Goal: Task Accomplishment & Management: Manage account settings

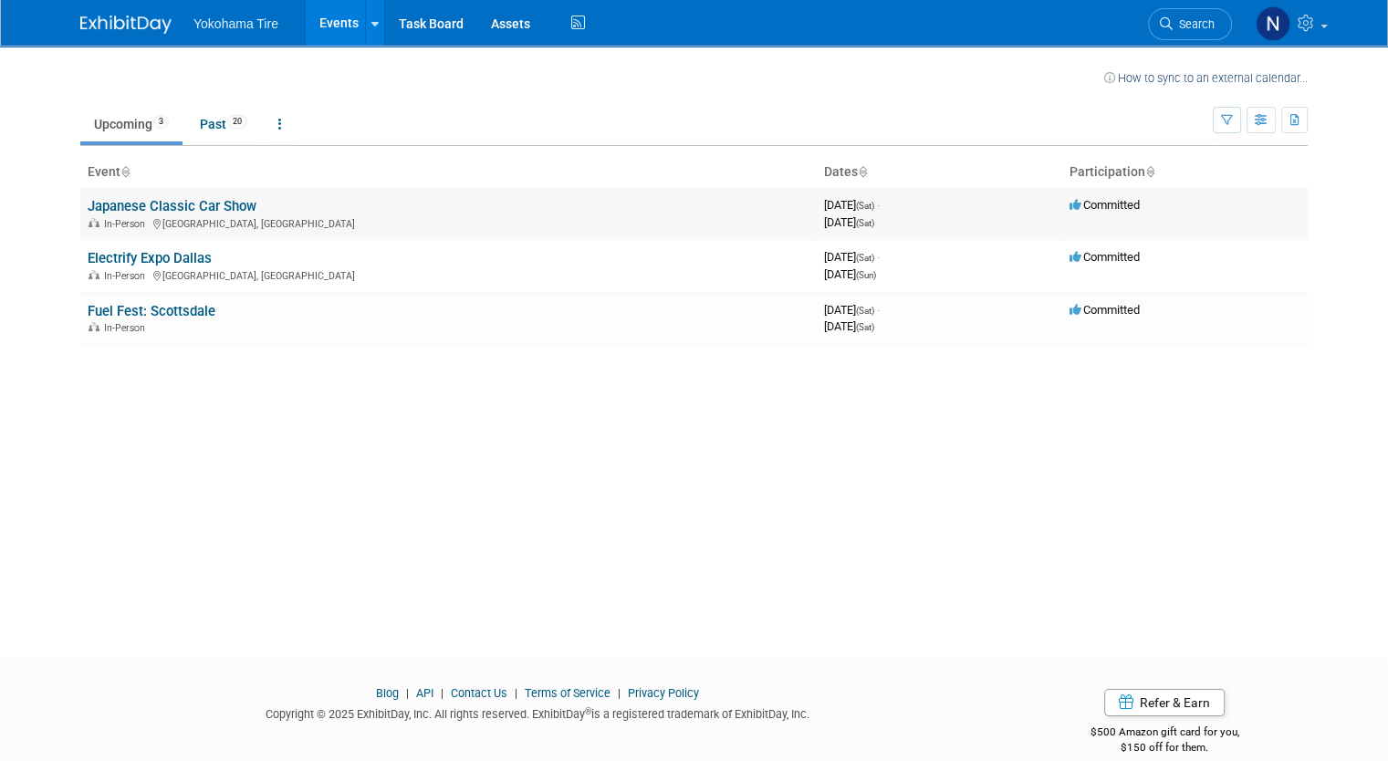
click at [796, 238] on td "Japanese Classic Car Show In-Person Long Beach, CA" at bounding box center [448, 214] width 736 height 52
click at [512, 29] on link "Assets" at bounding box center [510, 23] width 67 height 46
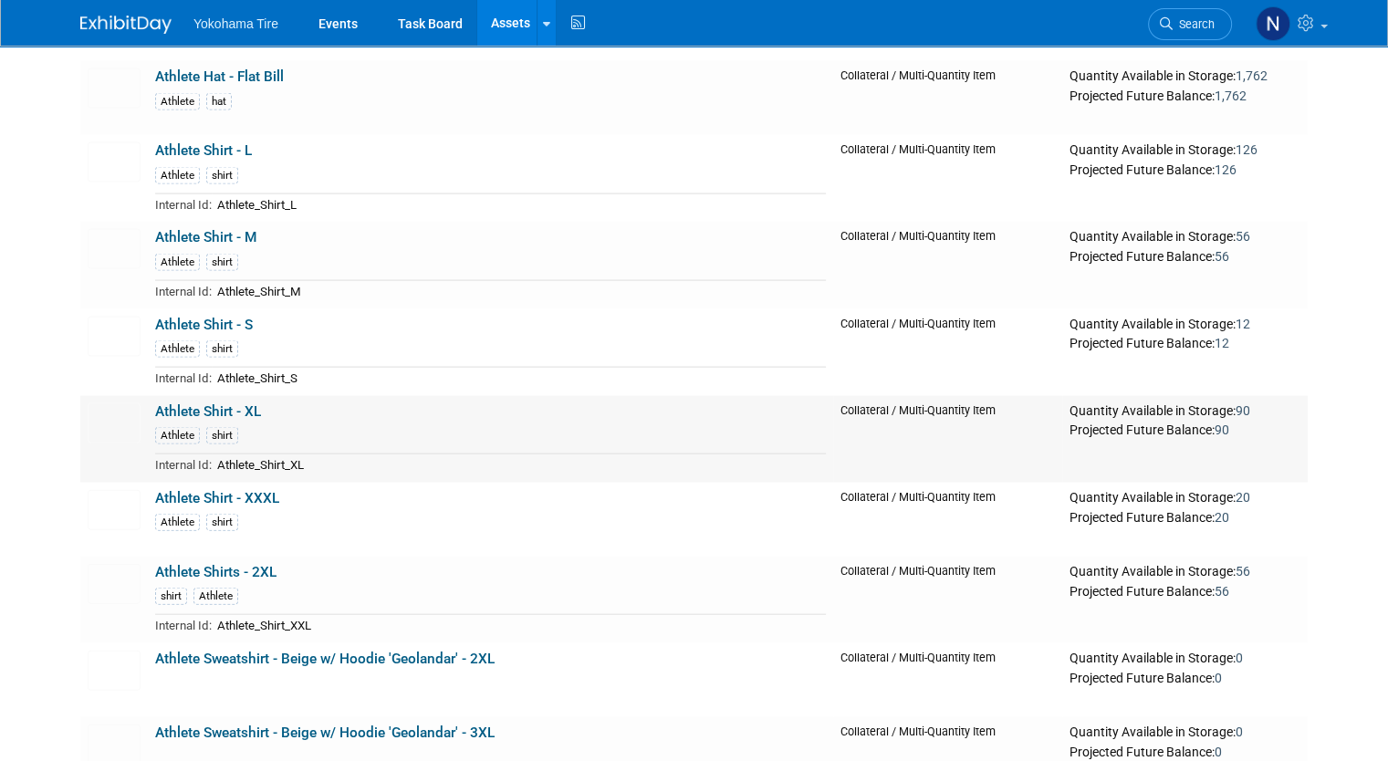
scroll to position [3858, 0]
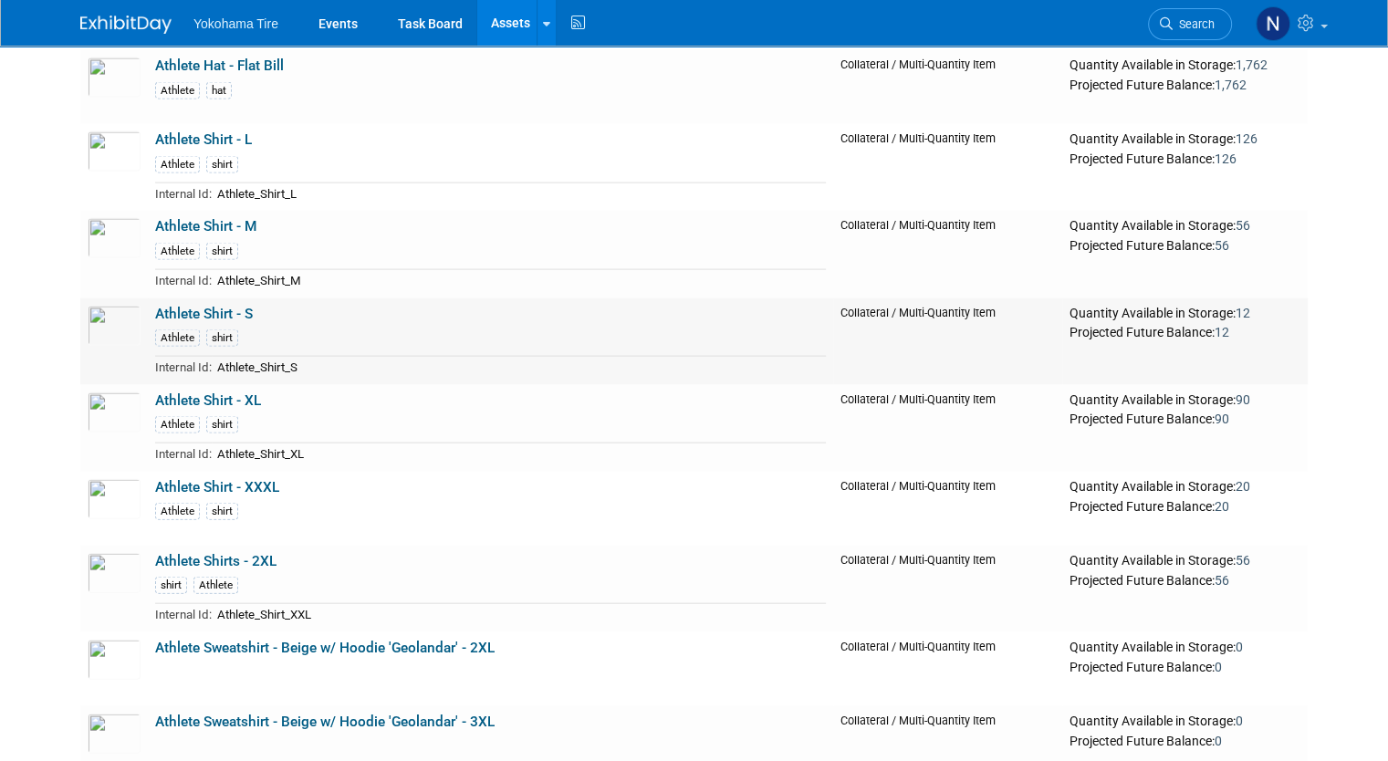
click at [190, 309] on link "Athlete Shirt - S" at bounding box center [204, 314] width 98 height 16
click at [215, 221] on link "Athlete Shirt - M" at bounding box center [205, 226] width 101 height 16
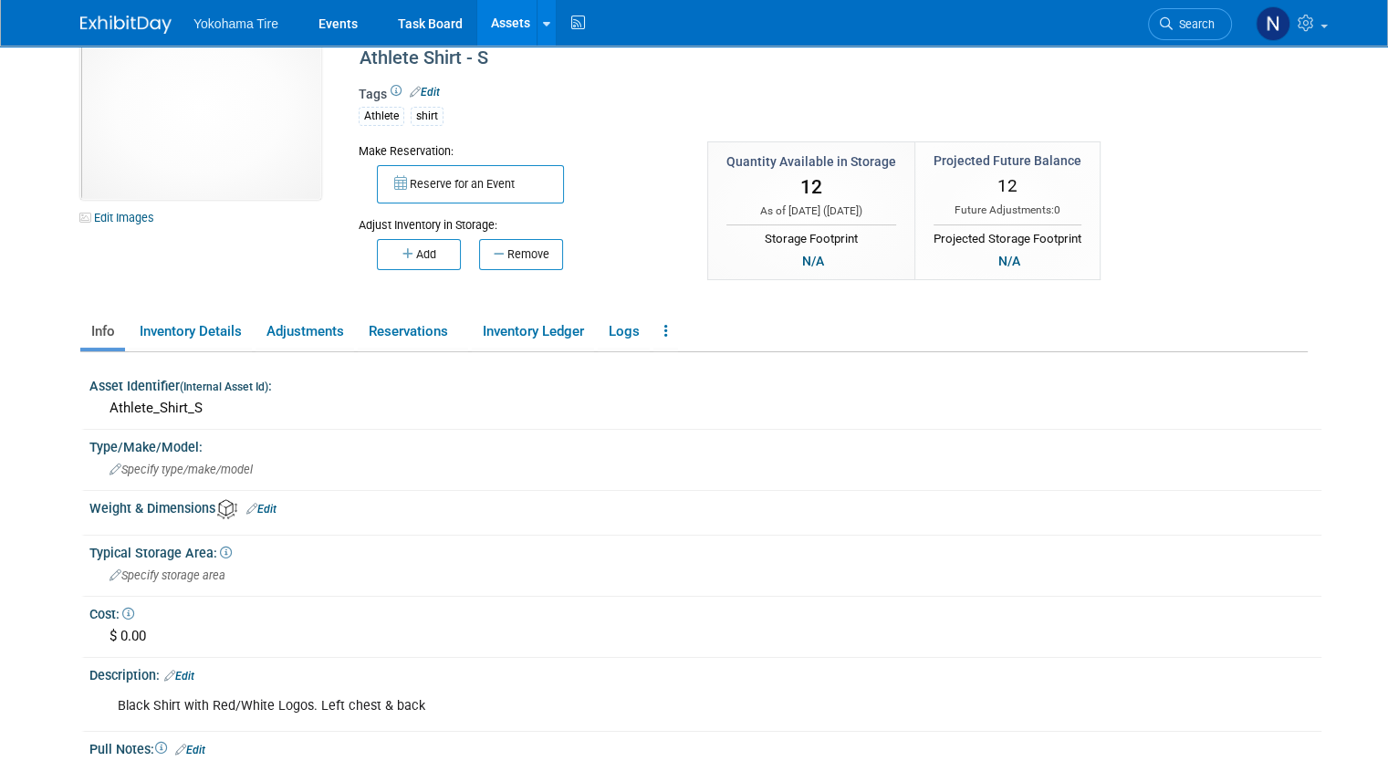
scroll to position [53, 0]
click at [172, 337] on link "Inventory Details" at bounding box center [190, 330] width 123 height 32
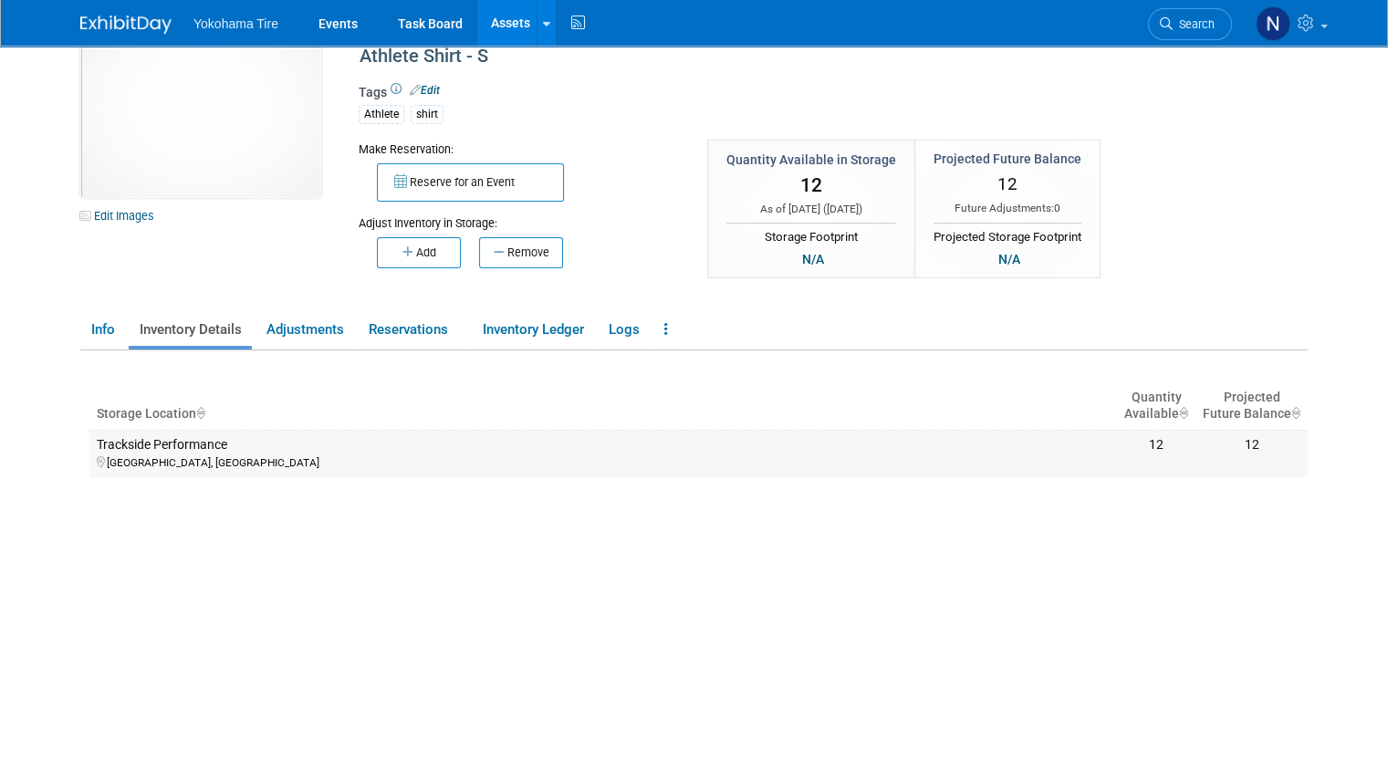
scroll to position [0, 0]
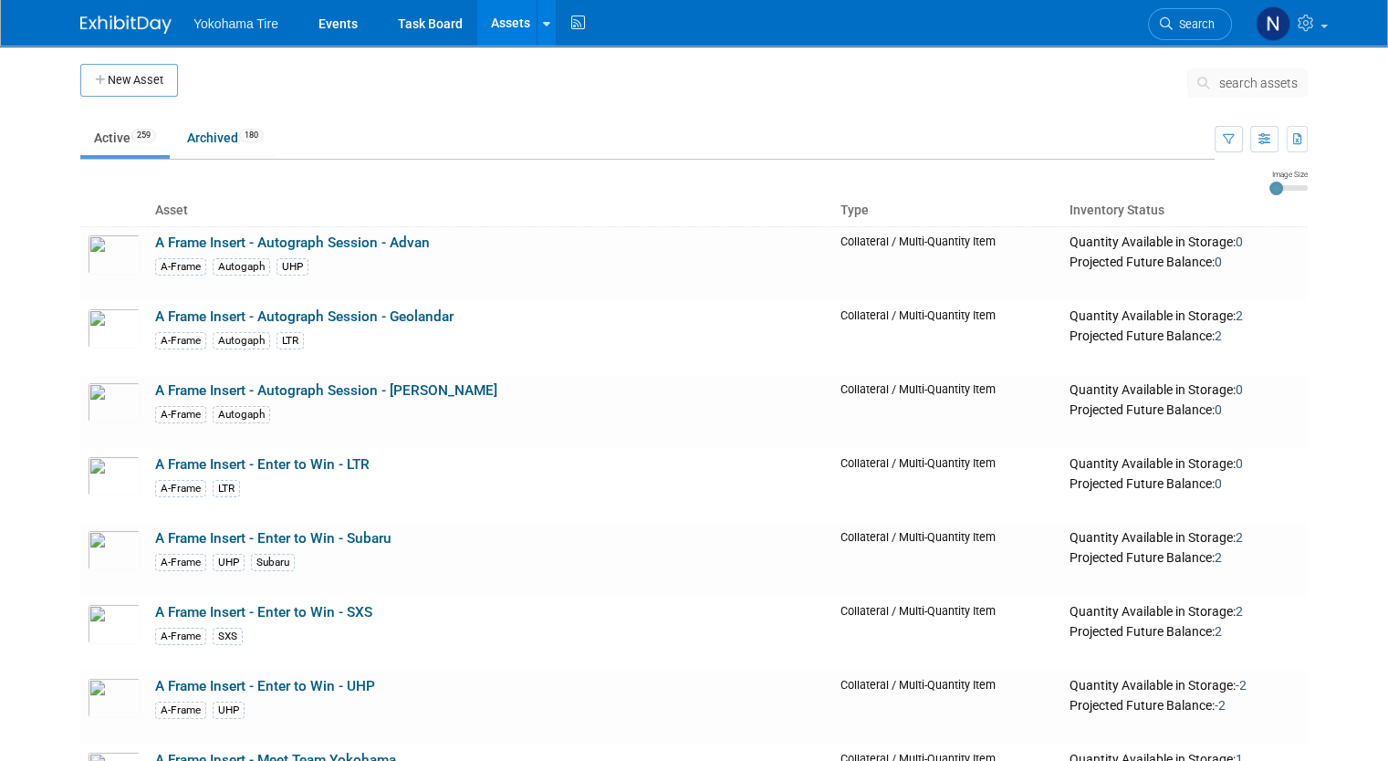
drag, startPoint x: 1237, startPoint y: 140, endPoint x: 1208, endPoint y: 111, distance: 40.7
click at [1268, 82] on span "search assets" at bounding box center [1258, 83] width 78 height 15
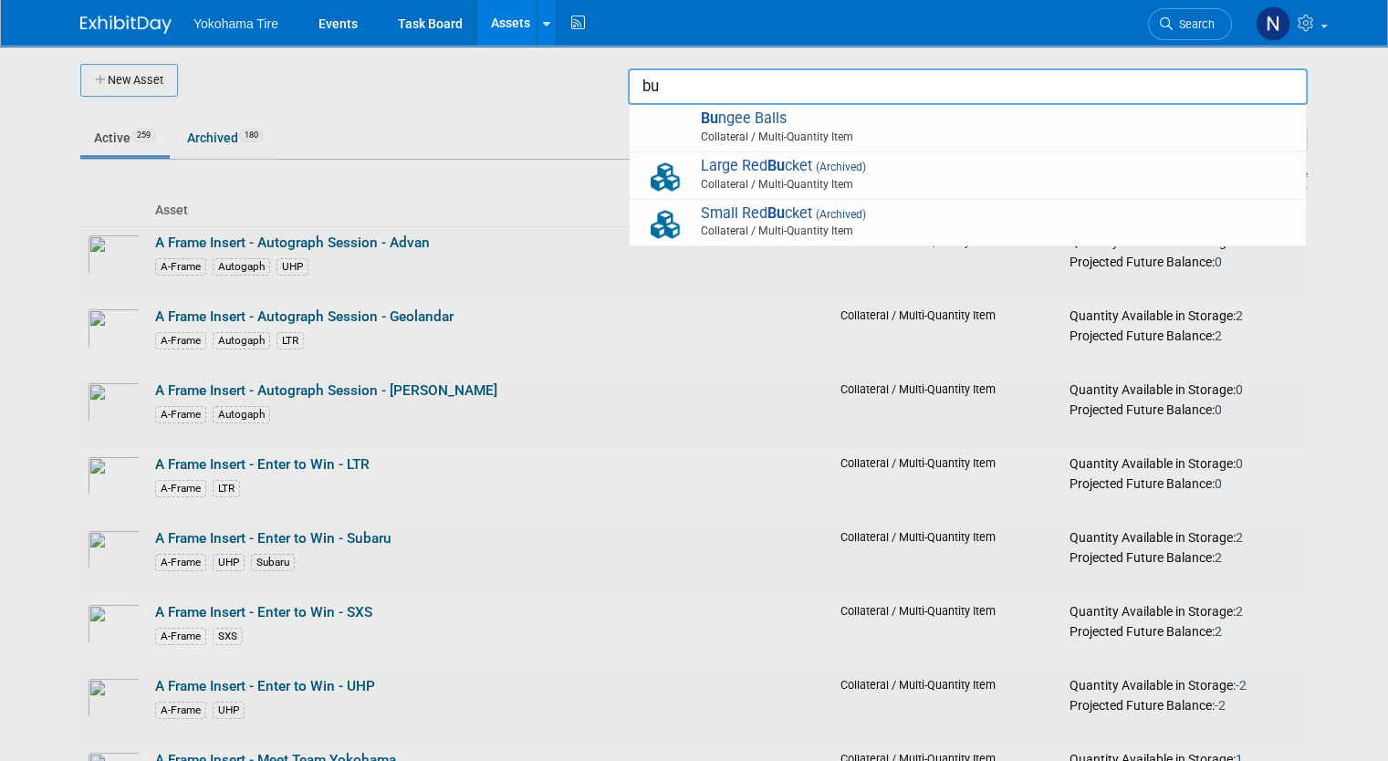
type input "b"
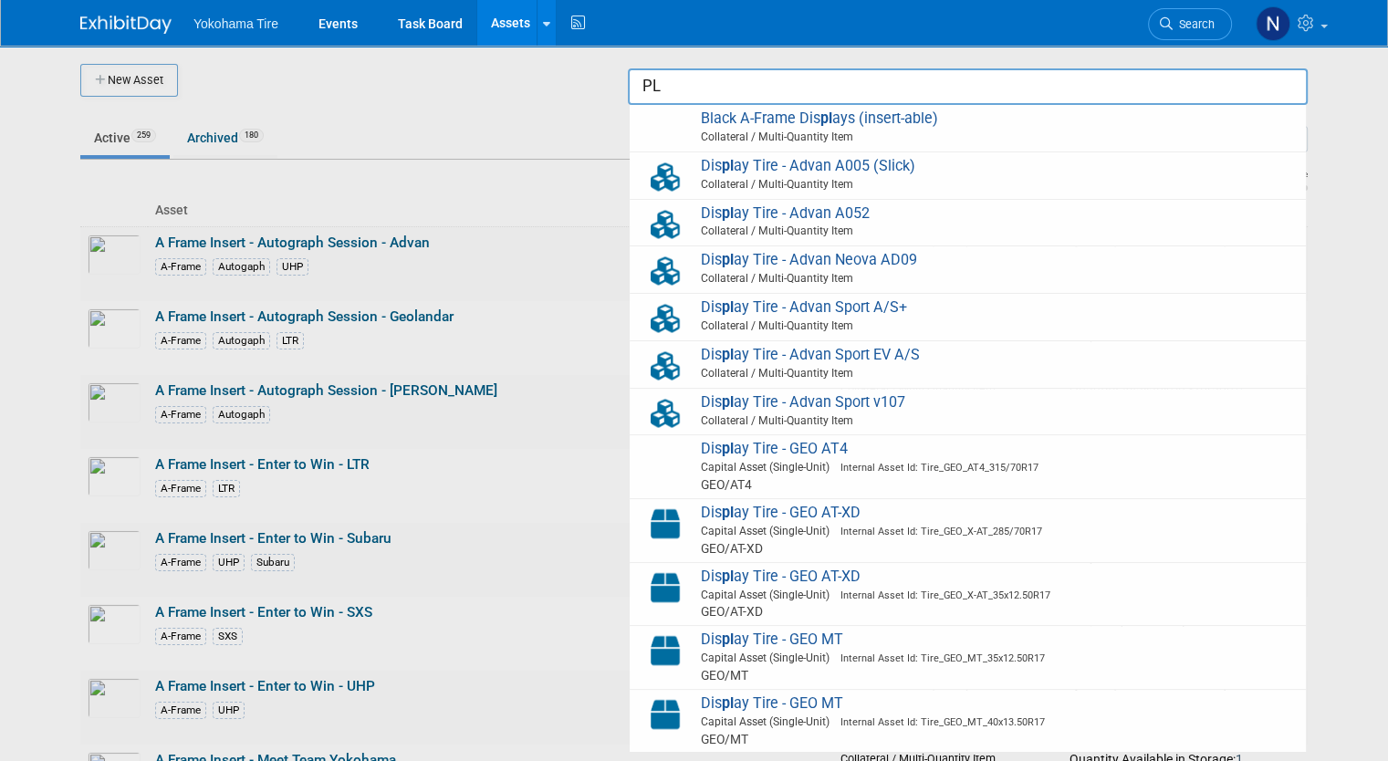
type input "P"
type input "p"
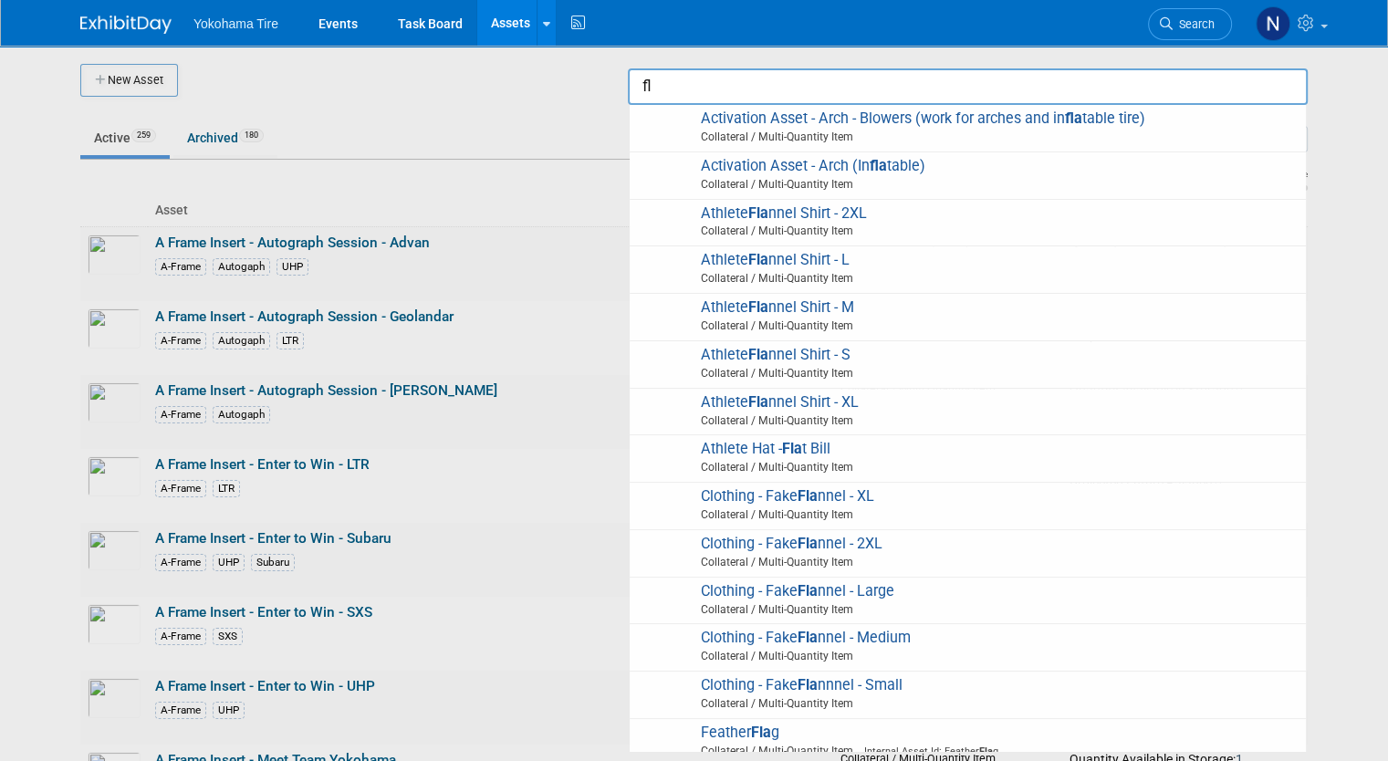
type input "f"
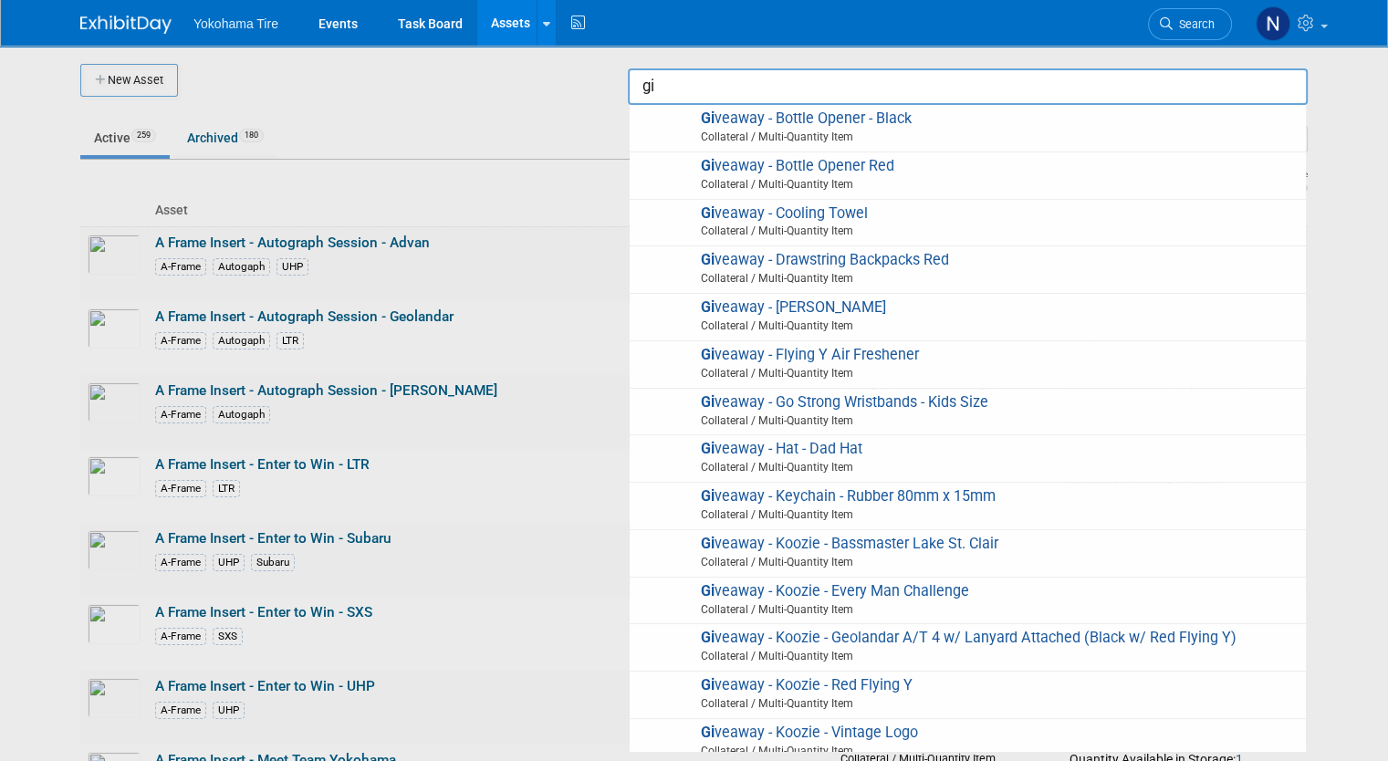
type input "g"
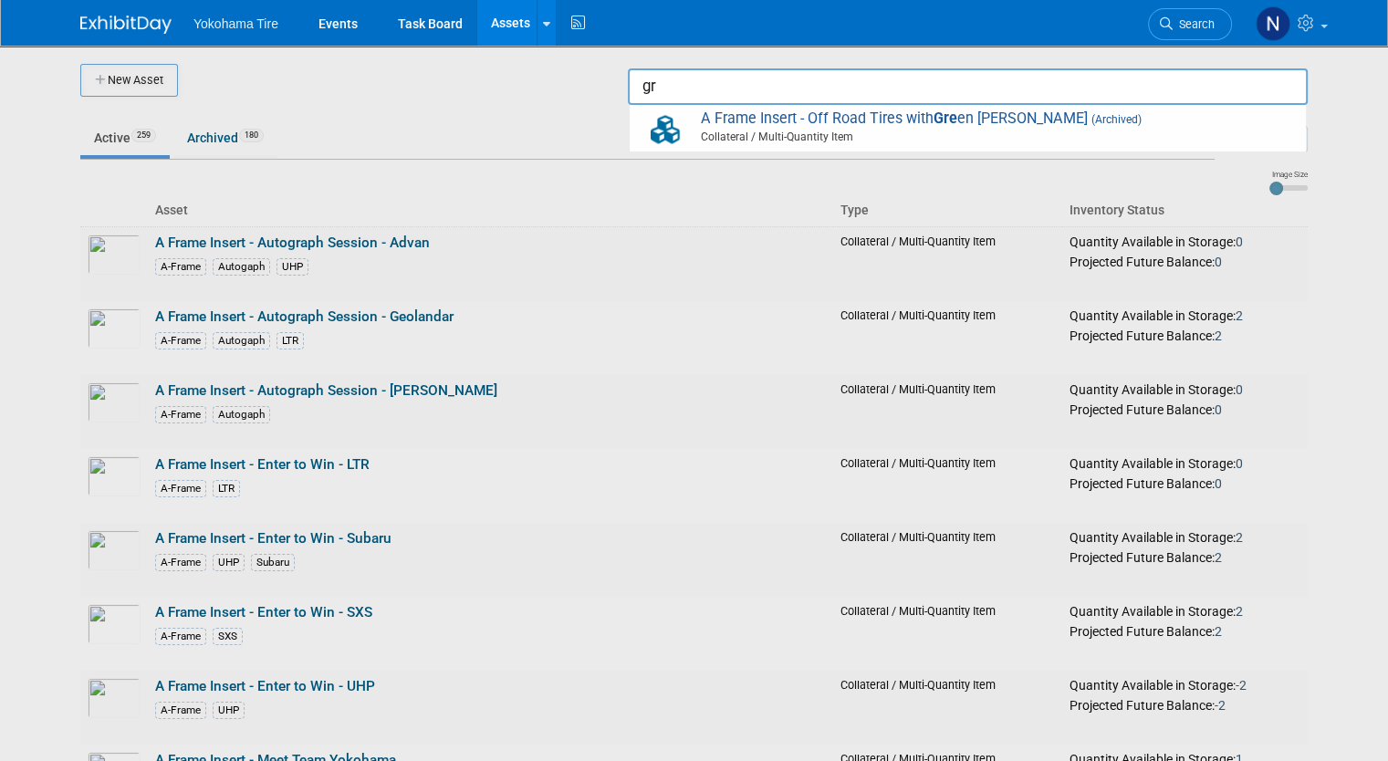
type input "g"
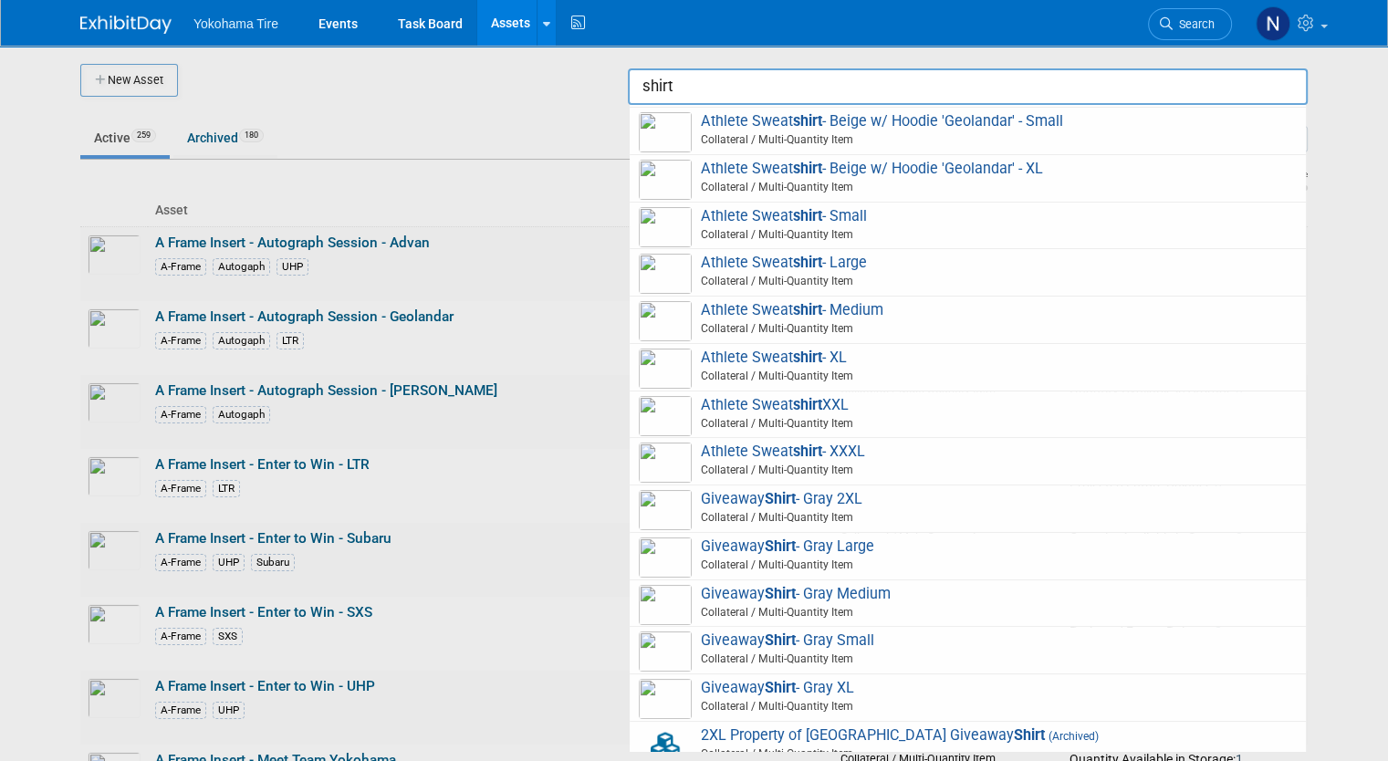
scroll to position [993, 0]
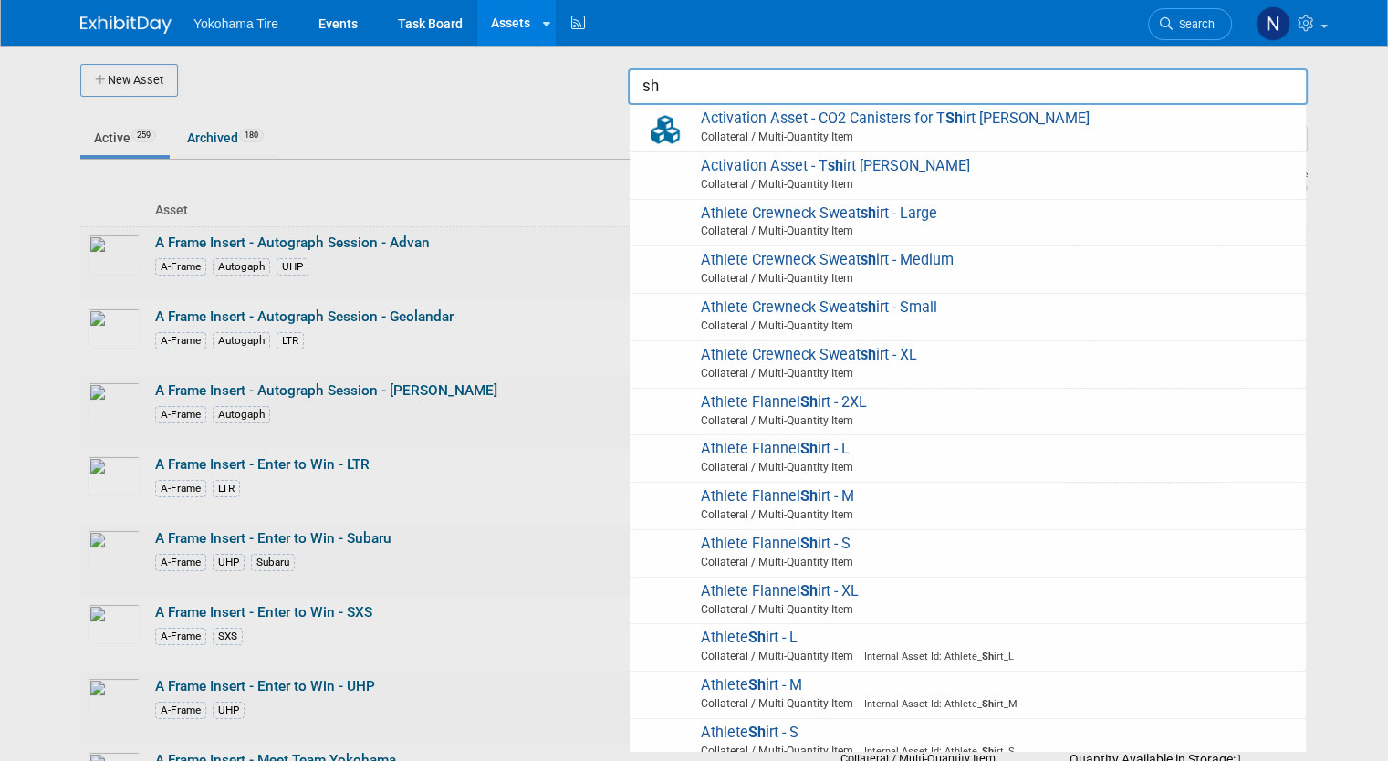
type input "s"
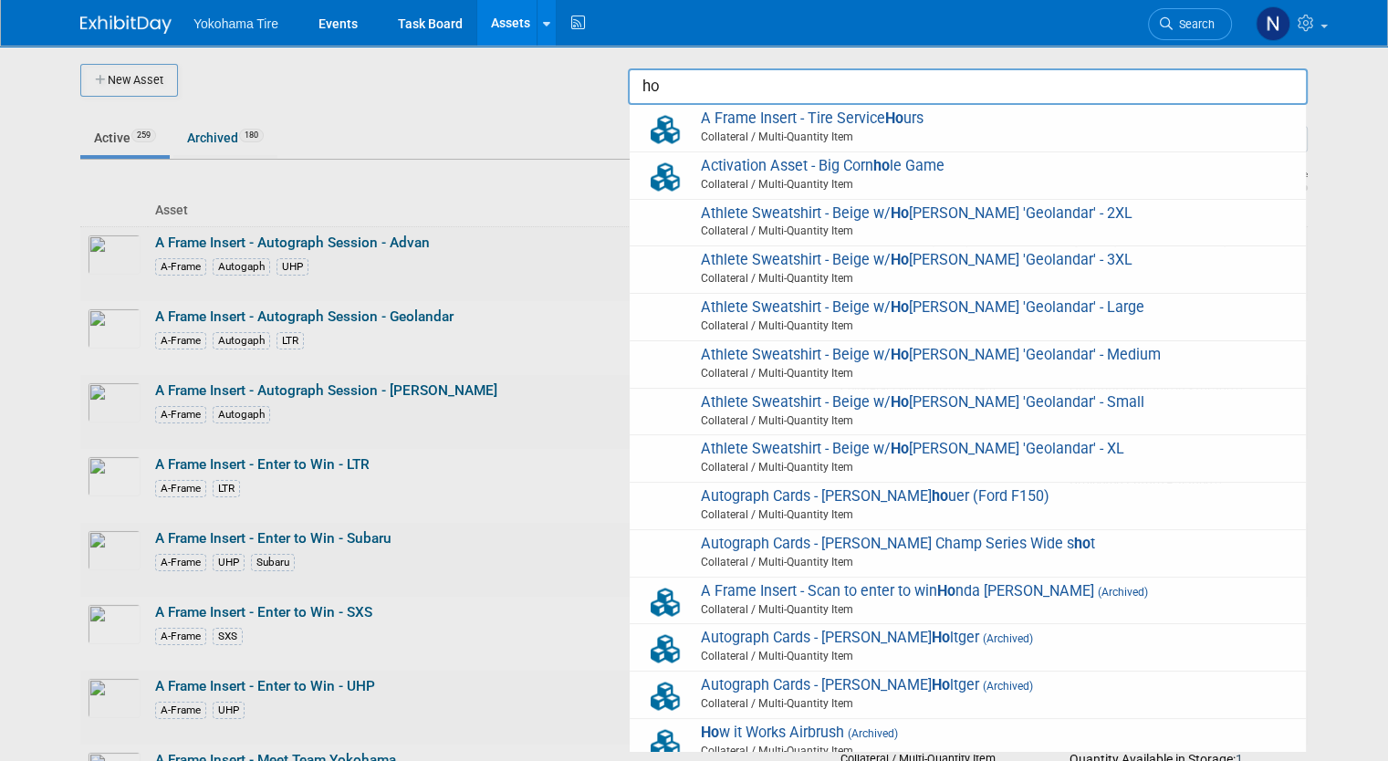
type input "h"
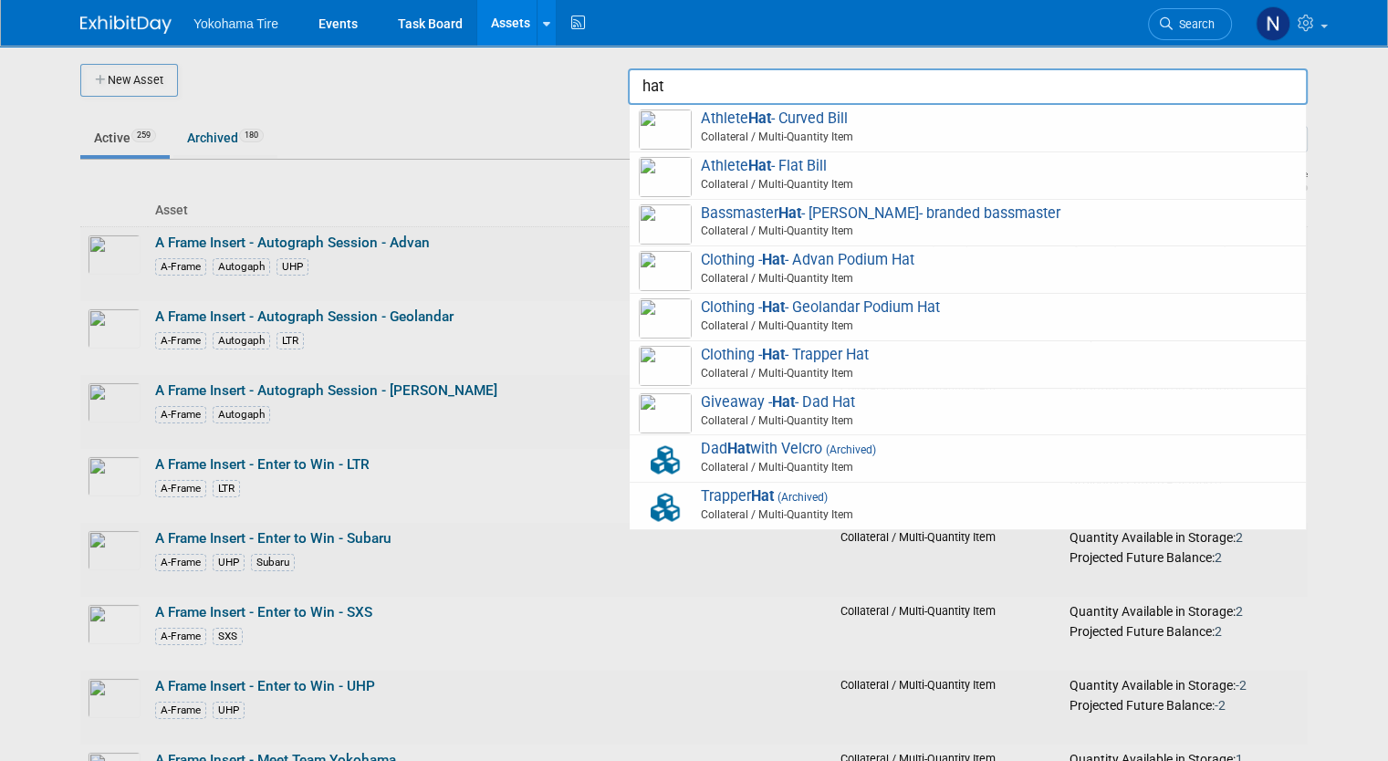
type input "hat"
click at [694, 81] on div at bounding box center [694, 380] width 0 height 761
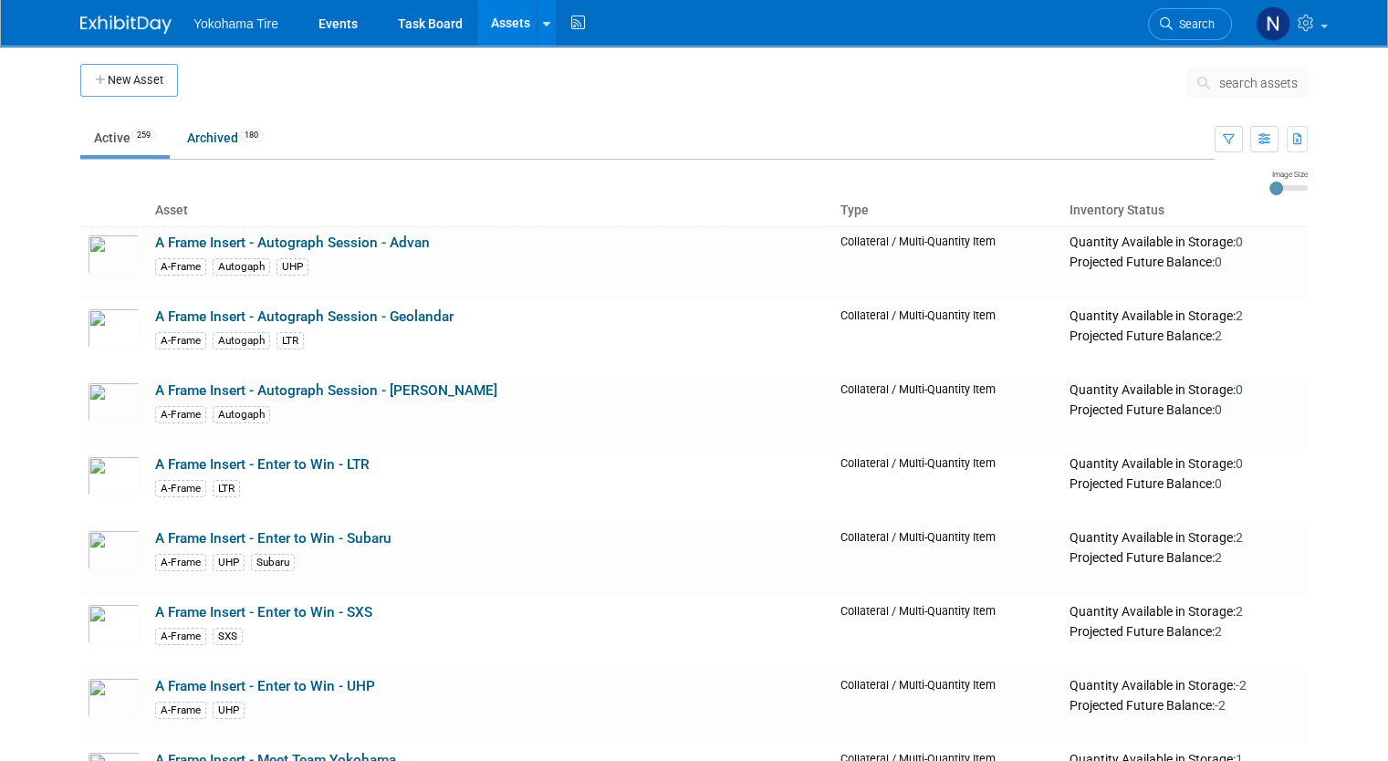
click at [1279, 82] on span "search assets" at bounding box center [1258, 83] width 78 height 15
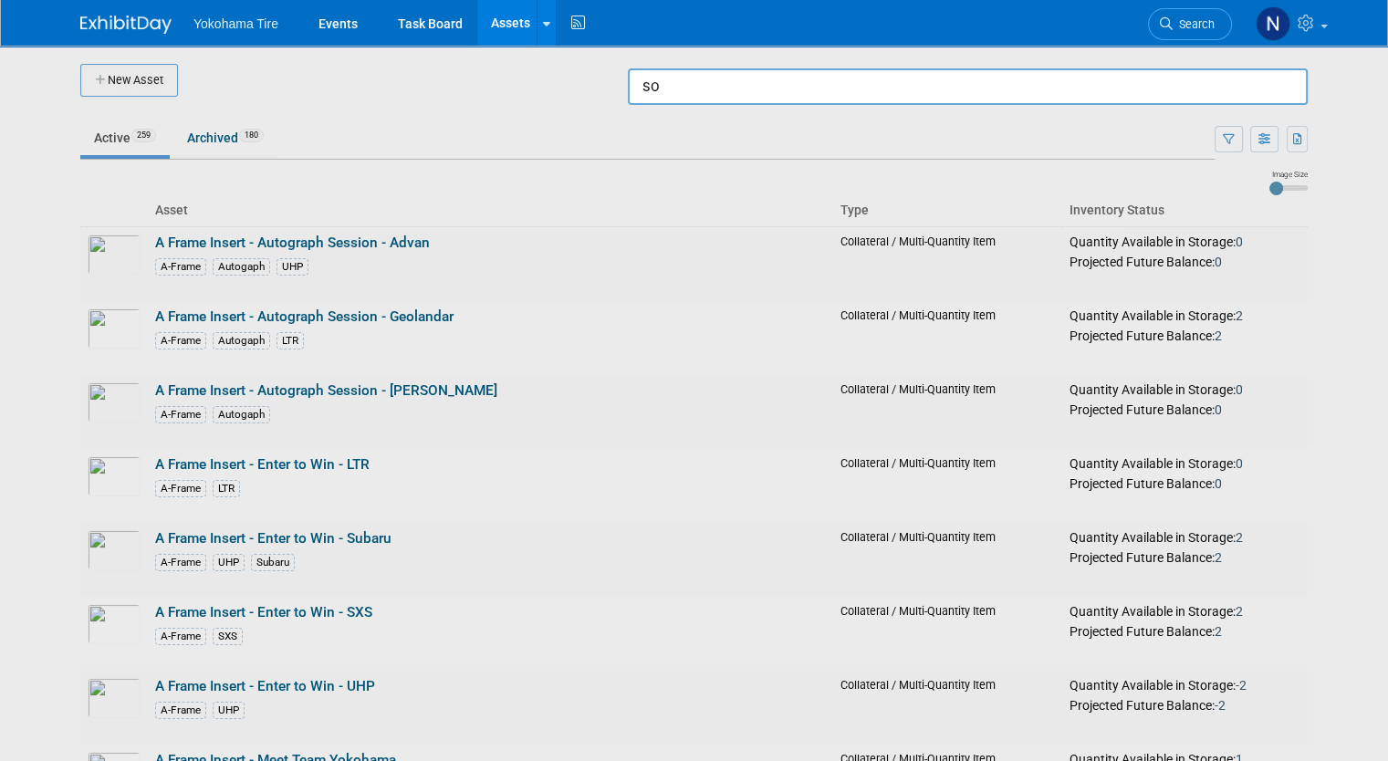
type input "s"
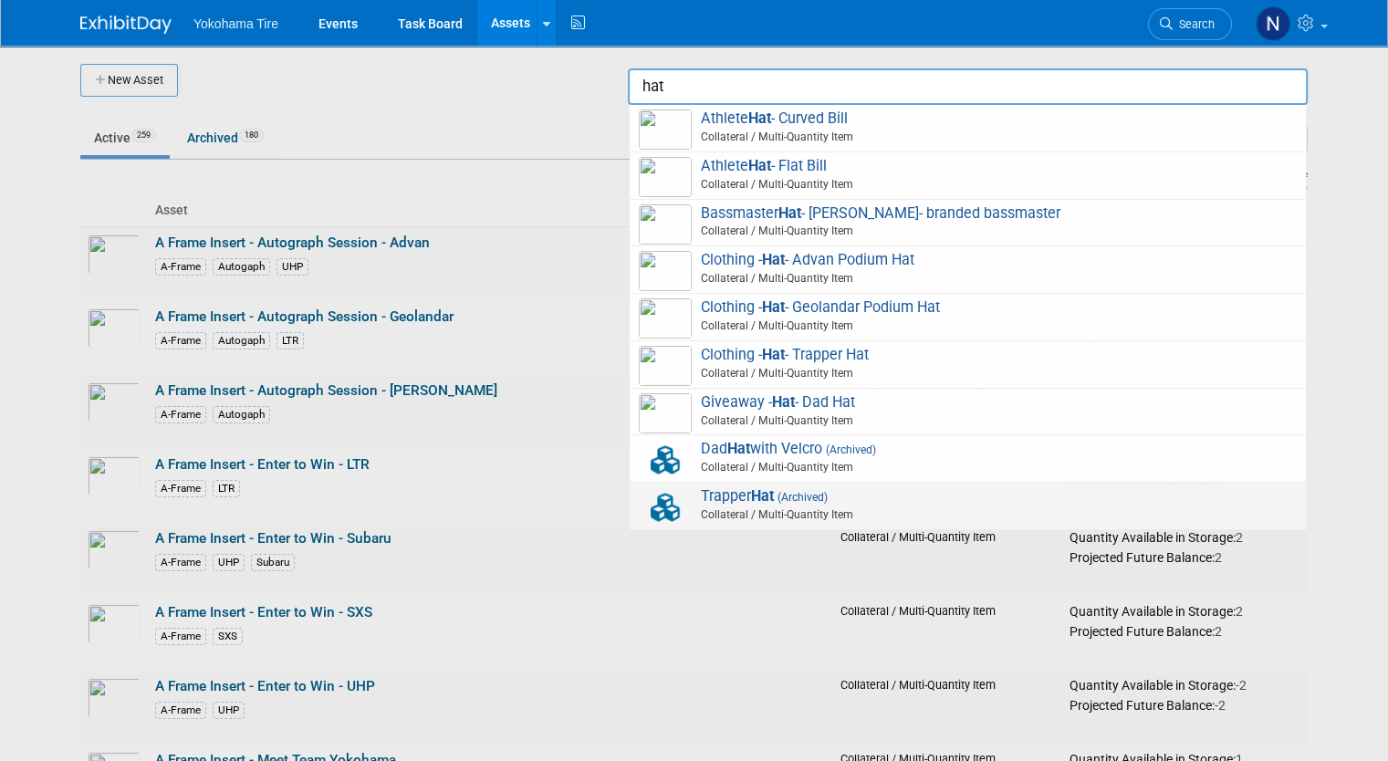
click at [772, 503] on strong "Hat" at bounding box center [762, 495] width 23 height 17
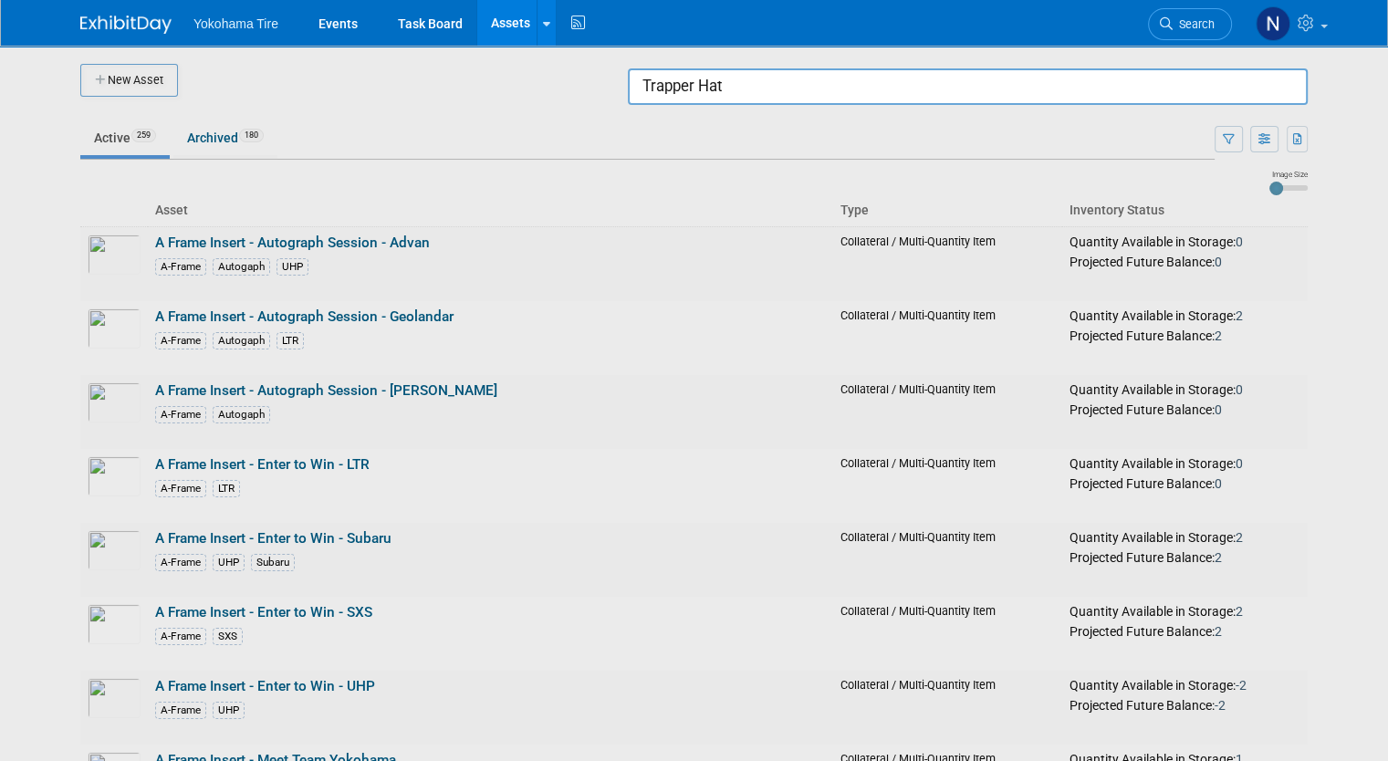
drag, startPoint x: 777, startPoint y: 89, endPoint x: 438, endPoint y: 99, distance: 339.6
click at [438, 99] on body "Yokohama Tire Events Task Board Assets New Asset Search Assets Bulk Upload Asse…" at bounding box center [694, 380] width 1388 height 761
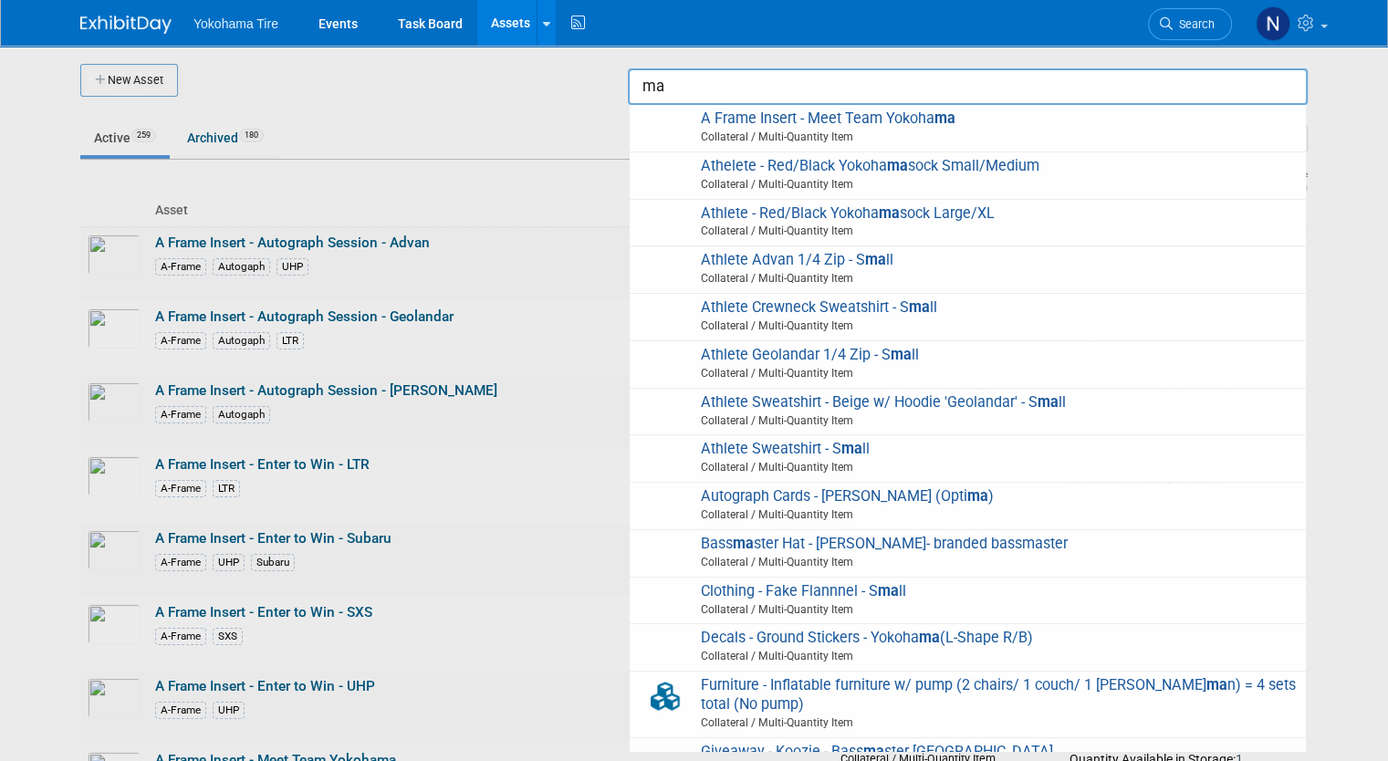
type input "m"
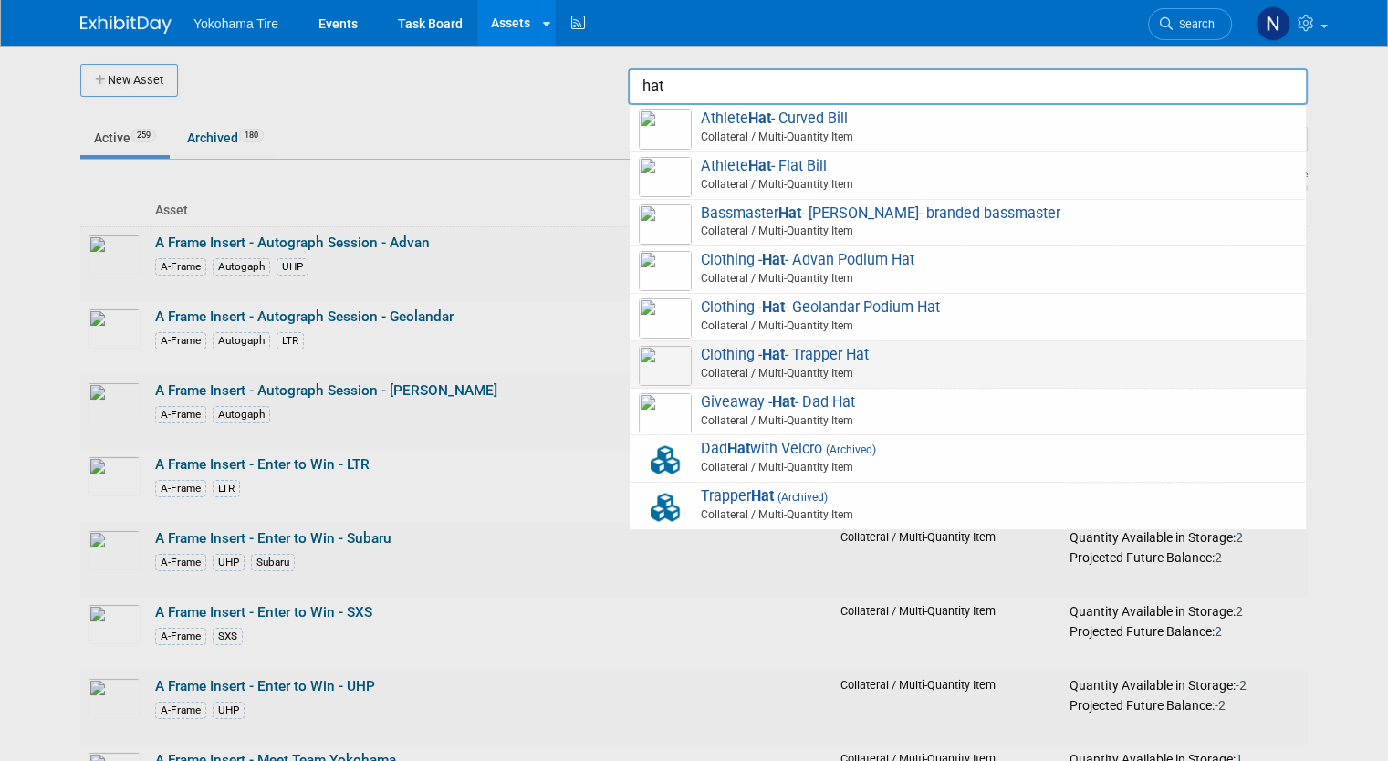
drag, startPoint x: 831, startPoint y: 349, endPoint x: 806, endPoint y: 356, distance: 26.6
click at [806, 356] on span "Clothing - Hat - Trapper Hat Collateral / Multi-Quantity Item" at bounding box center [968, 364] width 658 height 37
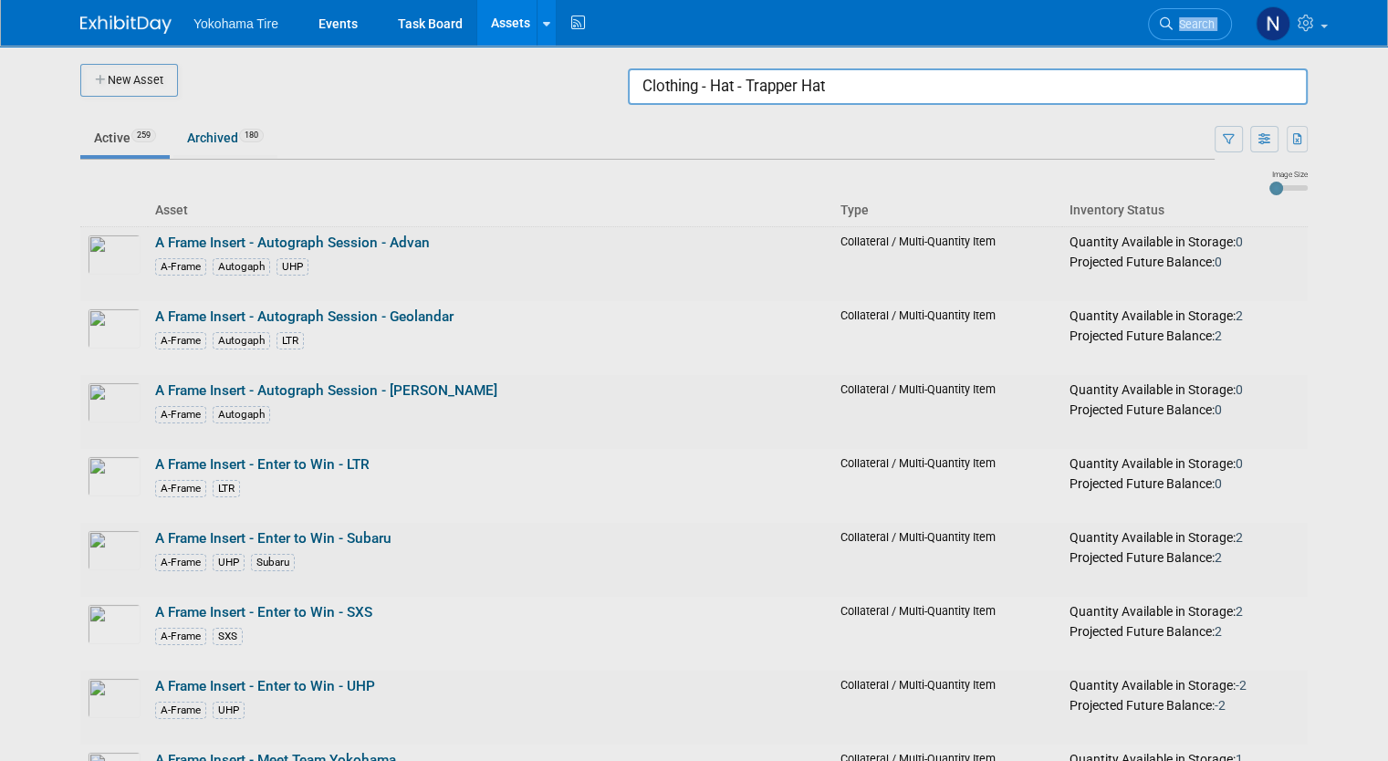
click at [1387, 41] on html "Yokohama Tire Events Task Board Assets New Asset Search Assets Bulk Upload Asse…" at bounding box center [694, 380] width 1388 height 761
click at [694, 62] on div at bounding box center [694, 380] width 0 height 761
drag, startPoint x: 1393, startPoint y: 33, endPoint x: 919, endPoint y: 89, distance: 477.7
click at [919, 89] on input "Clothing - Hat - Trapper Hat" at bounding box center [968, 86] width 680 height 36
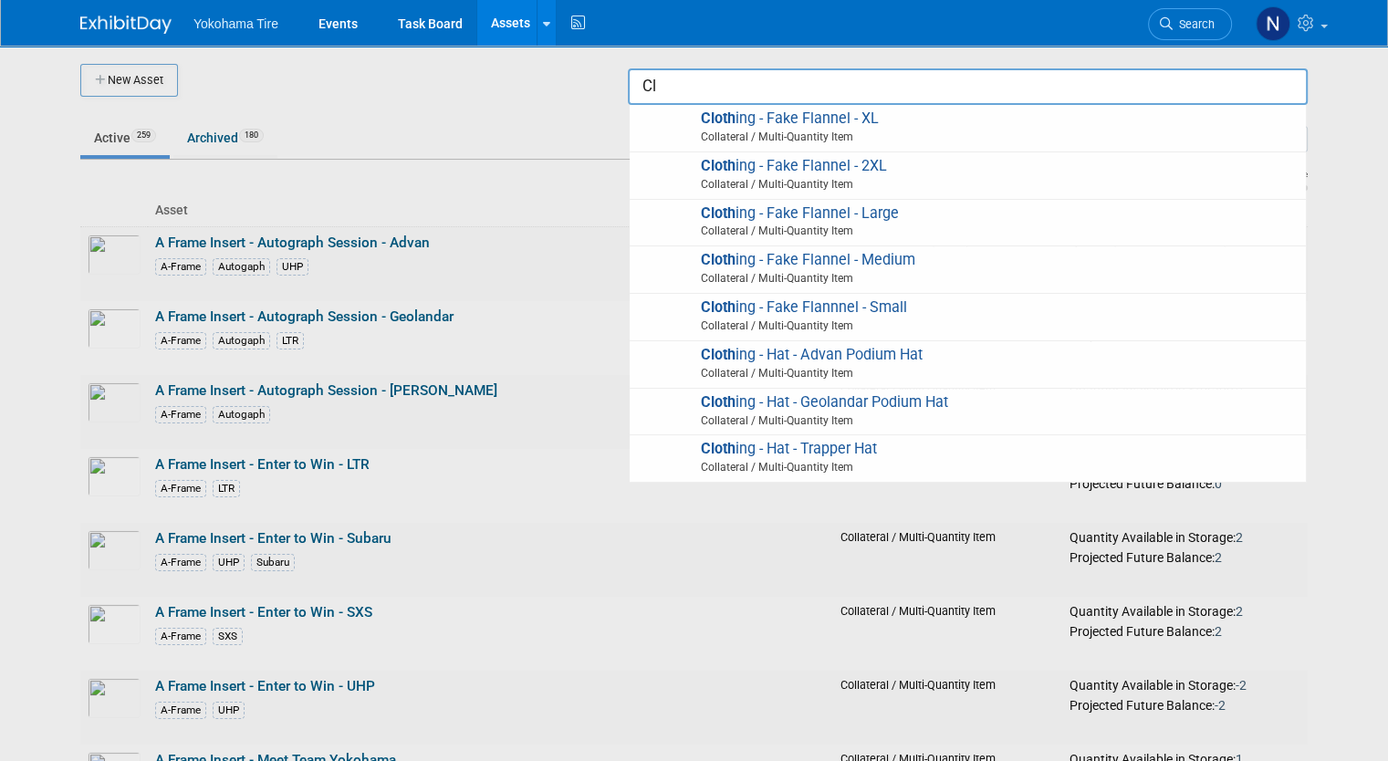
type input "C"
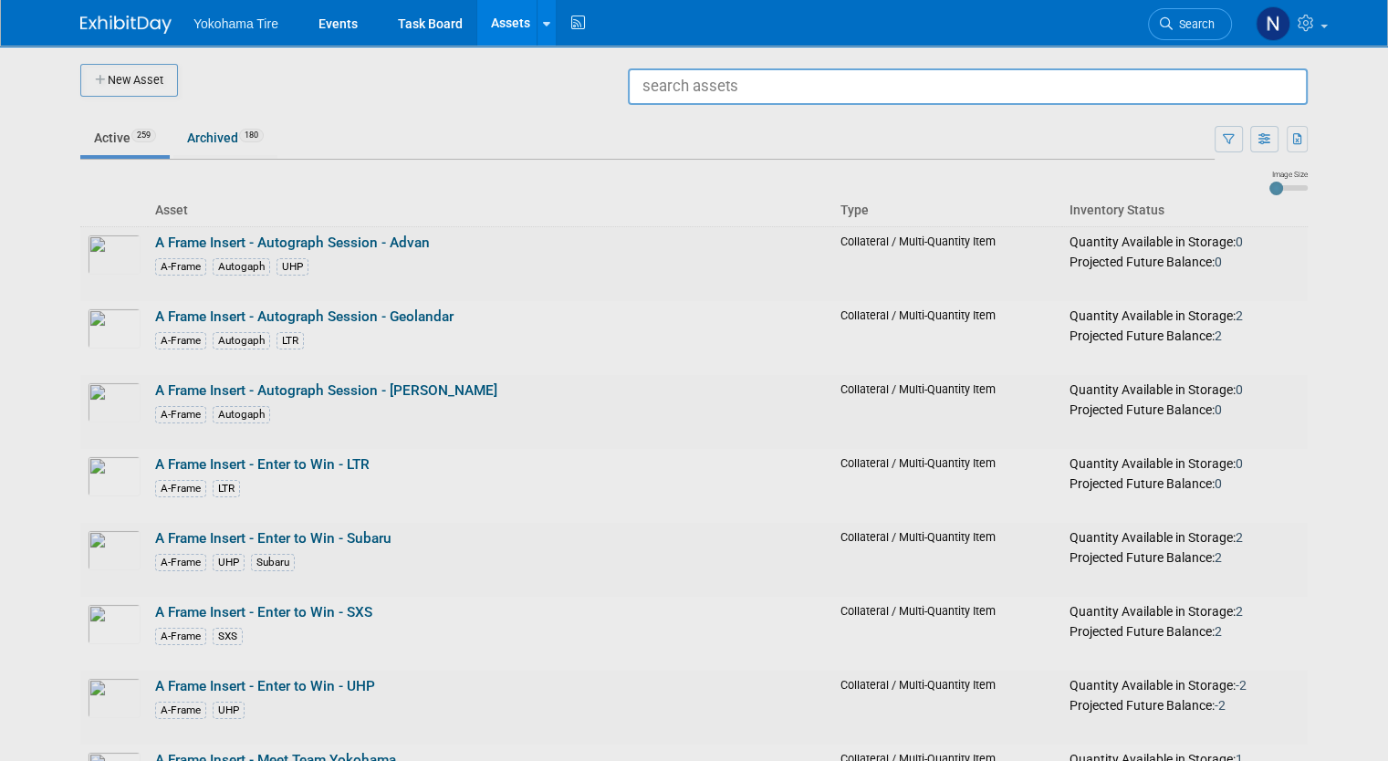
click at [694, 237] on div at bounding box center [694, 380] width 0 height 761
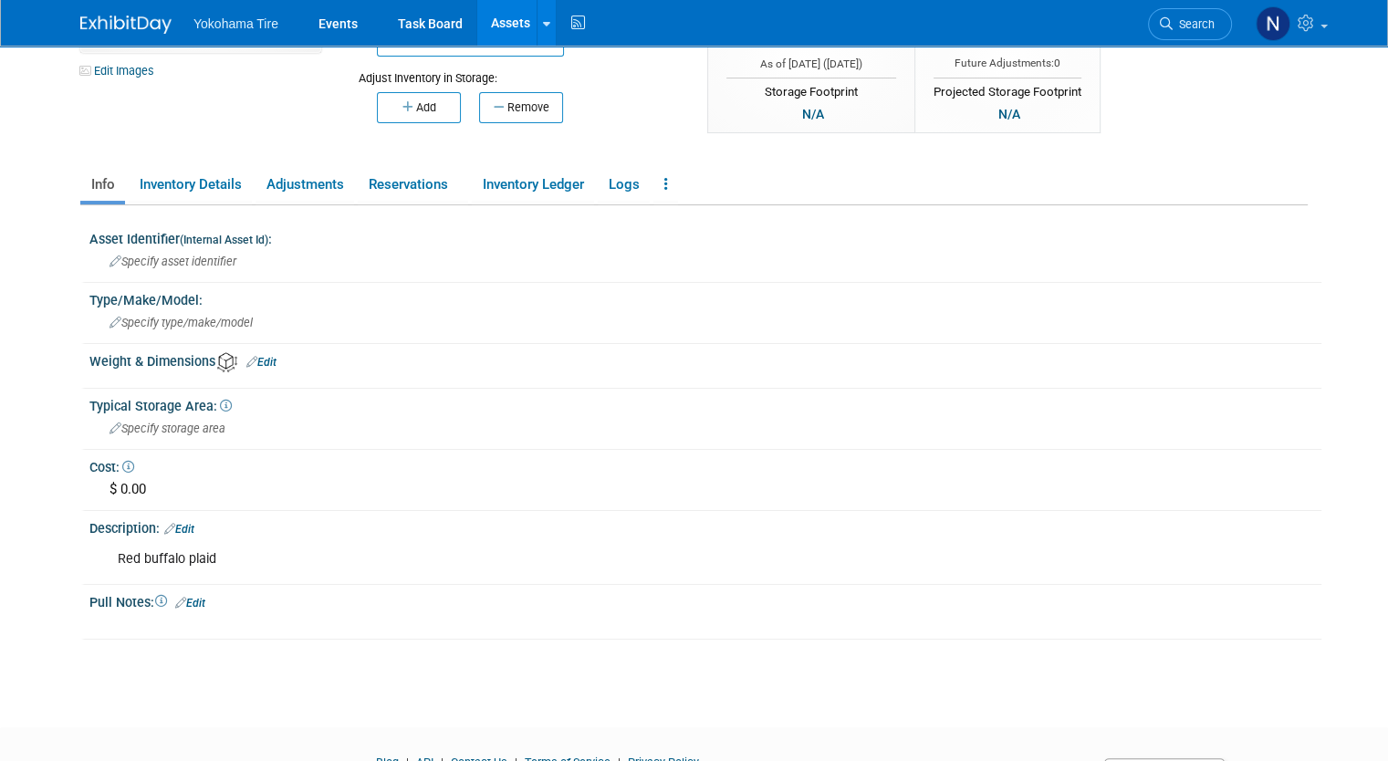
scroll to position [286, 0]
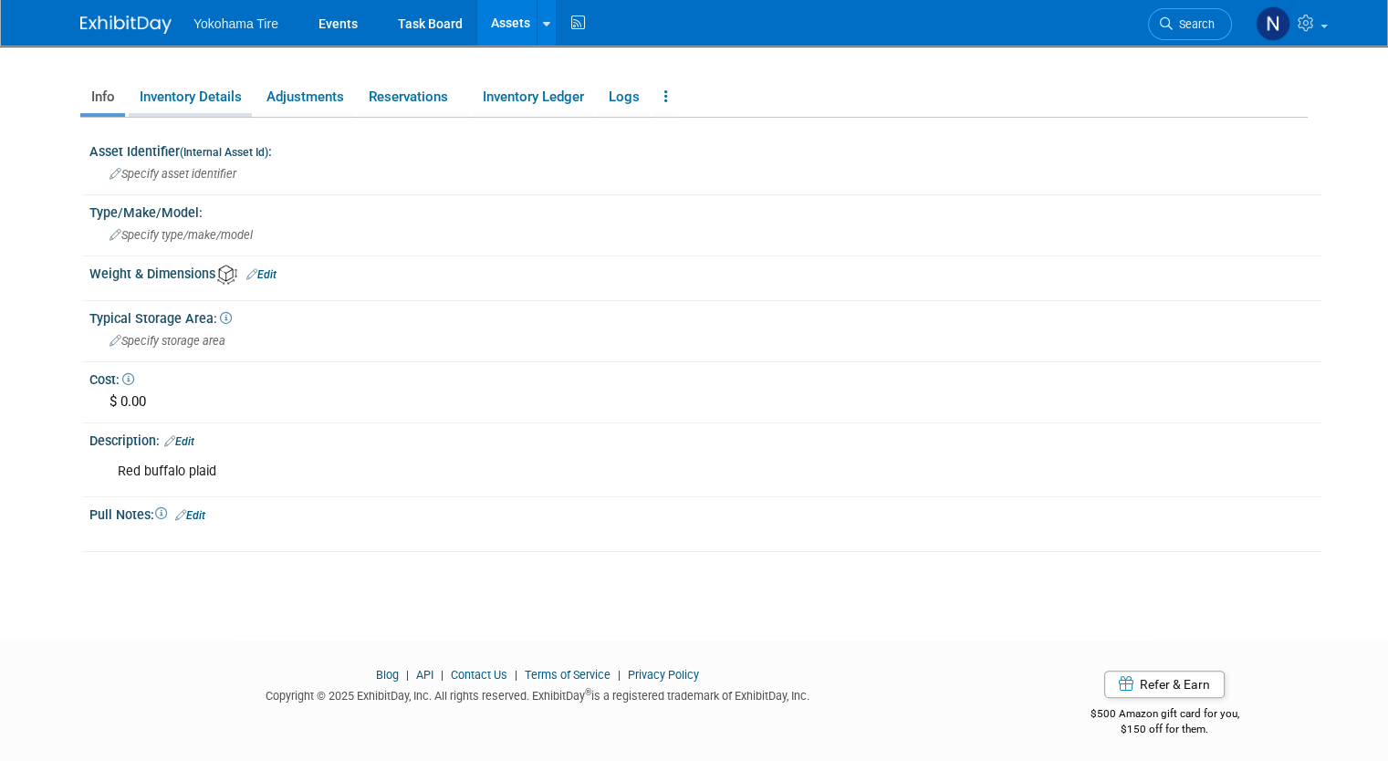
click at [169, 103] on link "Inventory Details" at bounding box center [190, 97] width 123 height 32
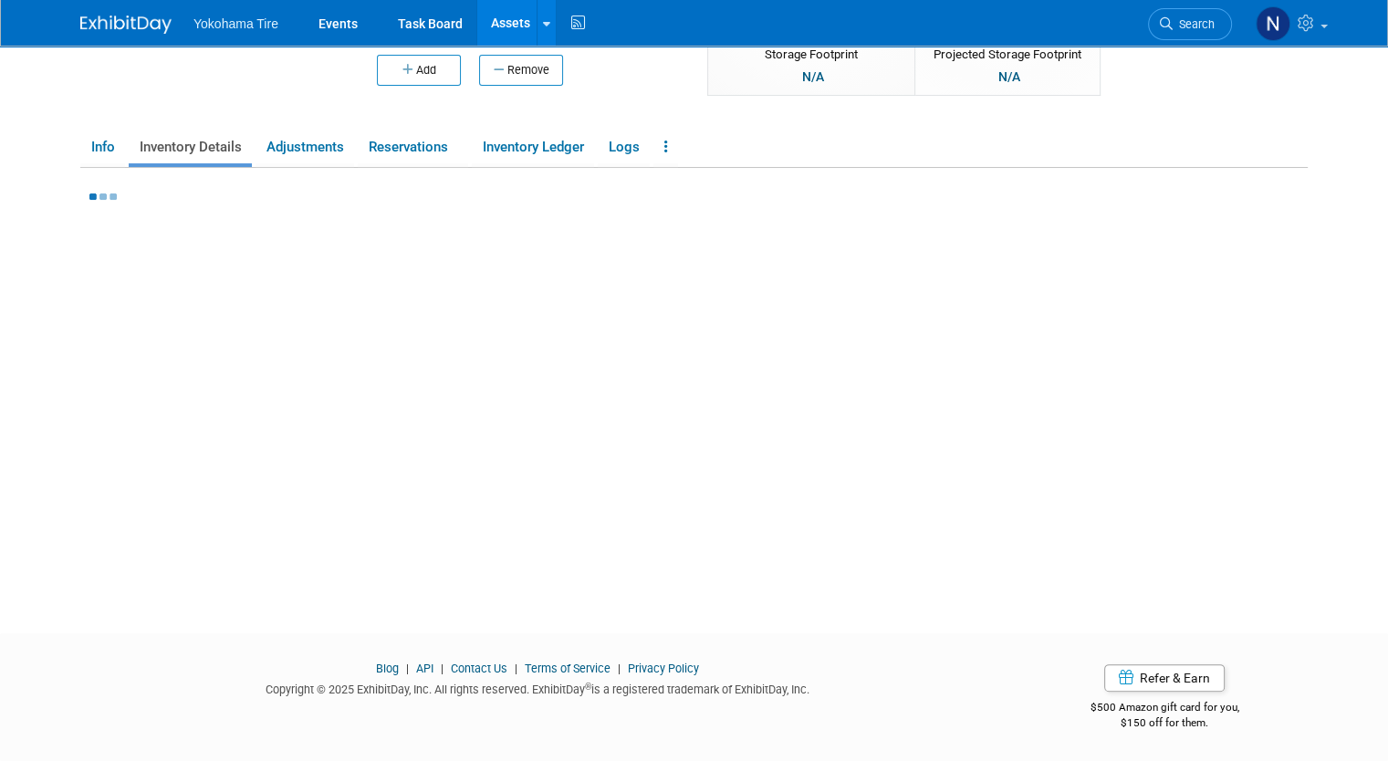
scroll to position [234, 0]
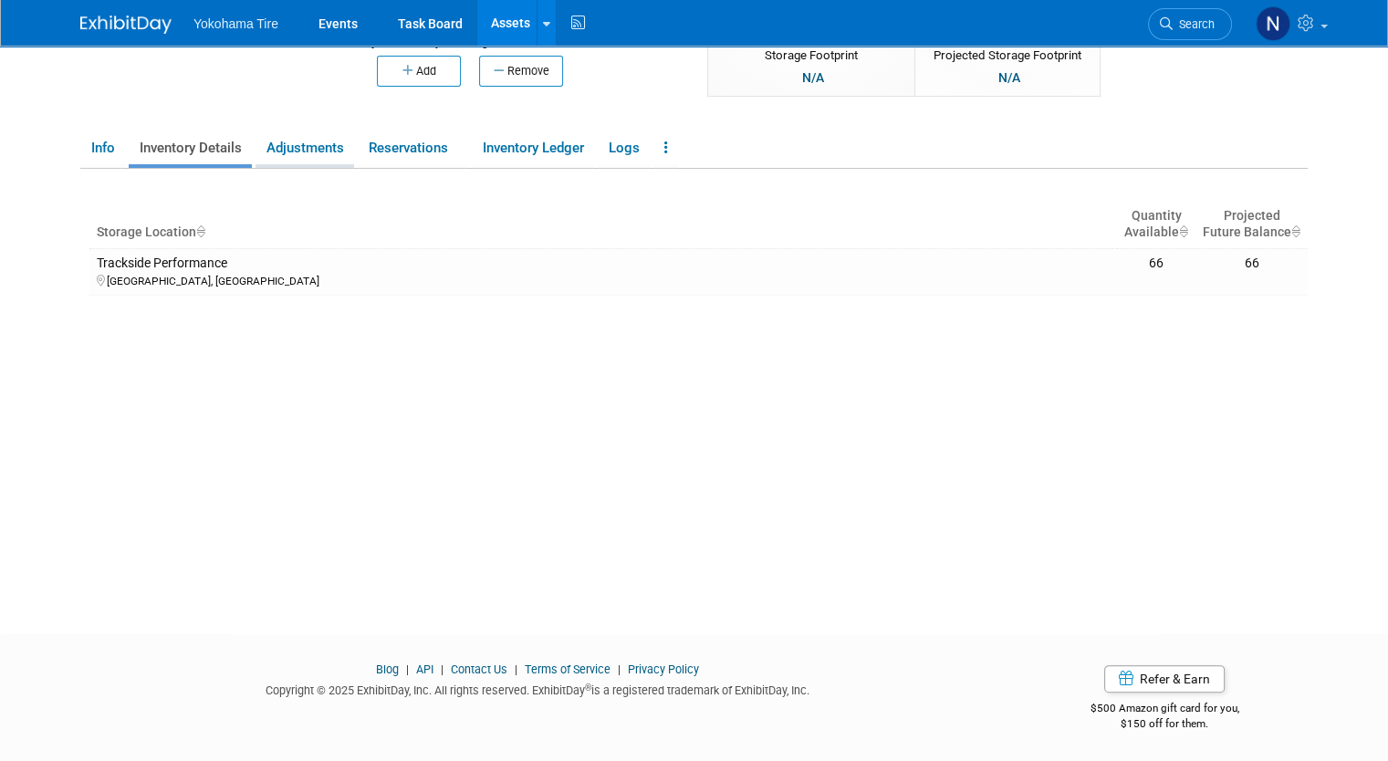
click at [283, 147] on link "Adjustments" at bounding box center [304, 148] width 99 height 32
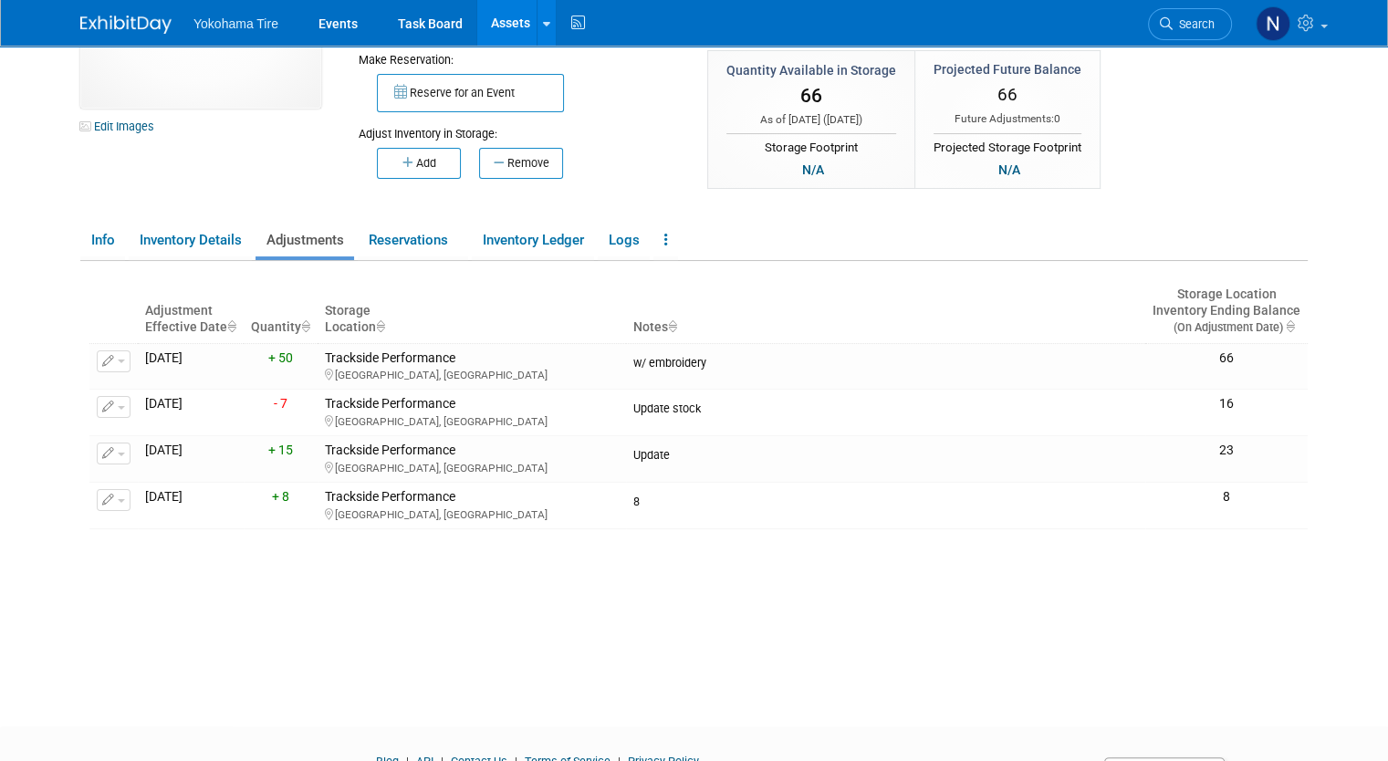
scroll to position [0, 0]
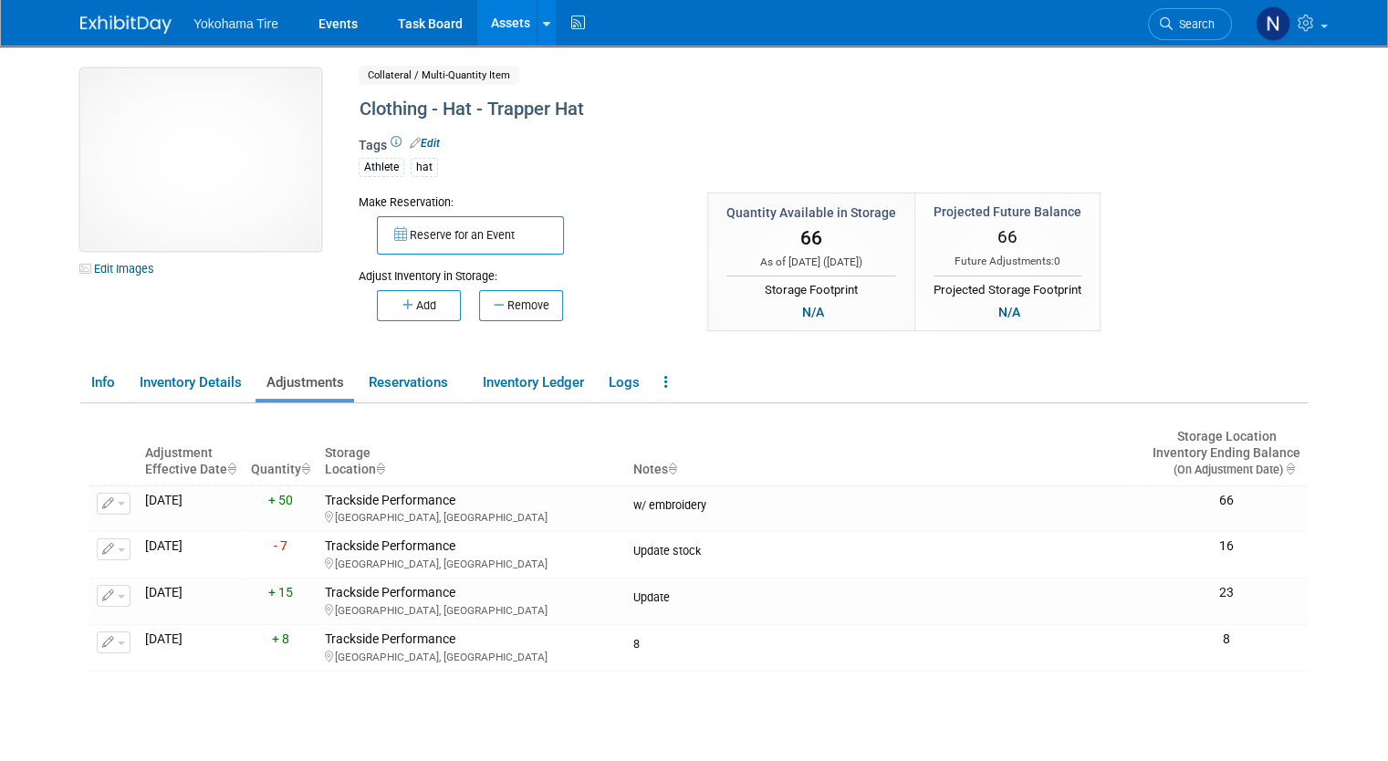
click at [301, 132] on img at bounding box center [200, 159] width 241 height 182
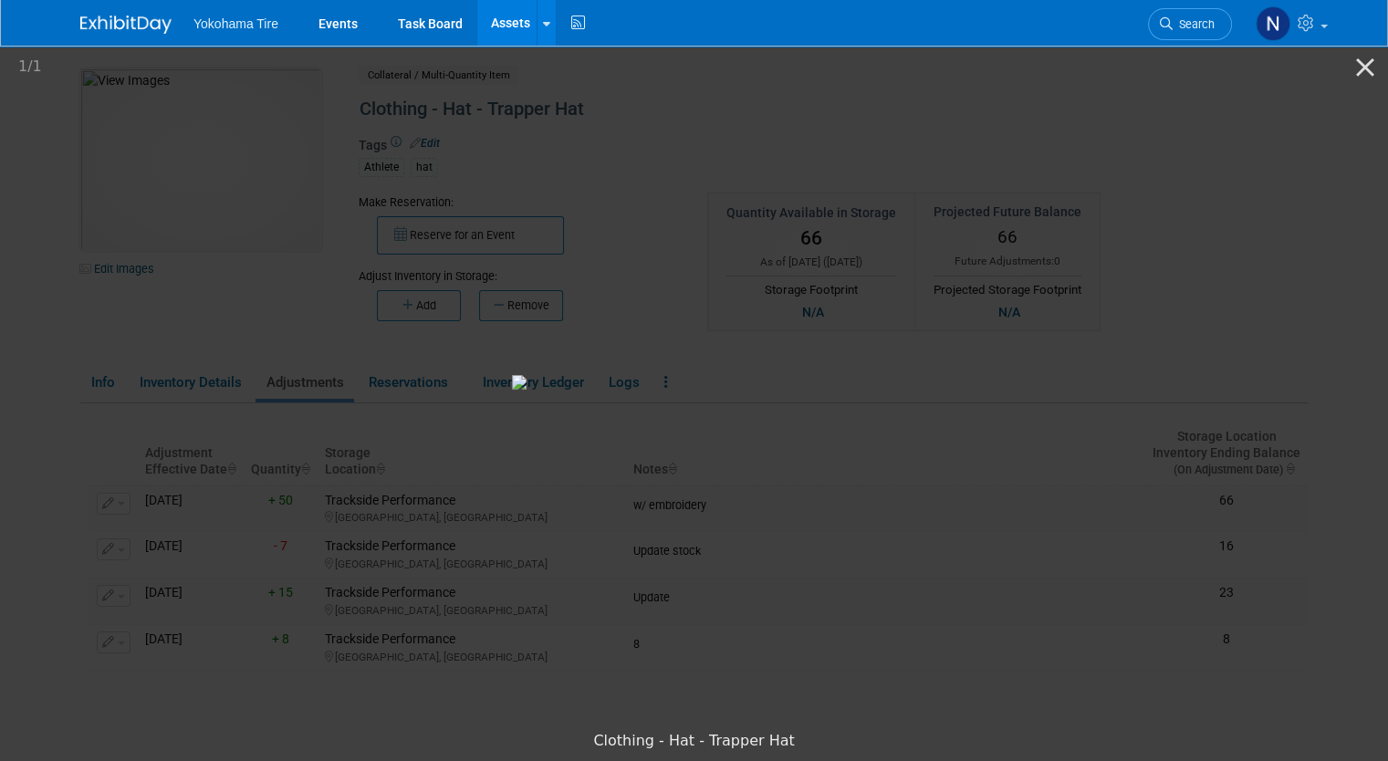
click at [1194, 252] on picture at bounding box center [694, 382] width 1388 height 679
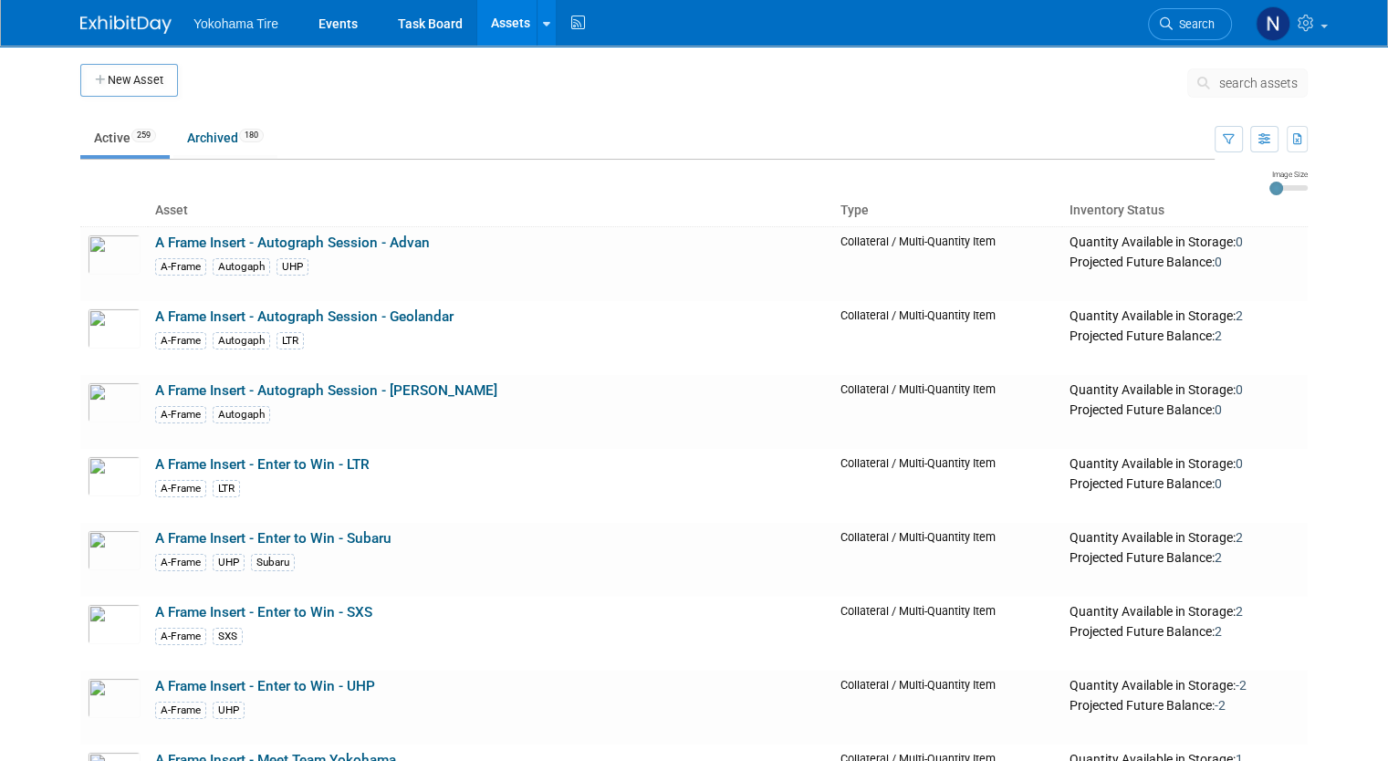
click at [1297, 89] on span "search assets" at bounding box center [1258, 83] width 78 height 15
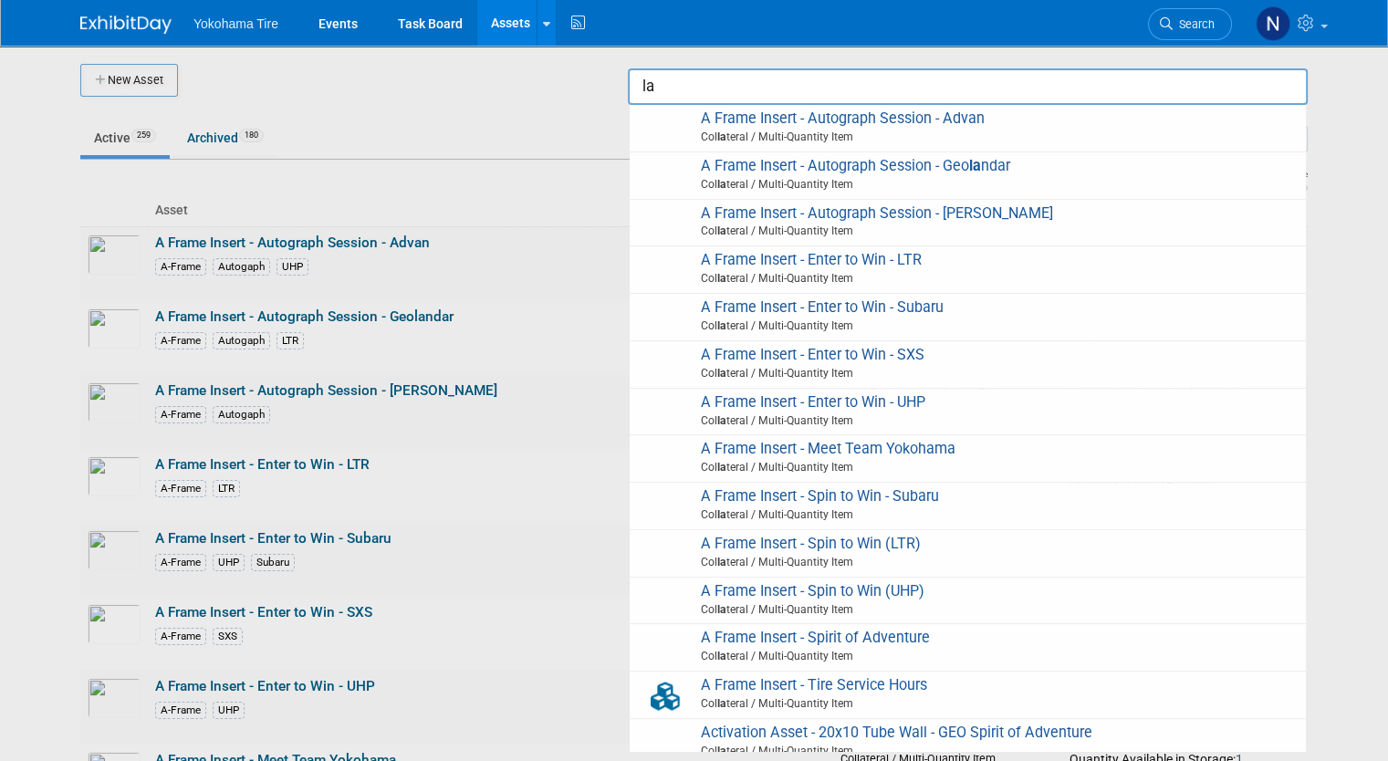
type input "l"
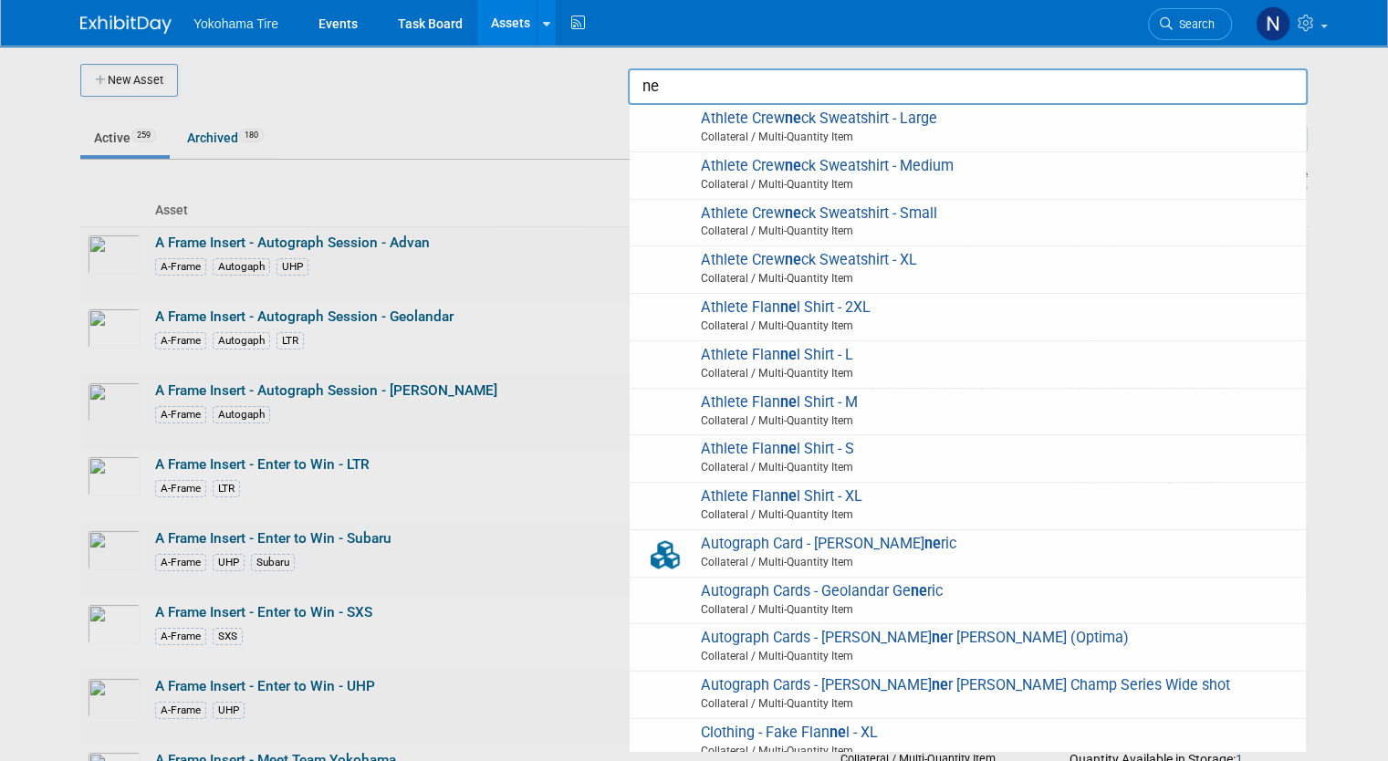
type input "n"
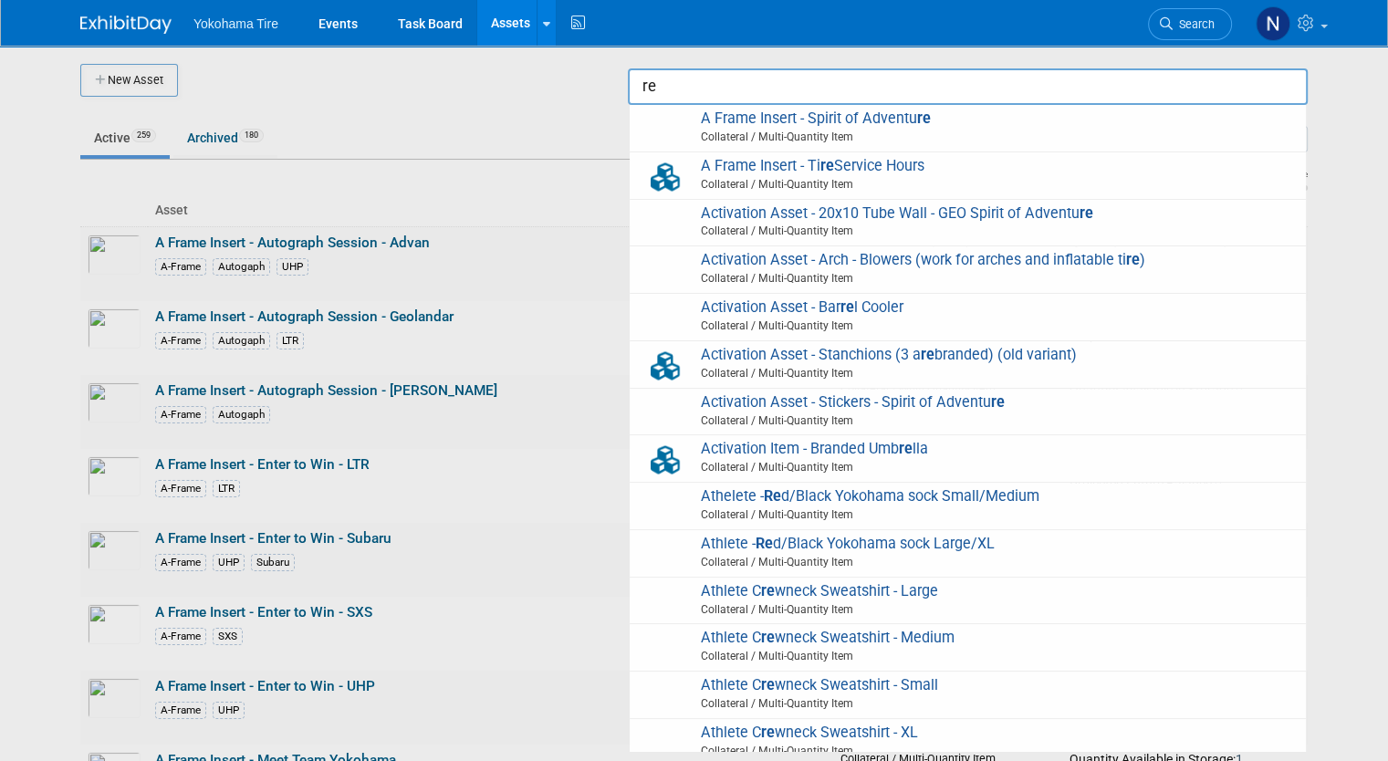
type input "r"
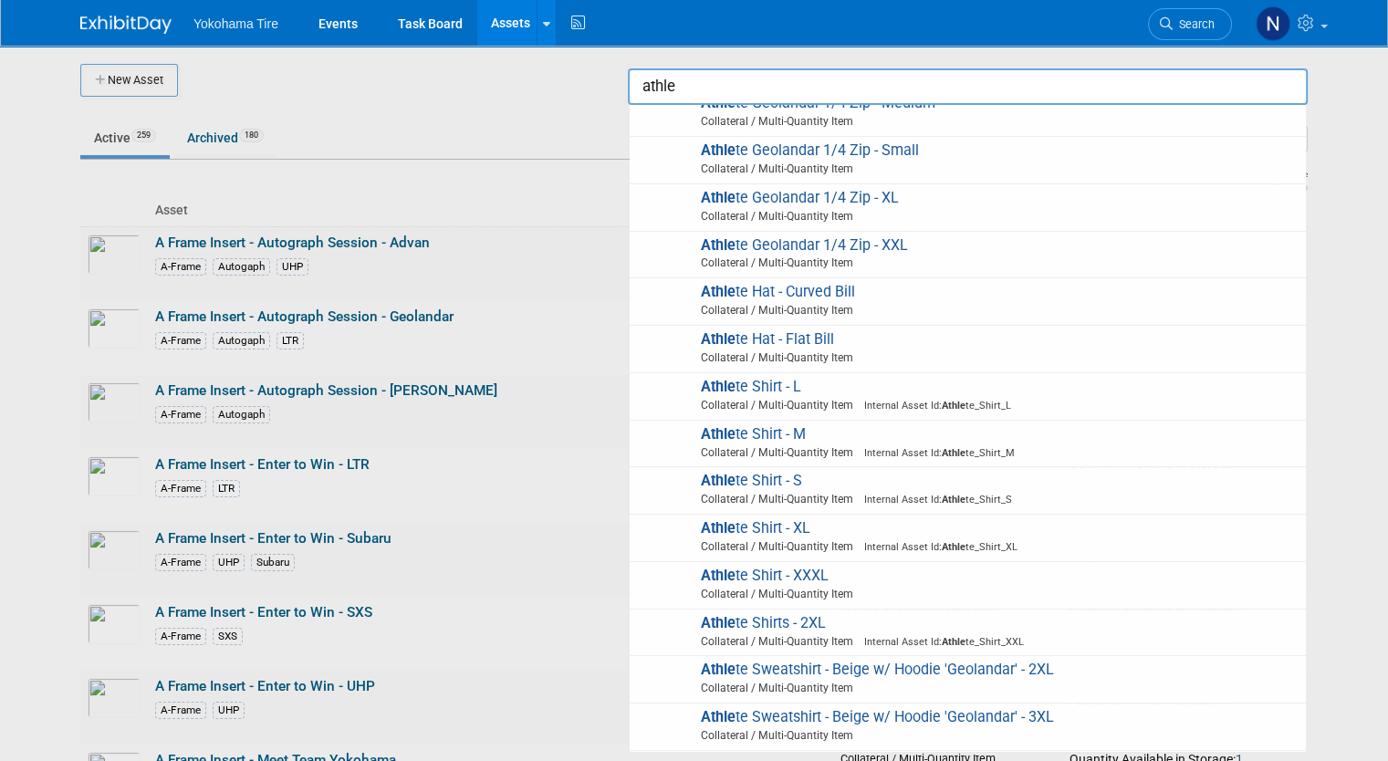
scroll to position [797, 0]
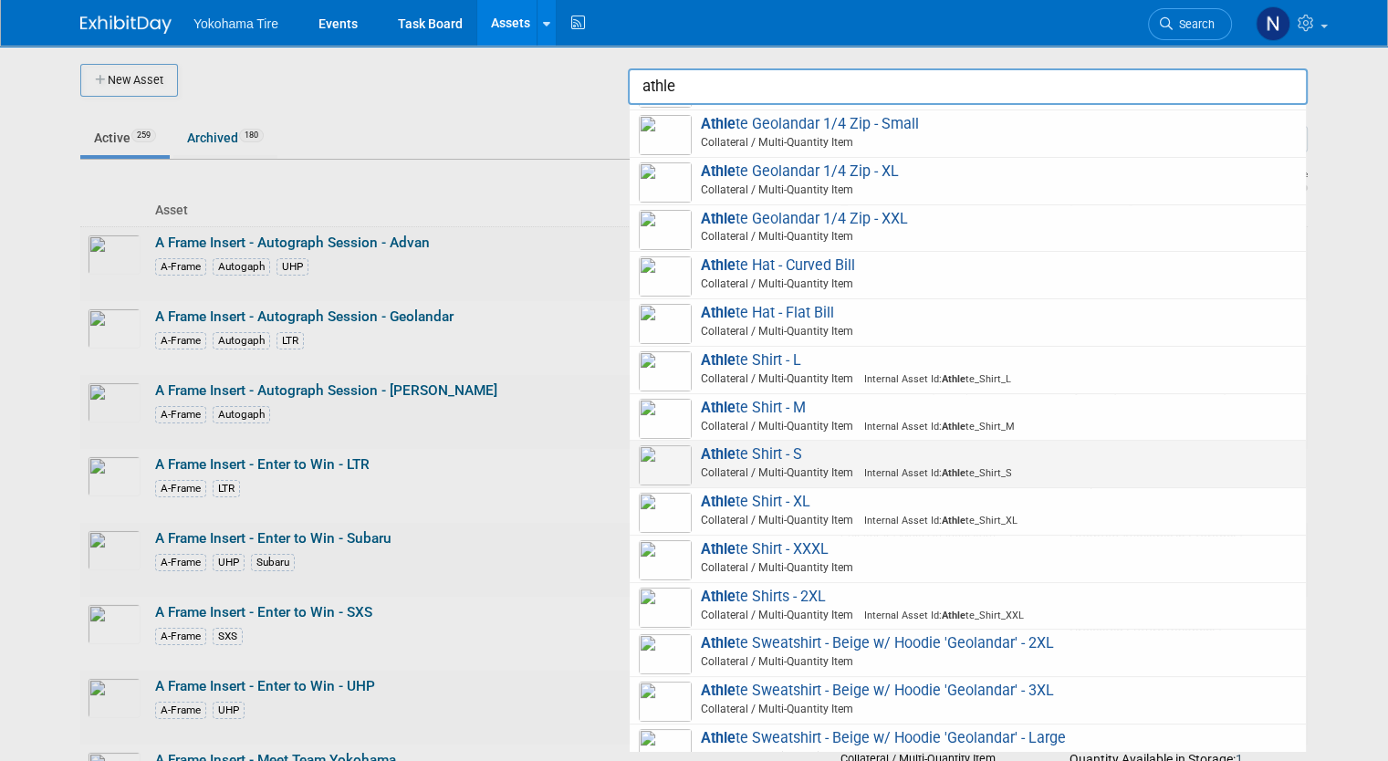
click at [893, 449] on span "Athle te Shirt - S Collateral / Multi-Quantity Item Internal Asset Id: Athle te…" at bounding box center [968, 463] width 658 height 37
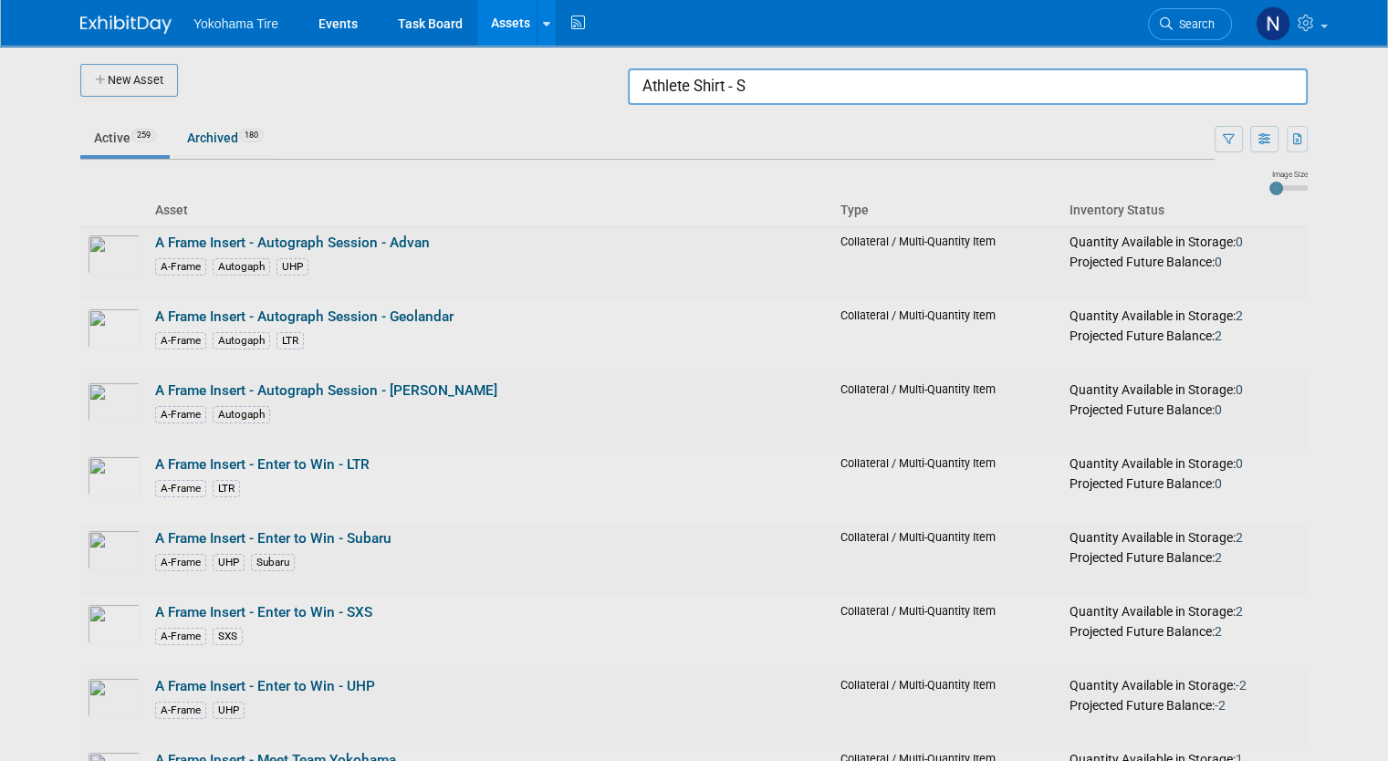
drag, startPoint x: 796, startPoint y: 92, endPoint x: 513, endPoint y: 92, distance: 282.9
drag, startPoint x: 513, startPoint y: 92, endPoint x: 774, endPoint y: 81, distance: 261.2
click at [774, 81] on input "Athlete Shirt - S" at bounding box center [968, 86] width 680 height 36
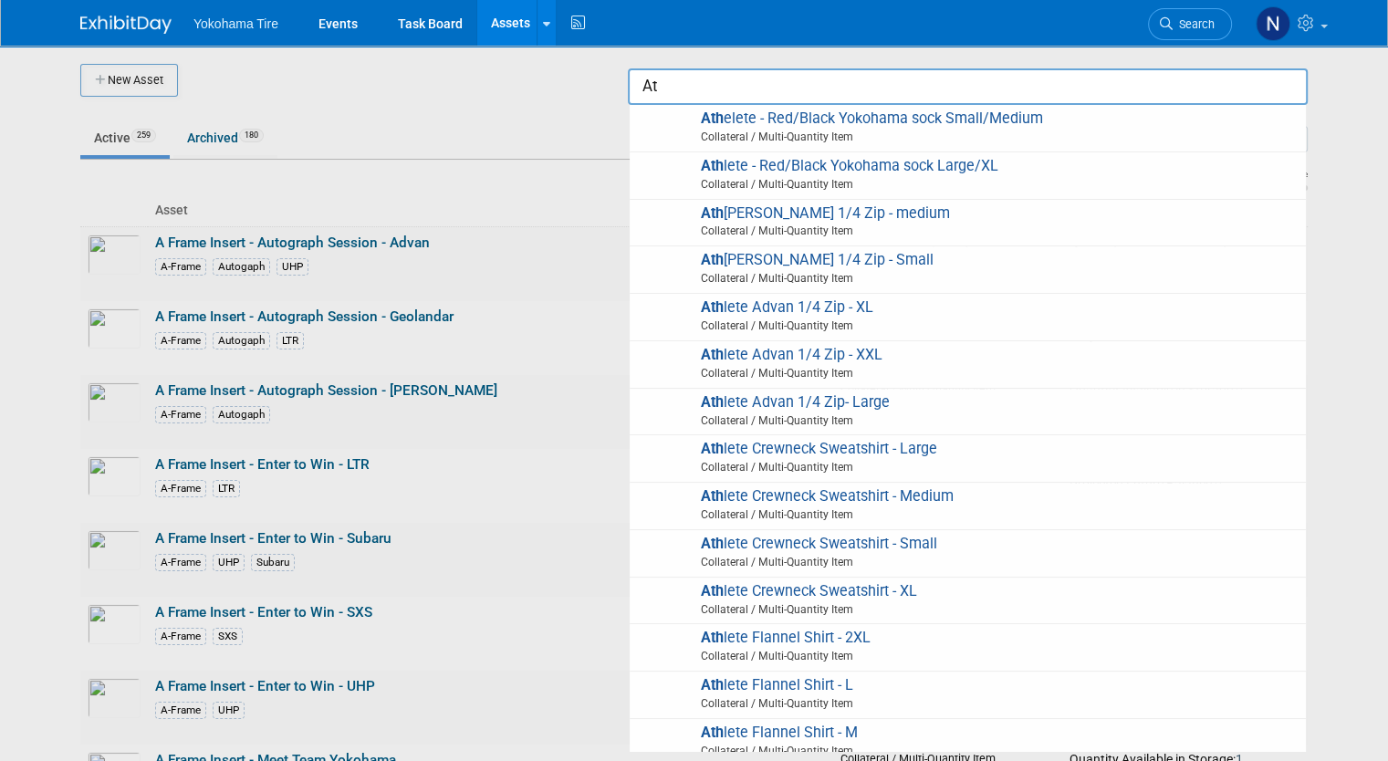
type input "A"
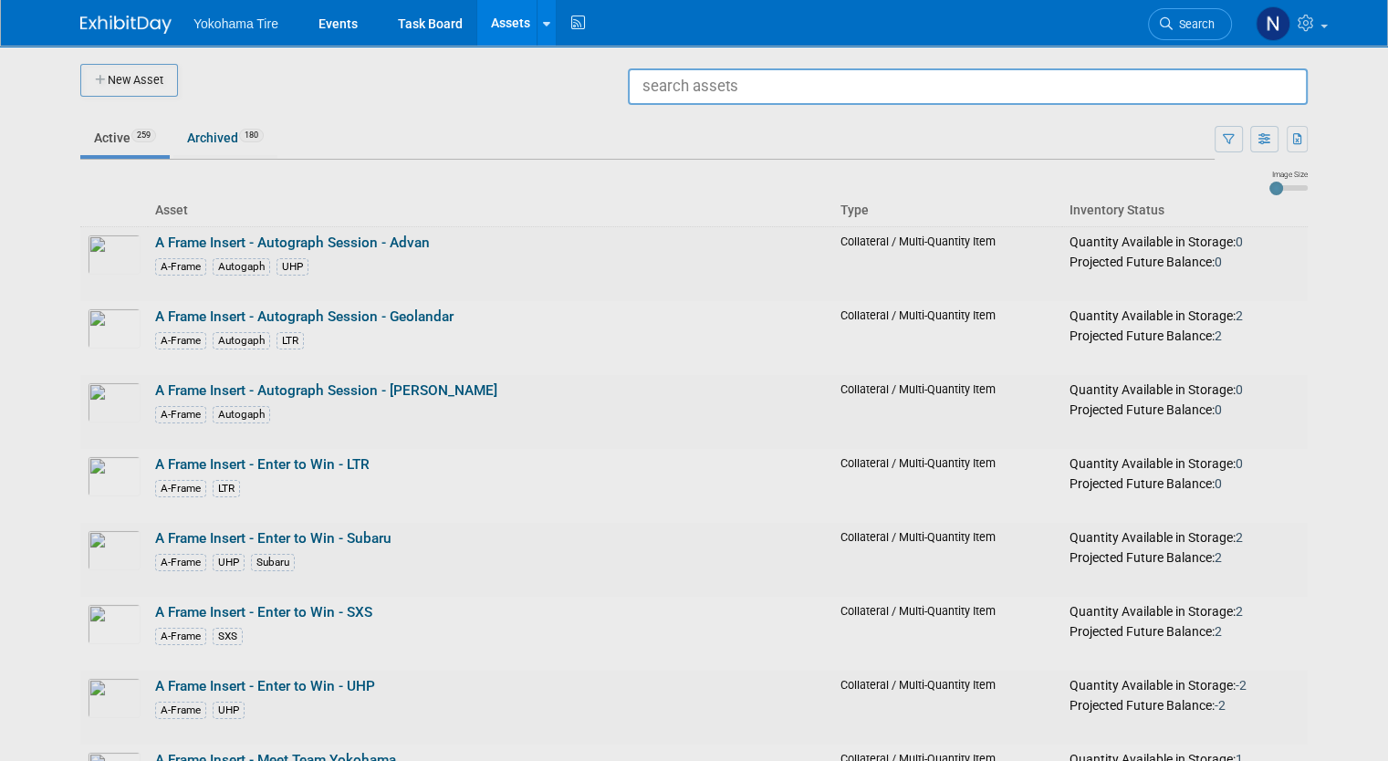
click at [694, 140] on div at bounding box center [694, 380] width 0 height 761
click at [694, 136] on div at bounding box center [694, 380] width 0 height 761
click at [694, 186] on div at bounding box center [694, 380] width 0 height 761
click at [694, 134] on div at bounding box center [694, 380] width 0 height 761
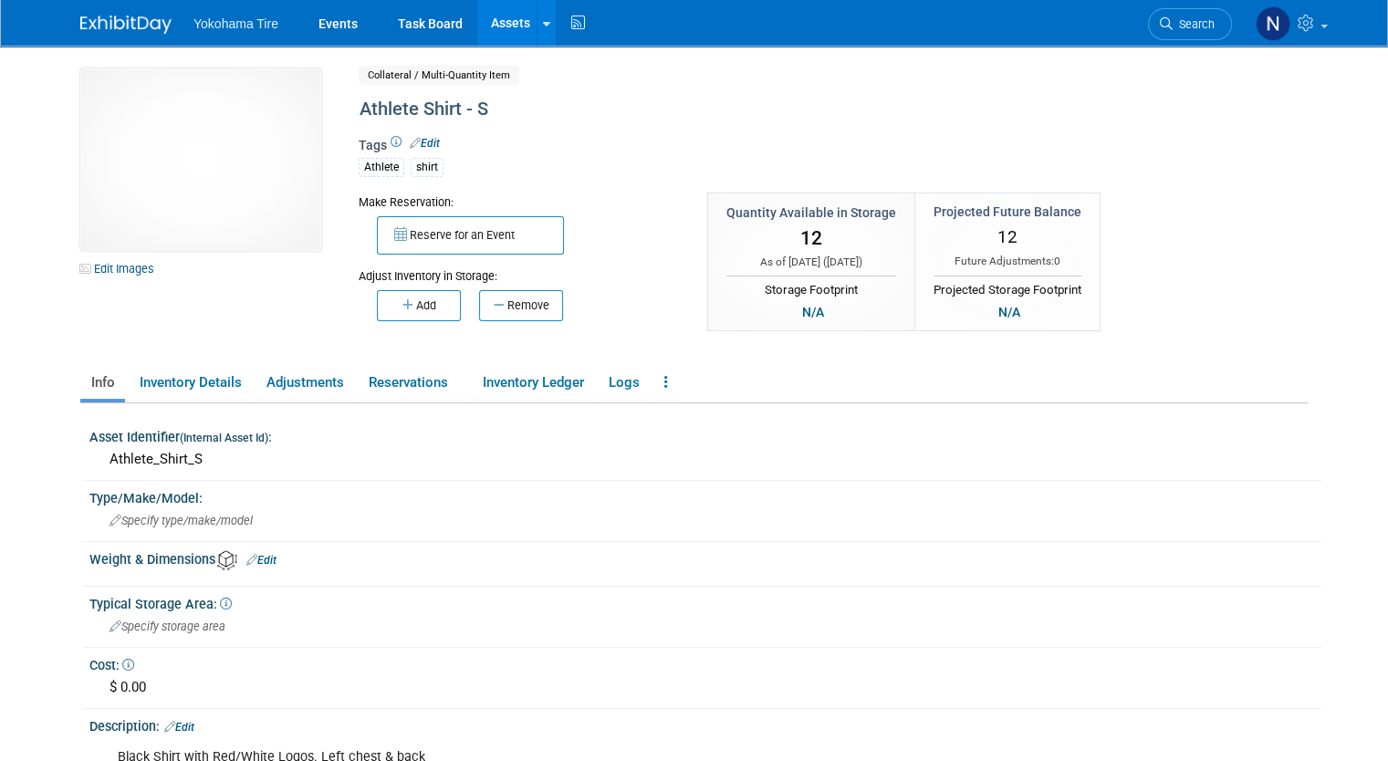
click at [594, 287] on div "Add Remove" at bounding box center [519, 303] width 321 height 36
click at [193, 177] on img at bounding box center [200, 159] width 241 height 182
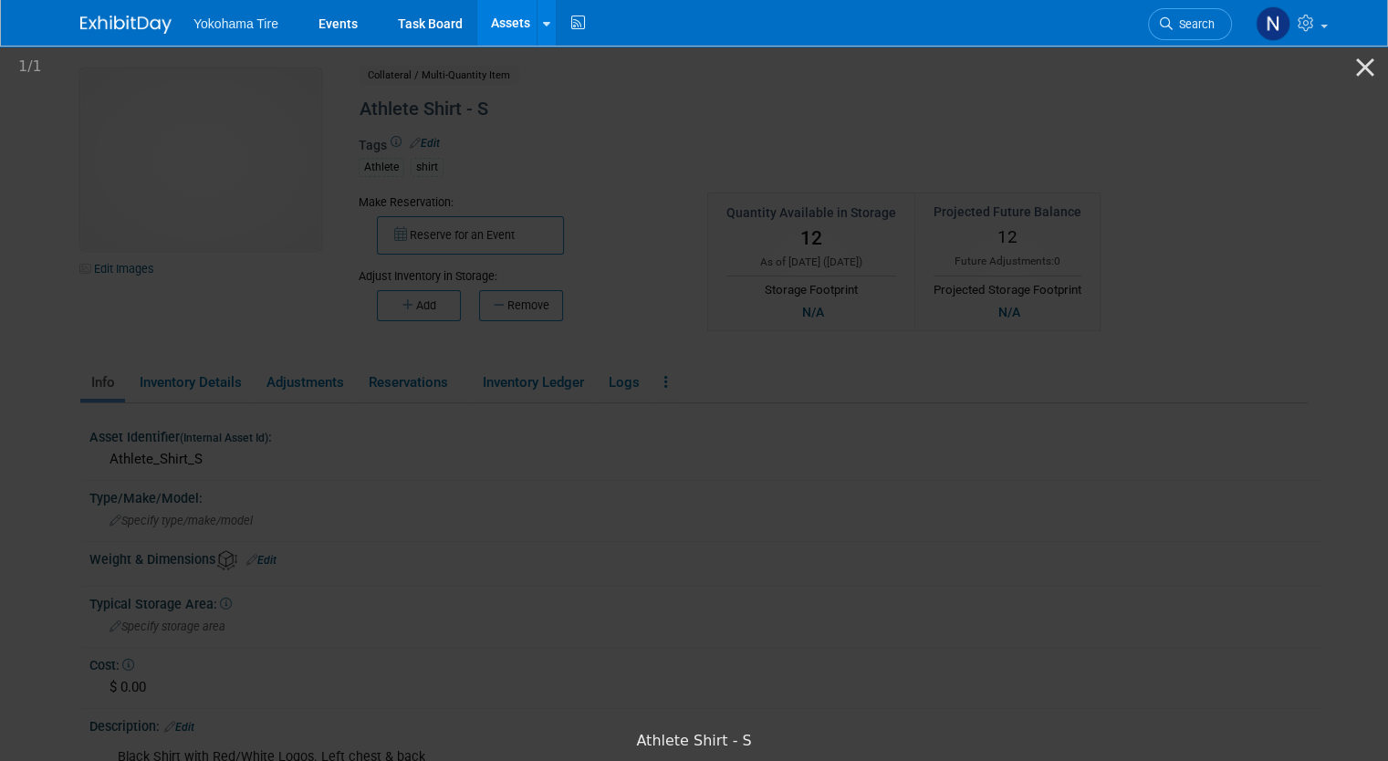
click at [1351, 416] on picture at bounding box center [694, 382] width 1388 height 679
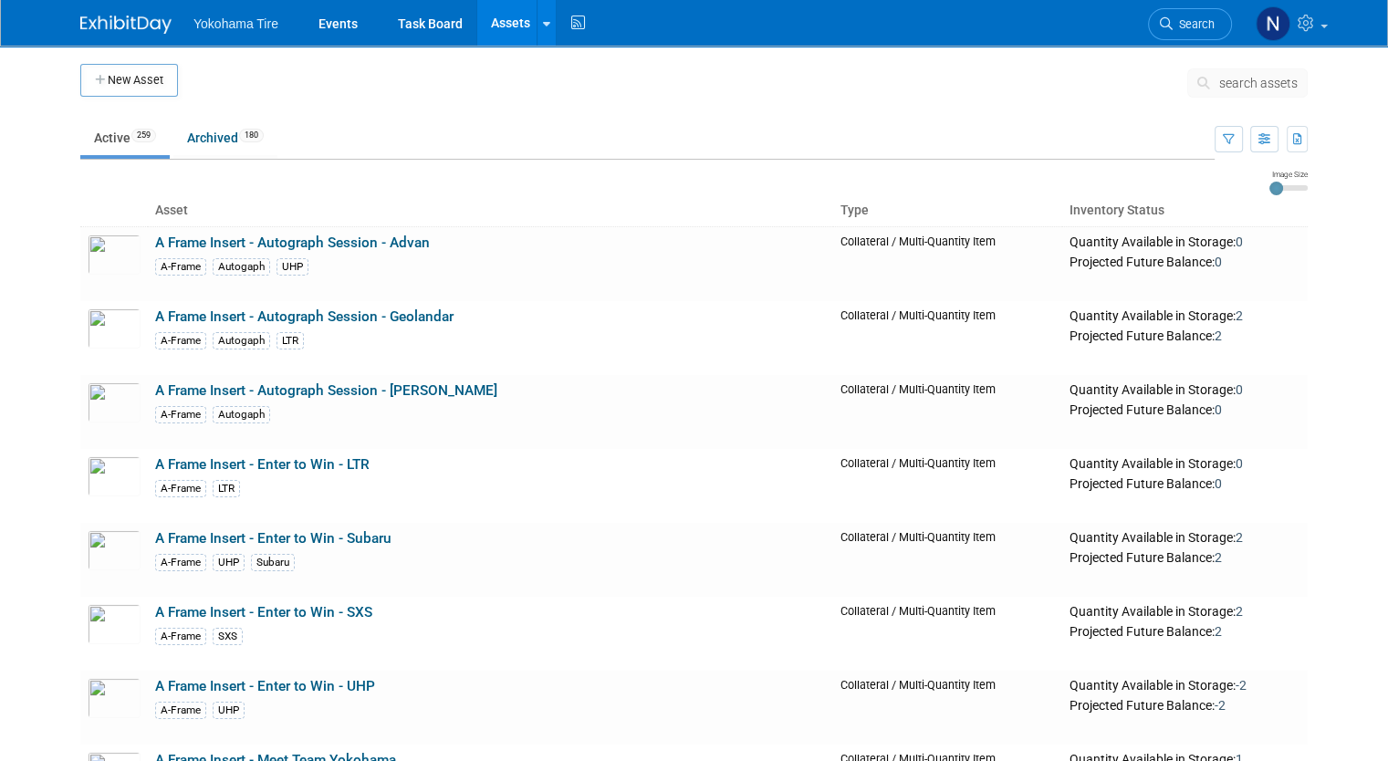
click at [1269, 190] on td at bounding box center [674, 180] width 1189 height 22
click at [1302, 188] on input "range" at bounding box center [1288, 187] width 38 height 5
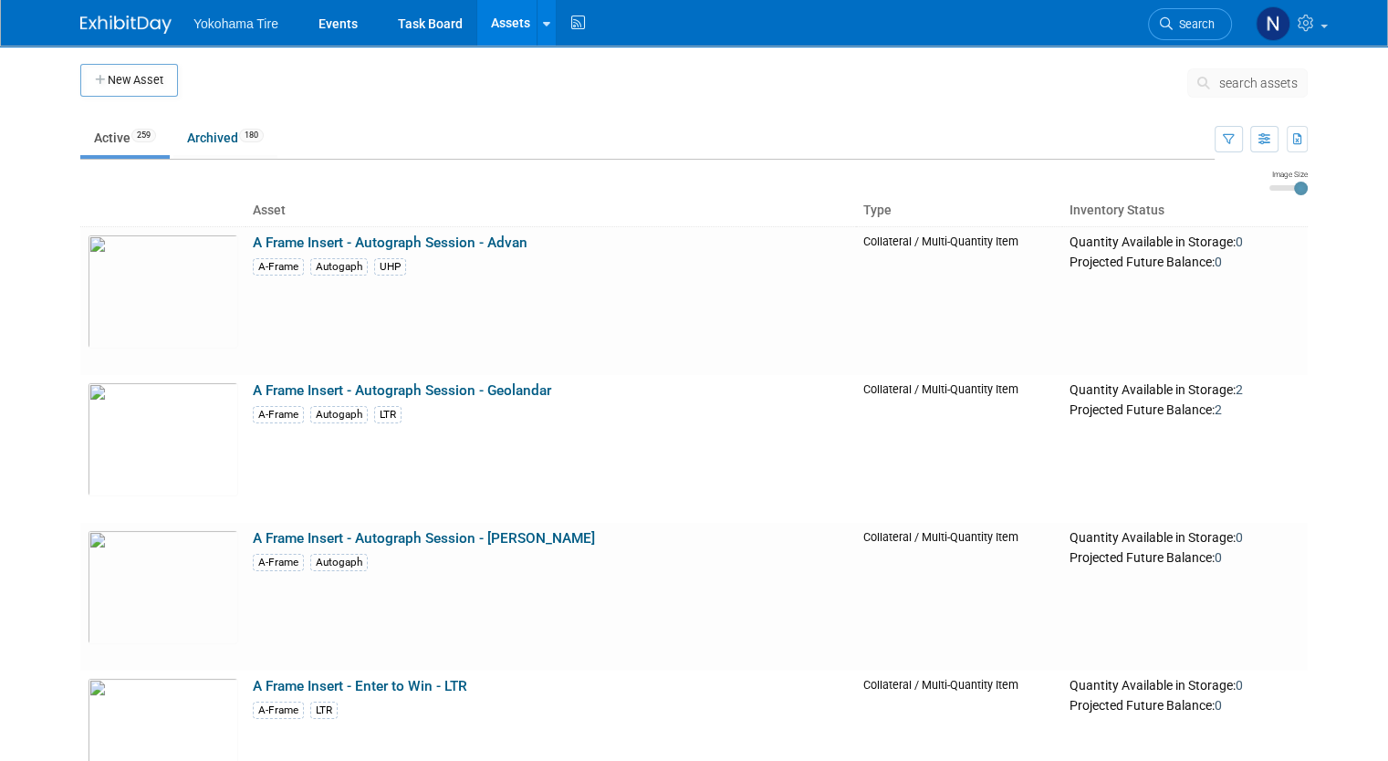
drag, startPoint x: 1302, startPoint y: 188, endPoint x: 1378, endPoint y: 187, distance: 75.7
type input "3"
click at [1308, 187] on input "range" at bounding box center [1288, 187] width 38 height 5
click at [1267, 137] on button "button" at bounding box center [1264, 139] width 28 height 26
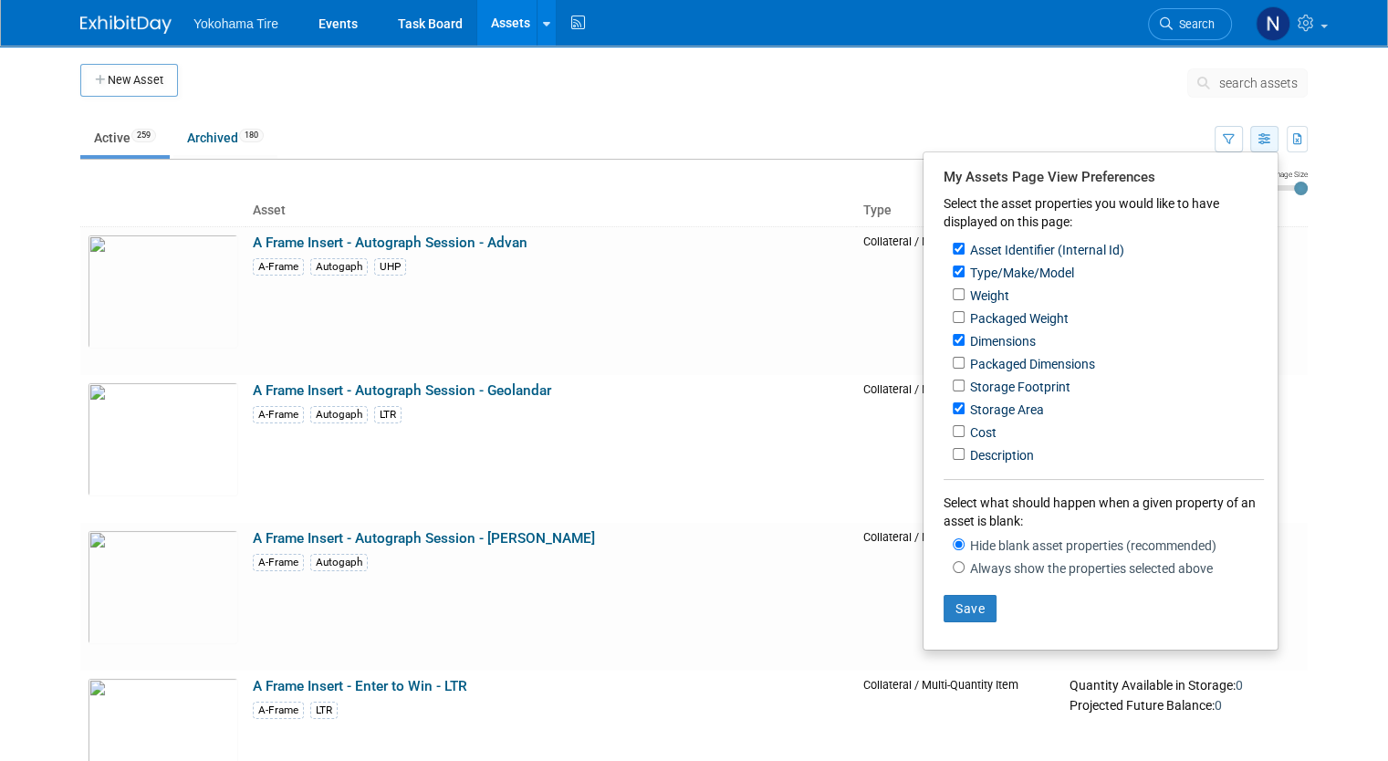
click at [1267, 137] on button "button" at bounding box center [1264, 139] width 28 height 26
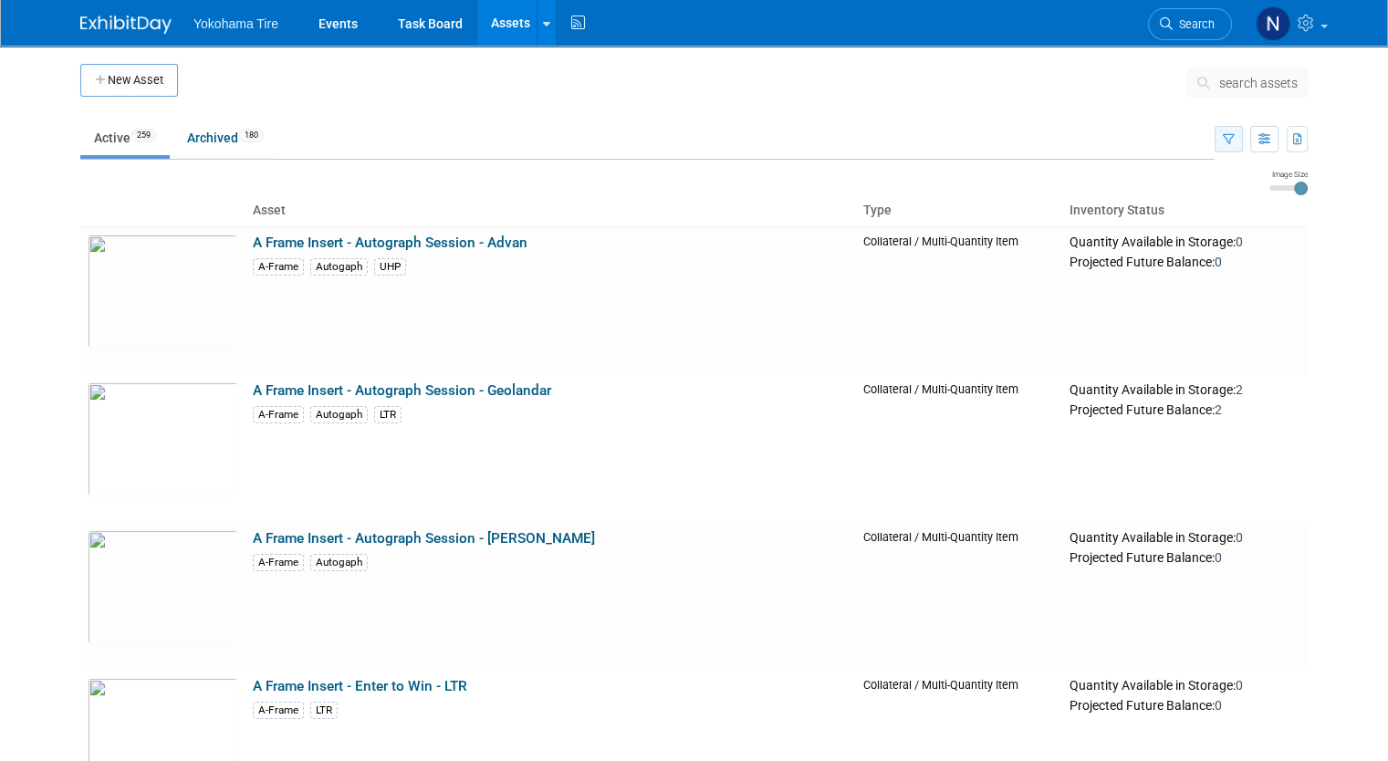
click at [1235, 137] on icon "button" at bounding box center [1229, 140] width 12 height 12
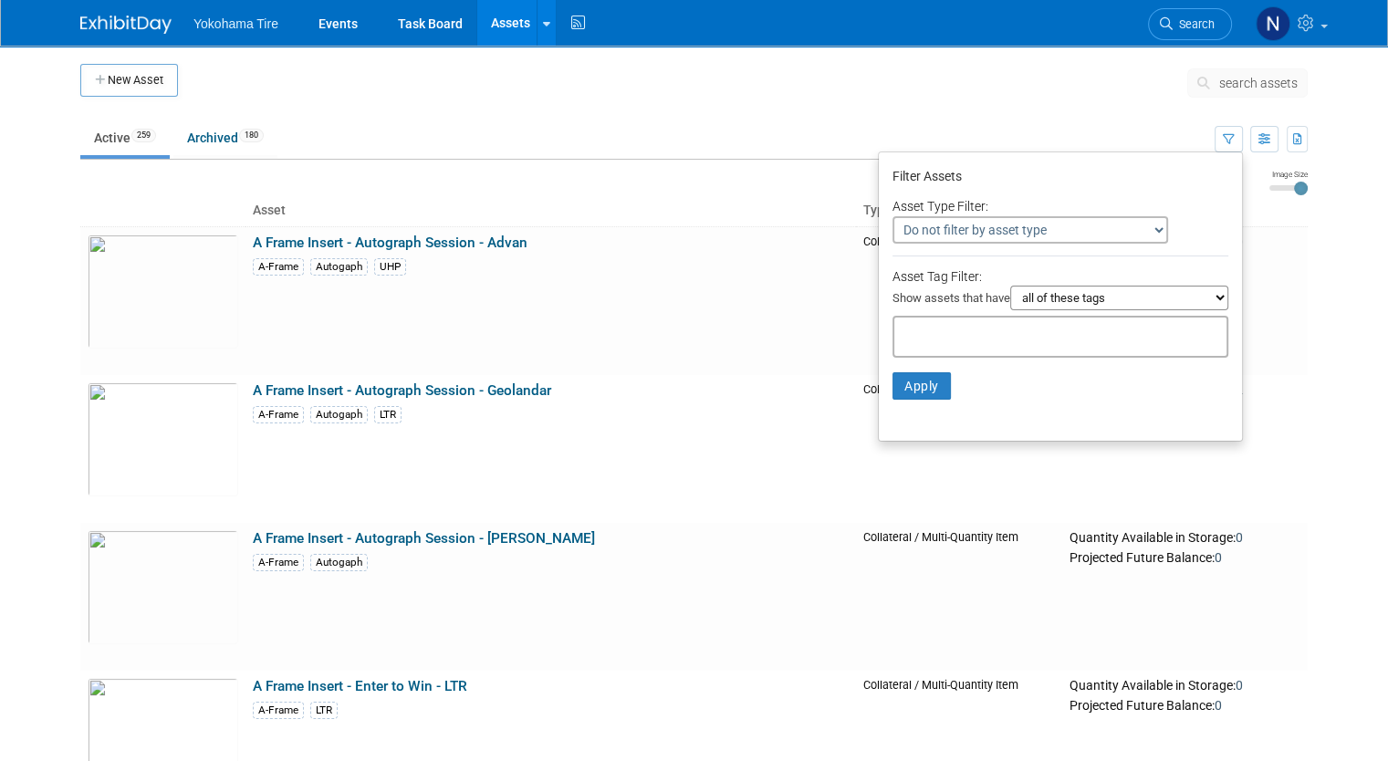
click at [1078, 238] on select "Do not filter by asset type Only show Single-Unit Capital Assets Only show Coll…" at bounding box center [1030, 229] width 276 height 27
click at [1252, 83] on span "search assets" at bounding box center [1258, 83] width 78 height 15
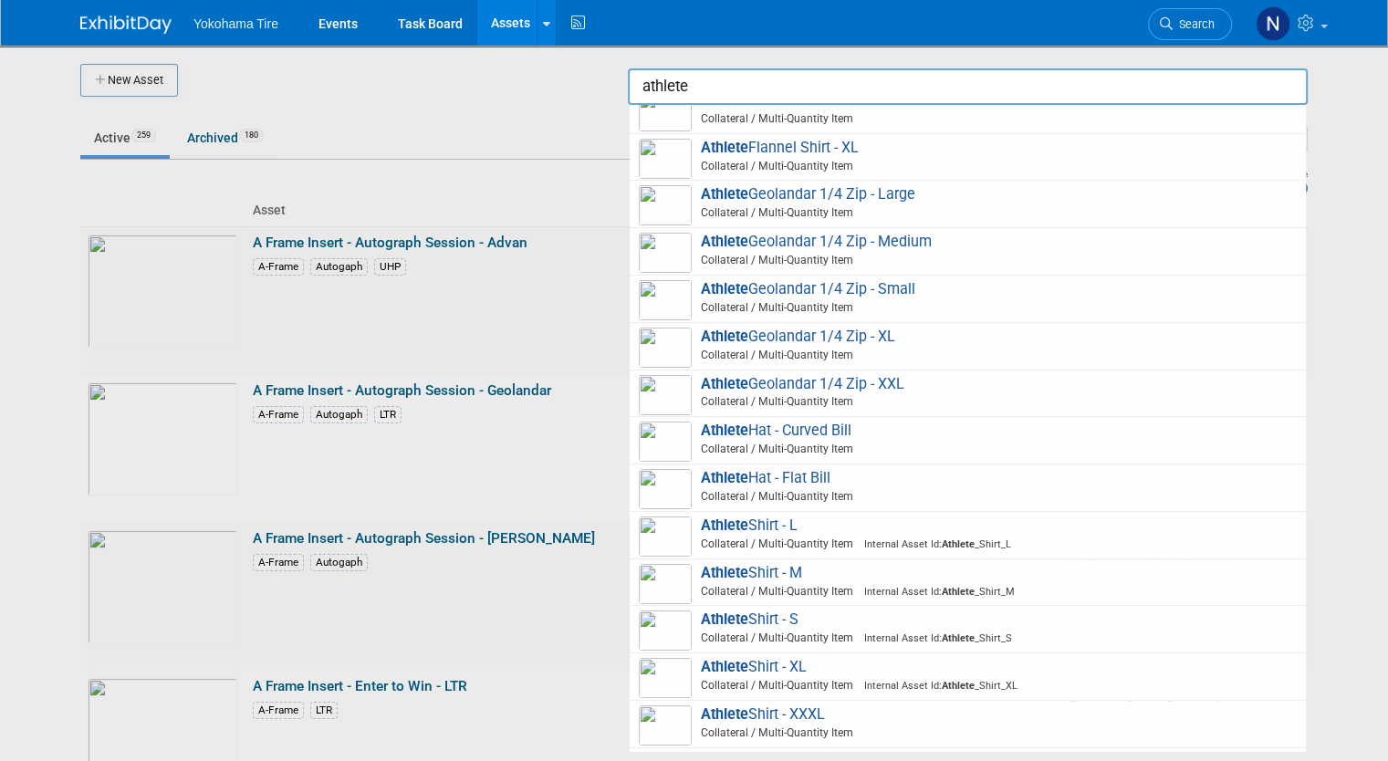
scroll to position [707, 0]
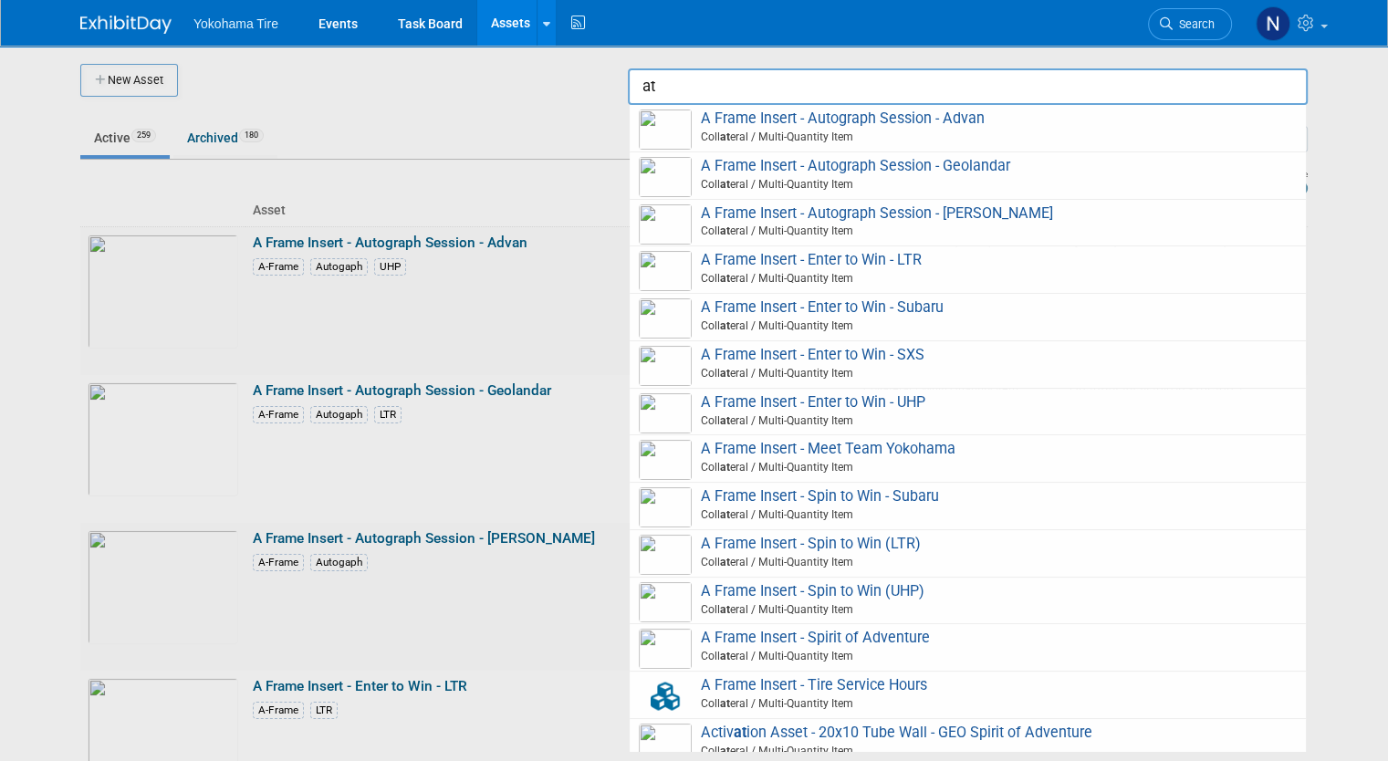
type input "a"
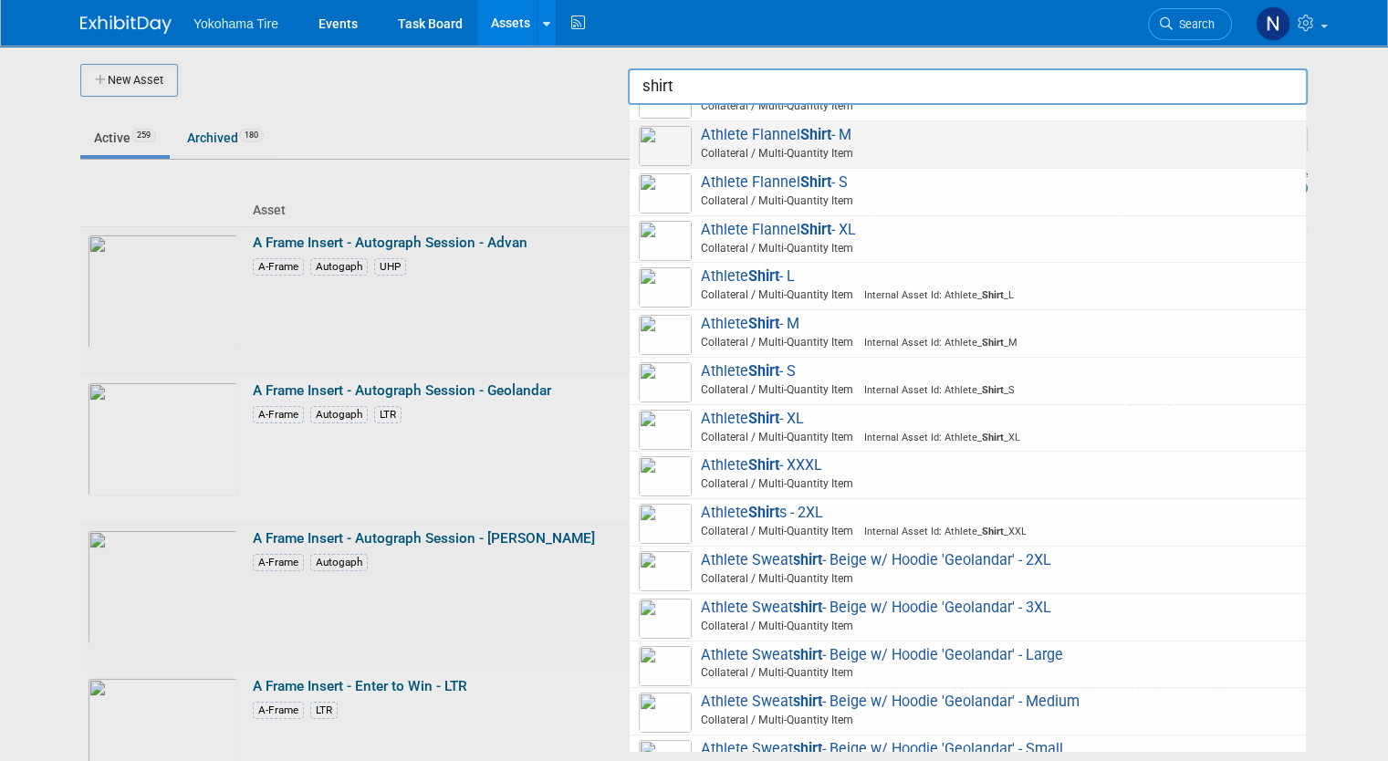
scroll to position [364, 0]
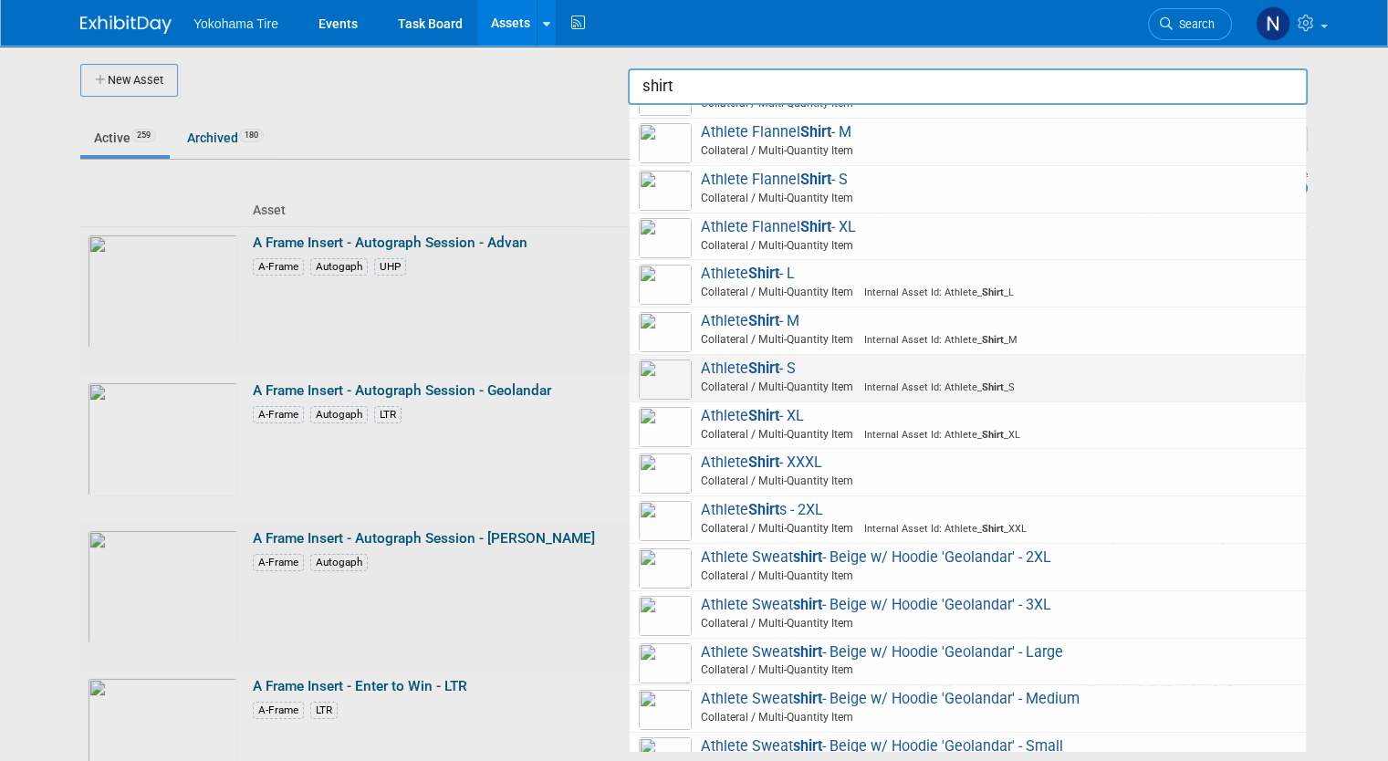
drag, startPoint x: 877, startPoint y: 368, endPoint x: 837, endPoint y: 362, distance: 40.5
click at [837, 362] on span "Athlete Shirt - S Collateral / Multi-Quantity Item Internal Asset Id: Athlete_ …" at bounding box center [968, 377] width 658 height 37
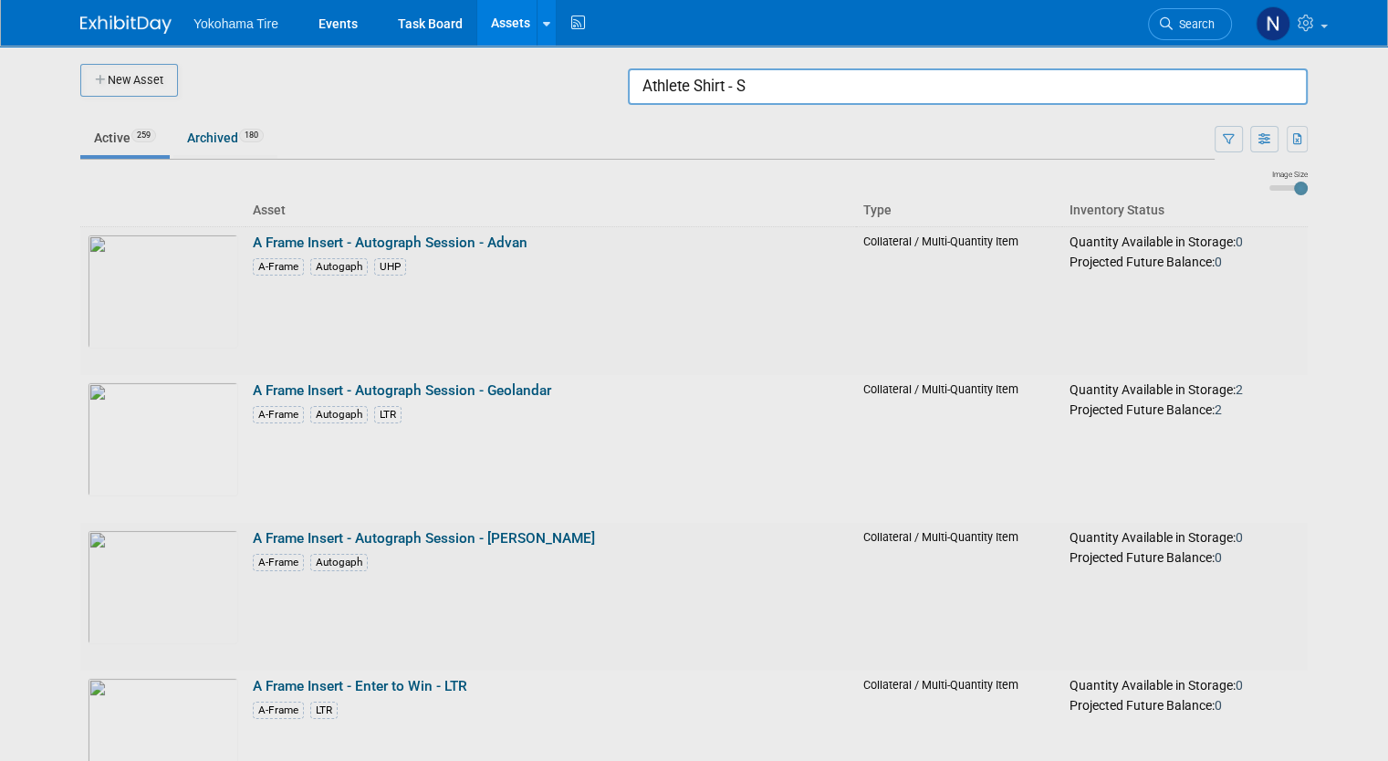
click at [818, 92] on input "Athlete Shirt - S" at bounding box center [968, 86] width 680 height 36
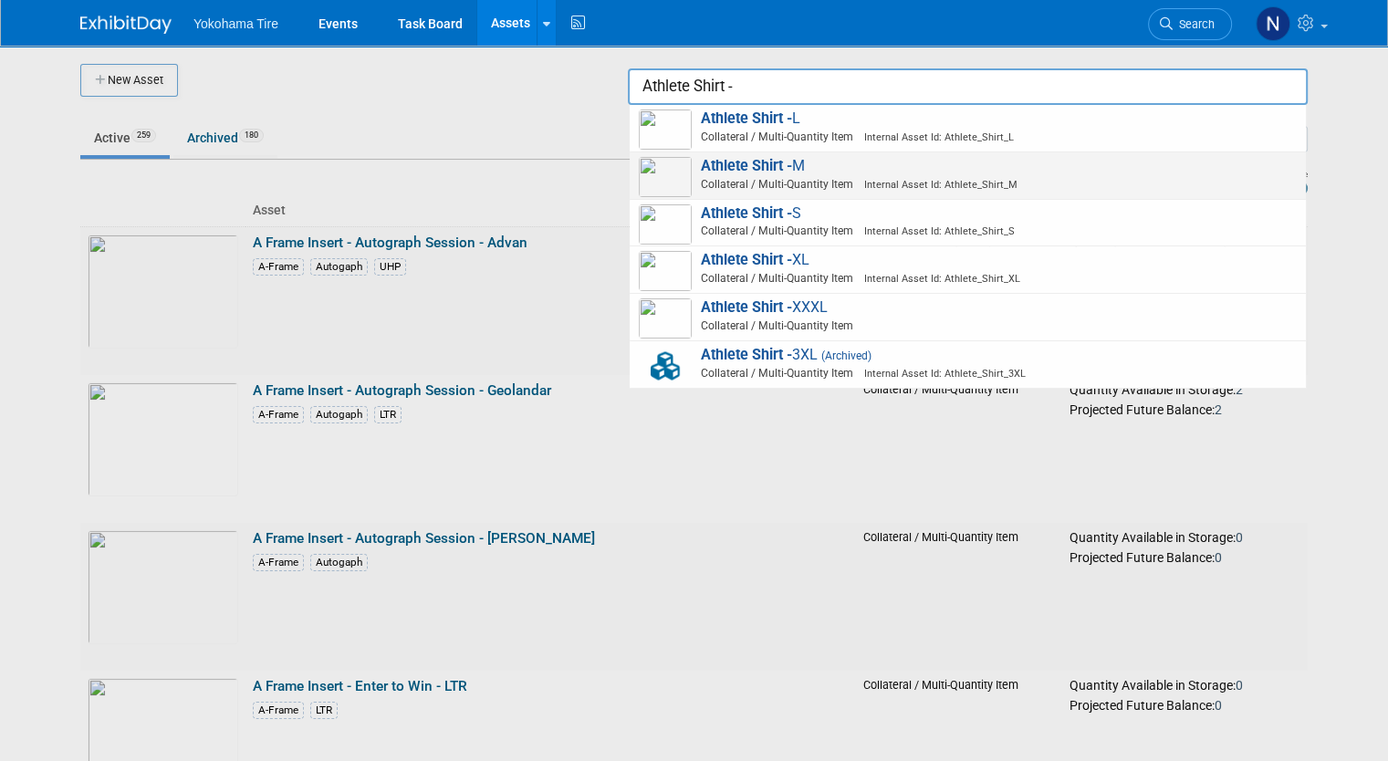
click at [812, 167] on span "Athlete Shirt - M Collateral / Multi-Quantity Item Internal Asset Id: Athlete_S…" at bounding box center [968, 175] width 658 height 37
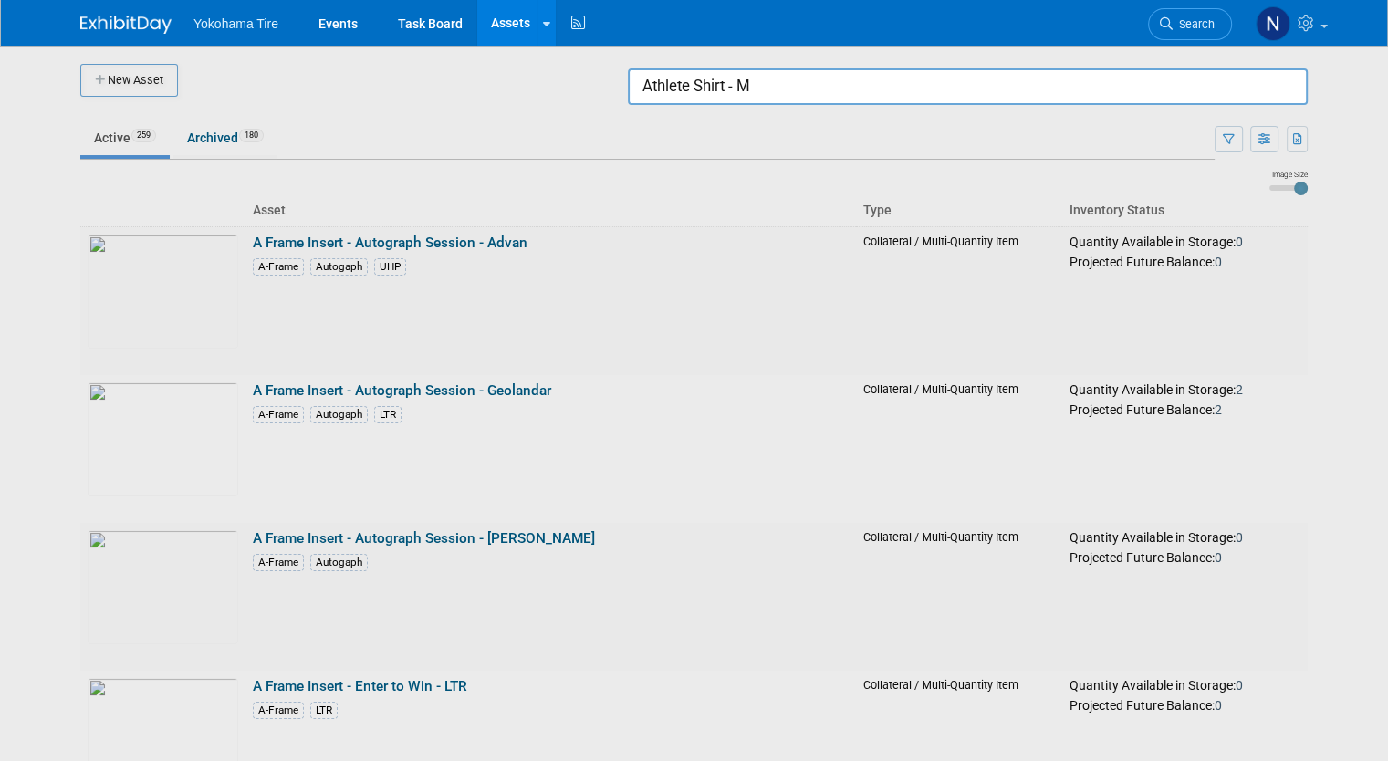
click at [817, 89] on input "Athlete Shirt - M" at bounding box center [968, 86] width 680 height 36
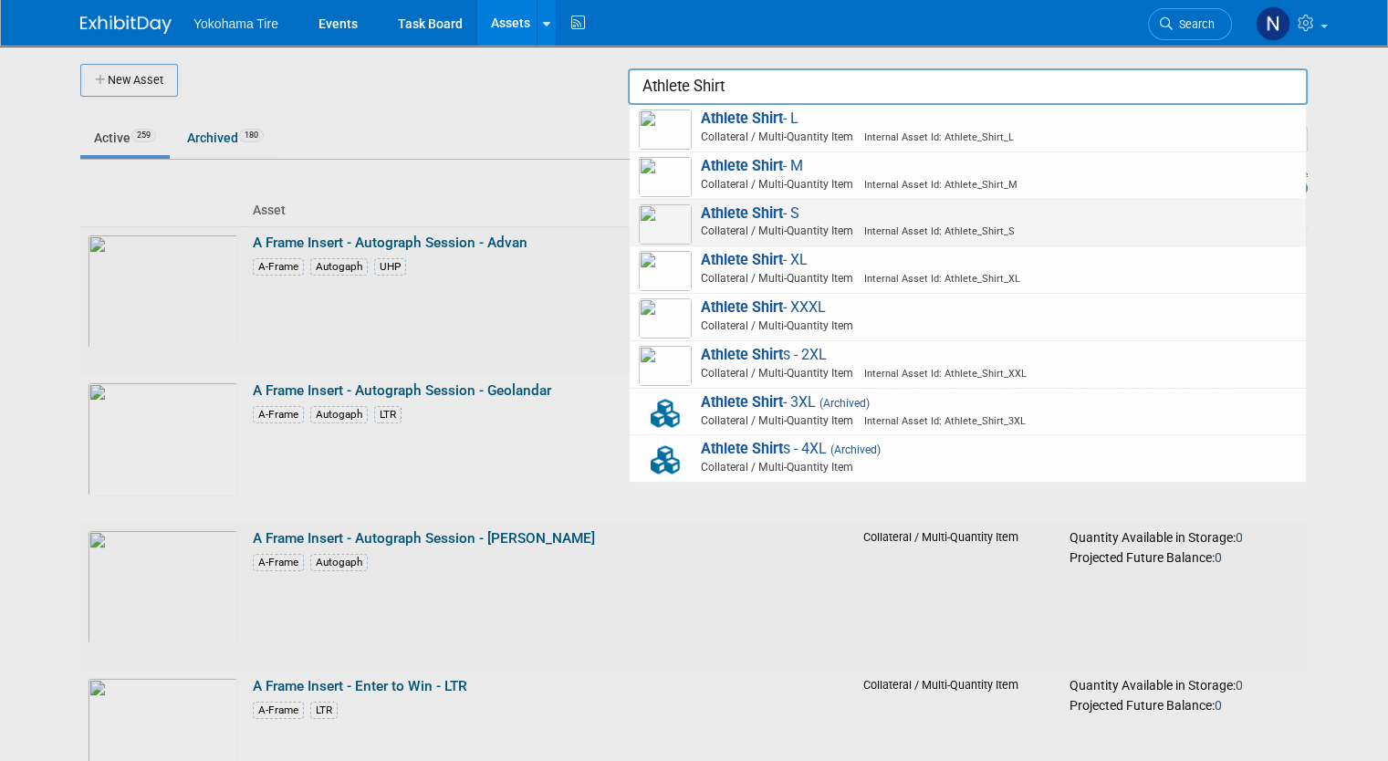
click at [828, 231] on span "Collateral / Multi-Quantity Item Internal Asset Id: Athlete_Shirt_S" at bounding box center [970, 231] width 652 height 16
type input "Athlete Shirt - S"
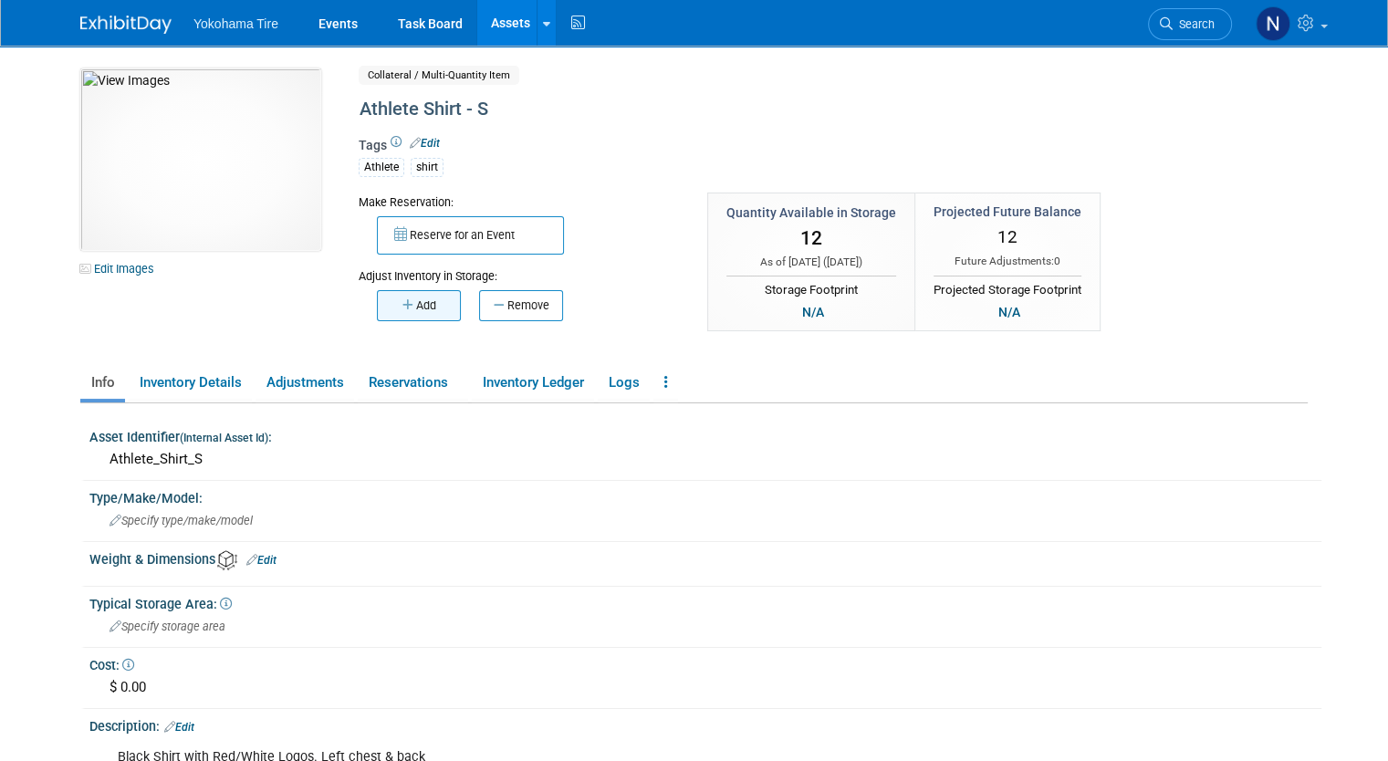
click at [422, 304] on button "Add" at bounding box center [419, 305] width 84 height 31
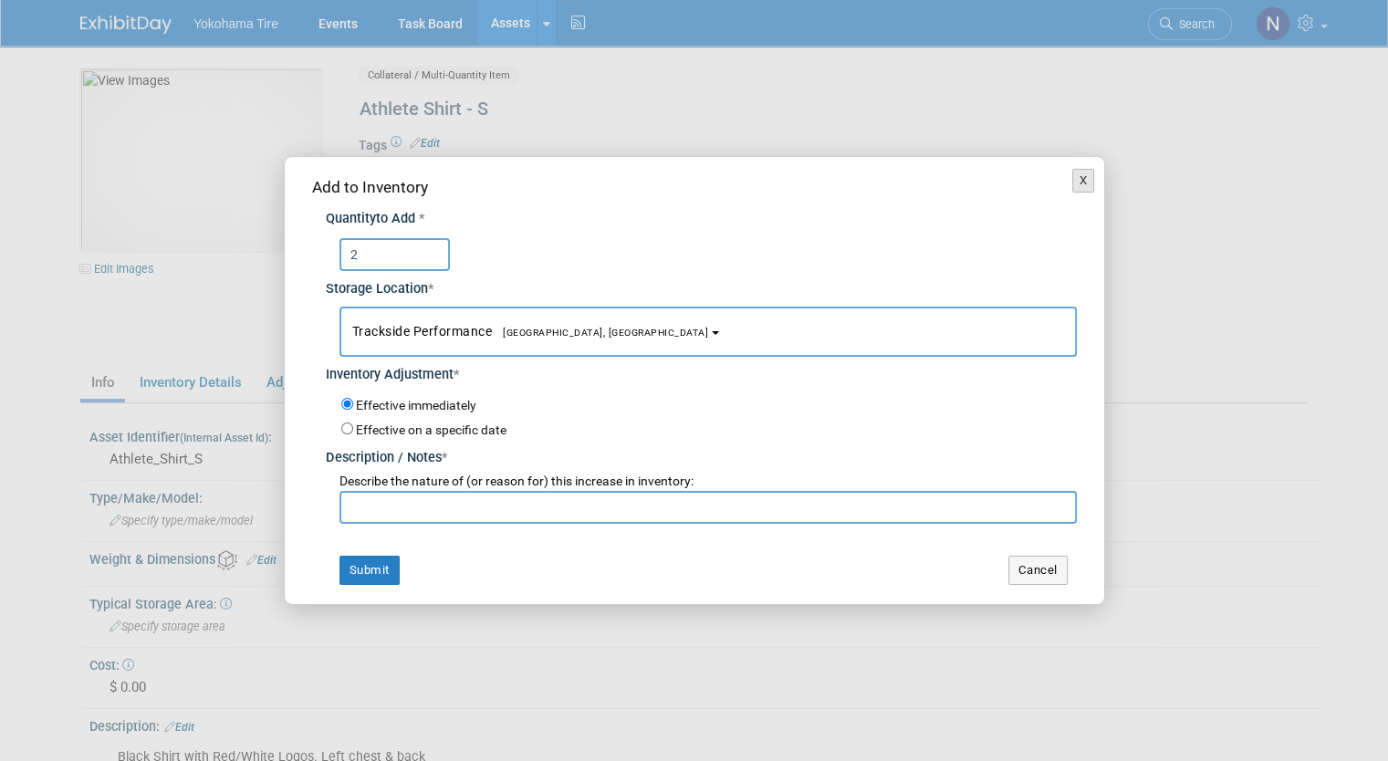
type input "2"
click at [1089, 182] on button "X" at bounding box center [1083, 181] width 23 height 24
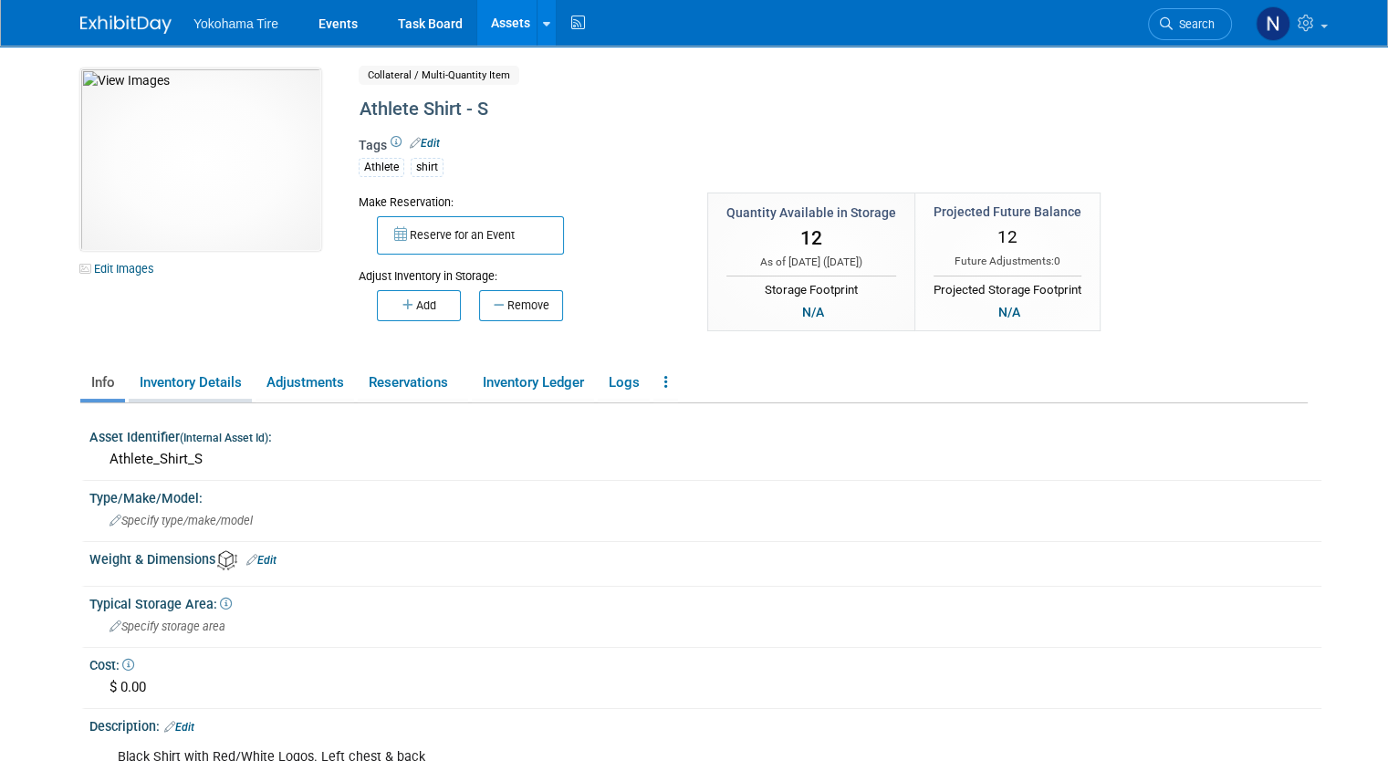
click at [161, 384] on link "Inventory Details" at bounding box center [190, 383] width 123 height 32
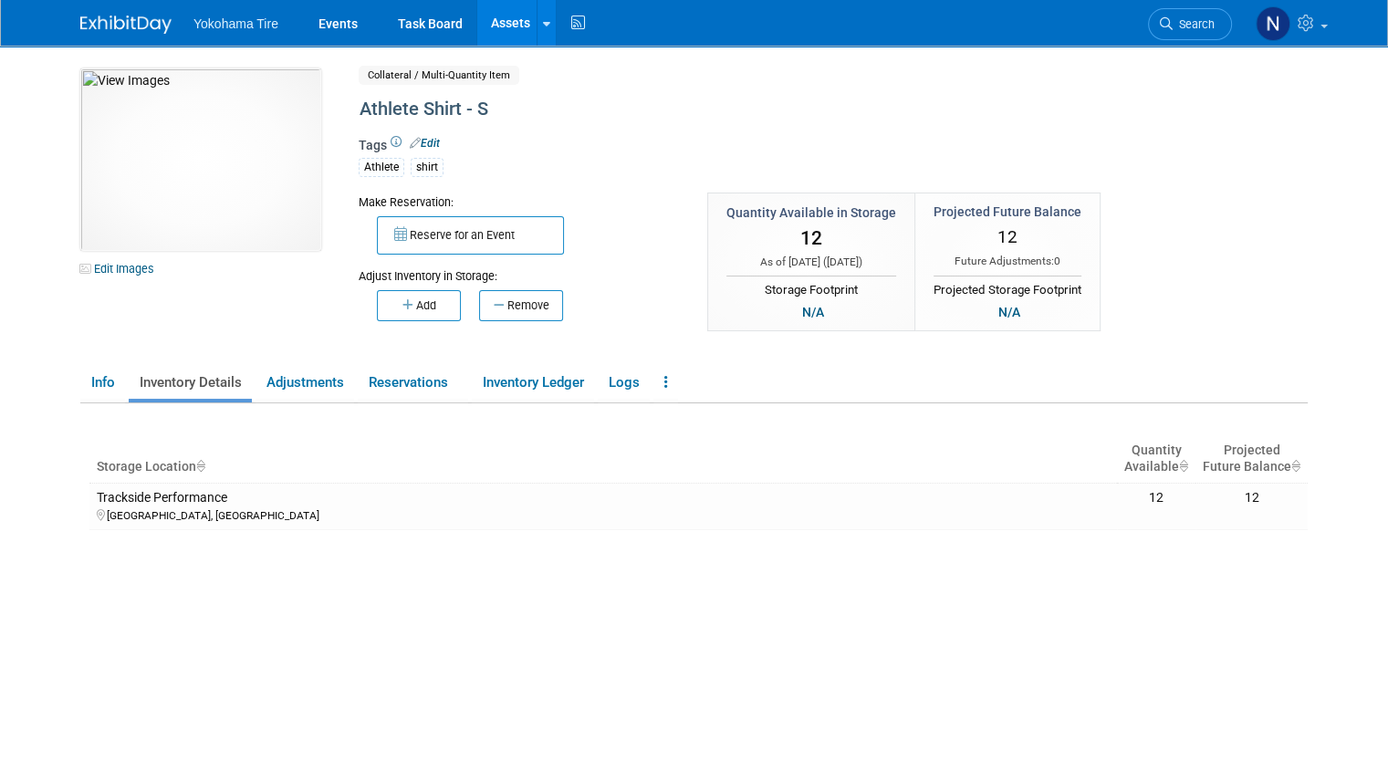
click at [639, 382] on ul "Info Inventory Details Adjustments Reservations Inventory Ledger Logs Copy/Dupl…" at bounding box center [693, 384] width 1227 height 38
click at [653, 382] on link at bounding box center [665, 383] width 25 height 32
click at [391, 295] on button "Add" at bounding box center [419, 305] width 84 height 31
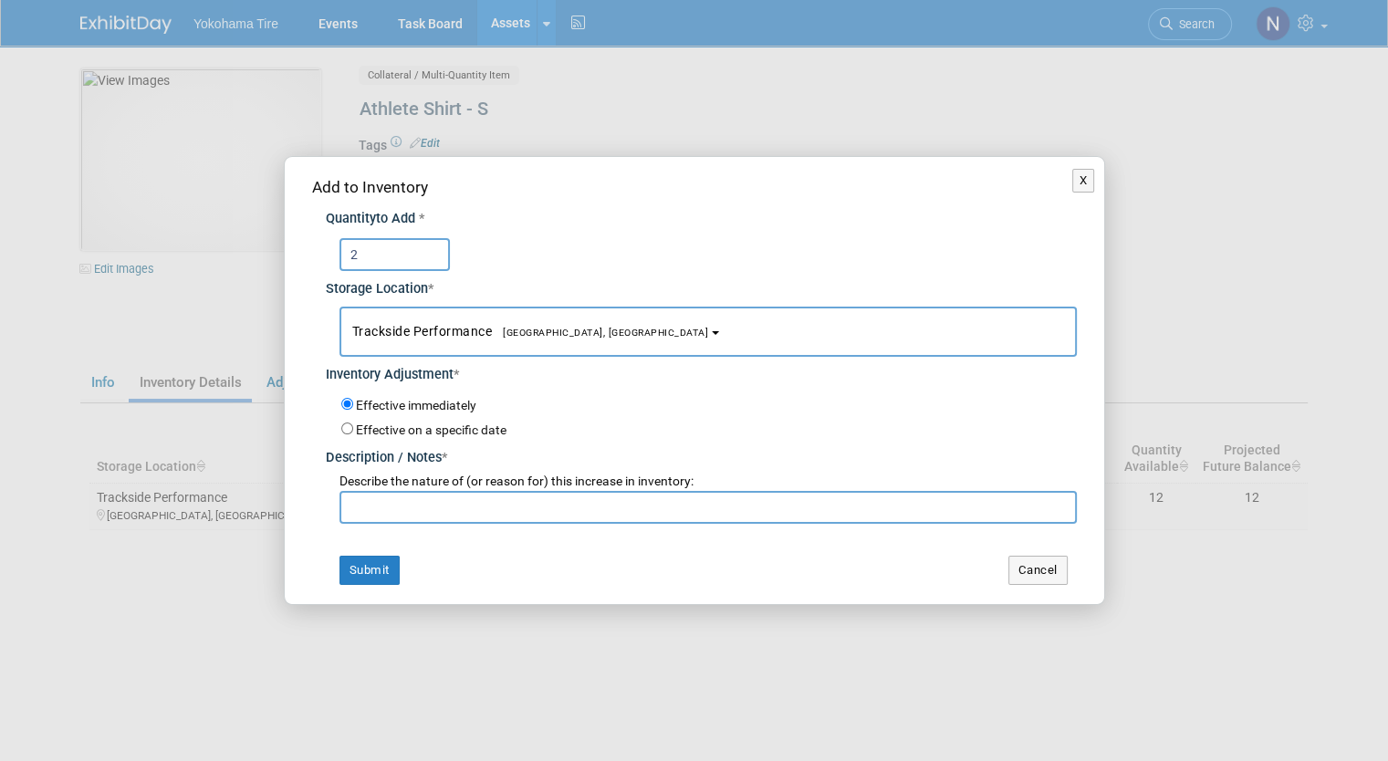
type input "2"
click at [405, 500] on input "text" at bounding box center [707, 507] width 737 height 33
click at [1089, 190] on button "X" at bounding box center [1083, 181] width 23 height 24
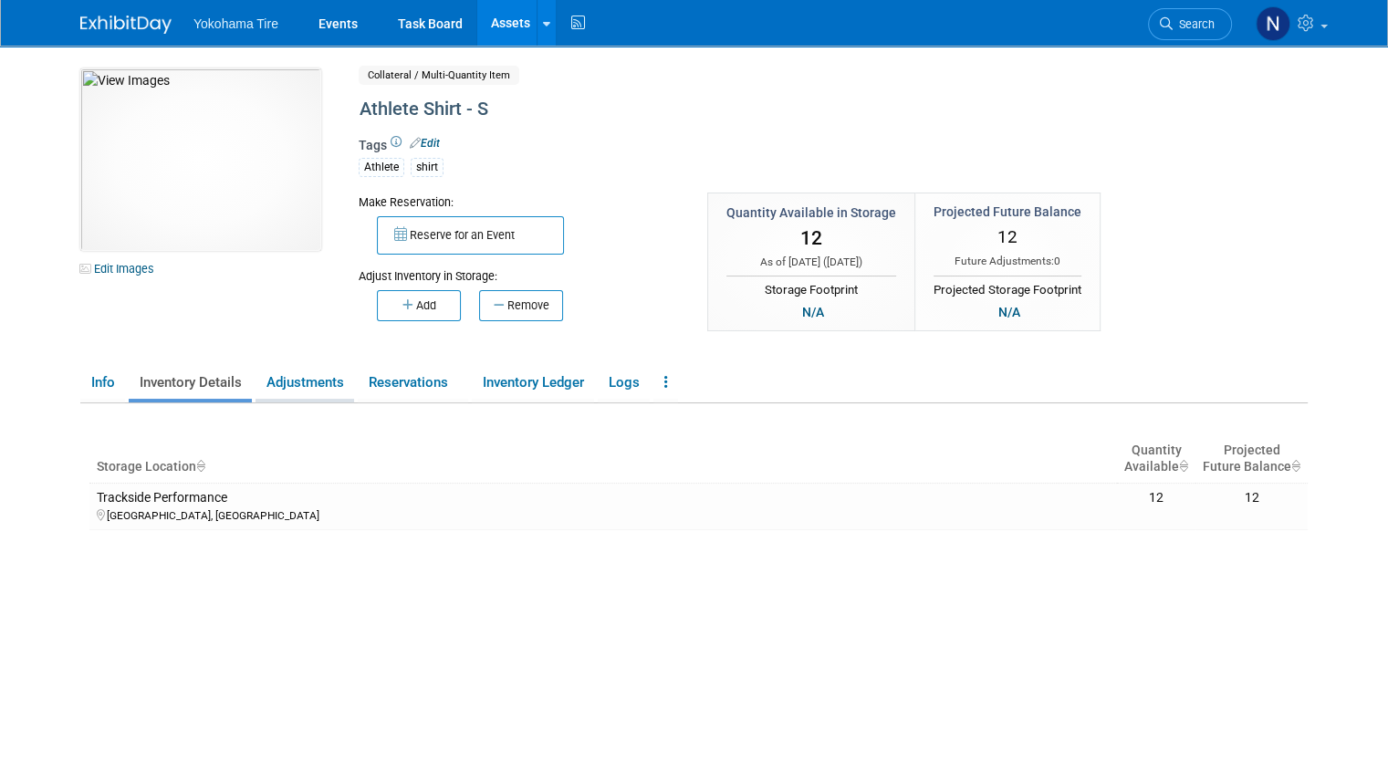
click at [272, 384] on link "Adjustments" at bounding box center [304, 383] width 99 height 32
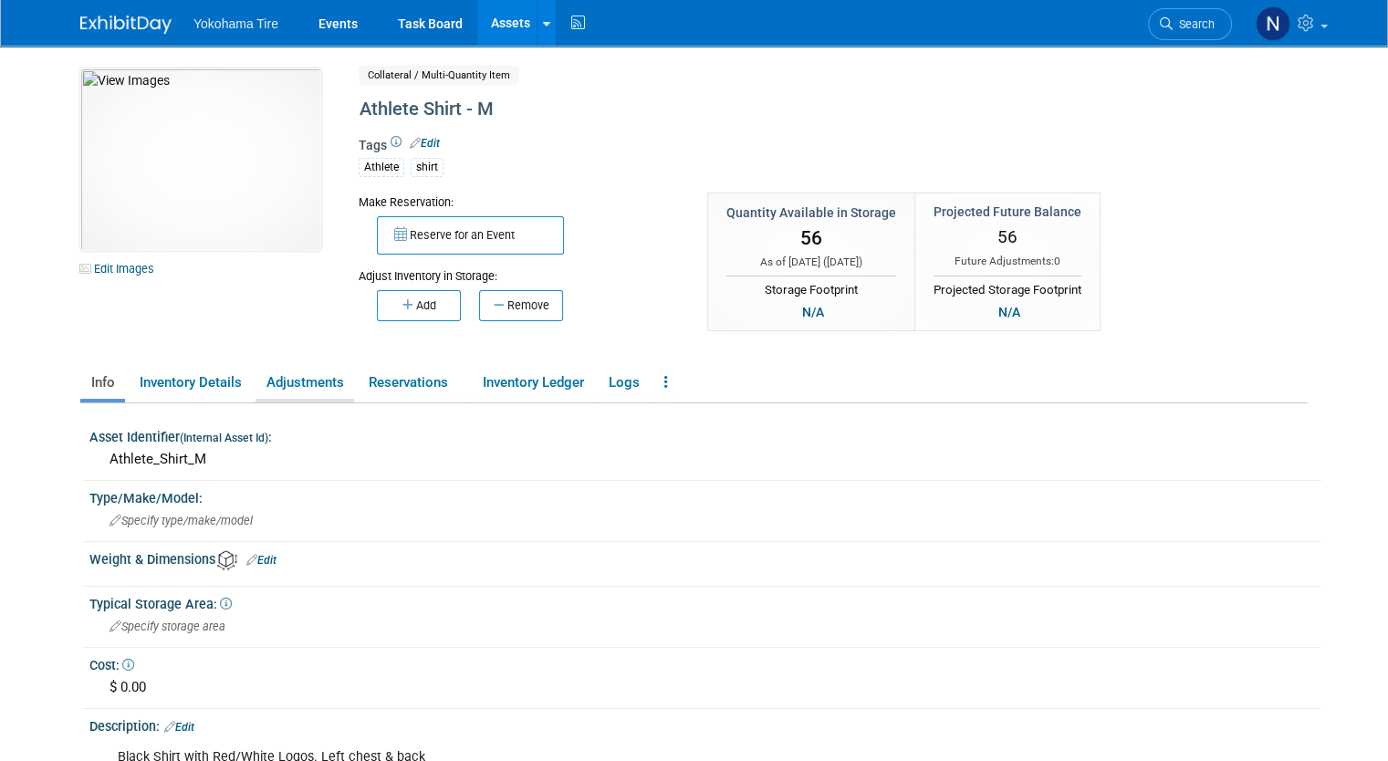
click at [303, 390] on link "Adjustments" at bounding box center [304, 383] width 99 height 32
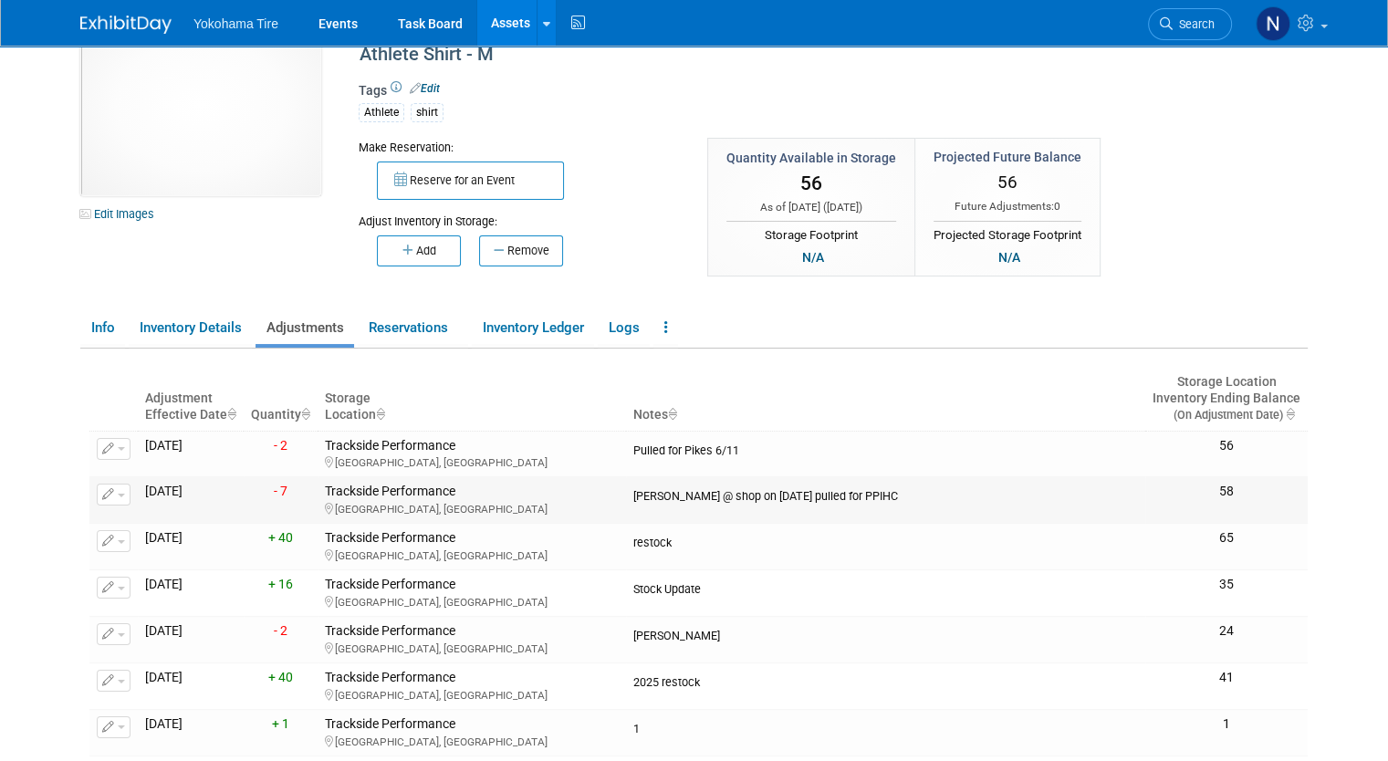
scroll to position [52, 0]
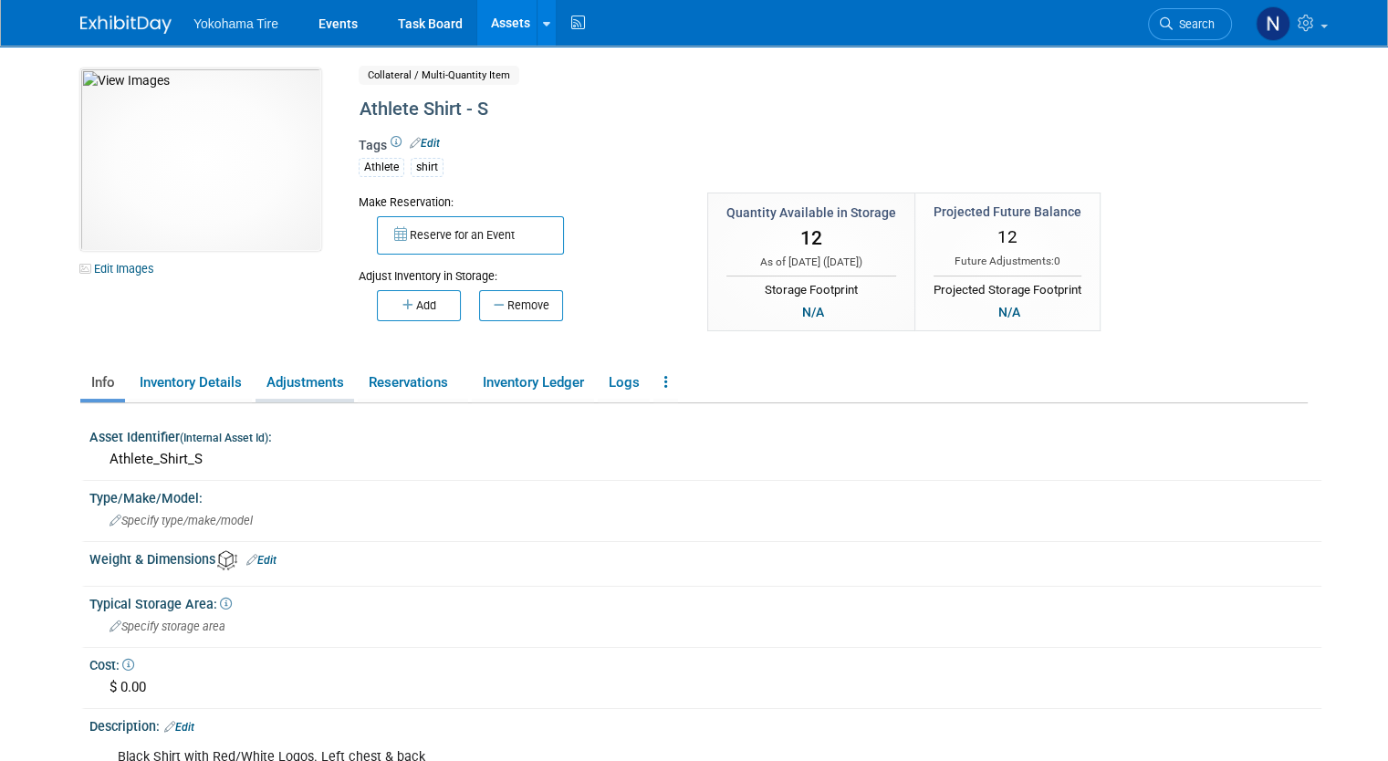
click at [305, 386] on link "Adjustments" at bounding box center [304, 383] width 99 height 32
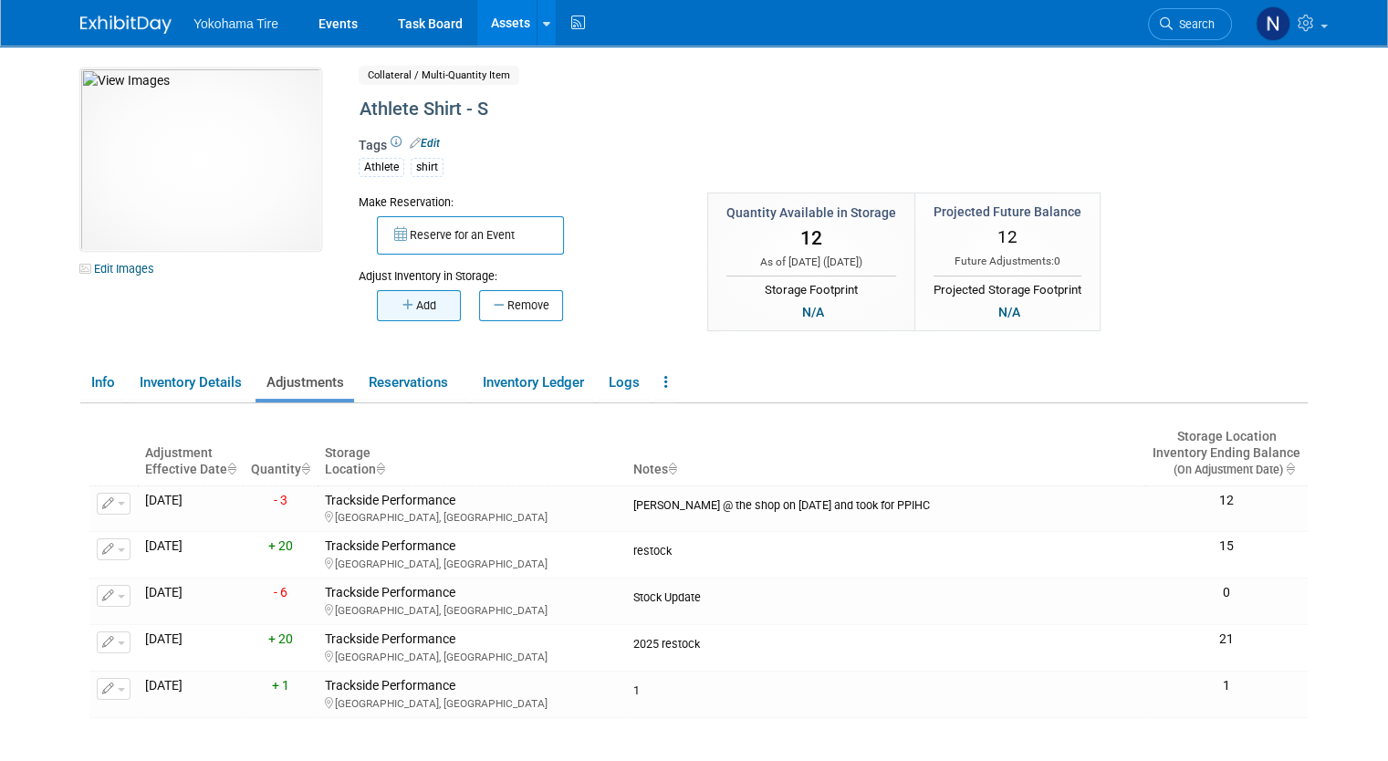
click at [414, 307] on button "Add" at bounding box center [419, 305] width 84 height 31
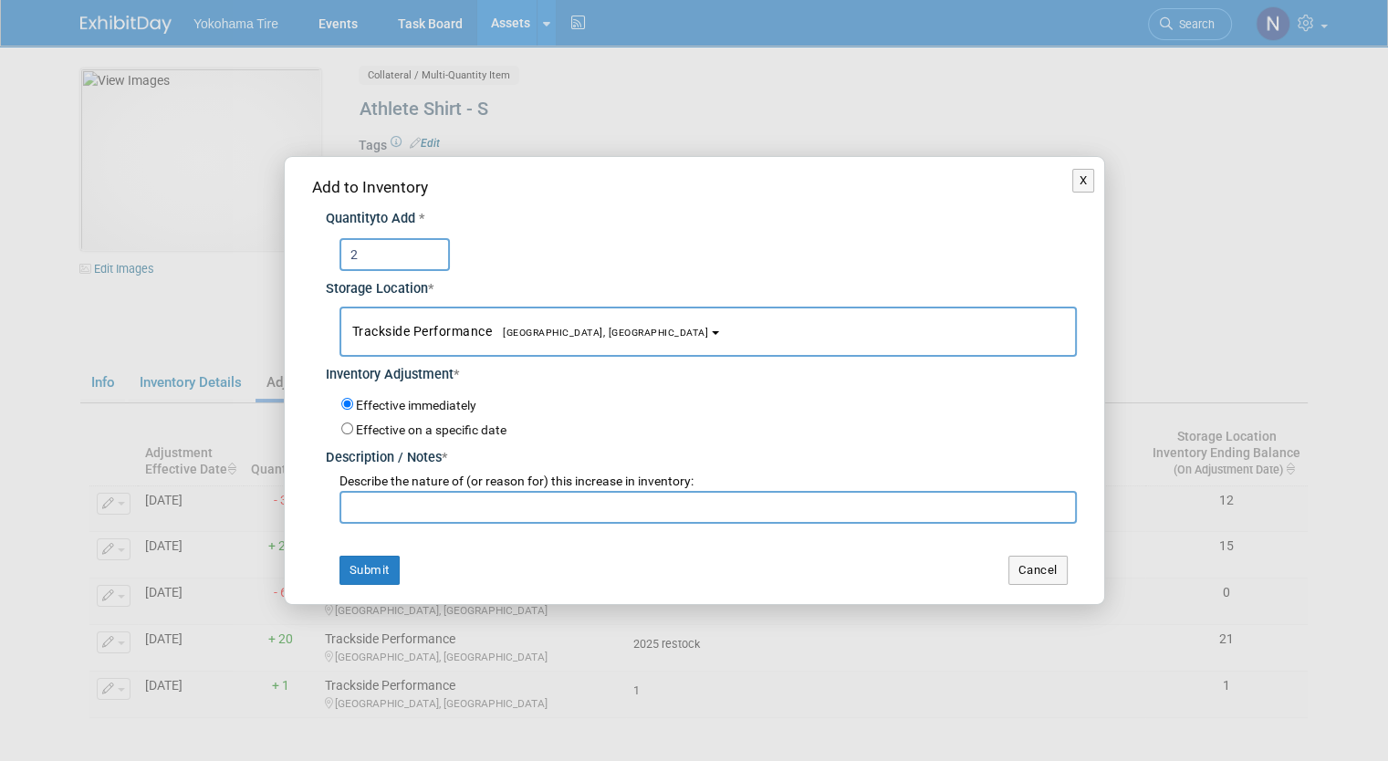
type input "2"
click at [465, 500] on input "text" at bounding box center [707, 507] width 737 height 33
drag, startPoint x: 461, startPoint y: 510, endPoint x: 315, endPoint y: 506, distance: 146.0
click at [315, 506] on div "Quantity to Add * 2 Storage Location * Trackside Performance<span style="font-s…" at bounding box center [694, 361] width 765 height 325
type input "Recount - NM 10/2"
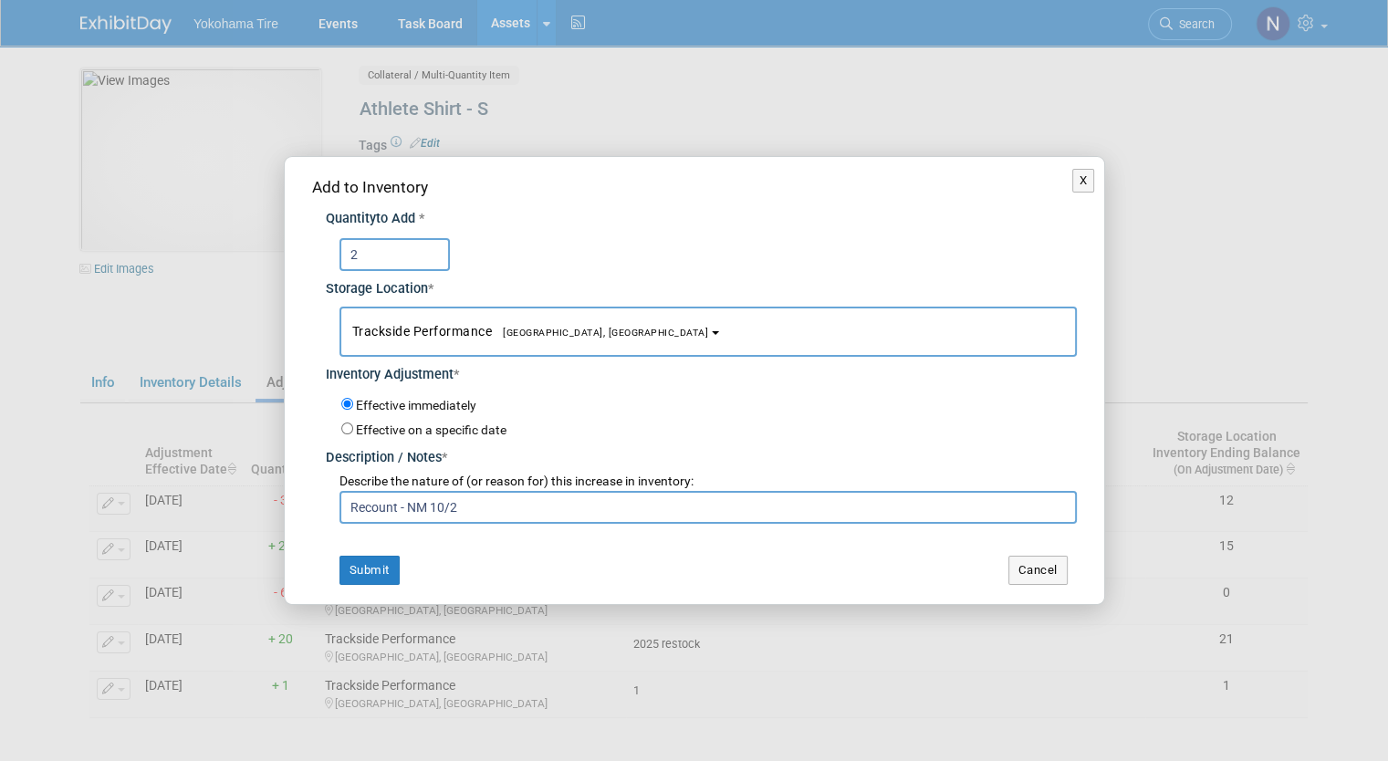
click at [875, 431] on div "Effective on a specific date" at bounding box center [708, 429] width 735 height 21
click at [374, 566] on button "Submit" at bounding box center [369, 570] width 60 height 29
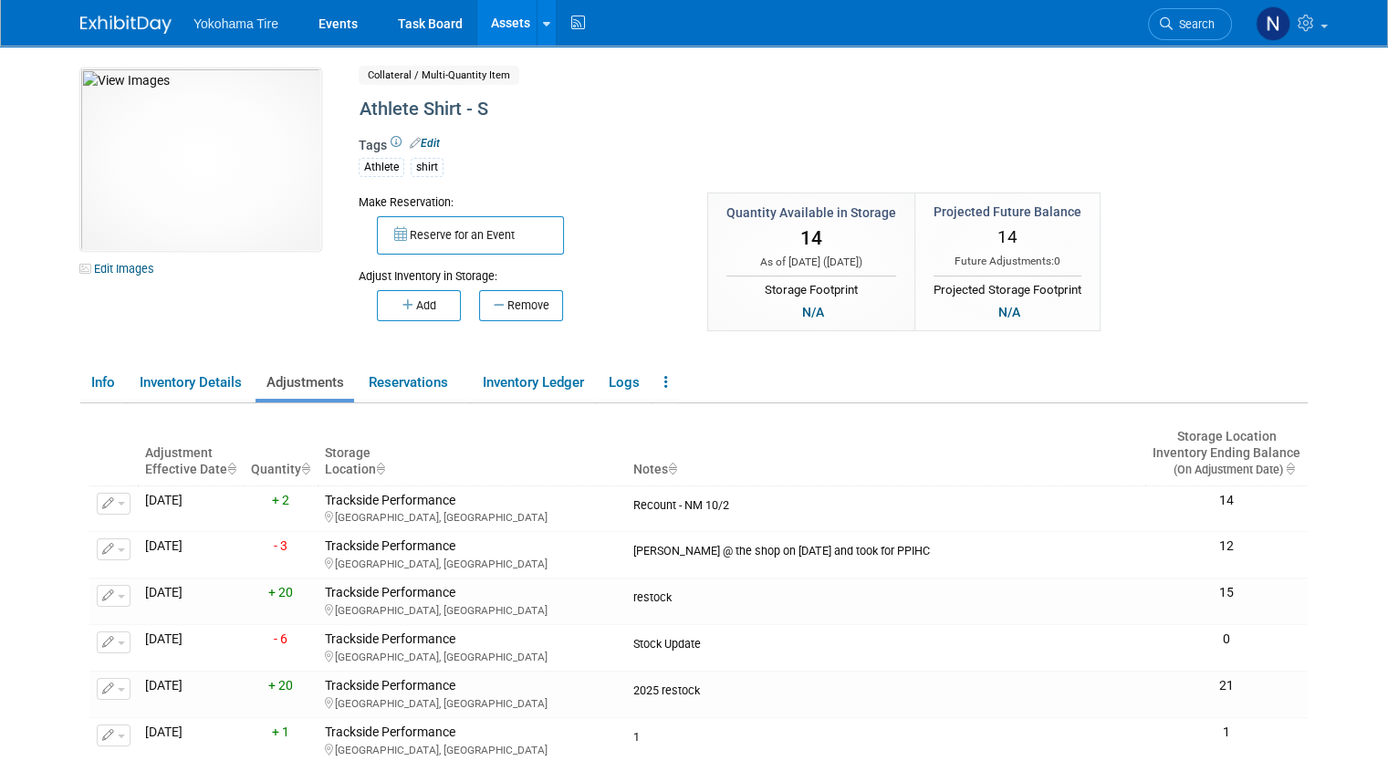
click at [494, 22] on link "Assets" at bounding box center [510, 23] width 67 height 46
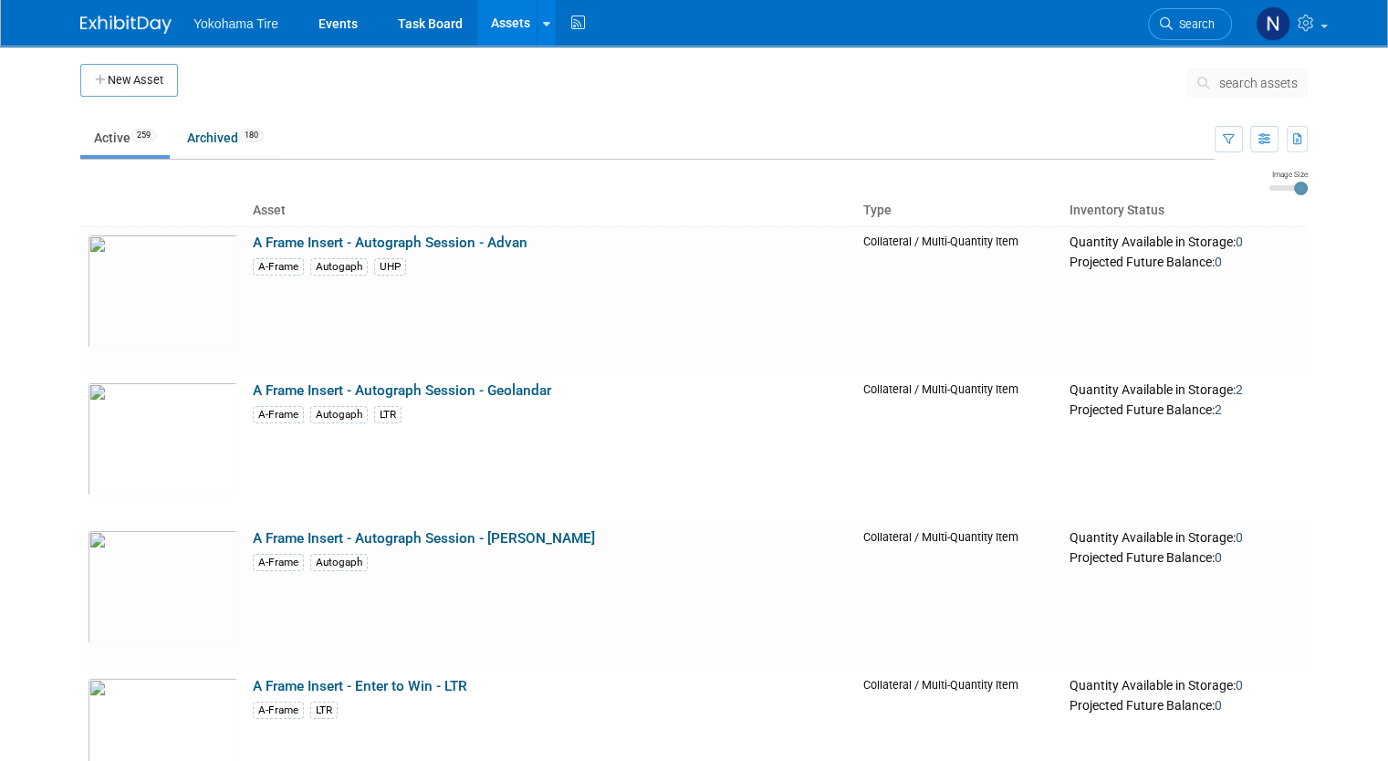
click at [1249, 82] on span "search assets" at bounding box center [1258, 83] width 78 height 15
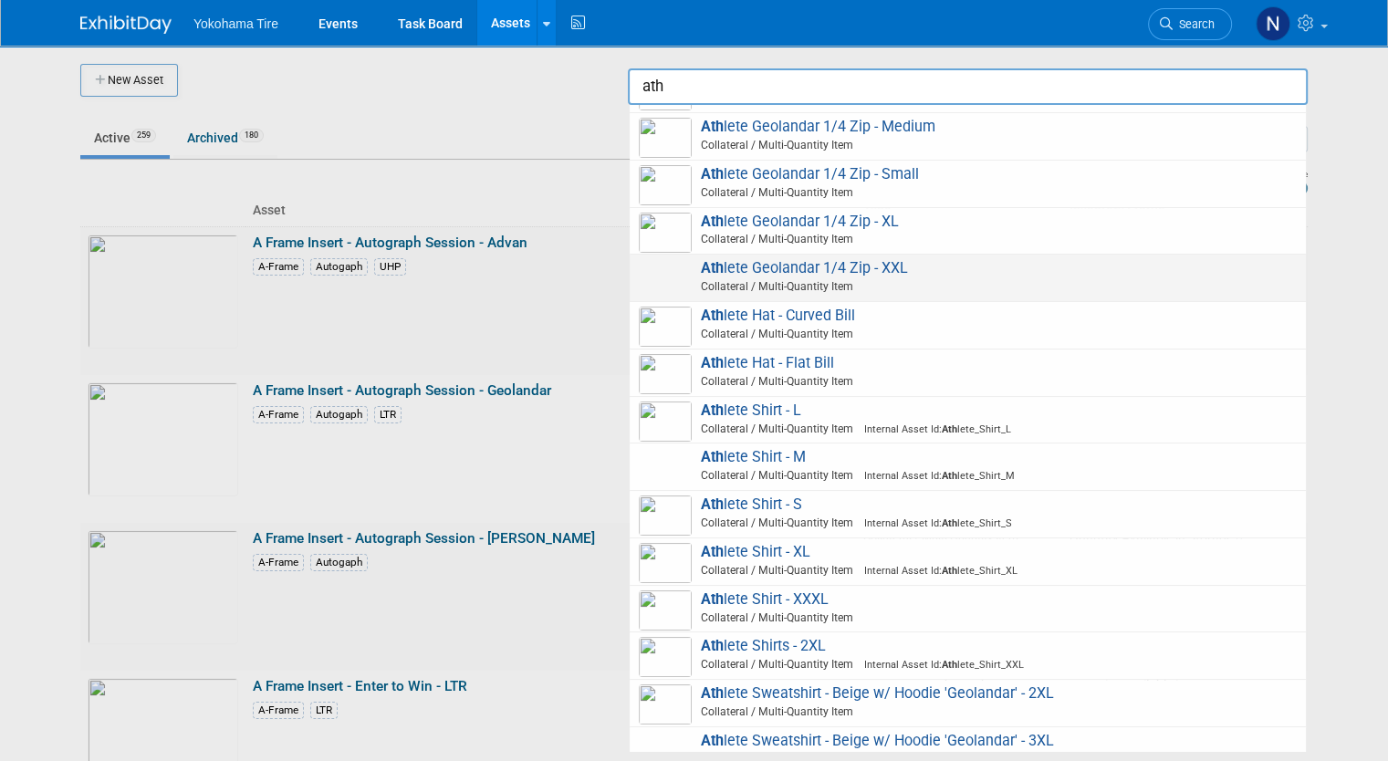
scroll to position [801, 0]
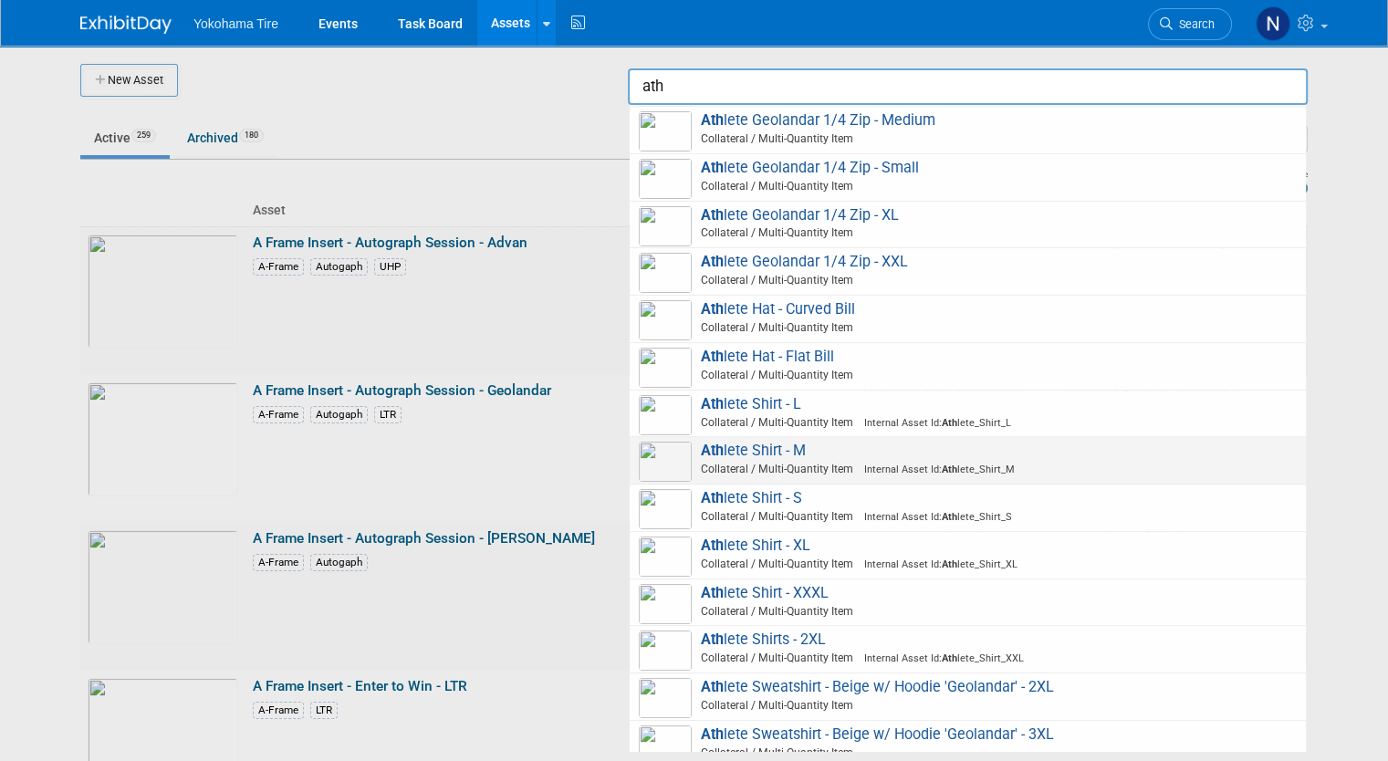
click at [850, 453] on span "Ath lete Shirt - M Collateral / Multi-Quantity Item Internal Asset Id: Ath lete…" at bounding box center [968, 460] width 658 height 37
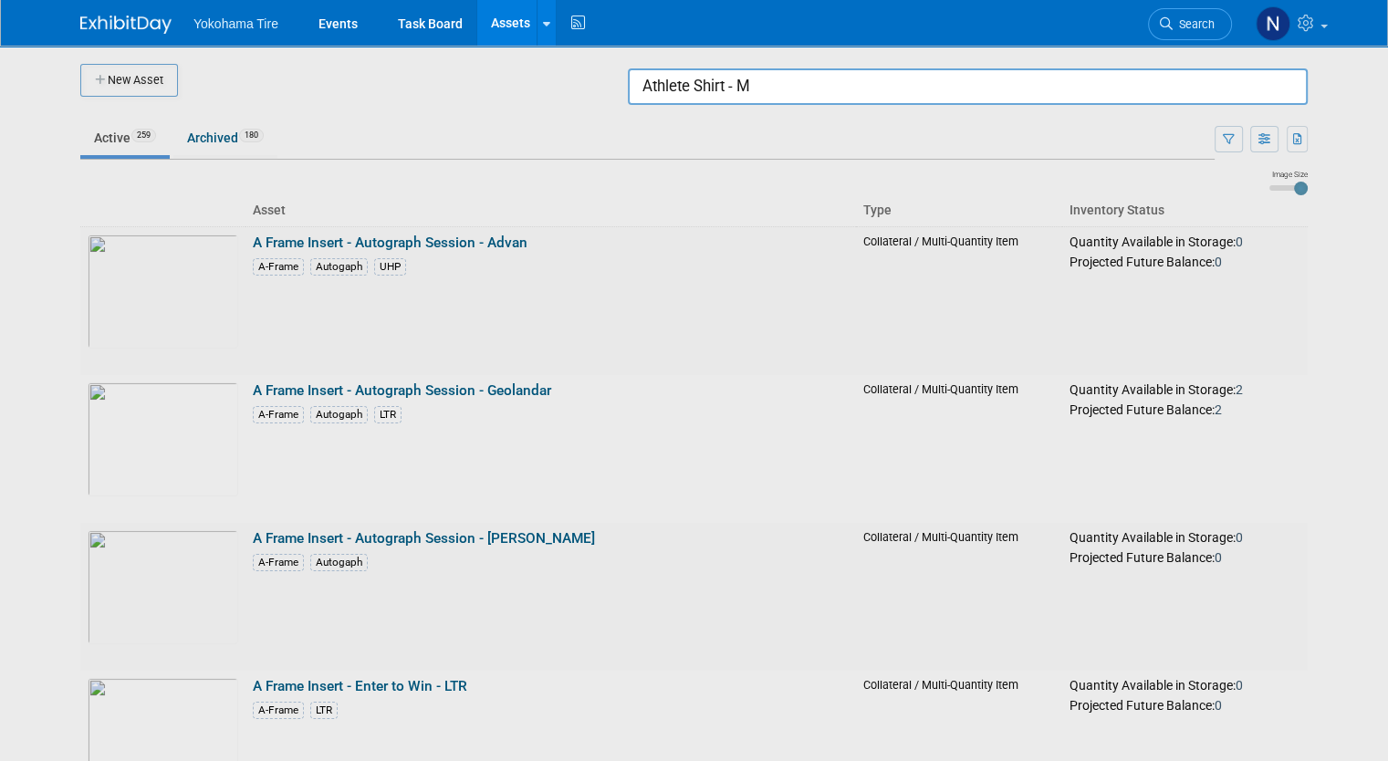
click at [810, 81] on input "Athlete Shirt - M" at bounding box center [968, 86] width 680 height 36
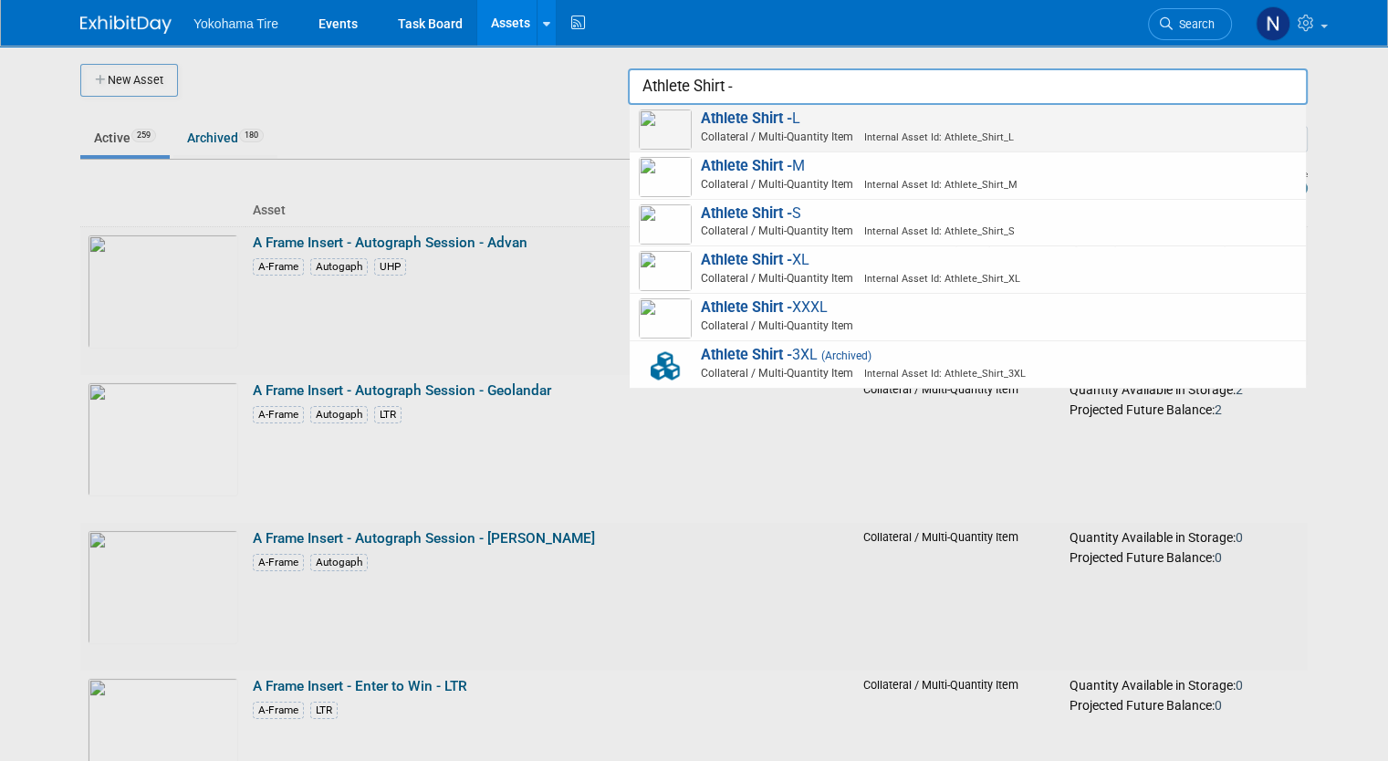
click at [799, 129] on span "Collateral / Multi-Quantity Item Internal Asset Id: Athlete_Shirt_L" at bounding box center [970, 137] width 652 height 16
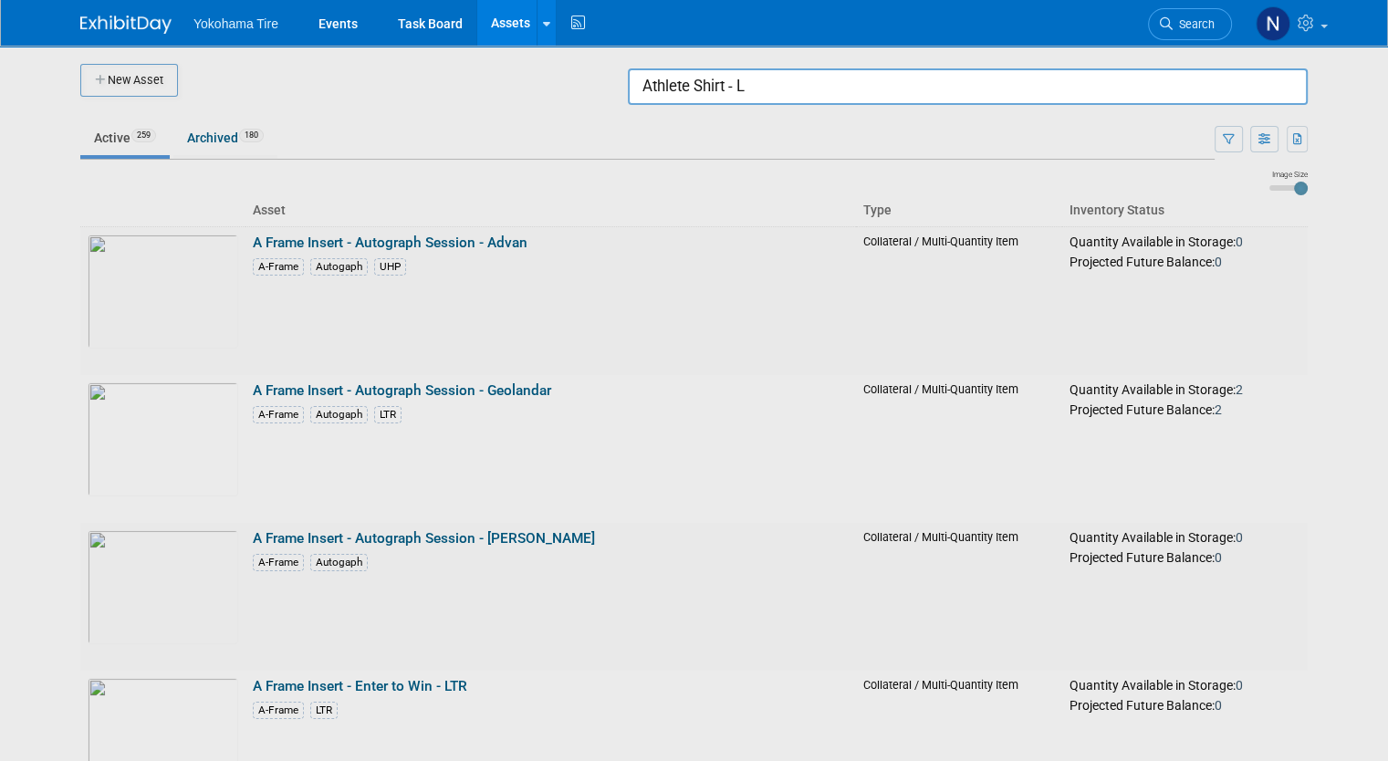
click at [801, 92] on input "Athlete Shirt - L" at bounding box center [968, 86] width 680 height 36
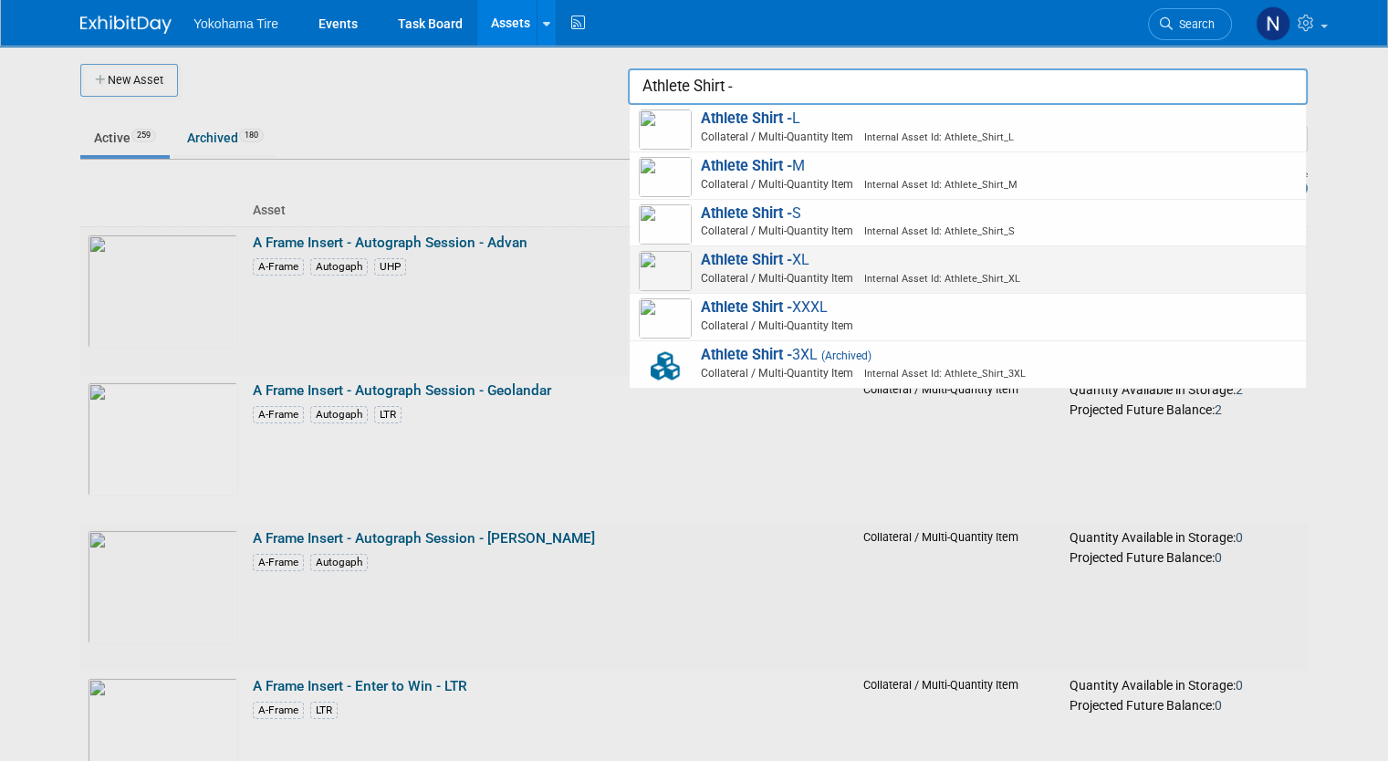
click at [799, 278] on span "Collateral / Multi-Quantity Item Internal Asset Id: Athlete_Shirt_XL" at bounding box center [970, 278] width 652 height 16
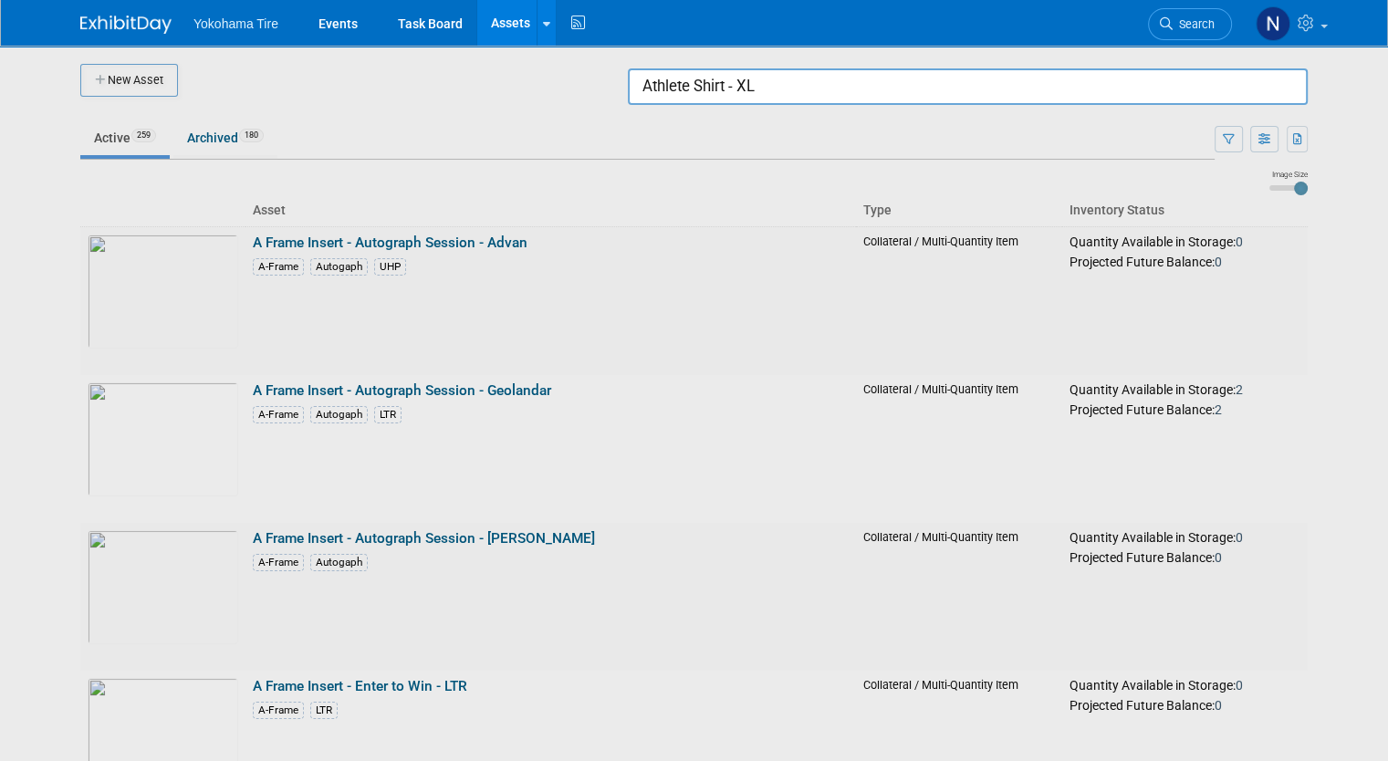
click at [771, 81] on input "Athlete Shirt - XL" at bounding box center [968, 86] width 680 height 36
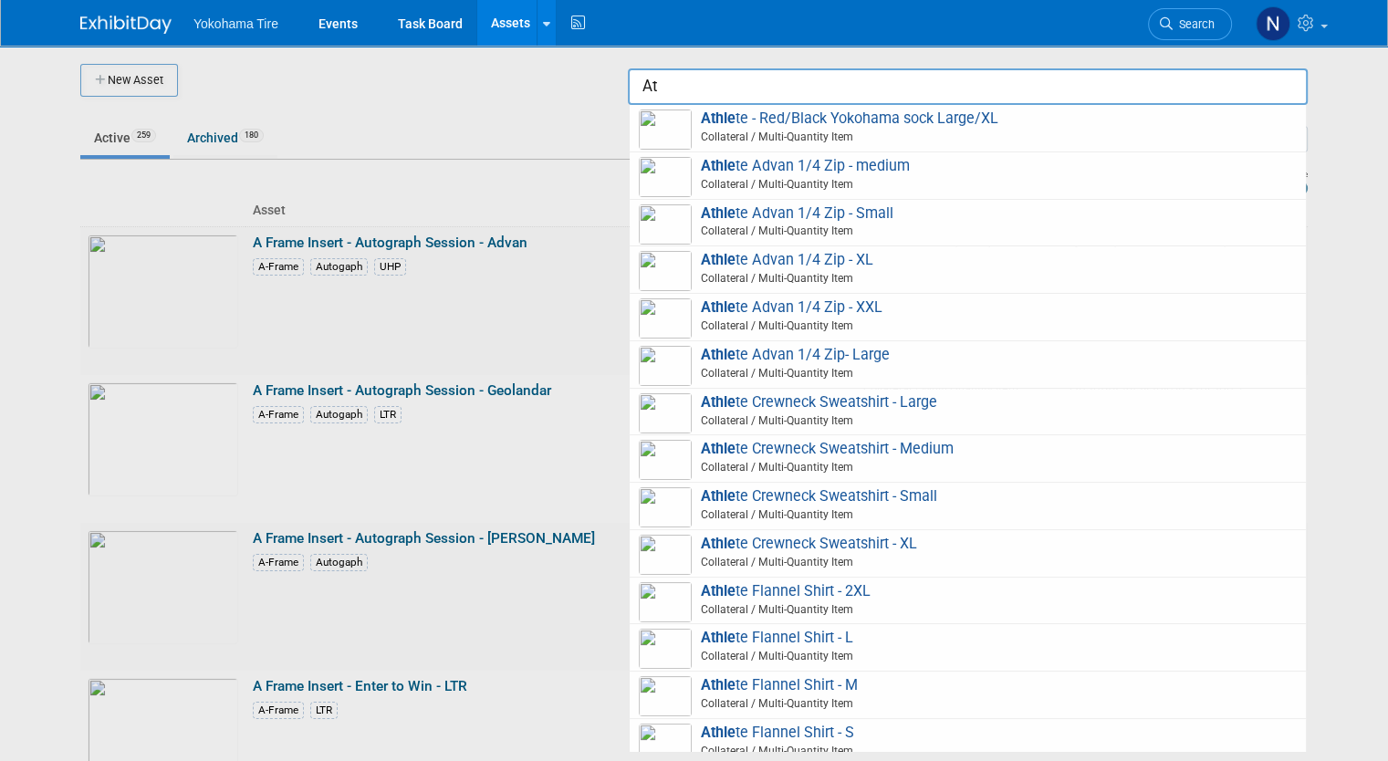
type input "A"
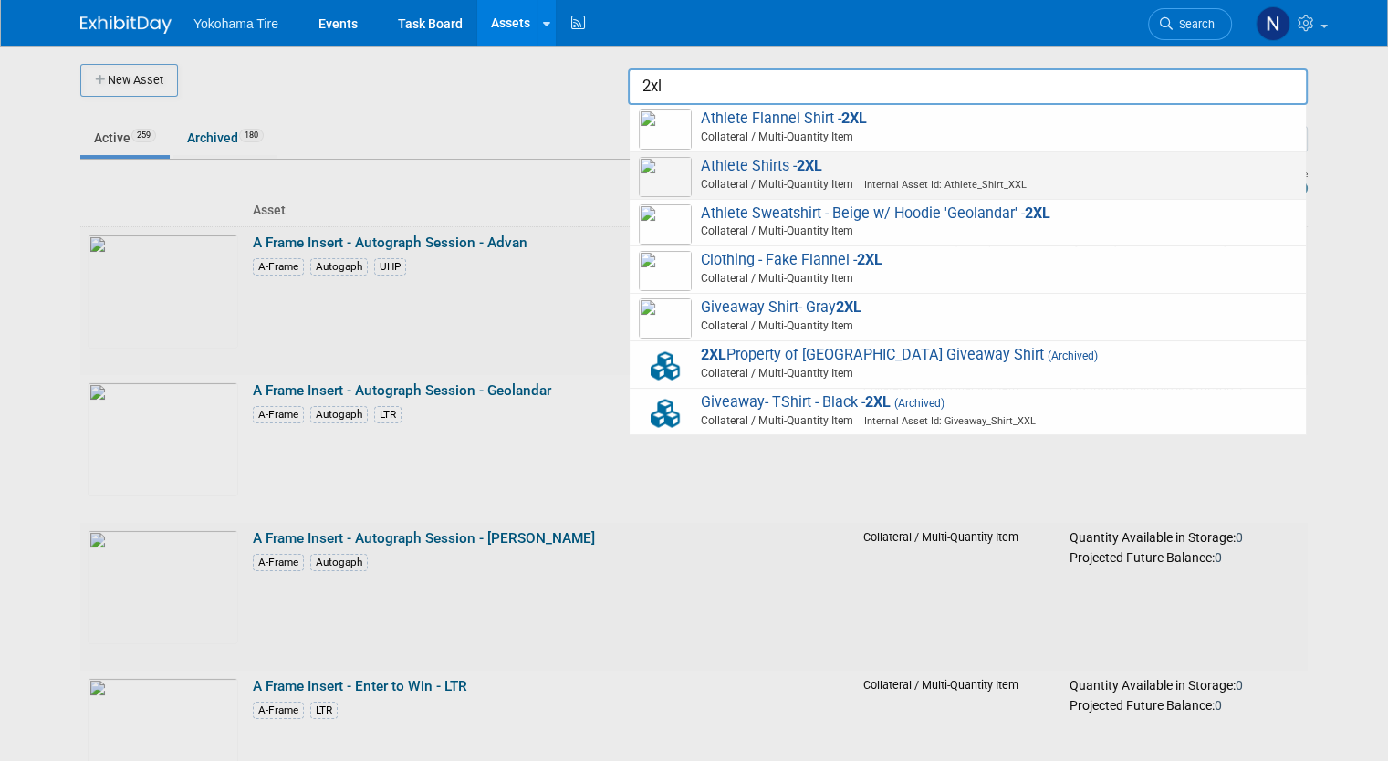
click at [1011, 166] on span "Athlete Shirts - 2XL Collateral / Multi-Quantity Item Internal Asset Id: Athlet…" at bounding box center [968, 175] width 658 height 37
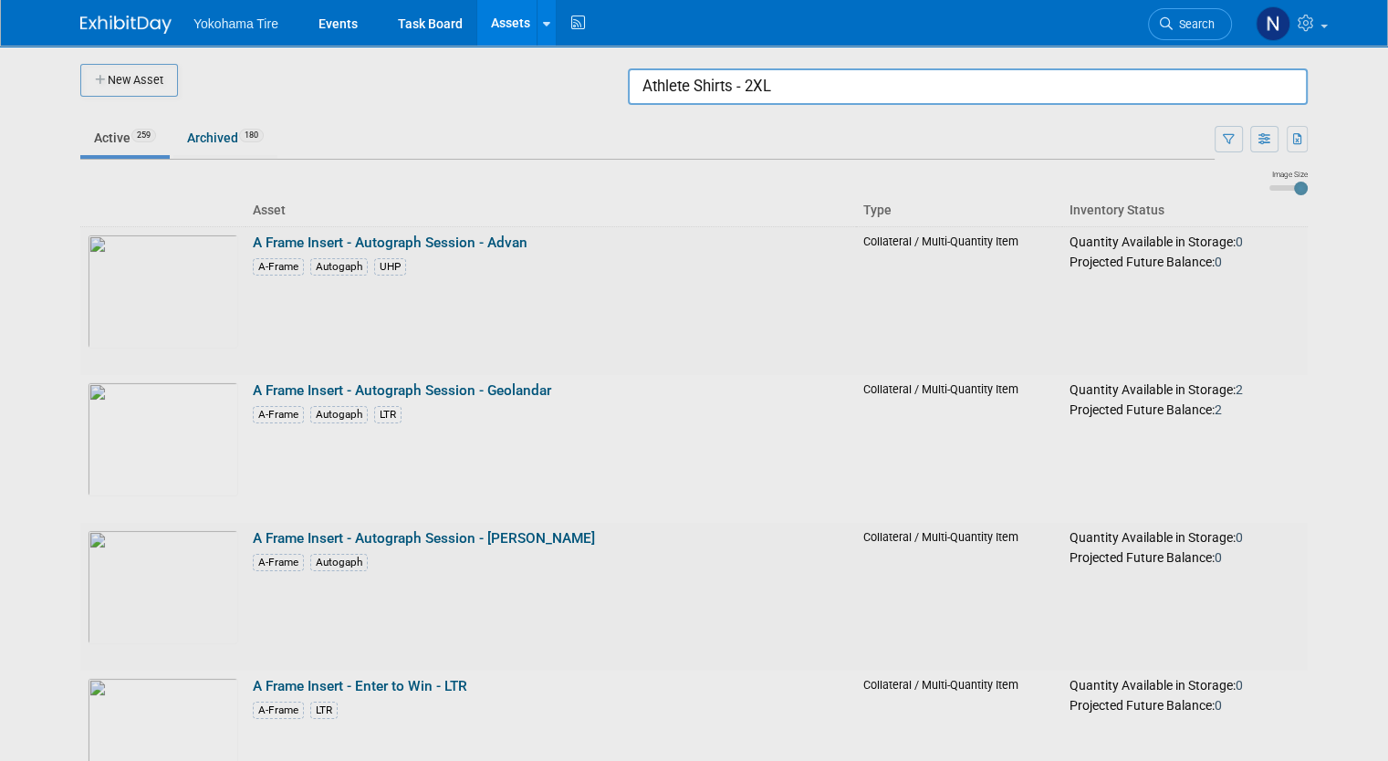
click at [813, 87] on input "Athlete Shirts - 2XL" at bounding box center [968, 86] width 680 height 36
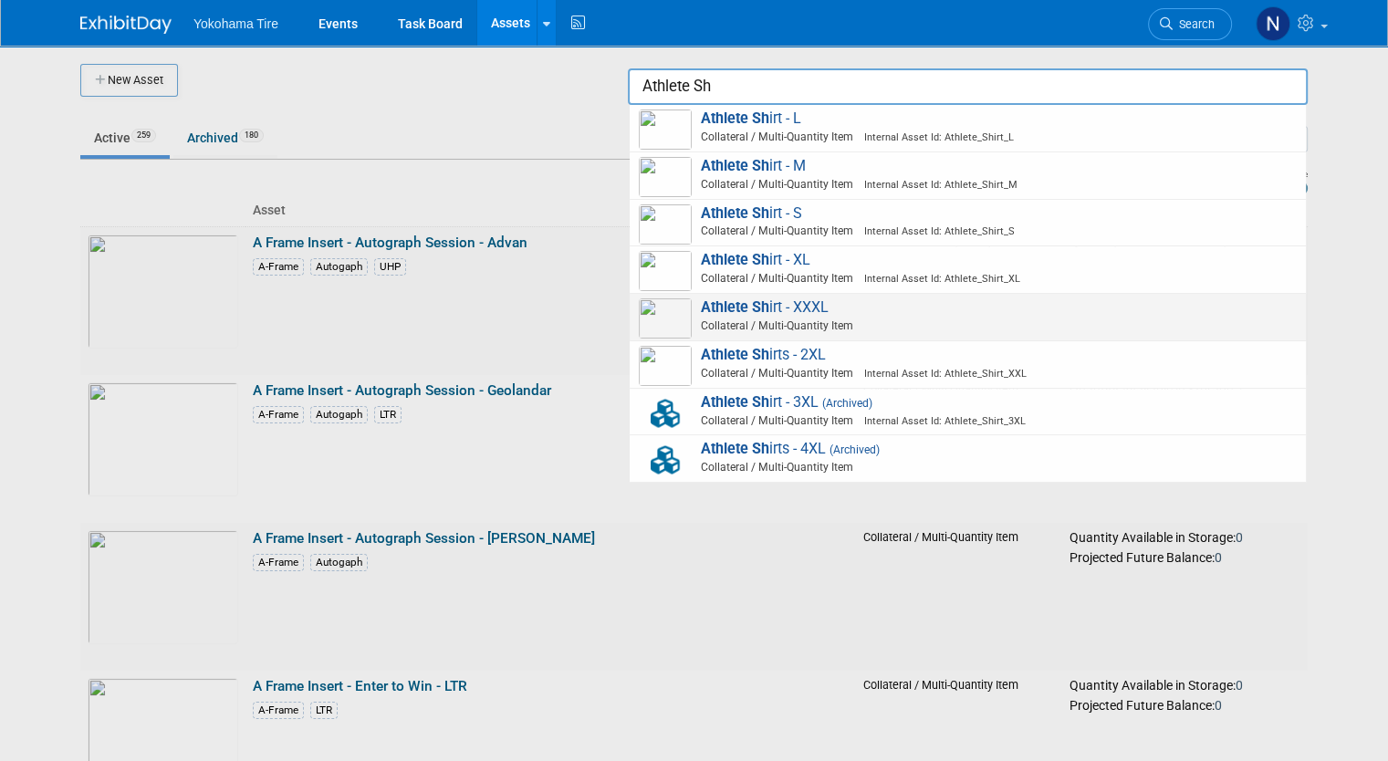
click at [852, 326] on span "Collateral / Multi-Quantity Item" at bounding box center [970, 326] width 652 height 16
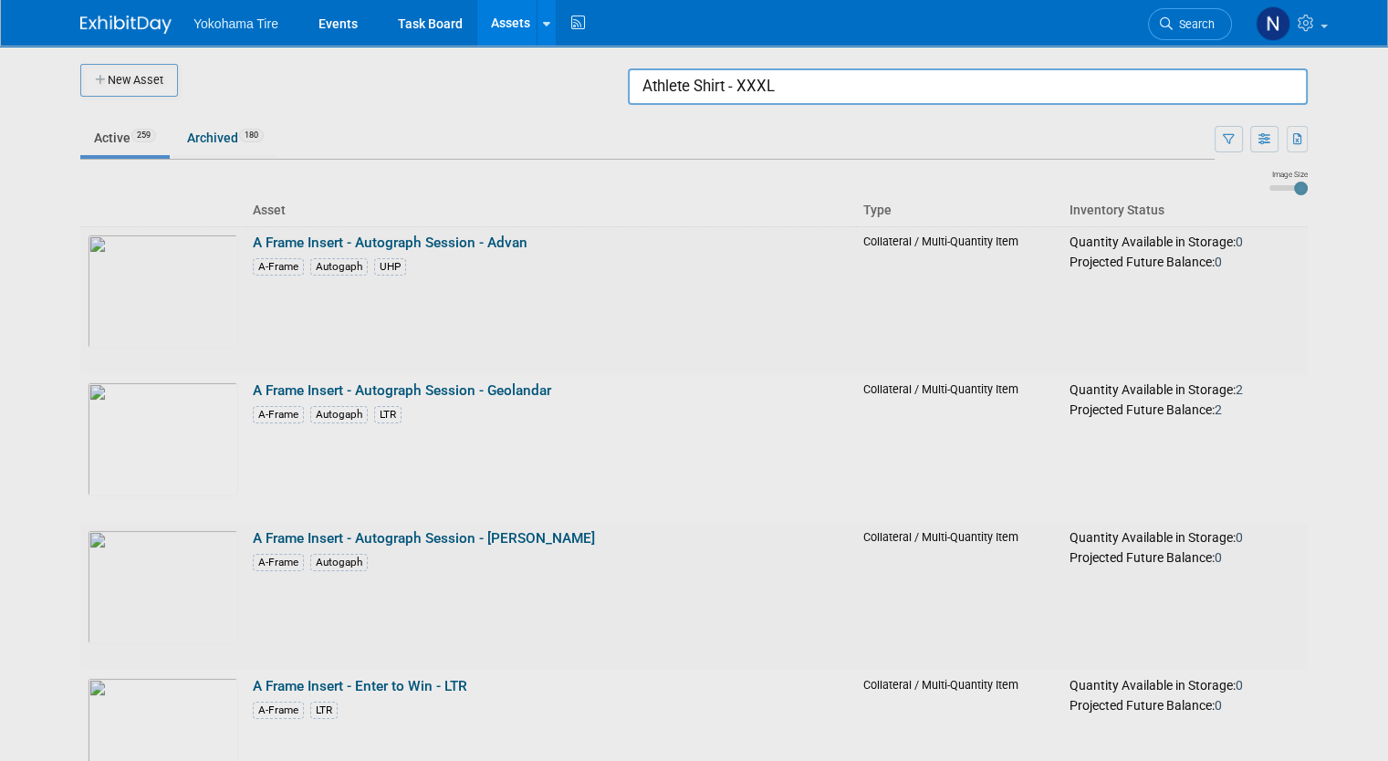
drag, startPoint x: 814, startPoint y: 89, endPoint x: 646, endPoint y: 94, distance: 168.0
click at [646, 94] on input "Athlete Shirt - XXXL" at bounding box center [968, 86] width 680 height 36
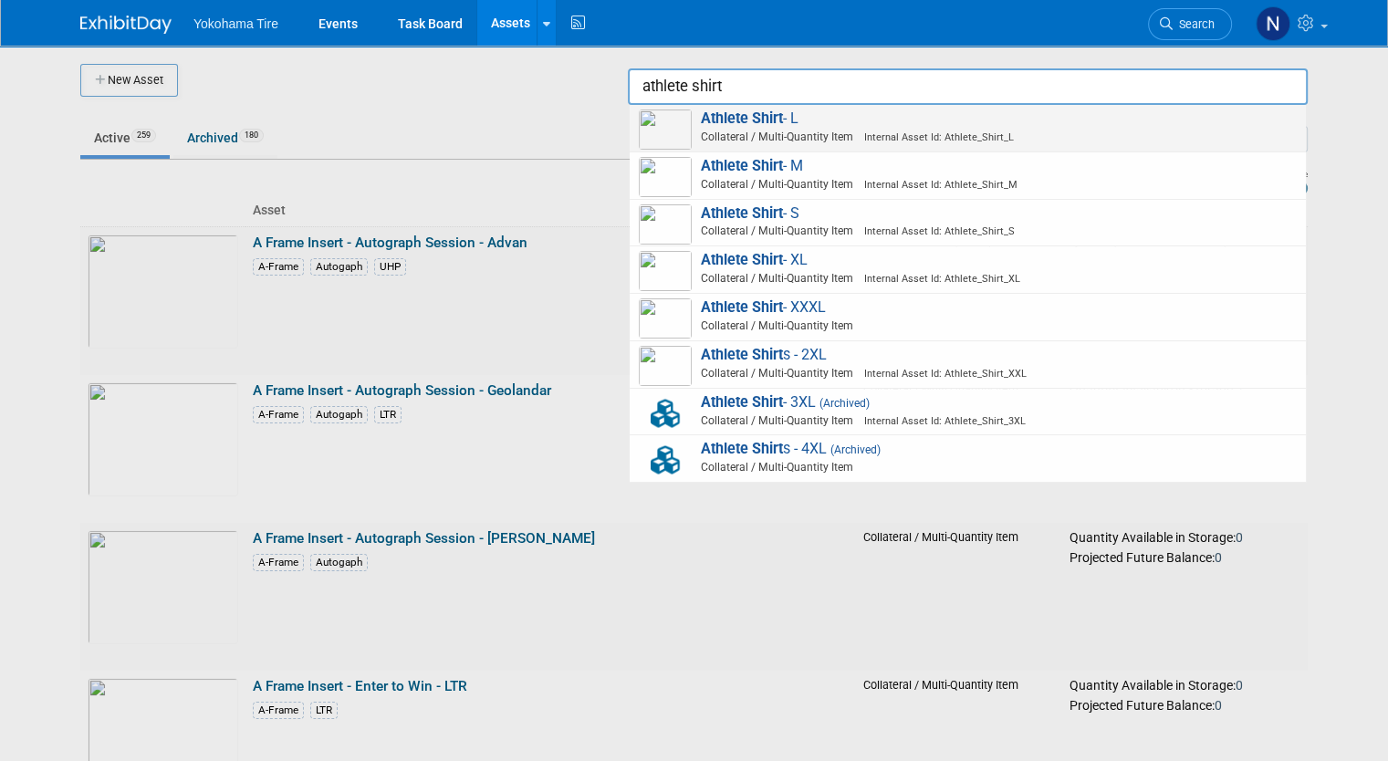
click at [888, 131] on span "Internal Asset Id: Athlete_Shirt_L" at bounding box center [933, 137] width 161 height 12
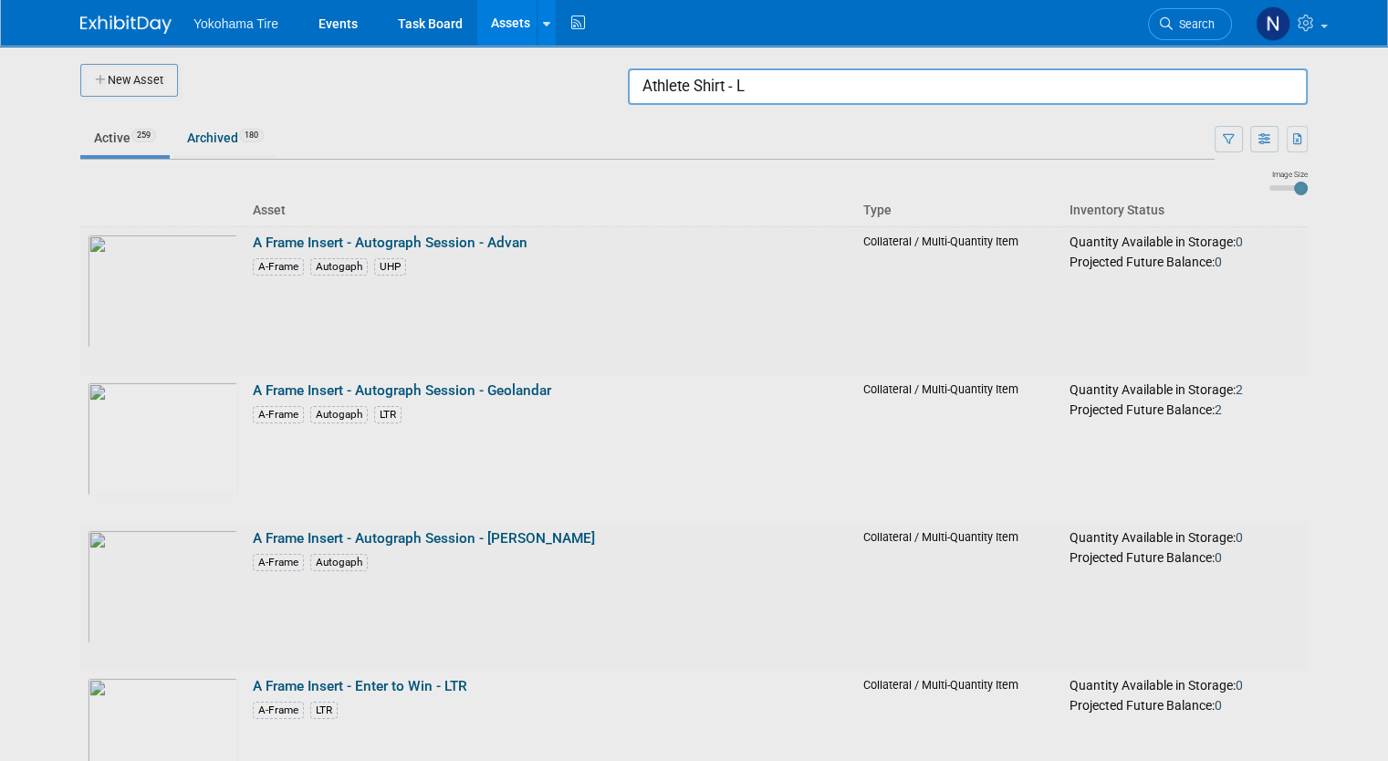
drag, startPoint x: 839, startPoint y: 89, endPoint x: 611, endPoint y: 78, distance: 228.4
click at [611, 78] on body "Yokohama Tire Events Task Board Assets New Asset Search Assets Bulk Upload Asse…" at bounding box center [694, 380] width 1388 height 761
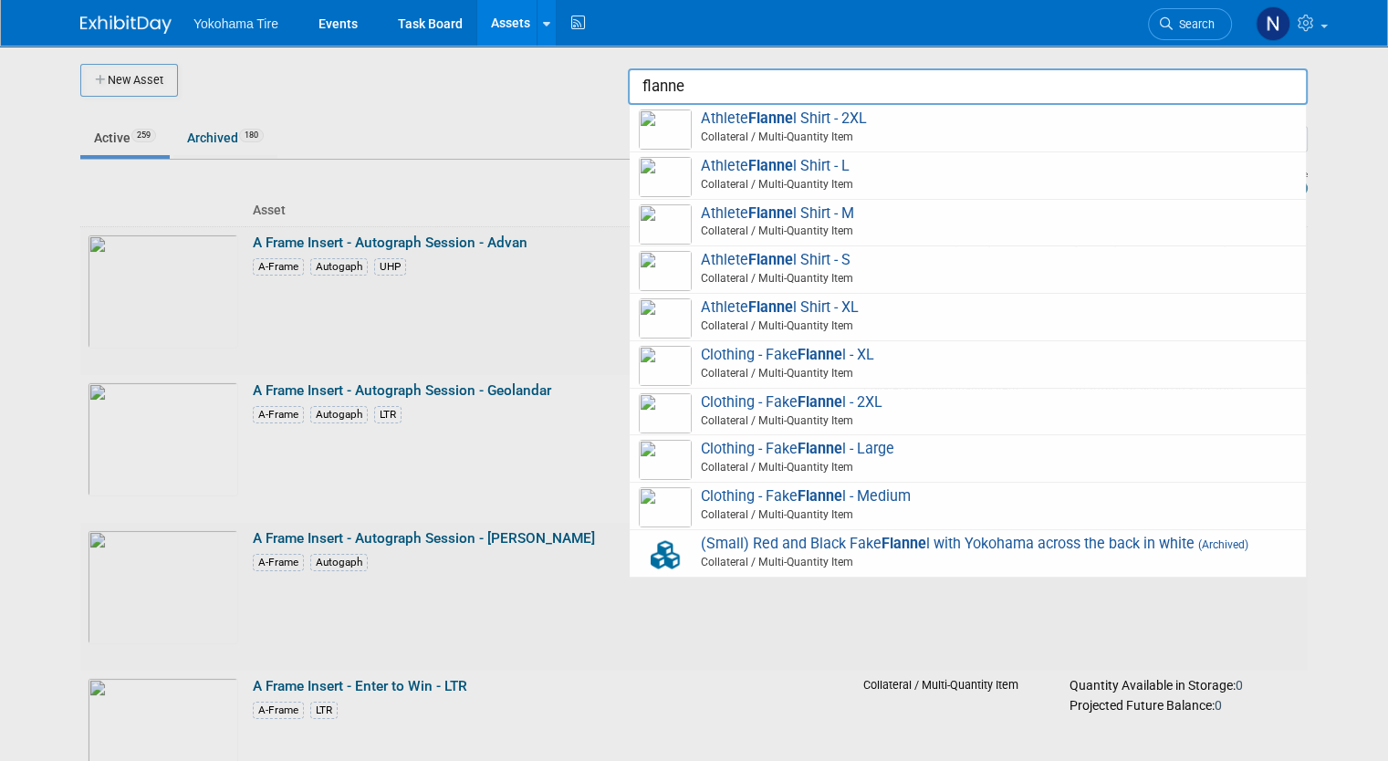
type input "flannel"
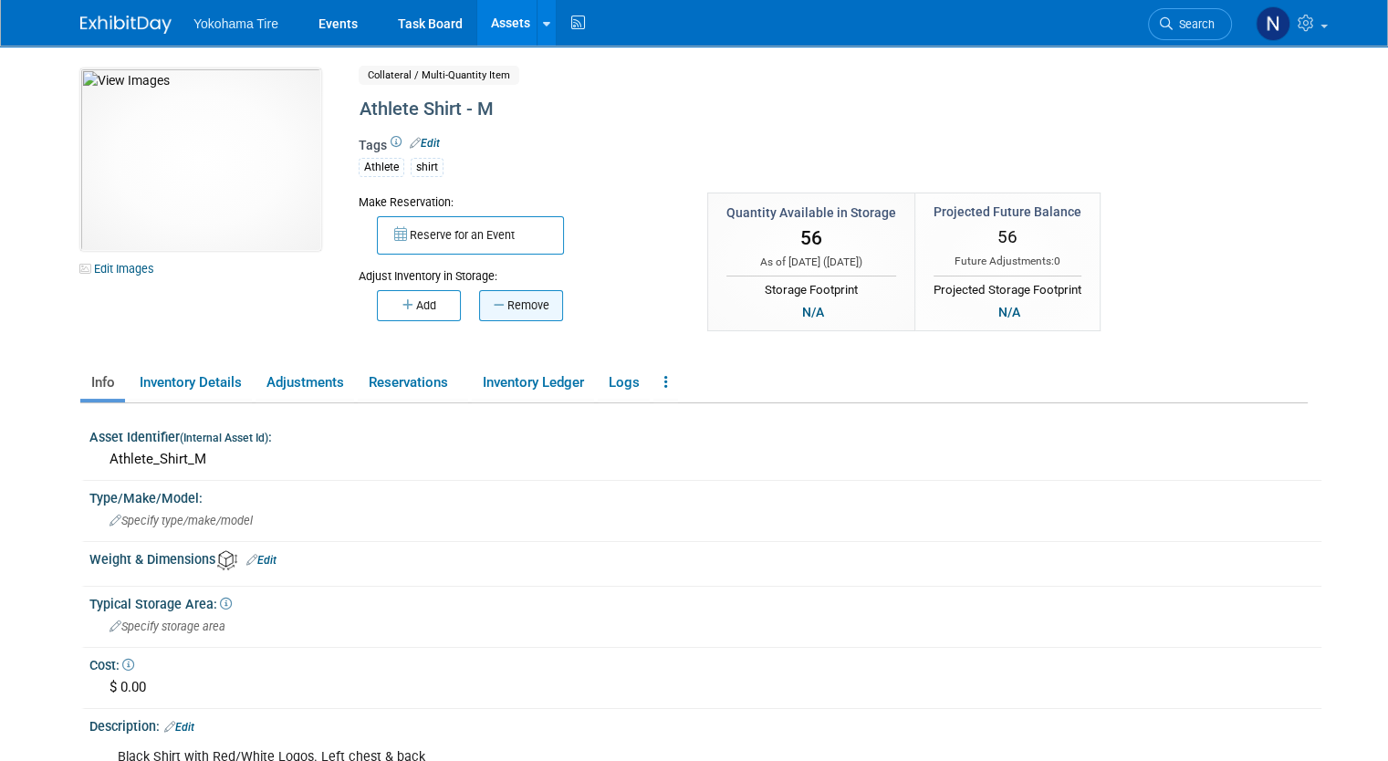
click at [507, 304] on button "Remove" at bounding box center [521, 305] width 84 height 31
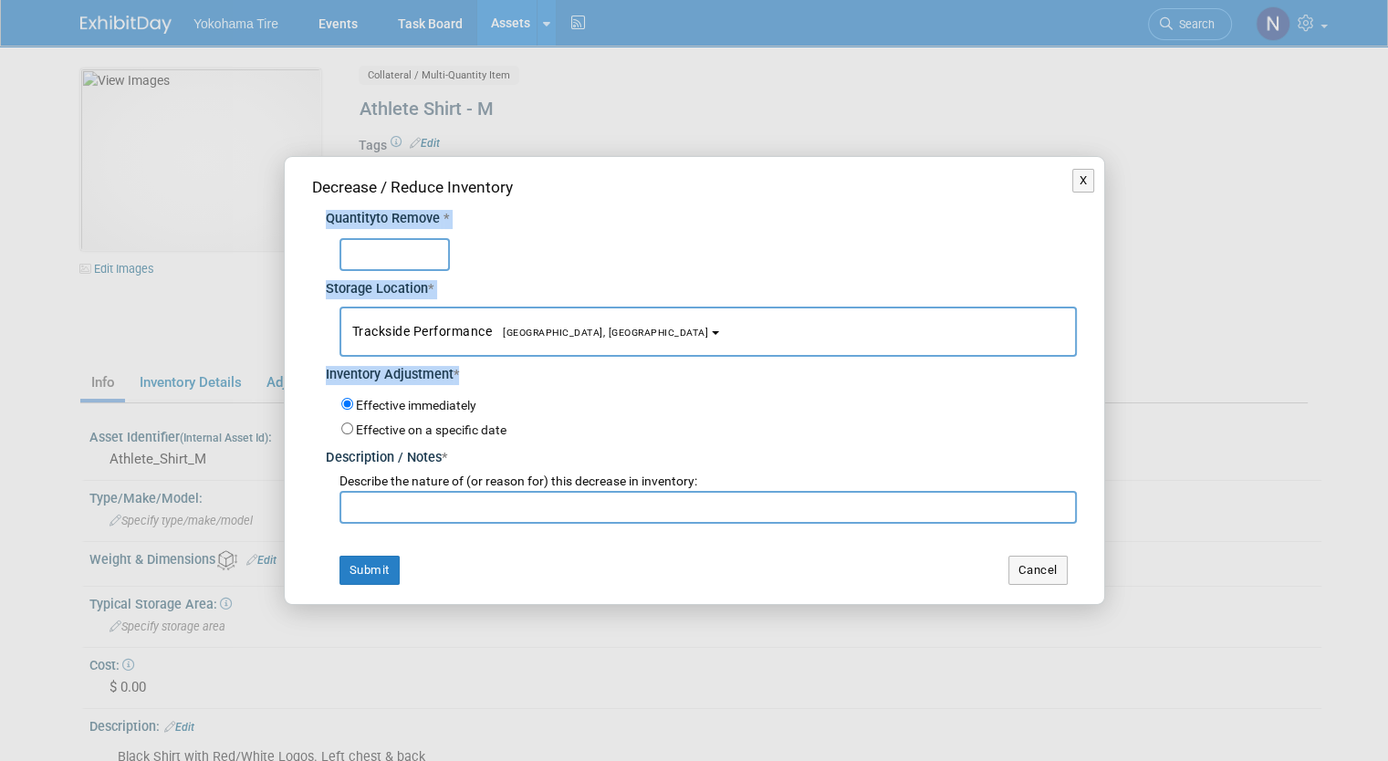
drag, startPoint x: 852, startPoint y: 172, endPoint x: 679, endPoint y: 371, distance: 263.9
click at [679, 371] on div "Decrease / Reduce Inventory Quantity to Remove * Storage Location * Trackside P…" at bounding box center [694, 380] width 819 height 446
click at [1089, 184] on button "X" at bounding box center [1083, 181] width 23 height 24
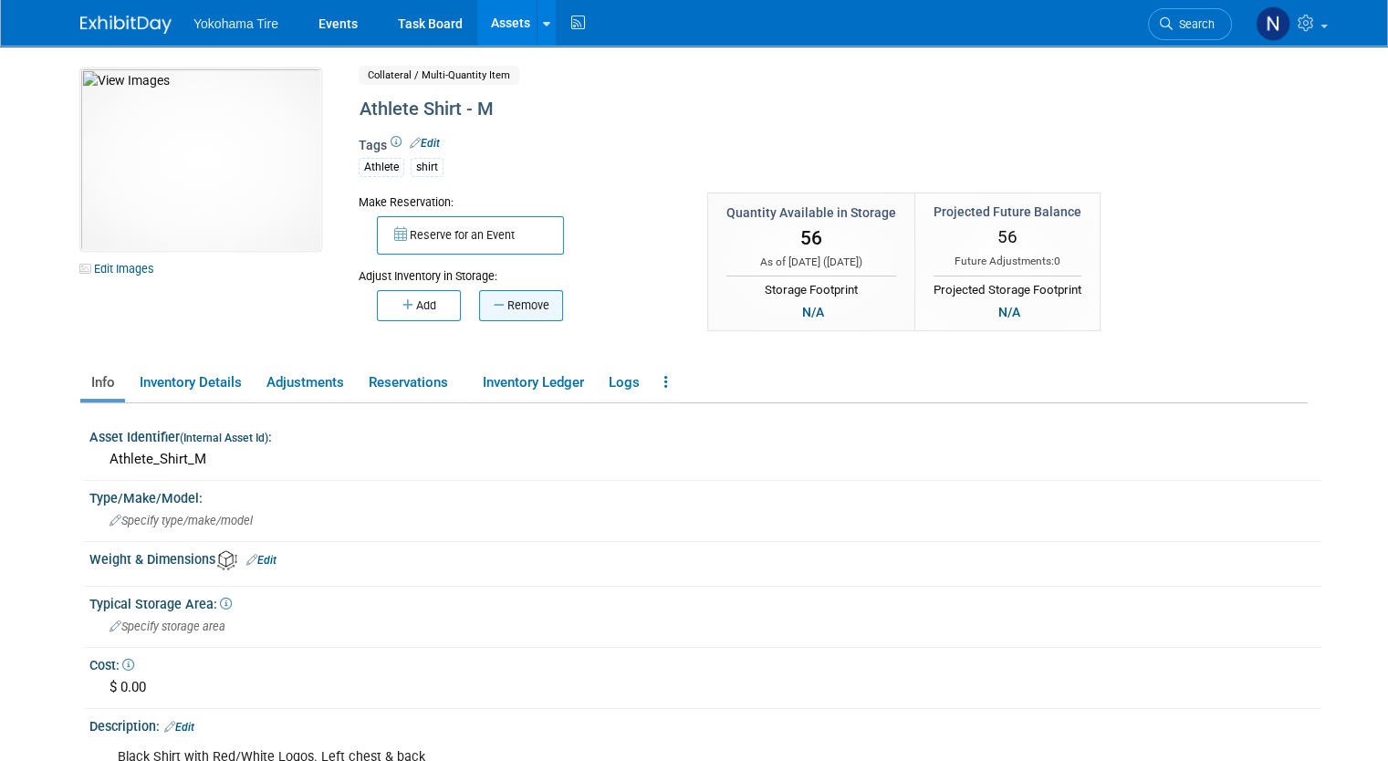
click at [541, 311] on button "Remove" at bounding box center [521, 305] width 84 height 31
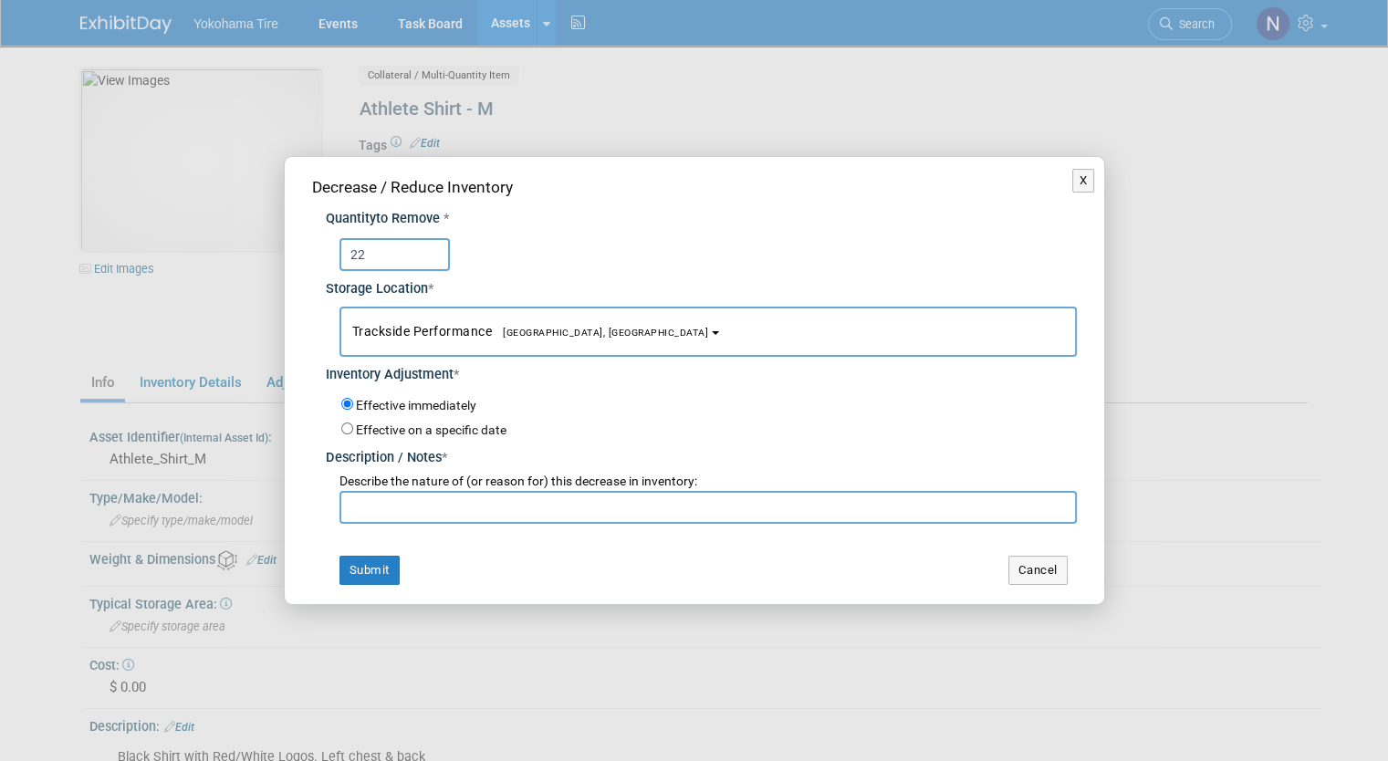
type input "22"
click at [425, 502] on input "text" at bounding box center [707, 507] width 737 height 33
paste input "Recount - NM 10/2"
type input "Recount - NM 10/2"
click at [388, 565] on button "Submit" at bounding box center [369, 570] width 60 height 29
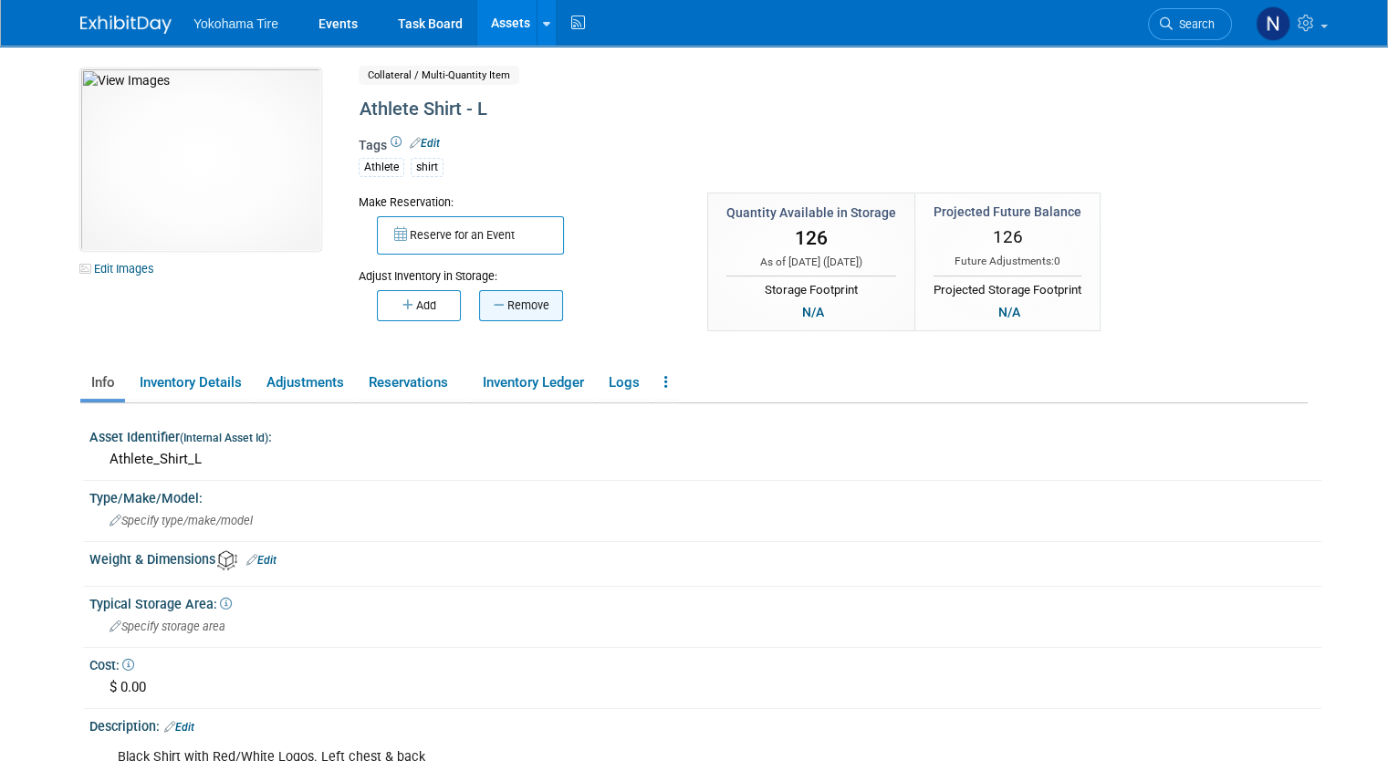
click at [507, 297] on button "Remove" at bounding box center [521, 305] width 84 height 31
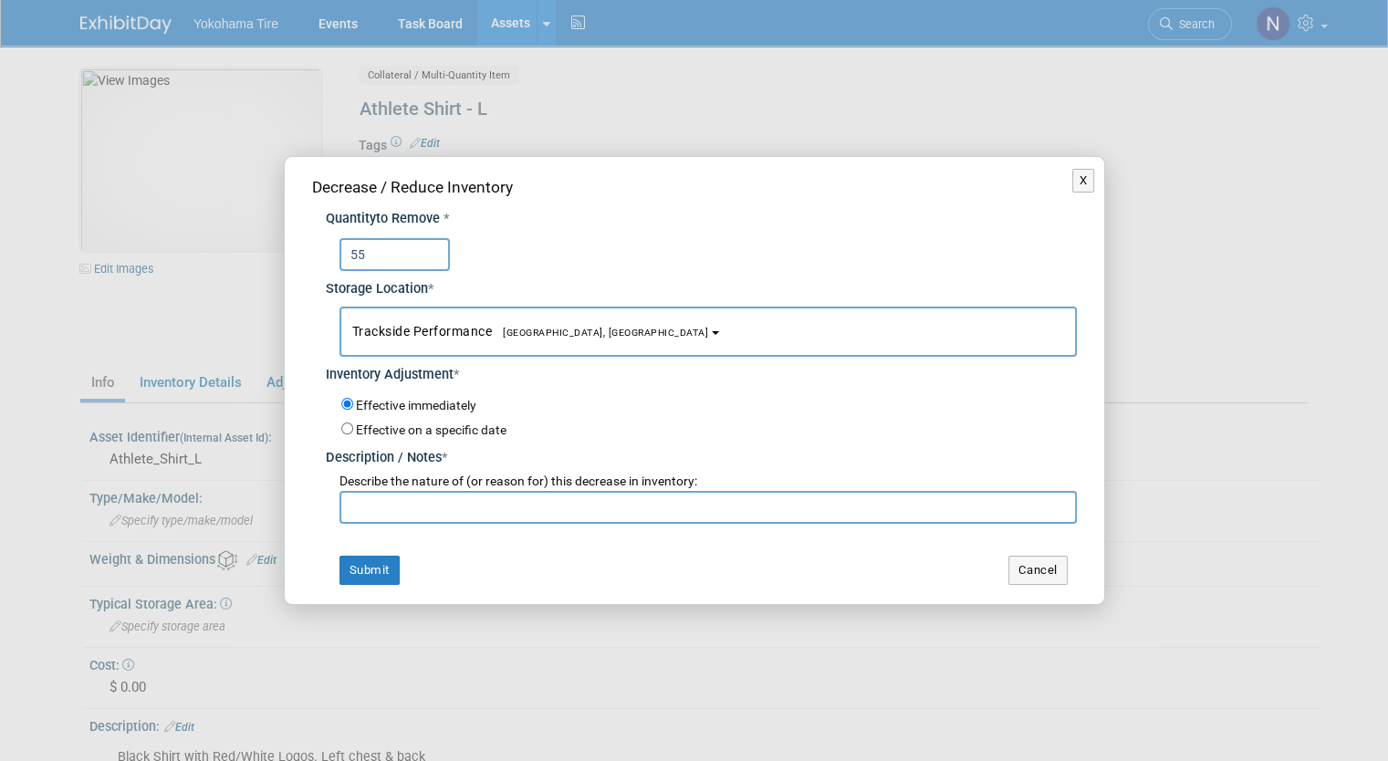
type input "55"
click at [462, 515] on input "text" at bounding box center [707, 507] width 737 height 33
paste input "Recount - NM 10/2"
type input "Recount - NM 10/2"
click at [380, 563] on button "Submit" at bounding box center [369, 570] width 60 height 29
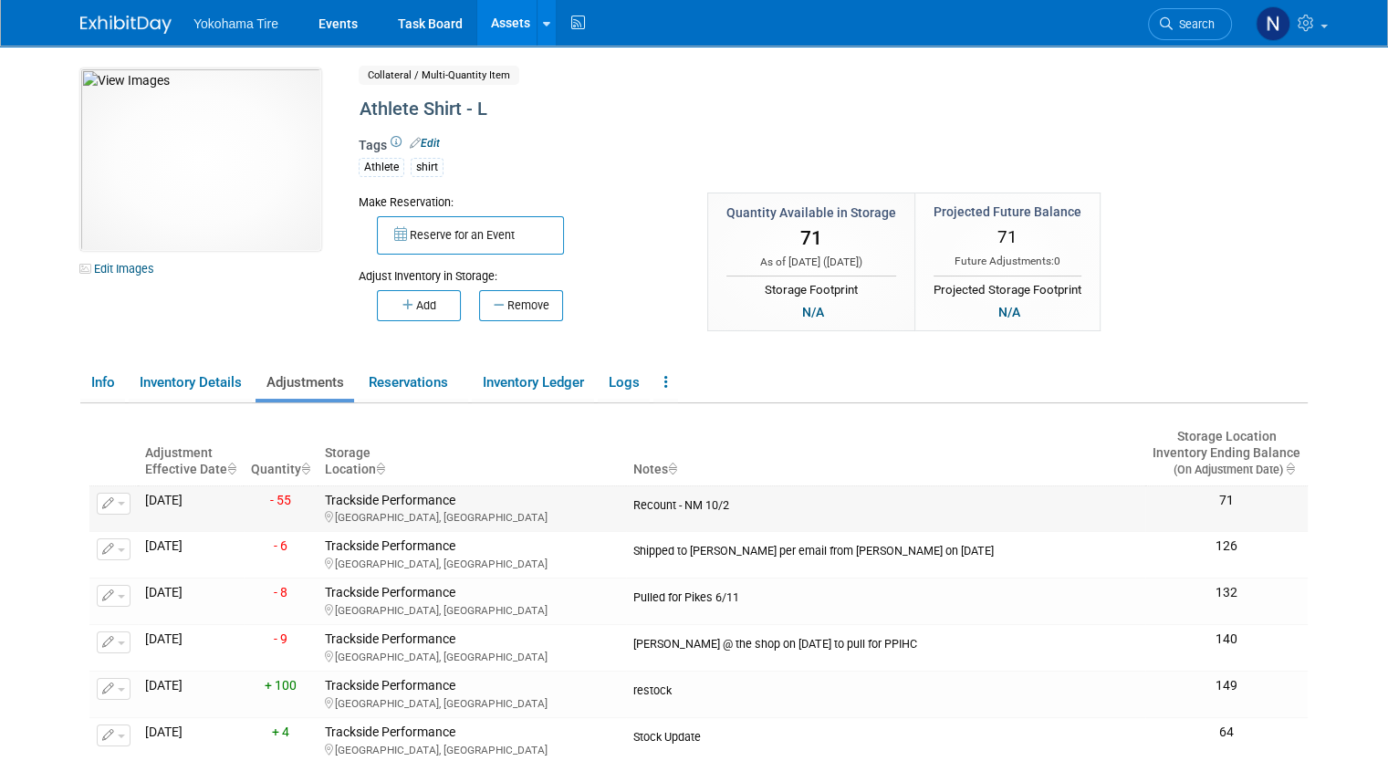
click at [102, 498] on icon "button" at bounding box center [108, 504] width 13 height 12
click at [139, 531] on button "Change Adjustment" at bounding box center [182, 533] width 151 height 25
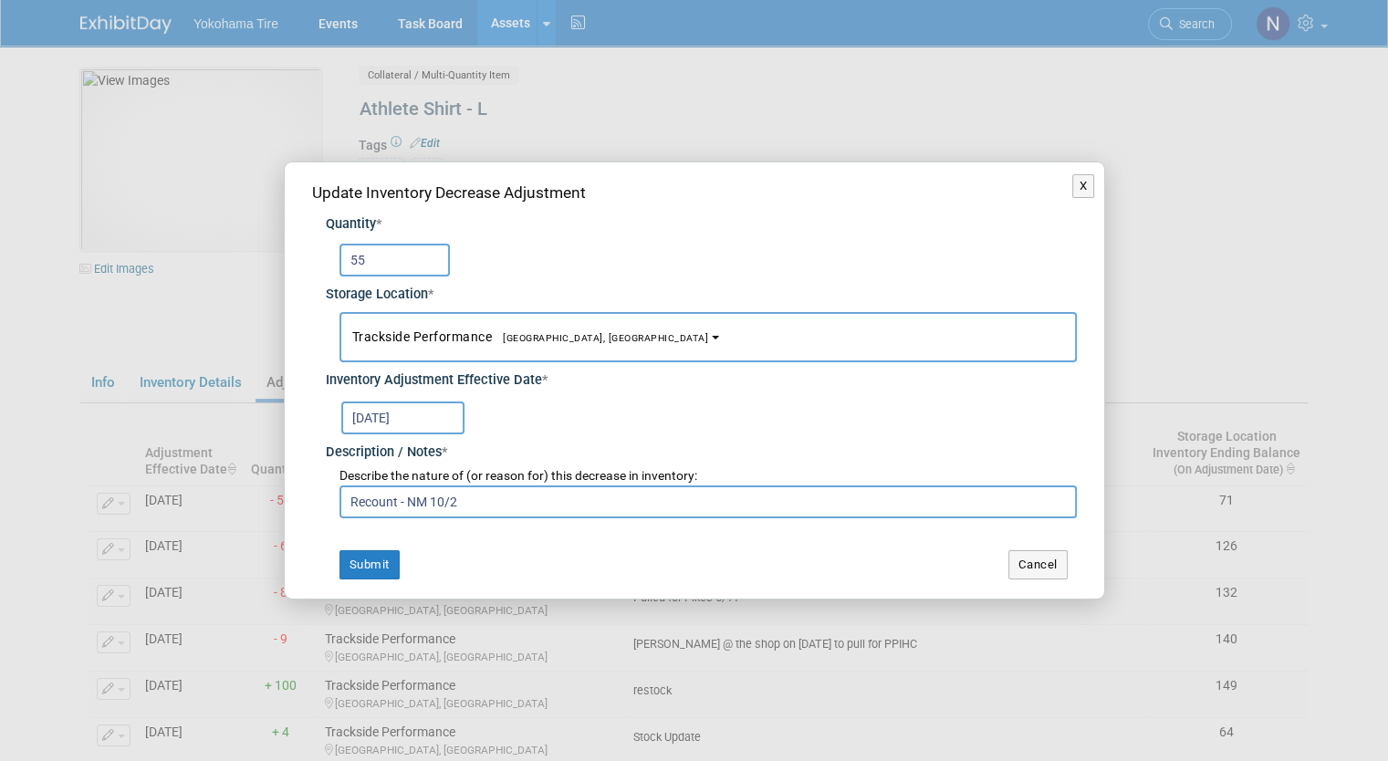
click at [403, 258] on input "55" at bounding box center [394, 260] width 110 height 33
click at [1089, 191] on button "X" at bounding box center [1083, 186] width 23 height 24
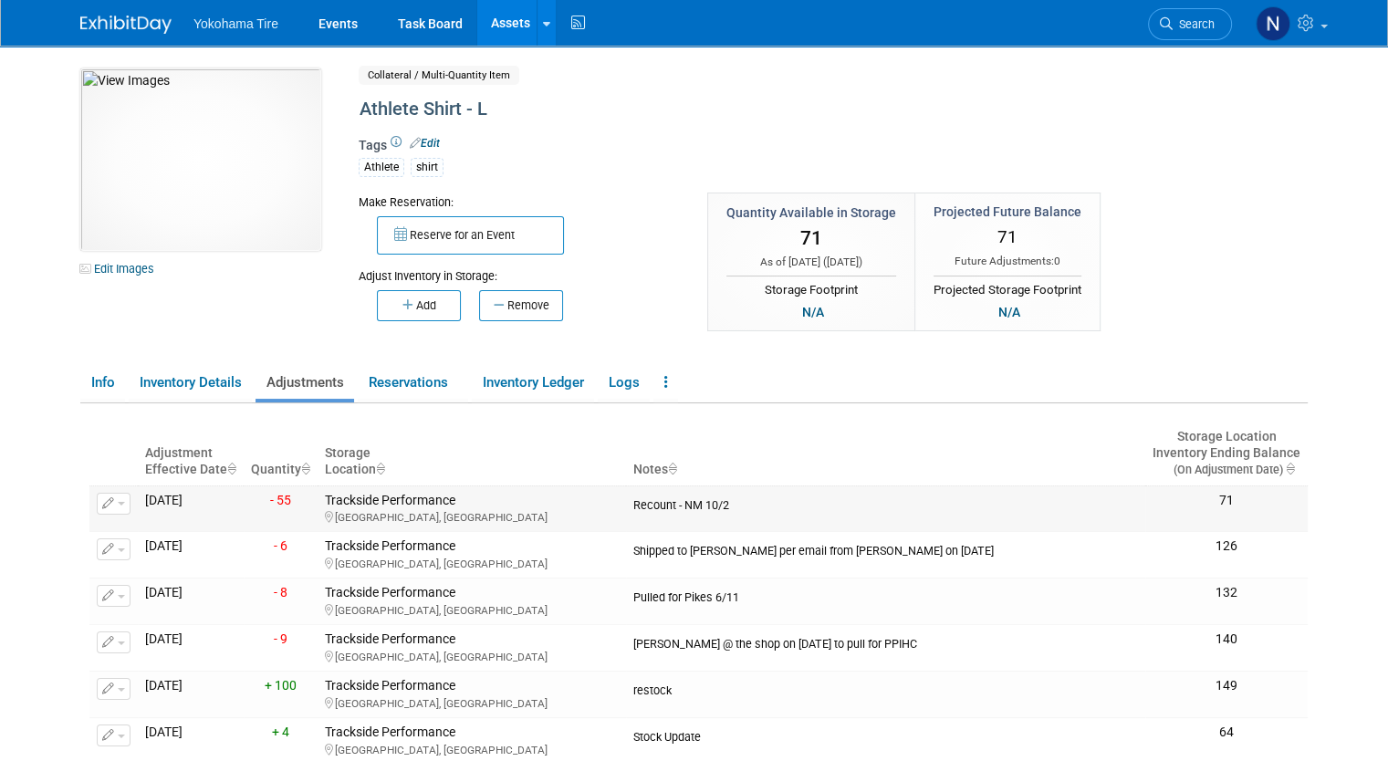
drag, startPoint x: 99, startPoint y: 499, endPoint x: 91, endPoint y: 511, distance: 14.4
click at [97, 511] on button "button" at bounding box center [114, 504] width 34 height 22
click at [123, 530] on button "Change Adjustment" at bounding box center [182, 533] width 151 height 25
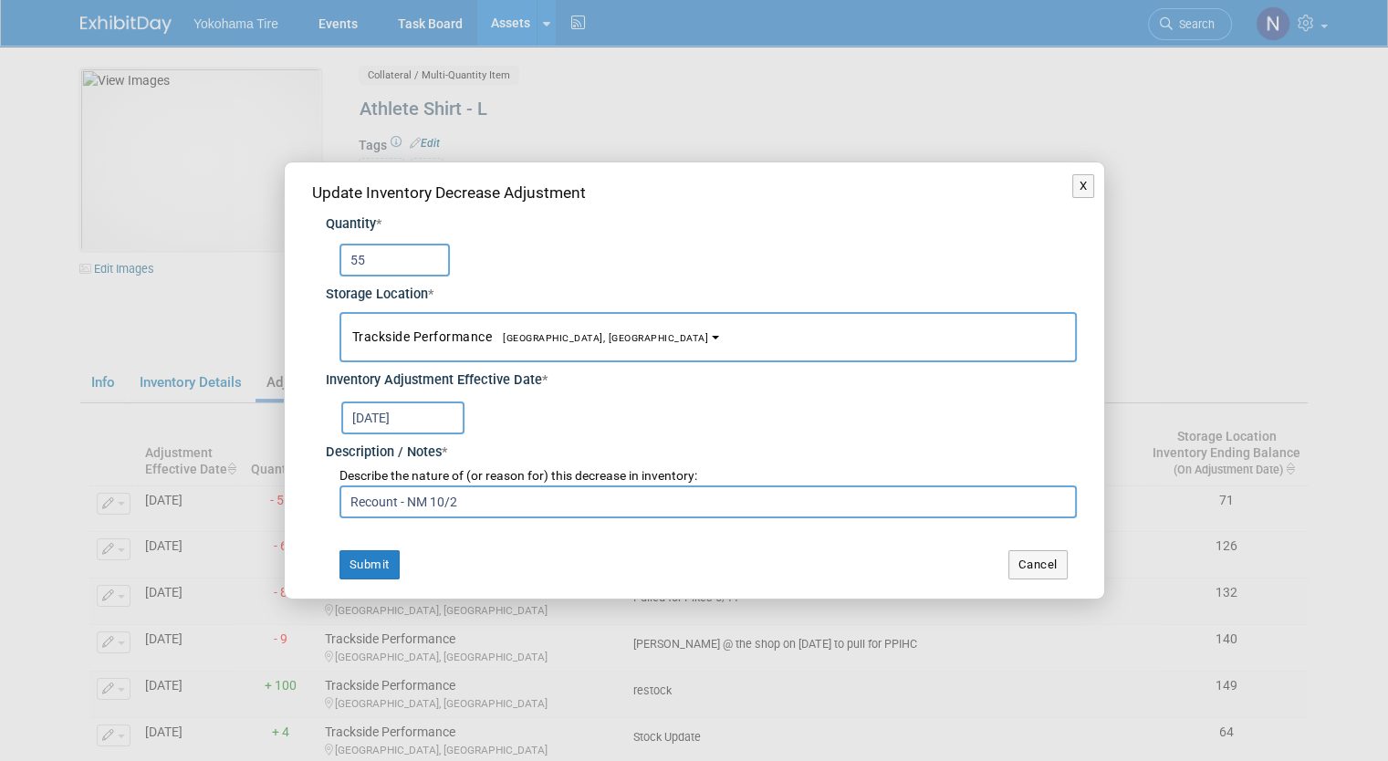
click at [426, 253] on input "55" at bounding box center [394, 260] width 110 height 33
type input "5"
type input "16"
click at [362, 561] on button "Submit" at bounding box center [369, 564] width 60 height 29
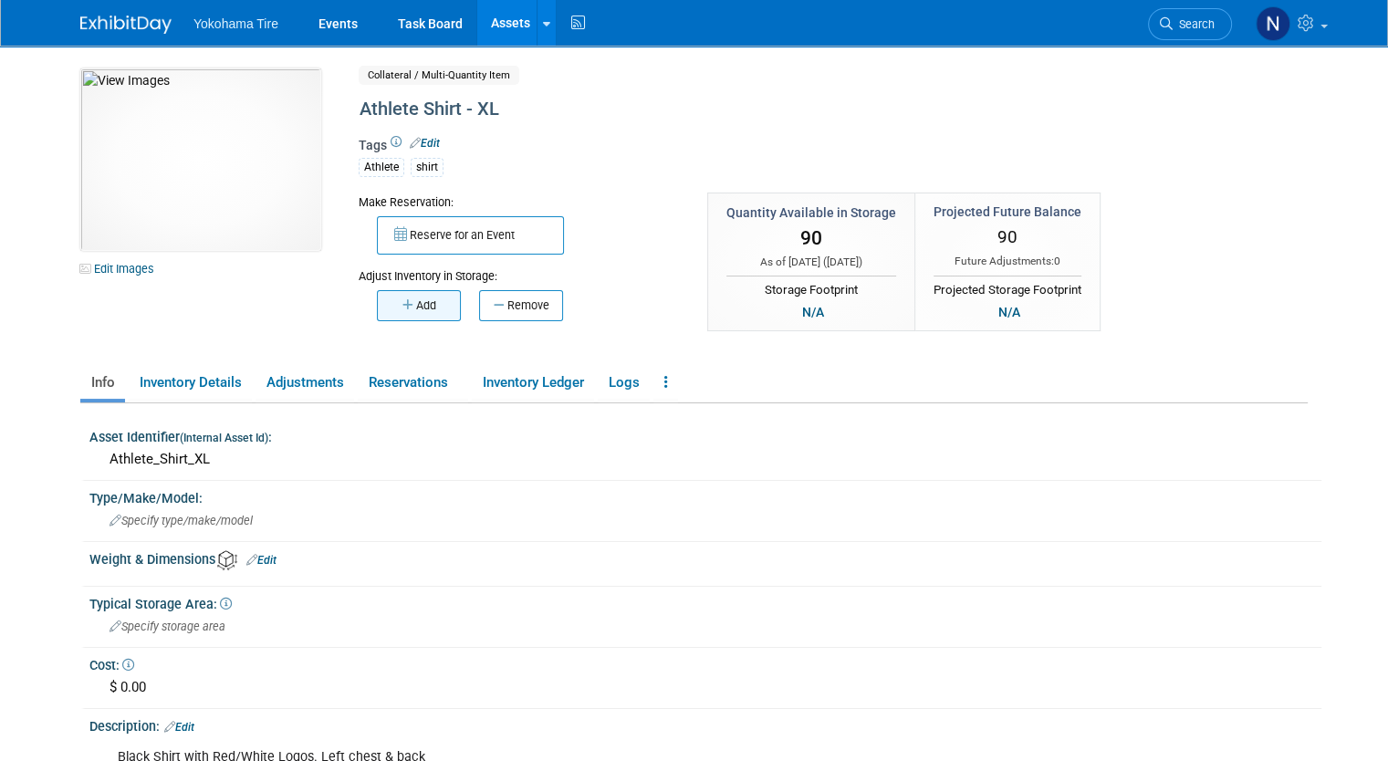
click at [402, 305] on icon "button" at bounding box center [409, 305] width 14 height 12
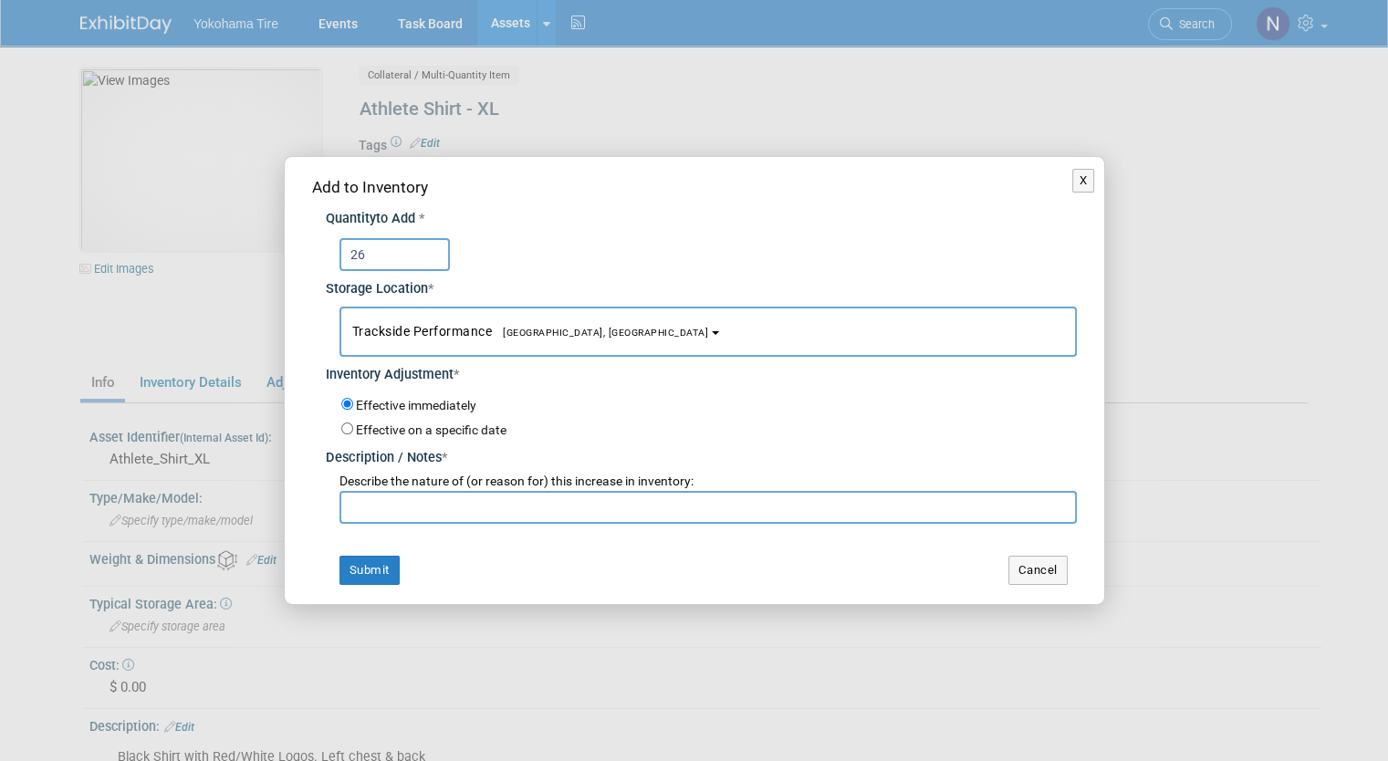
type input "26"
click at [401, 496] on input "text" at bounding box center [707, 507] width 737 height 33
paste input "Recount - NM 10/2"
type input "Recount - NM 10/2"
click at [364, 574] on button "Submit" at bounding box center [369, 570] width 60 height 29
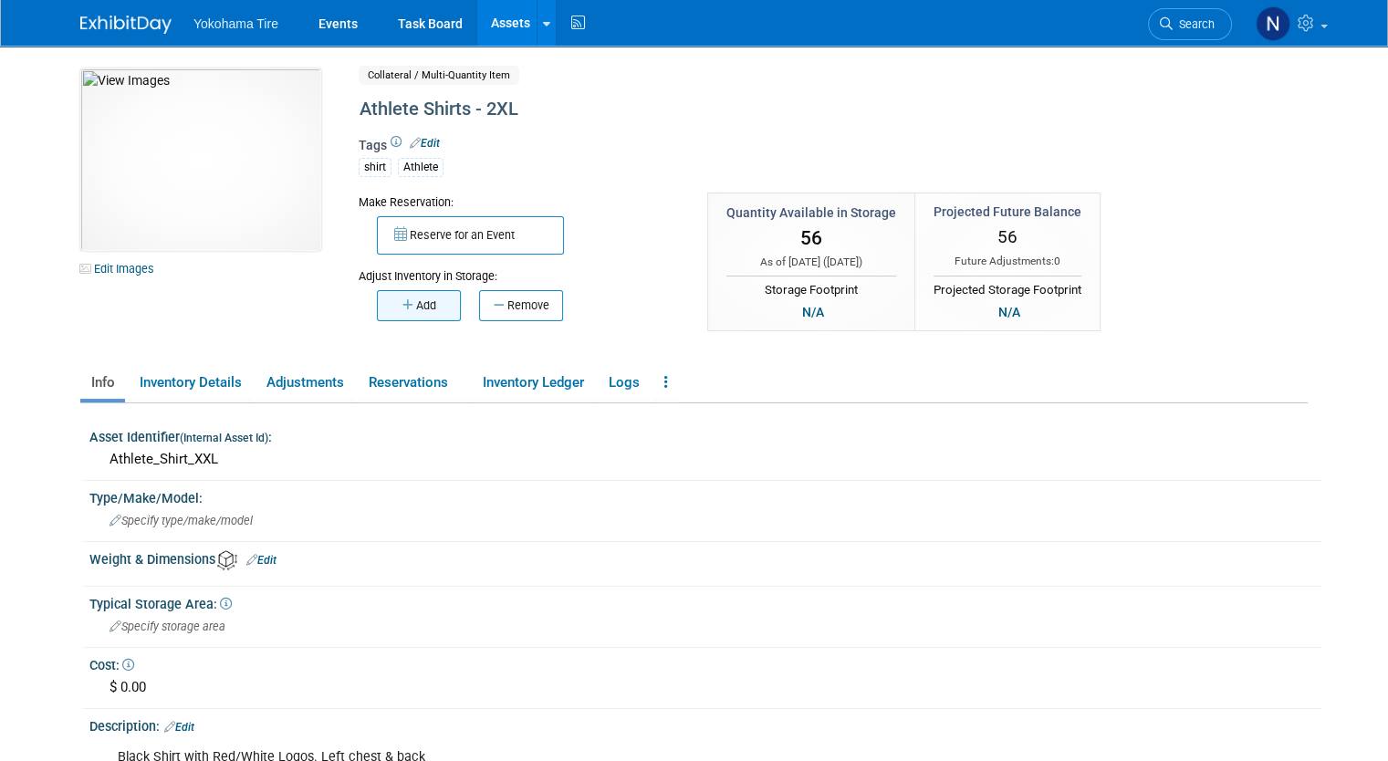
click at [412, 303] on button "Add" at bounding box center [419, 305] width 84 height 31
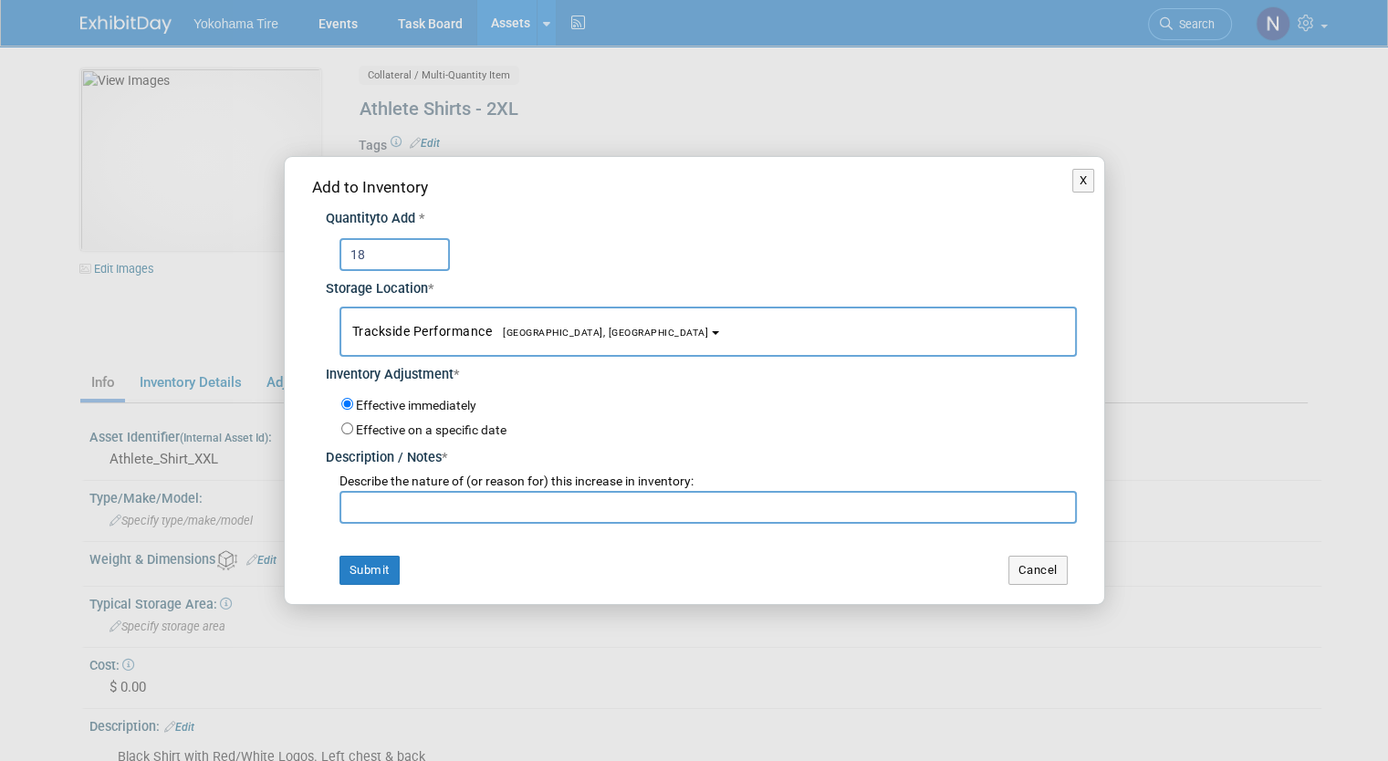
type input "18"
click at [445, 497] on input "text" at bounding box center [707, 507] width 737 height 33
paste input "Recount - NM 10/2"
type input "Recount - NM 10/2"
click at [381, 562] on button "Submit" at bounding box center [369, 570] width 60 height 29
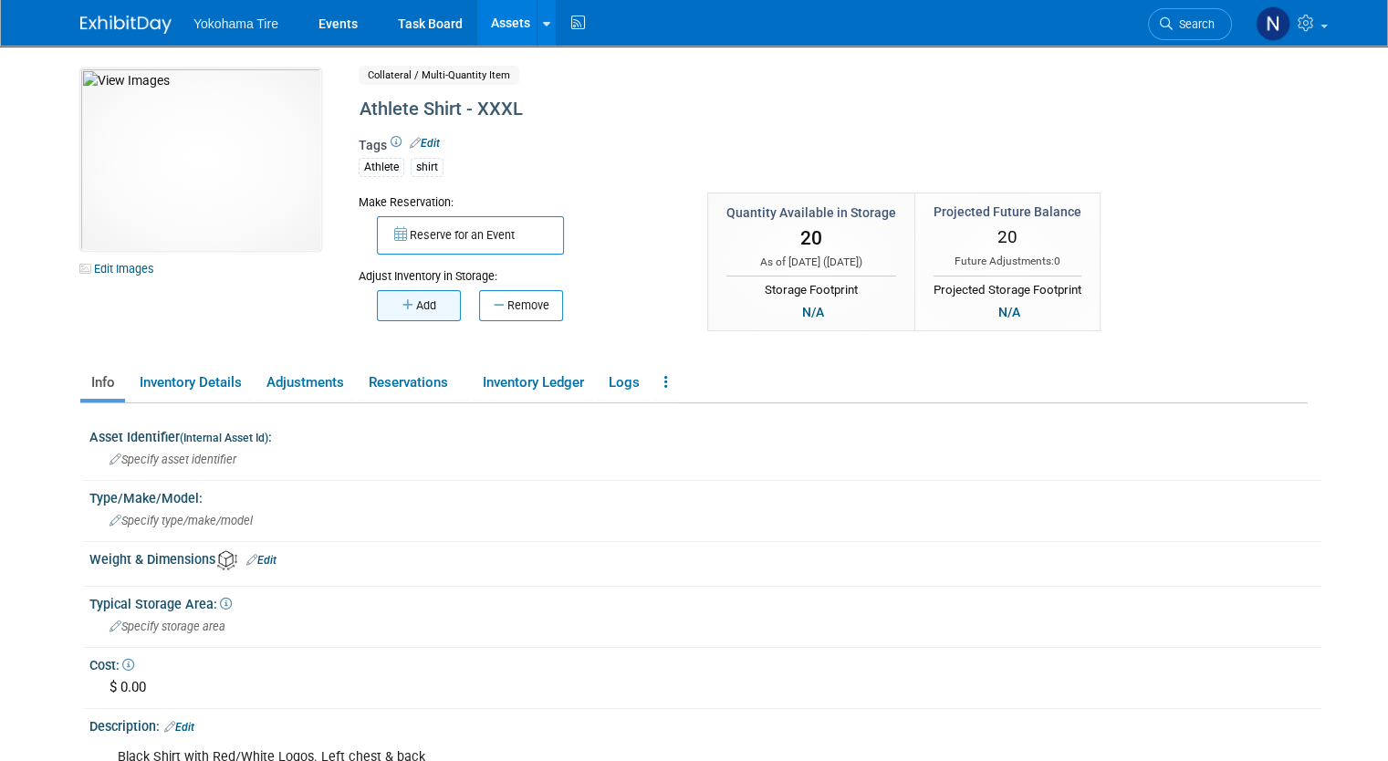
click at [404, 304] on button "Add" at bounding box center [419, 305] width 84 height 31
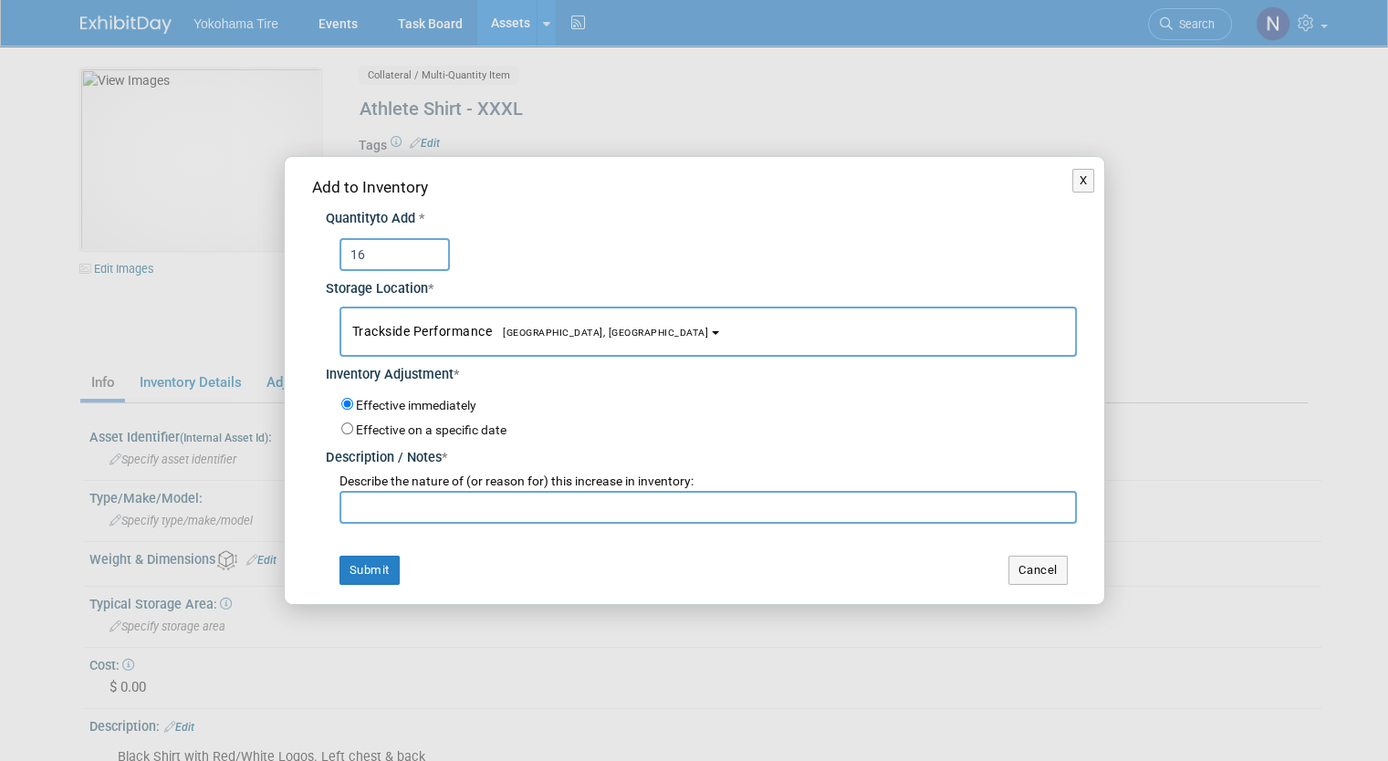
type input "16"
click at [407, 510] on input "text" at bounding box center [707, 507] width 737 height 33
paste input "Recount - NM 10/2"
type input "Recount - NM 10/2"
click at [380, 570] on button "Submit" at bounding box center [369, 570] width 60 height 29
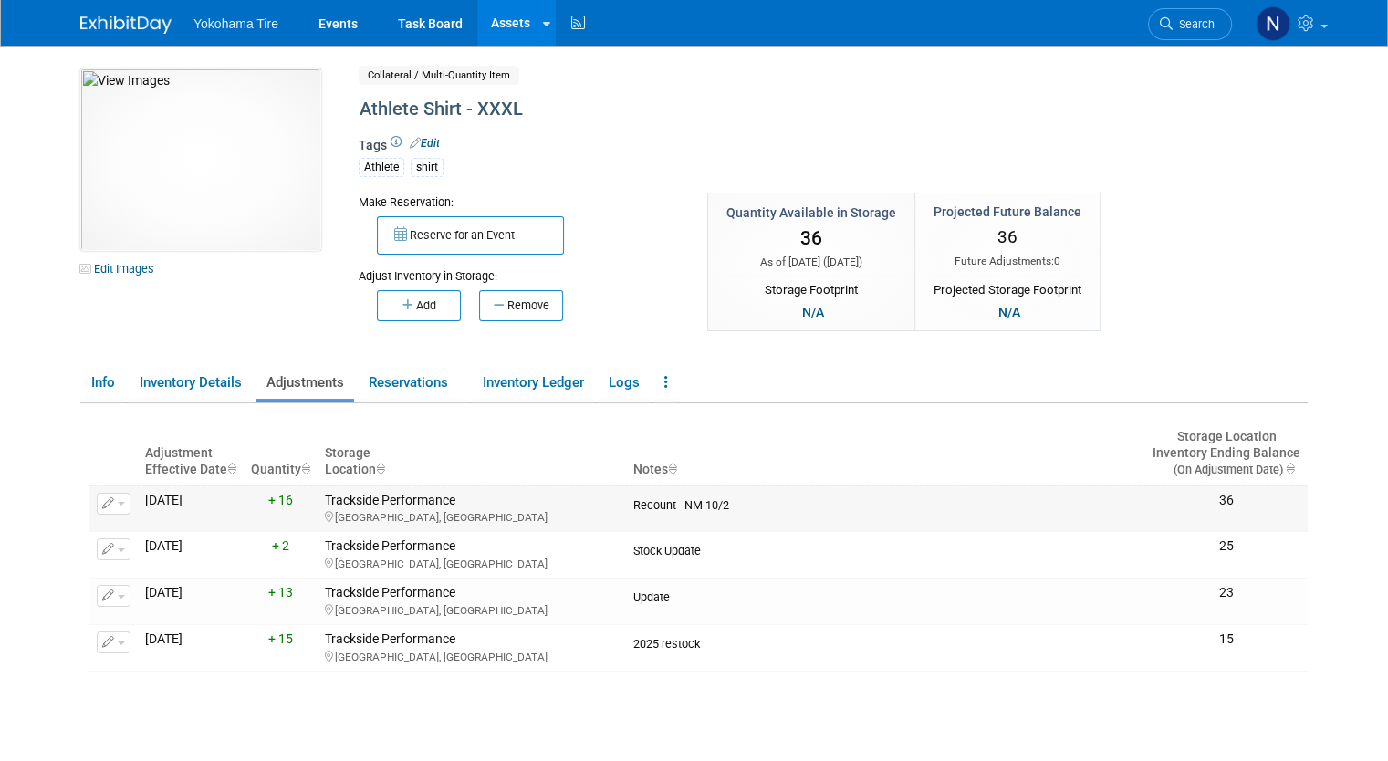
click at [102, 501] on icon "button" at bounding box center [108, 504] width 13 height 12
click at [124, 530] on button "Change Adjustment" at bounding box center [182, 533] width 151 height 25
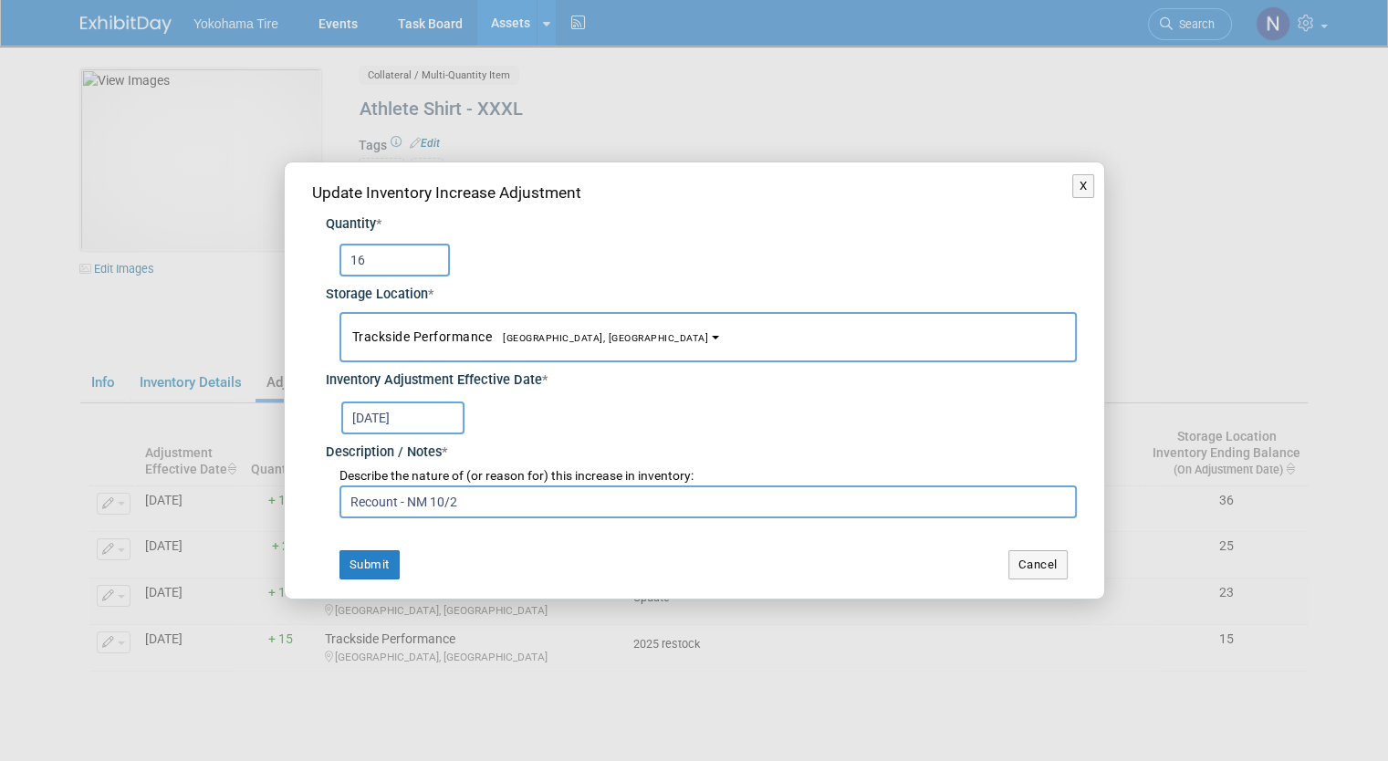
drag, startPoint x: 395, startPoint y: 498, endPoint x: 243, endPoint y: 475, distance: 154.1
click at [243, 475] on div "X Update Inventory Increase Adjustment Quantity * 16 Storage Location * * *" at bounding box center [694, 380] width 1388 height 761
drag, startPoint x: 503, startPoint y: 504, endPoint x: 331, endPoint y: 504, distance: 171.5
click at [331, 504] on div "Describe the nature of (or reason for) this increase in inventory: Stock Update…" at bounding box center [701, 491] width 751 height 56
type input "Stock Update - NM 10/2"
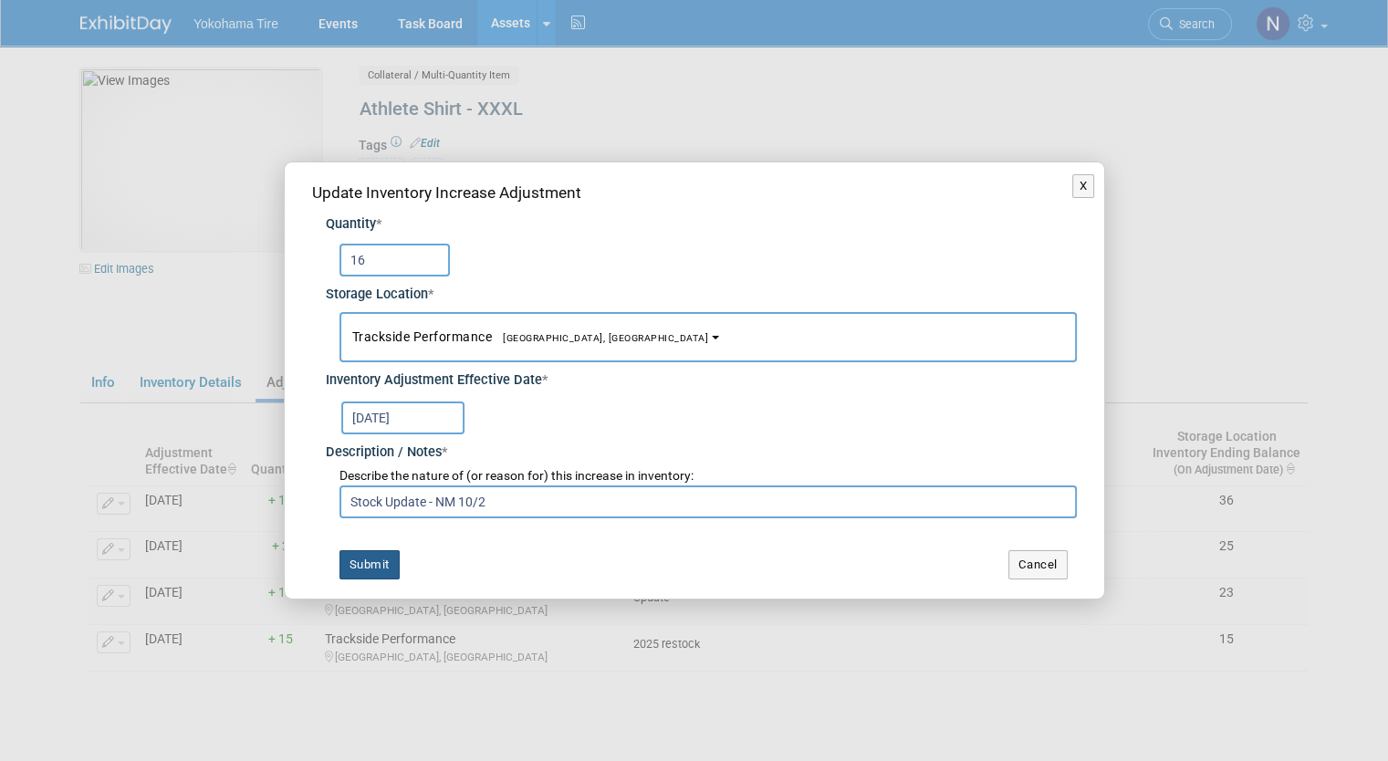
click at [380, 566] on button "Submit" at bounding box center [369, 564] width 60 height 29
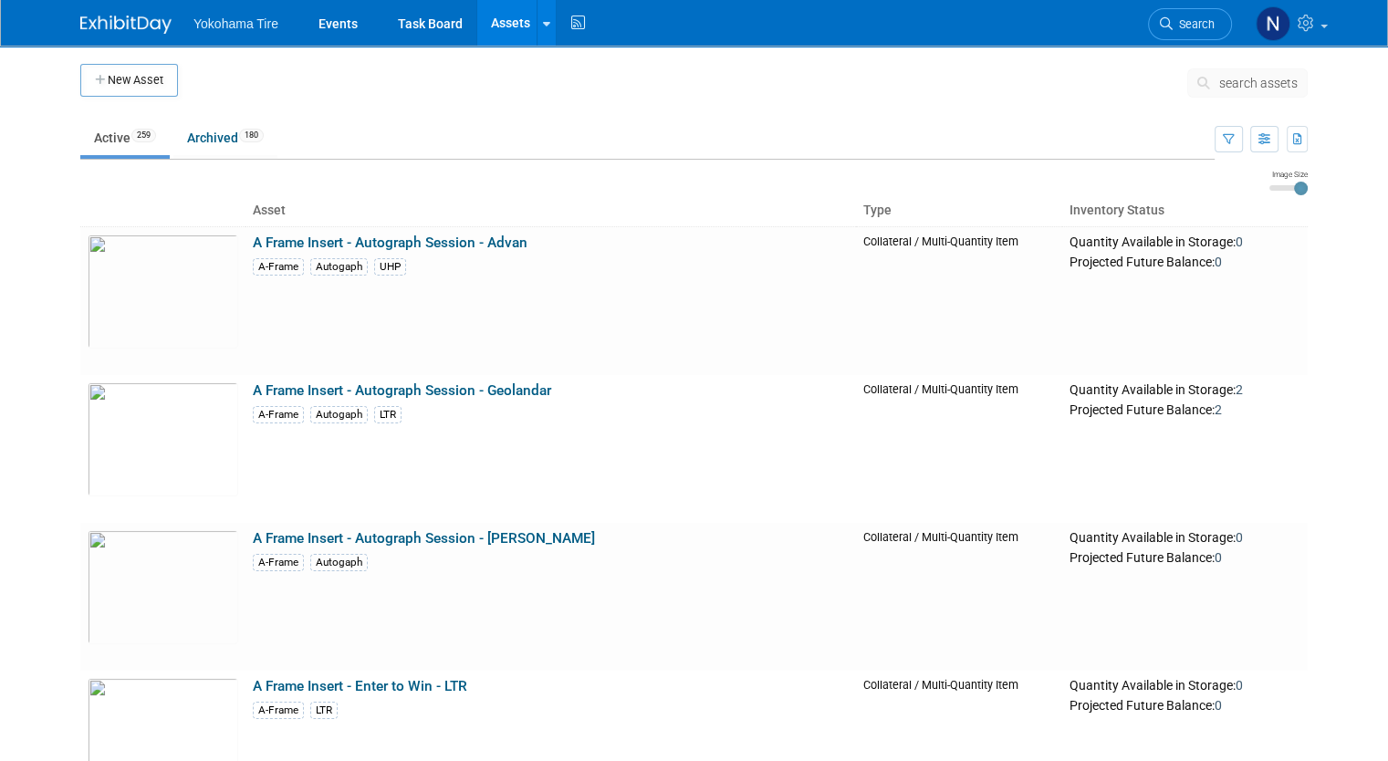
click at [1276, 78] on span "search assets" at bounding box center [1258, 83] width 78 height 15
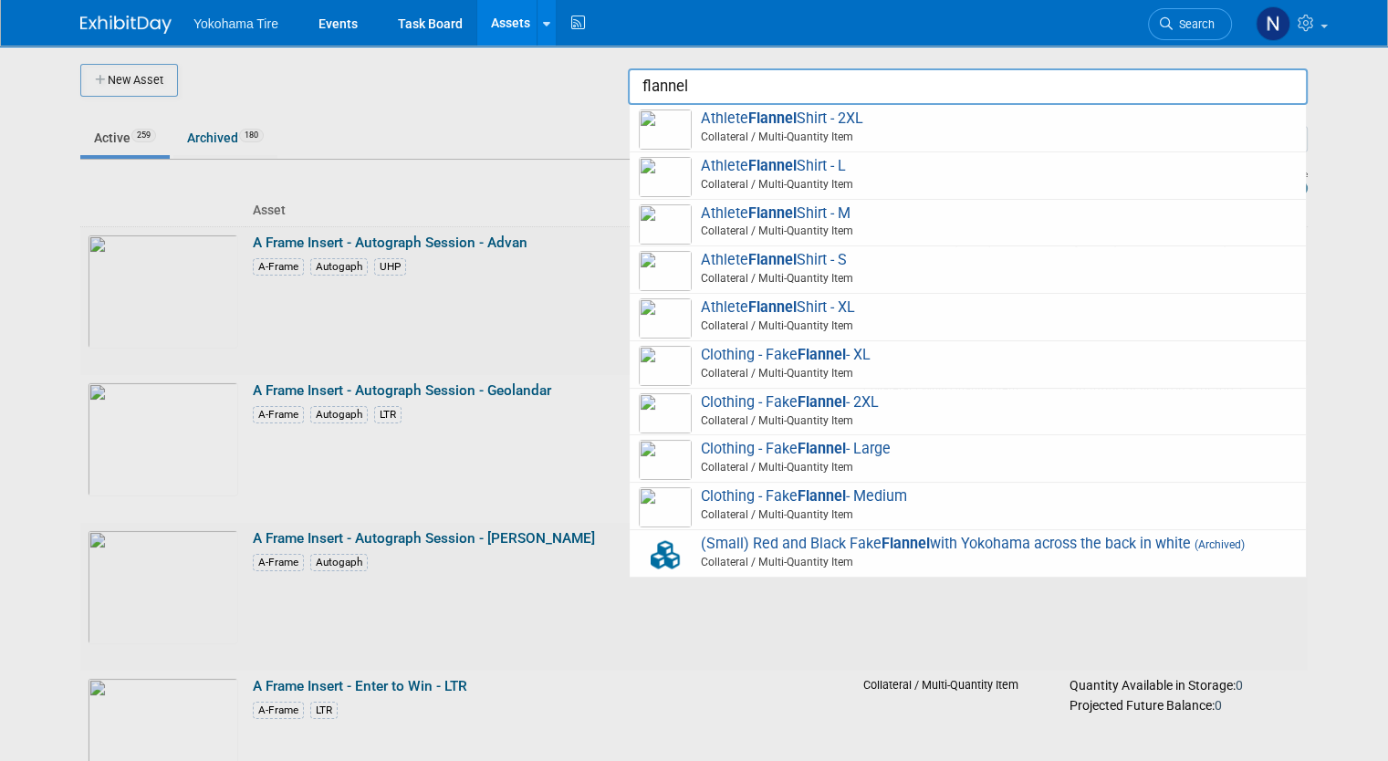
type input "flannel"
click at [694, 111] on div at bounding box center [694, 380] width 0 height 761
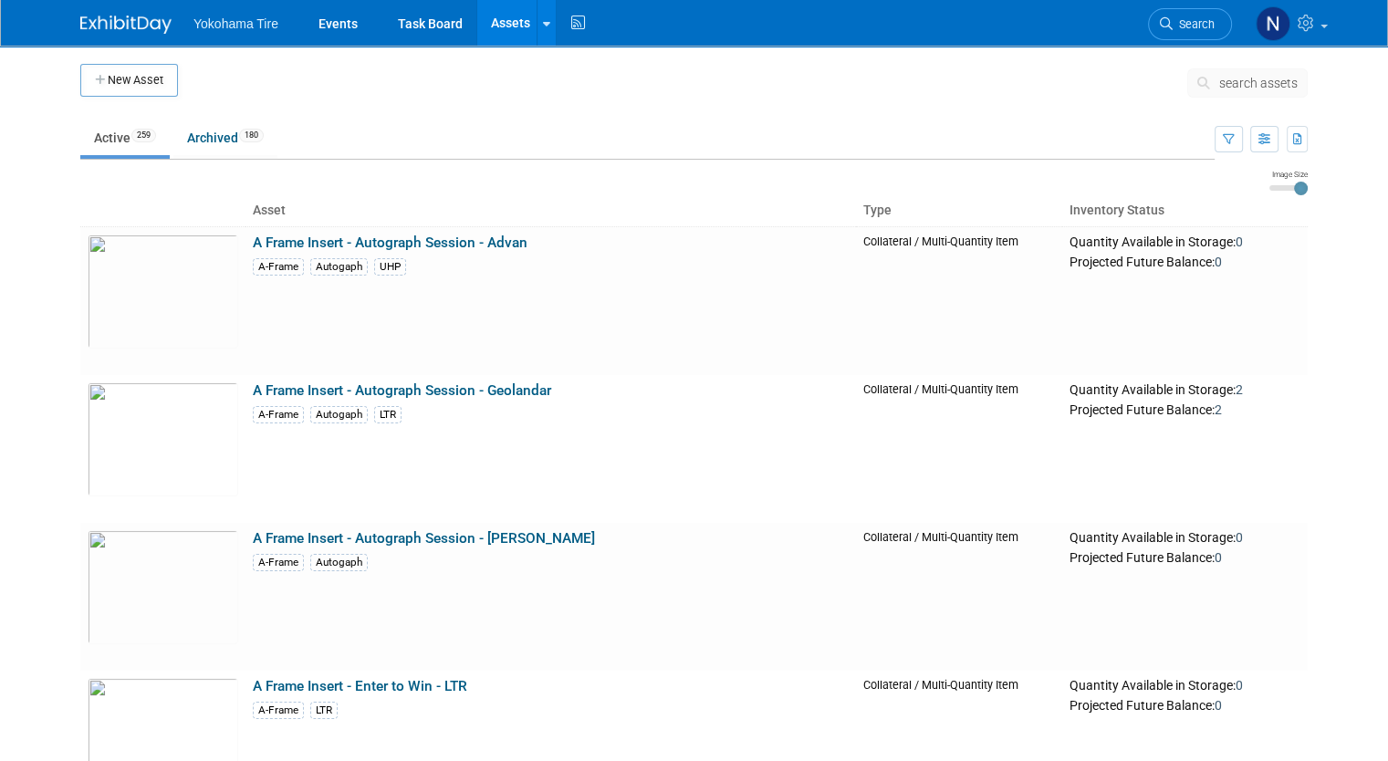
click at [1261, 78] on span "search assets" at bounding box center [1258, 83] width 78 height 15
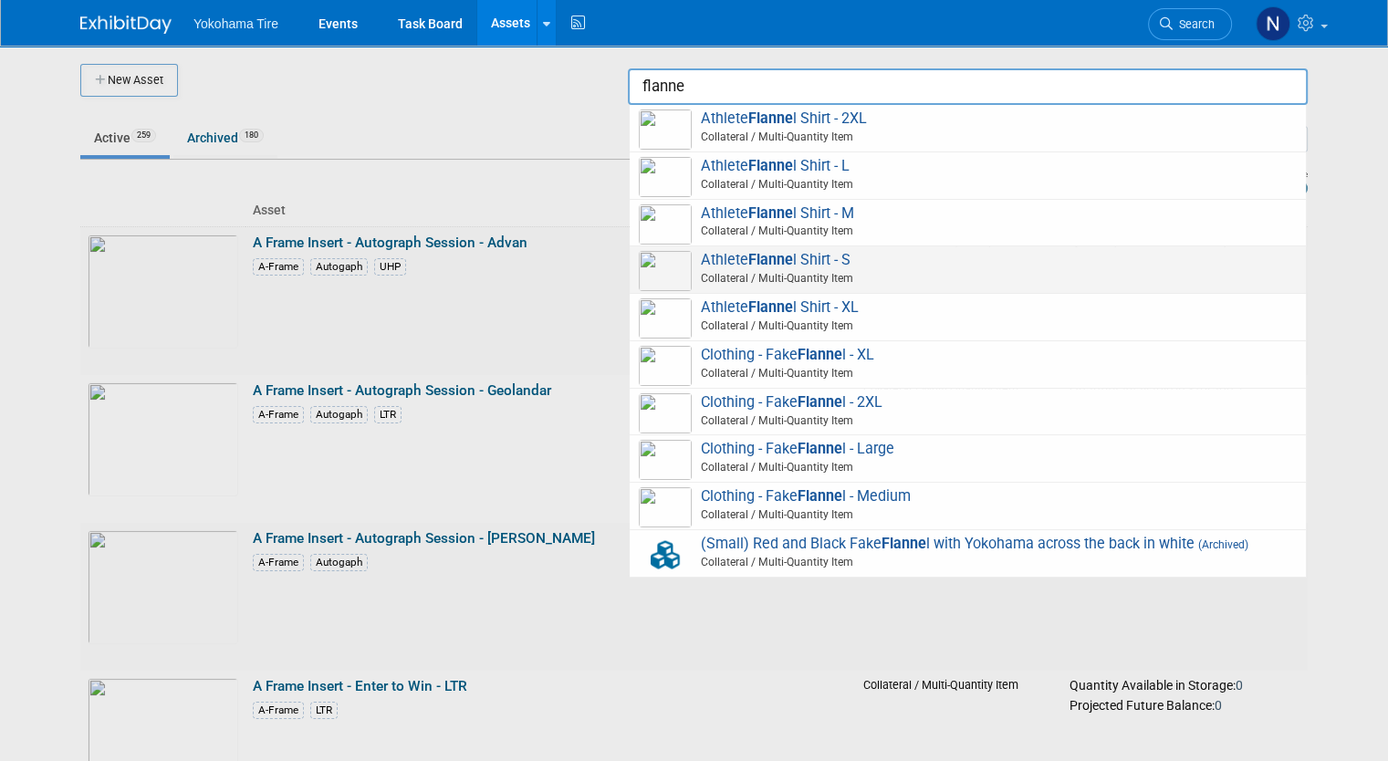
click at [849, 258] on span "Athlete Flanne l Shirt - S Collateral / Multi-Quantity Item" at bounding box center [968, 269] width 658 height 37
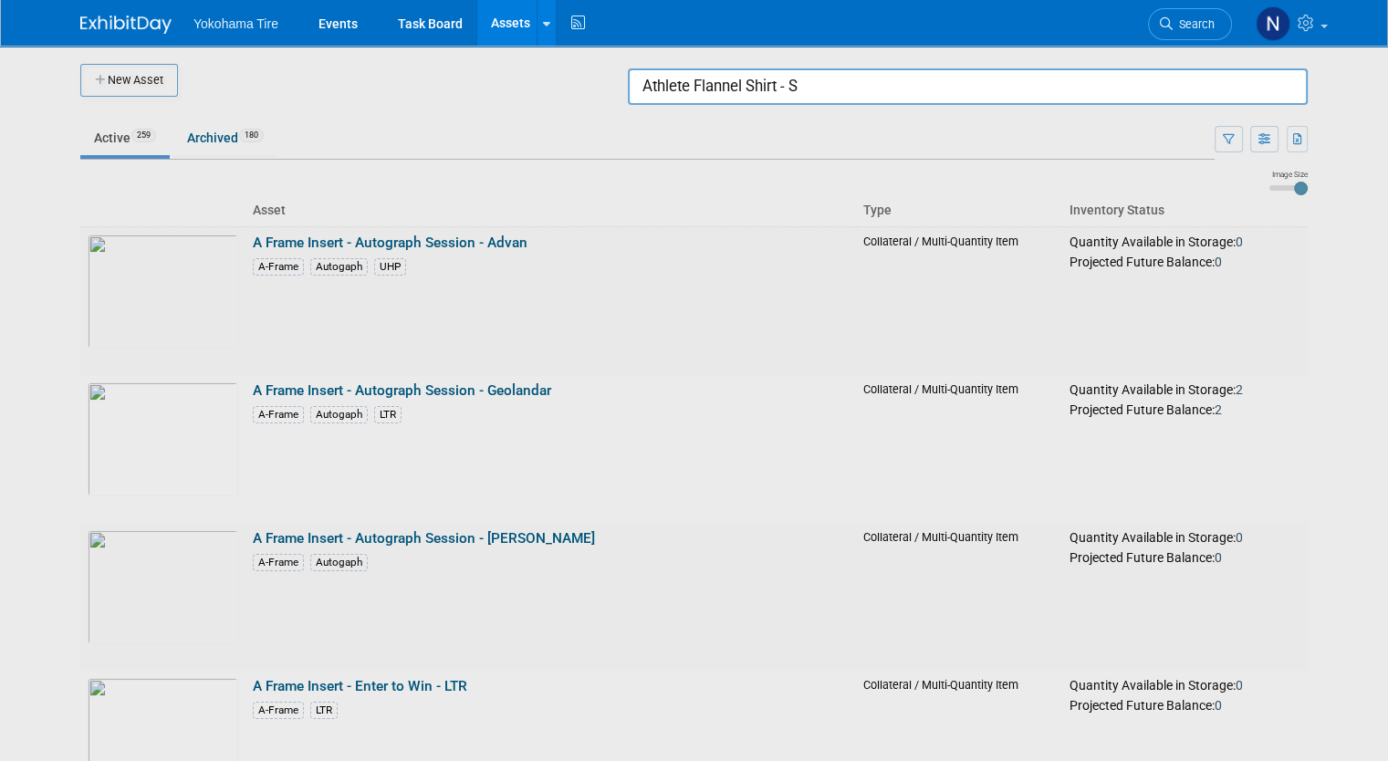
click at [854, 93] on input "Athlete Flannel Shirt - S" at bounding box center [968, 86] width 680 height 36
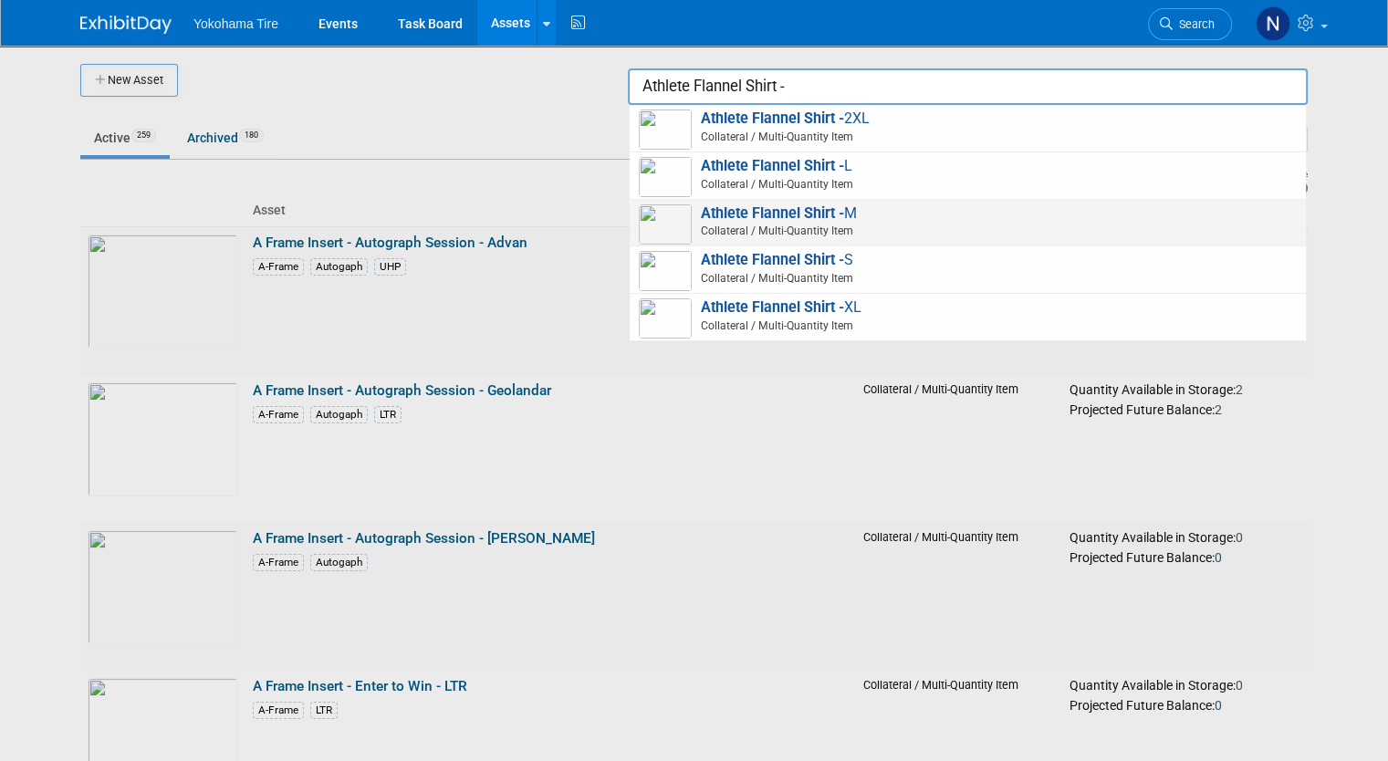
click at [844, 210] on strong "Athlete Flannel Shirt -" at bounding box center [772, 212] width 143 height 17
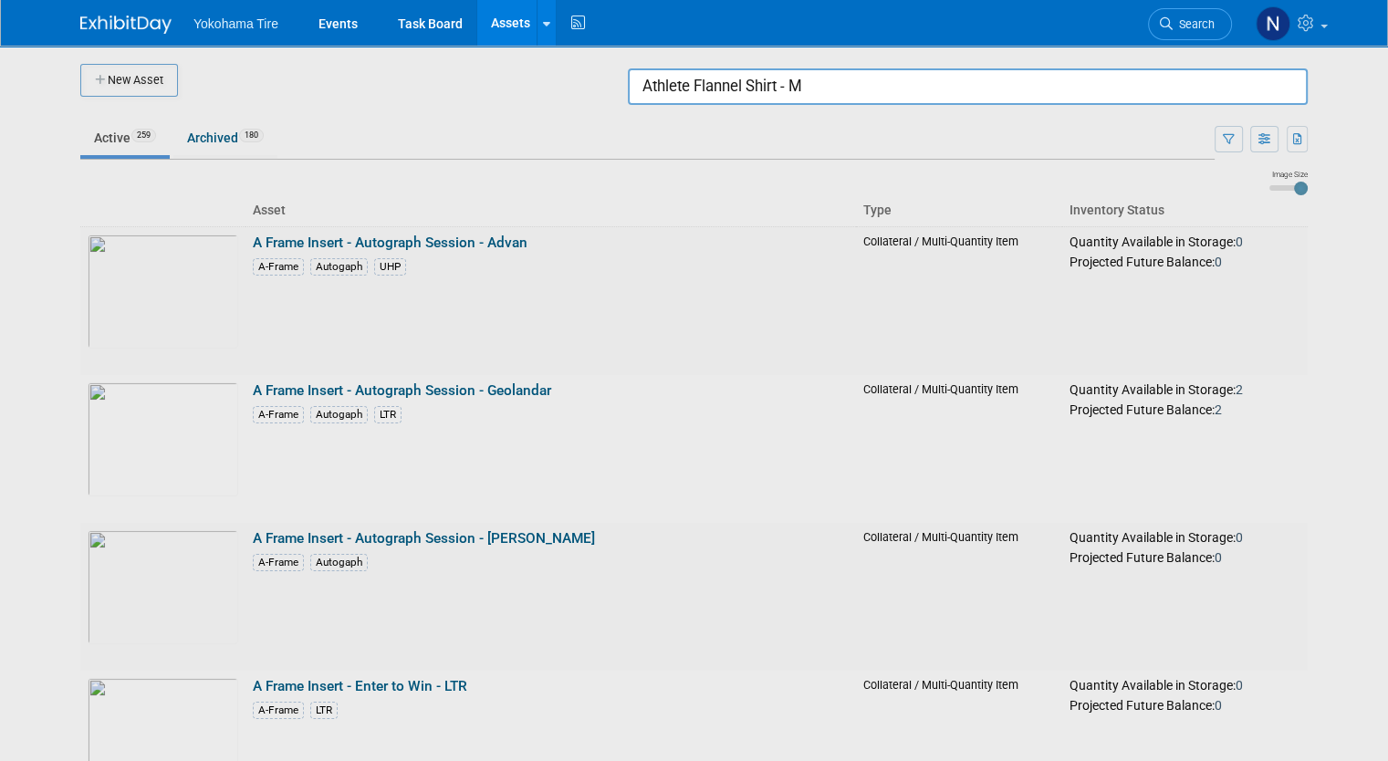
click at [833, 84] on input "Athlete Flannel Shirt - M" at bounding box center [968, 86] width 680 height 36
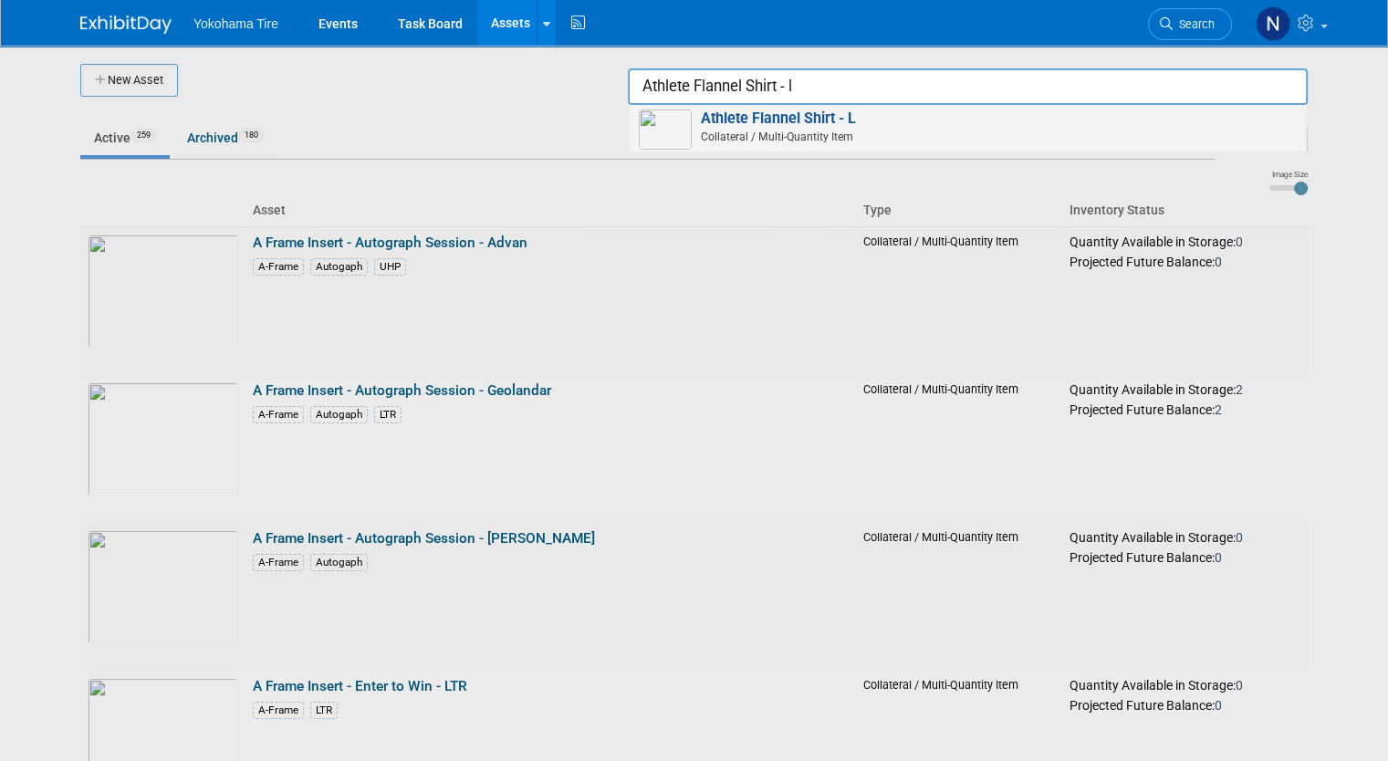
click at [844, 129] on span "Collateral / Multi-Quantity Item" at bounding box center [970, 137] width 652 height 16
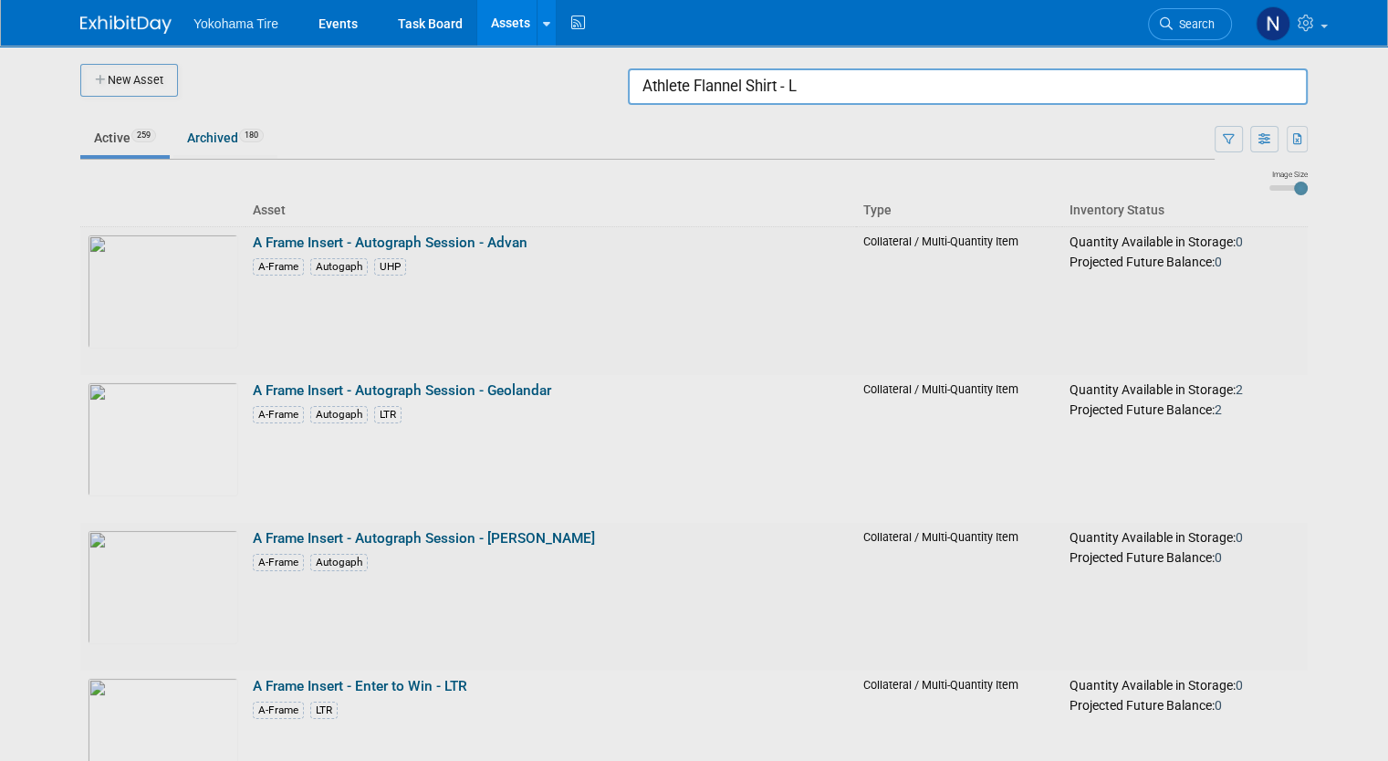
click at [831, 85] on input "Athlete Flannel Shirt - L" at bounding box center [968, 86] width 680 height 36
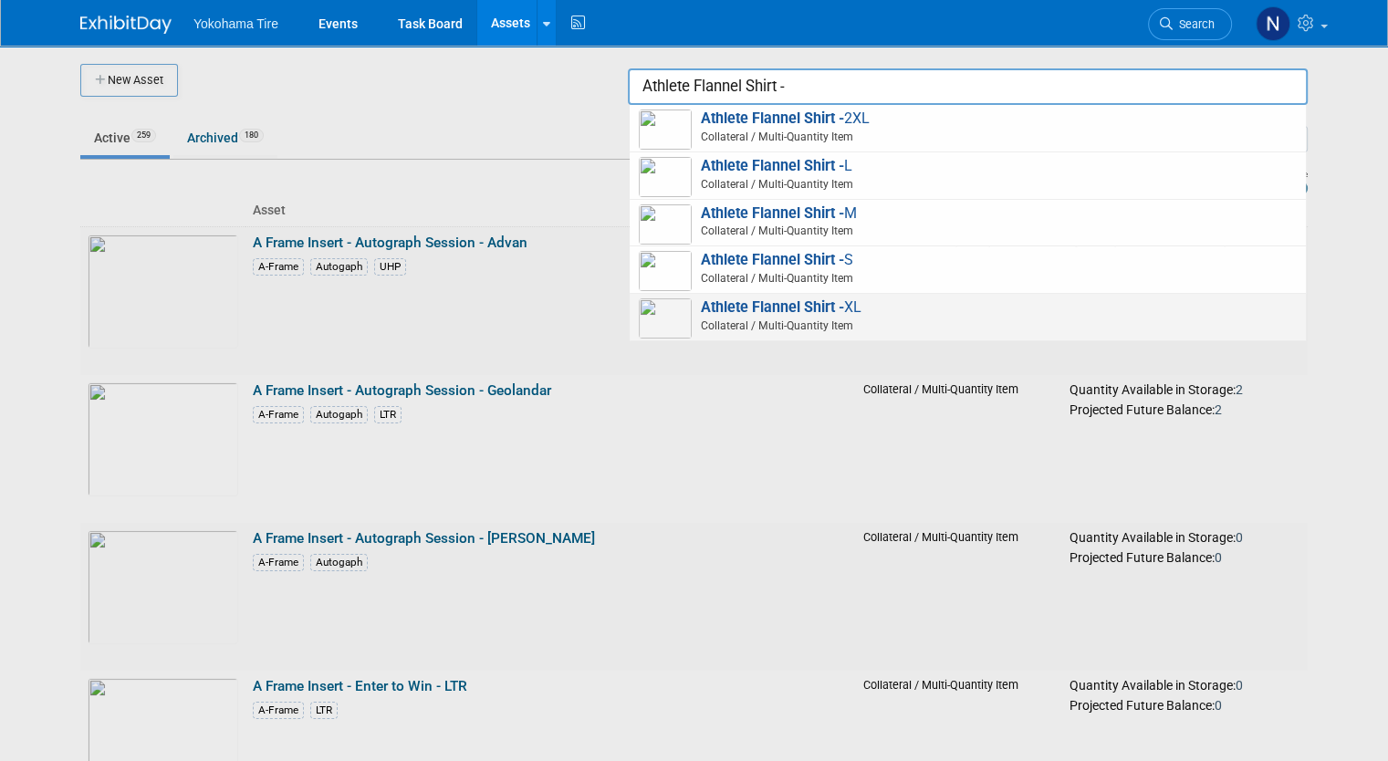
click at [869, 318] on span "Collateral / Multi-Quantity Item" at bounding box center [970, 326] width 652 height 16
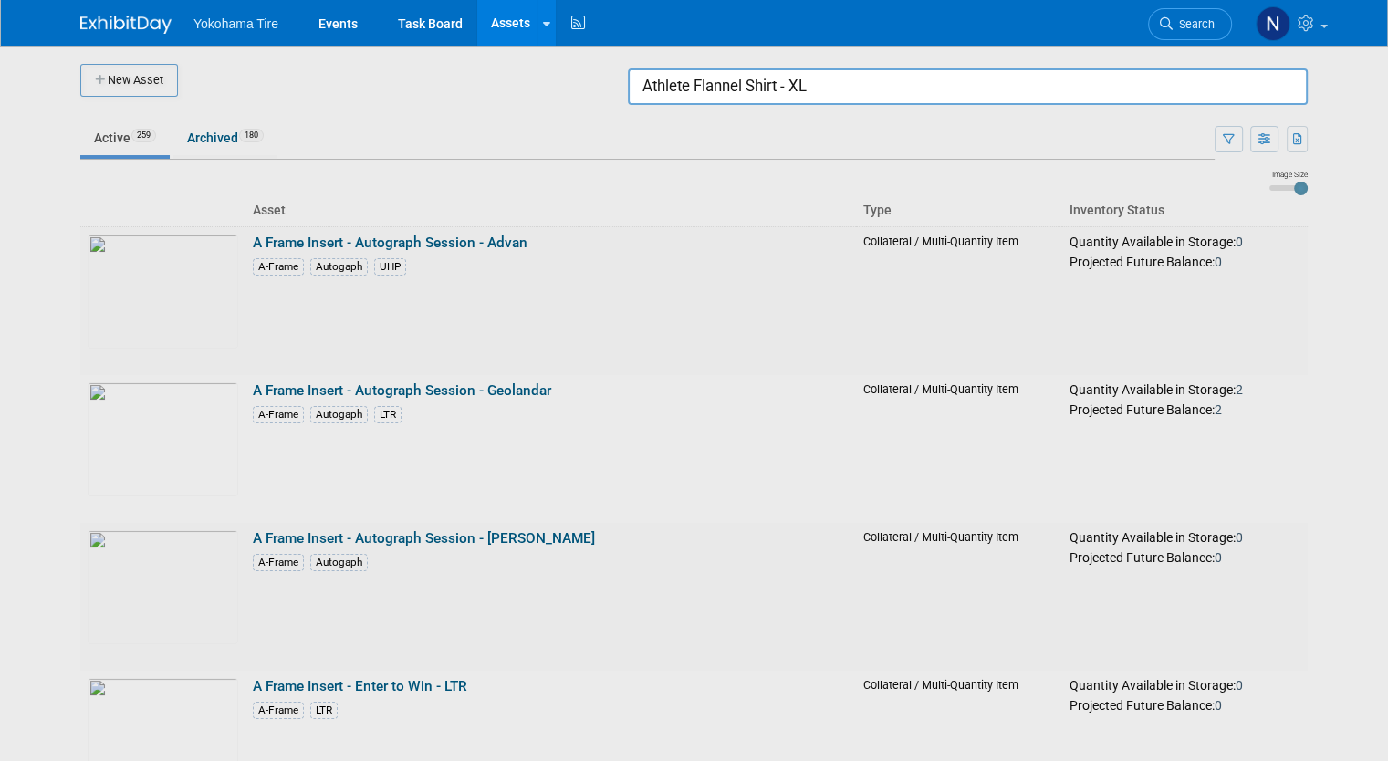
click at [835, 83] on input "Athlete Flannel Shirt - XL" at bounding box center [968, 86] width 680 height 36
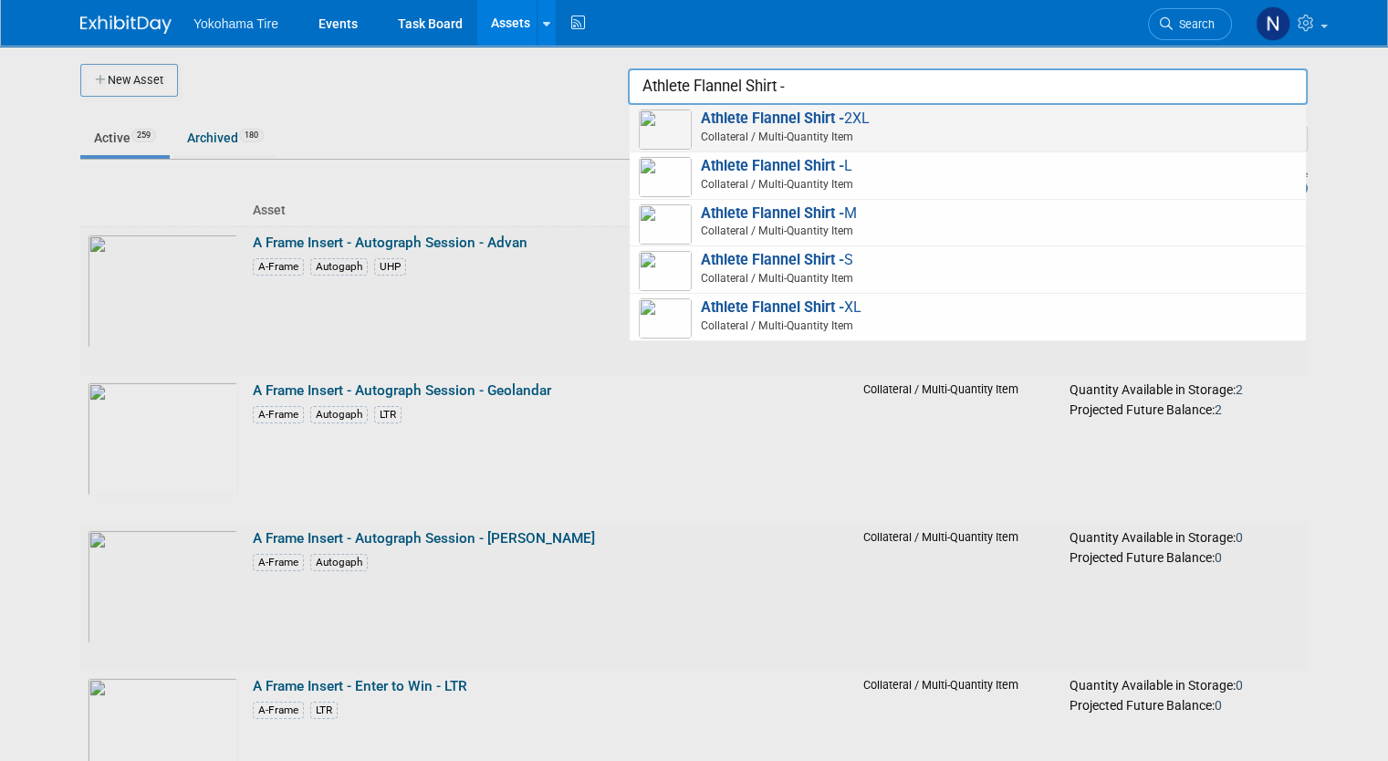
click at [844, 121] on strong "Athlete Flannel Shirt -" at bounding box center [772, 117] width 143 height 17
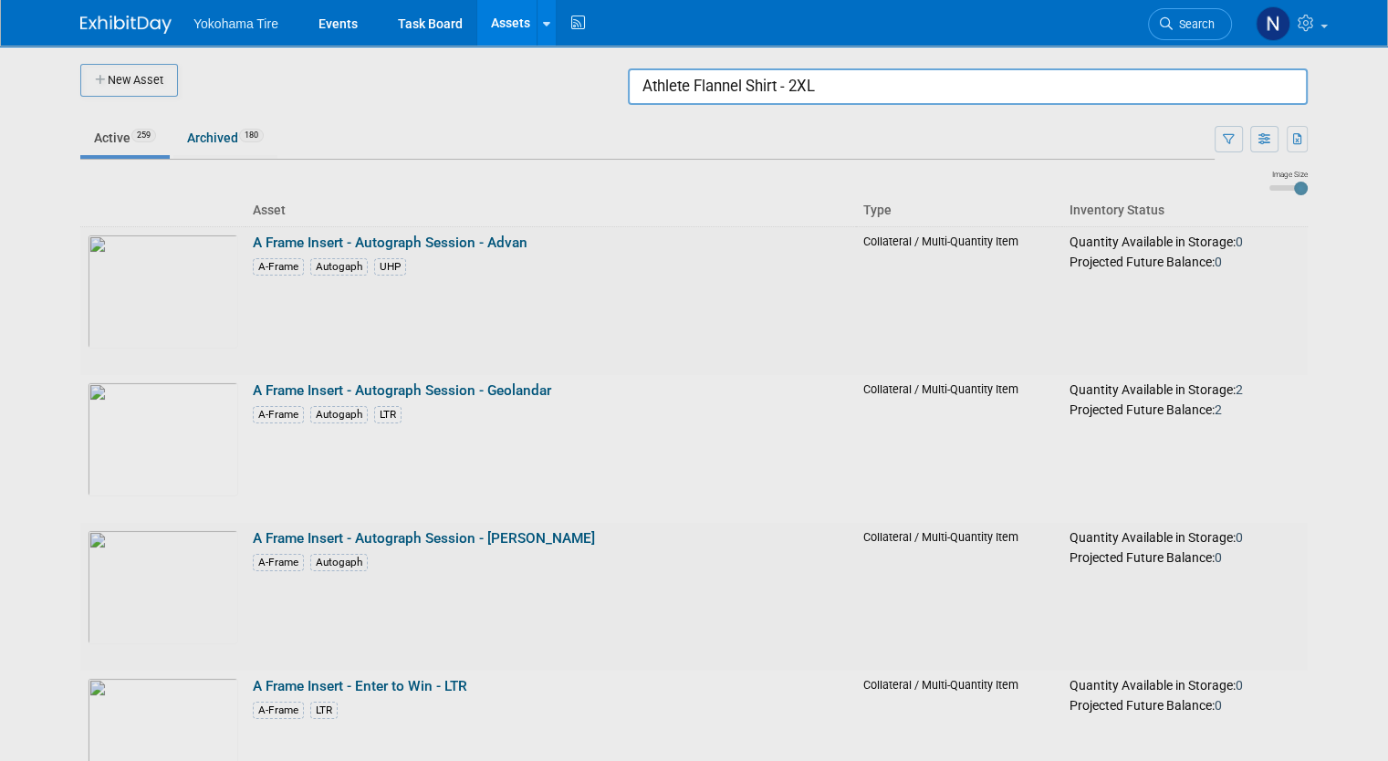
drag, startPoint x: 855, startPoint y: 86, endPoint x: 538, endPoint y: 111, distance: 317.6
click at [538, 111] on body "Yokohama Tire Events Task Board Assets New Asset Search Assets Bulk Upload Asse…" at bounding box center [694, 380] width 1388 height 761
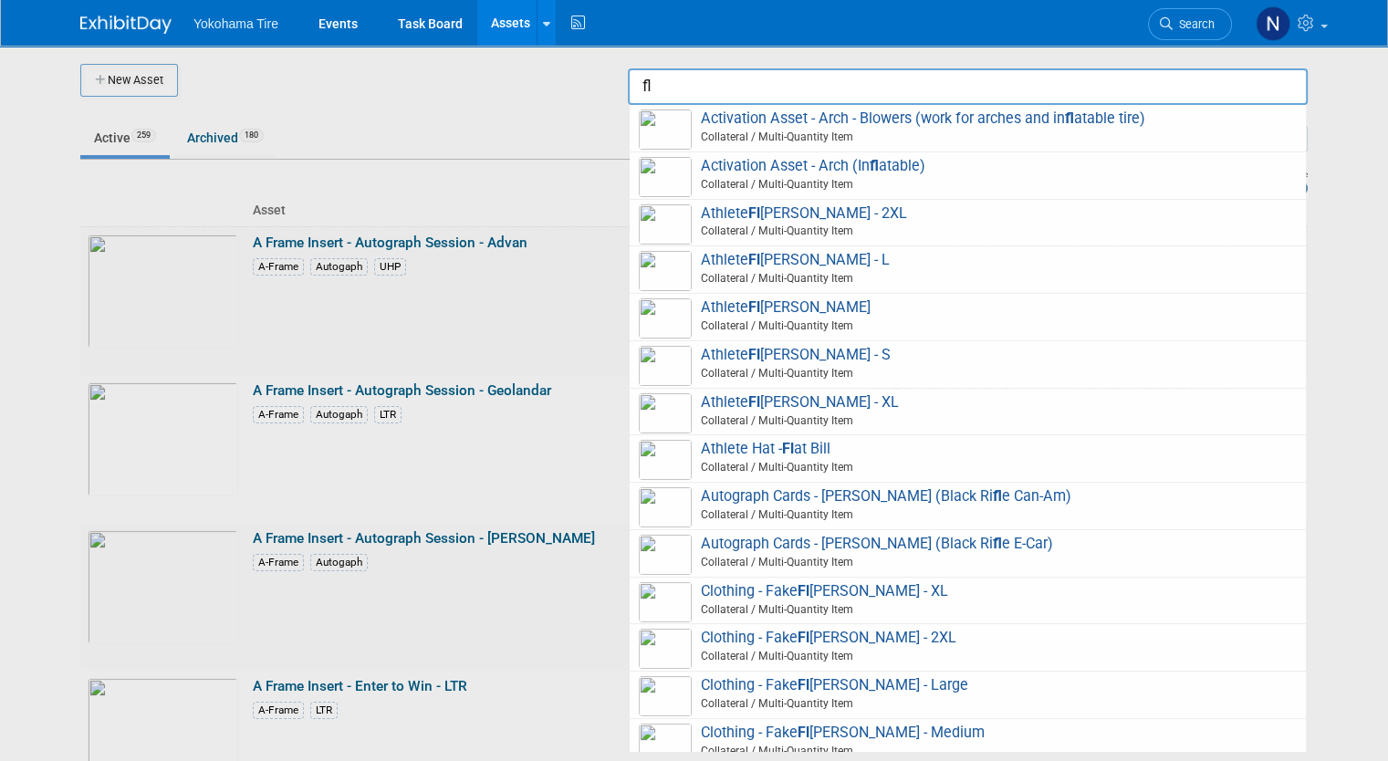
type input "f"
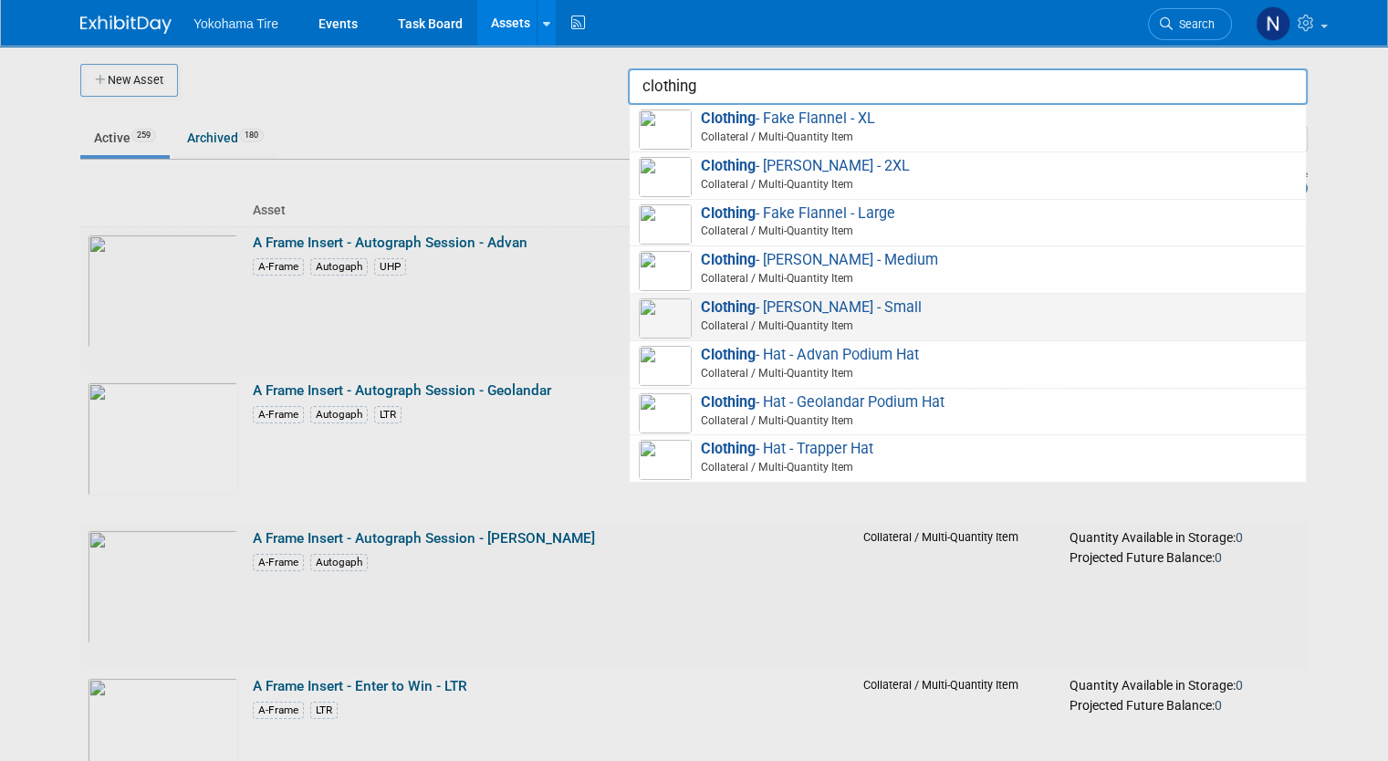
click at [960, 304] on span "Clothing - Fake Flannnel - Small Collateral / Multi-Quantity Item" at bounding box center [968, 316] width 658 height 37
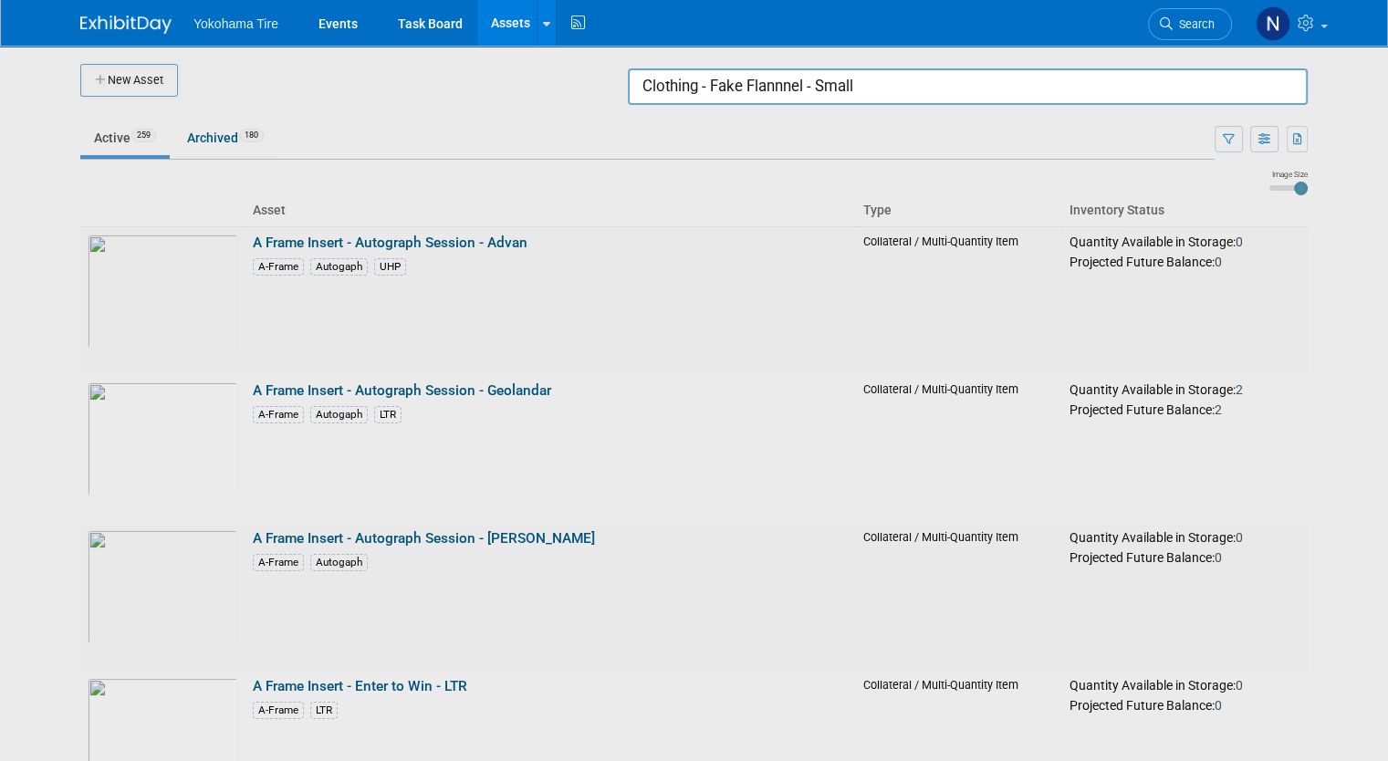
click at [901, 83] on input "Clothing - Fake Flannnel - Small" at bounding box center [968, 86] width 680 height 36
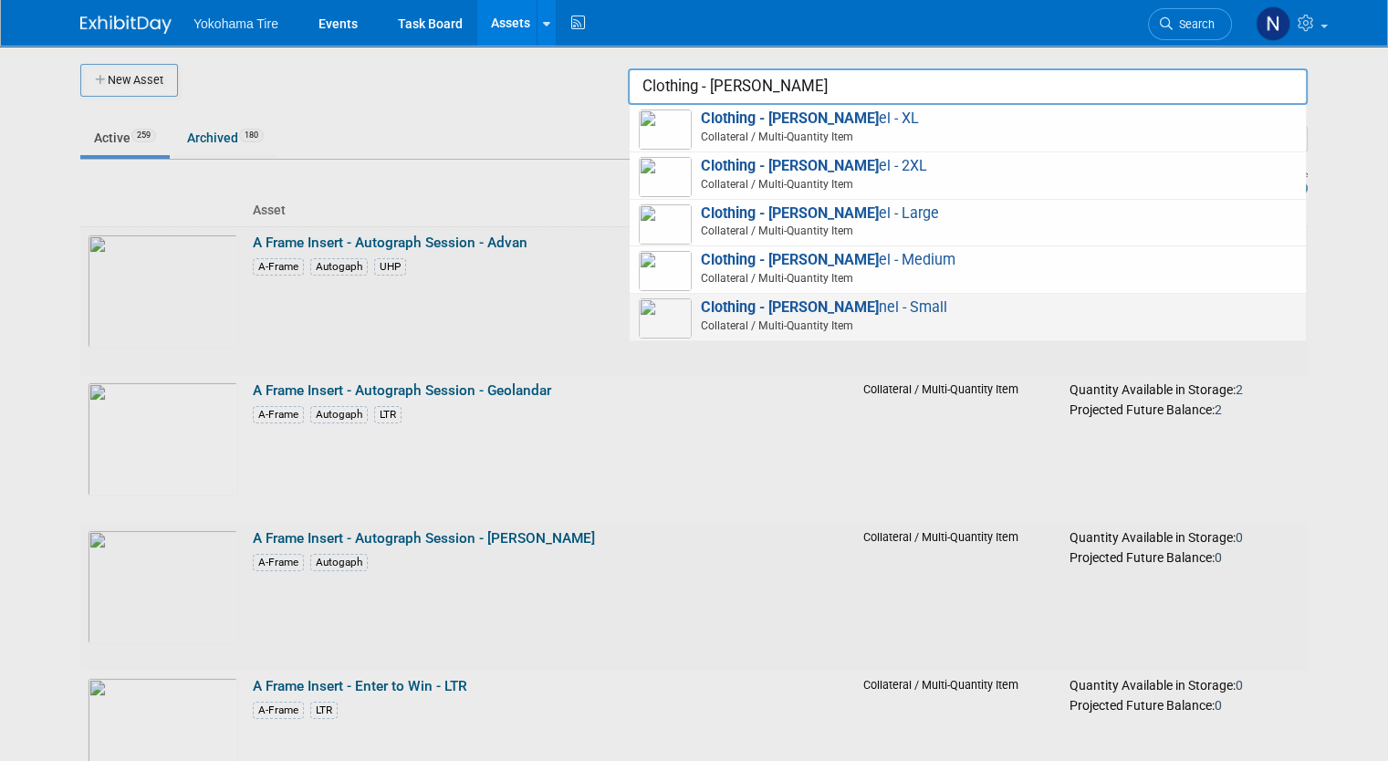
click at [907, 314] on span "Clothing - Fake Flann nel - Small Collateral / Multi-Quantity Item" at bounding box center [968, 316] width 658 height 37
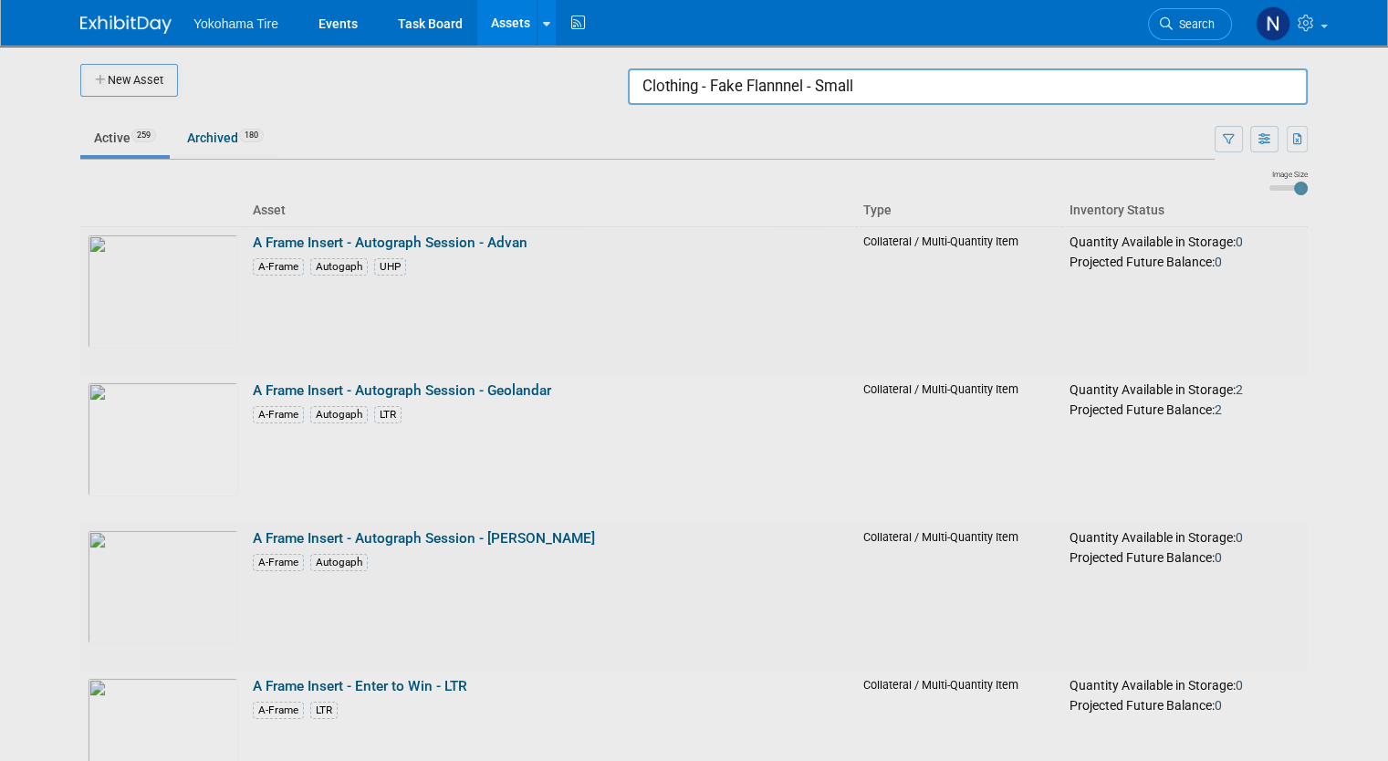
drag, startPoint x: 917, startPoint y: 90, endPoint x: 712, endPoint y: 89, distance: 205.3
click at [712, 89] on input "Clothing - Fake Flannnel - Small" at bounding box center [968, 86] width 680 height 36
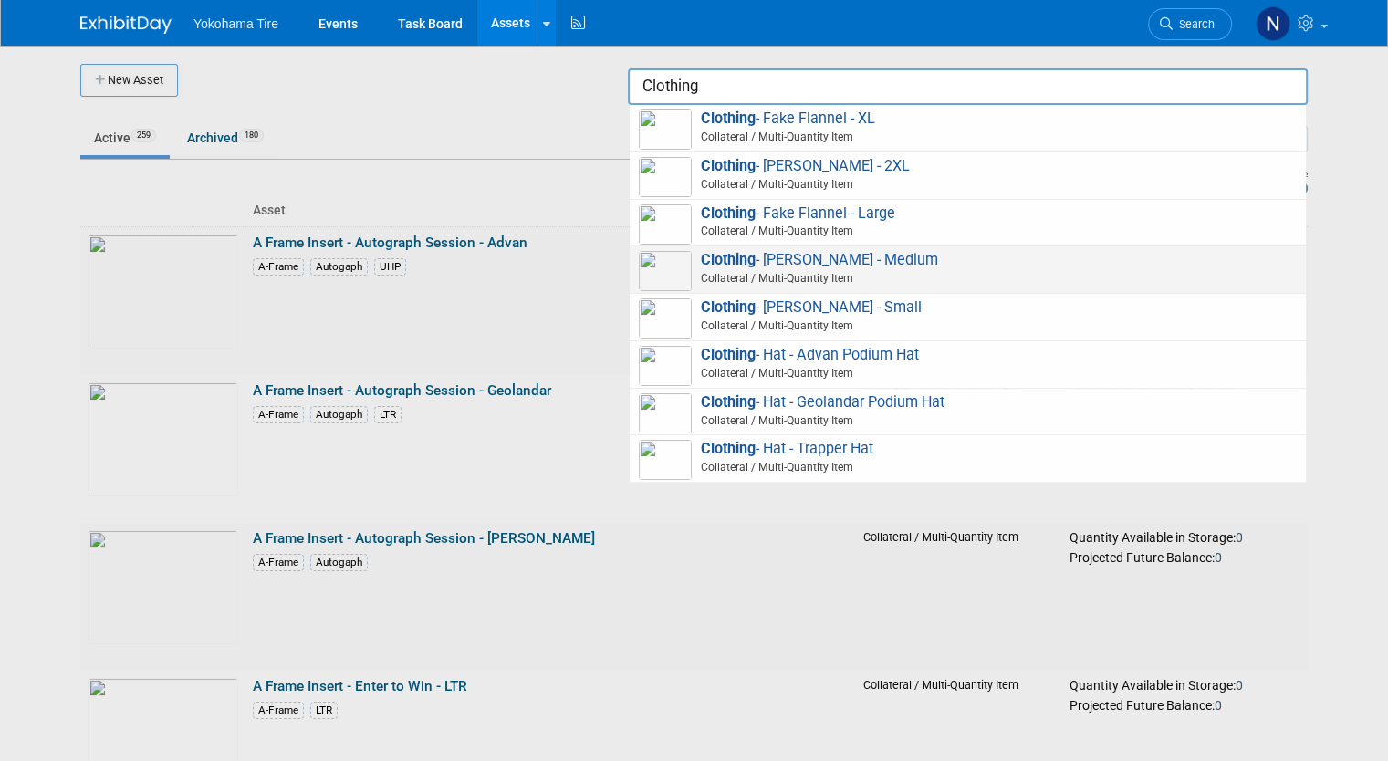
click at [939, 260] on span "Clothing - Fake Flannel - Medium Collateral / Multi-Quantity Item" at bounding box center [968, 269] width 658 height 37
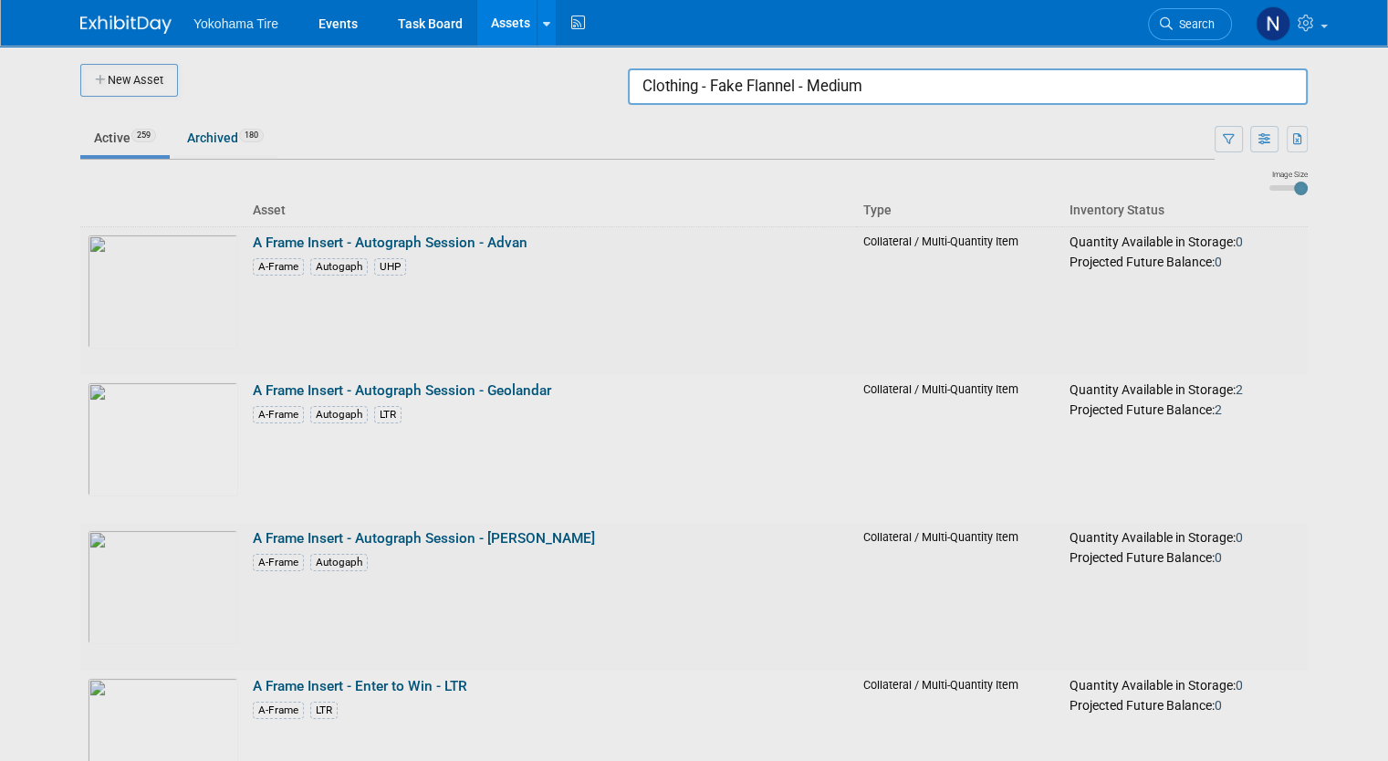
click at [912, 84] on input "Clothing - Fake Flannel - Medium" at bounding box center [968, 86] width 680 height 36
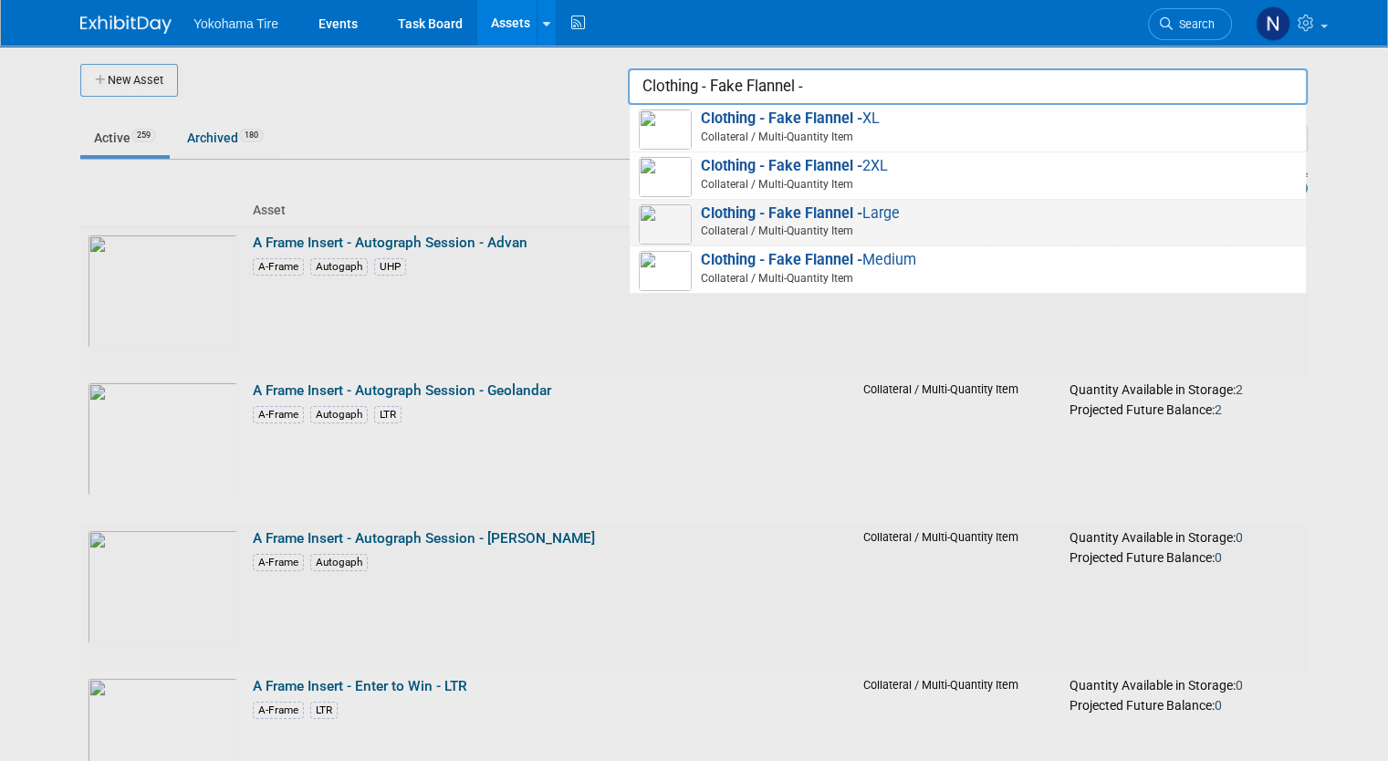
click at [915, 216] on span "Clothing - Fake Flannel - Large Collateral / Multi-Quantity Item" at bounding box center [968, 222] width 658 height 37
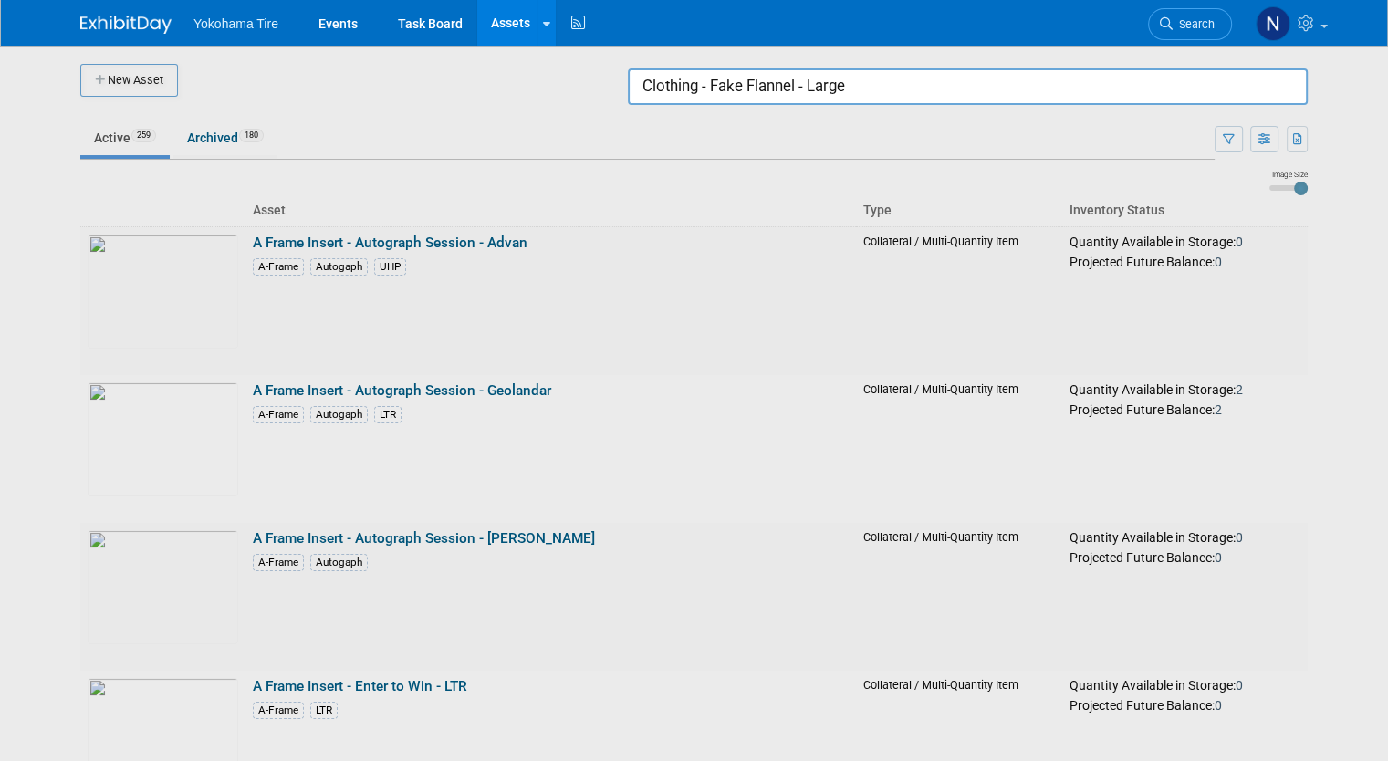
drag, startPoint x: 891, startPoint y: 90, endPoint x: 809, endPoint y: 86, distance: 82.2
click at [809, 86] on input "Clothing - Fake Flannel - Large" at bounding box center [968, 86] width 680 height 36
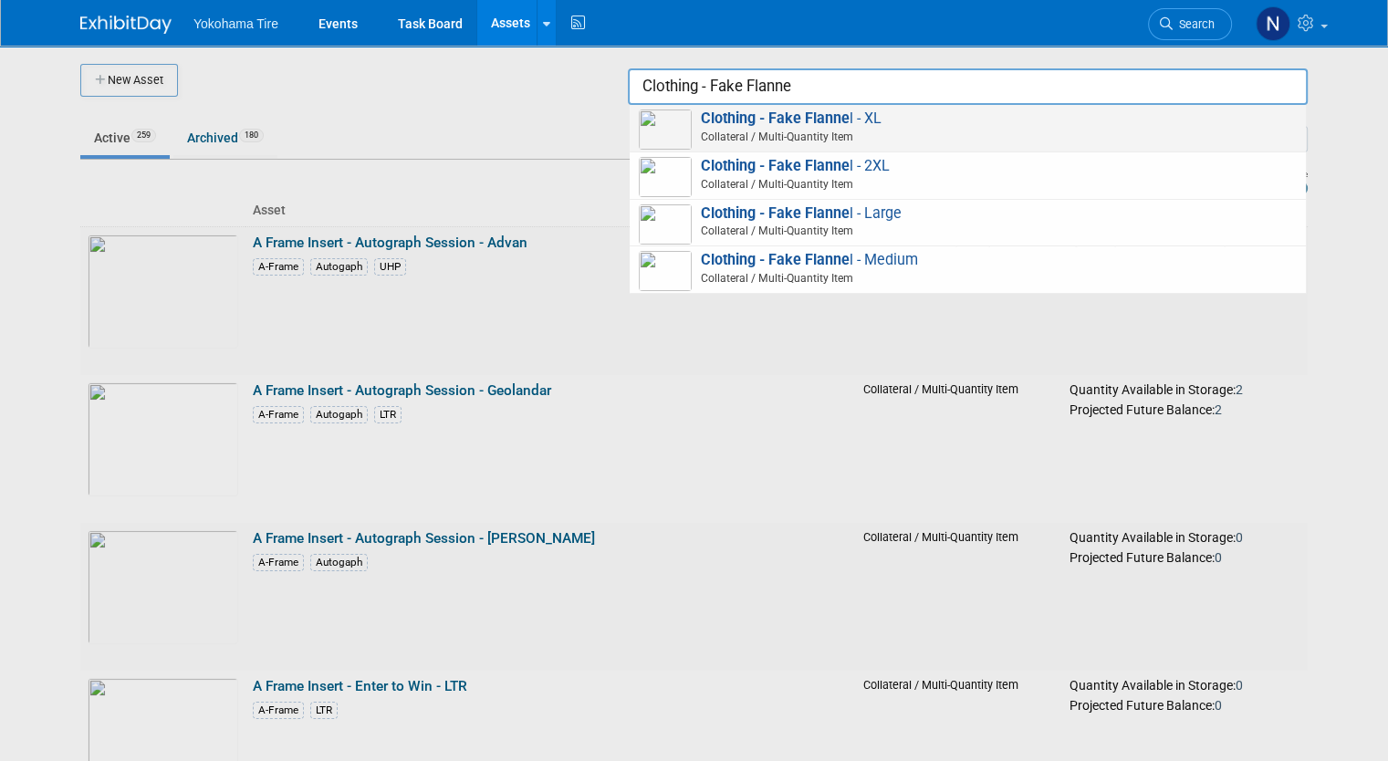
click at [857, 127] on span "Clothing - Fake Flanne l - XL Collateral / Multi-Quantity Item" at bounding box center [968, 127] width 658 height 37
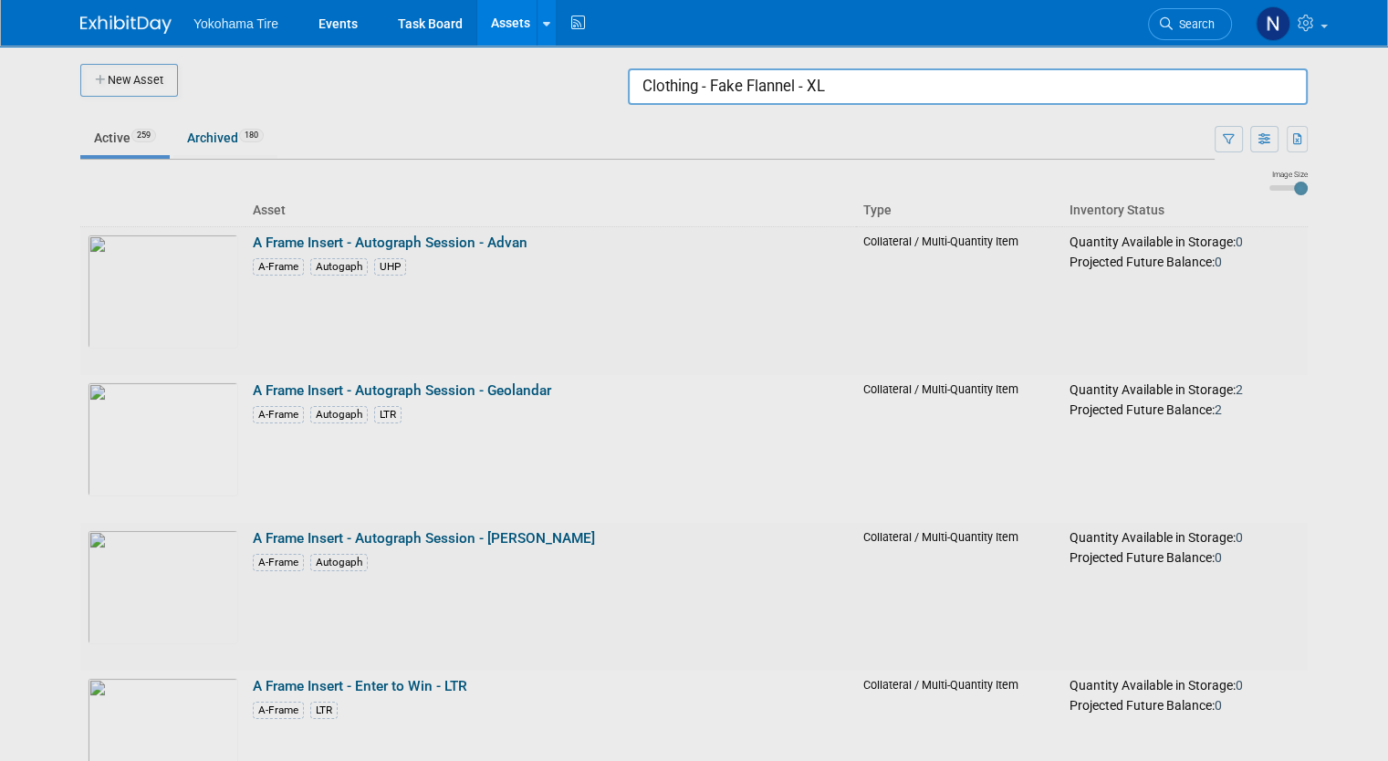
click at [850, 87] on input "Clothing - Fake Flannel - XL" at bounding box center [968, 86] width 680 height 36
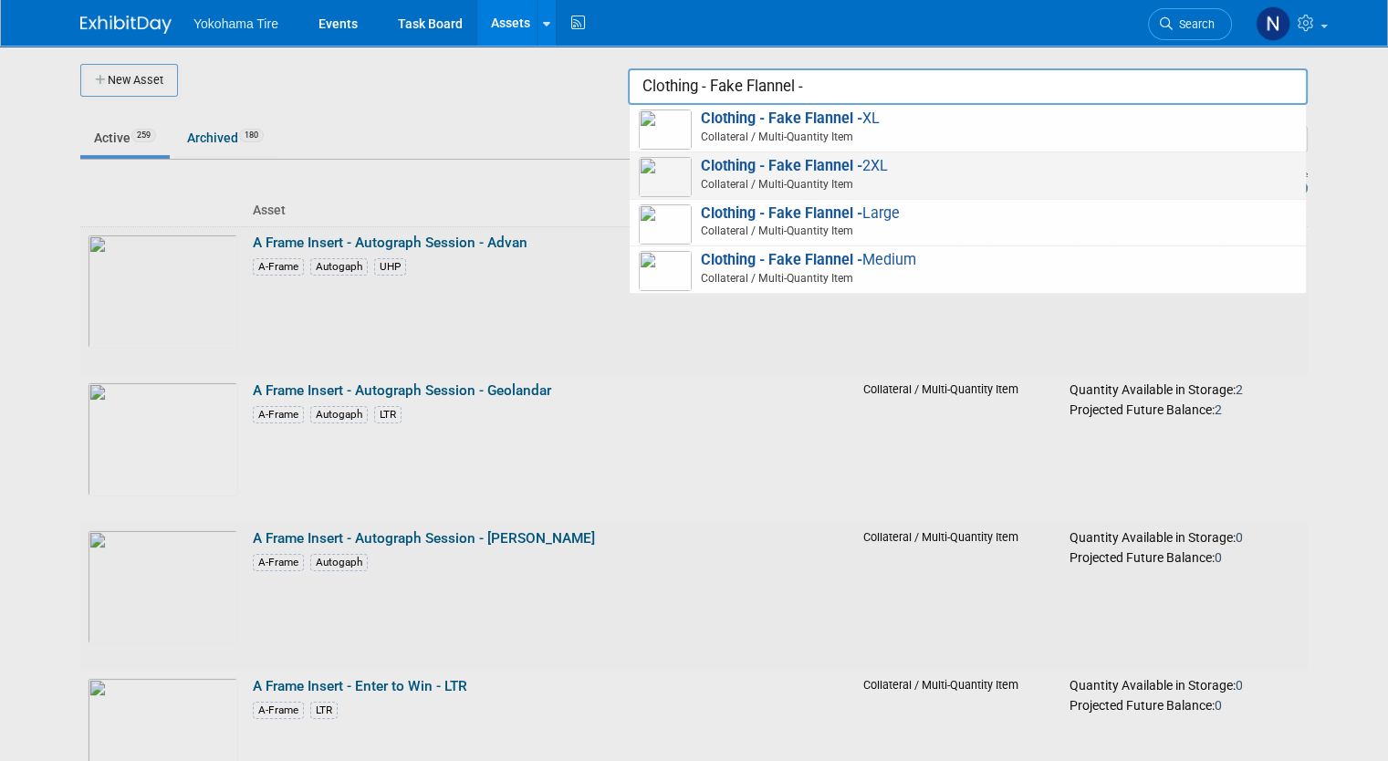
click at [901, 163] on span "Clothing - Fake Flannel - 2XL Collateral / Multi-Quantity Item" at bounding box center [968, 175] width 658 height 37
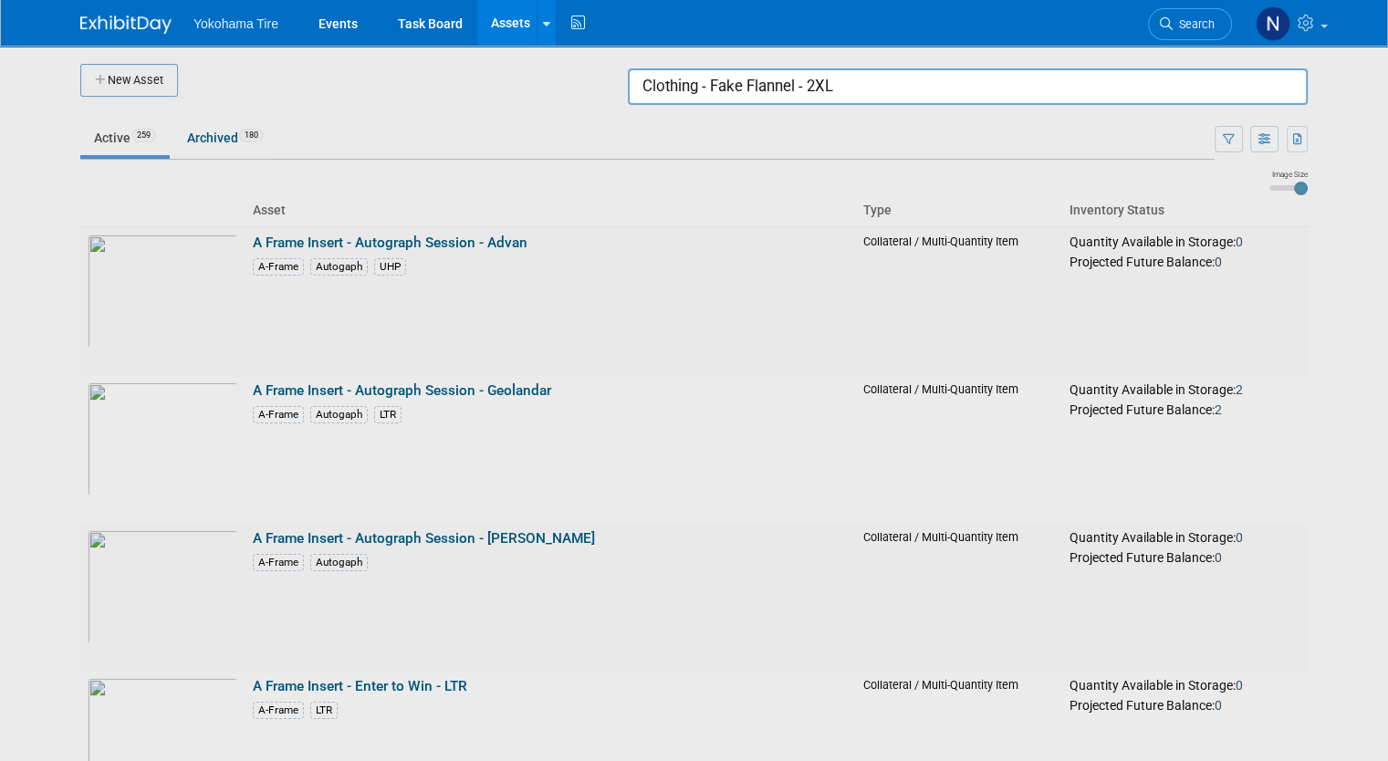
drag, startPoint x: 905, startPoint y: 94, endPoint x: 530, endPoint y: 68, distance: 375.9
click at [530, 68] on body "Yokohama Tire Events Task Board Assets New Asset Search Assets Bulk Upload Asse…" at bounding box center [694, 380] width 1388 height 761
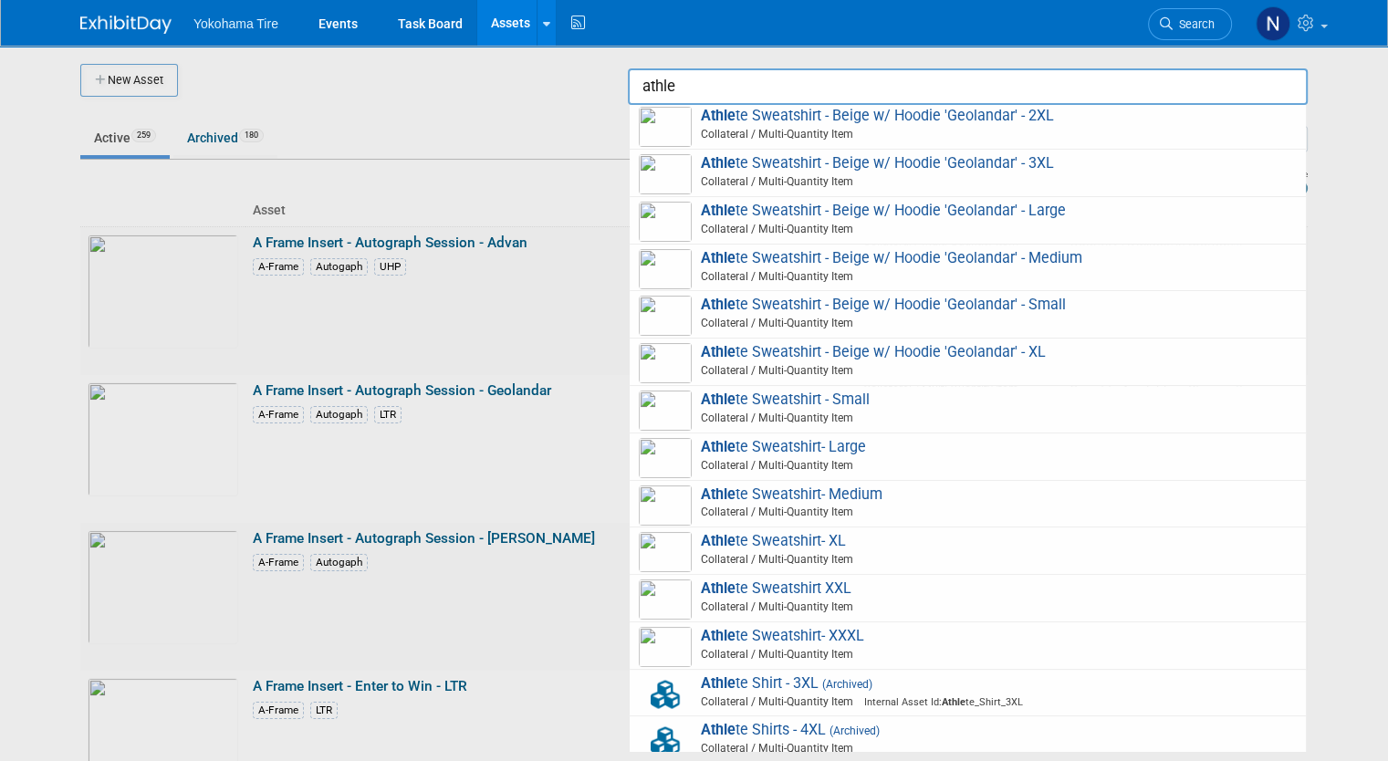
scroll to position [1328, 0]
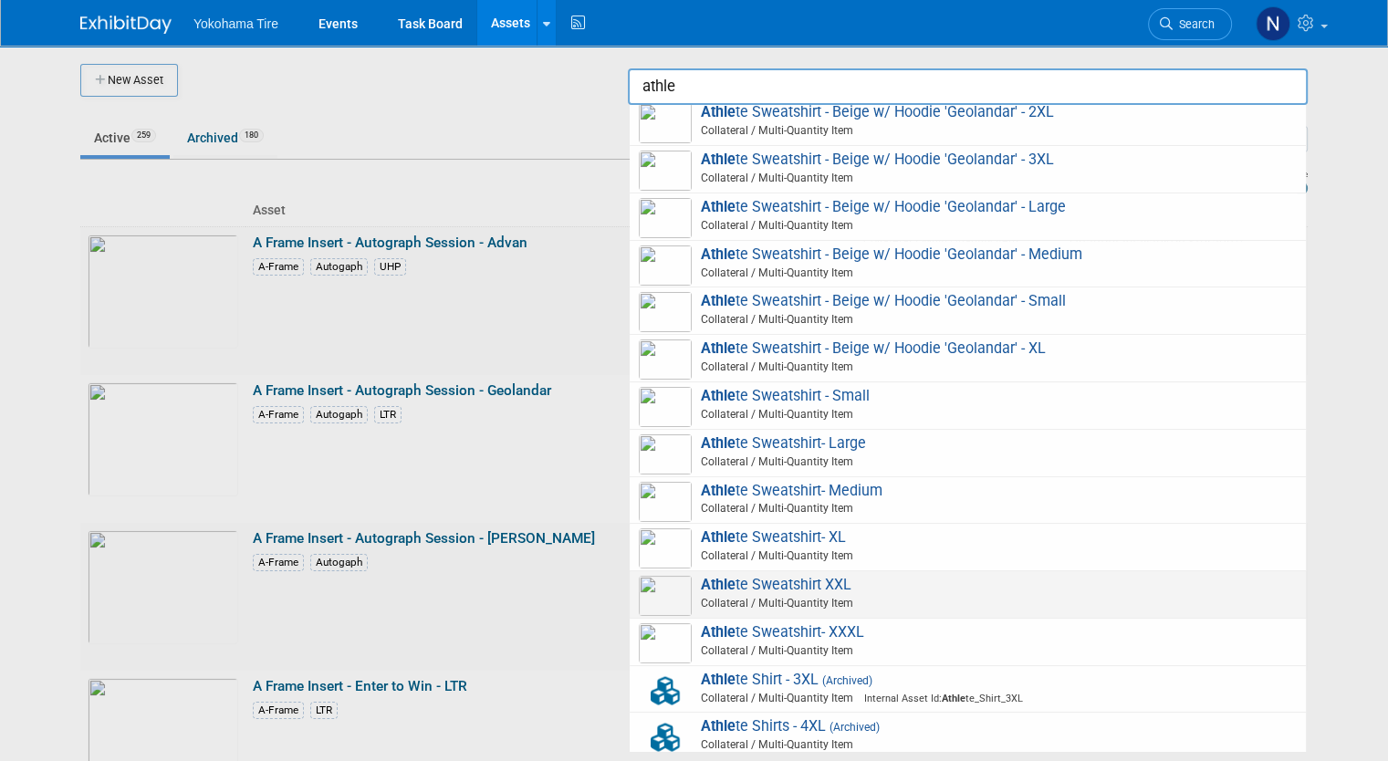
click at [898, 581] on span "Athle te Sweatshirt XXL Collateral / Multi-Quantity Item" at bounding box center [968, 594] width 658 height 37
type input "Athlete Sweatshirt XXL"
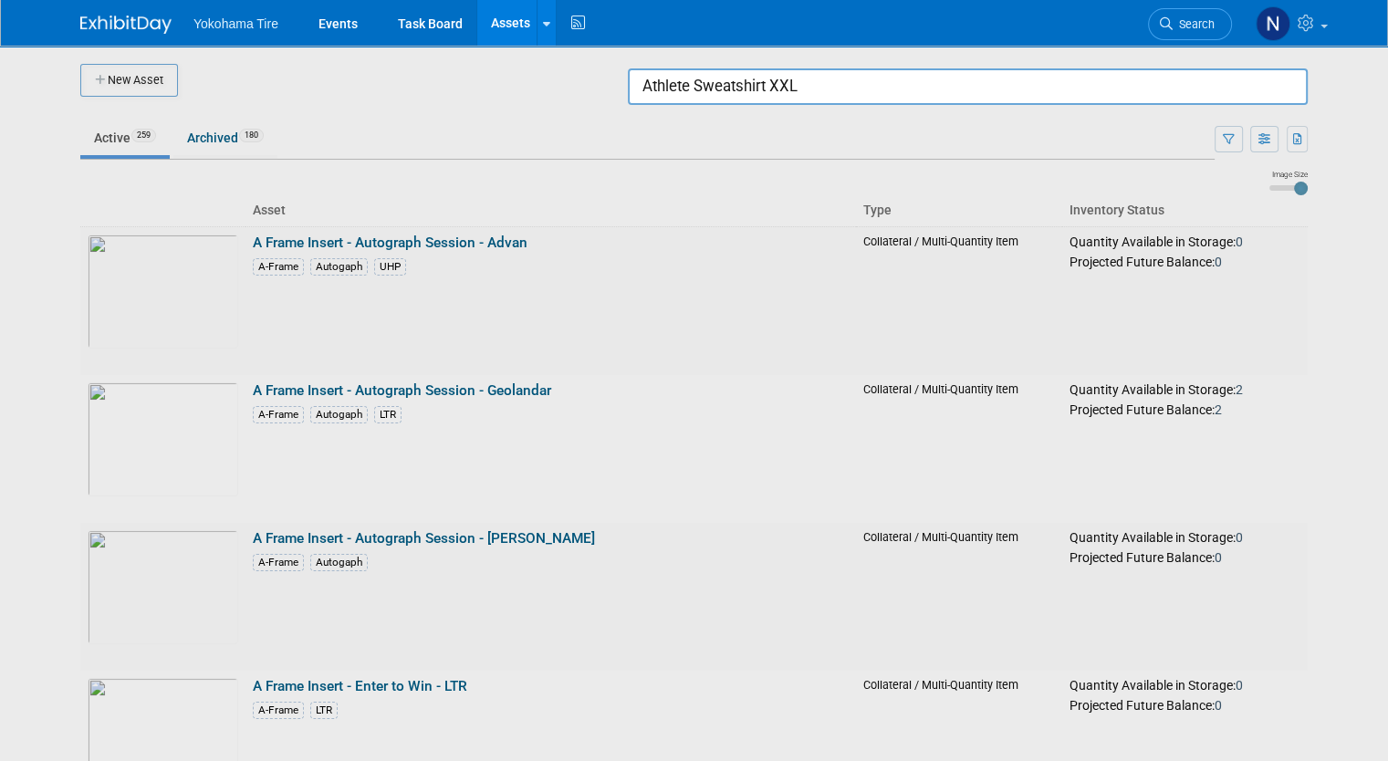
click at [495, 29] on link "Assets" at bounding box center [510, 23] width 67 height 46
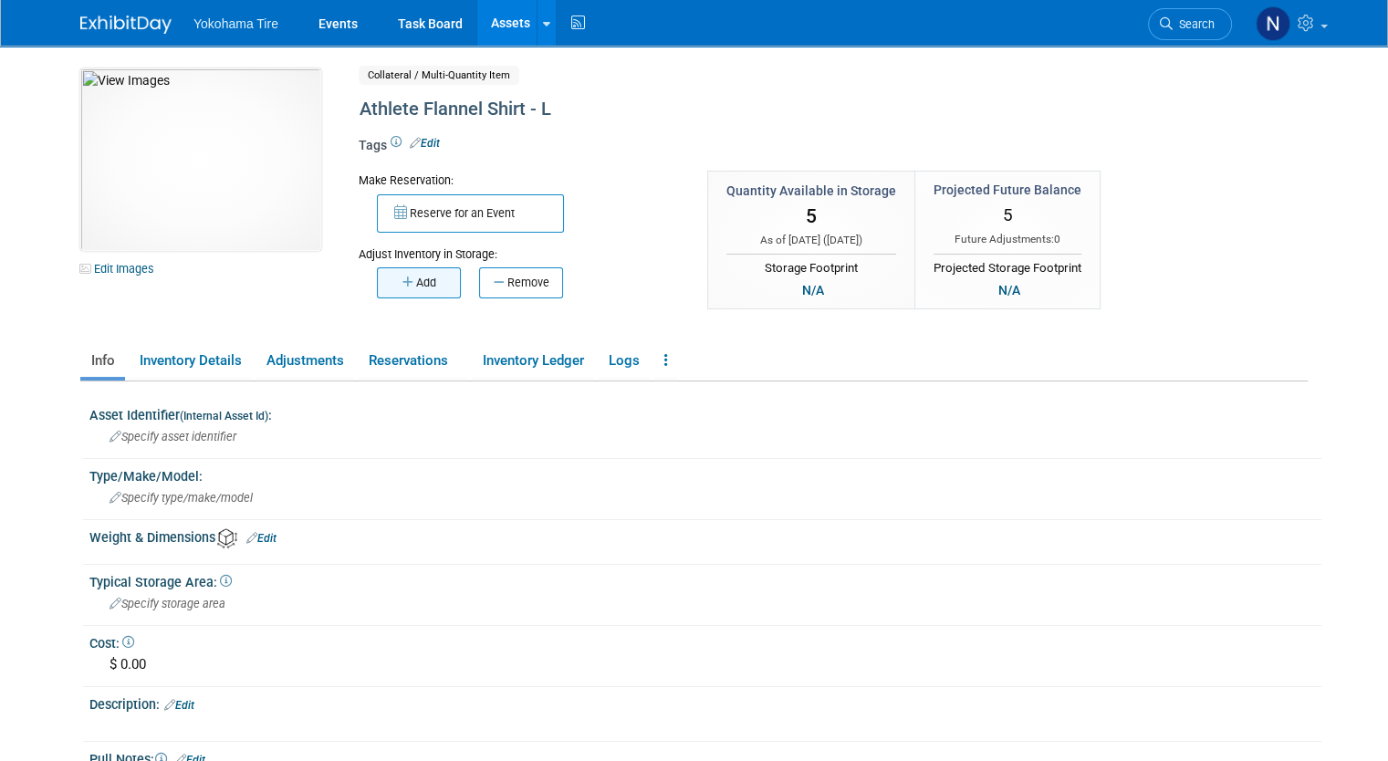
click at [434, 277] on button "Add" at bounding box center [419, 282] width 84 height 31
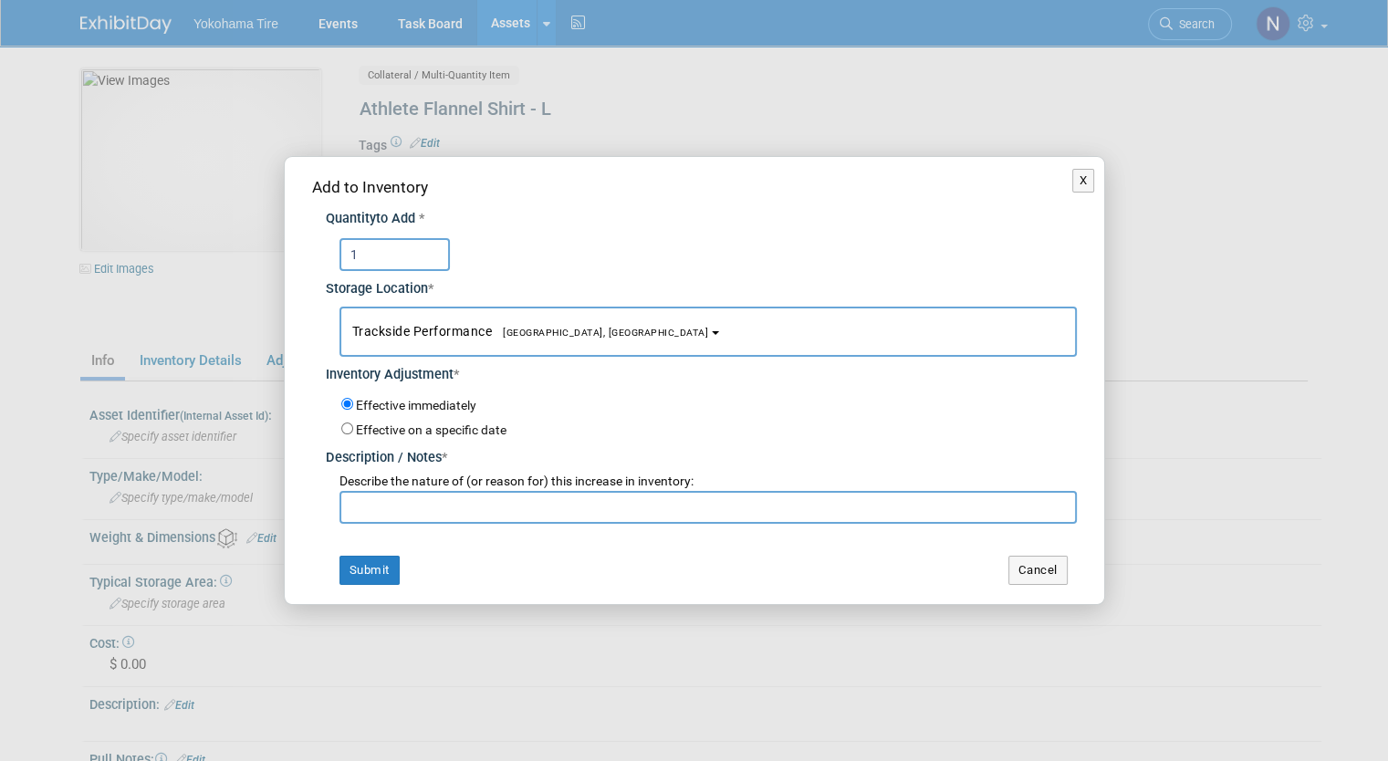
type input "1"
click at [396, 505] on input "text" at bounding box center [707, 507] width 737 height 33
paste input "Stock Update - NM 10/2"
type input "Stock Update - NM 10/2"
click at [380, 570] on button "Submit" at bounding box center [369, 570] width 60 height 29
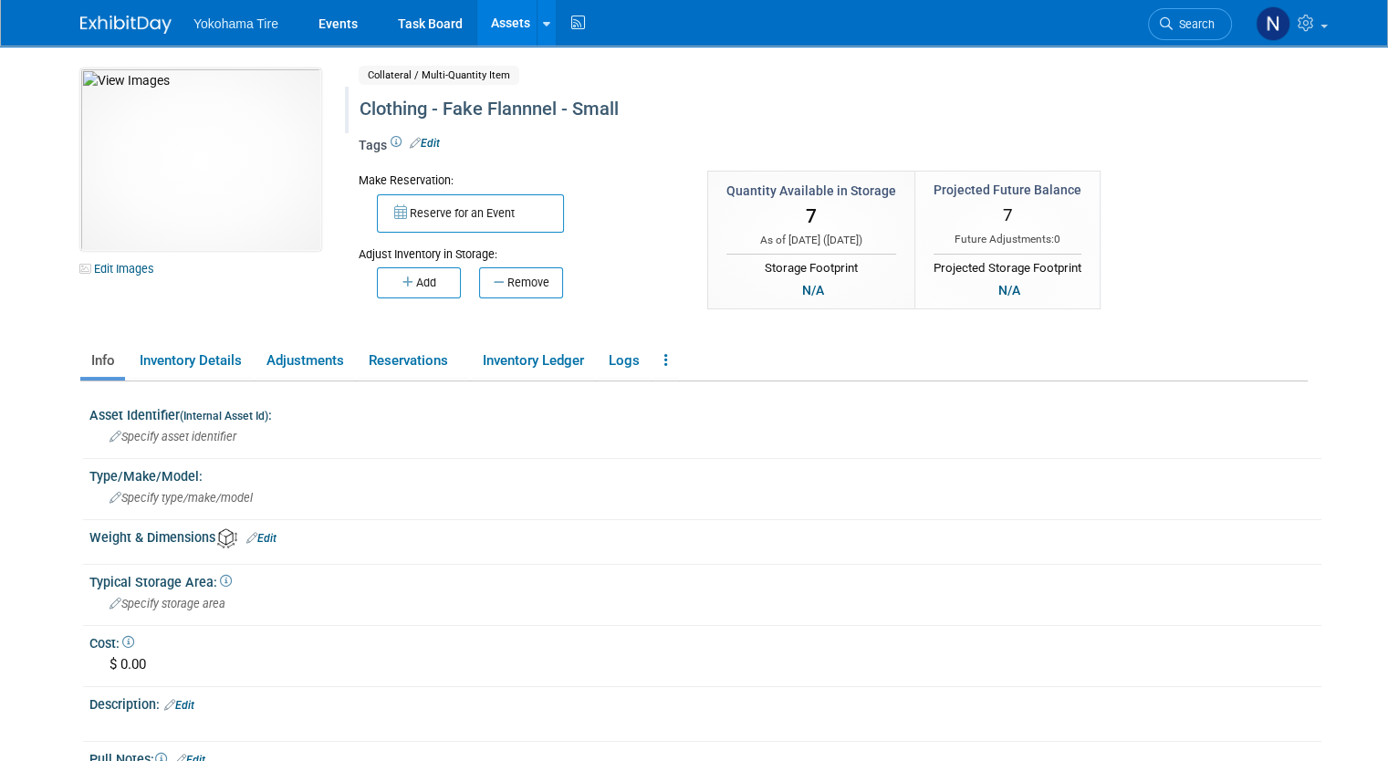
click at [493, 103] on div "Clothing - Fake Flannnel - Small" at bounding box center [760, 109] width 815 height 33
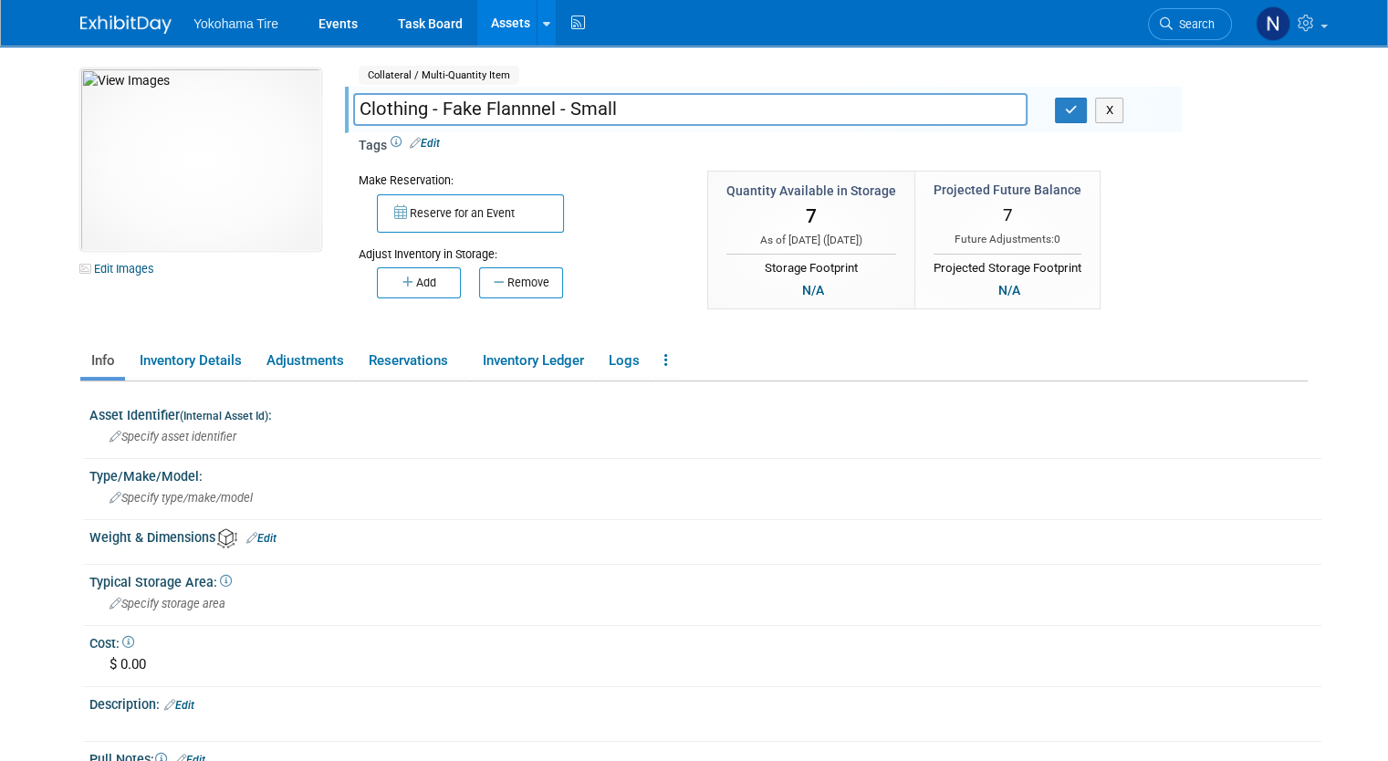
click at [507, 111] on input "Clothing - Fake Flannnel - Small" at bounding box center [690, 109] width 674 height 32
type input "Clothing - Fake Flannel - Small"
click at [1079, 113] on button "button" at bounding box center [1071, 111] width 33 height 26
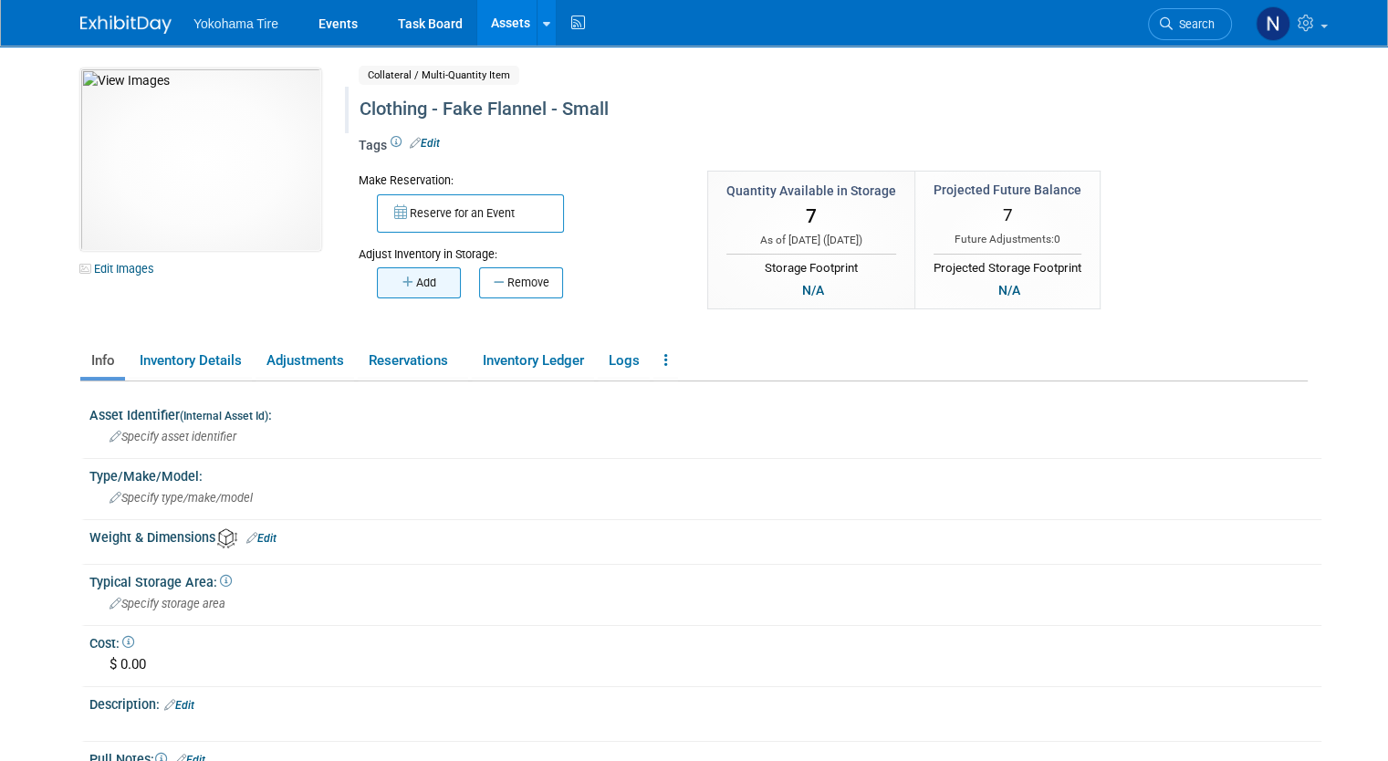
click at [398, 283] on button "Add" at bounding box center [419, 282] width 84 height 31
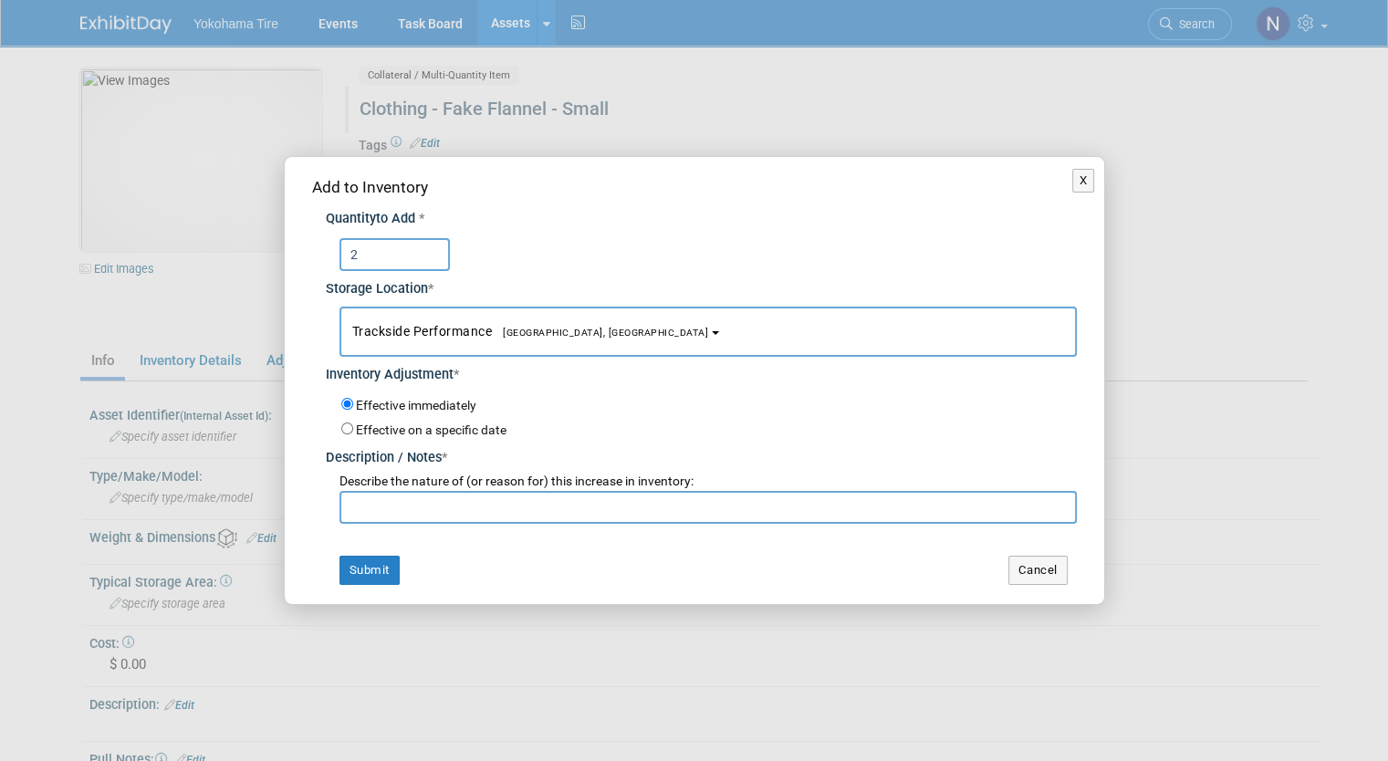
type input "2"
click at [412, 505] on input "text" at bounding box center [707, 507] width 737 height 33
paste input "Stock Update - NM 10/2"
type input "Stock Update - NM 10/2"
click at [380, 568] on button "Submit" at bounding box center [369, 570] width 60 height 29
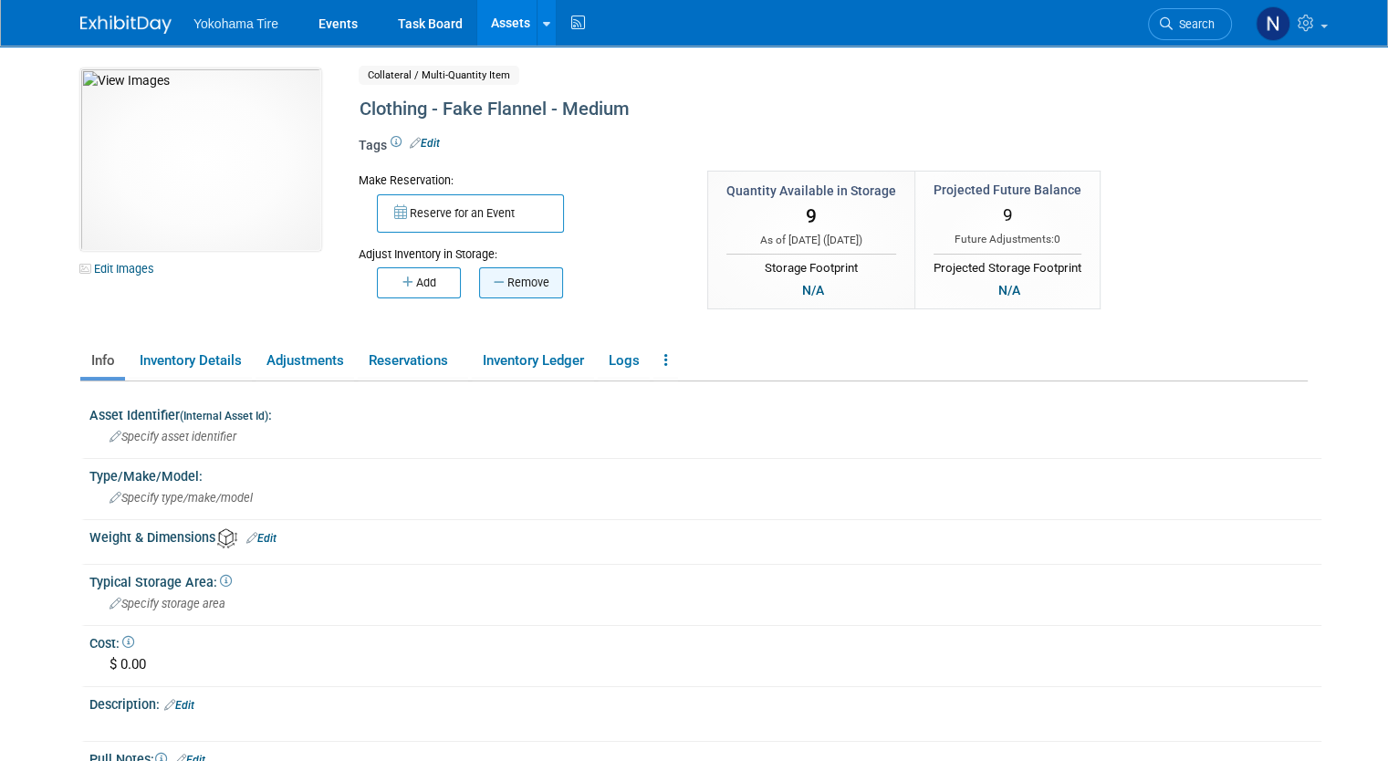
click at [496, 276] on button "Remove" at bounding box center [521, 282] width 84 height 31
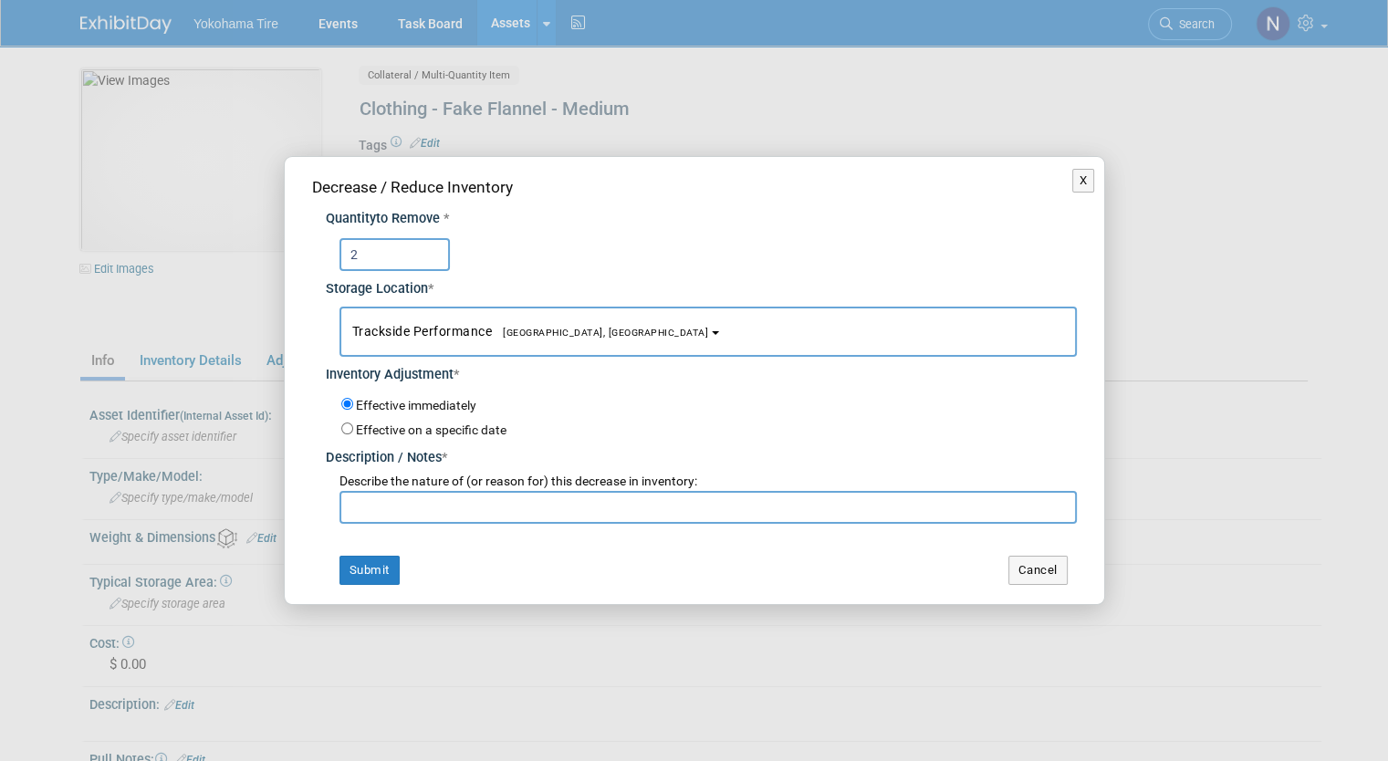
type input "2"
click at [456, 494] on input "text" at bounding box center [707, 507] width 737 height 33
paste input "Stock Update - NM 10/2"
type input "Stock Update - NM 10/2"
click at [363, 574] on button "Submit" at bounding box center [369, 570] width 60 height 29
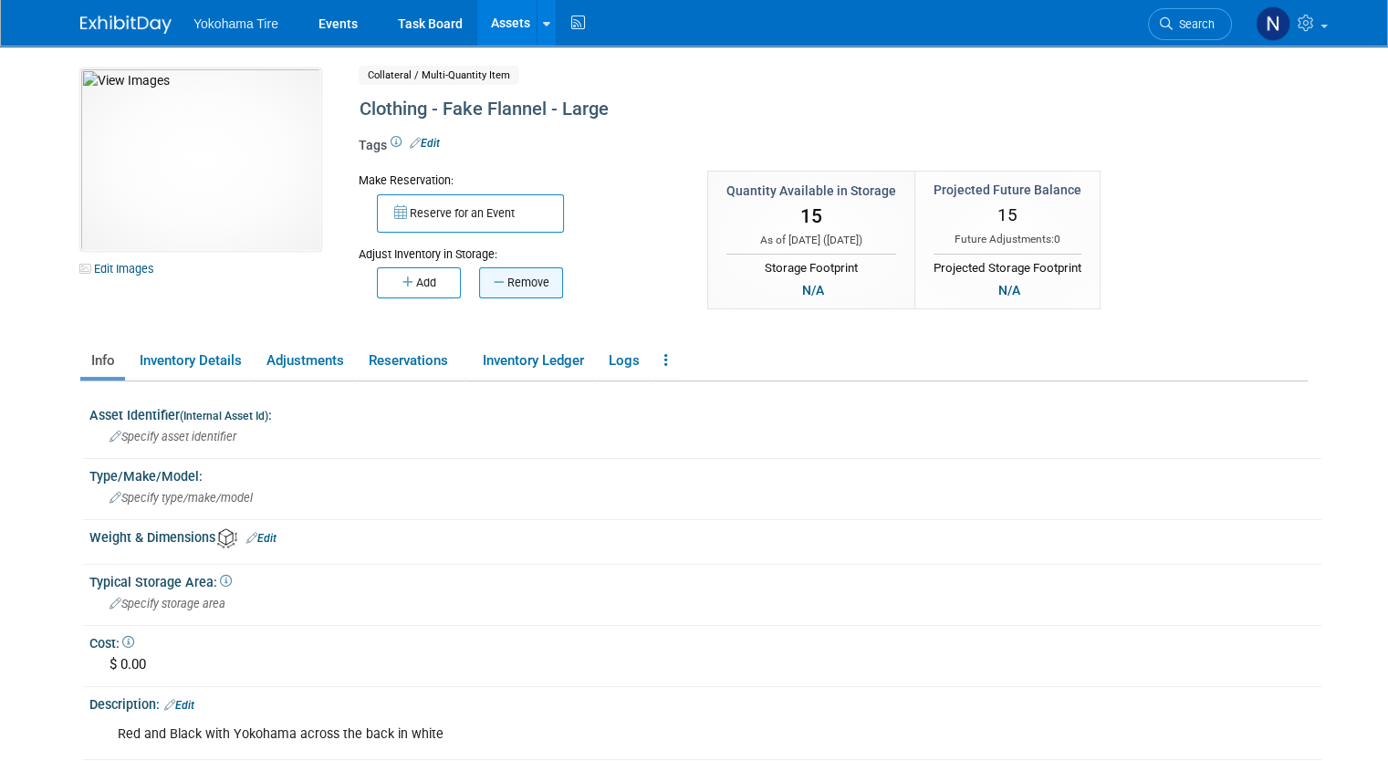
click at [533, 278] on button "Remove" at bounding box center [521, 282] width 84 height 31
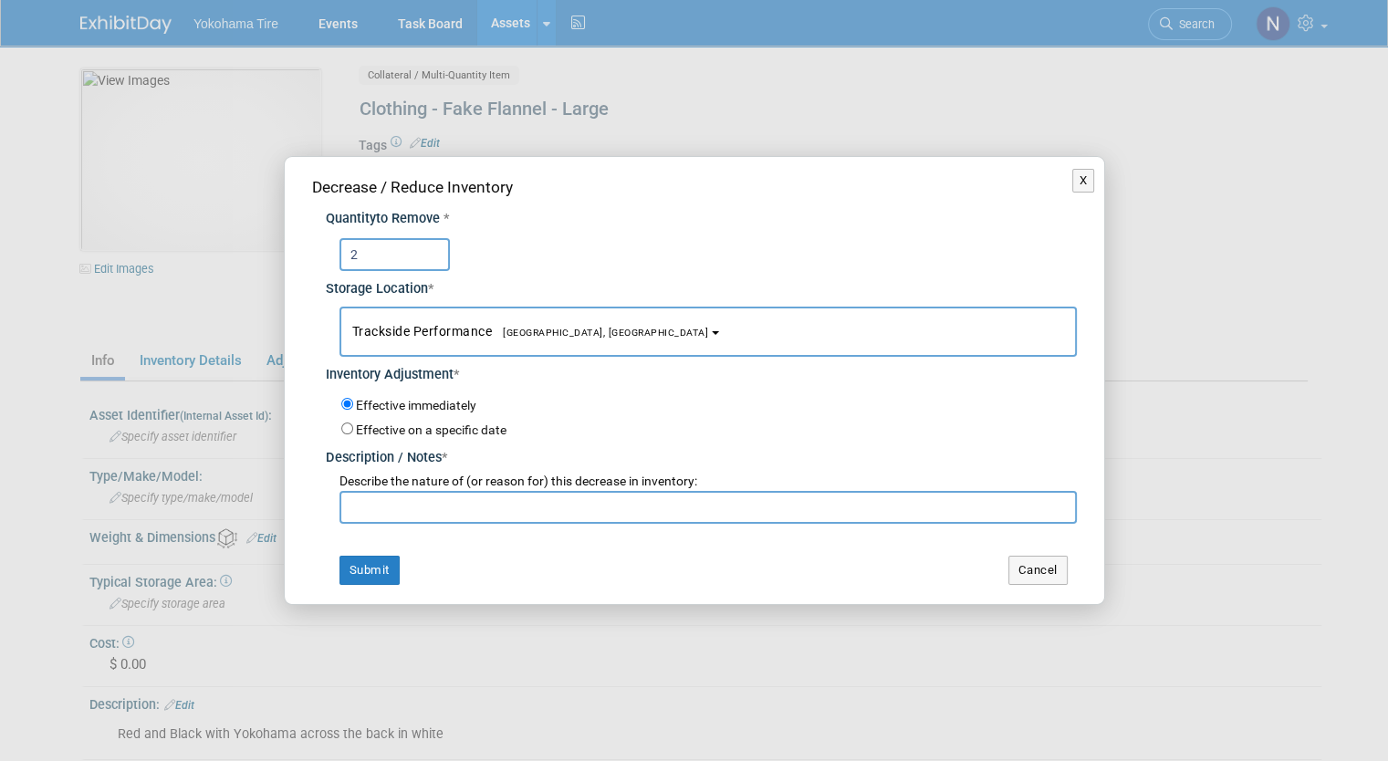
type input "2"
click at [503, 511] on input "text" at bounding box center [707, 507] width 737 height 33
paste input "Stock Update - NM 10/2"
type input "Stock Update - NM 10/2"
click at [354, 572] on button "Submit" at bounding box center [369, 570] width 60 height 29
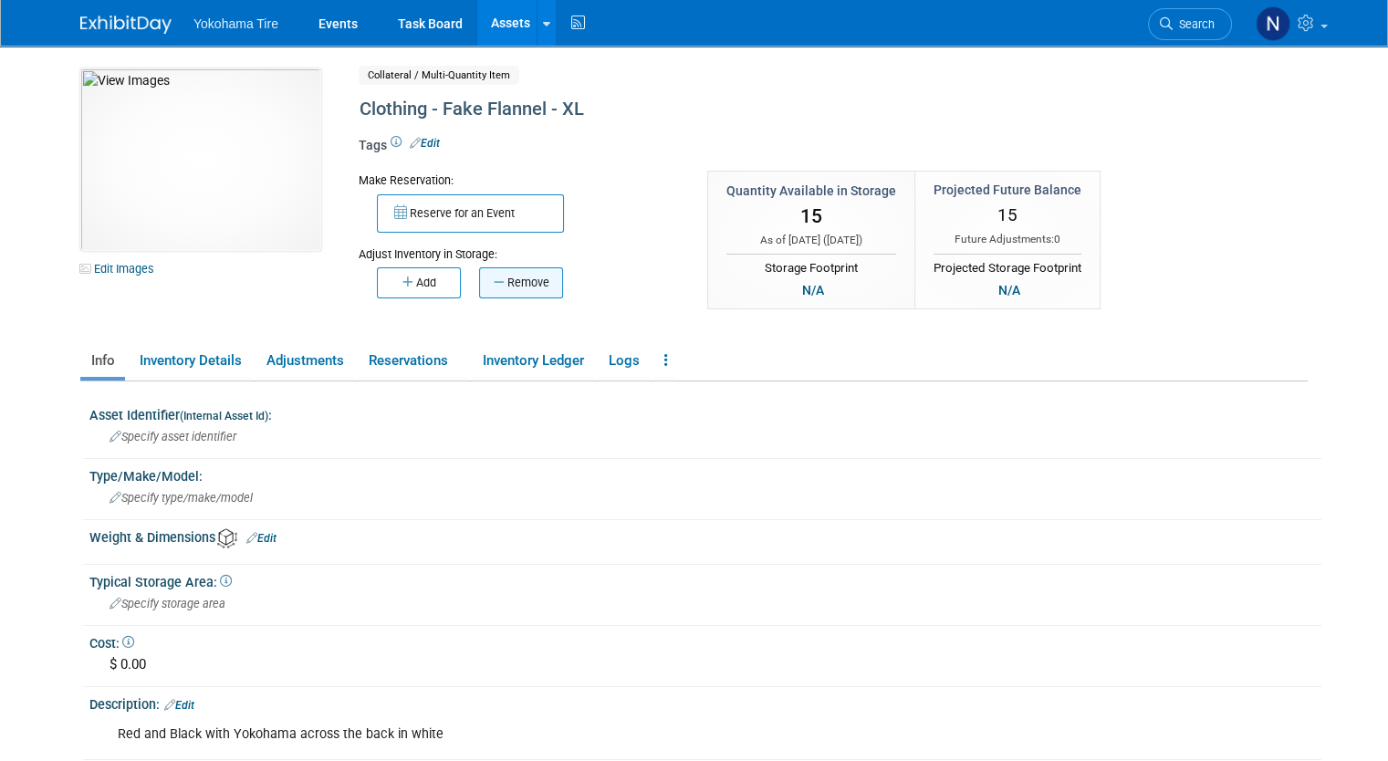
click at [489, 285] on button "Remove" at bounding box center [521, 282] width 84 height 31
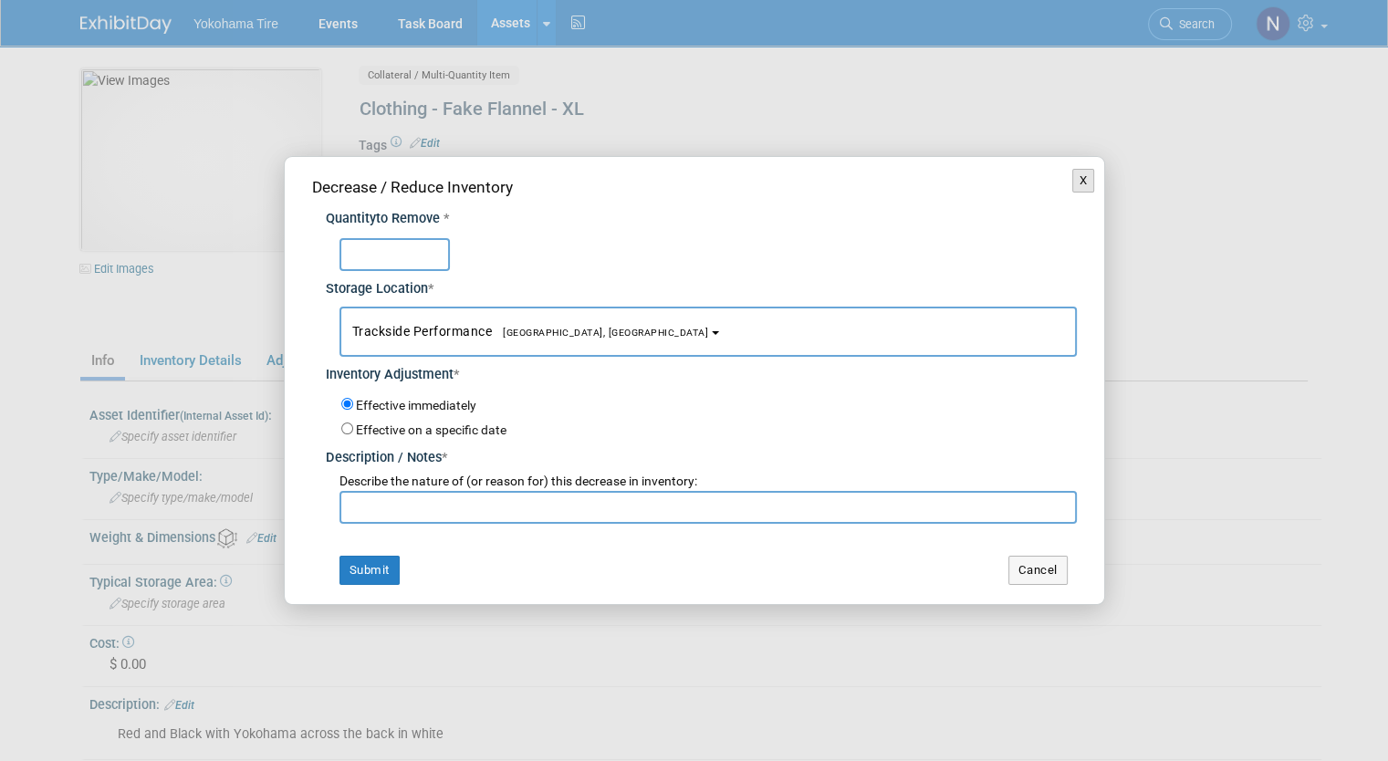
click at [1085, 188] on button "X" at bounding box center [1083, 181] width 23 height 24
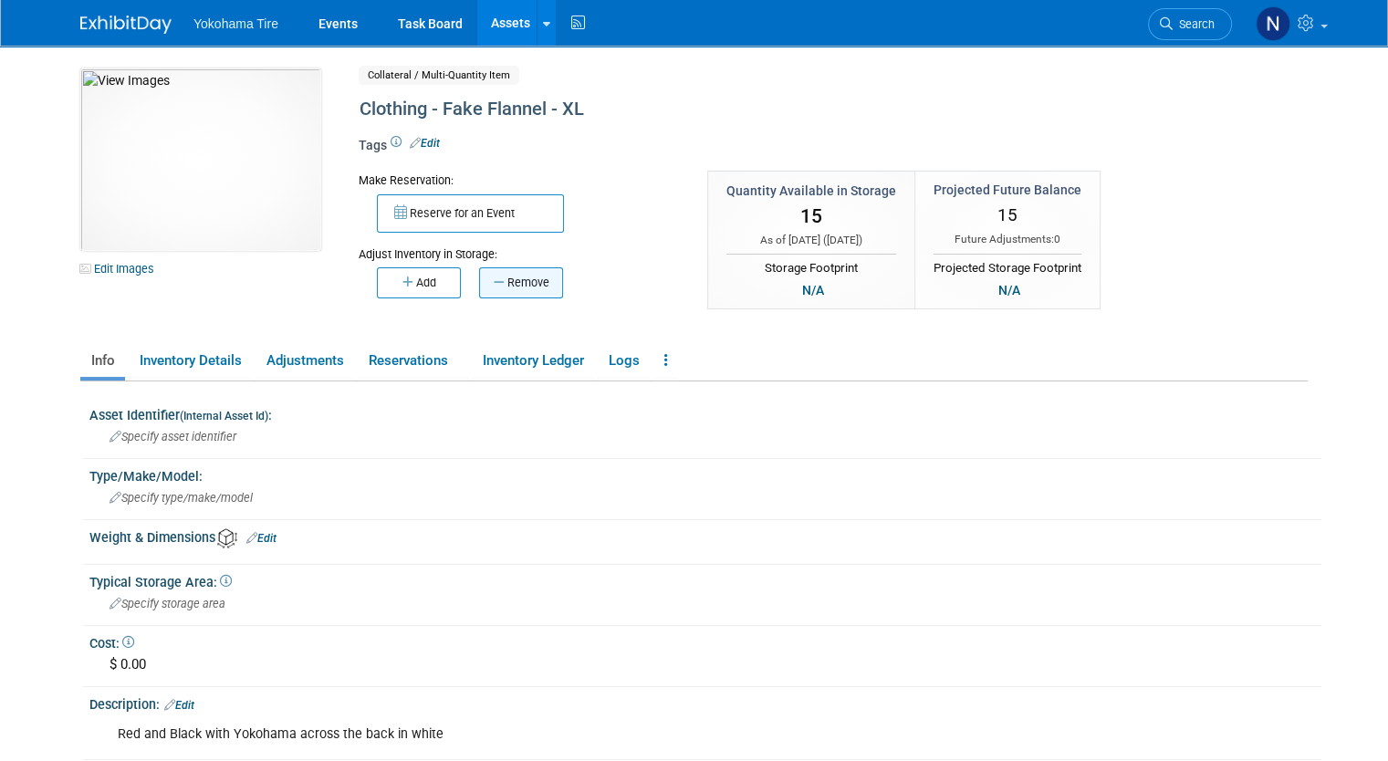
click at [491, 278] on button "Remove" at bounding box center [521, 282] width 84 height 31
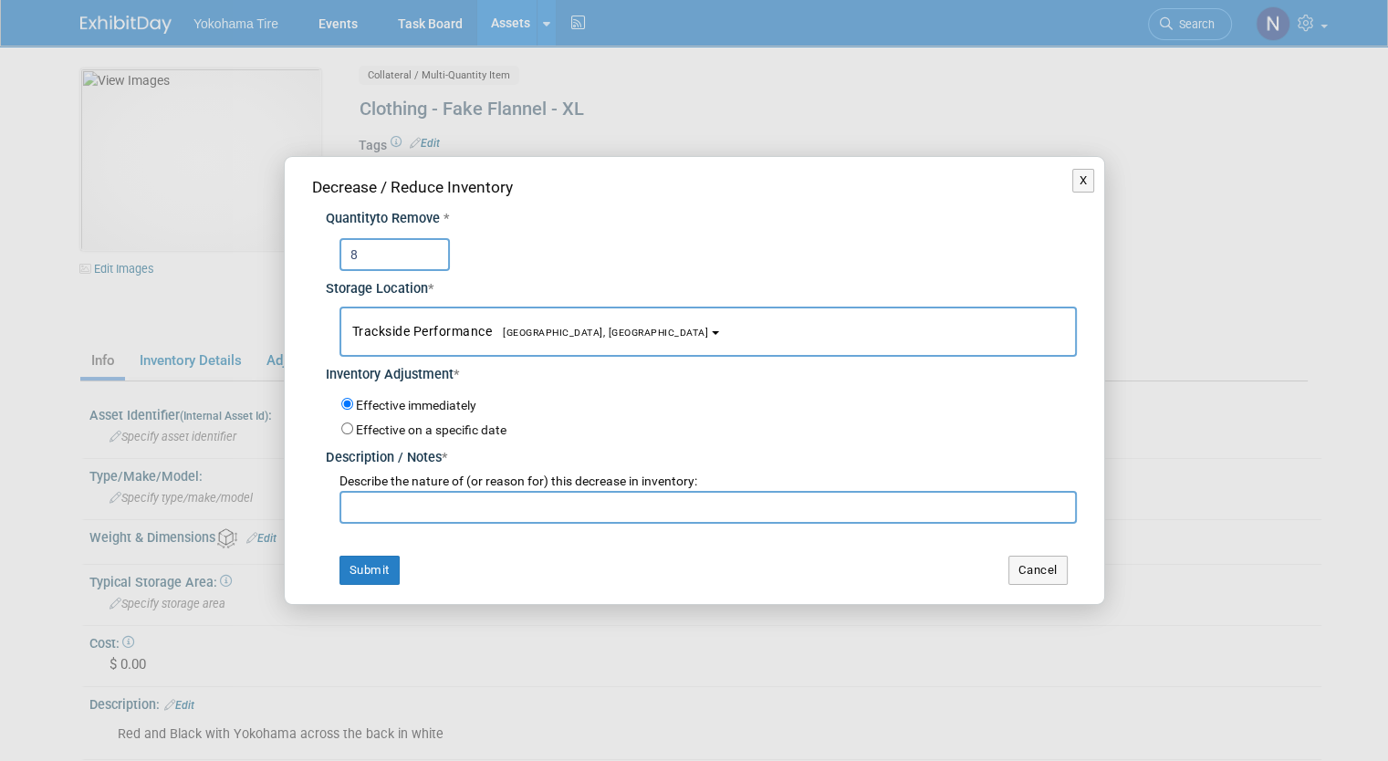
type input "8"
click at [483, 501] on input "text" at bounding box center [707, 507] width 737 height 33
paste input "Stock Update - NM 10/2"
type input "Stock Update - NM 10/2"
click at [361, 552] on div "Decrease / Reduce Inventory Quantity to Remove * 8 Storage Location * Trackside…" at bounding box center [694, 380] width 819 height 446
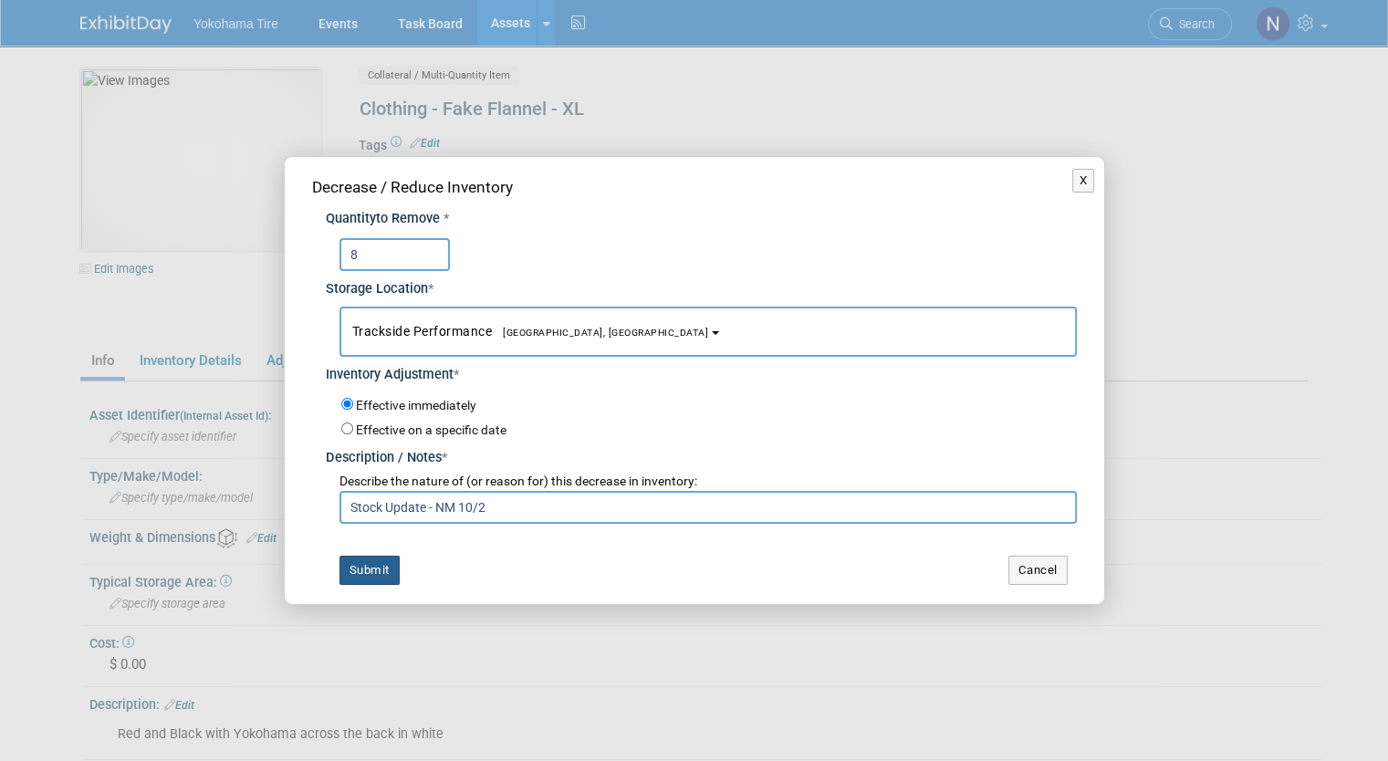
click at [376, 570] on button "Submit" at bounding box center [369, 570] width 60 height 29
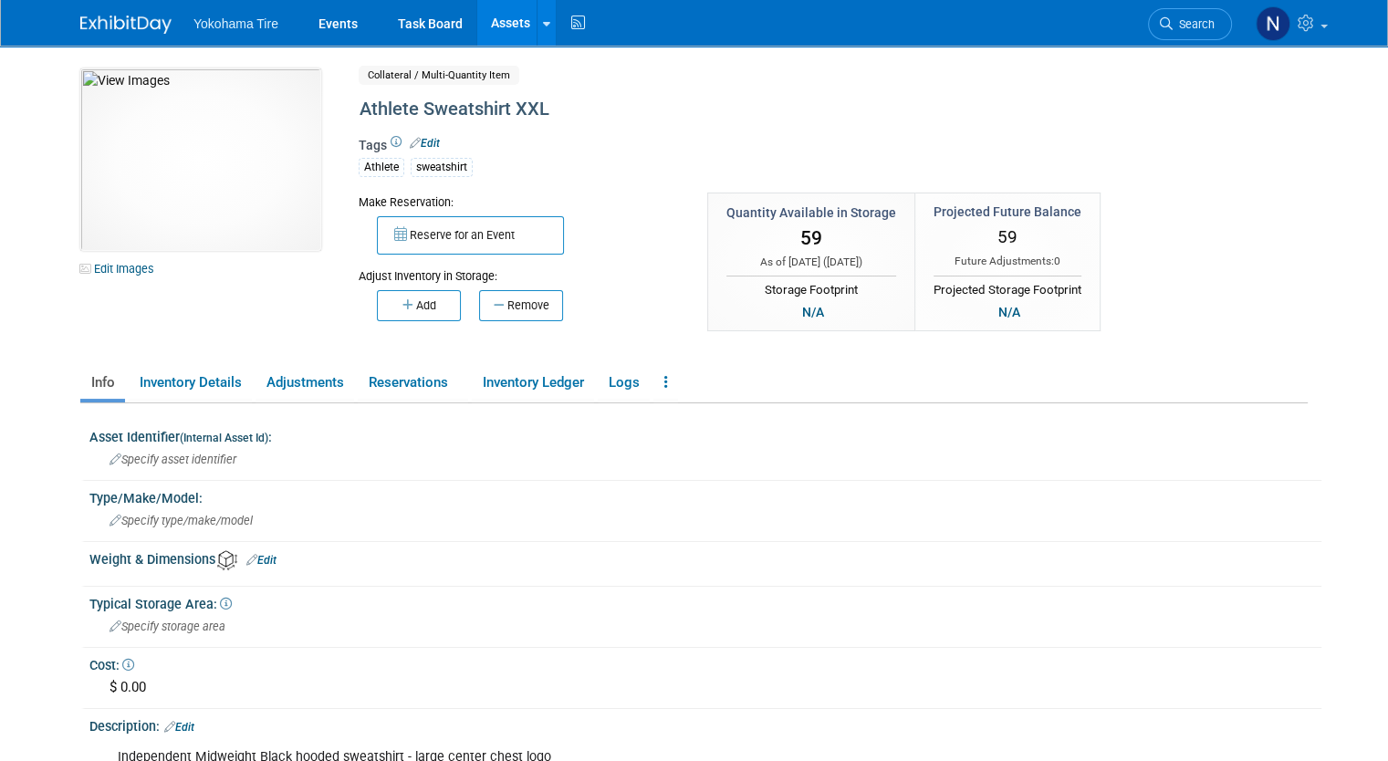
click at [181, 359] on div "10050748-10723248-26b80497-c1ff-461f-8469-b0edecc4515c.jpg Edit Images Collater…" at bounding box center [693, 471] width 1227 height 806
click at [183, 369] on link "Inventory Details" at bounding box center [190, 383] width 123 height 32
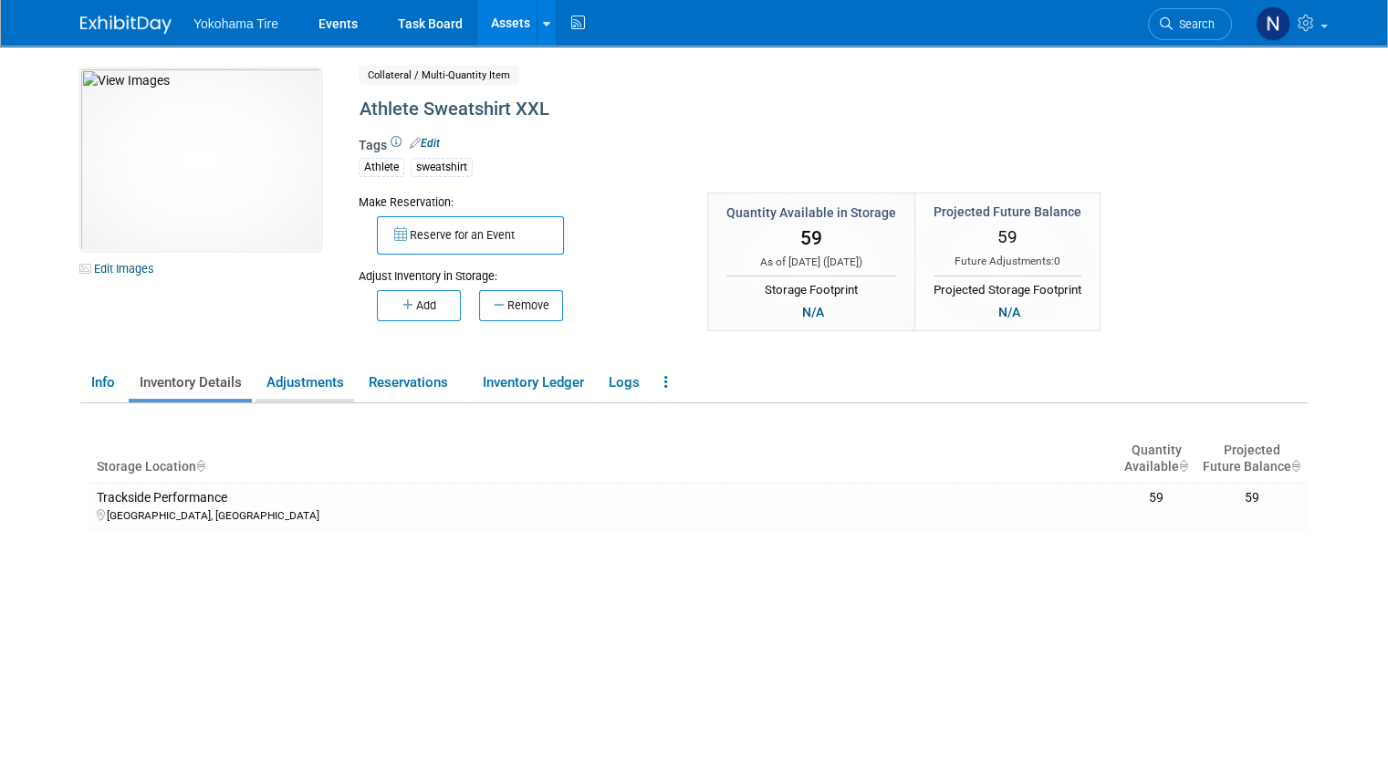
click at [290, 384] on link "Adjustments" at bounding box center [304, 383] width 99 height 32
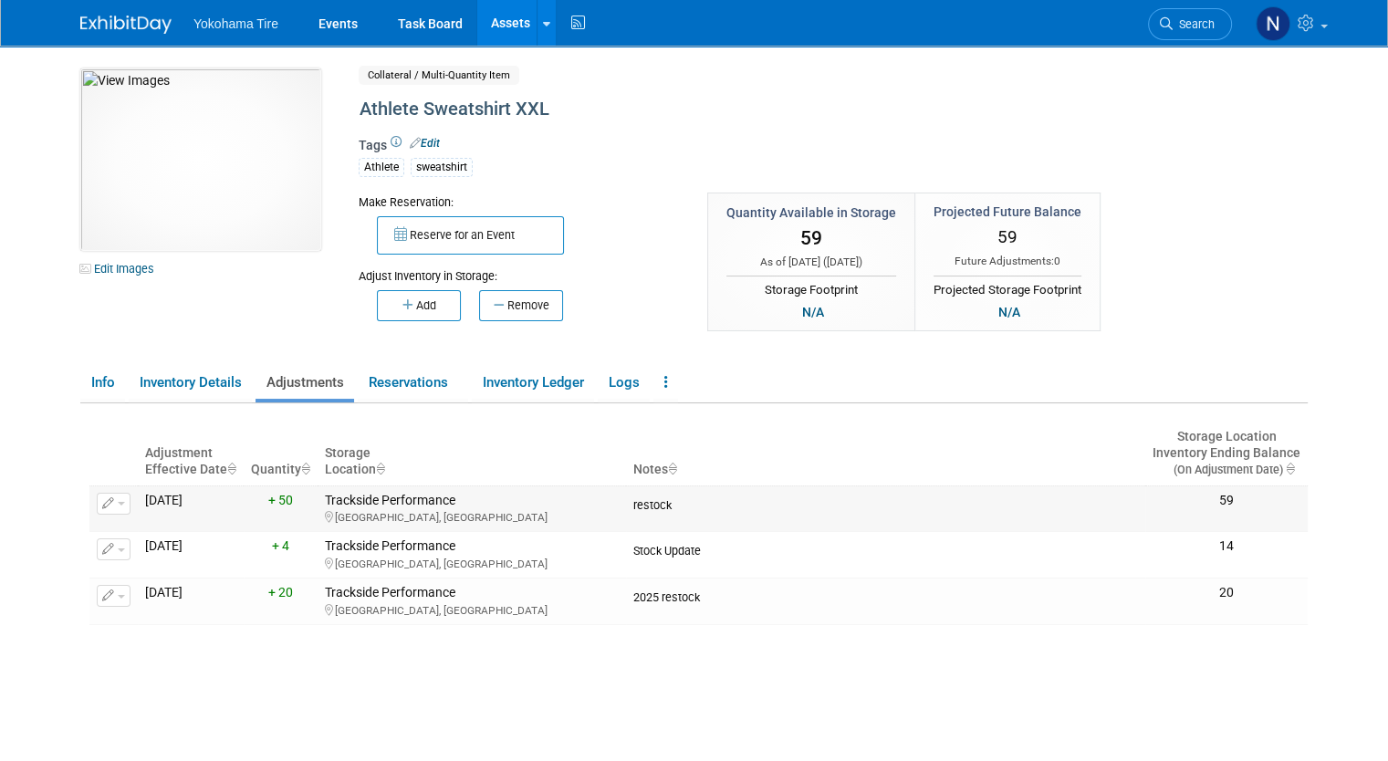
click at [437, 508] on div "[GEOGRAPHIC_DATA], [GEOGRAPHIC_DATA]" at bounding box center [472, 516] width 294 height 16
click at [515, 300] on button "Remove" at bounding box center [521, 305] width 84 height 31
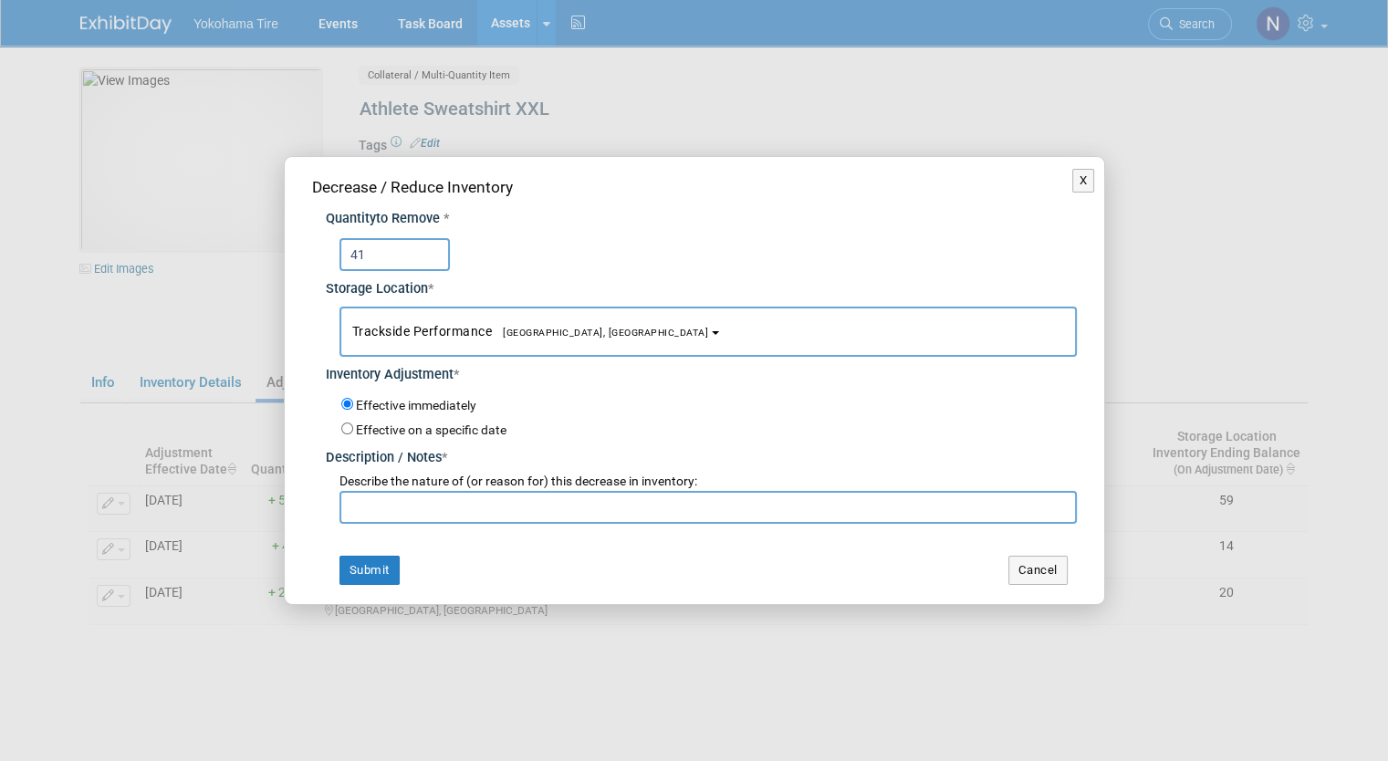
type input "41"
click at [451, 513] on input "text" at bounding box center [707, 507] width 737 height 33
paste input "Stock Update - NM 10/2"
type input "Stock Update - NM 10/2"
click at [369, 568] on button "Submit" at bounding box center [369, 570] width 60 height 29
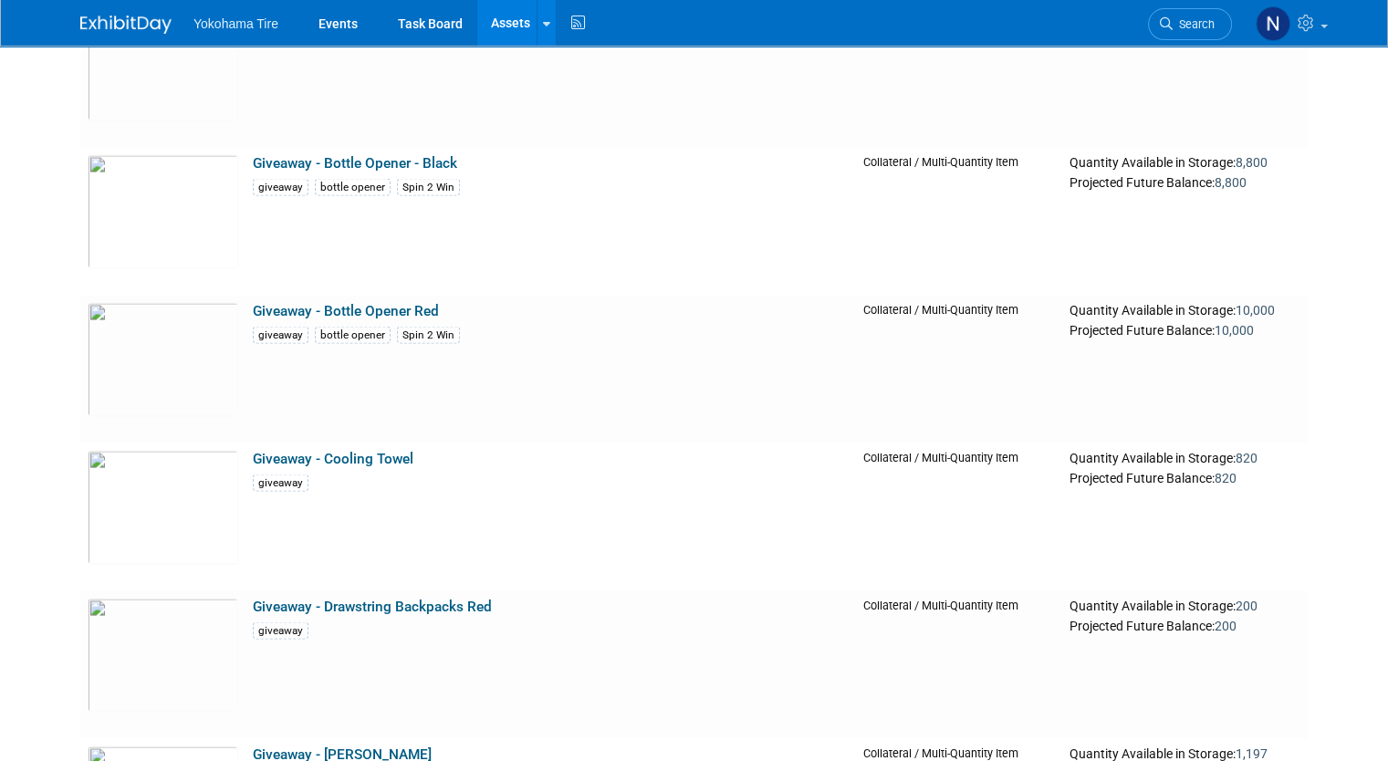
scroll to position [24235, 0]
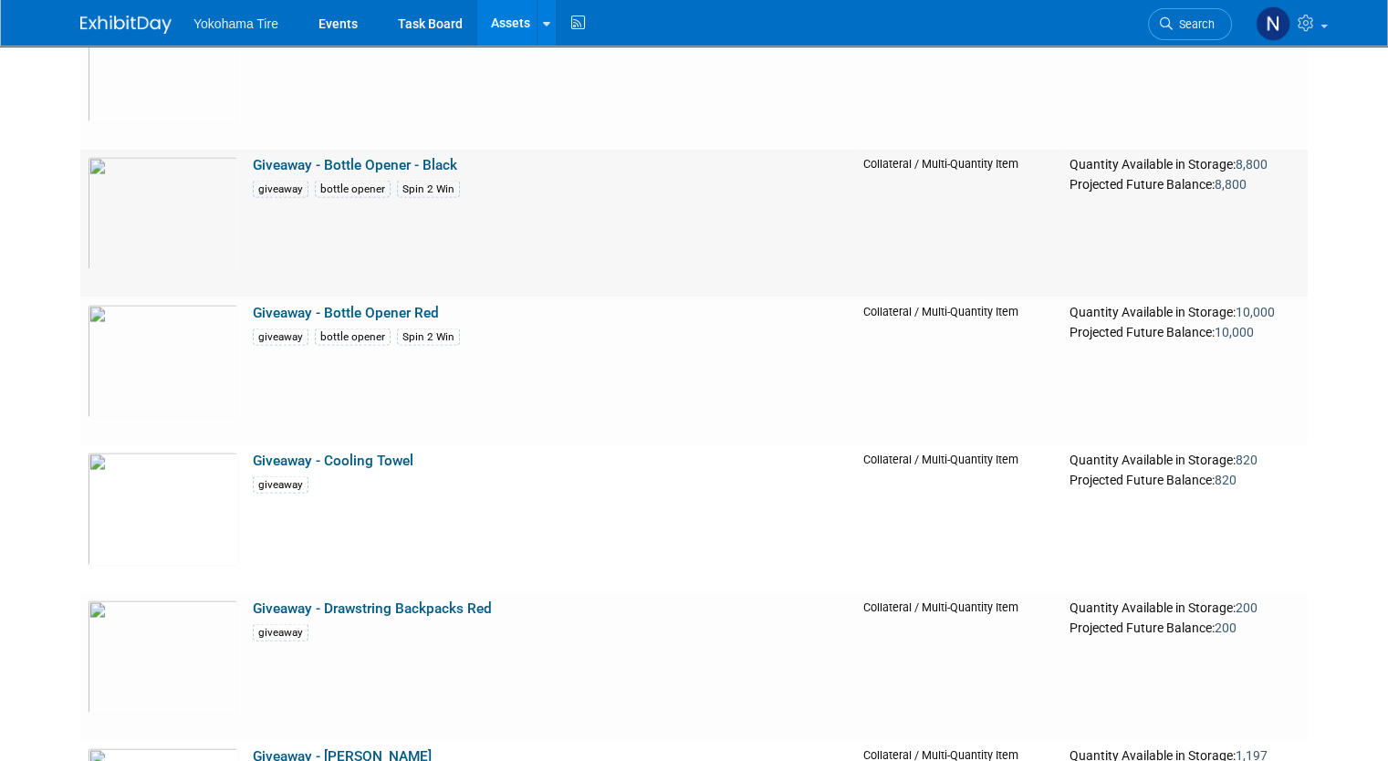
click at [349, 160] on link "Giveaway - Bottle Opener - Black" at bounding box center [355, 164] width 204 height 16
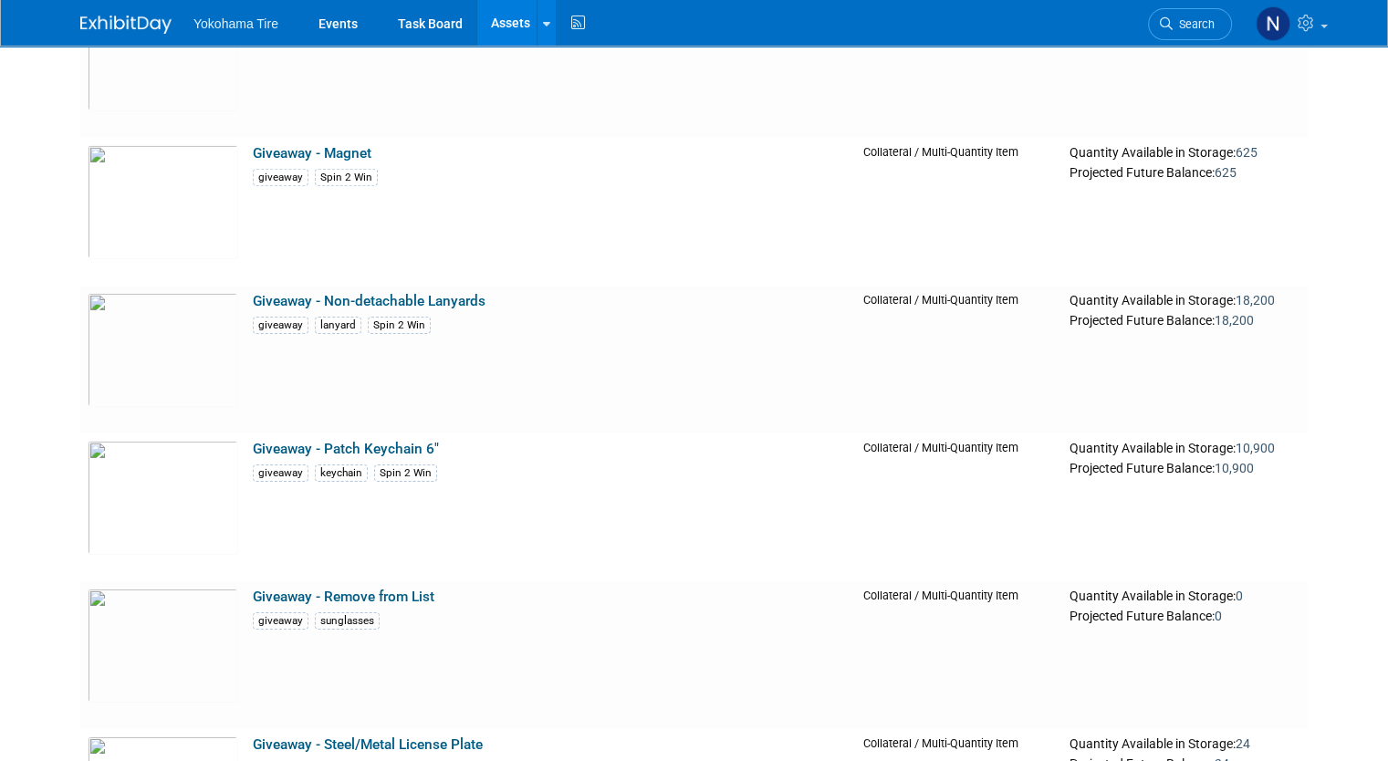
scroll to position [26612, 0]
click at [329, 294] on link "Giveaway - Non-detachable Lanyards" at bounding box center [369, 300] width 233 height 16
click at [320, 289] on td "Giveaway - Non-detachable Lanyards giveaway lanyard Spin 2 Win" at bounding box center [550, 359] width 610 height 148
click at [326, 297] on link "Giveaway - Non-detachable Lanyards" at bounding box center [369, 300] width 233 height 16
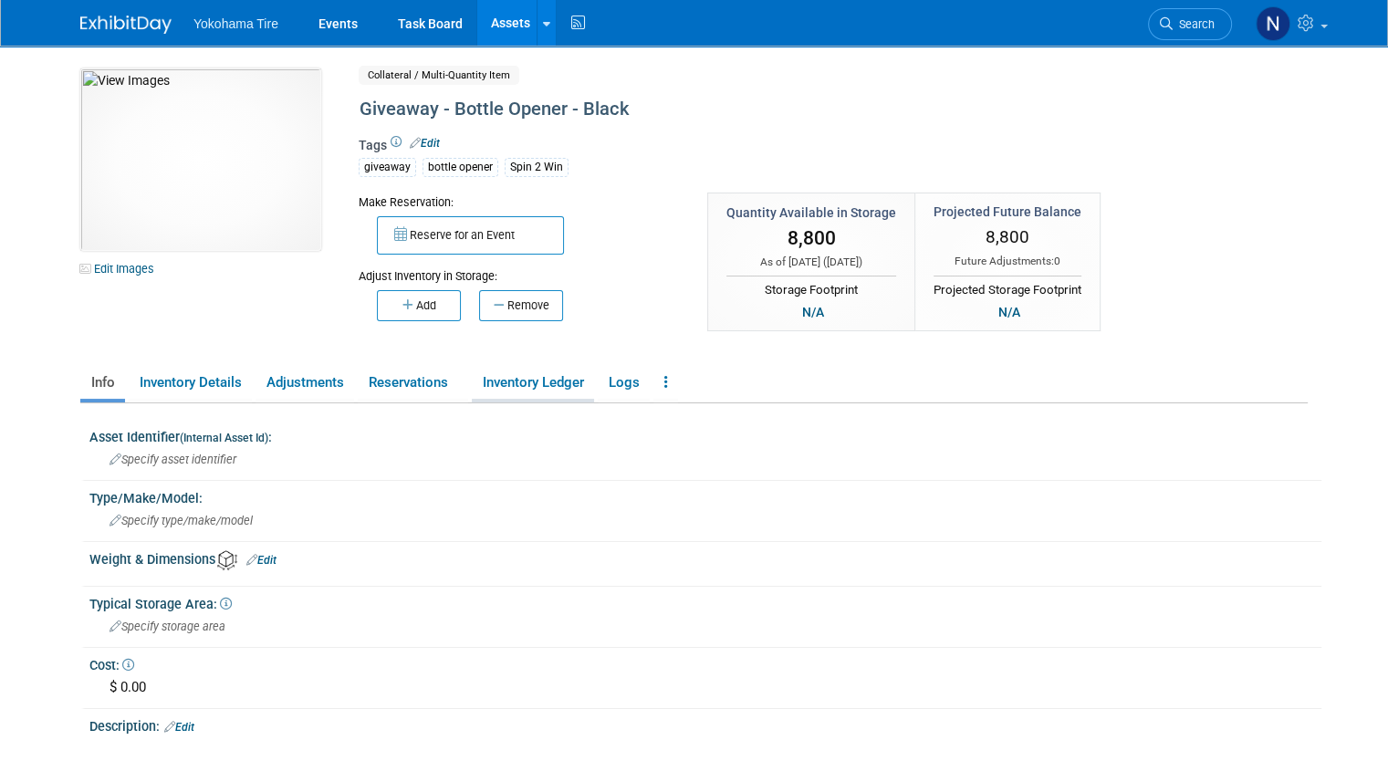
click at [513, 380] on link "Inventory Ledger" at bounding box center [533, 383] width 122 height 32
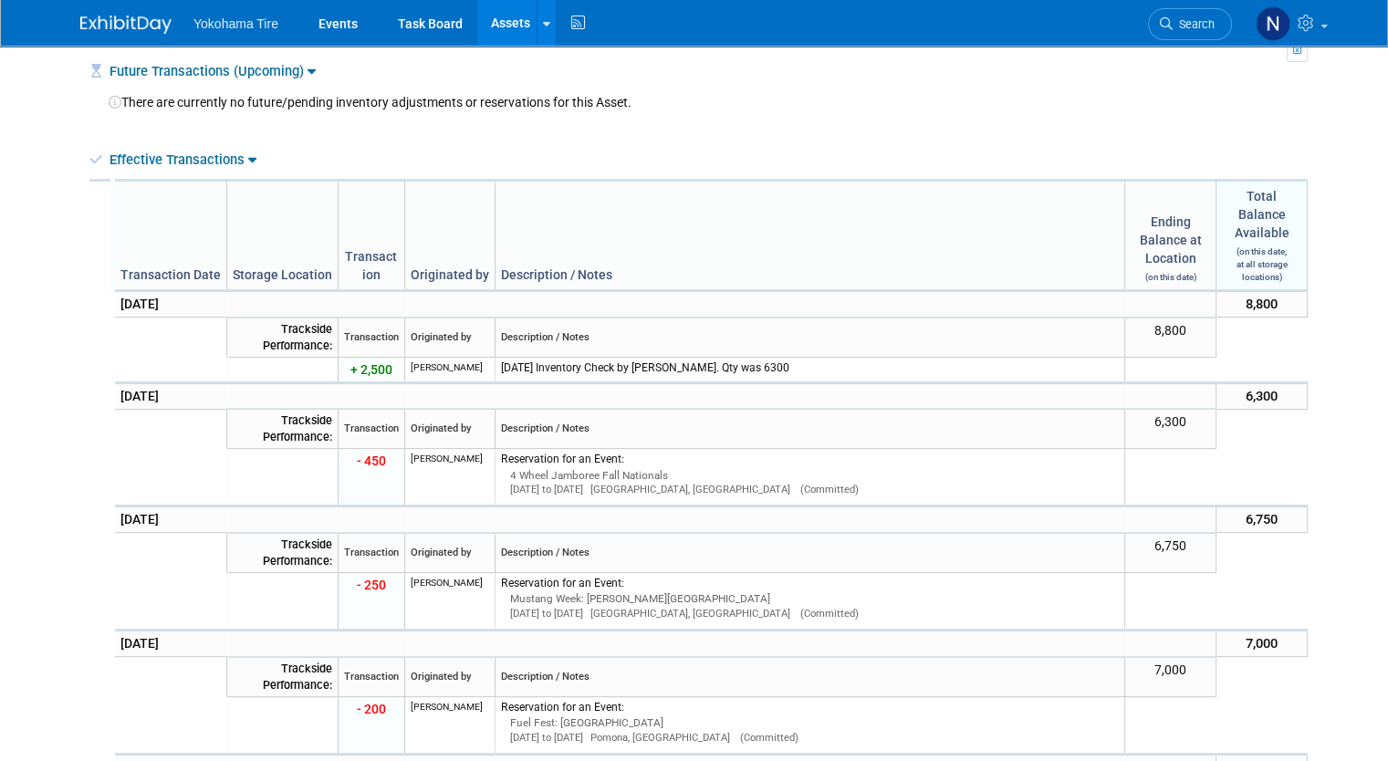
scroll to position [375, 0]
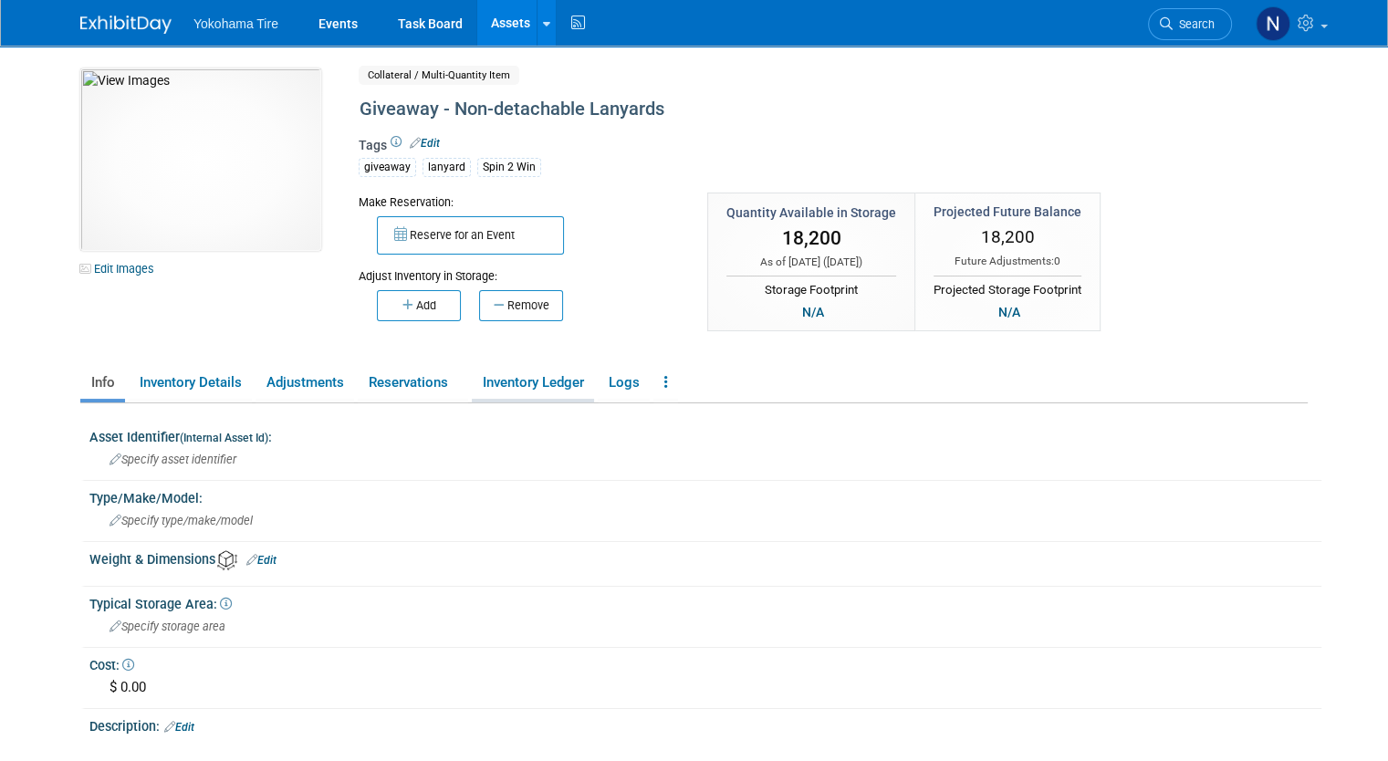
click at [529, 384] on link "Inventory Ledger" at bounding box center [533, 383] width 122 height 32
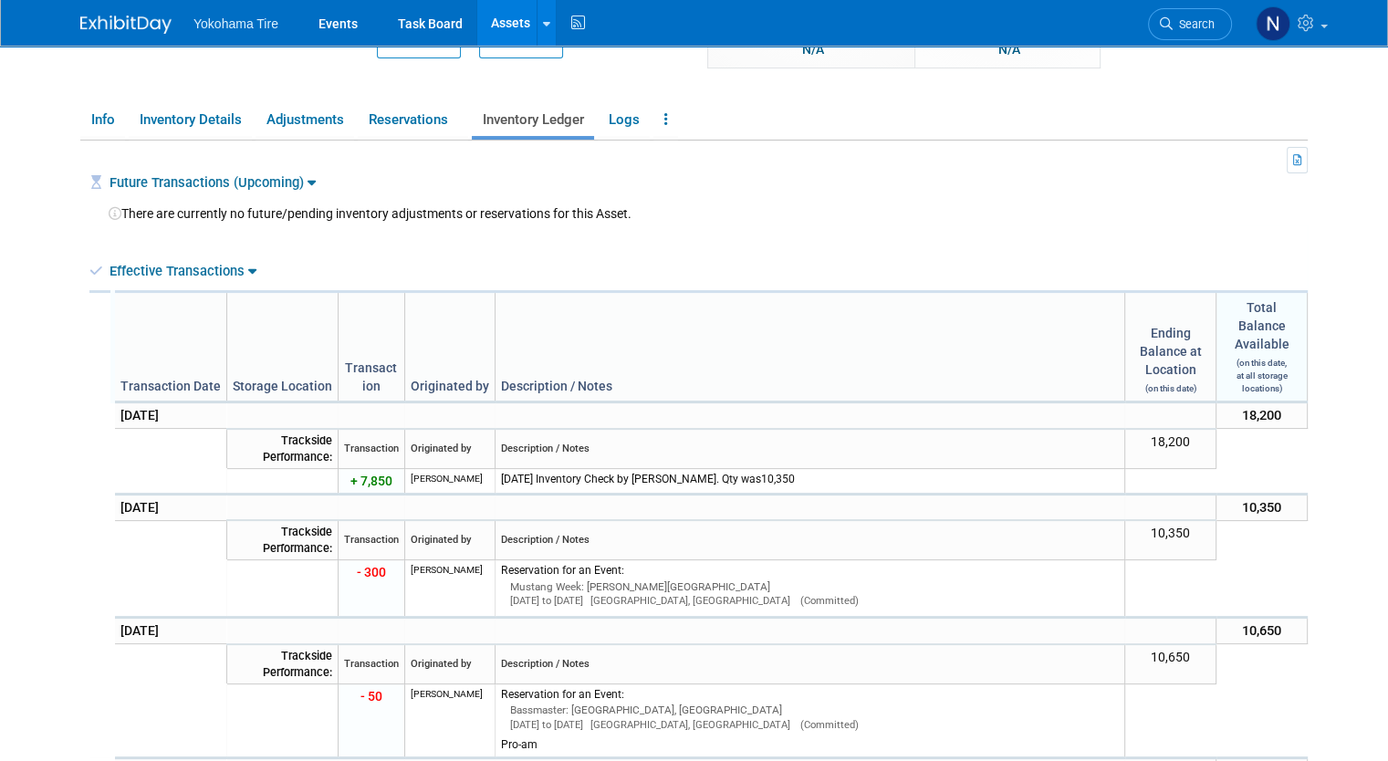
scroll to position [295, 0]
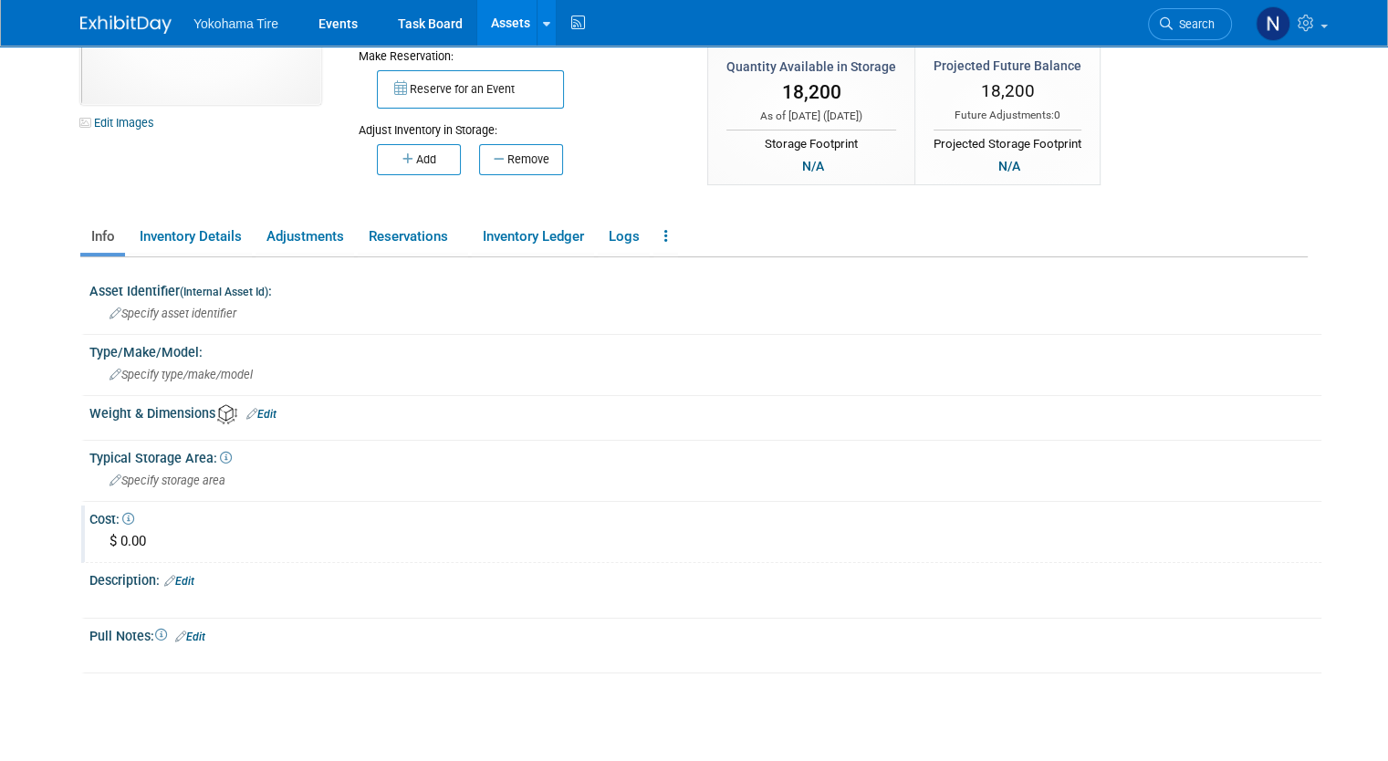
scroll to position [147, 0]
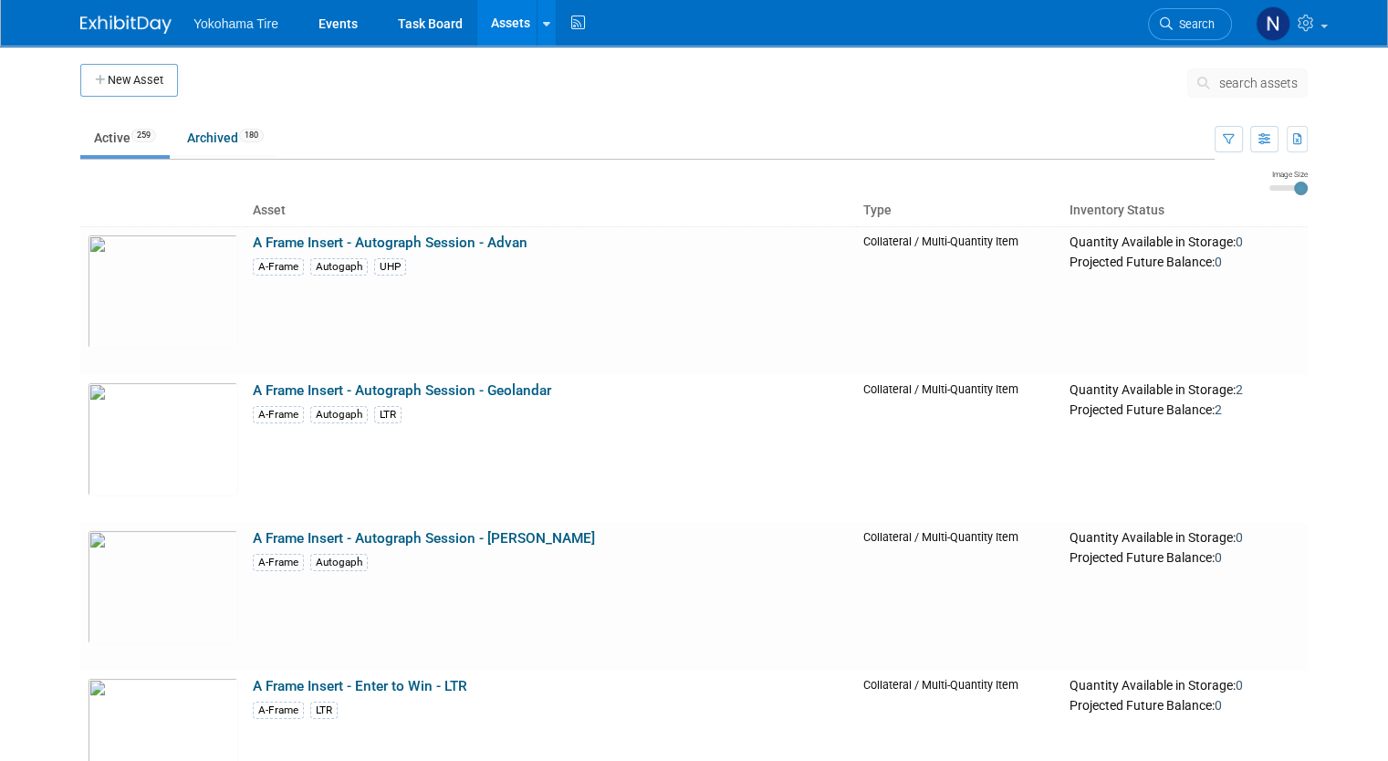
click at [1259, 78] on span "search assets" at bounding box center [1258, 83] width 78 height 15
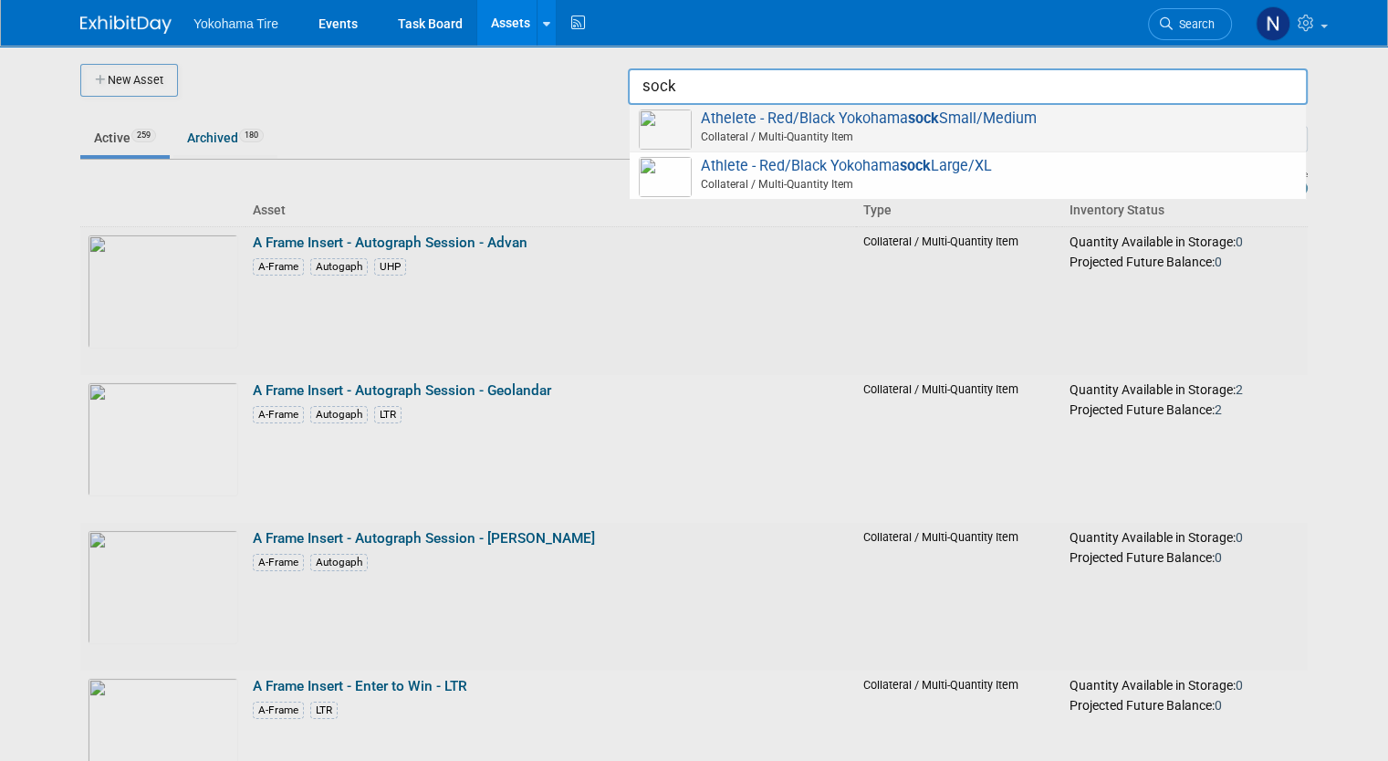
drag, startPoint x: 1099, startPoint y: 121, endPoint x: 1019, endPoint y: 121, distance: 79.4
click at [1019, 121] on span "Athelete - Red/Black Yokohama sock Small/Medium Collateral / Multi-Quantity Item" at bounding box center [968, 127] width 658 height 37
type input "Athelete - Red/Black Yokohama sock Small/Medium"
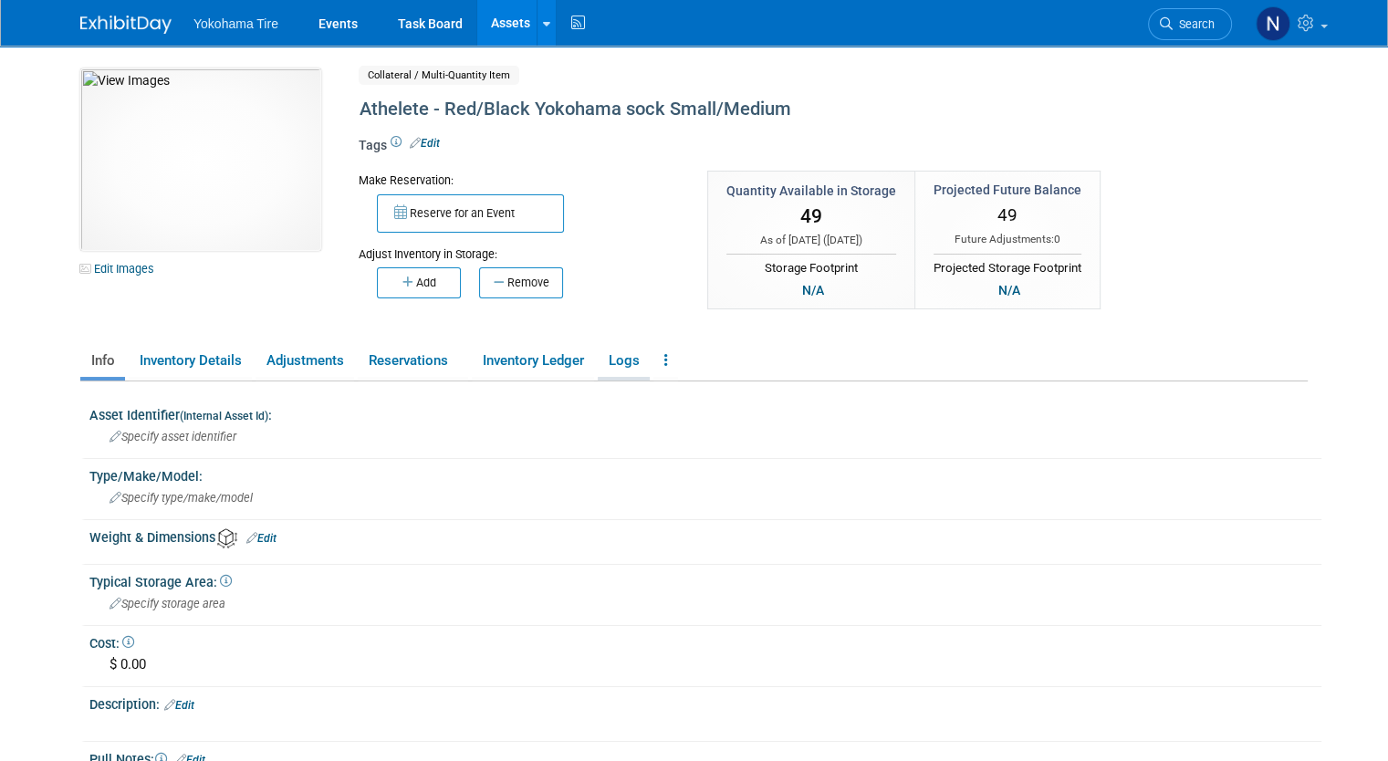
click at [610, 361] on link "Logs" at bounding box center [624, 361] width 52 height 32
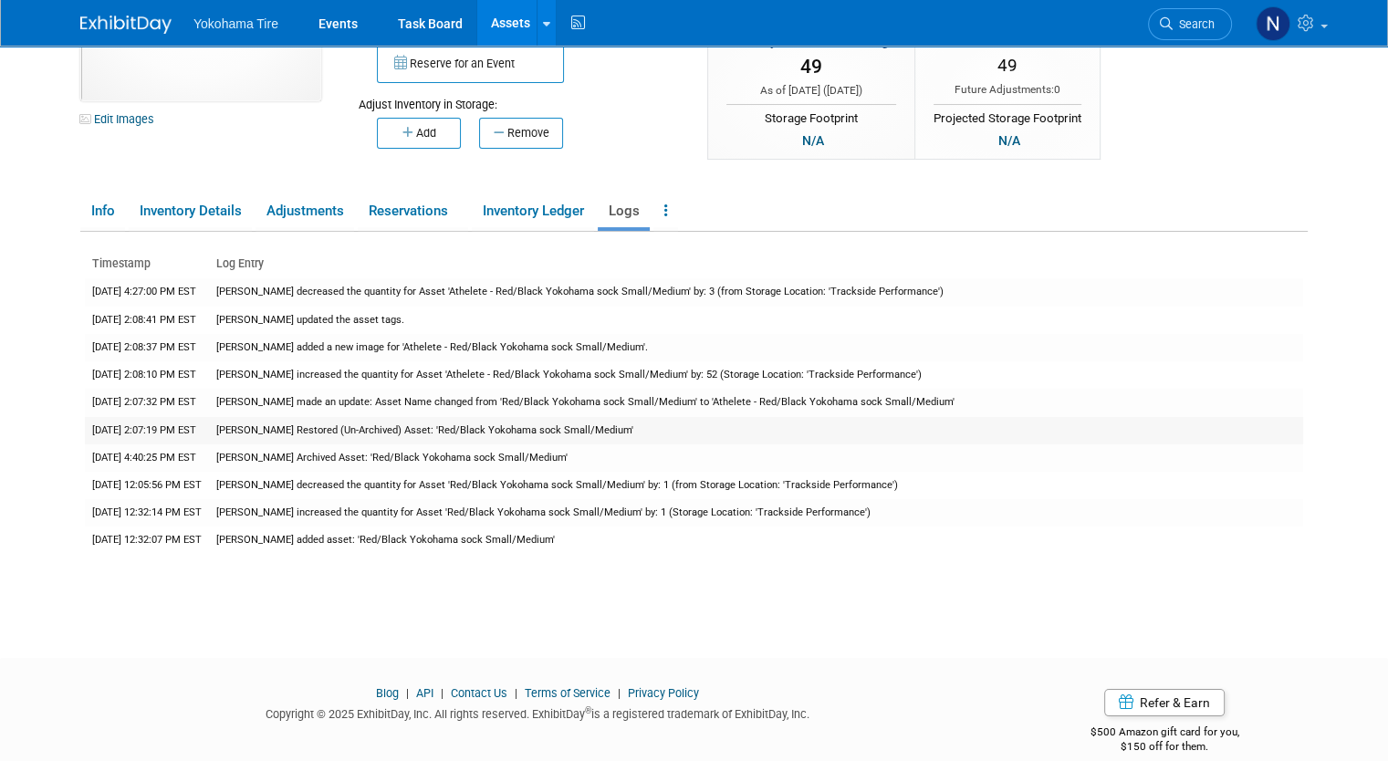
scroll to position [150, 0]
click at [496, 205] on link "Inventory Ledger" at bounding box center [533, 211] width 122 height 32
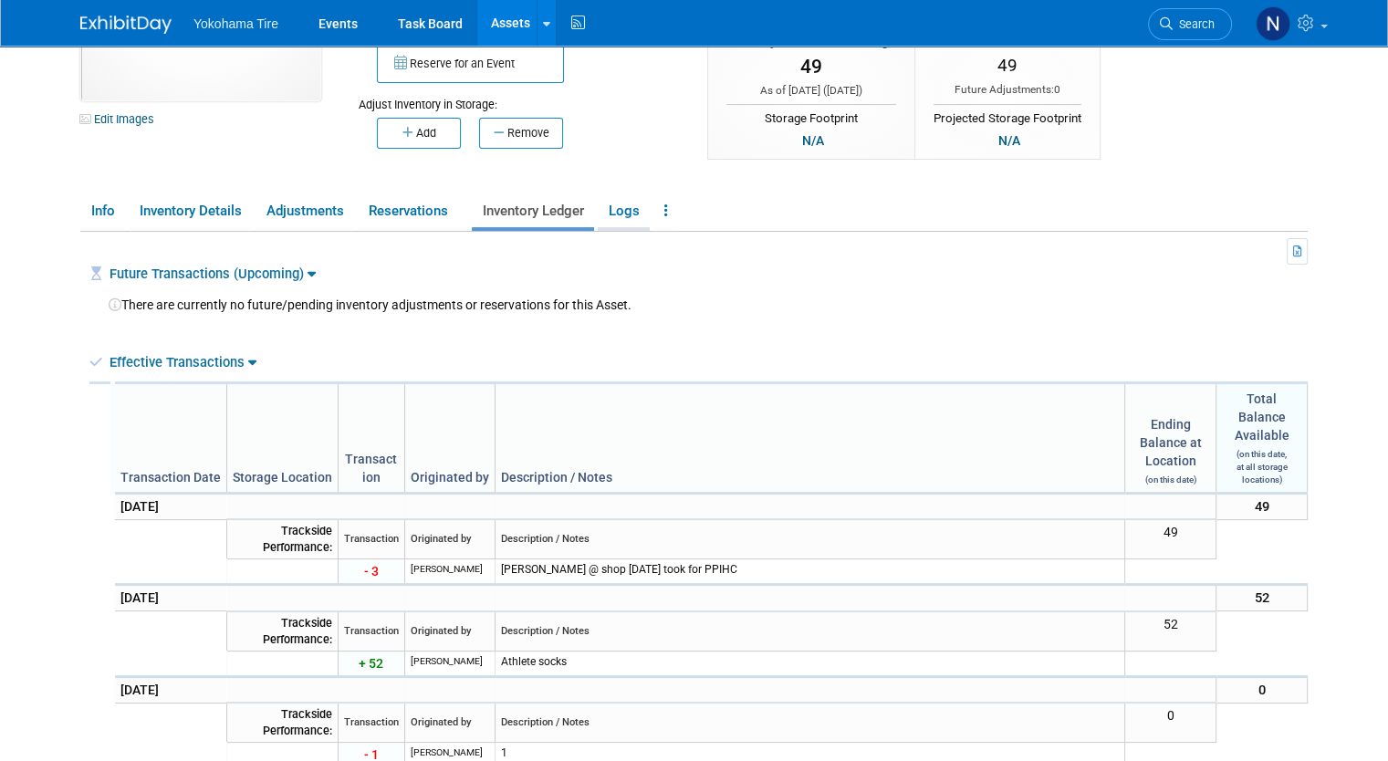
click at [613, 205] on link "Logs" at bounding box center [624, 211] width 52 height 32
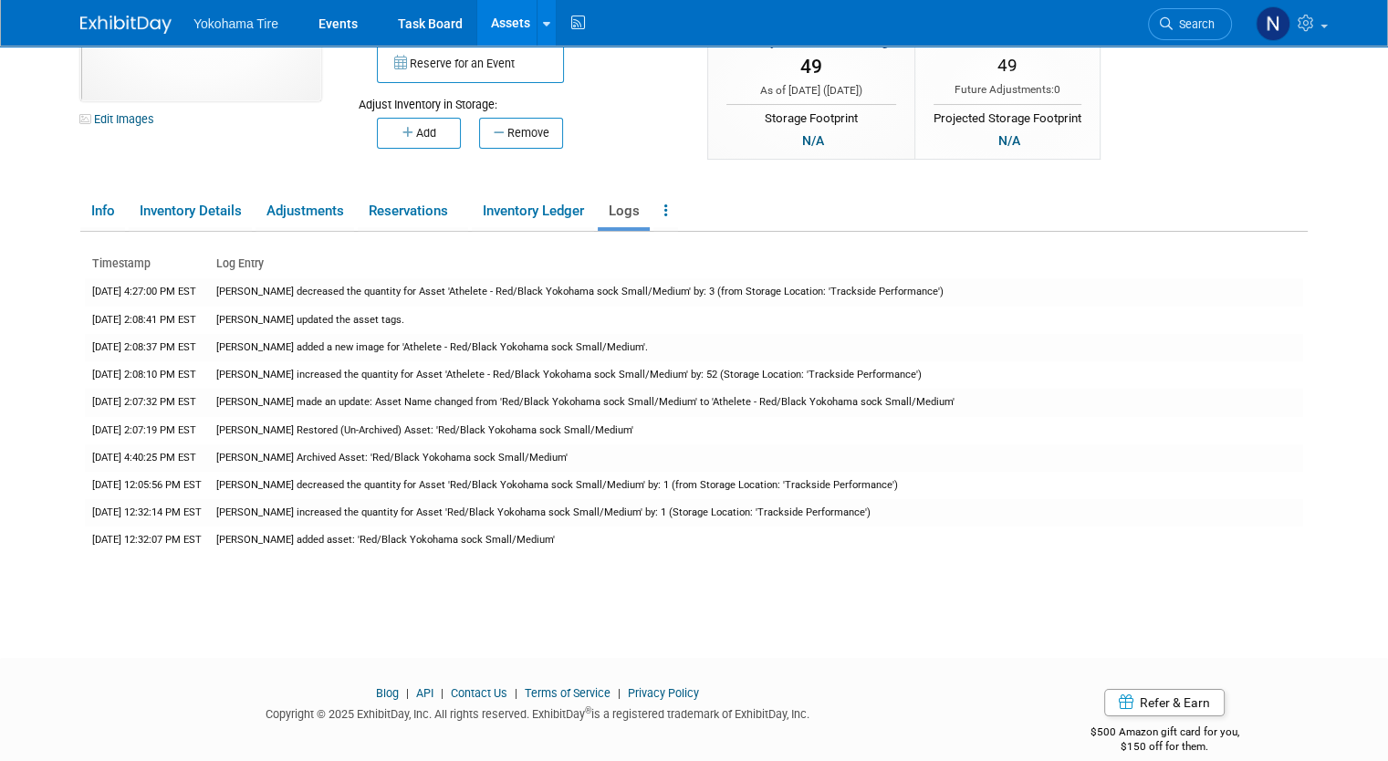
click at [555, 395] on td "[PERSON_NAME] made an update: Asset Name changed from 'Red/Black Yokohama sock …" at bounding box center [756, 402] width 1094 height 27
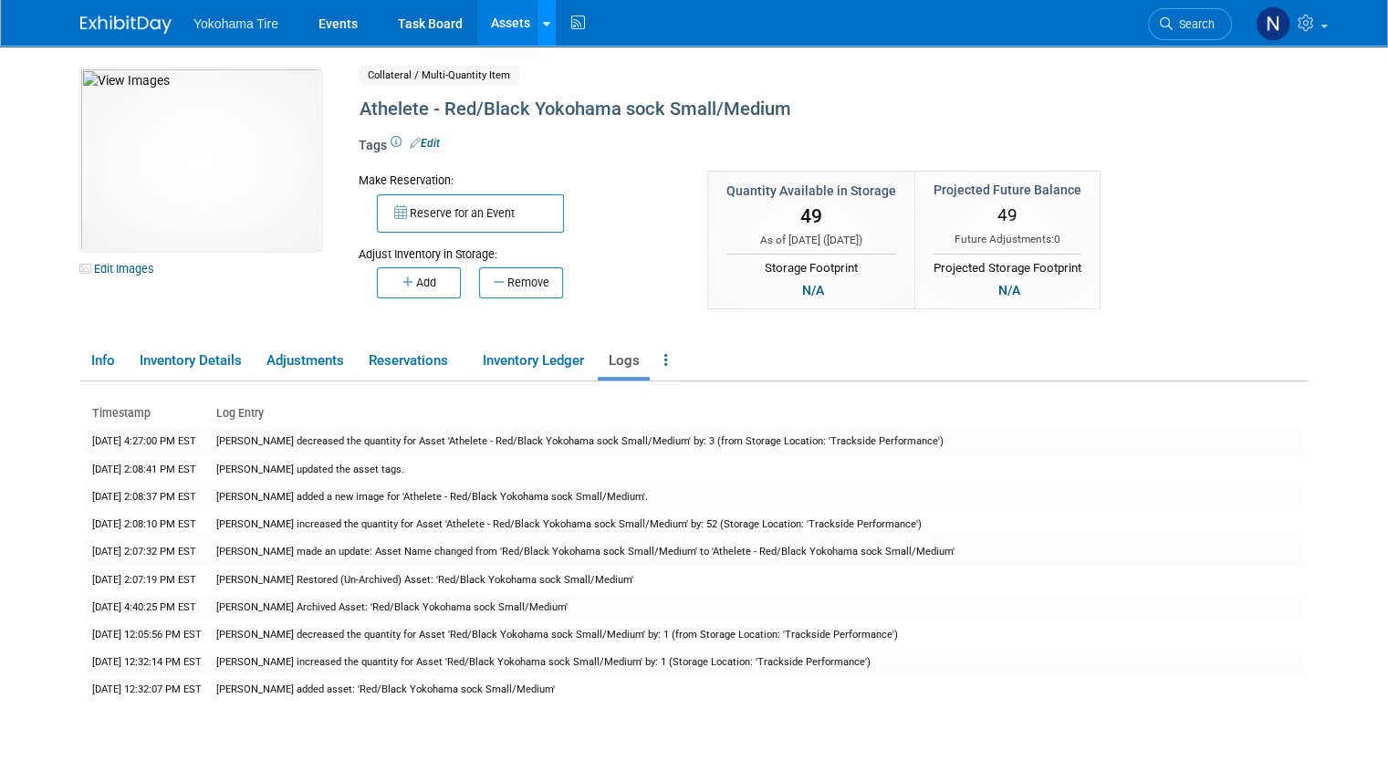
click at [543, 18] on icon at bounding box center [546, 24] width 7 height 12
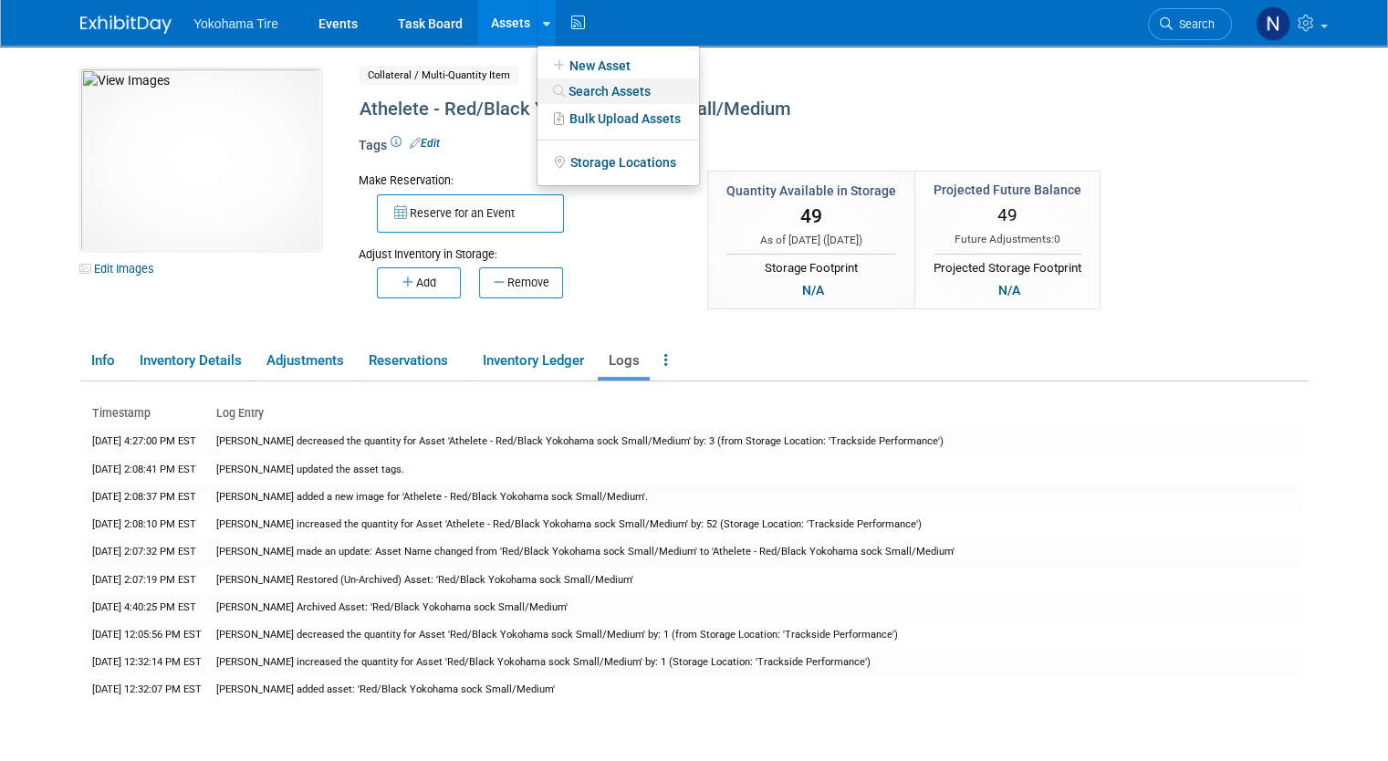
click at [558, 88] on link "Search Assets" at bounding box center [617, 91] width 161 height 26
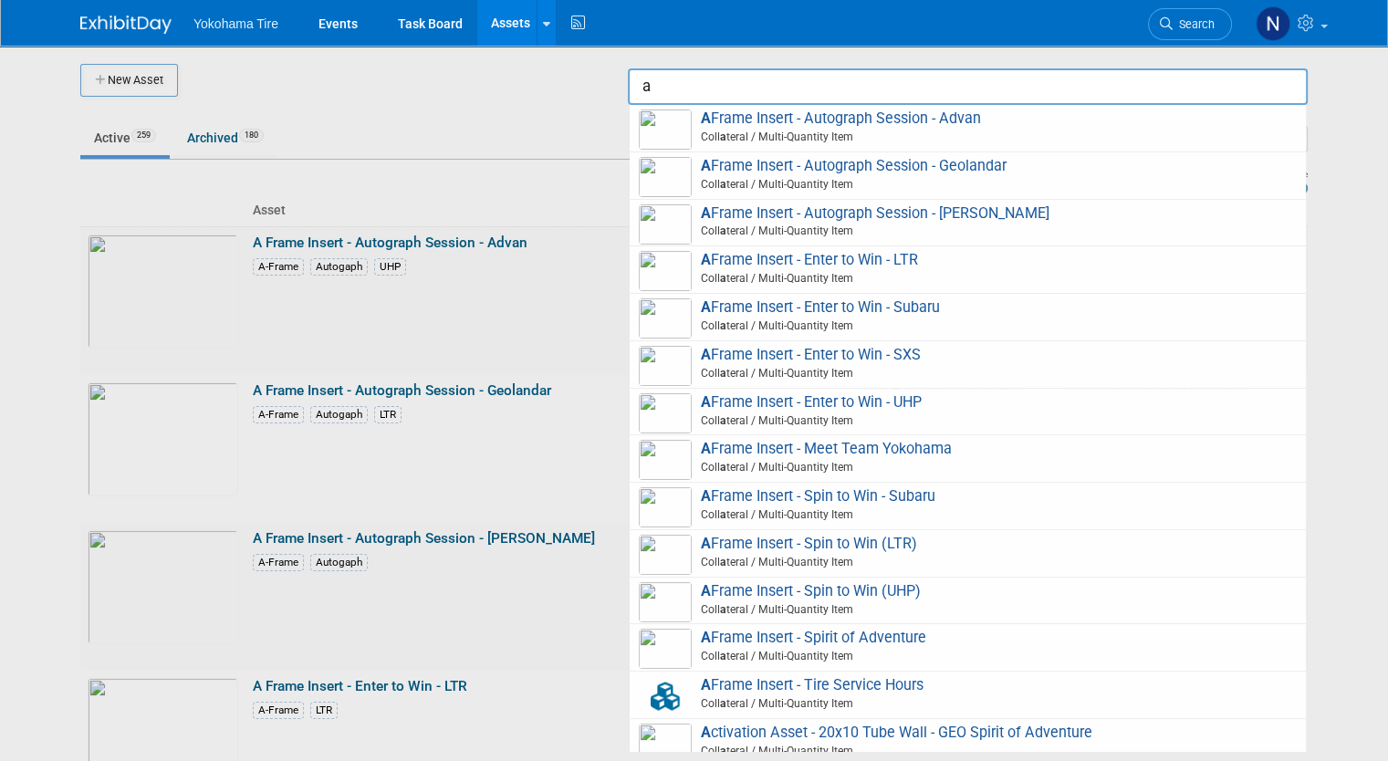
type input "a"
click at [694, 140] on div at bounding box center [694, 380] width 0 height 761
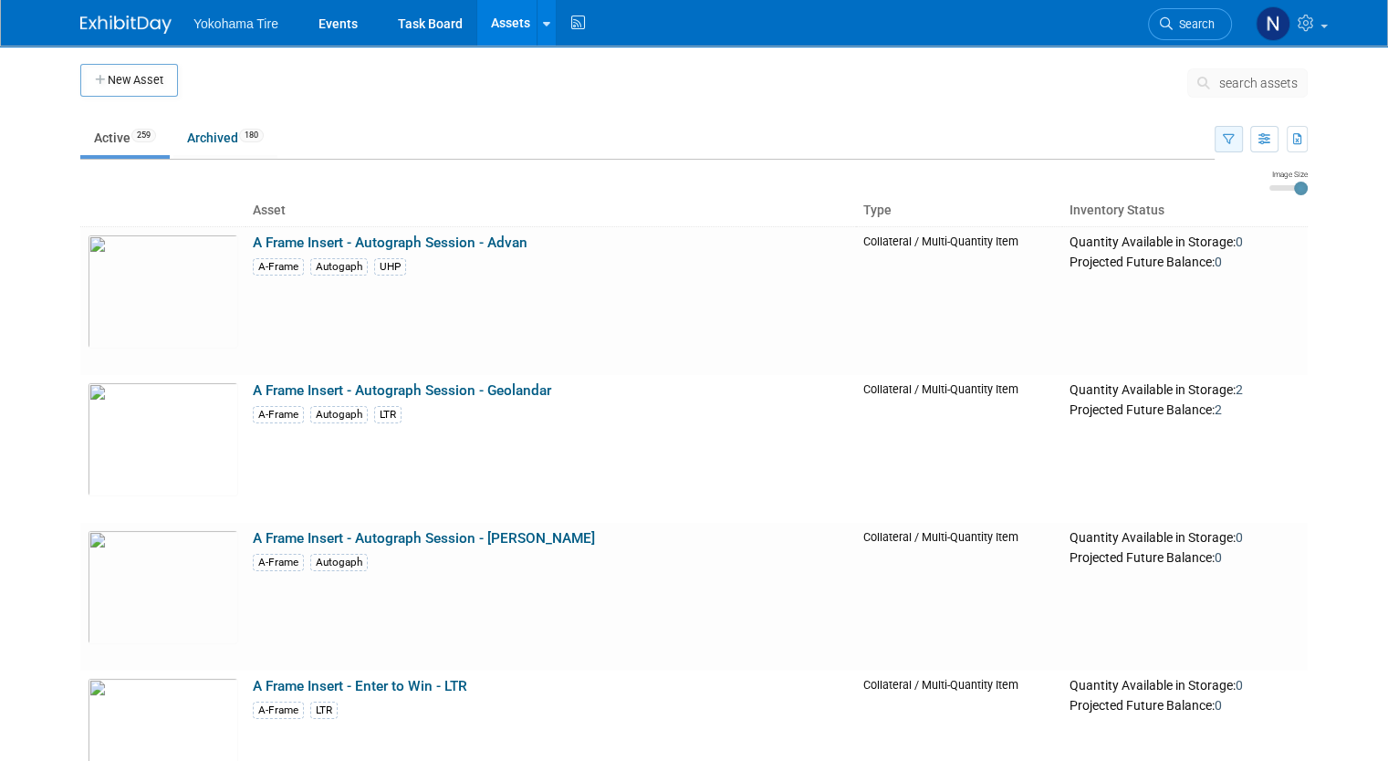
click at [1235, 141] on button "button" at bounding box center [1228, 139] width 28 height 26
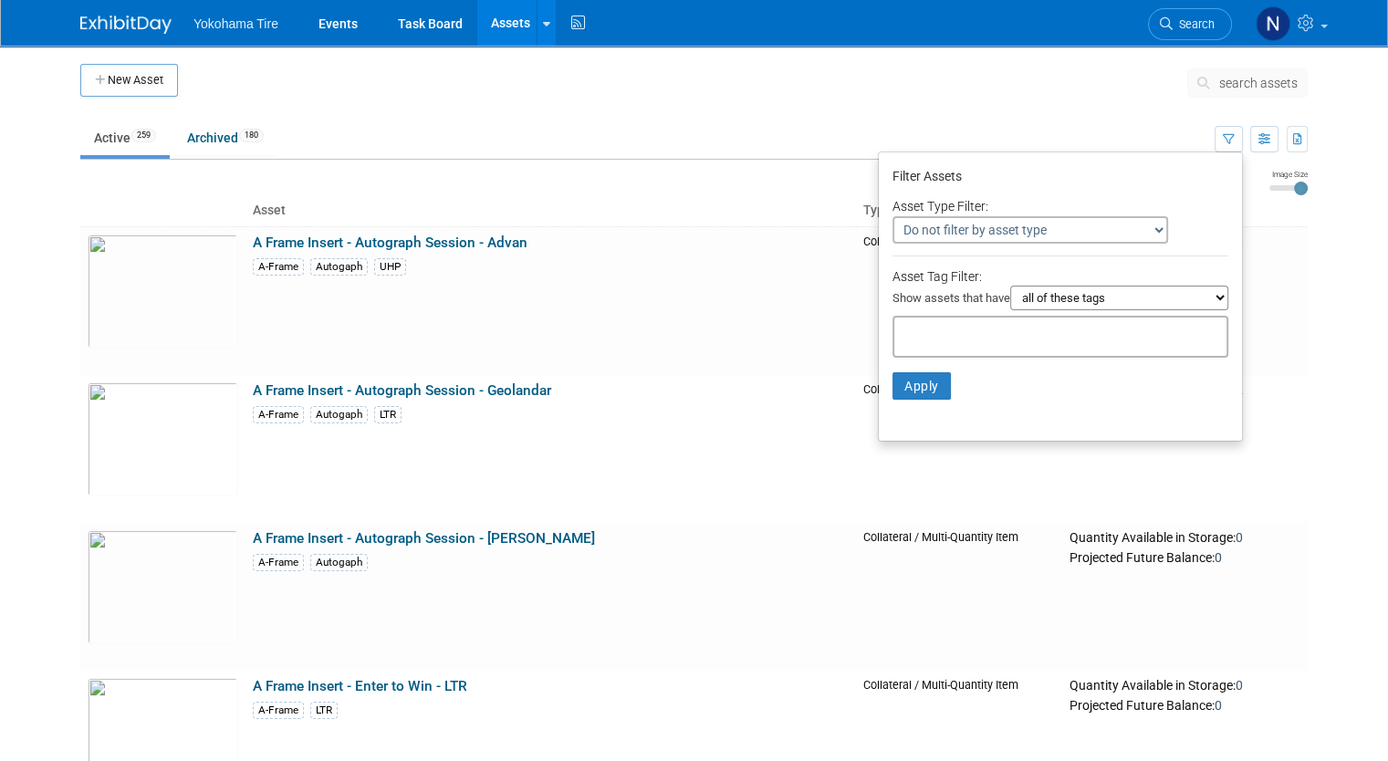
click at [1165, 231] on select "Do not filter by asset type Only show Single-Unit Capital Assets Only show Coll…" at bounding box center [1030, 229] width 276 height 27
click at [1166, 226] on select "Do not filter by asset type Only show Single-Unit Capital Assets Only show Coll…" at bounding box center [1030, 229] width 276 height 27
click at [1228, 297] on select "all of these tags any one of these tags only and exactly these specific tags" at bounding box center [1119, 298] width 218 height 25
click at [1172, 160] on li "Filter Assets" at bounding box center [1060, 175] width 363 height 36
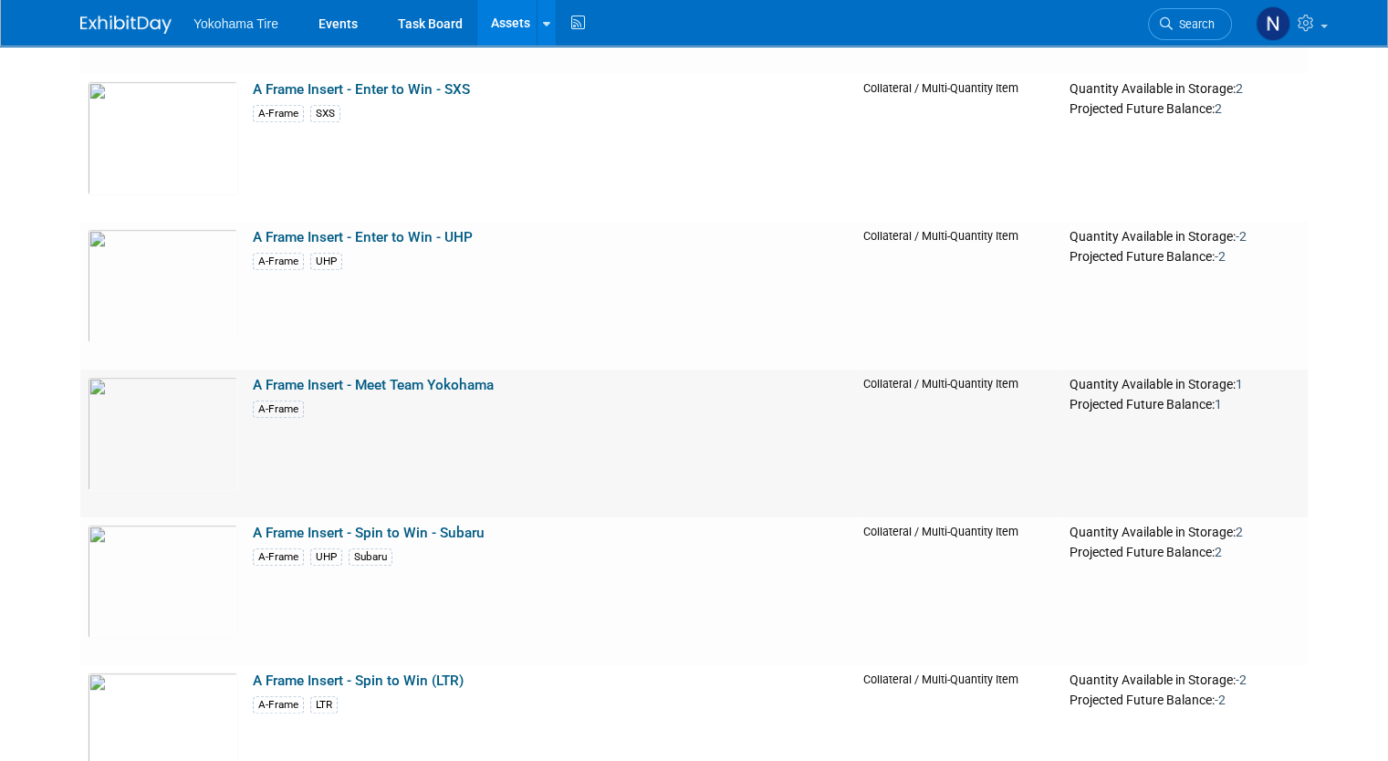
scroll to position [895, 0]
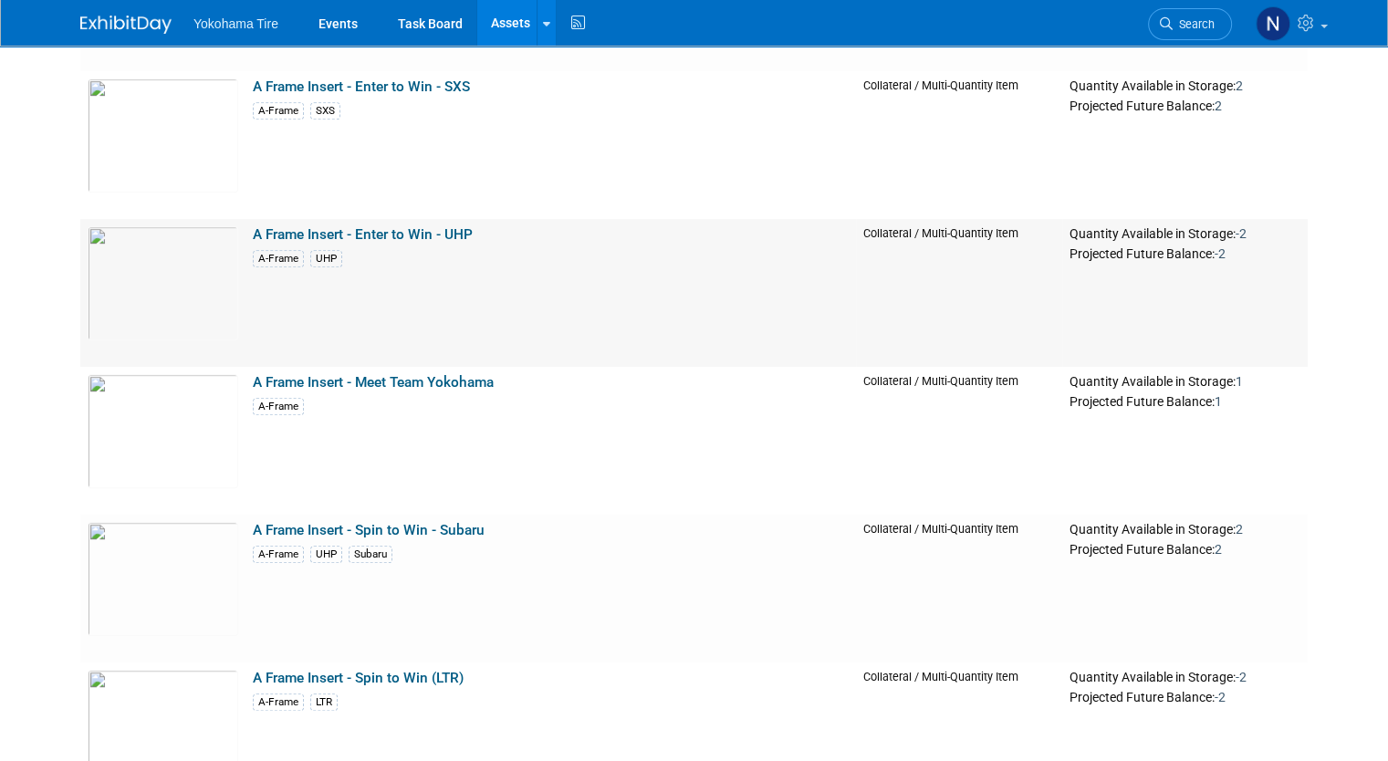
click at [331, 353] on td "A Frame Insert - Enter to Win - UHP A-Frame UHP" at bounding box center [550, 293] width 610 height 148
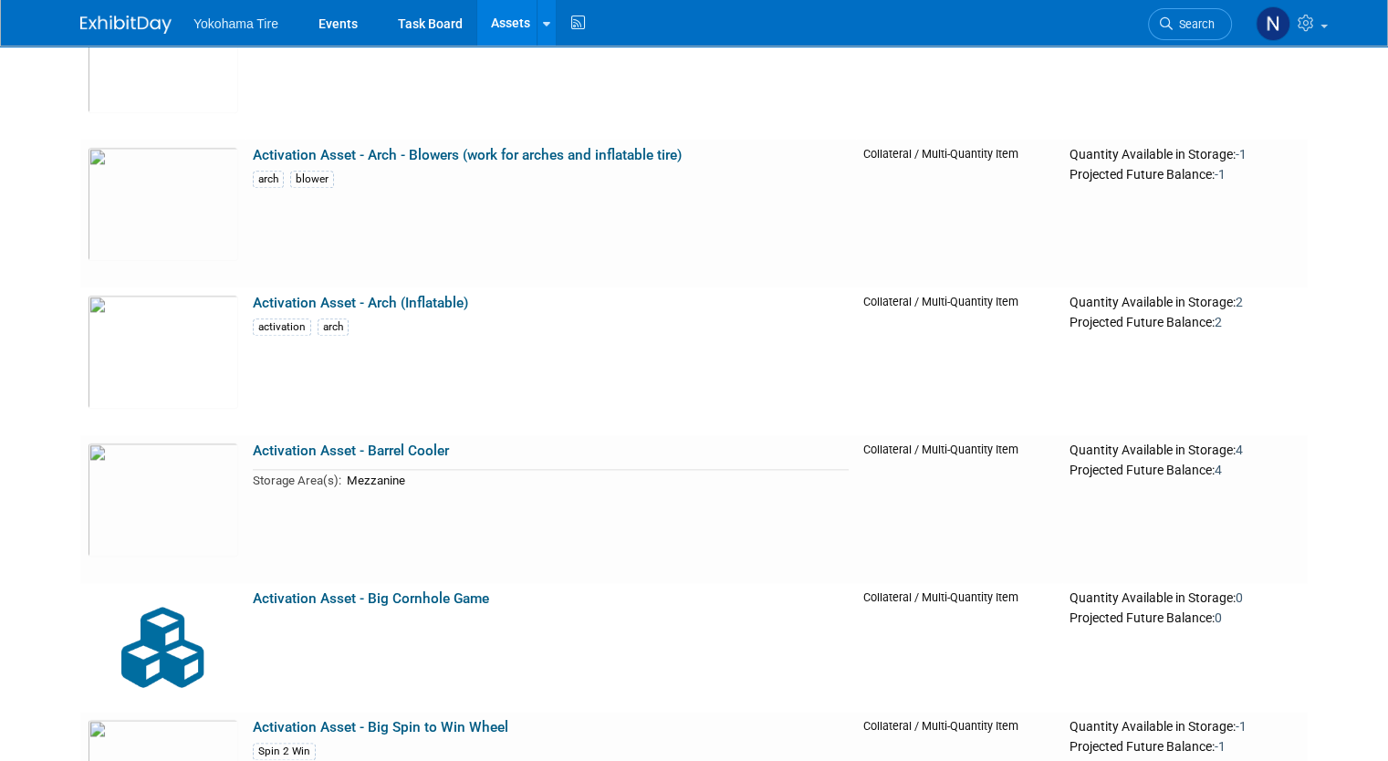
scroll to position [2170, 0]
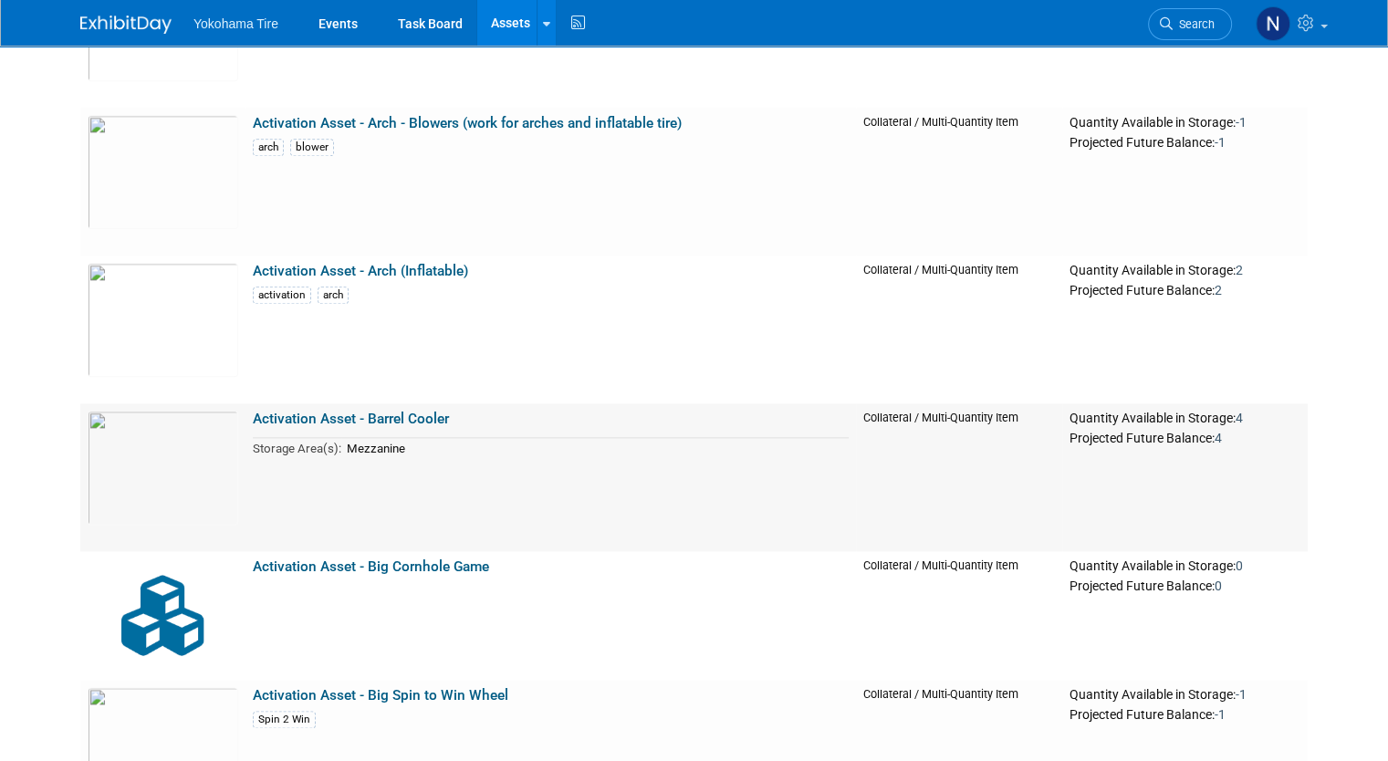
drag, startPoint x: 331, startPoint y: 353, endPoint x: 533, endPoint y: 507, distance: 253.8
click at [533, 507] on td "Activation Asset - Barrel Cooler Storage Area(s): Mezzanine" at bounding box center [550, 477] width 610 height 148
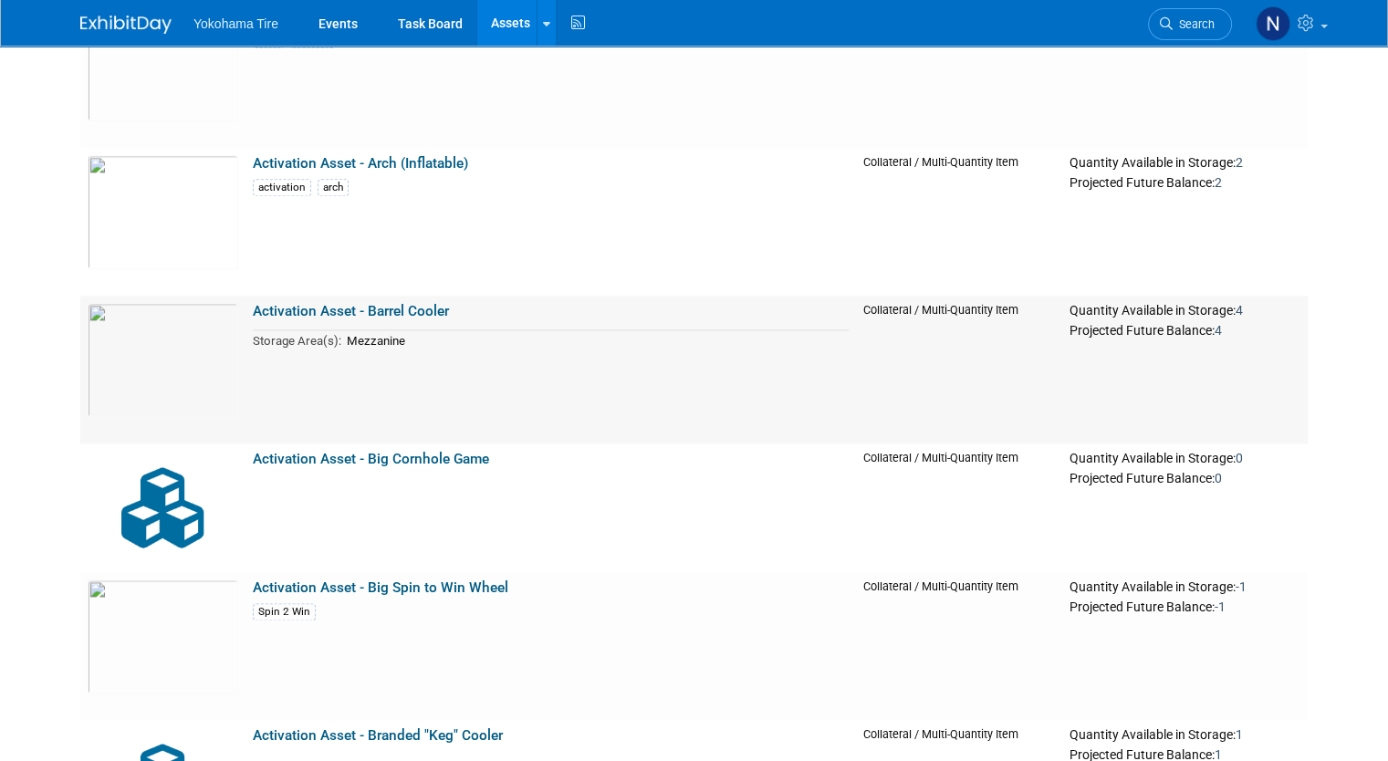
scroll to position [2262, 0]
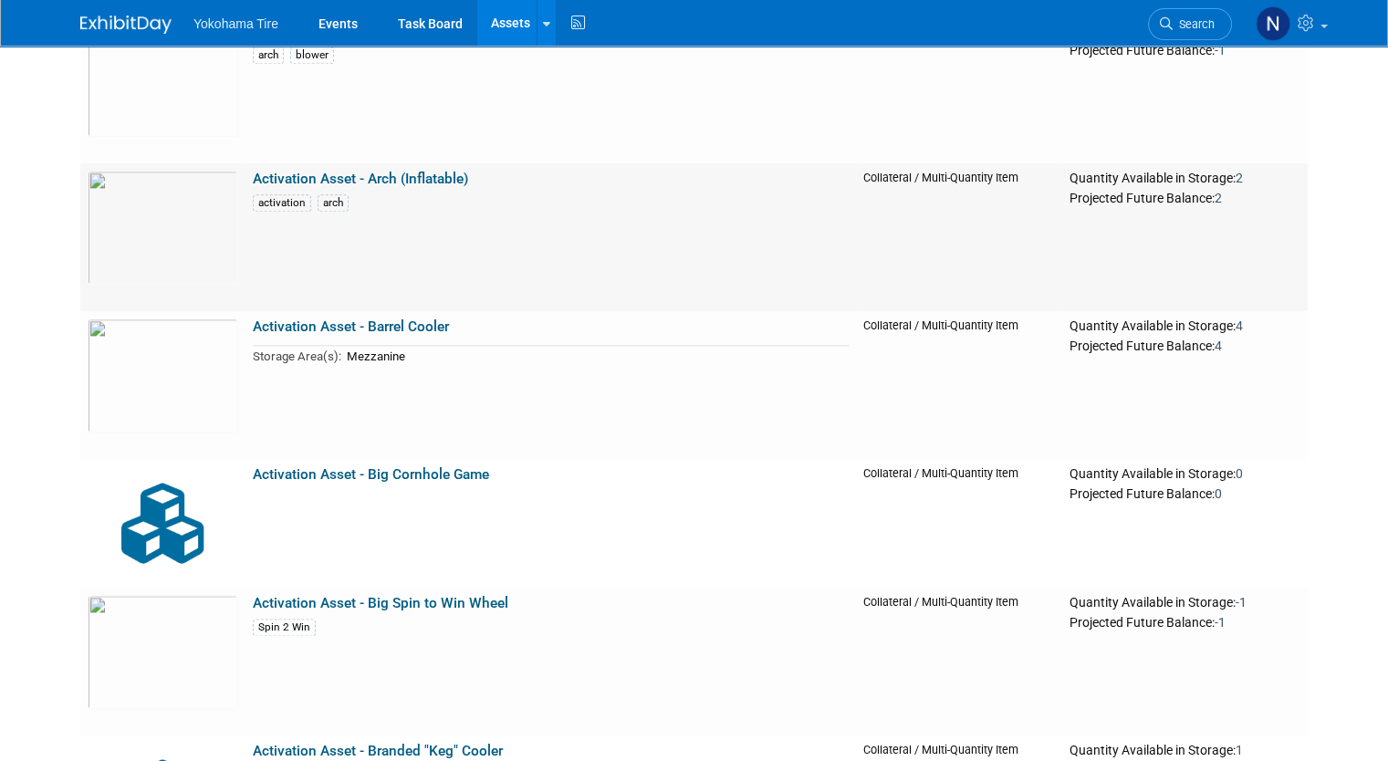
click at [260, 180] on link "Activation Asset - Arch (Inflatable)" at bounding box center [360, 179] width 215 height 16
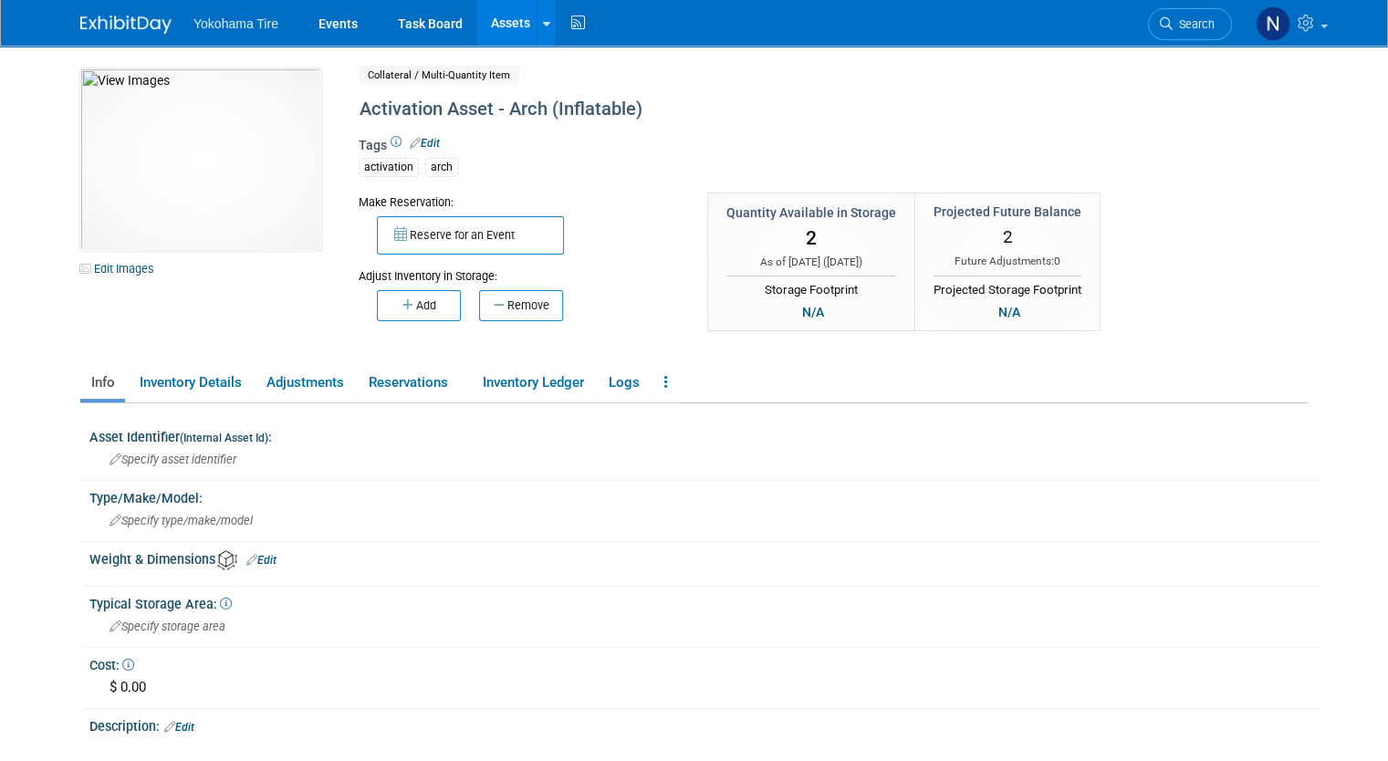
click at [410, 141] on link "Edit" at bounding box center [425, 143] width 30 height 13
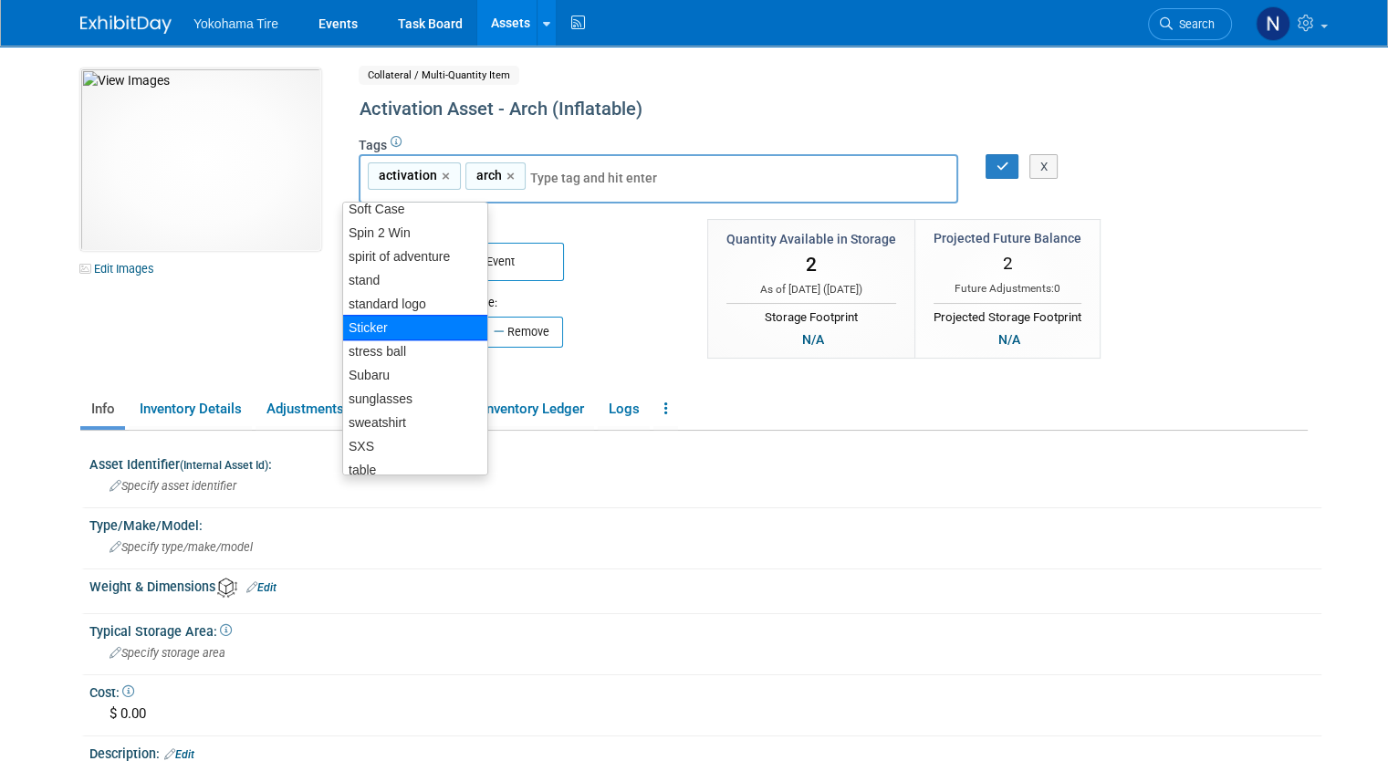
scroll to position [1507, 0]
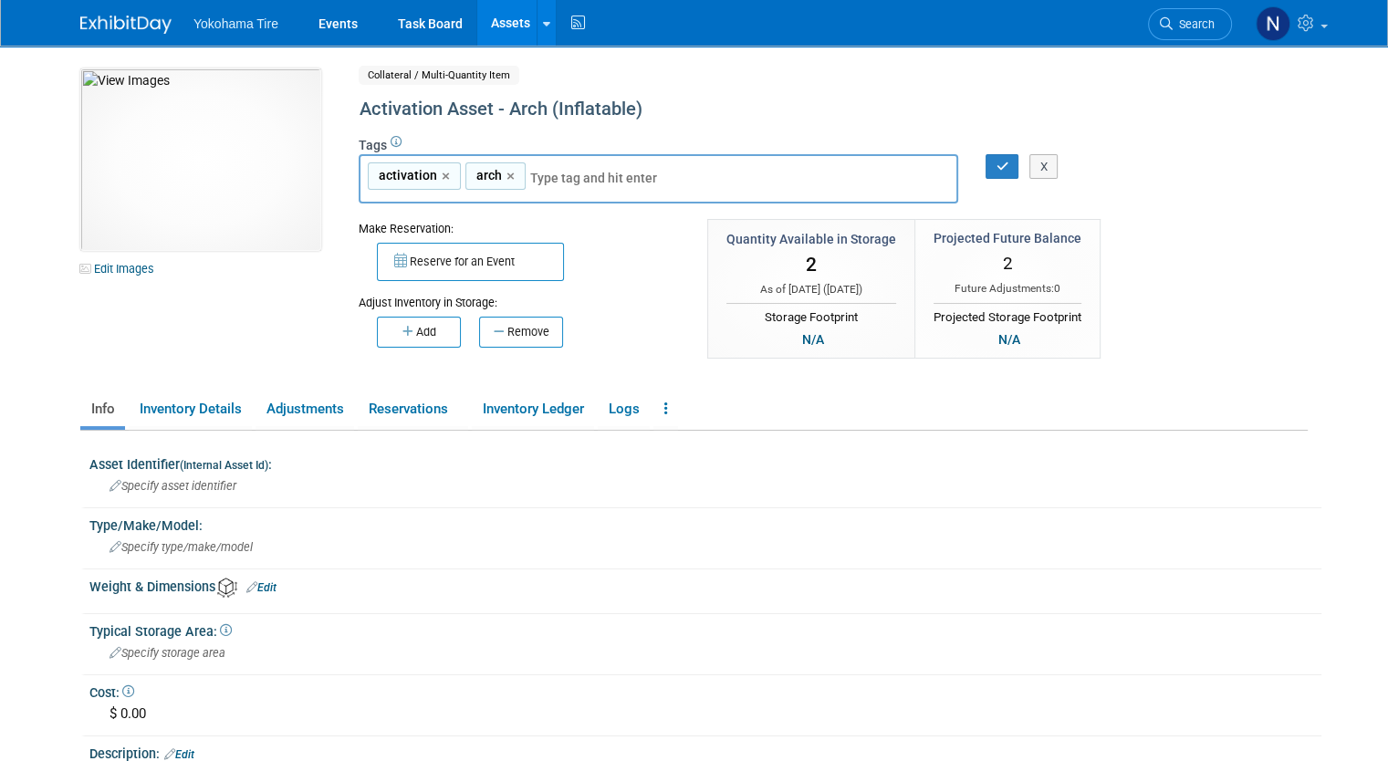
click at [493, 19] on link "Assets" at bounding box center [510, 23] width 67 height 46
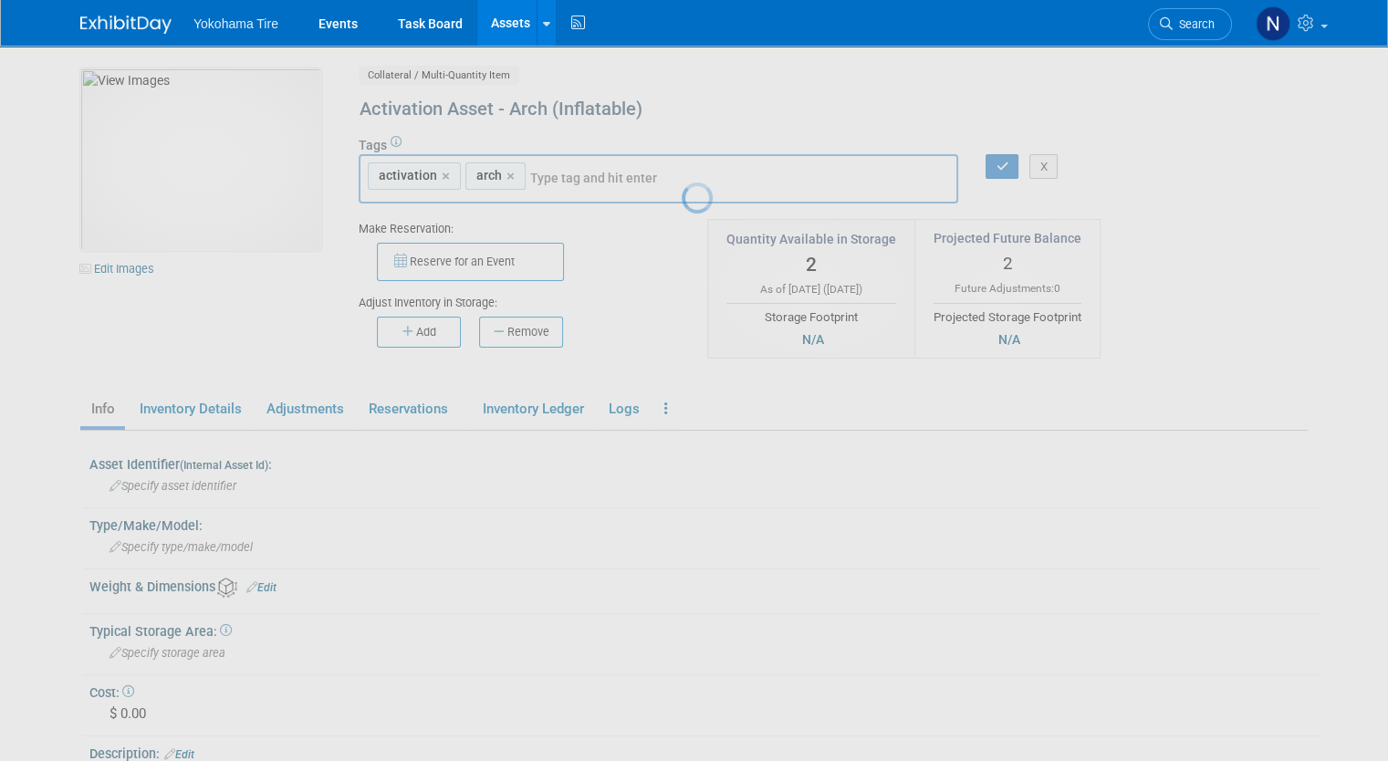
click at [493, 30] on link "Assets" at bounding box center [510, 23] width 67 height 46
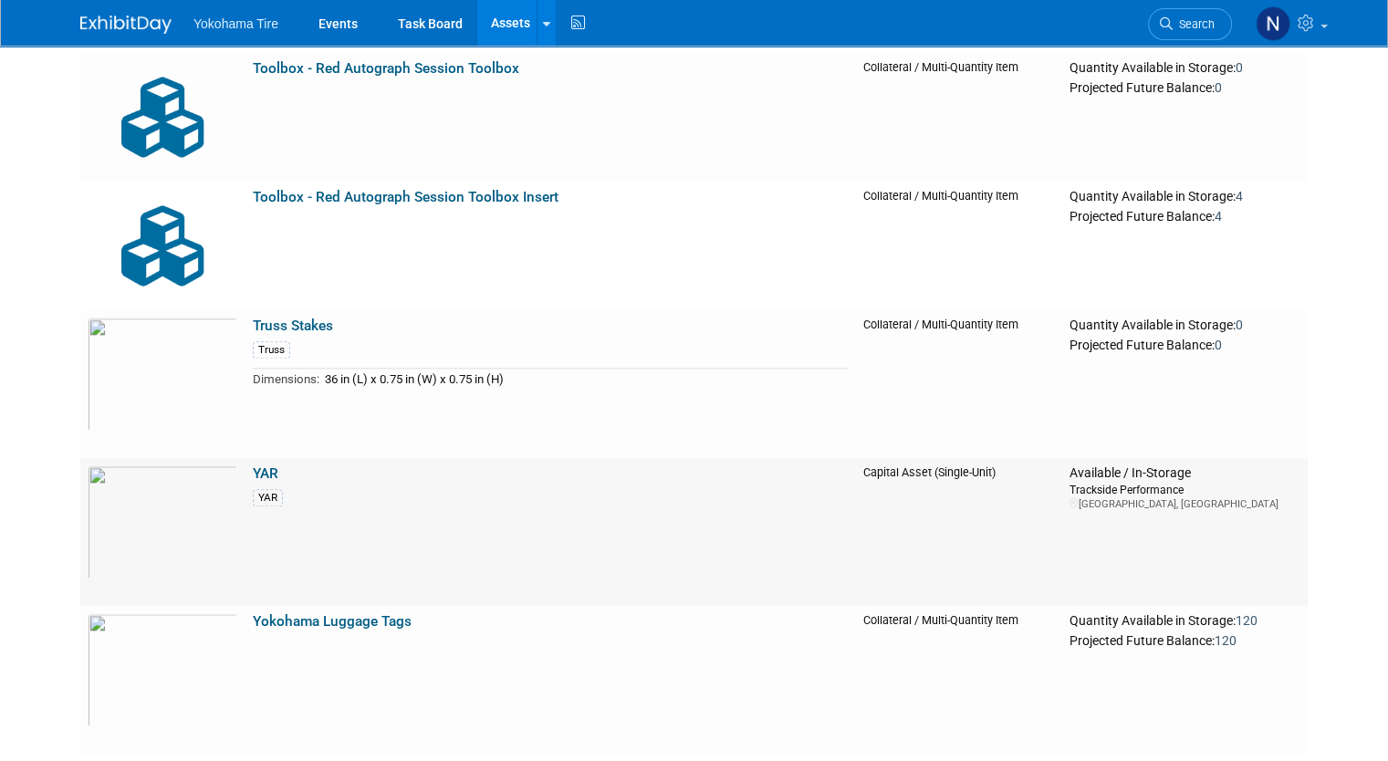
scroll to position [36662, 0]
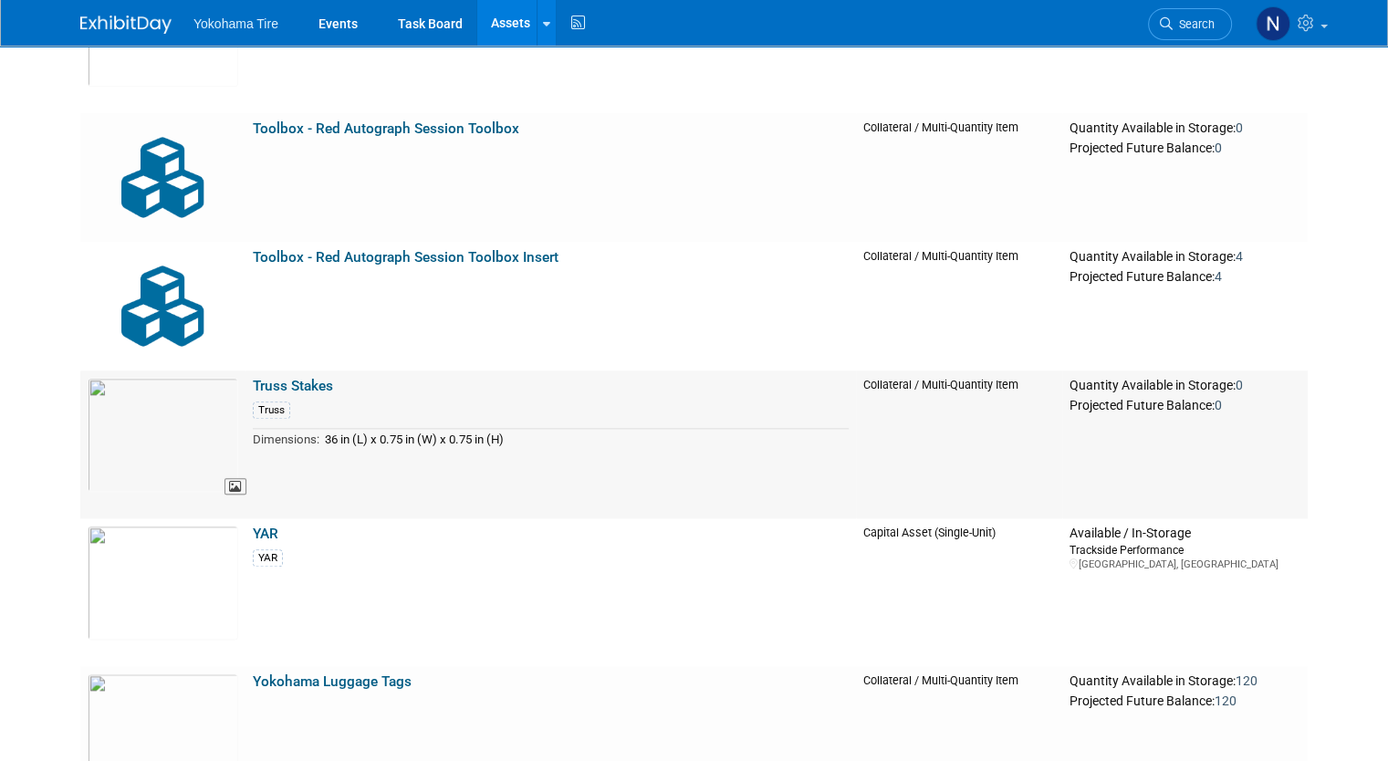
click at [137, 416] on img at bounding box center [163, 435] width 151 height 114
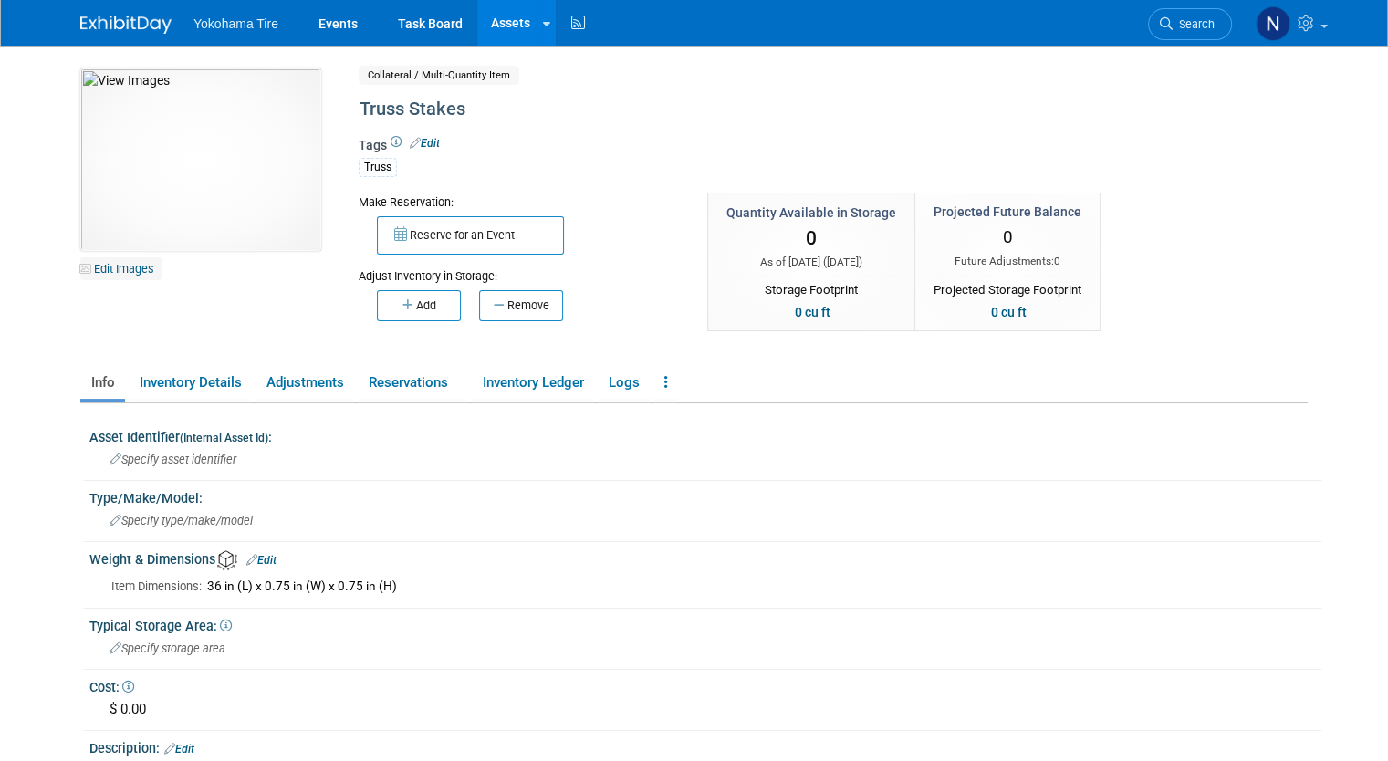
click at [116, 273] on link "Edit Images" at bounding box center [120, 268] width 81 height 23
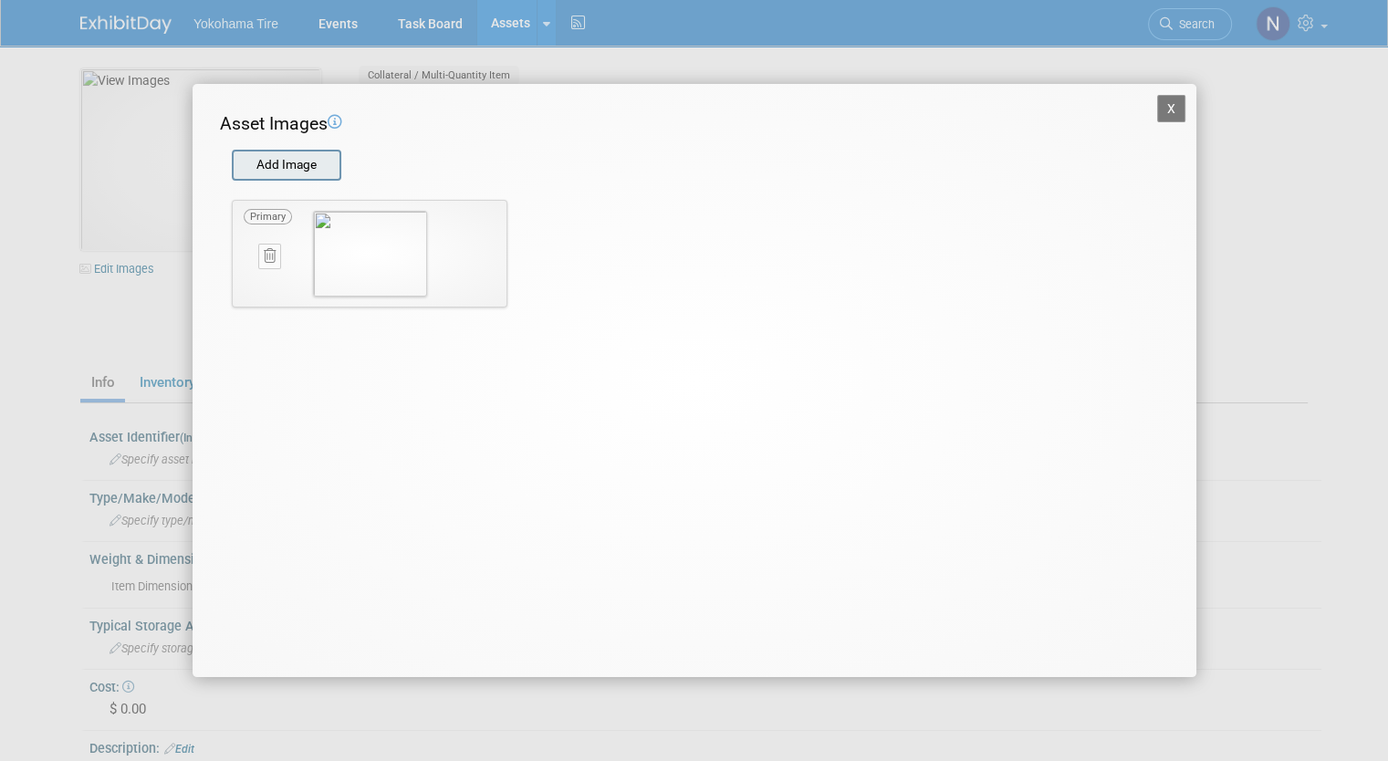
click at [285, 168] on input "file" at bounding box center [230, 164] width 217 height 27
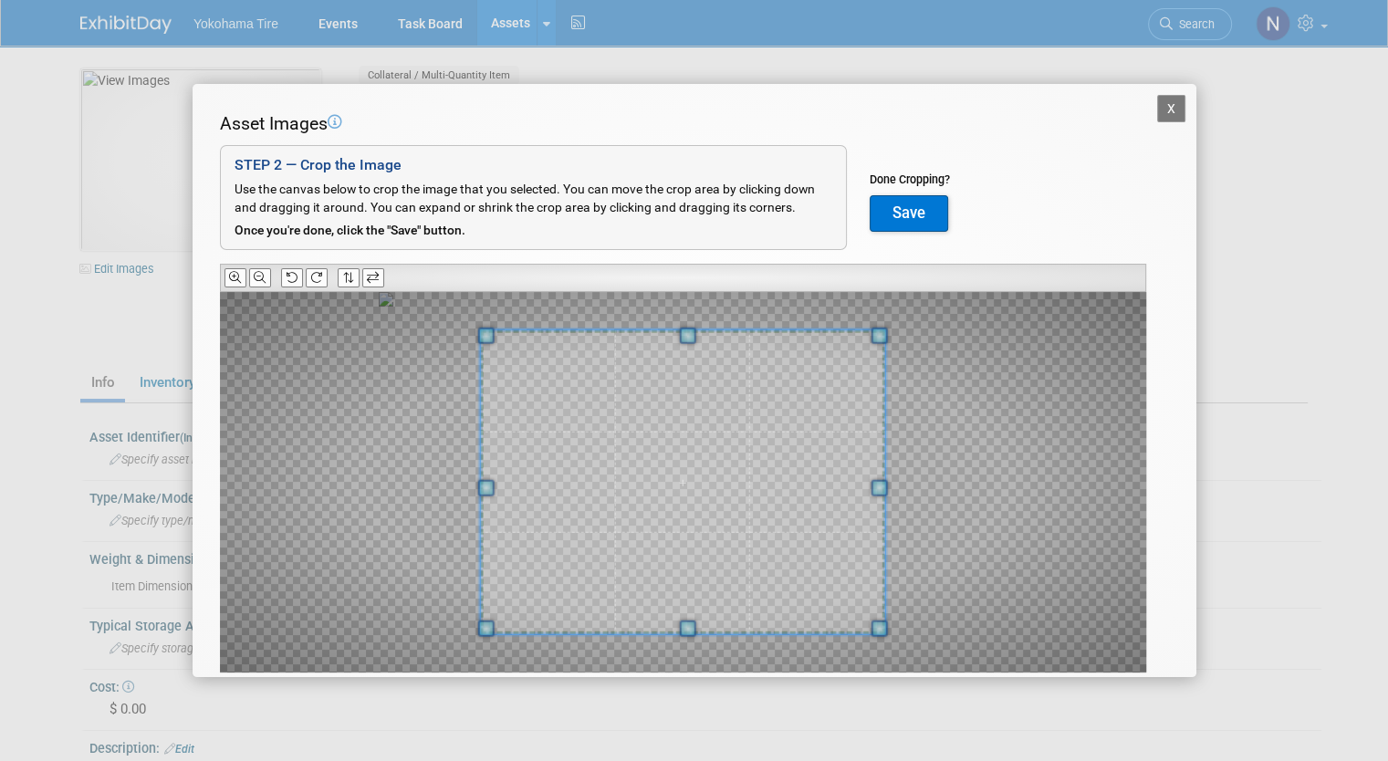
click at [900, 203] on button "Save" at bounding box center [909, 213] width 78 height 36
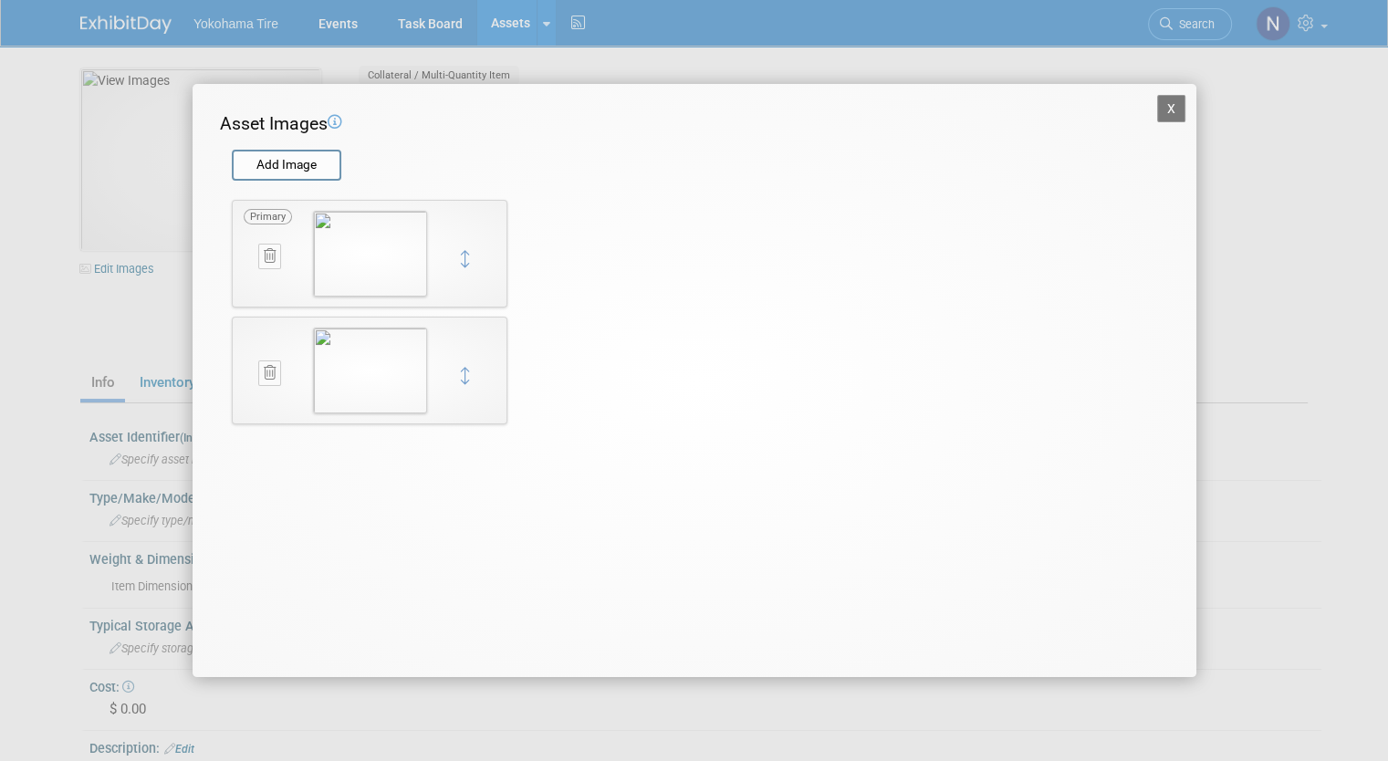
click at [1166, 96] on button "X" at bounding box center [1171, 108] width 29 height 27
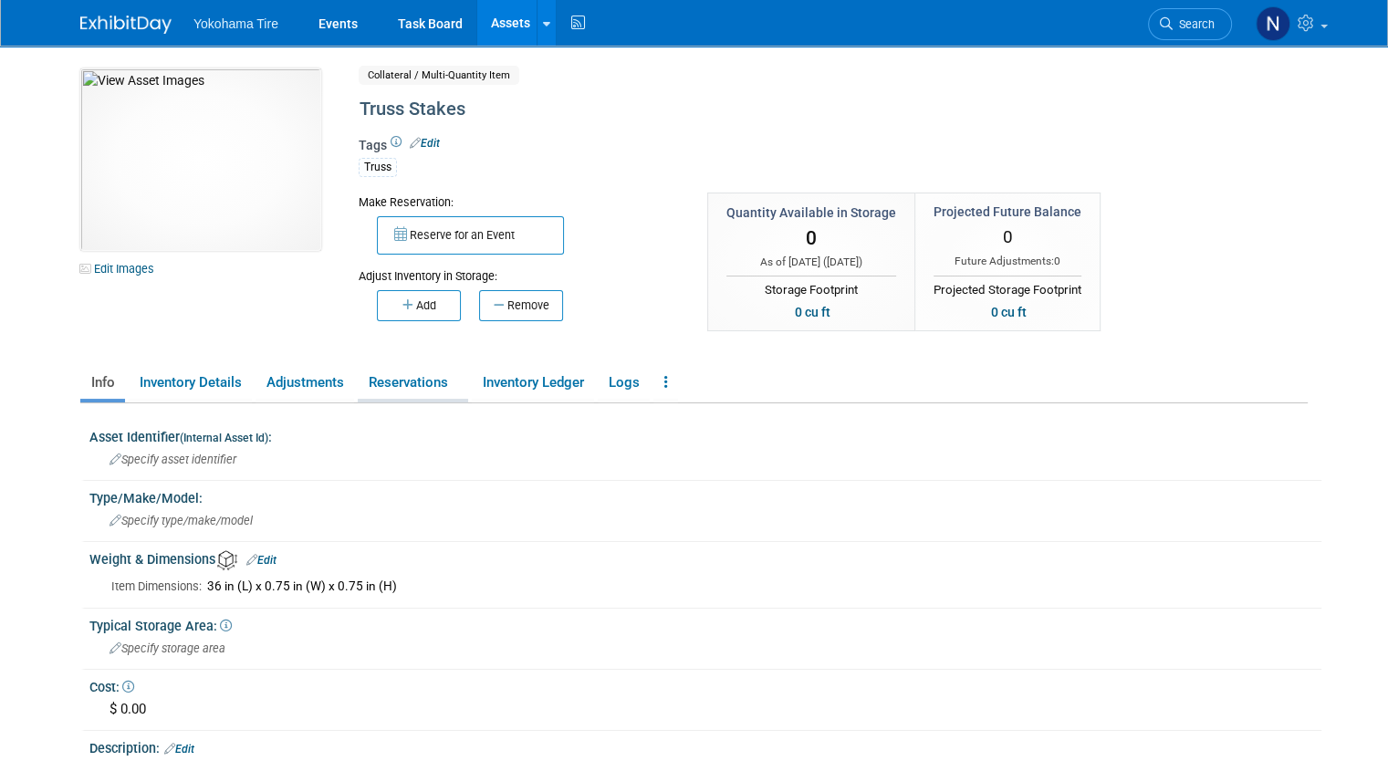
click at [410, 384] on link "Reservations" at bounding box center [413, 383] width 110 height 32
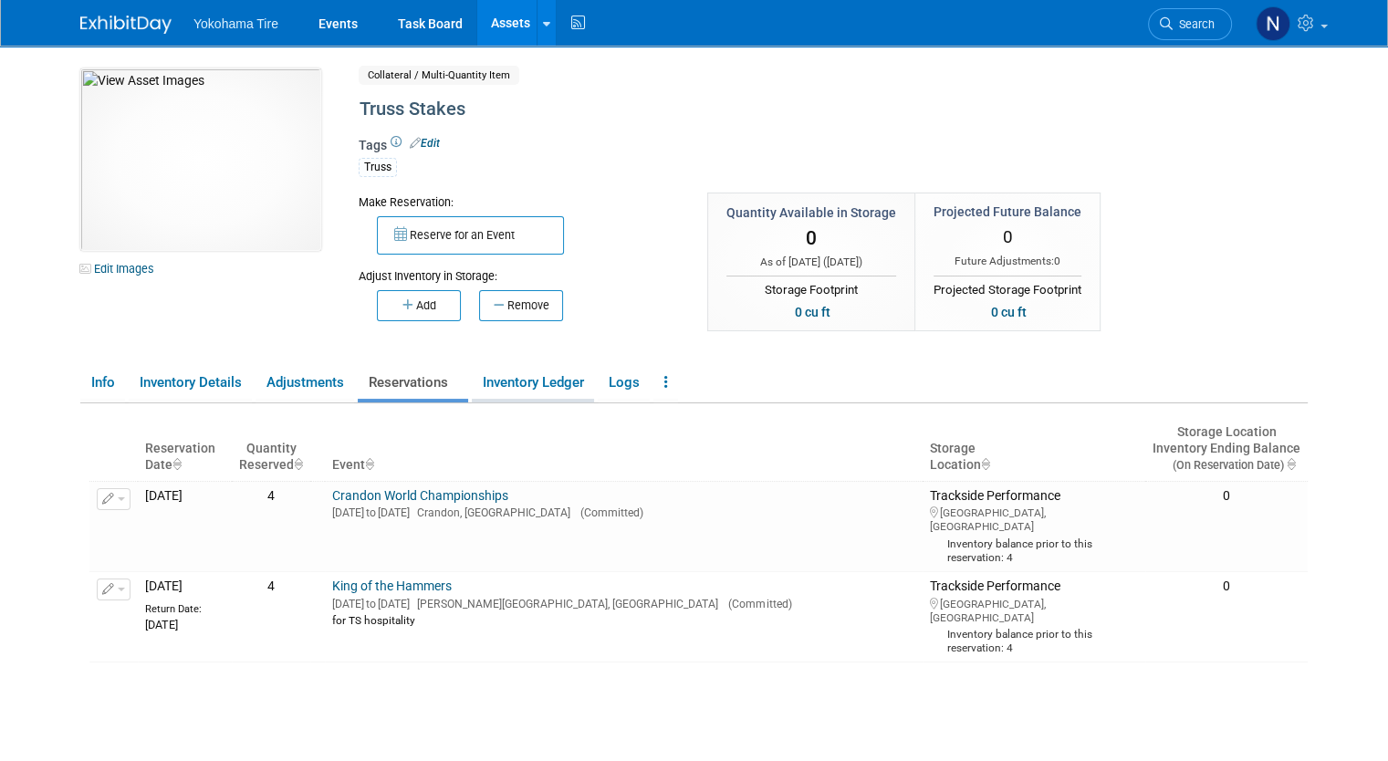
click at [479, 382] on link "Inventory Ledger" at bounding box center [533, 383] width 122 height 32
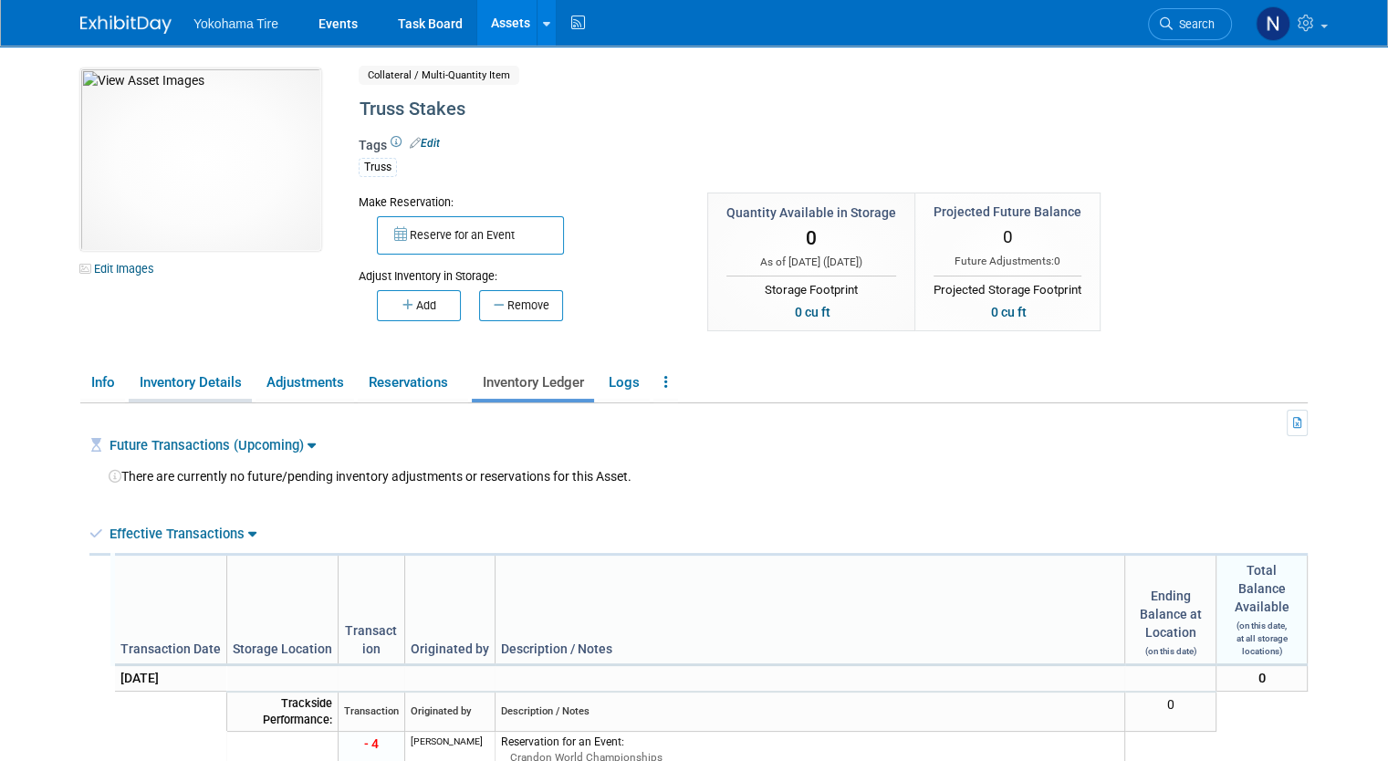
click at [200, 378] on link "Inventory Details" at bounding box center [190, 383] width 123 height 32
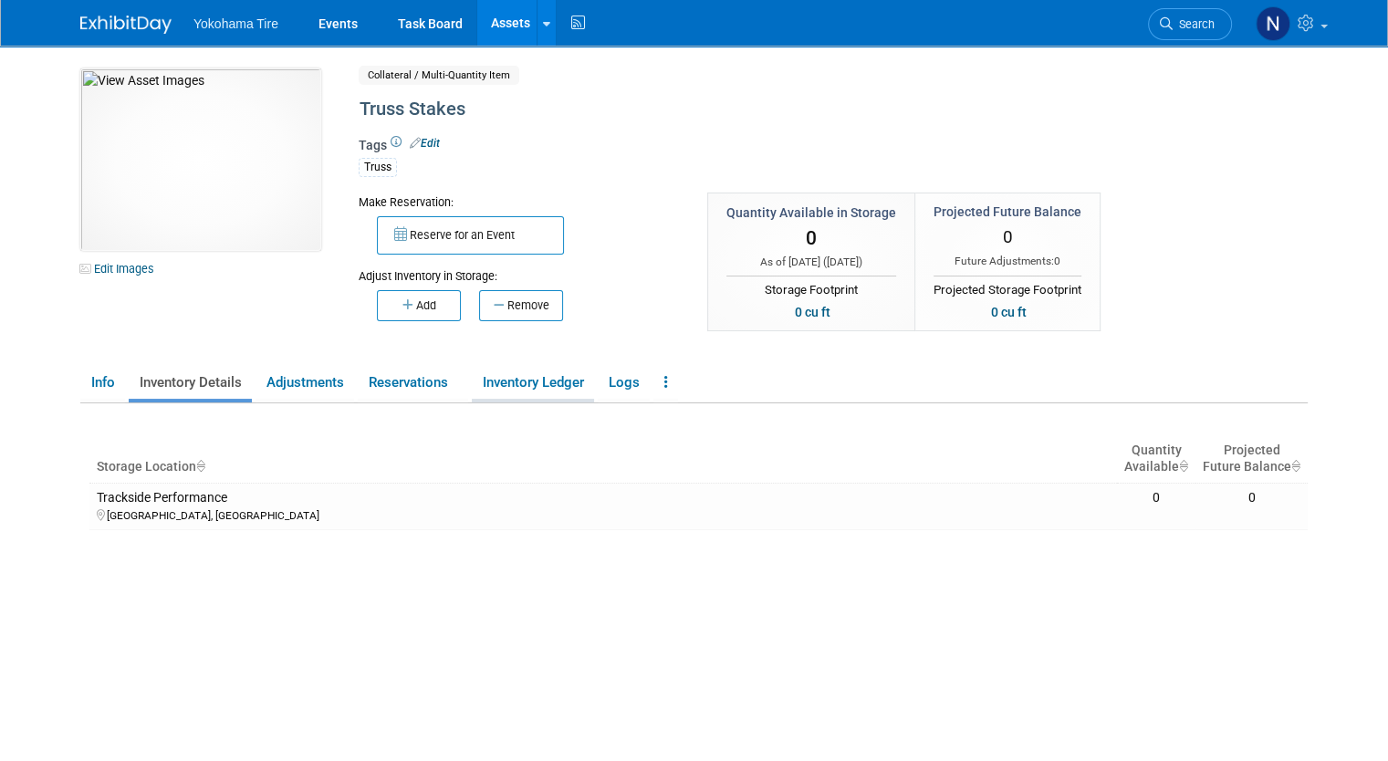
click at [489, 377] on link "Inventory Ledger" at bounding box center [533, 383] width 122 height 32
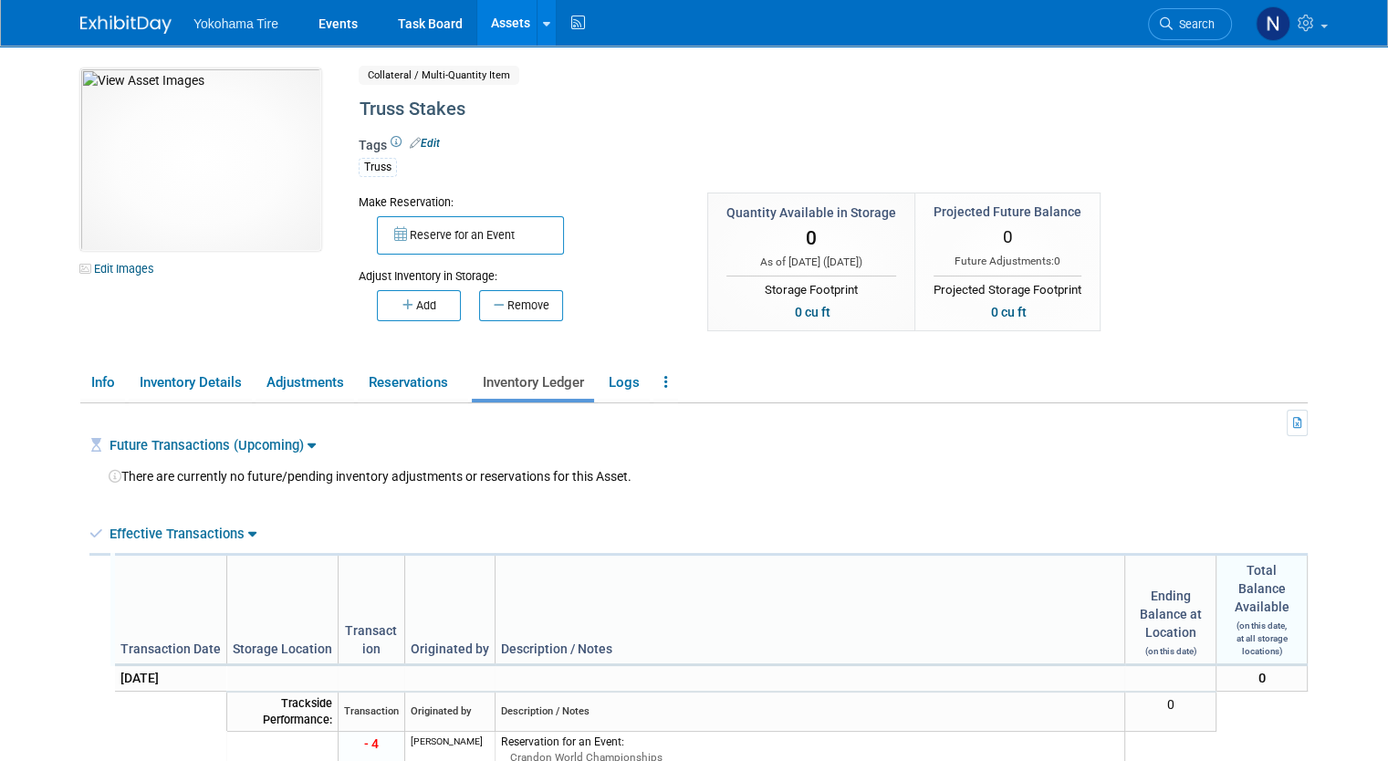
click at [486, 14] on link "Assets" at bounding box center [510, 23] width 67 height 46
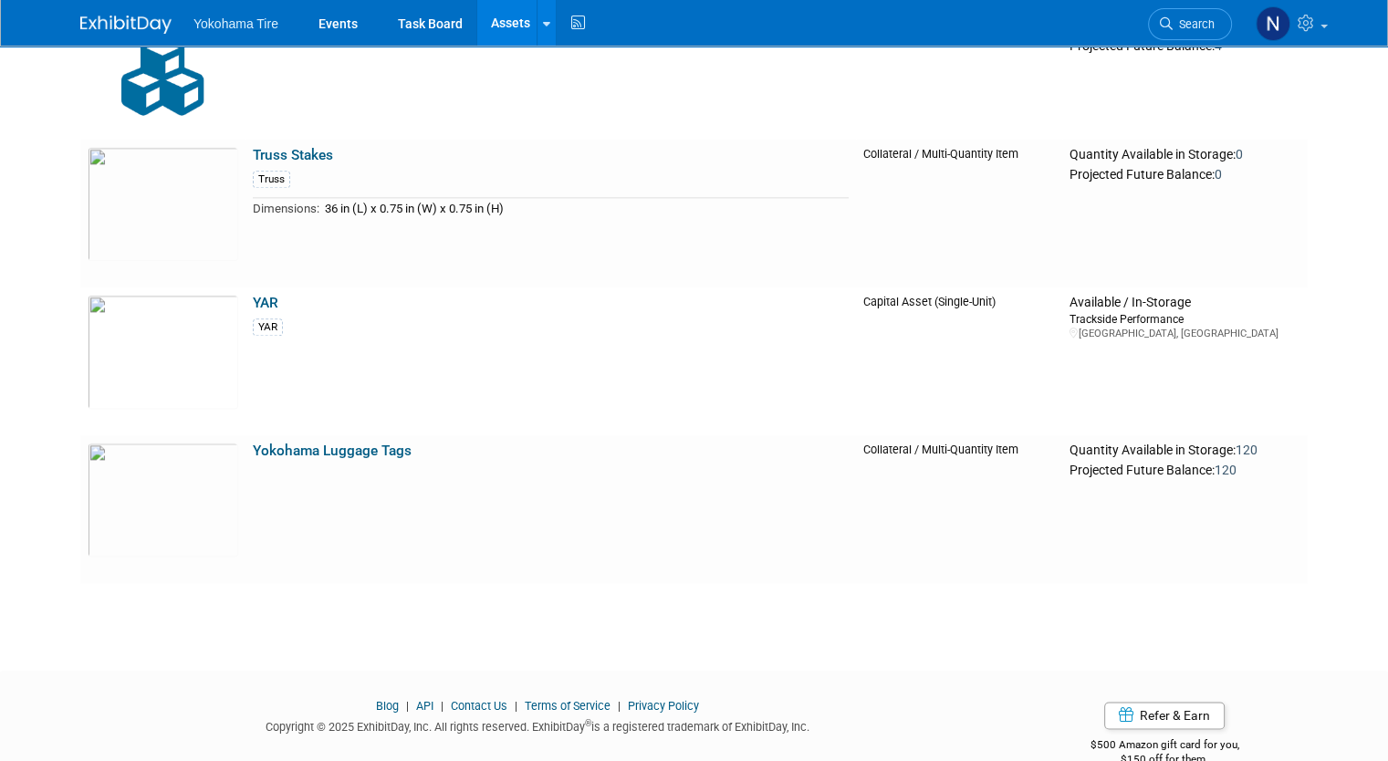
scroll to position [36930, 0]
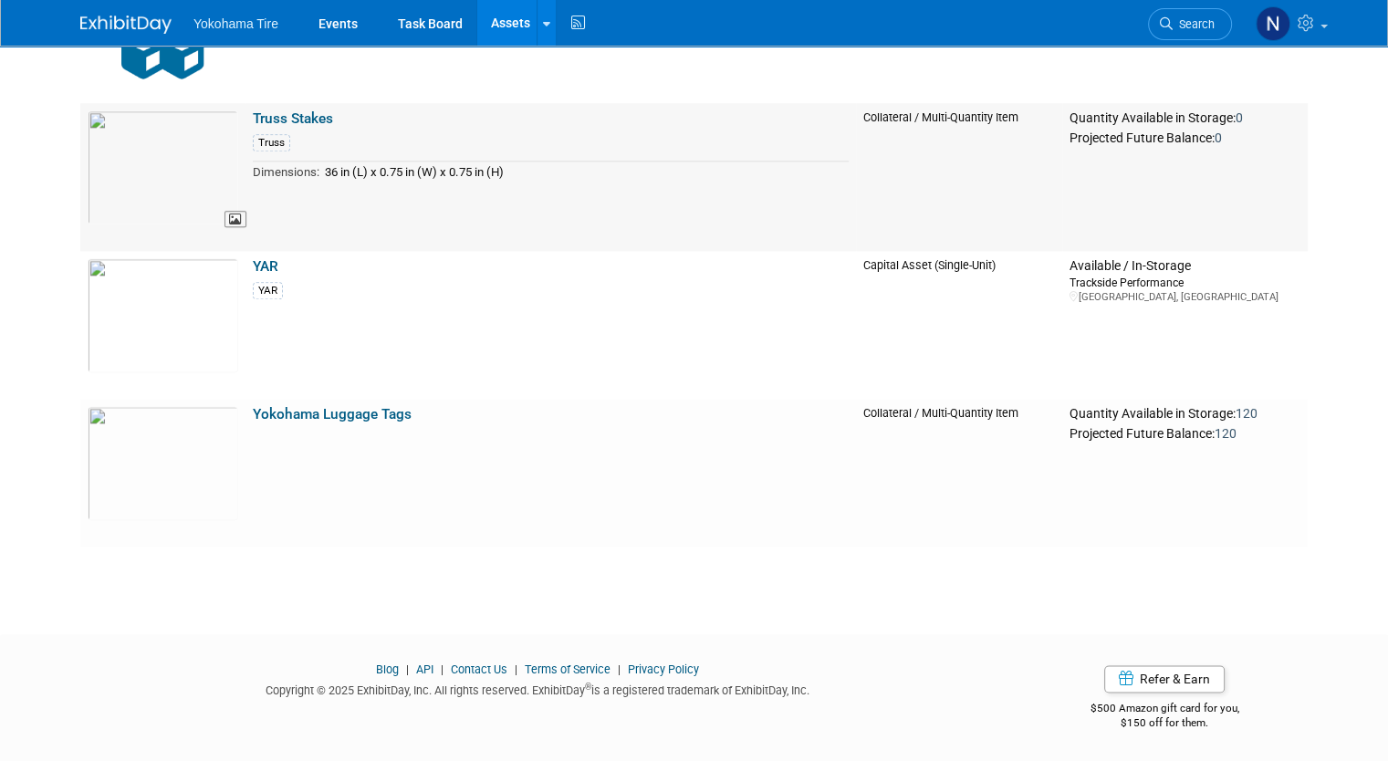
click at [175, 161] on img at bounding box center [163, 167] width 151 height 114
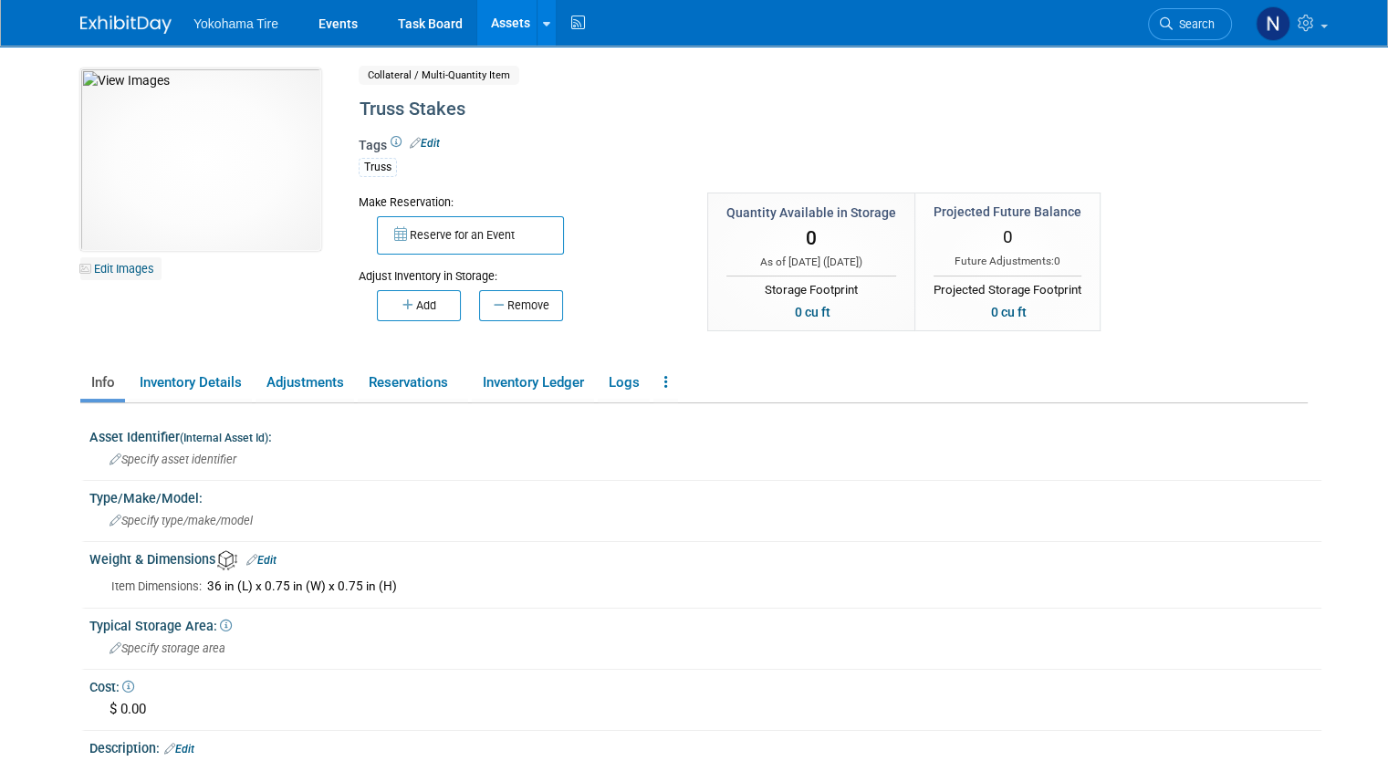
click at [106, 271] on link "Edit Images" at bounding box center [120, 268] width 81 height 23
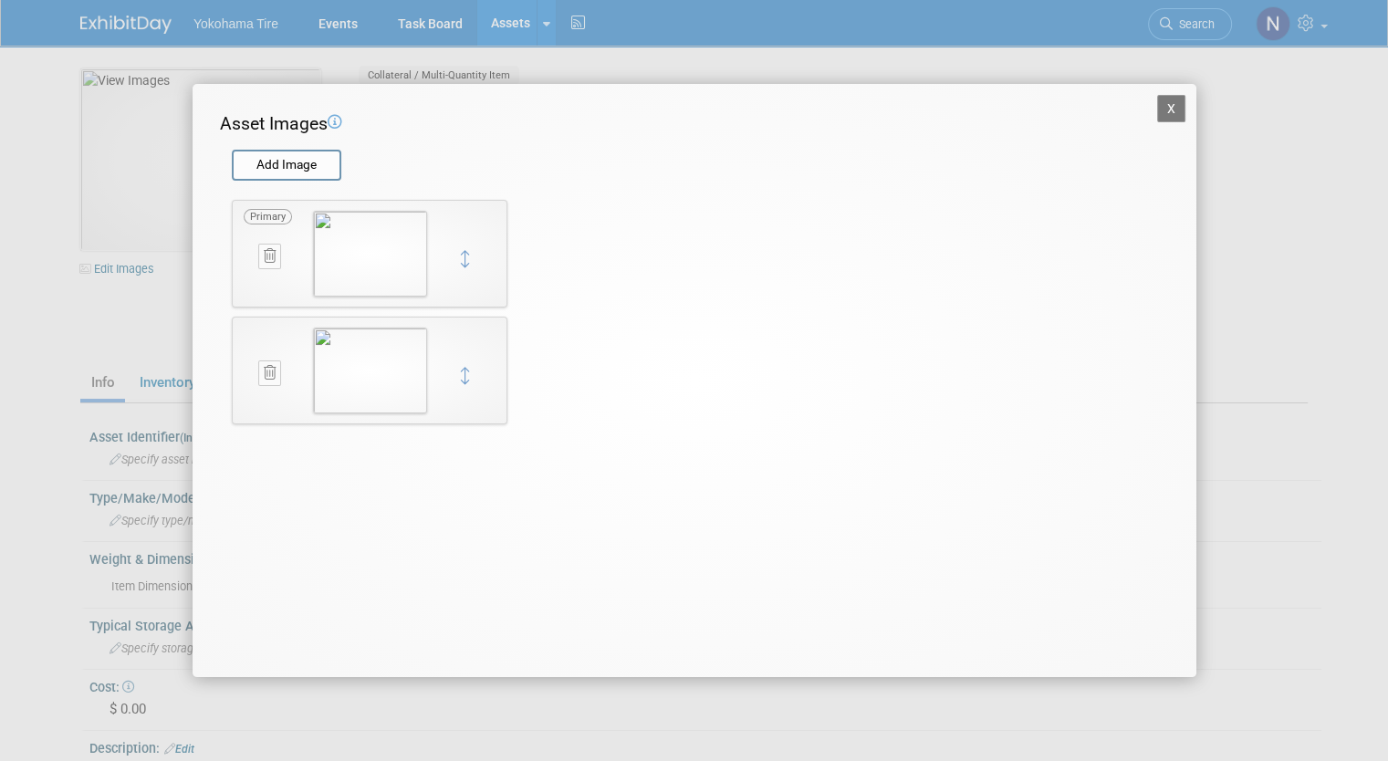
click at [263, 218] on span "Primary" at bounding box center [268, 217] width 48 height 16
click at [253, 344] on div "Primary" at bounding box center [270, 342] width 52 height 36
click at [452, 258] on td at bounding box center [383, 254] width 140 height 86
click at [1169, 99] on button "X" at bounding box center [1171, 108] width 29 height 27
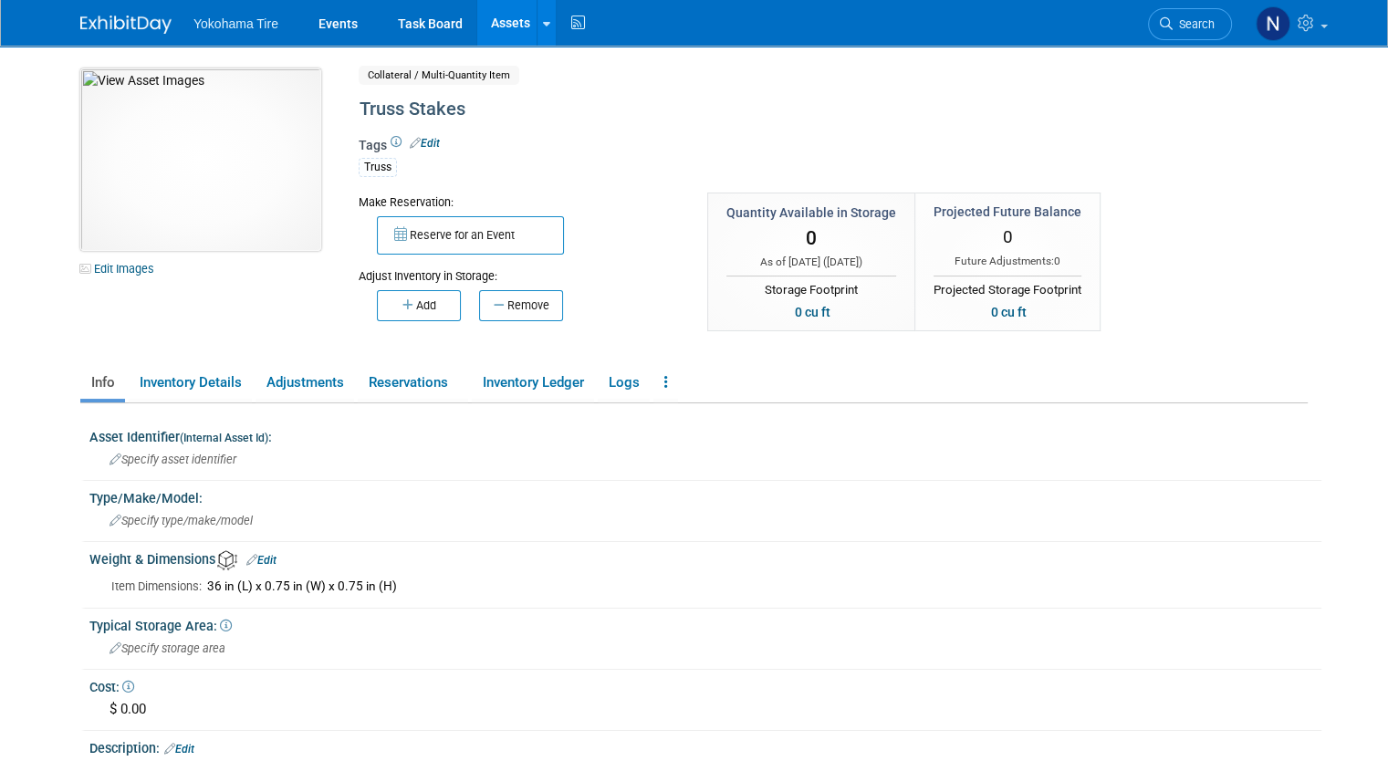
click at [188, 92] on img at bounding box center [200, 159] width 241 height 182
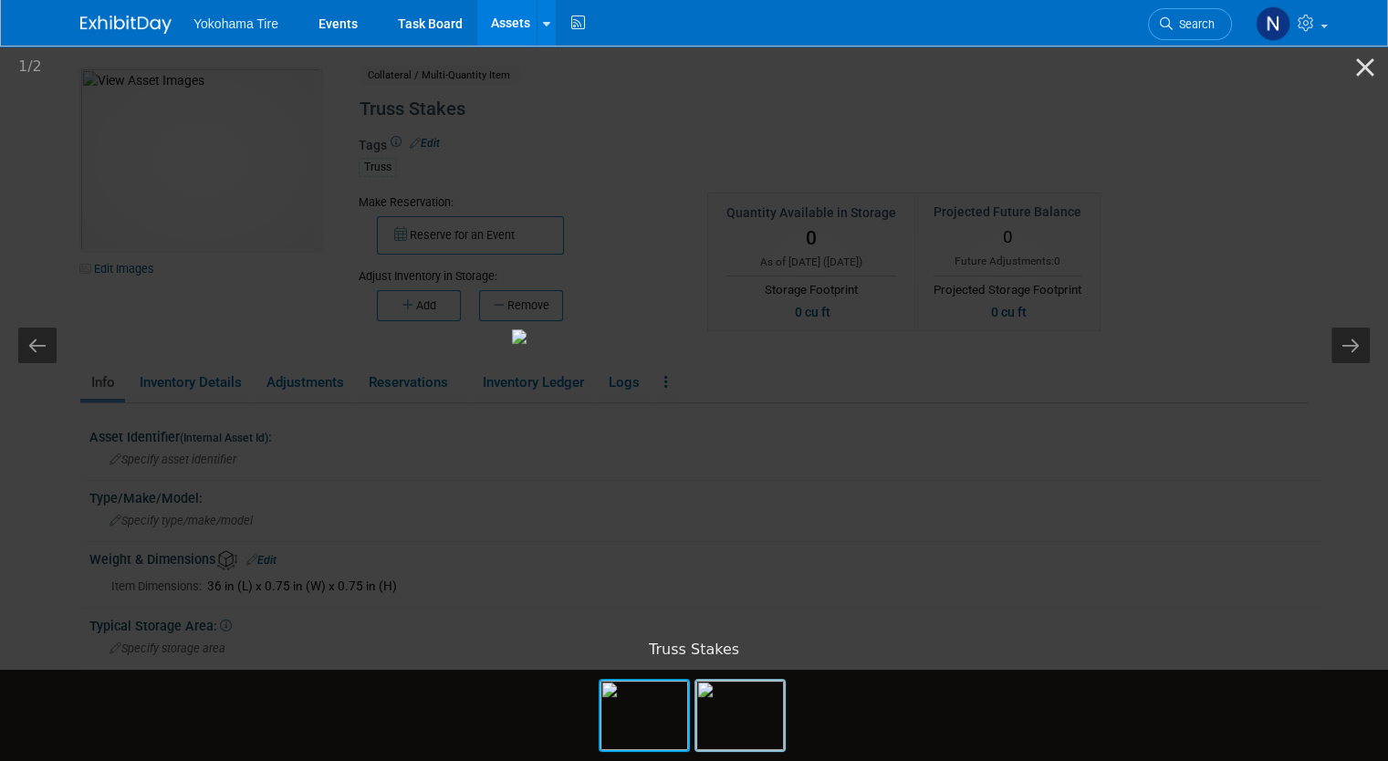
click at [780, 679] on div at bounding box center [739, 715] width 91 height 73
click at [42, 349] on button "Previous slide" at bounding box center [37, 346] width 38 height 36
click at [1353, 77] on button "Close gallery" at bounding box center [1365, 67] width 46 height 43
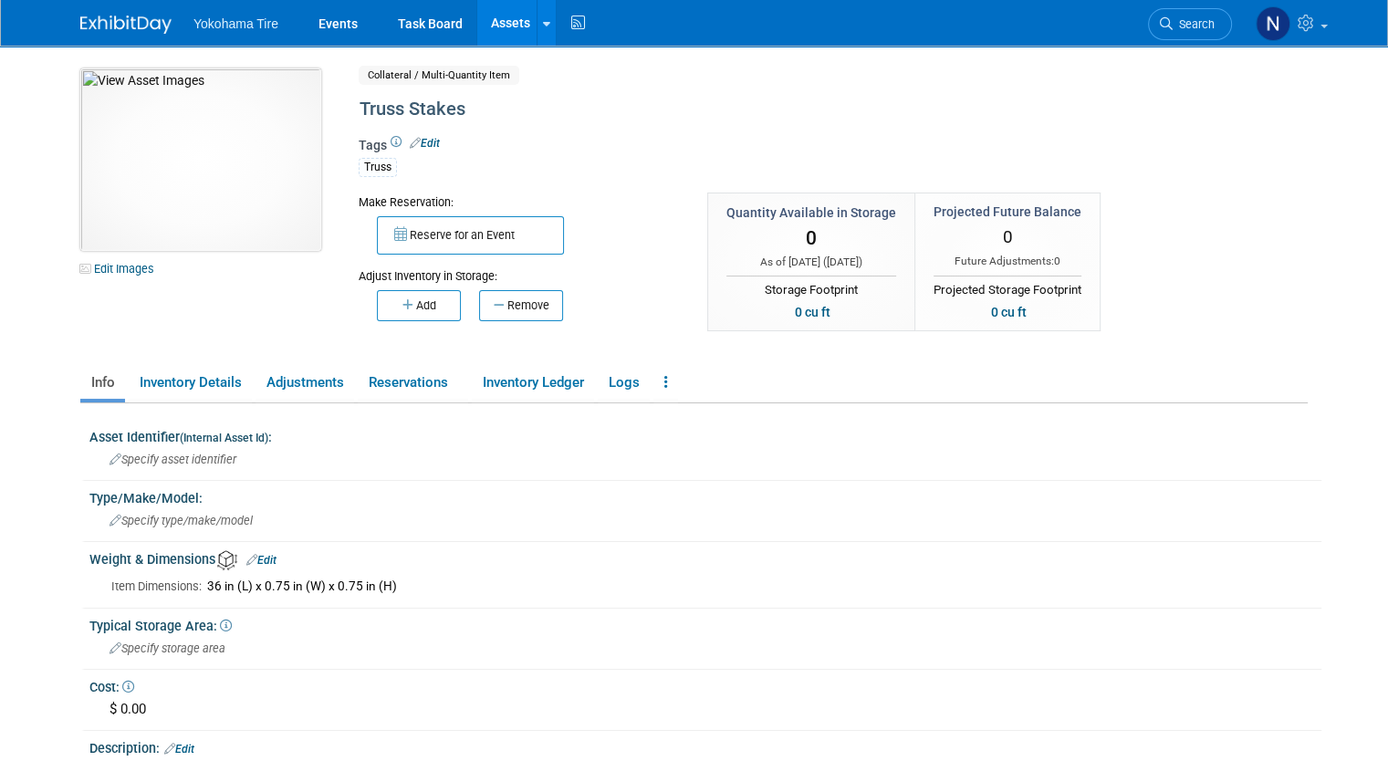
click at [158, 151] on img at bounding box center [200, 159] width 241 height 182
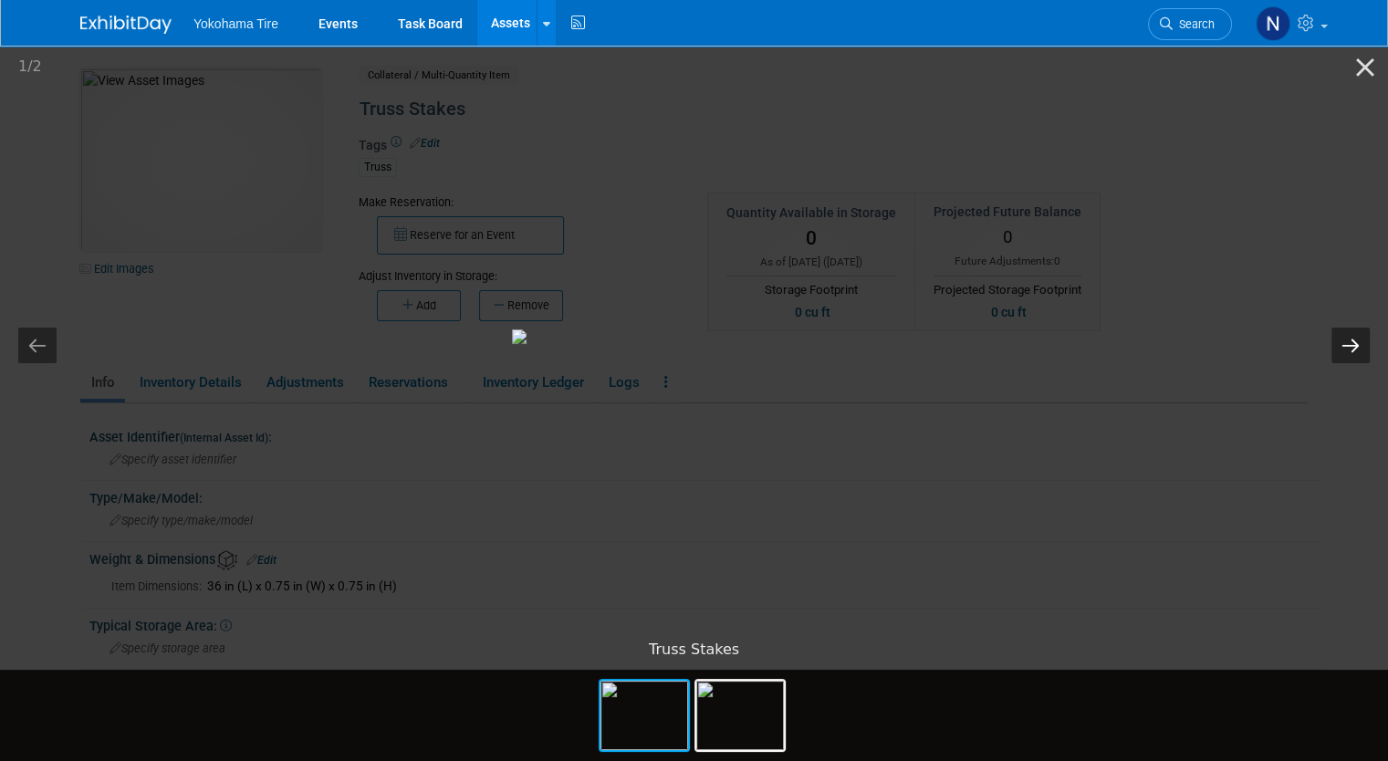
click at [1352, 344] on button "Next slide" at bounding box center [1350, 346] width 38 height 36
click at [1358, 64] on button "Close gallery" at bounding box center [1365, 67] width 46 height 43
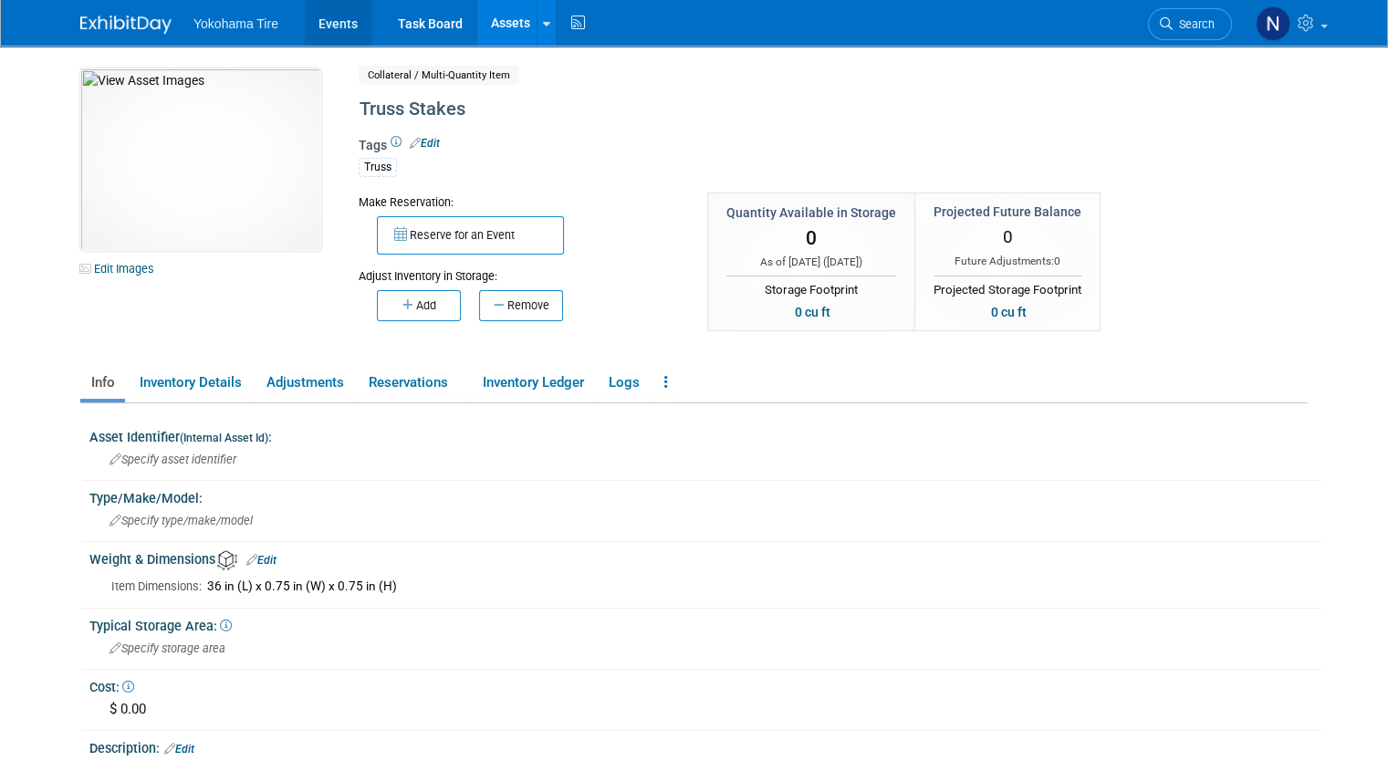
click at [328, 10] on link "Events" at bounding box center [338, 23] width 67 height 46
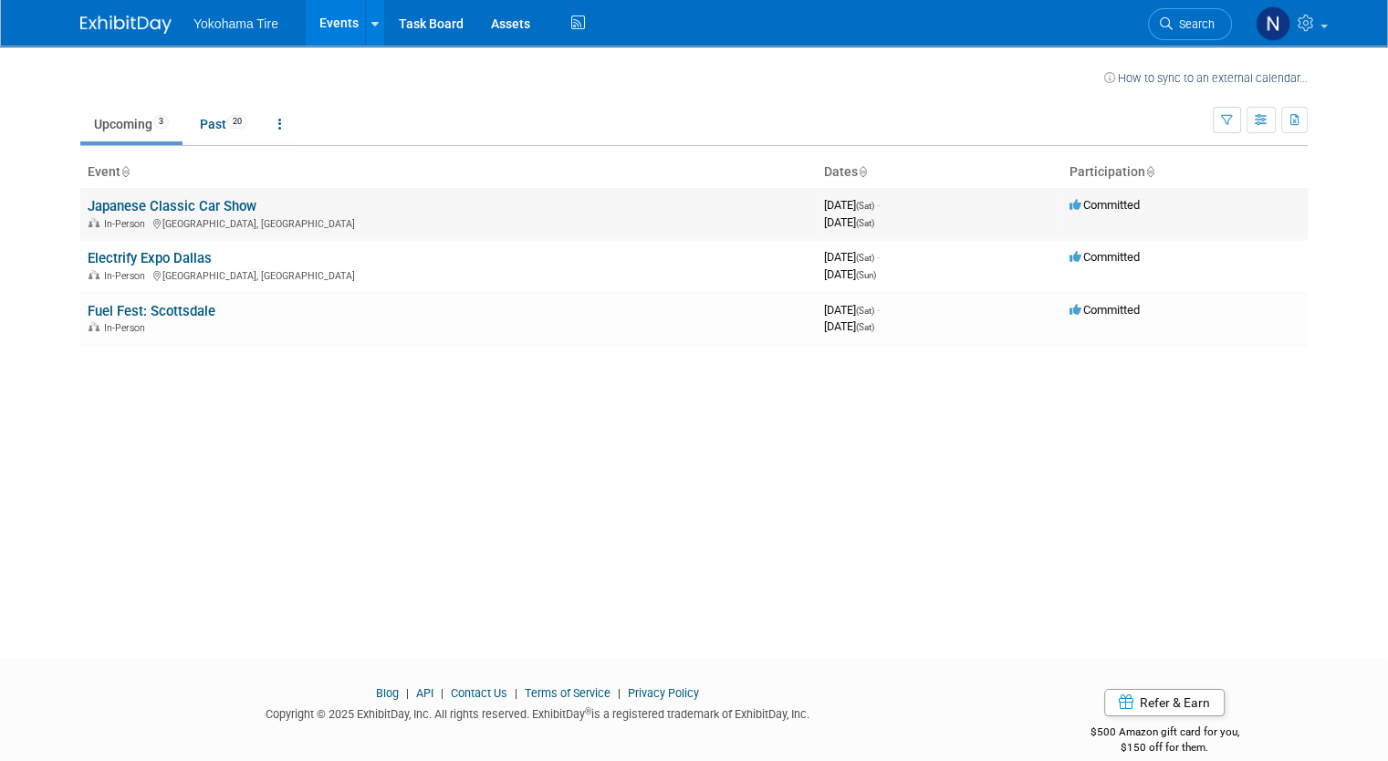
click at [168, 200] on link "Japanese Classic Car Show" at bounding box center [172, 206] width 169 height 16
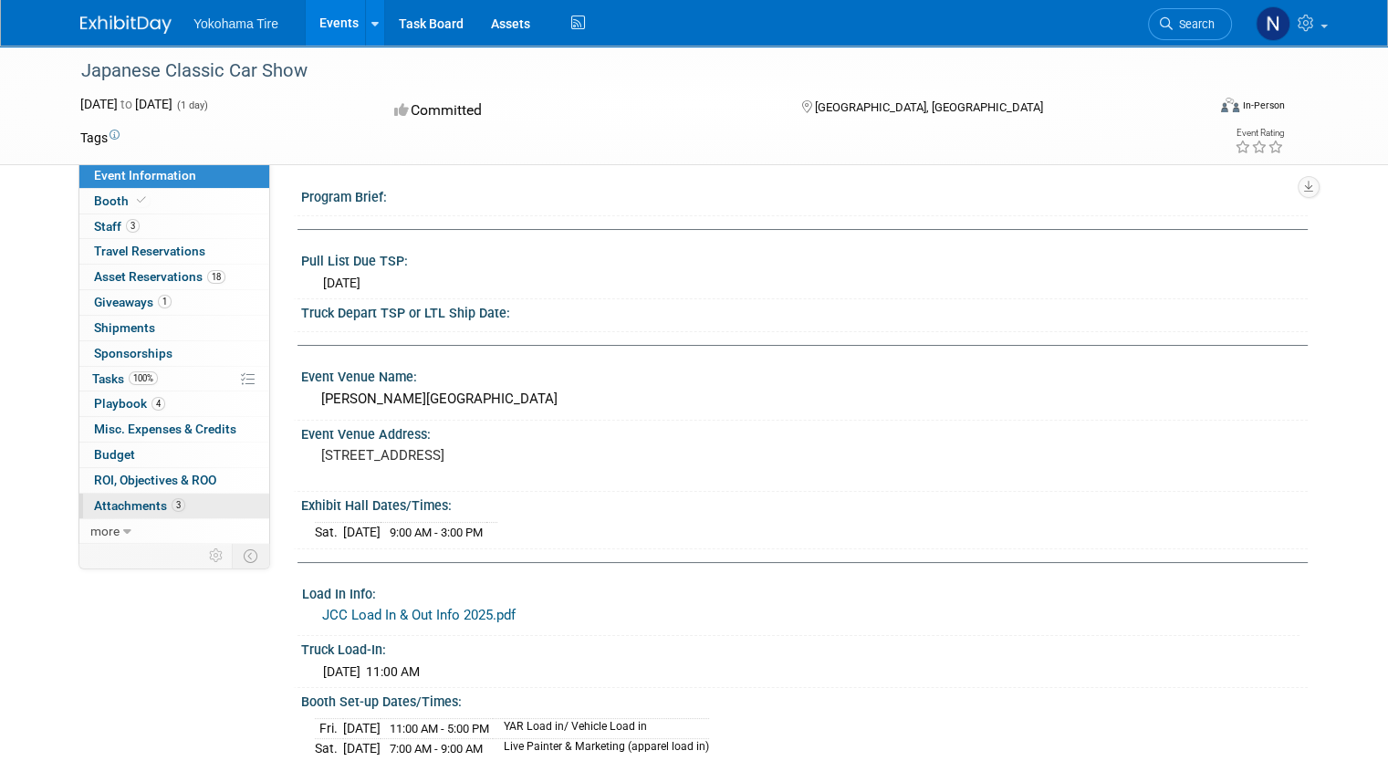
click at [147, 502] on span "Attachments 3" at bounding box center [139, 505] width 91 height 15
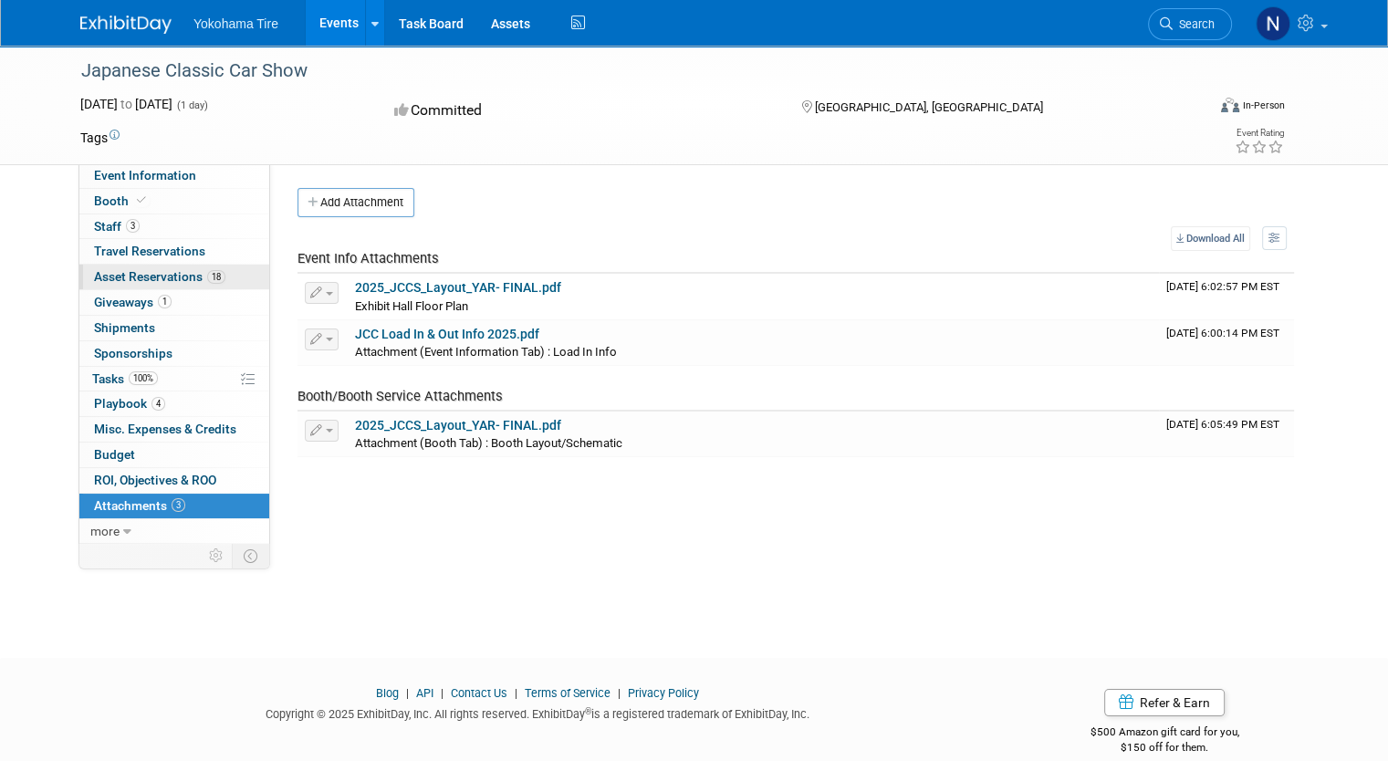
click at [122, 272] on span "Asset Reservations 18" at bounding box center [159, 276] width 131 height 15
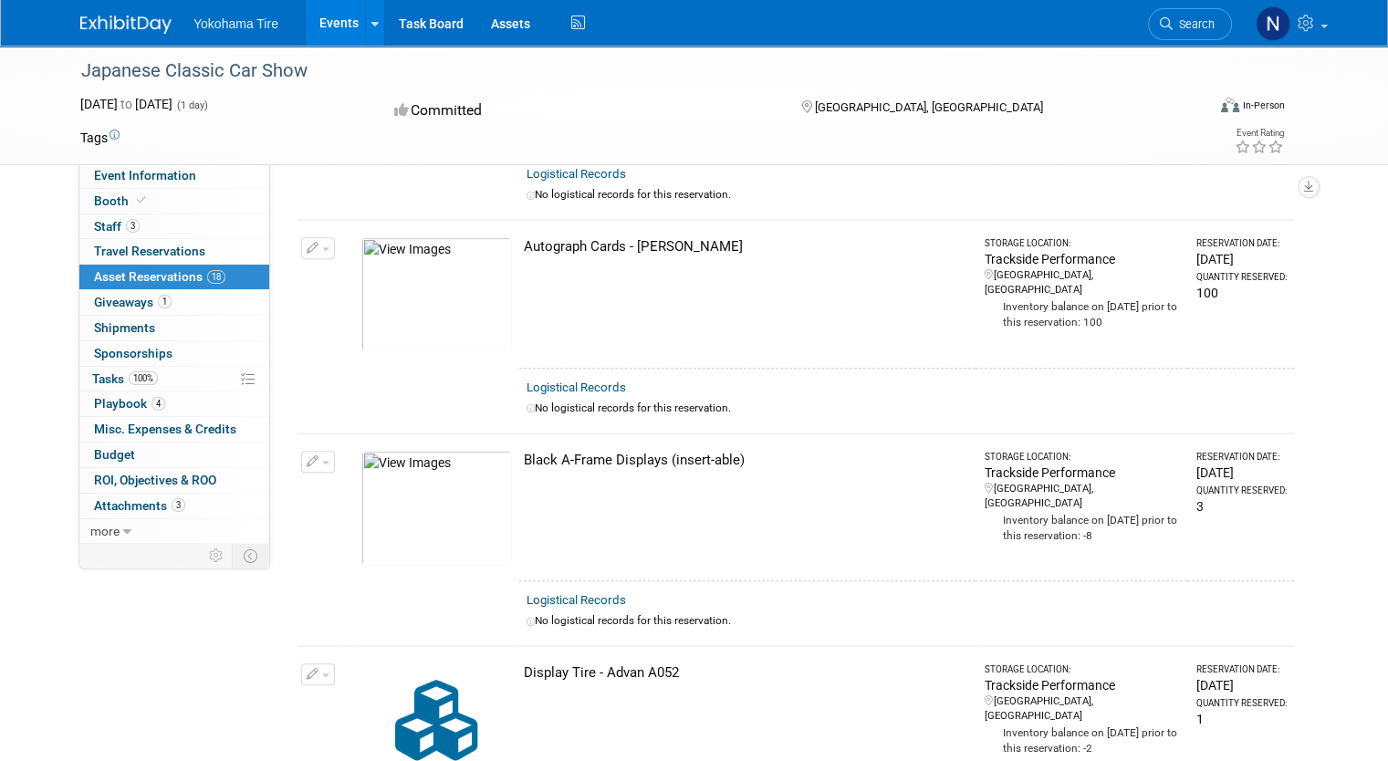
scroll to position [675, 0]
click at [436, 491] on img at bounding box center [436, 506] width 151 height 114
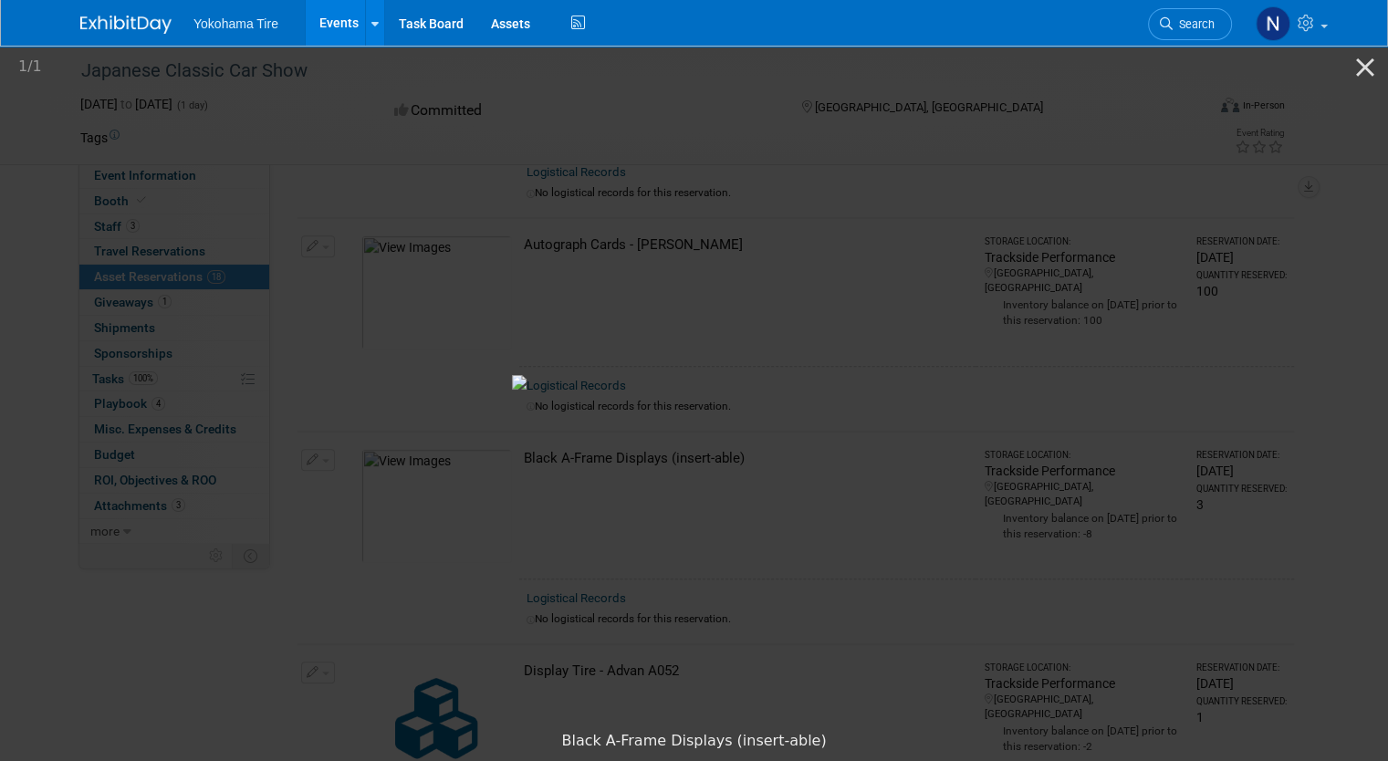
drag, startPoint x: 1358, startPoint y: 70, endPoint x: 967, endPoint y: 299, distance: 452.7
click at [967, 299] on div "1 / 1 Black A-Frame Displays (insert-able)" at bounding box center [694, 380] width 1388 height 761
click at [1371, 63] on button "Close gallery" at bounding box center [1365, 67] width 46 height 43
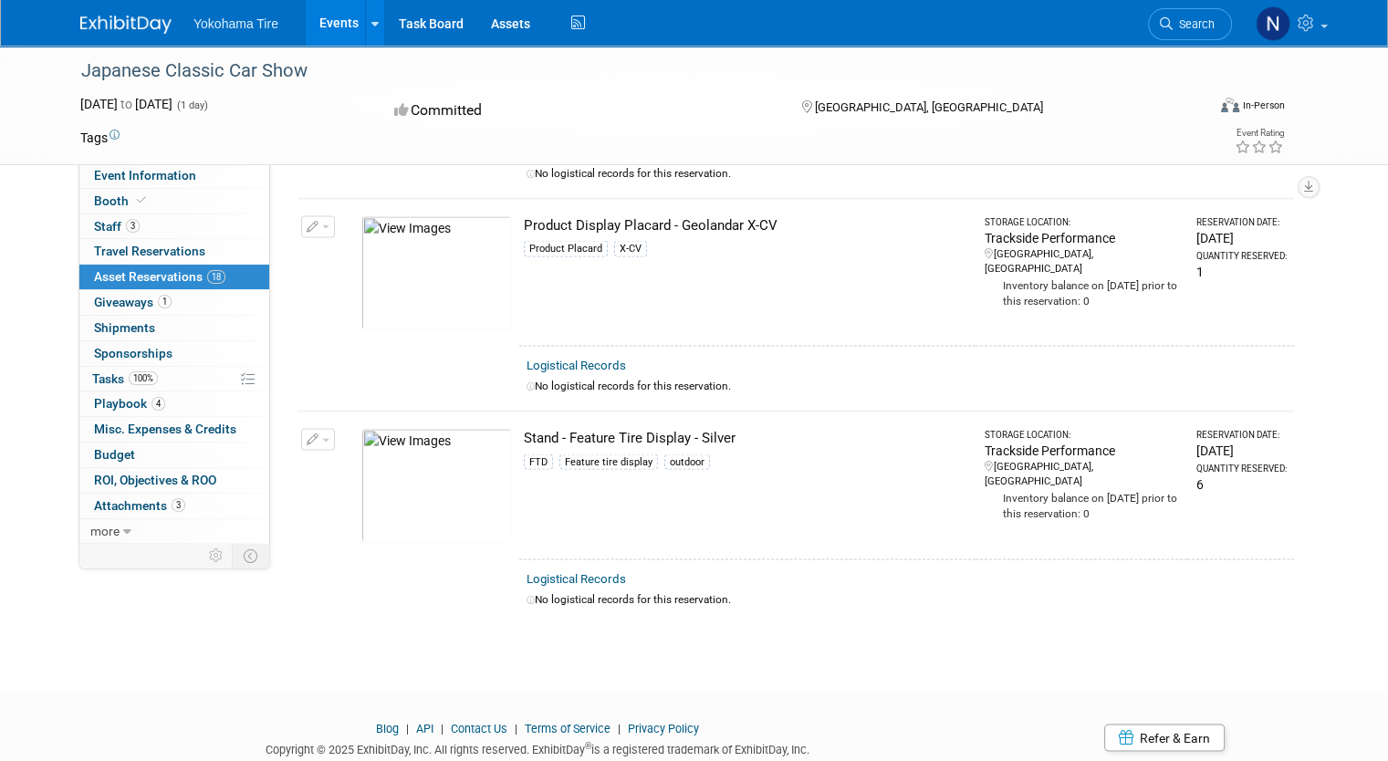
scroll to position [3466, 0]
click at [414, 459] on img at bounding box center [436, 484] width 151 height 114
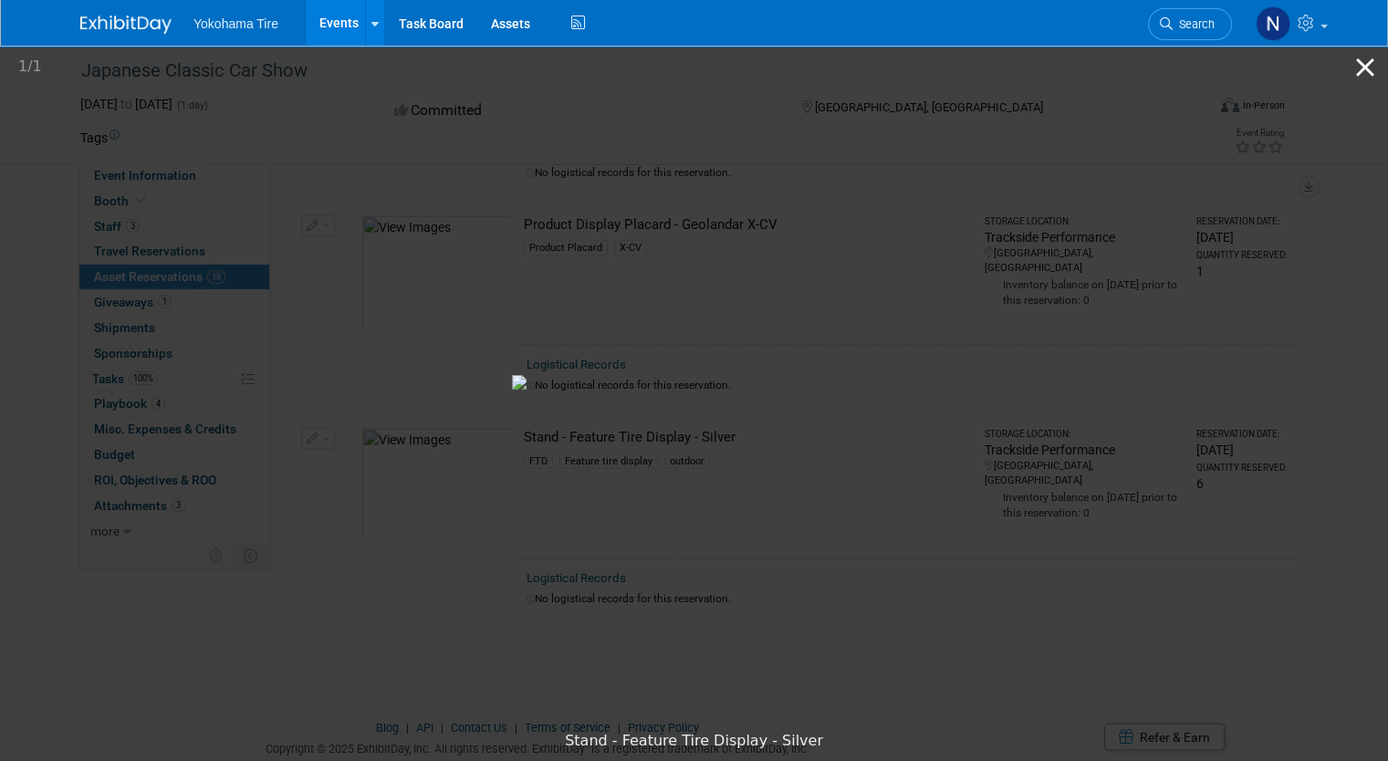
click at [1361, 60] on button "Close gallery" at bounding box center [1365, 67] width 46 height 43
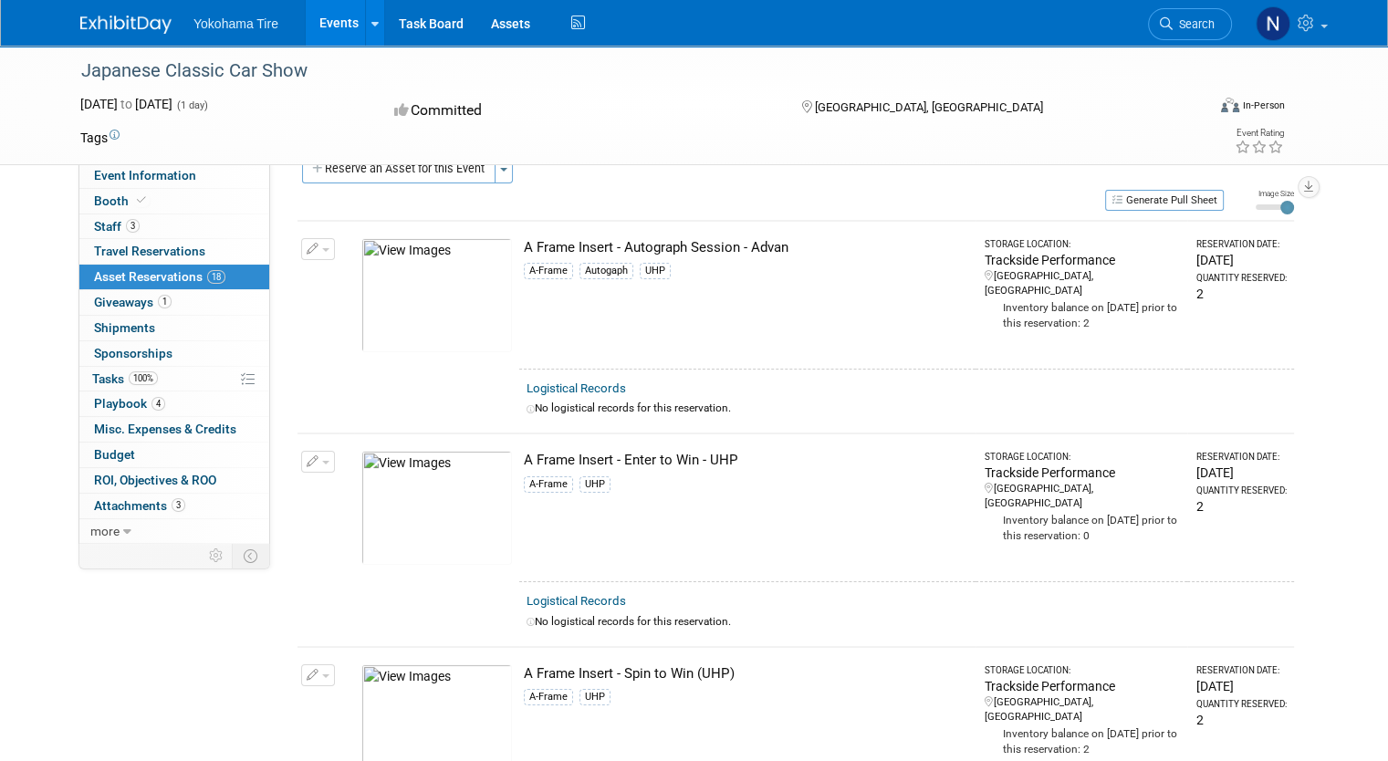
scroll to position [0, 0]
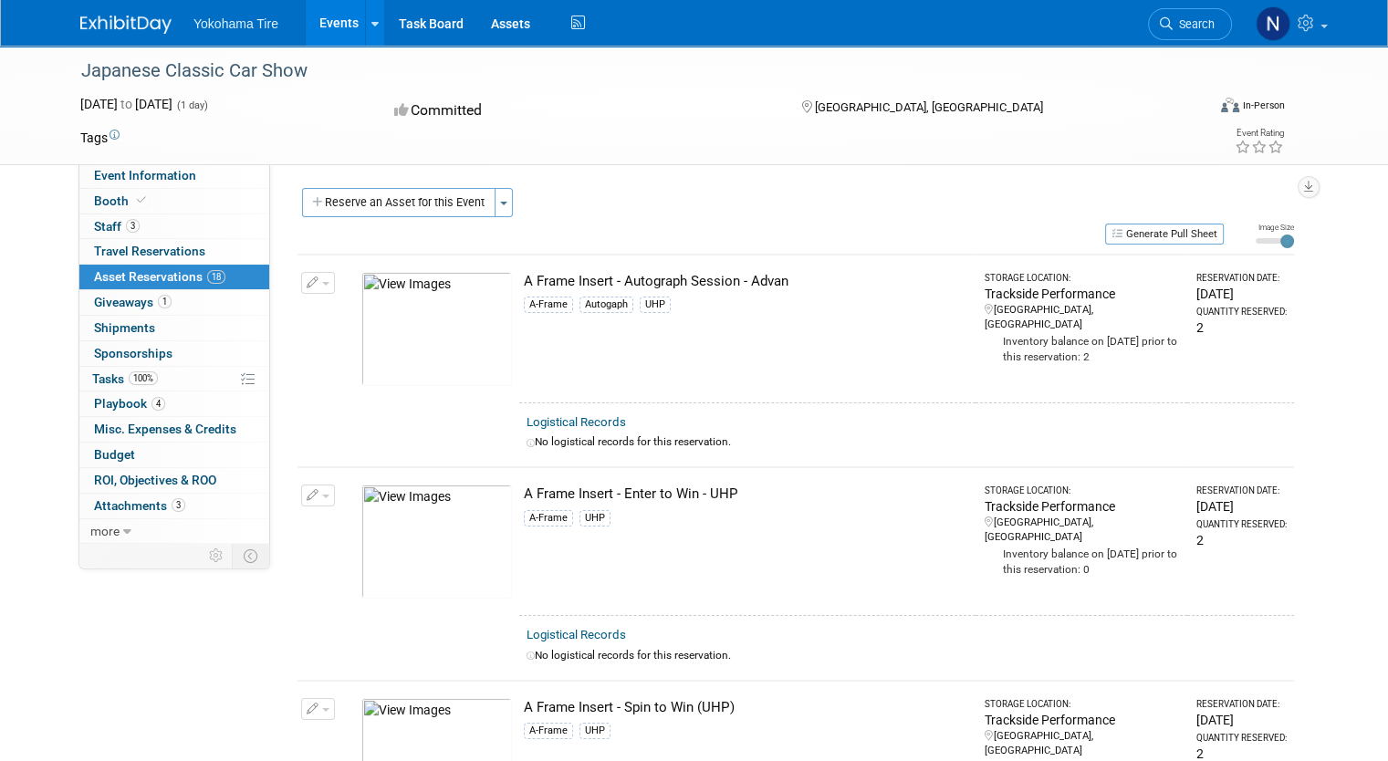
click at [537, 329] on td "A Frame Insert - Autograph Session - Advan A-Frame Autogaph UHP" at bounding box center [747, 329] width 456 height 148
click at [478, 23] on link "Assets" at bounding box center [510, 23] width 67 height 46
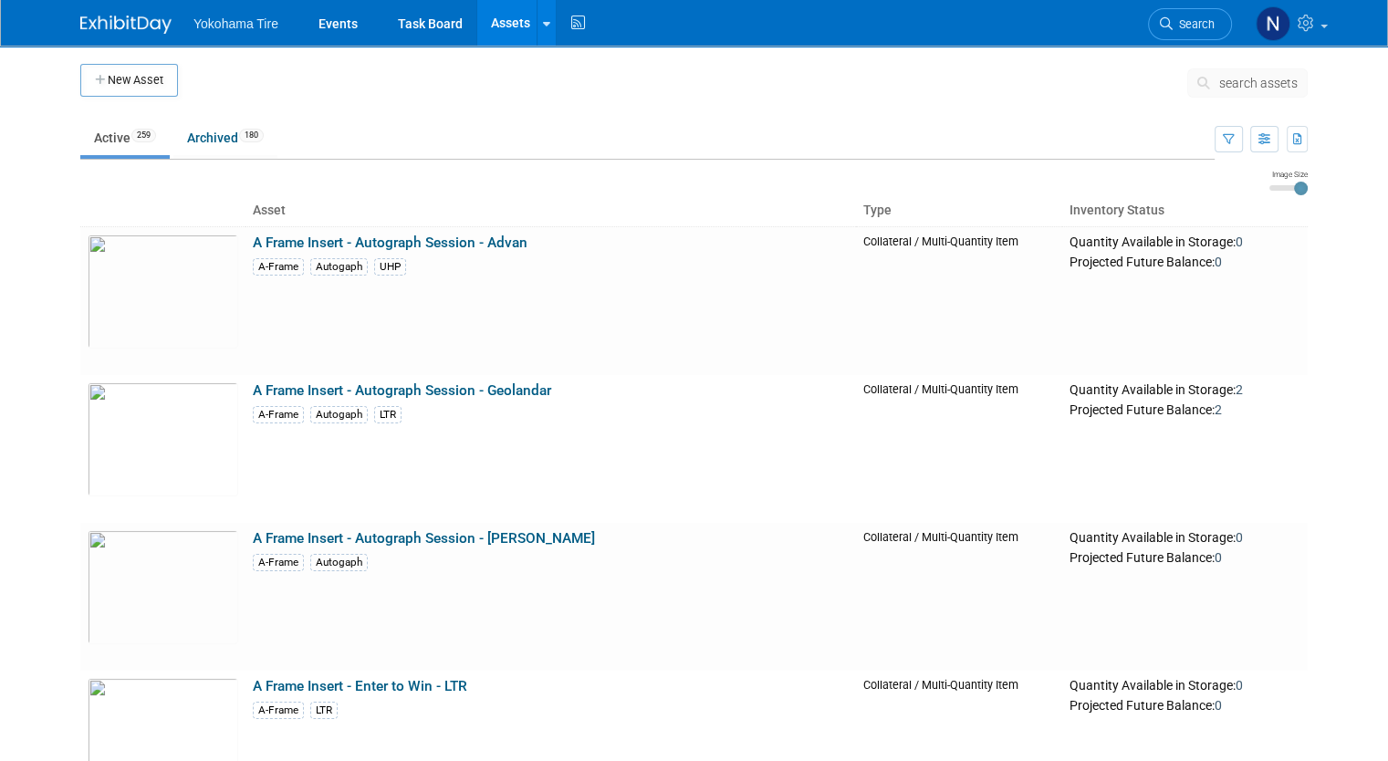
click at [1297, 86] on span "search assets" at bounding box center [1258, 83] width 78 height 15
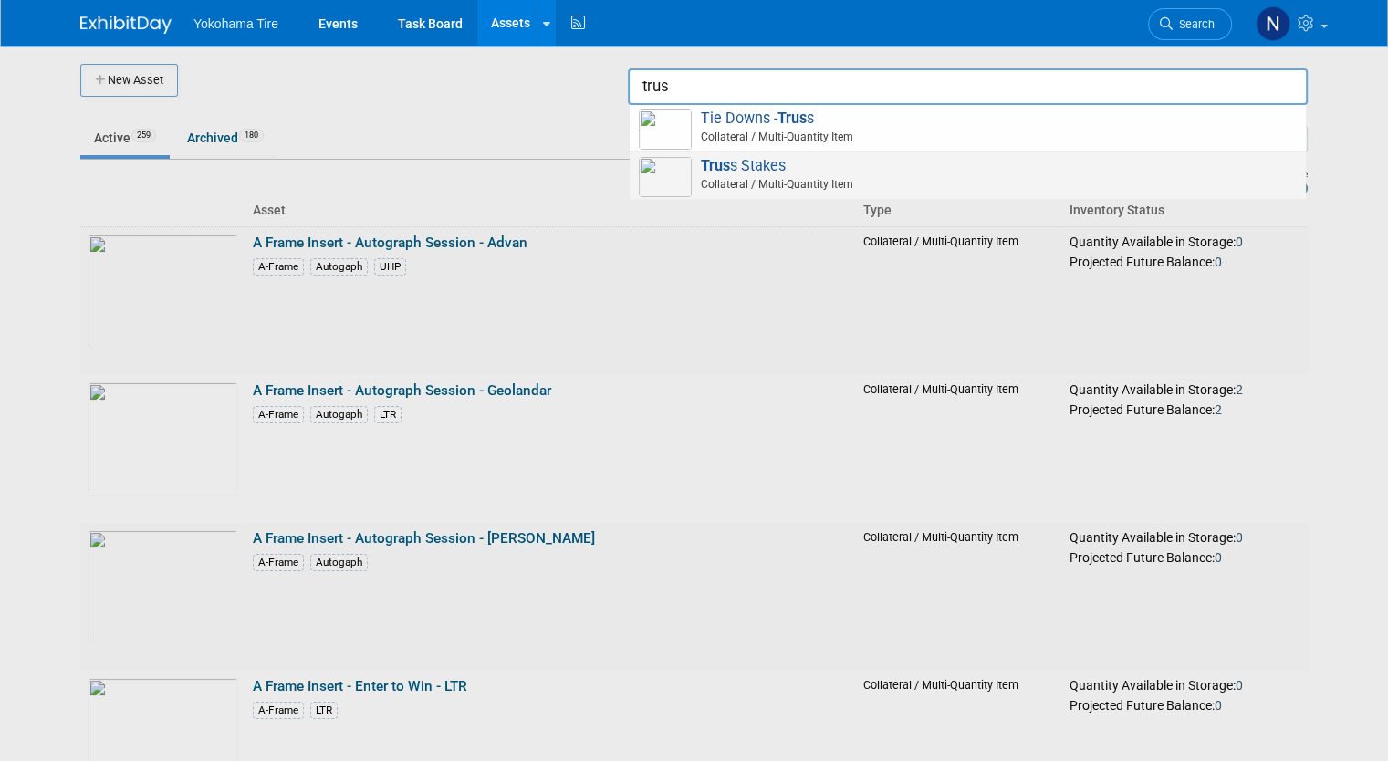
click at [776, 159] on span "Trus s Stakes Collateral / Multi-Quantity Item" at bounding box center [968, 175] width 658 height 37
type input "Truss Stakes"
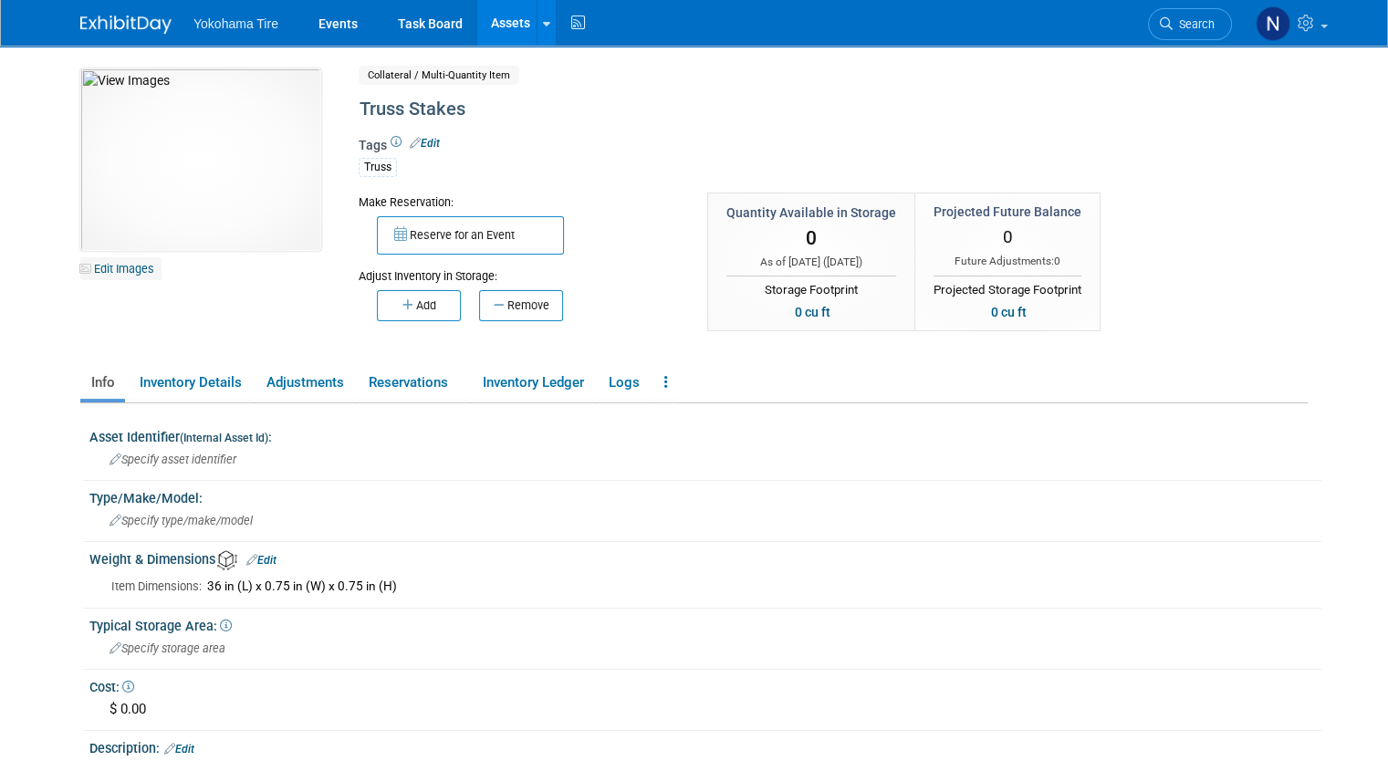
click at [118, 266] on link "Edit Images" at bounding box center [120, 268] width 81 height 23
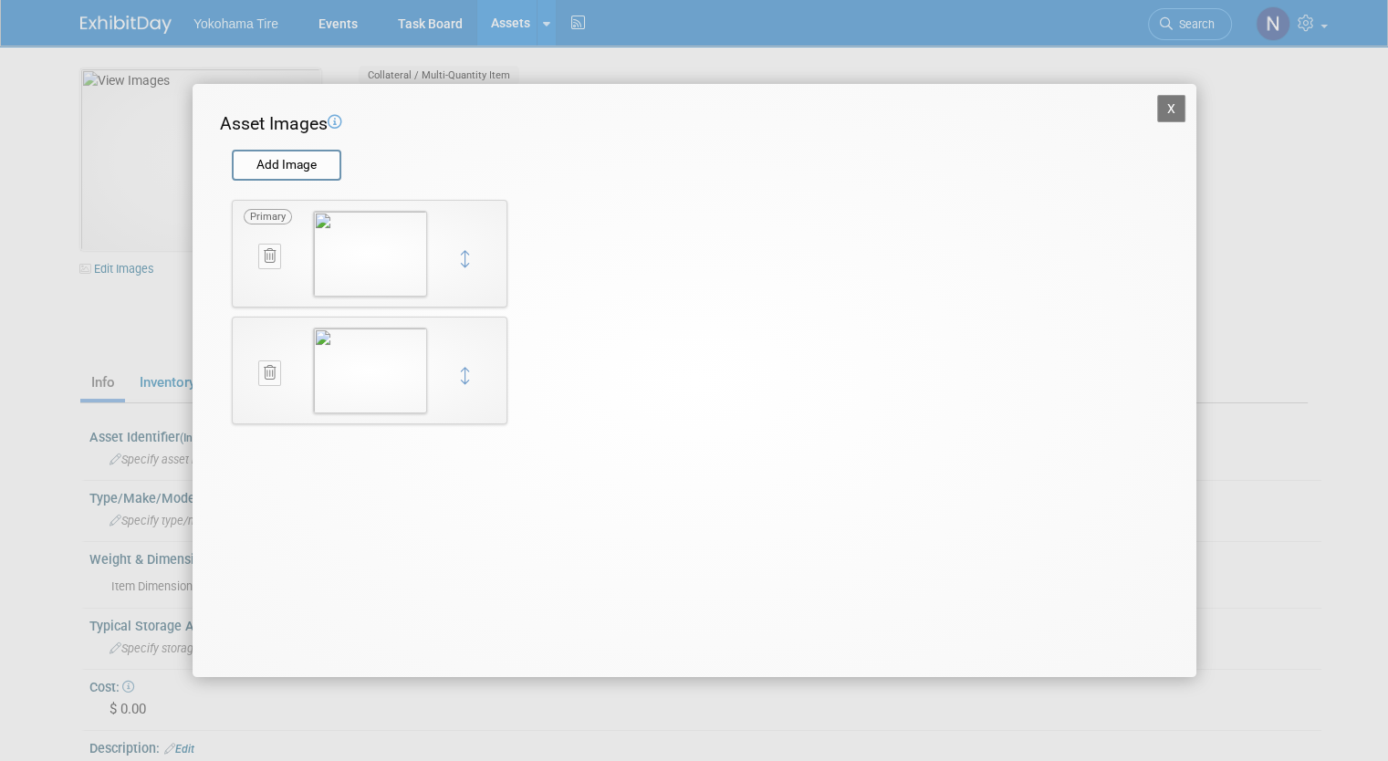
click at [266, 370] on icon at bounding box center [270, 373] width 12 height 14
click at [257, 398] on icon "button" at bounding box center [260, 394] width 12 height 11
click at [1174, 107] on button "X" at bounding box center [1171, 108] width 29 height 27
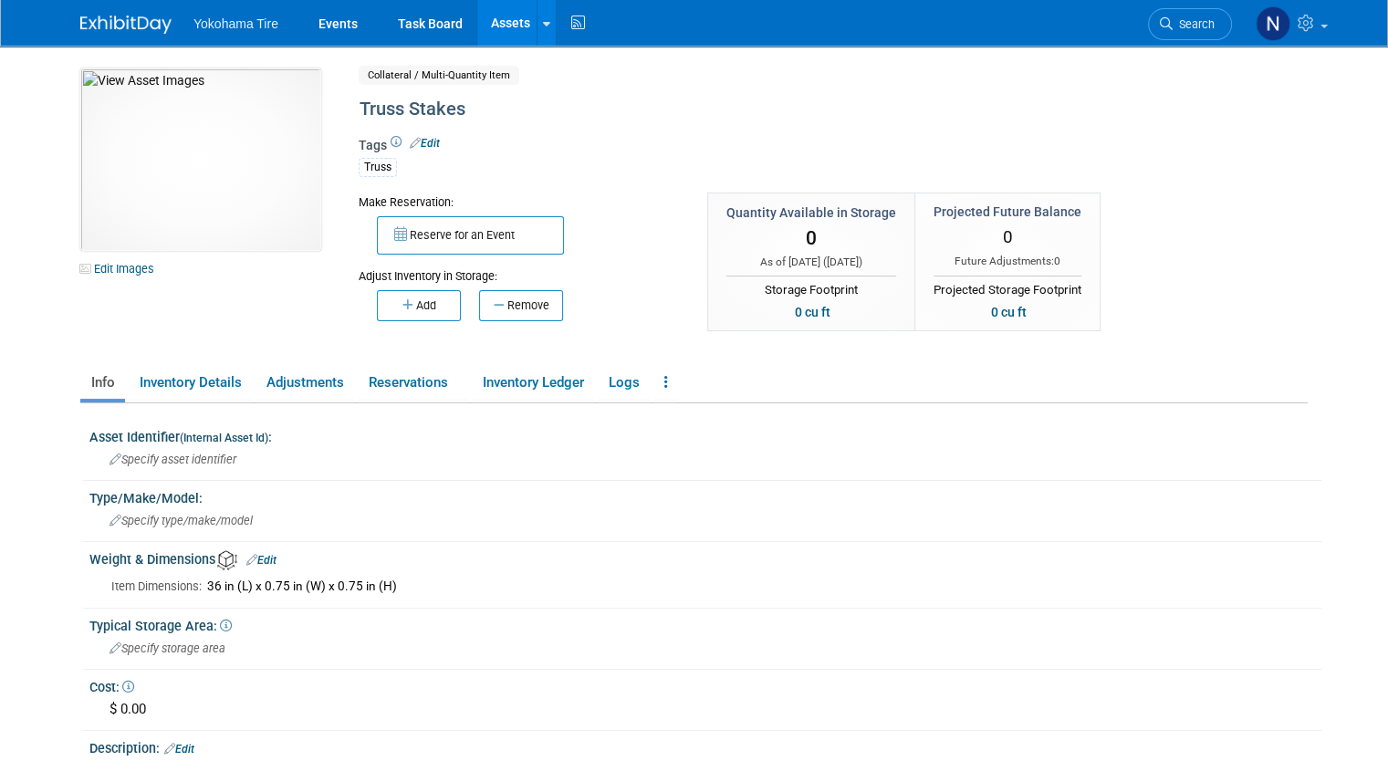
click at [493, 19] on link "Assets" at bounding box center [510, 23] width 67 height 46
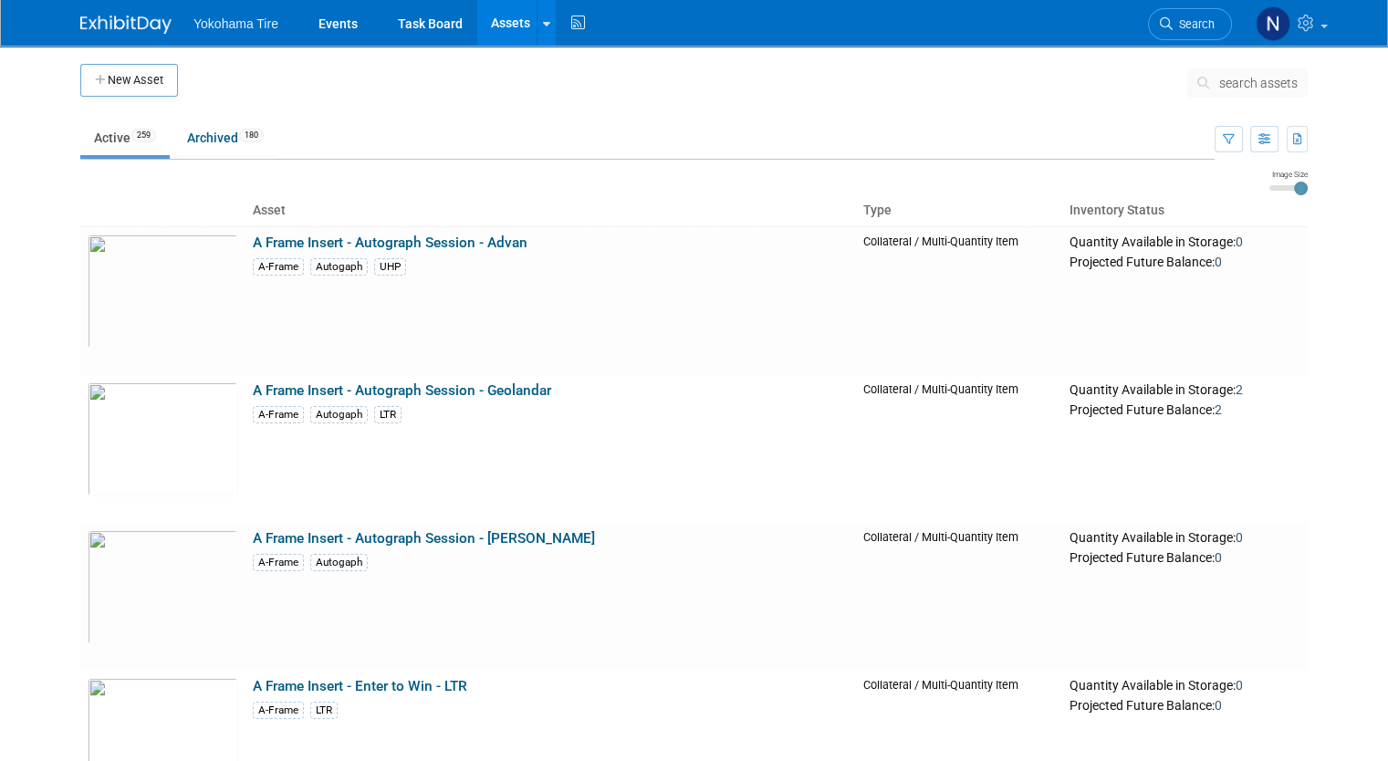
click at [1263, 85] on span "search assets" at bounding box center [1258, 83] width 78 height 15
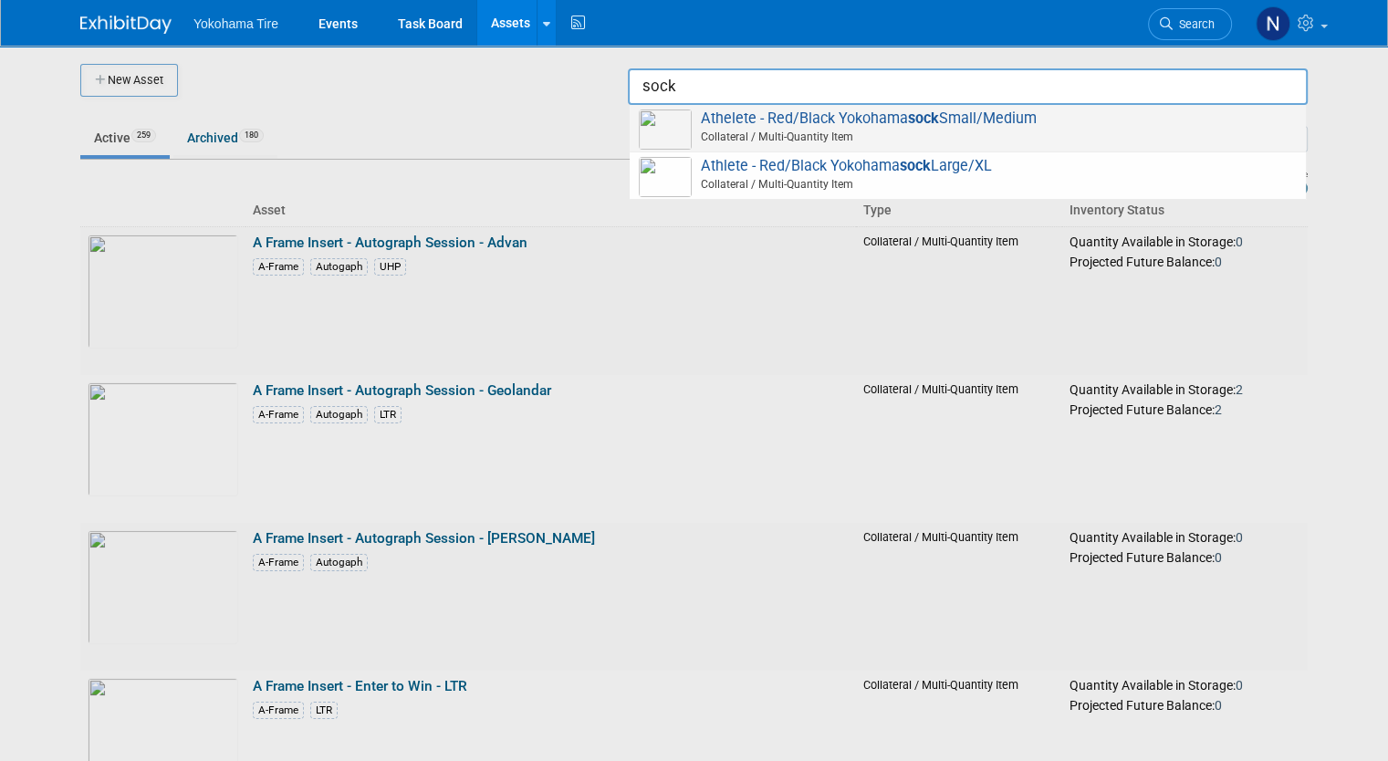
click at [1203, 132] on span "Collateral / Multi-Quantity Item" at bounding box center [970, 137] width 652 height 16
type input "Athelete - Red/Black Yokohama sock Small/Medium"
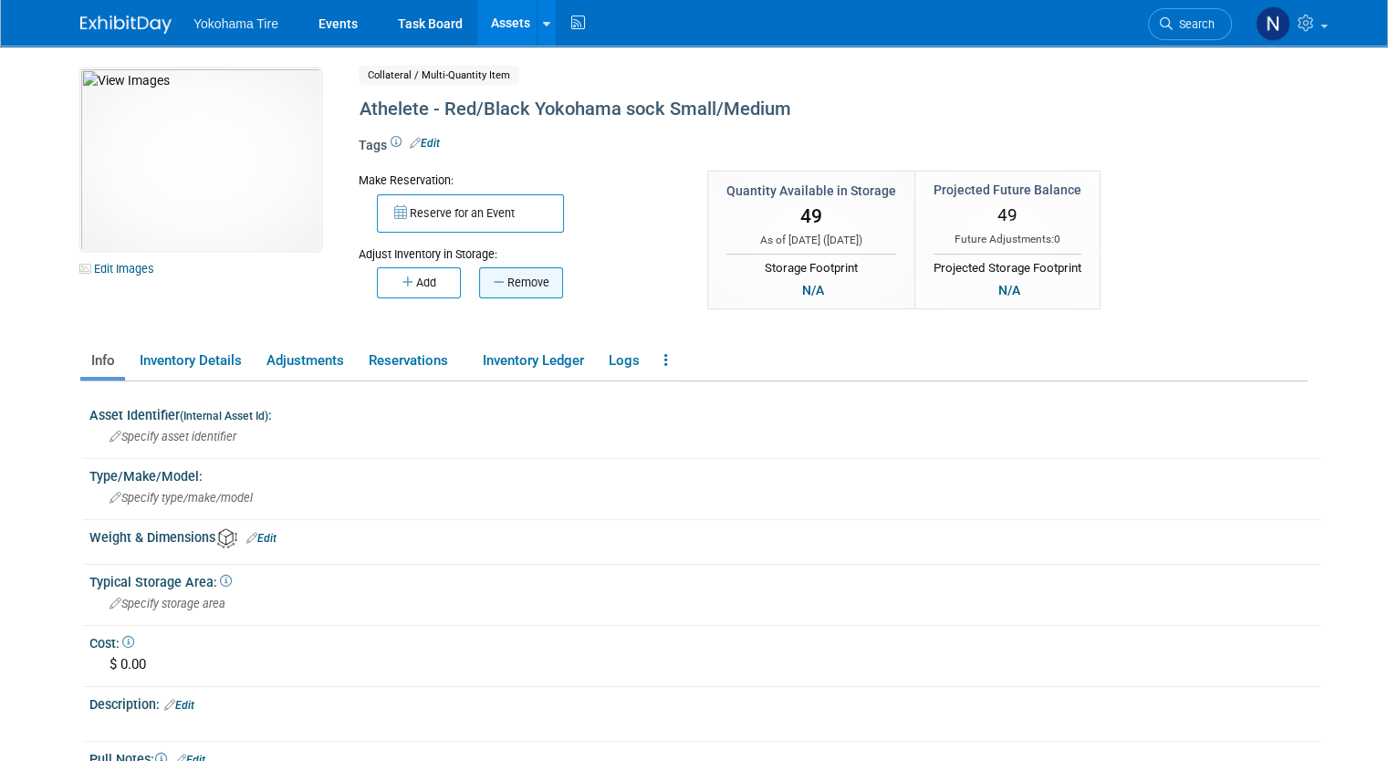
click at [492, 295] on button "Remove" at bounding box center [521, 282] width 84 height 31
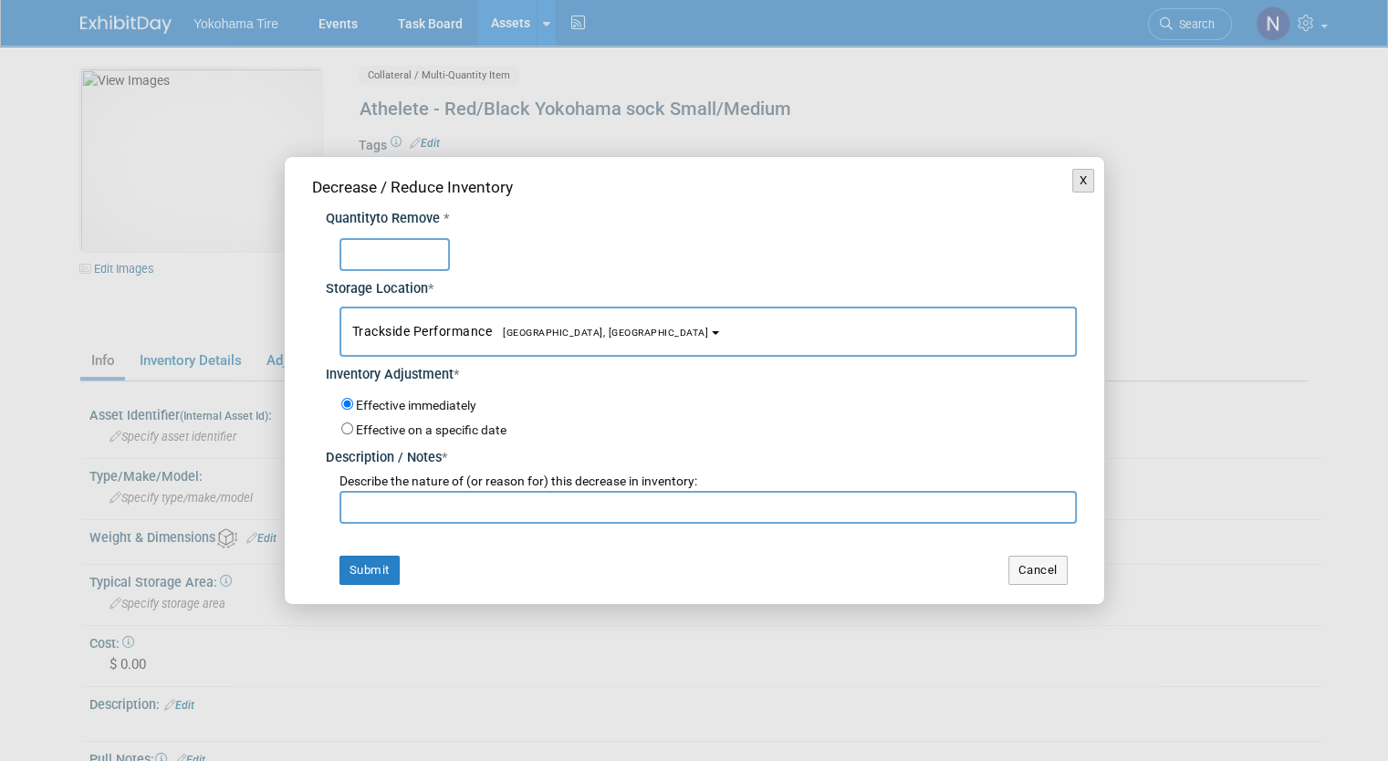
click at [1087, 183] on button "X" at bounding box center [1083, 181] width 23 height 24
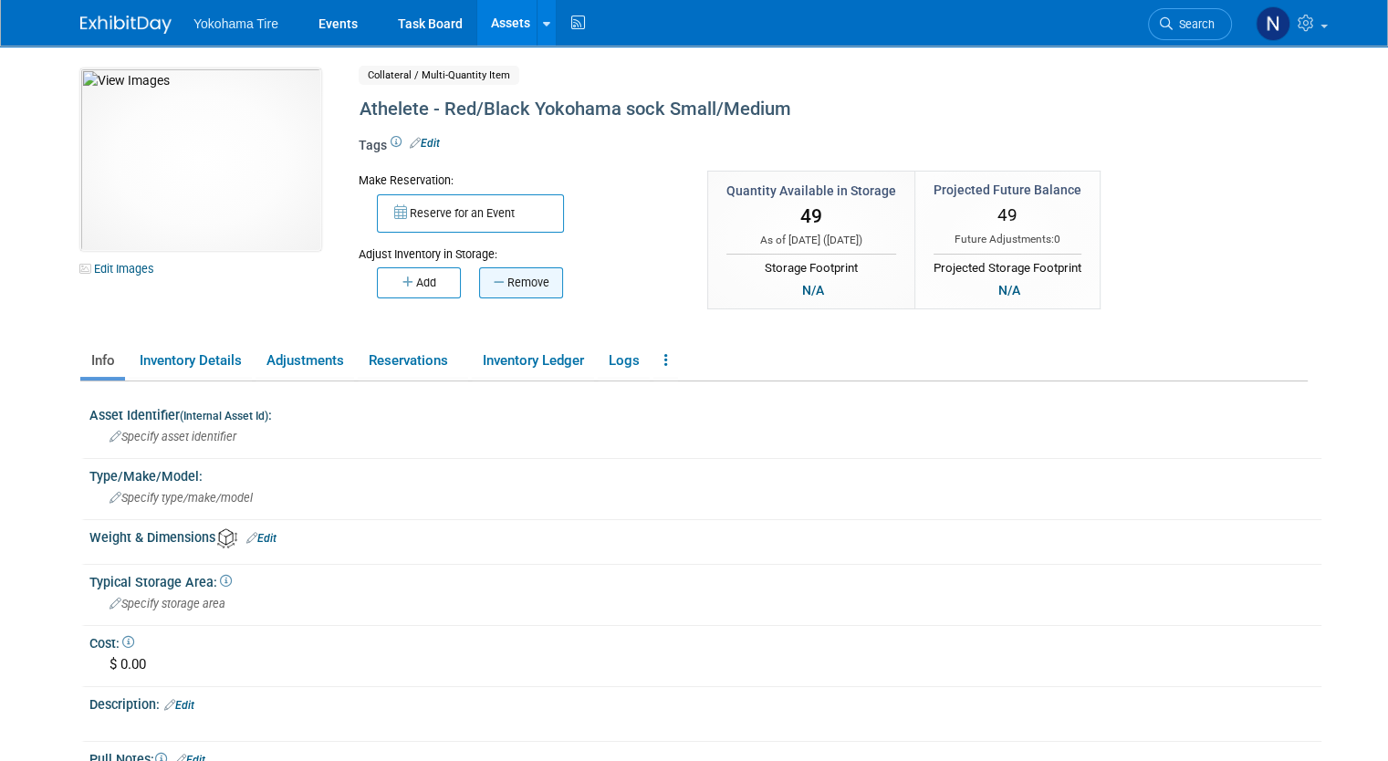
click at [498, 281] on button "Remove" at bounding box center [521, 282] width 84 height 31
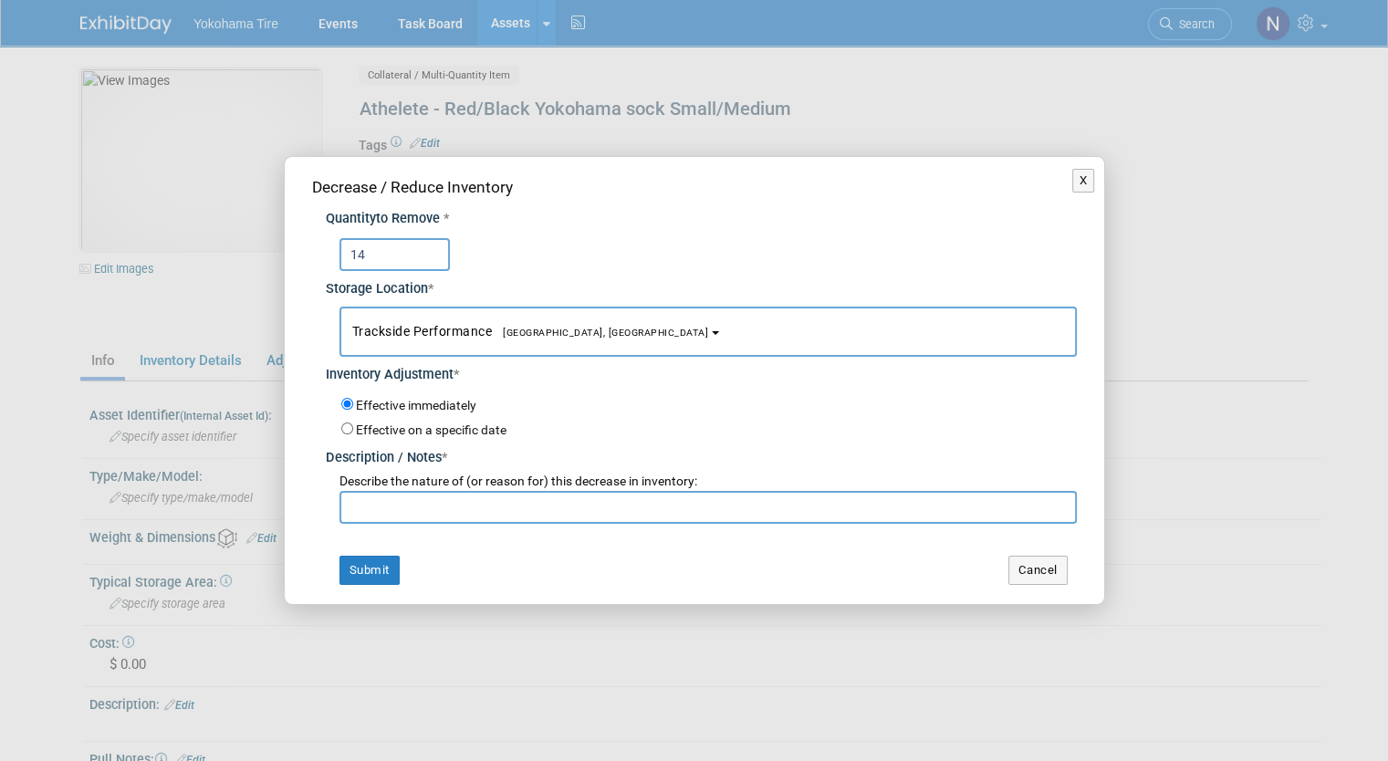
type input "14"
click at [412, 512] on input "text" at bounding box center [707, 507] width 737 height 33
paste input "Stock Update - NM 10/2"
type input "Stock Update - NM 10/2 - was 49"
click at [354, 577] on button "Submit" at bounding box center [369, 570] width 60 height 29
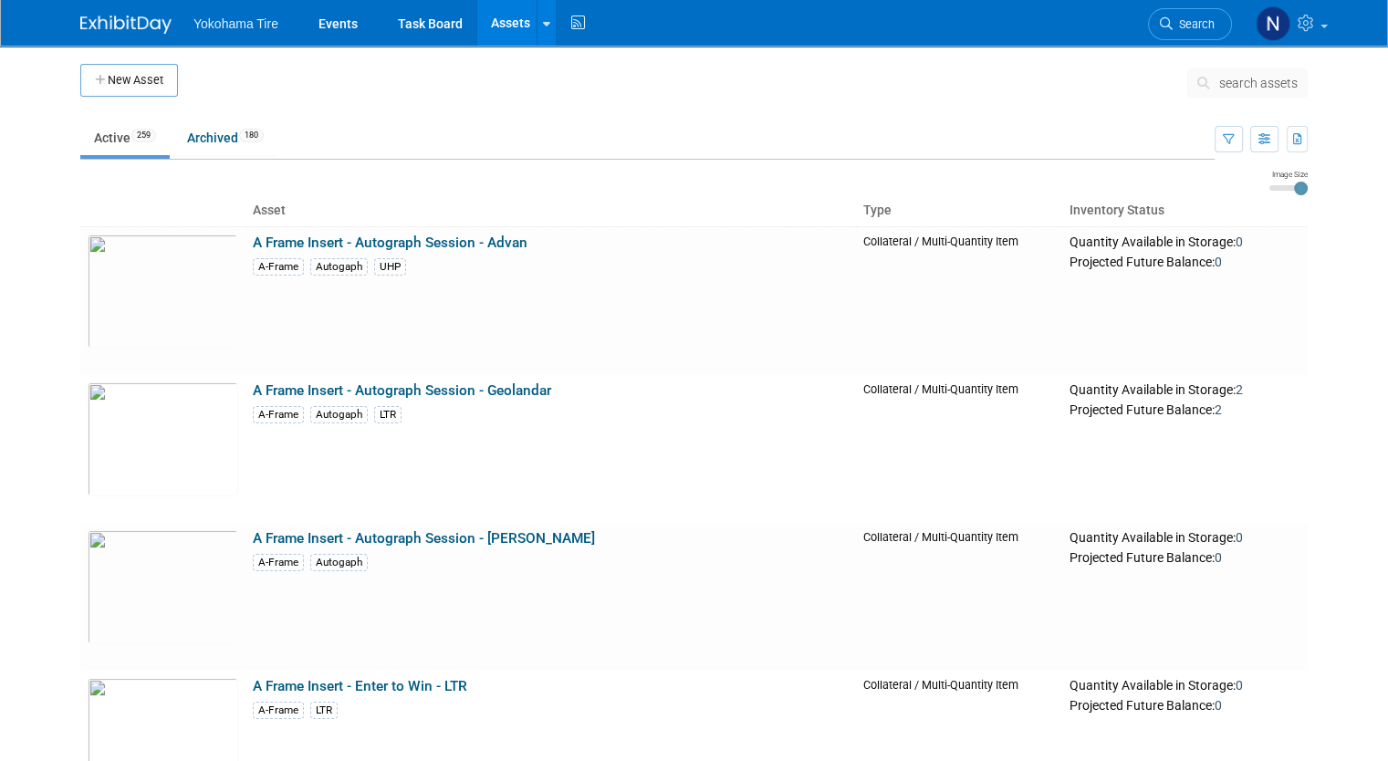
click at [1255, 78] on span "search assets" at bounding box center [1258, 83] width 78 height 15
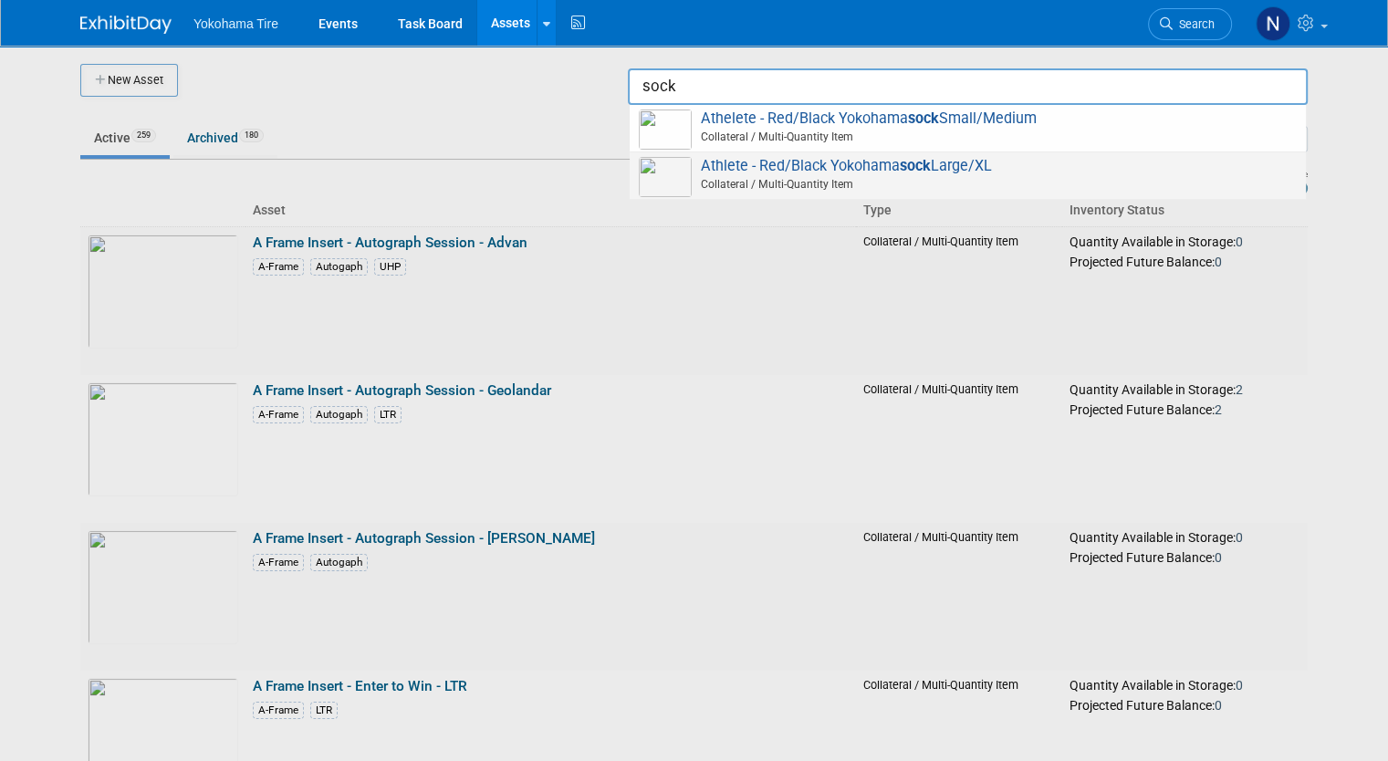
click at [1109, 176] on span "Collateral / Multi-Quantity Item" at bounding box center [970, 184] width 652 height 16
type input "Athlete - Red/Black Yokohama sock Large/XL"
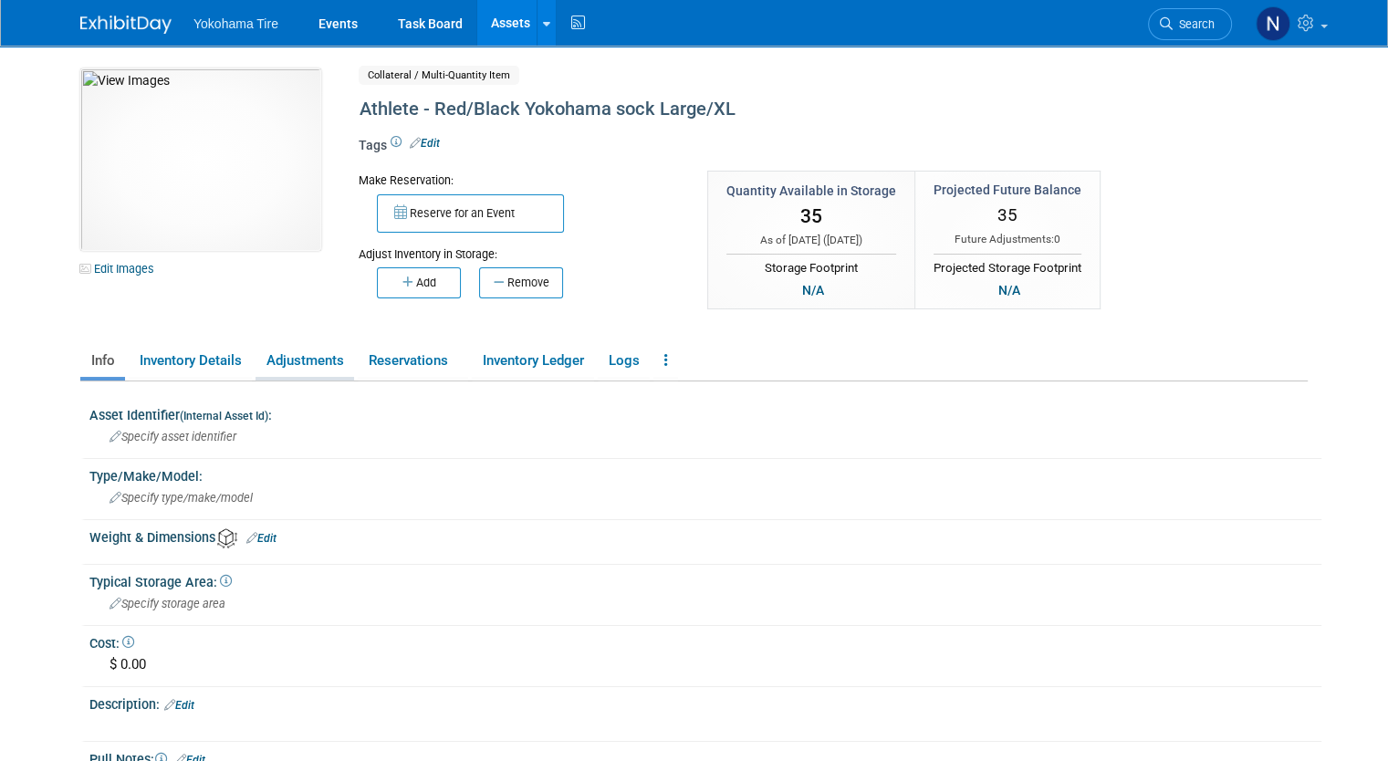
click at [307, 366] on link "Adjustments" at bounding box center [304, 361] width 99 height 32
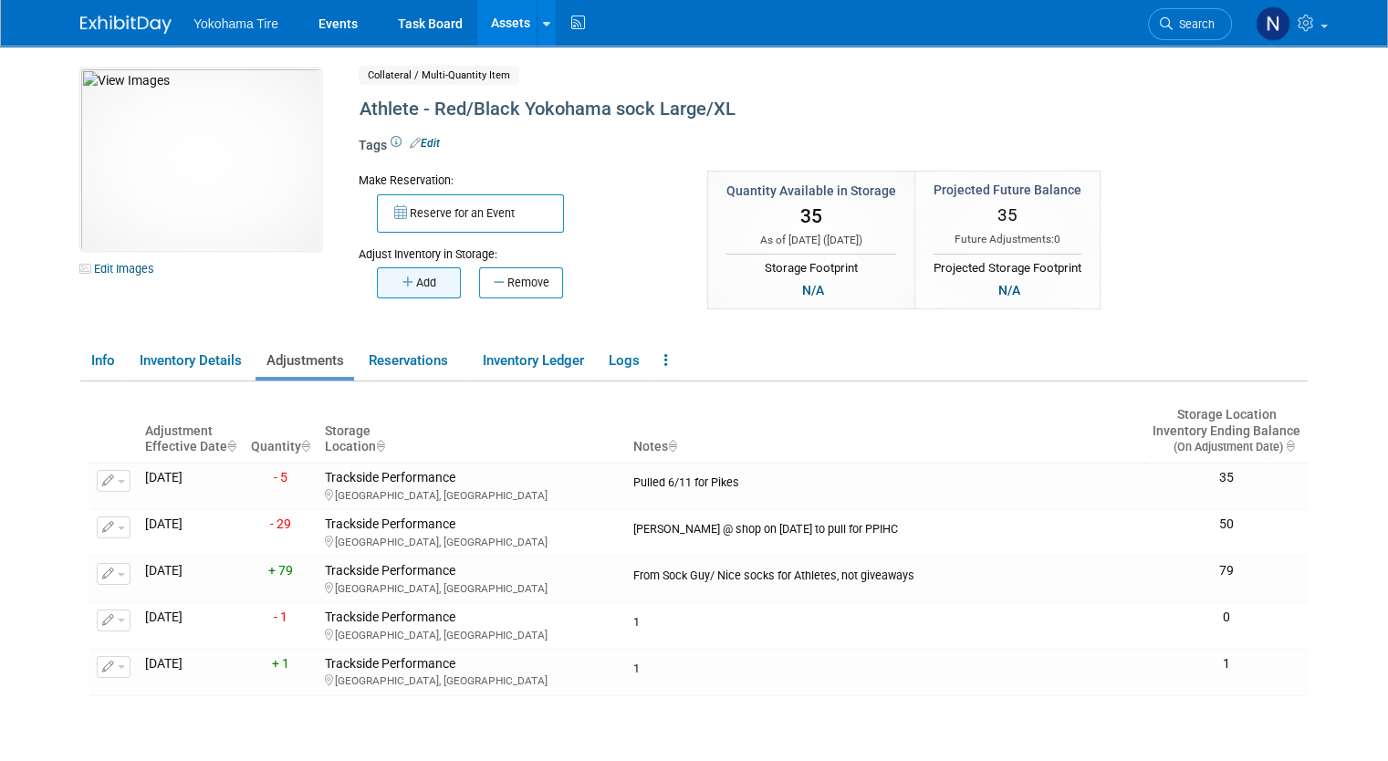
click at [434, 280] on button "Add" at bounding box center [419, 282] width 84 height 31
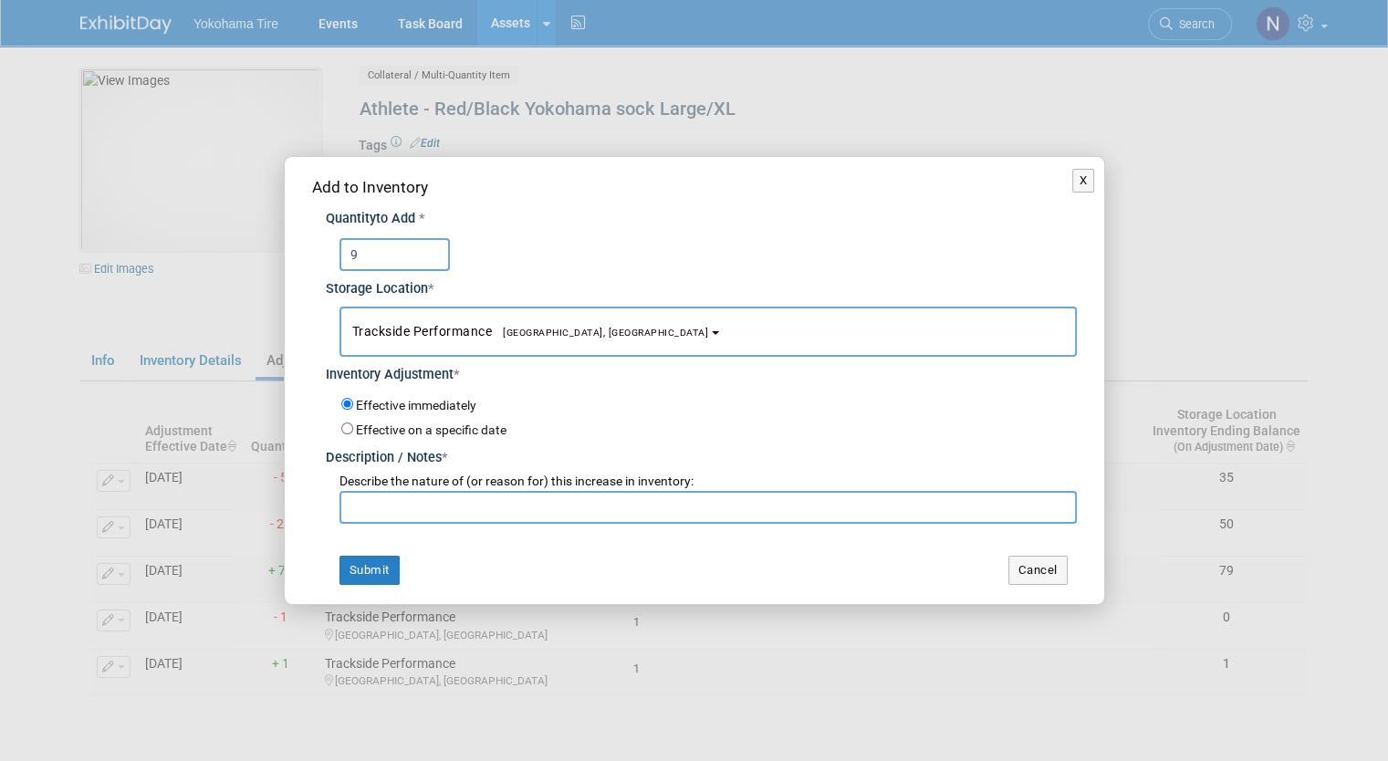
type input "9"
click at [510, 511] on input "text" at bounding box center [707, 507] width 737 height 33
paste input "Stock Update - NM 10/2"
type input "Stock Update - NM 10/2"
click at [380, 245] on input "9" at bounding box center [394, 254] width 110 height 33
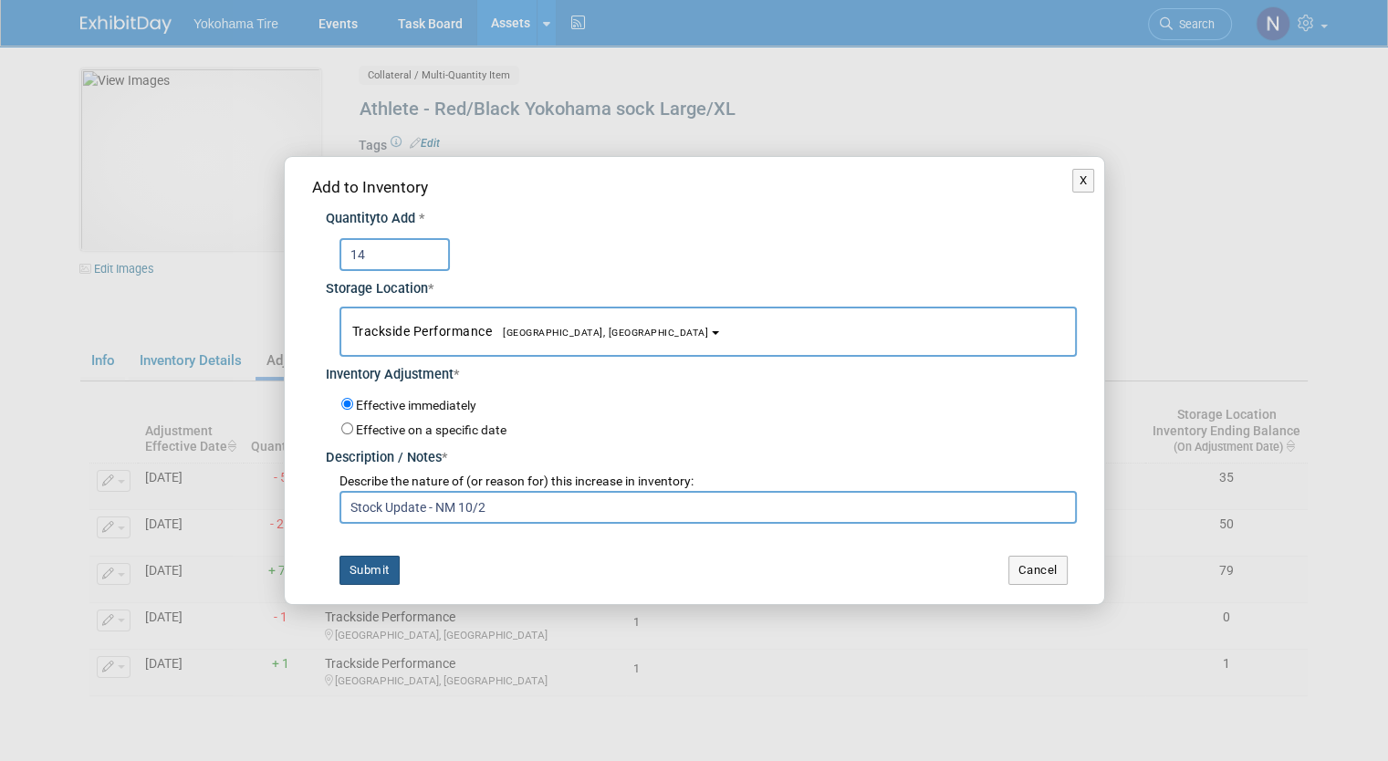
type input "14"
click at [358, 575] on button "Submit" at bounding box center [369, 570] width 60 height 29
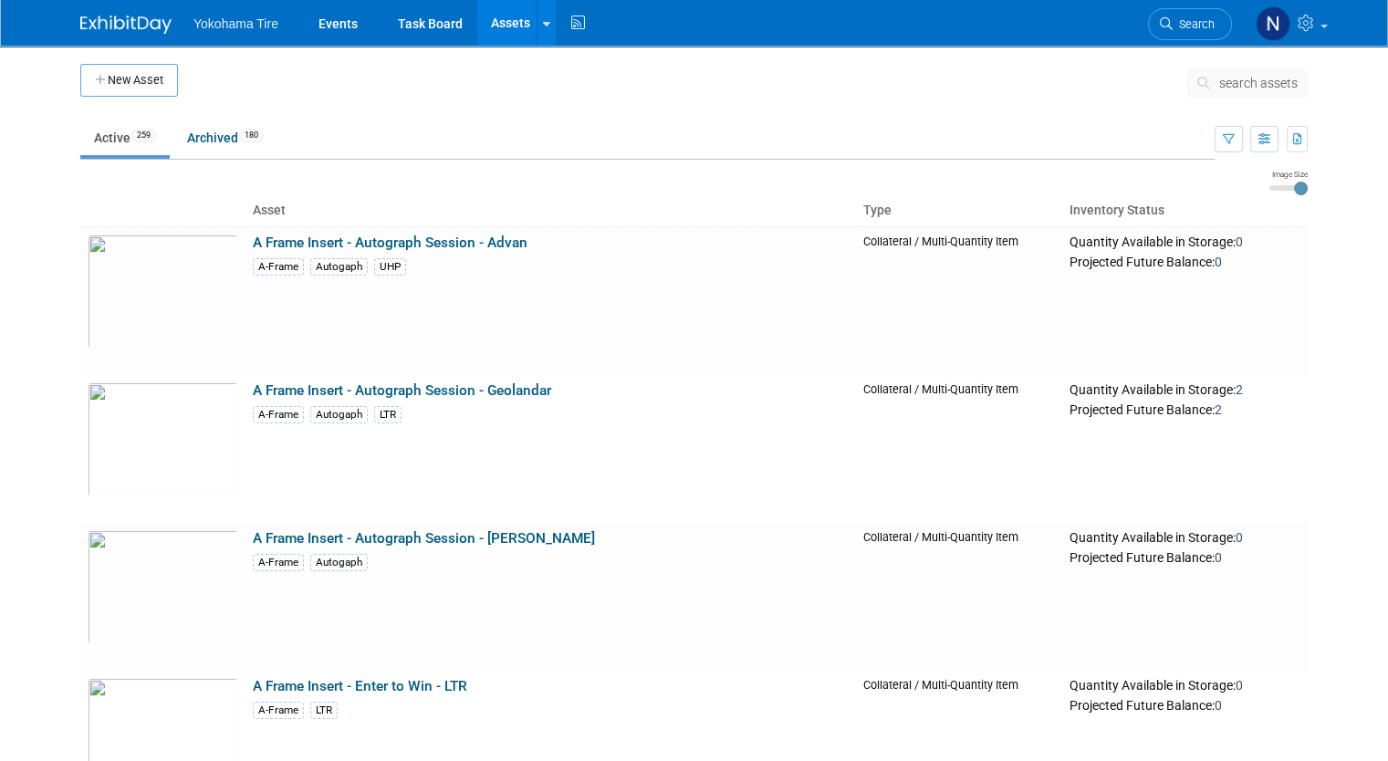
click at [1276, 81] on span "search assets" at bounding box center [1258, 83] width 78 height 15
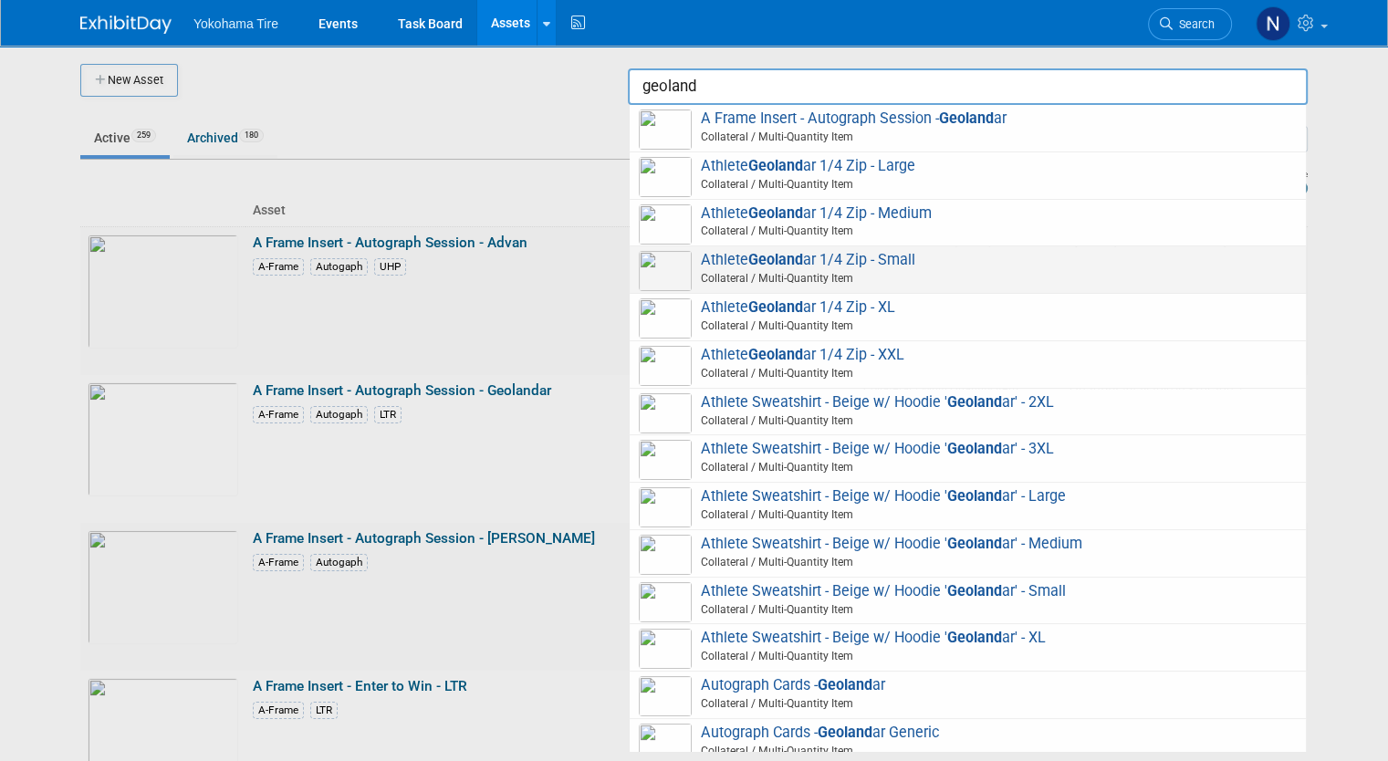
click at [903, 265] on span "Athlete Geoland ar 1/4 Zip - Small Collateral / Multi-Quantity Item" at bounding box center [968, 269] width 658 height 37
type input "Athlete Geolandar 1/4 Zip - Small"
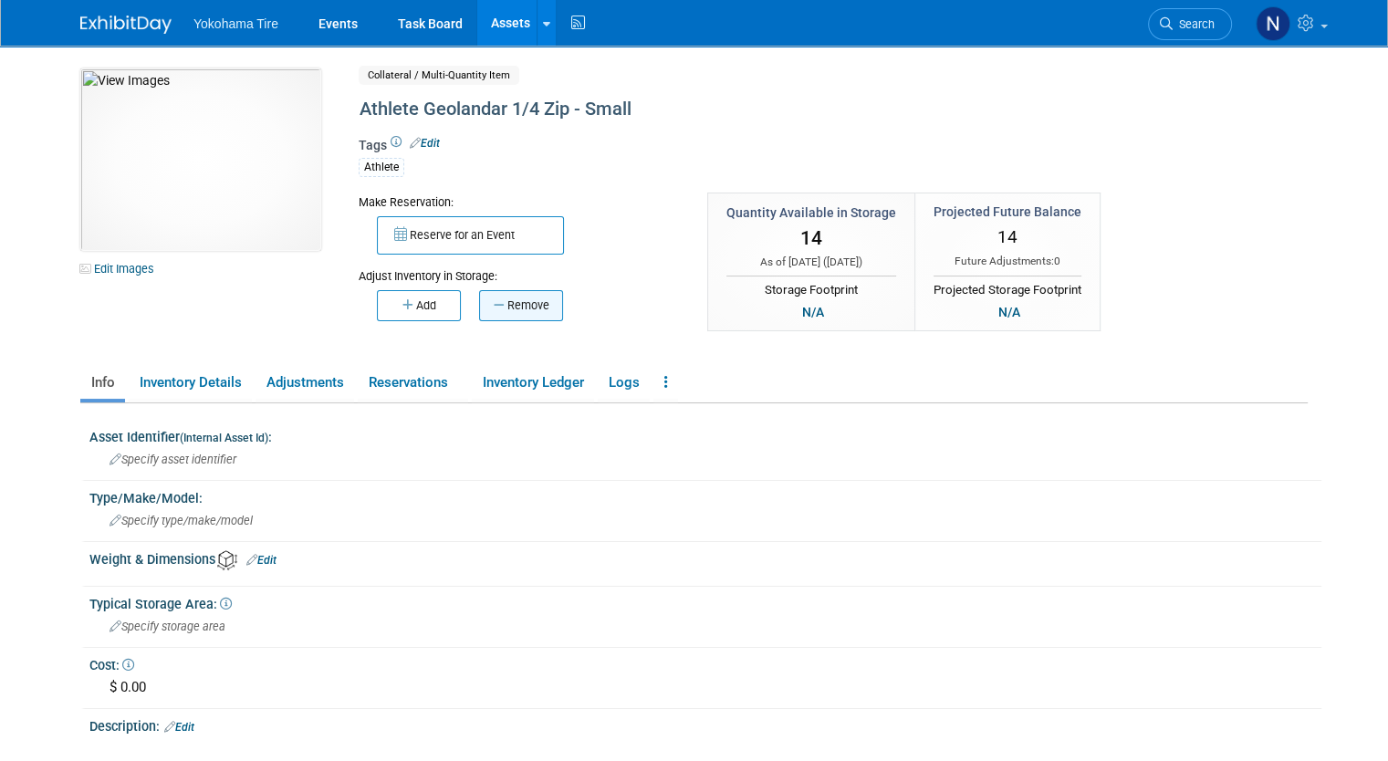
click at [499, 318] on button "Remove" at bounding box center [521, 305] width 84 height 31
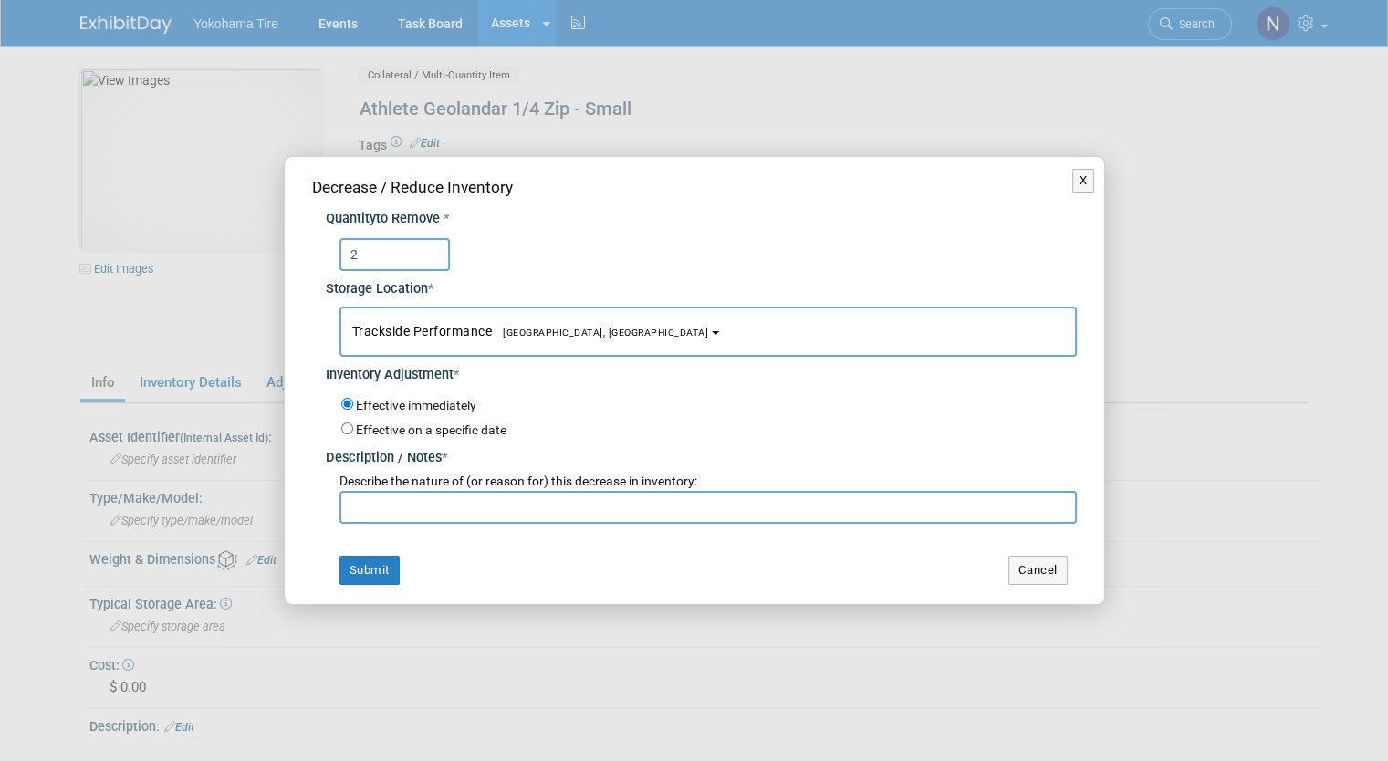
type input "2"
click at [499, 494] on input "text" at bounding box center [707, 507] width 737 height 33
paste input "Stock Update - NM 10/2"
type input "Stock Update - NM 10/2"
click at [372, 575] on button "Submit" at bounding box center [369, 570] width 60 height 29
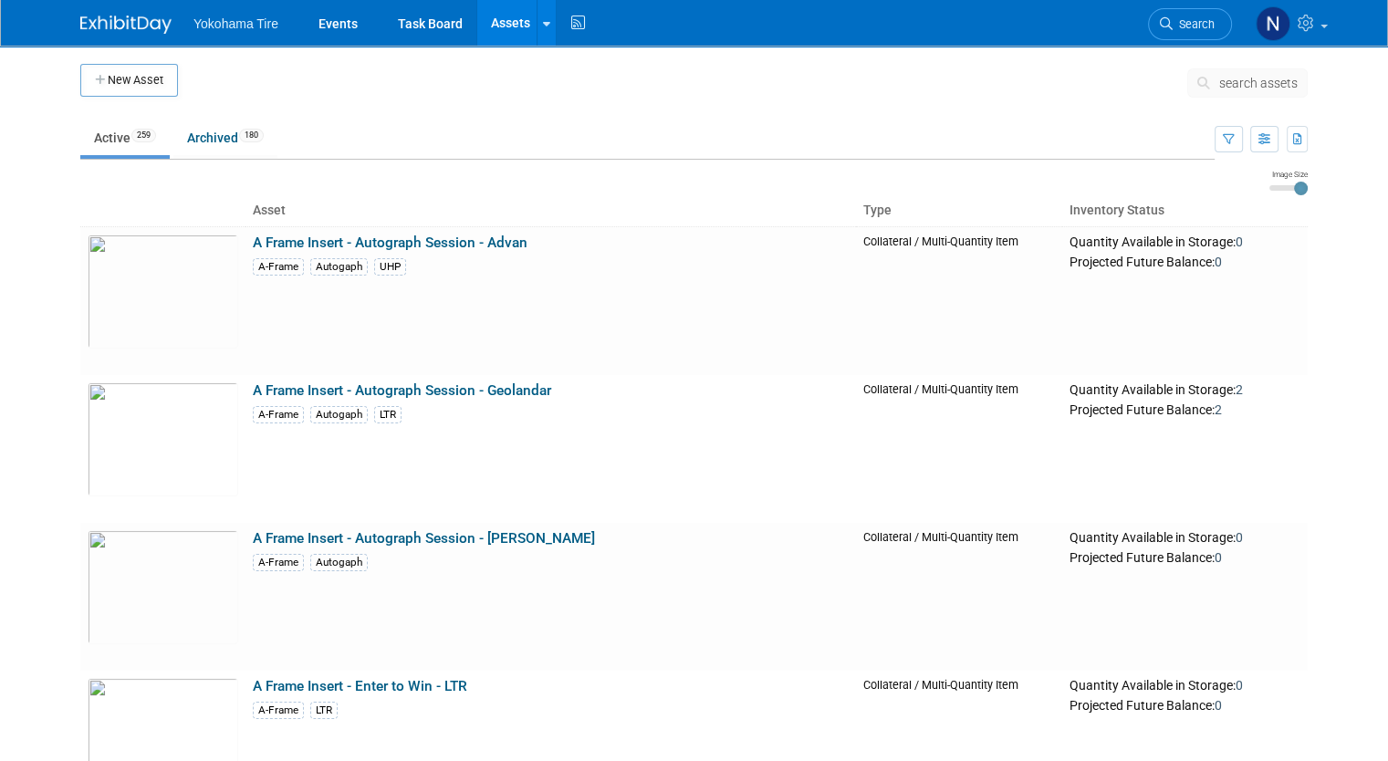
click at [1277, 82] on span "search assets" at bounding box center [1258, 83] width 78 height 15
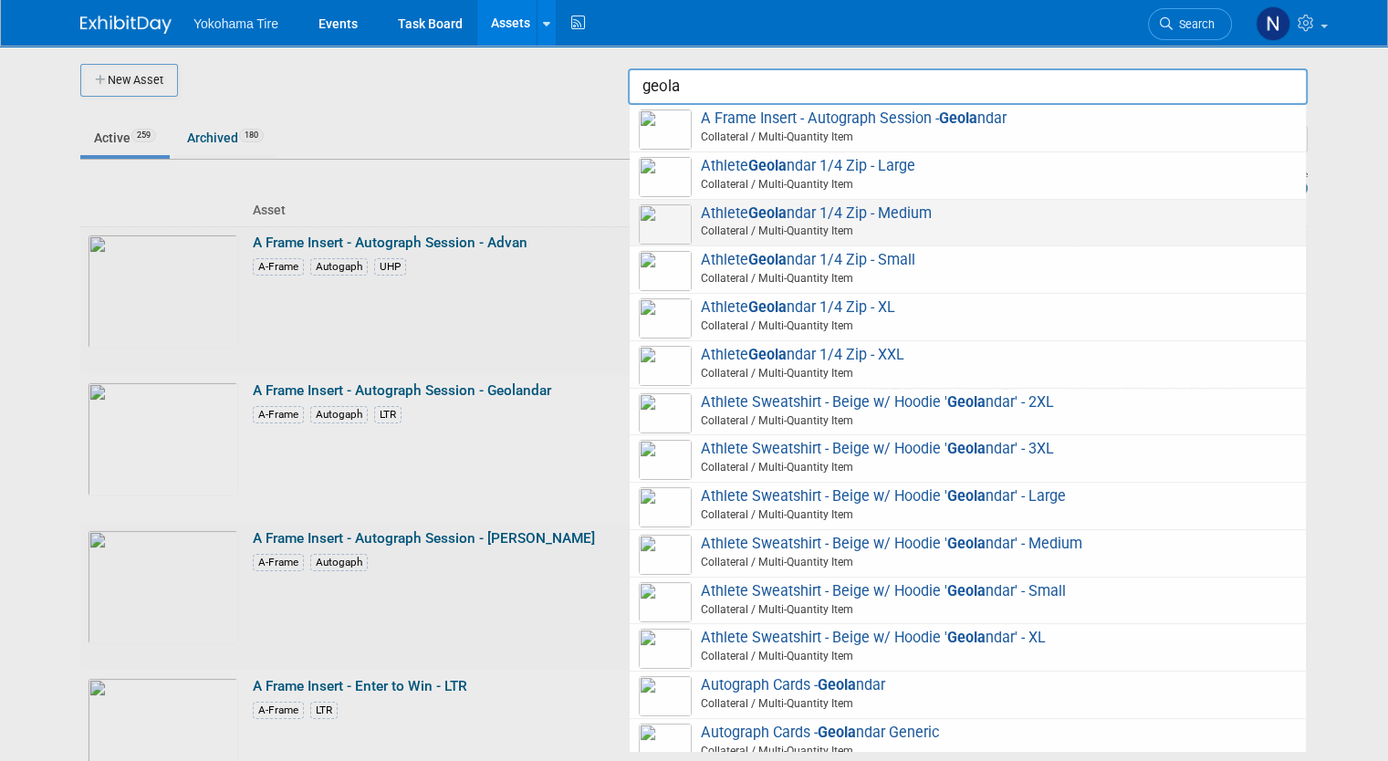
click at [1128, 239] on span at bounding box center [970, 240] width 652 height 2
type input "Athlete Geolandar 1/4 Zip - Medium"
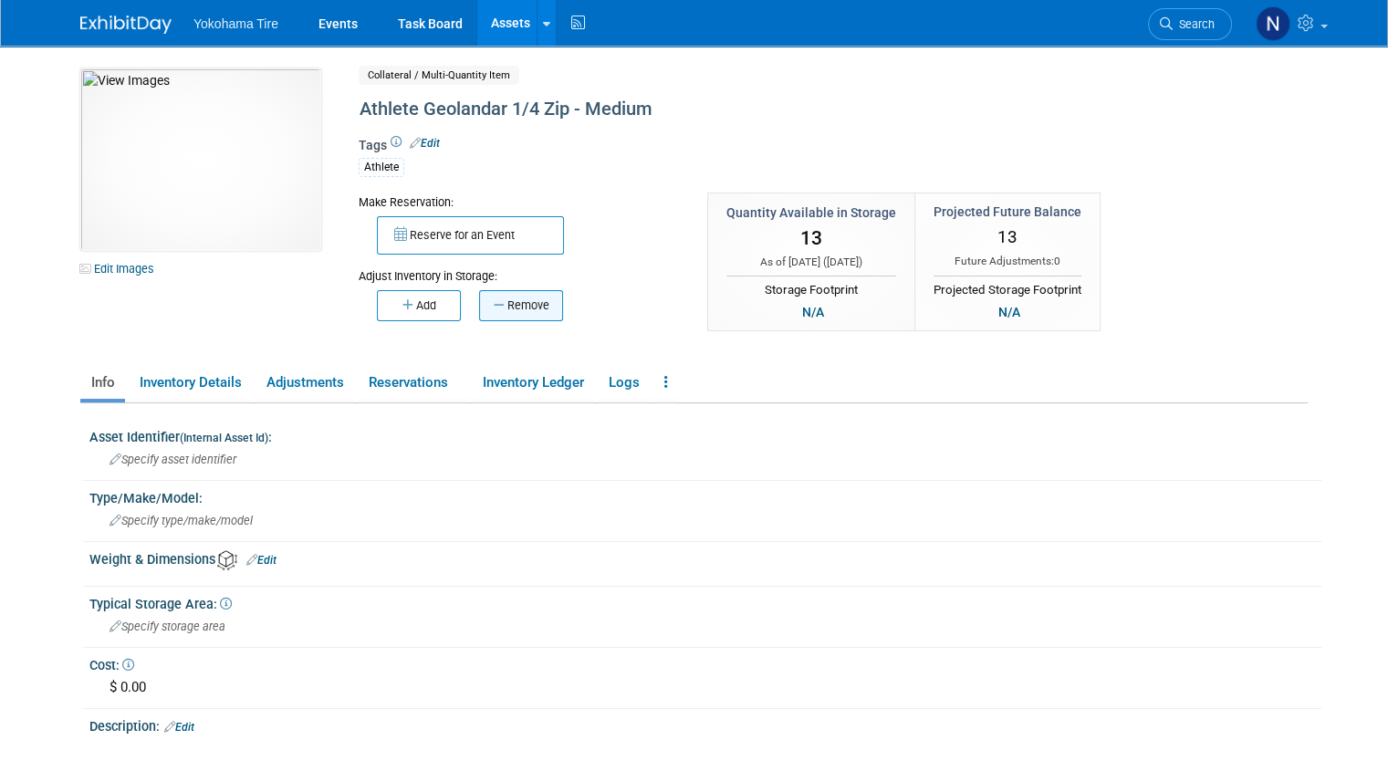
click at [494, 305] on icon "button" at bounding box center [501, 305] width 14 height 12
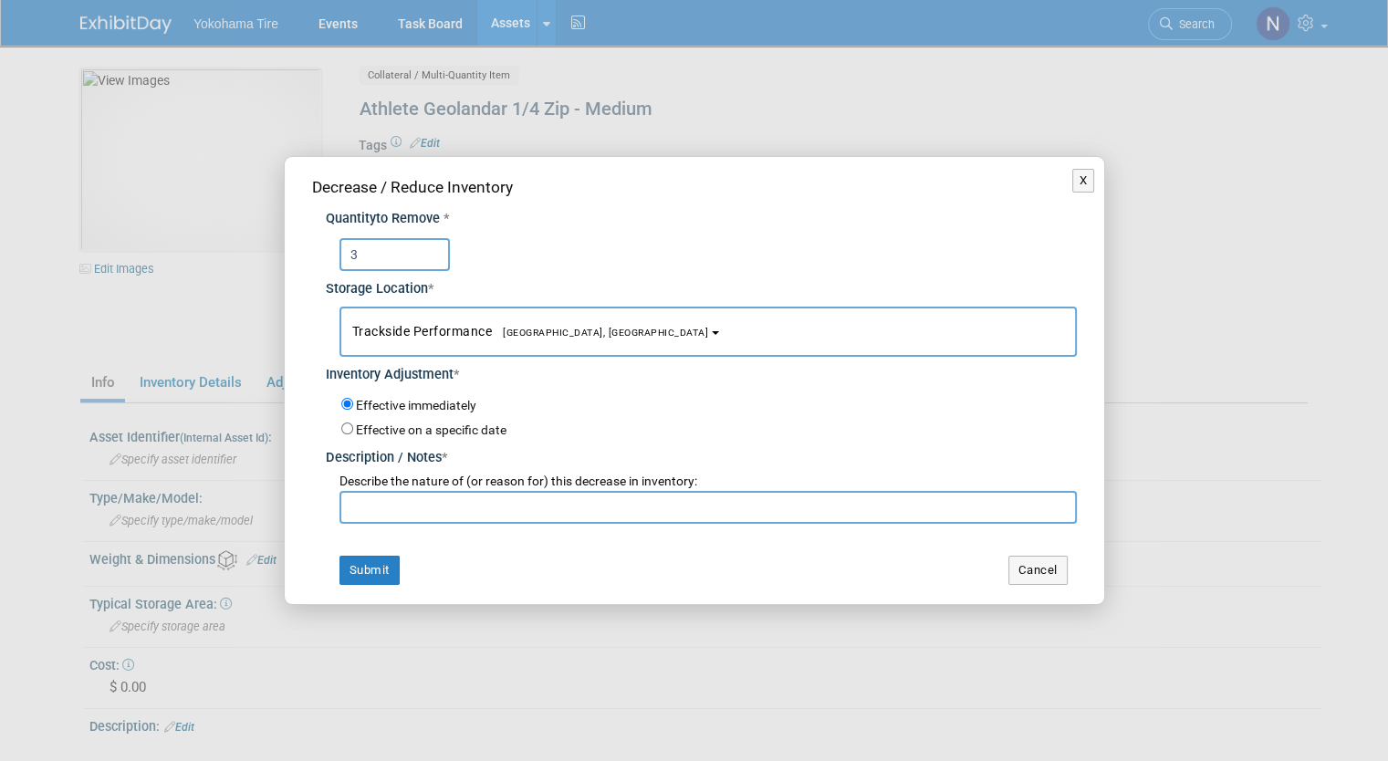
type input "3"
click at [502, 501] on input "text" at bounding box center [707, 507] width 737 height 33
paste input "Stock Update - NM 10/2"
type input "Stock Update - NM 10/2"
click at [358, 563] on button "Submit" at bounding box center [369, 570] width 60 height 29
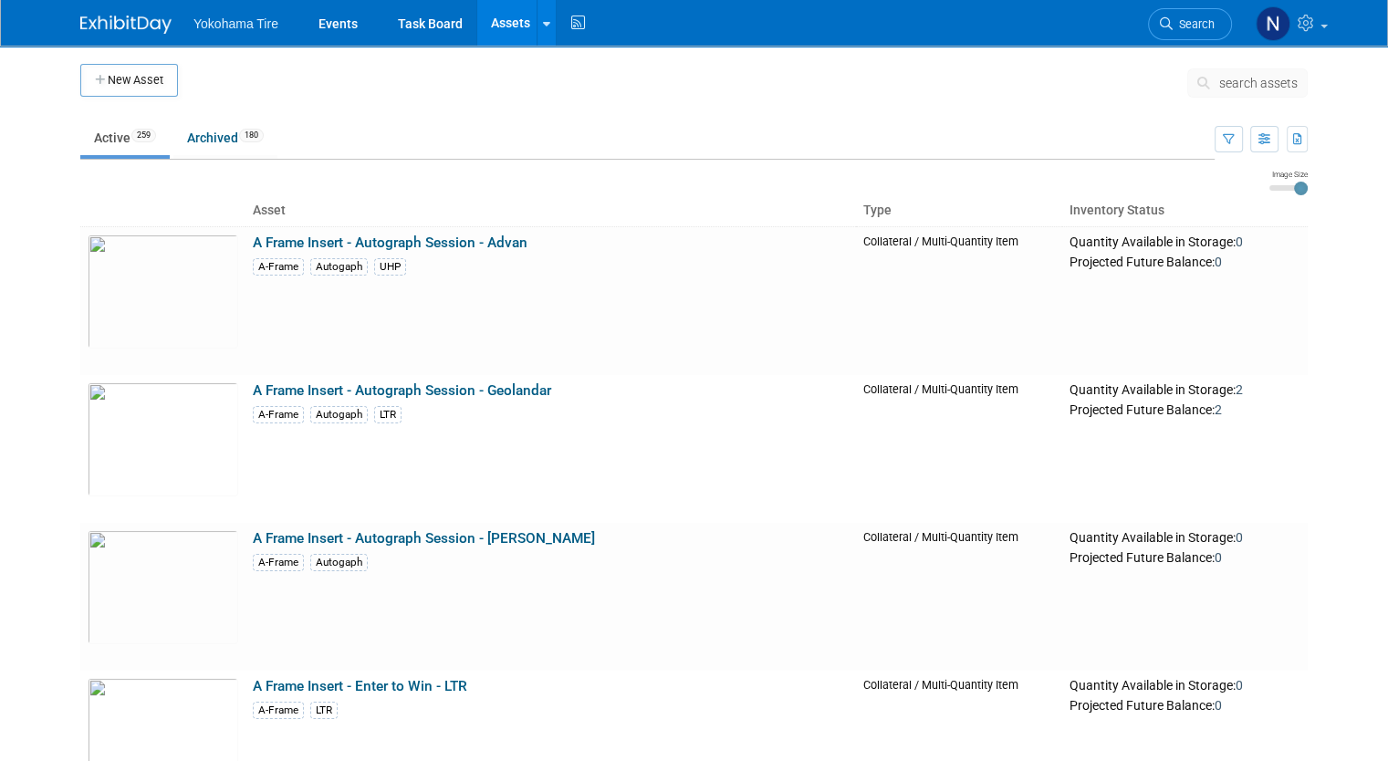
click at [1297, 82] on span "search assets" at bounding box center [1258, 83] width 78 height 15
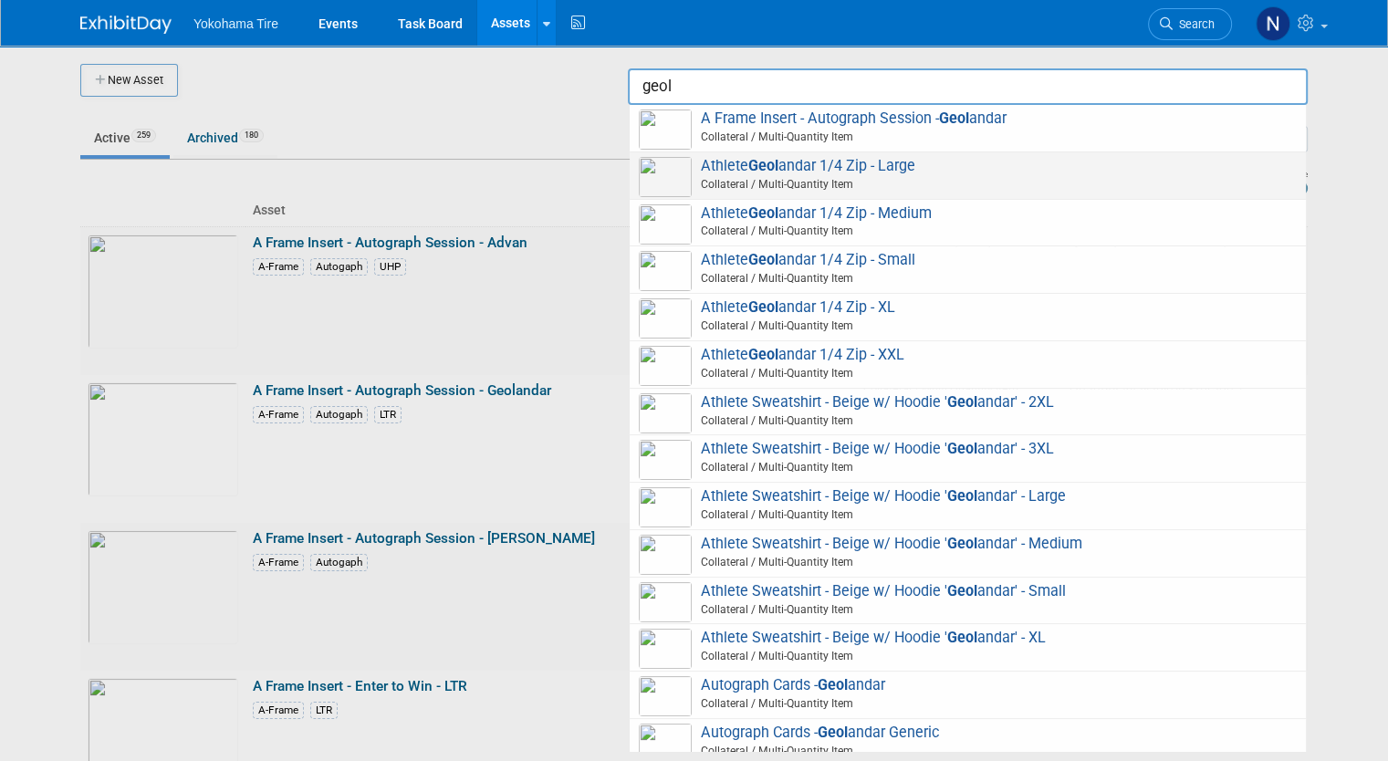
click at [979, 158] on span "Athlete Geol andar 1/4 Zip - Large Collateral / Multi-Quantity Item" at bounding box center [968, 175] width 658 height 37
type input "Athlete Geolandar 1/4 Zip - Large"
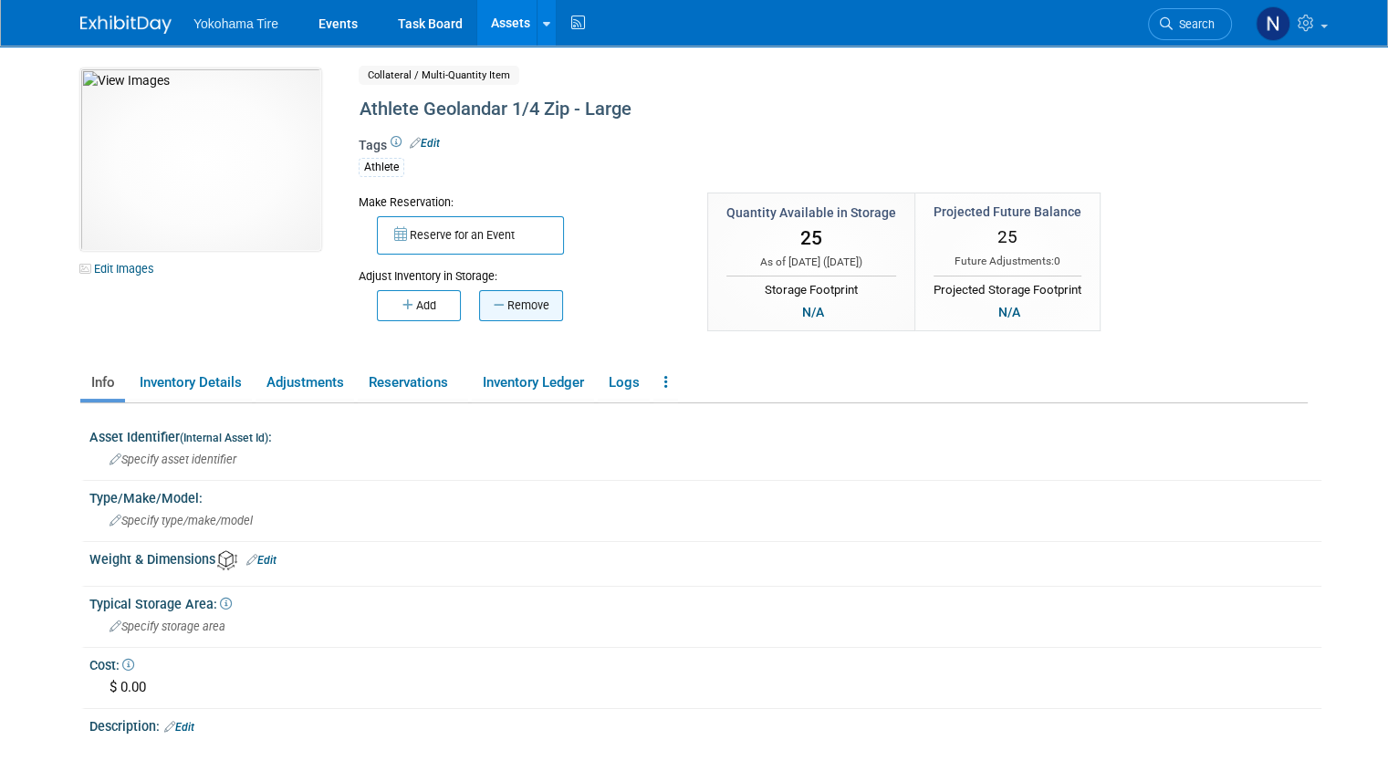
click at [516, 301] on button "Remove" at bounding box center [521, 305] width 84 height 31
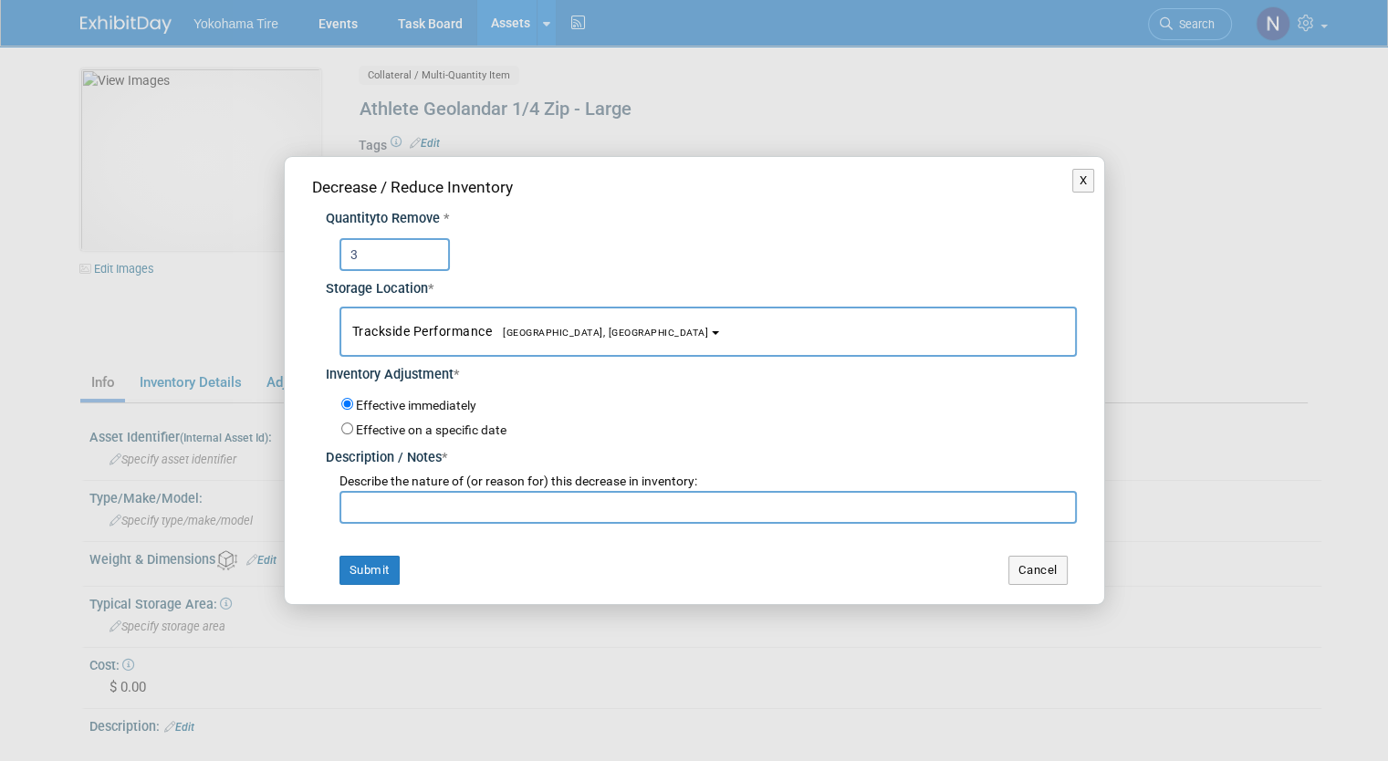
type input "3"
click at [443, 494] on input "text" at bounding box center [707, 507] width 737 height 33
paste input "Stock Update - NM 10/2"
type input "Stock Update - NM 10/2"
click at [391, 580] on button "Submit" at bounding box center [369, 570] width 60 height 29
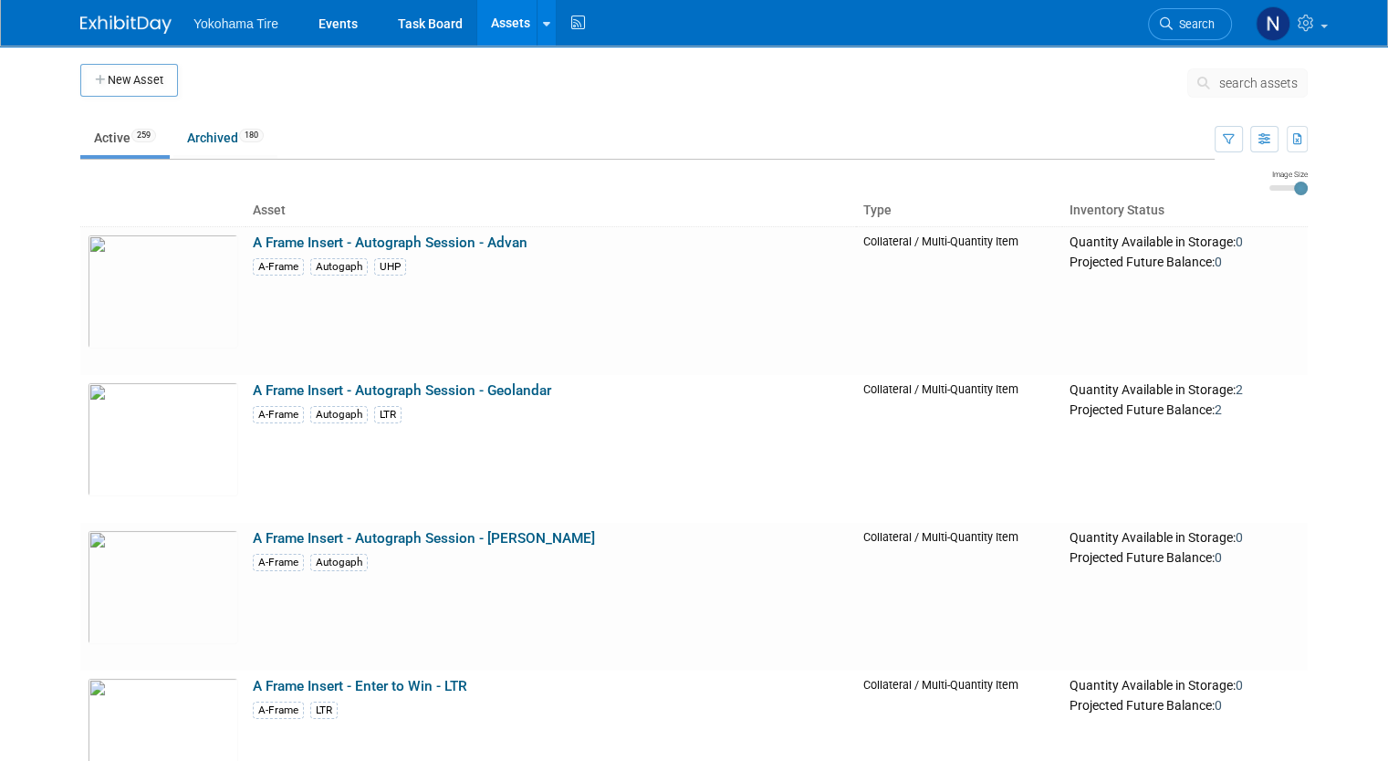
click at [1244, 78] on span "search assets" at bounding box center [1258, 83] width 78 height 15
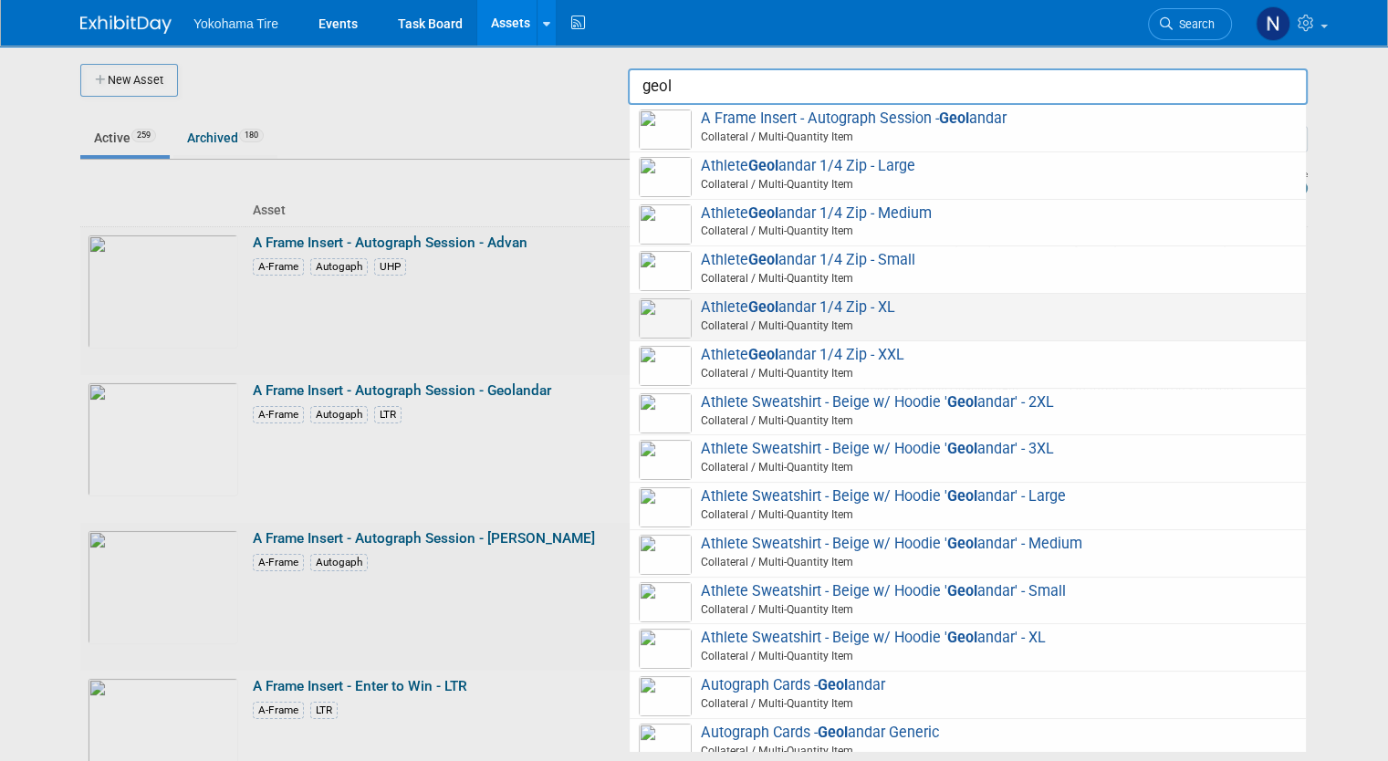
click at [924, 311] on span "Athlete Geol andar 1/4 Zip - XL Collateral / Multi-Quantity Item" at bounding box center [968, 316] width 658 height 37
type input "Athlete Geolandar 1/4 Zip - XL"
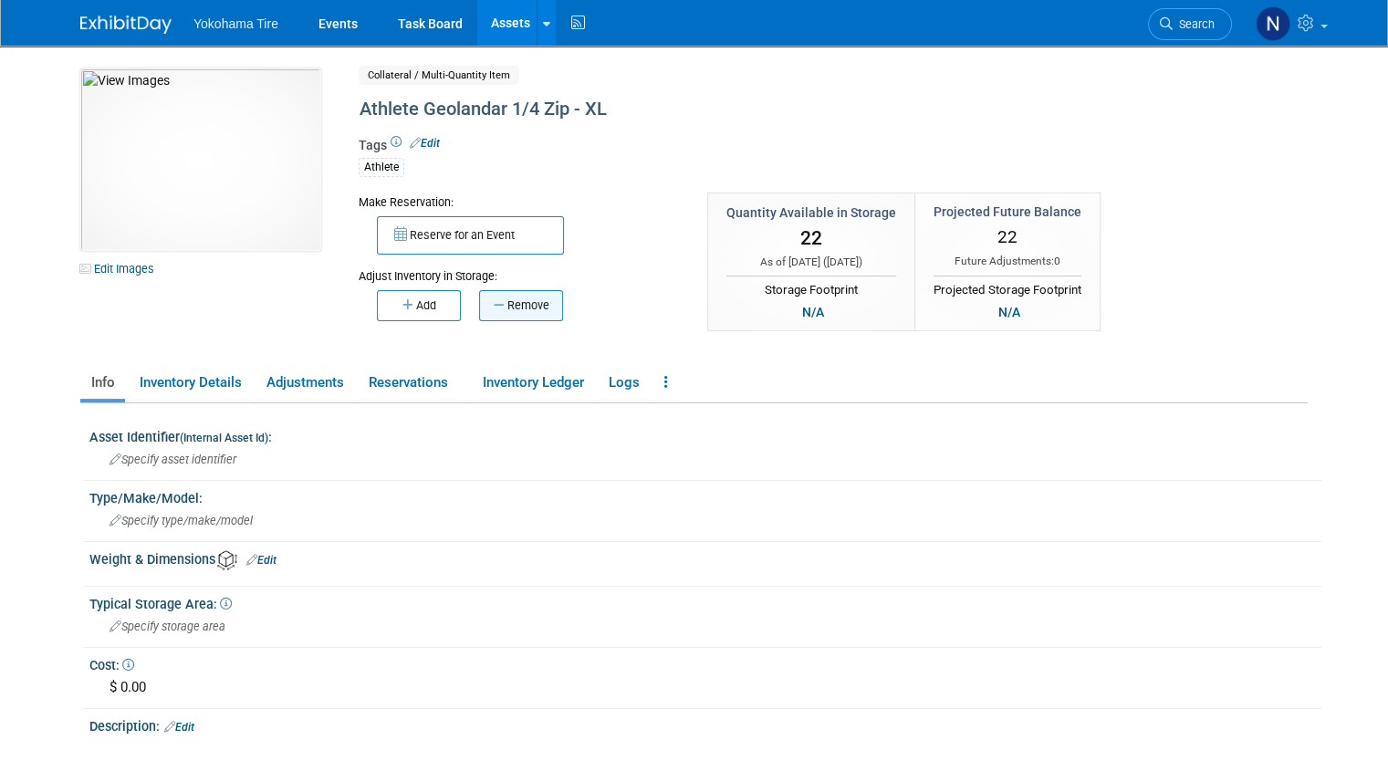
click at [520, 297] on button "Remove" at bounding box center [521, 305] width 84 height 31
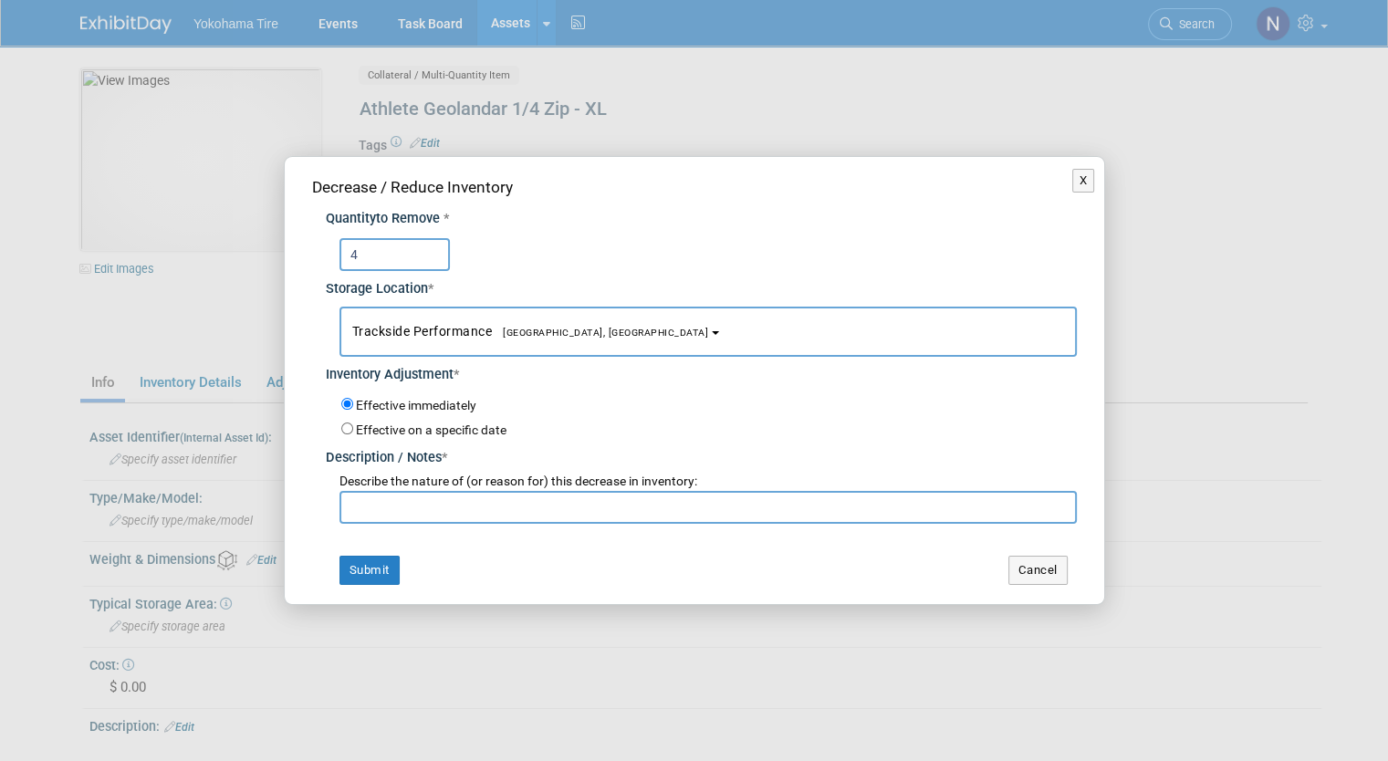
type input "4"
click at [395, 510] on input "text" at bounding box center [707, 507] width 737 height 33
paste input "Stock Update - NM 10/2"
type input "Stock Update - NM 10/2"
click at [361, 567] on button "Submit" at bounding box center [369, 570] width 60 height 29
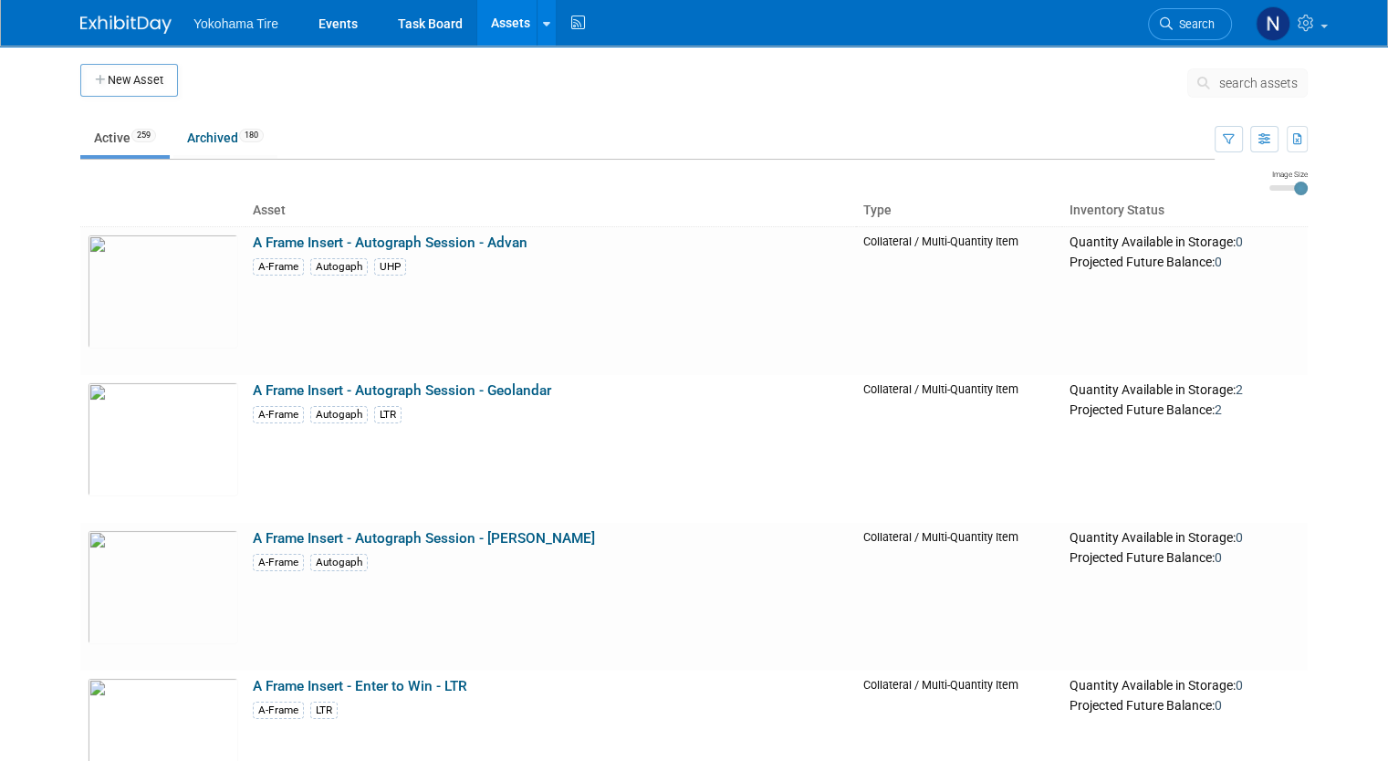
click at [1265, 78] on span "search assets" at bounding box center [1258, 83] width 78 height 15
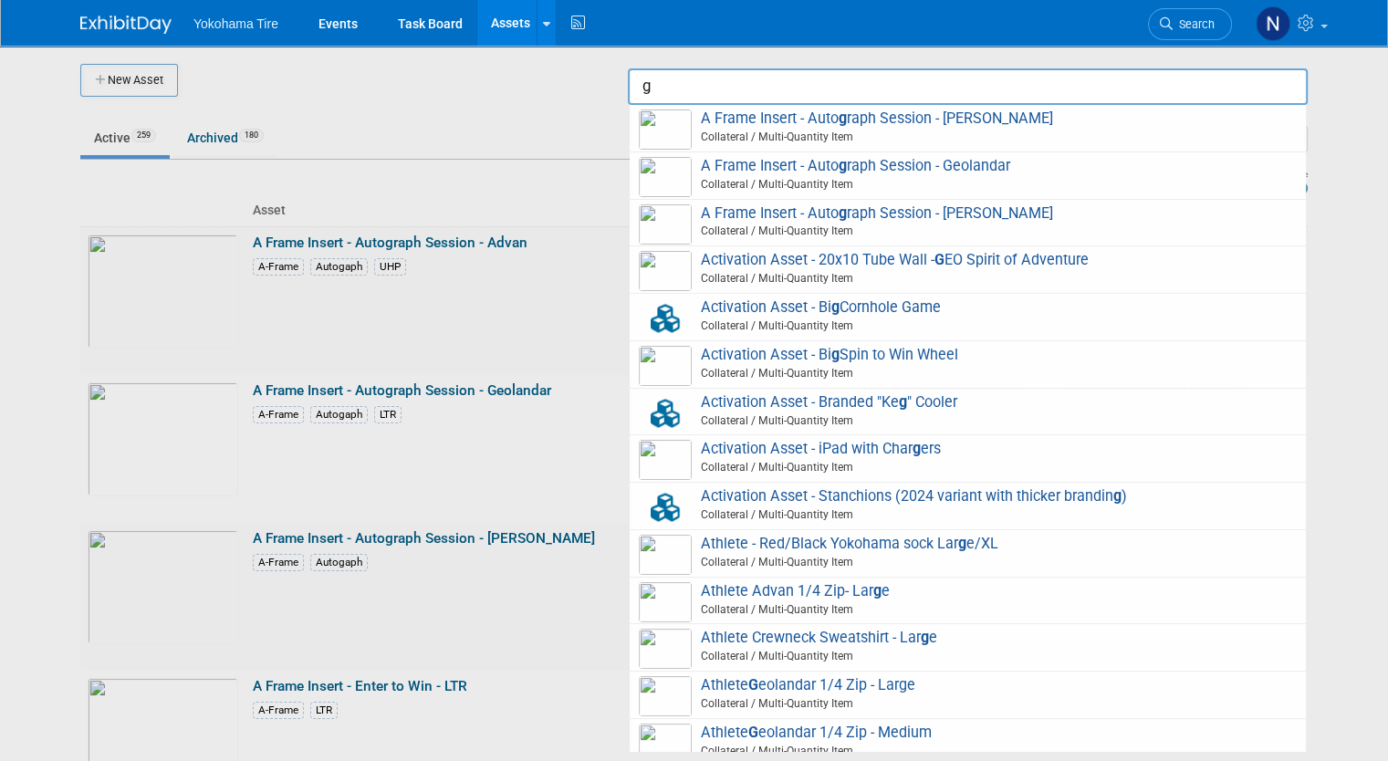
click at [1265, 78] on input "g" at bounding box center [968, 86] width 680 height 36
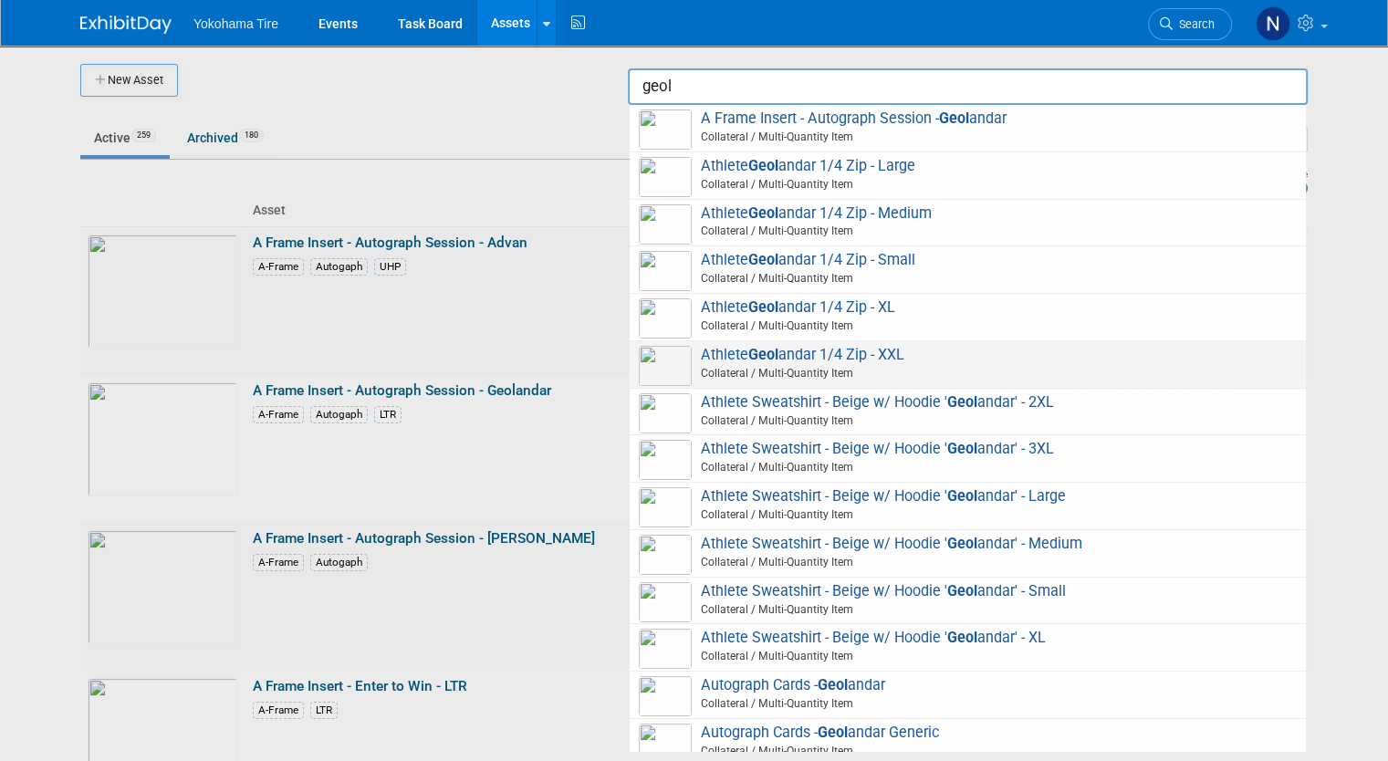
click at [887, 354] on span "Athlete Geol andar 1/4 Zip - XXL Collateral / Multi-Quantity Item" at bounding box center [968, 364] width 658 height 37
type input "Athlete Geolandar 1/4 Zip - XXL"
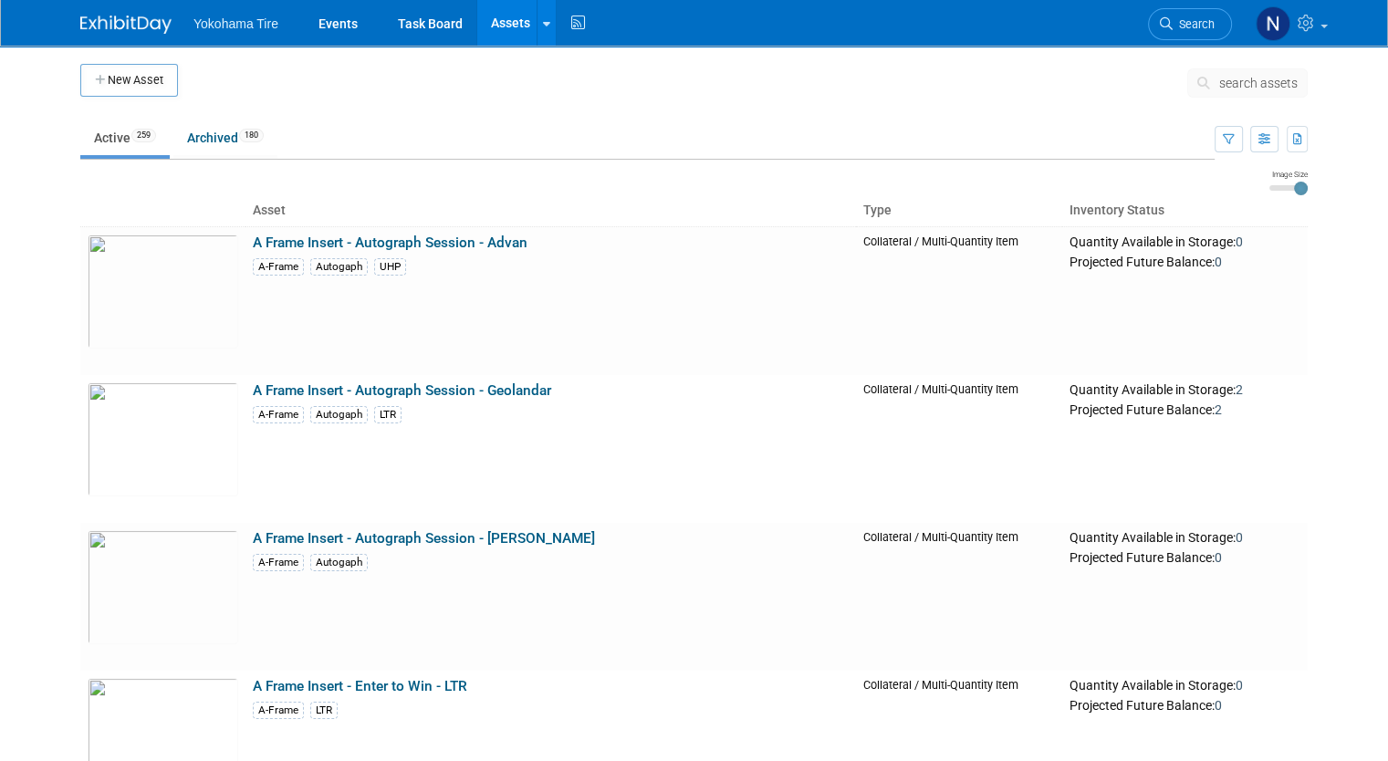
click at [1303, 94] on button "search assets" at bounding box center [1247, 82] width 120 height 29
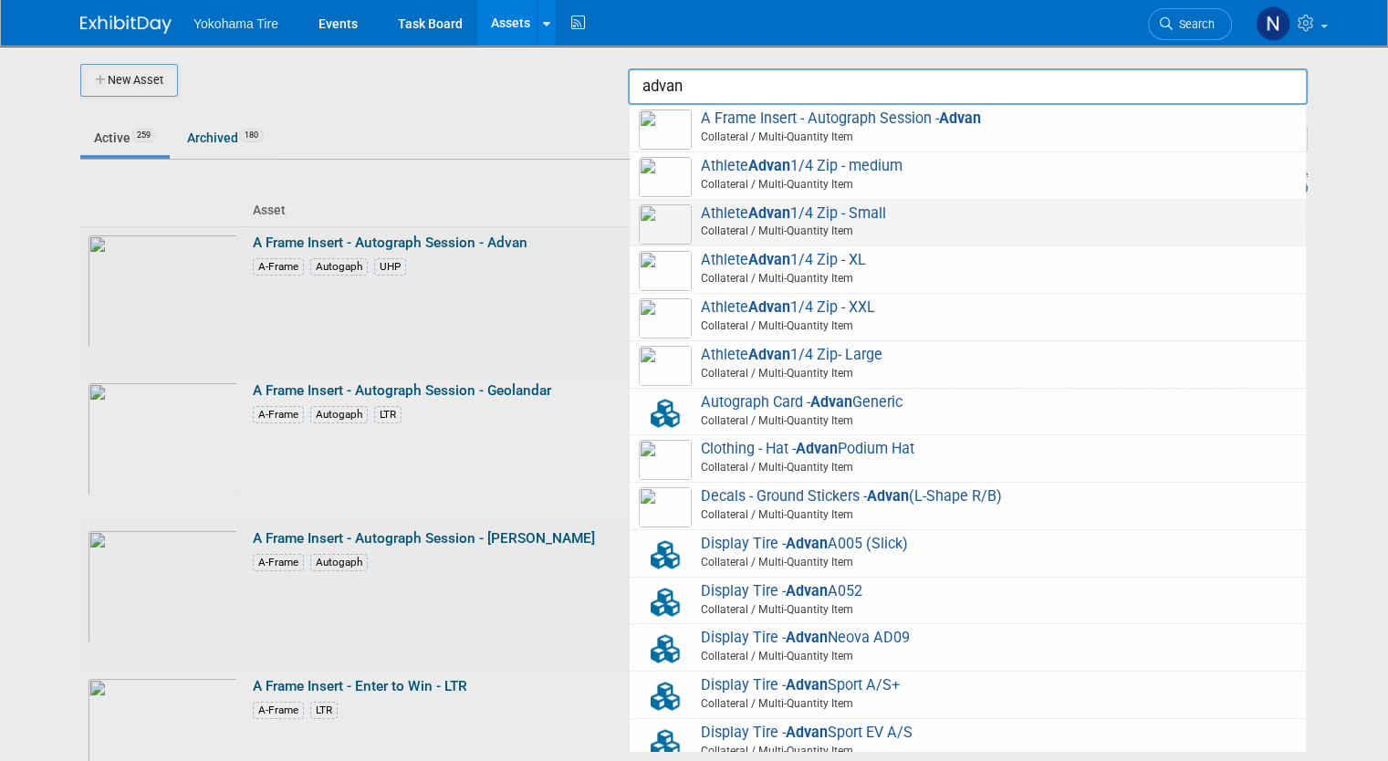
click at [889, 229] on span "Collateral / Multi-Quantity Item" at bounding box center [970, 231] width 652 height 16
type input "Athlete Advan 1/4 Zip - Small"
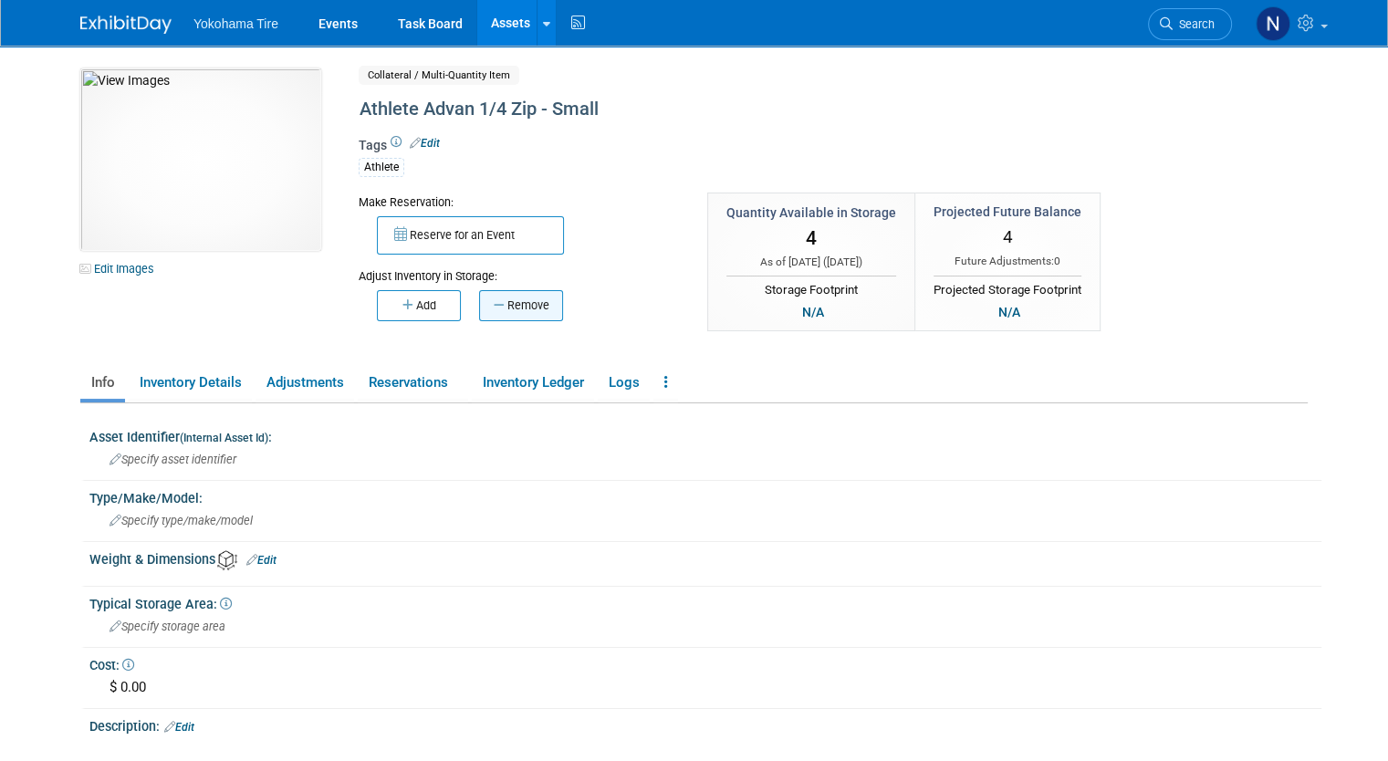
click at [496, 308] on button "Remove" at bounding box center [521, 305] width 84 height 31
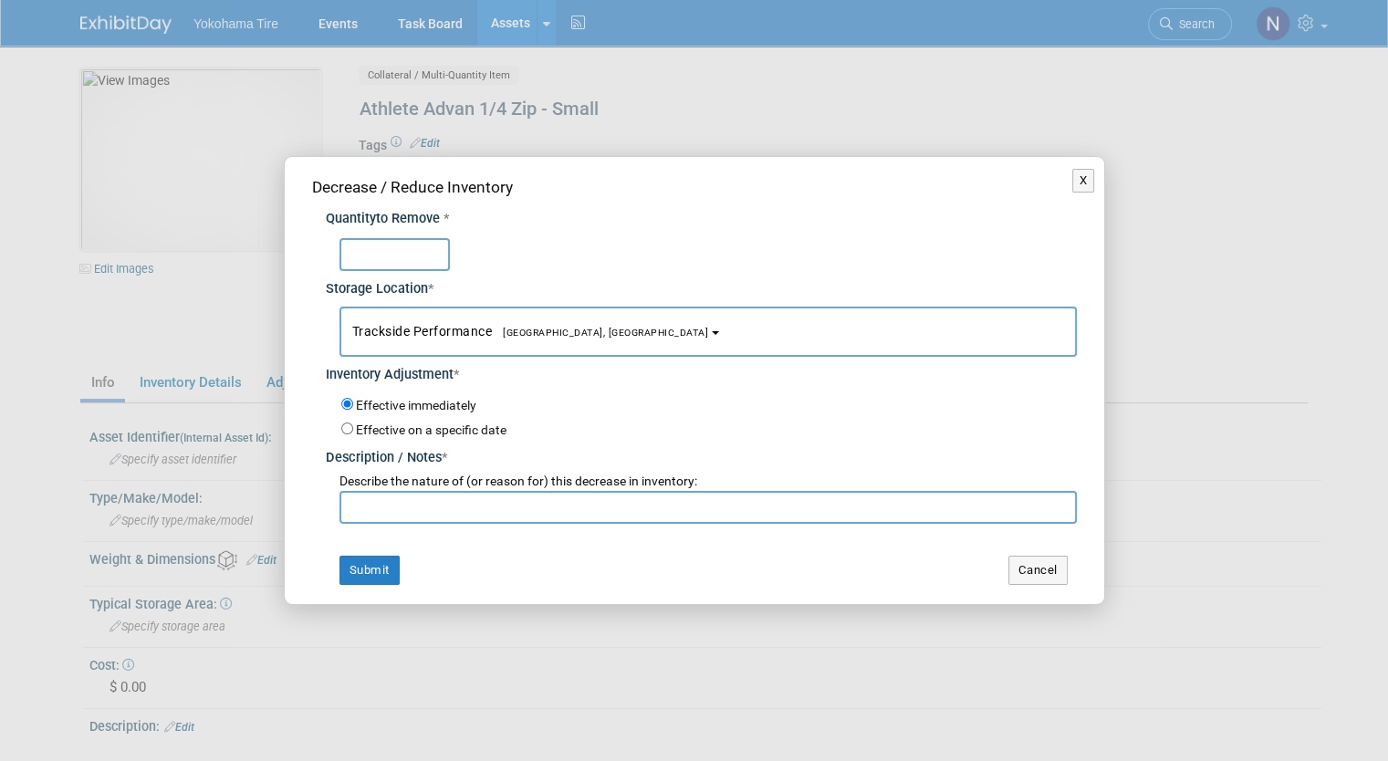
click at [496, 308] on button "Trackside Performance Lake Forest, CA" at bounding box center [707, 332] width 737 height 50
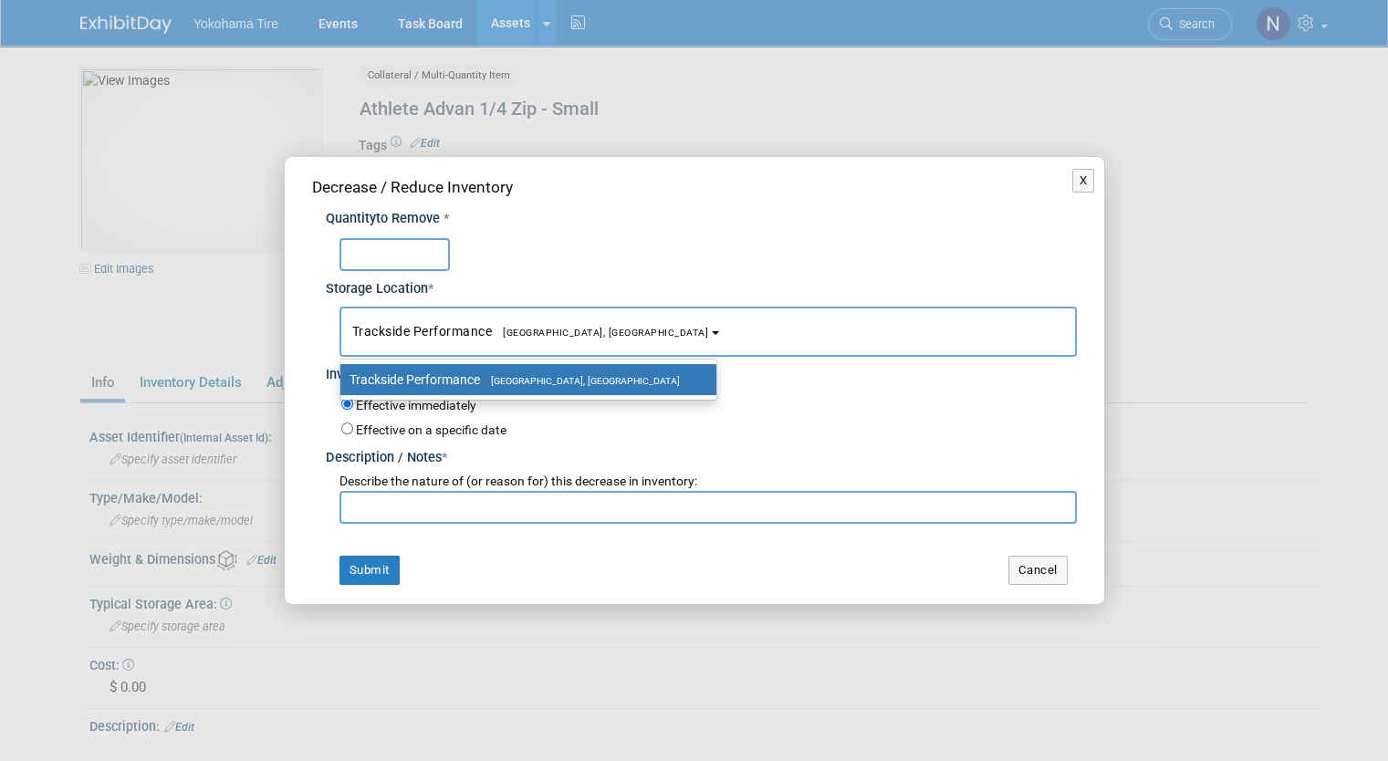
click at [407, 245] on input "text" at bounding box center [394, 254] width 110 height 33
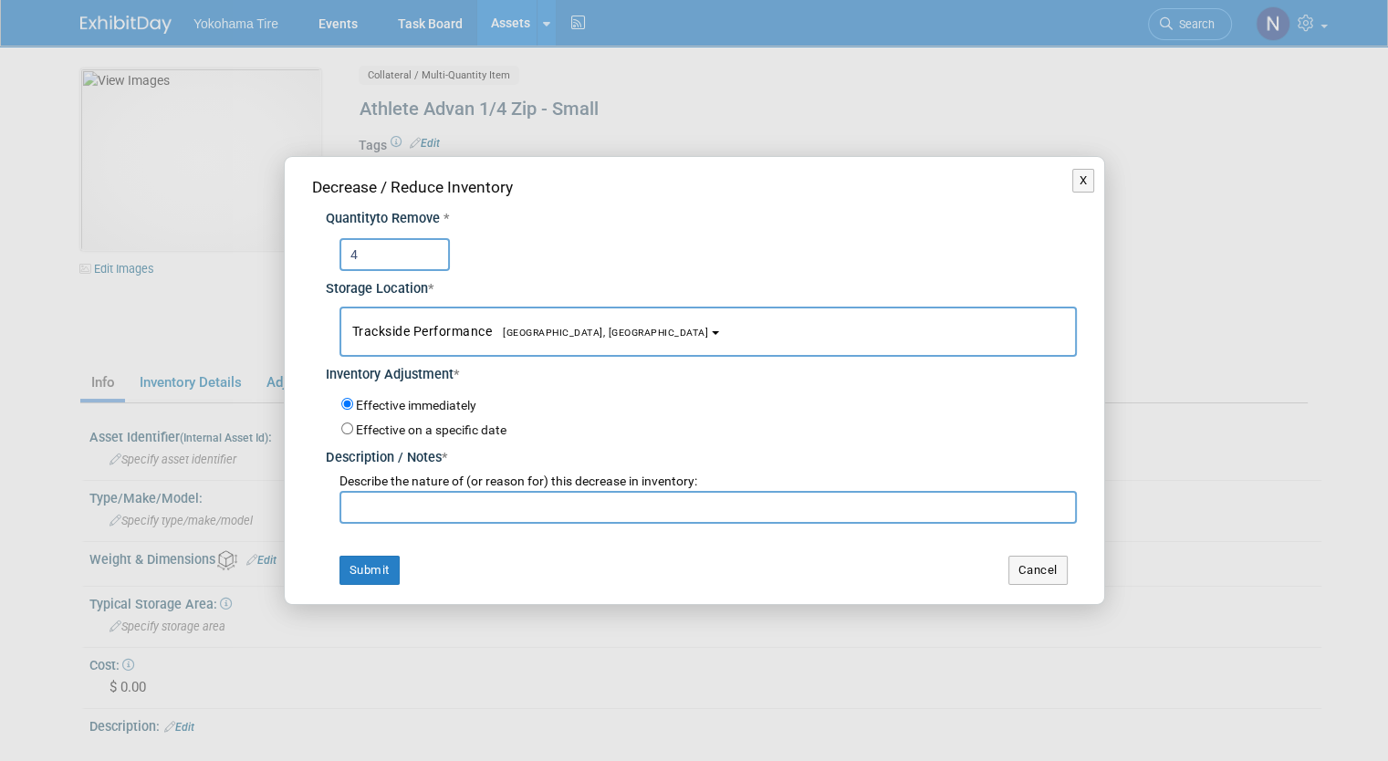
type input "4"
click at [398, 512] on input "text" at bounding box center [707, 507] width 737 height 33
paste input "Stock Update - NM 10/2"
type input "Stock Update - NM 10/2"
click at [391, 557] on button "Submit" at bounding box center [369, 570] width 60 height 29
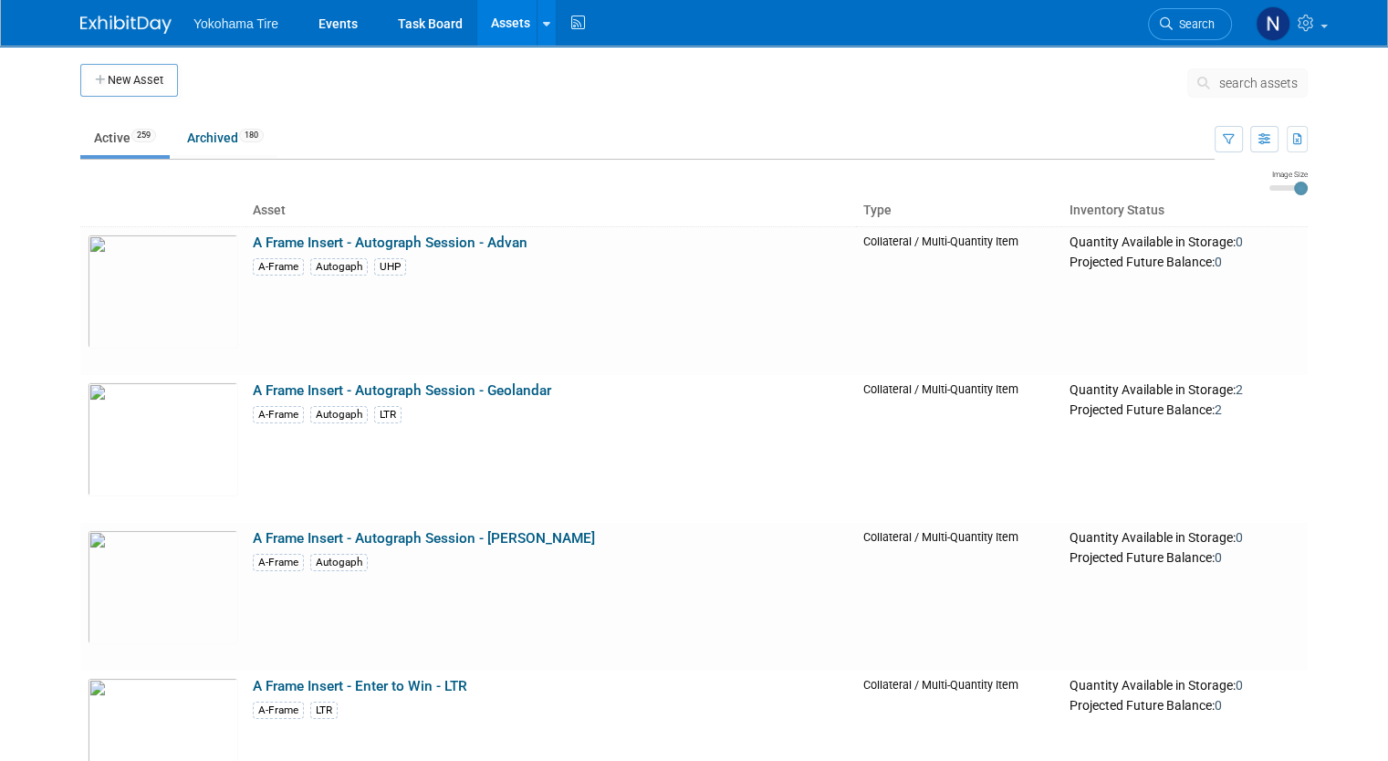
click at [1280, 82] on span "search assets" at bounding box center [1258, 83] width 78 height 15
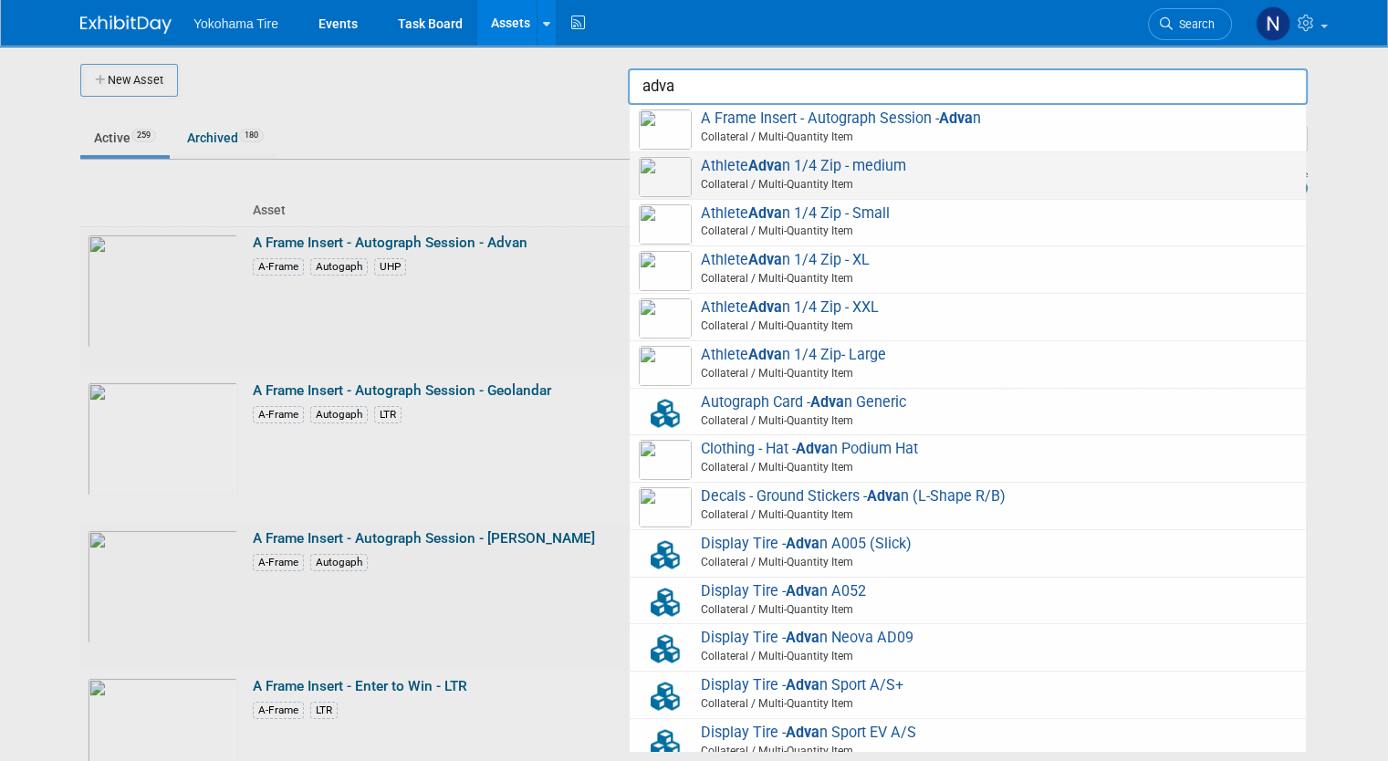
click at [931, 173] on span "Athlete Adva n 1/4 Zip - medium Collateral / Multi-Quantity Item" at bounding box center [968, 175] width 658 height 37
type input "Athlete Advan 1/4 Zip - medium"
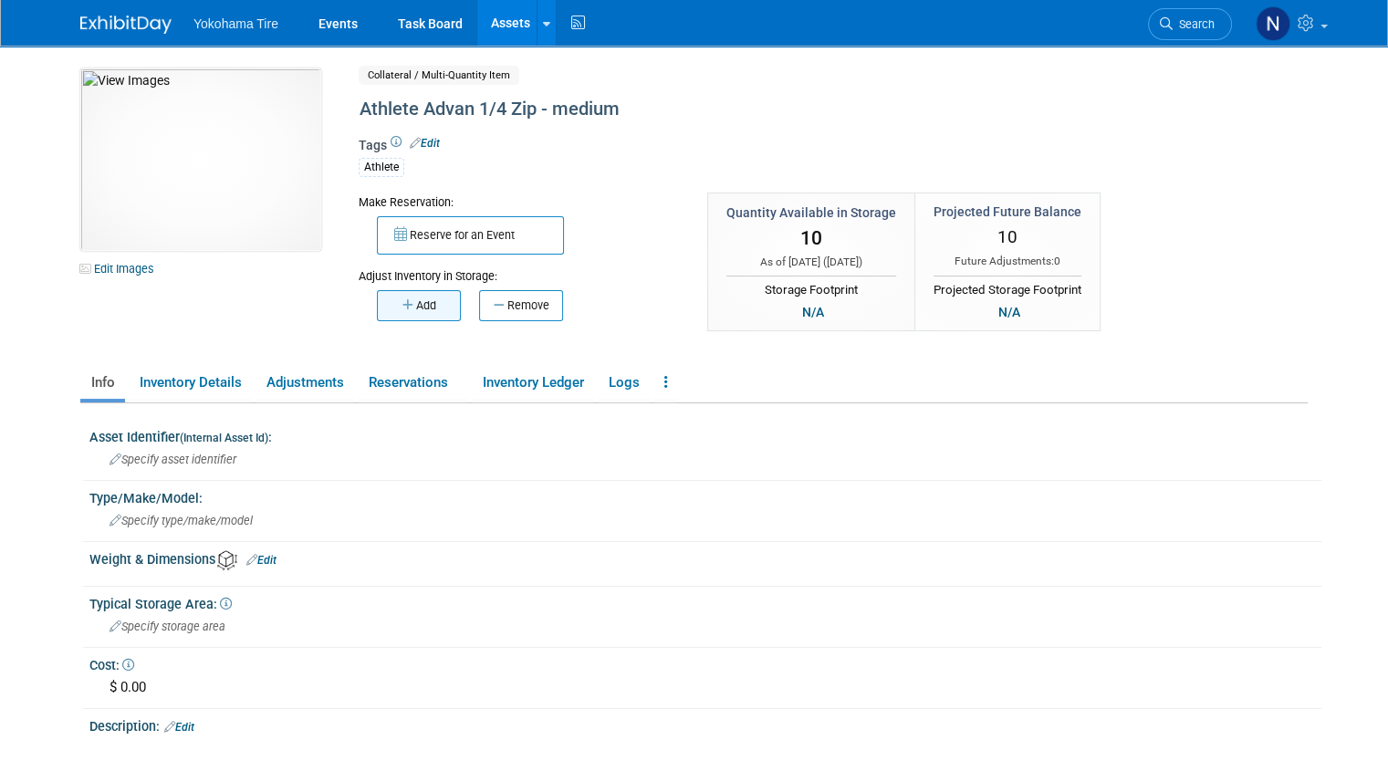
click at [402, 305] on icon "button" at bounding box center [409, 305] width 14 height 12
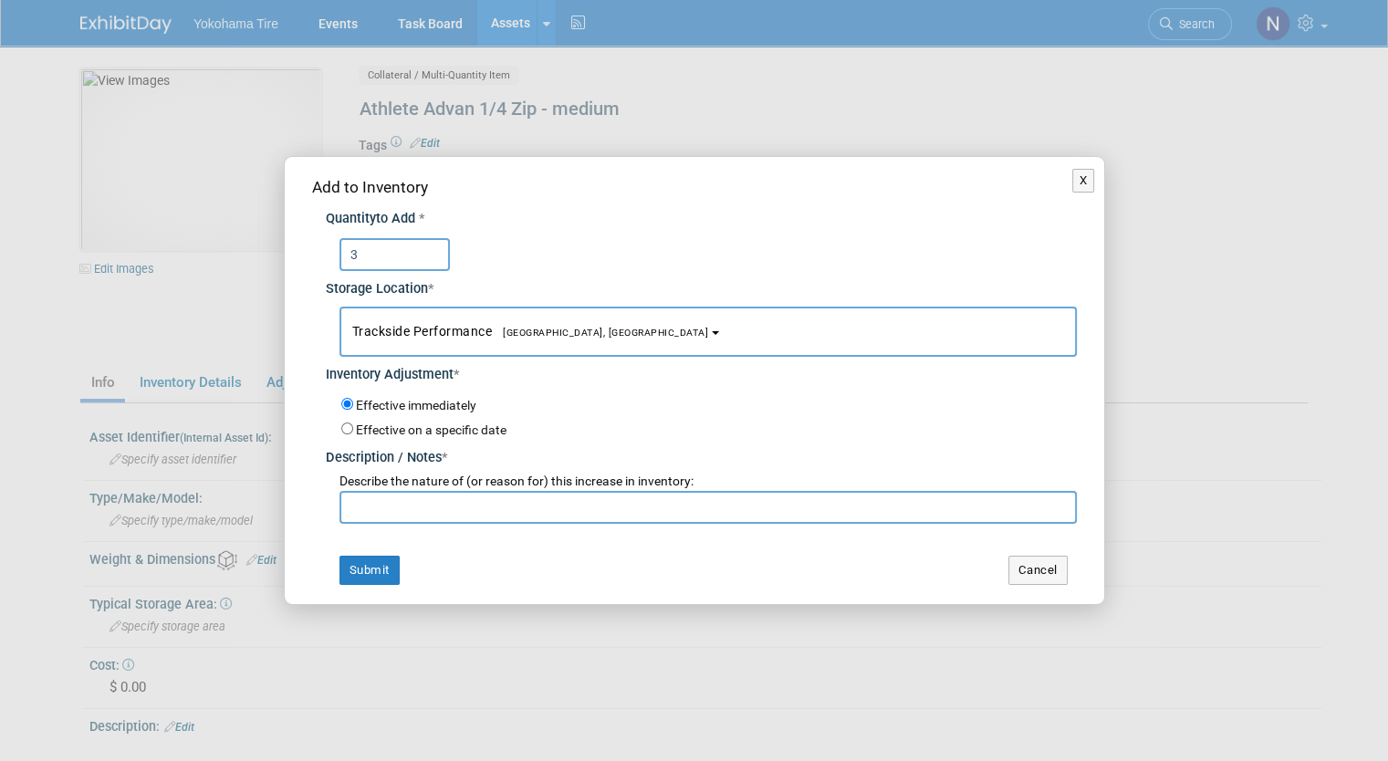
type input "3"
click at [456, 483] on span "Describe the nature of (or reason for) this increase in inventory:" at bounding box center [516, 481] width 354 height 15
click at [456, 501] on input "text" at bounding box center [707, 507] width 737 height 33
paste input "Stock Update - NM 10/2"
type input "Stock Update - NM 10/2"
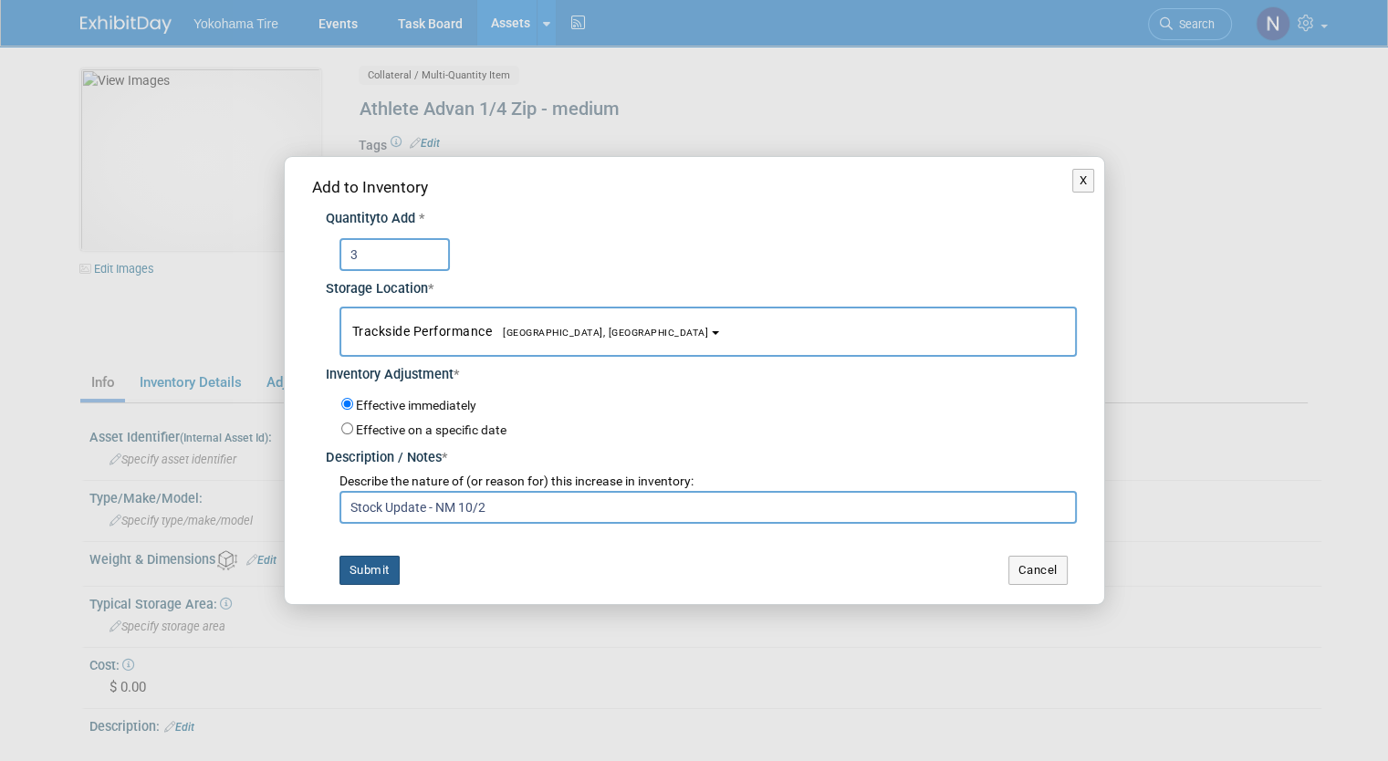
click at [383, 568] on button "Submit" at bounding box center [369, 570] width 60 height 29
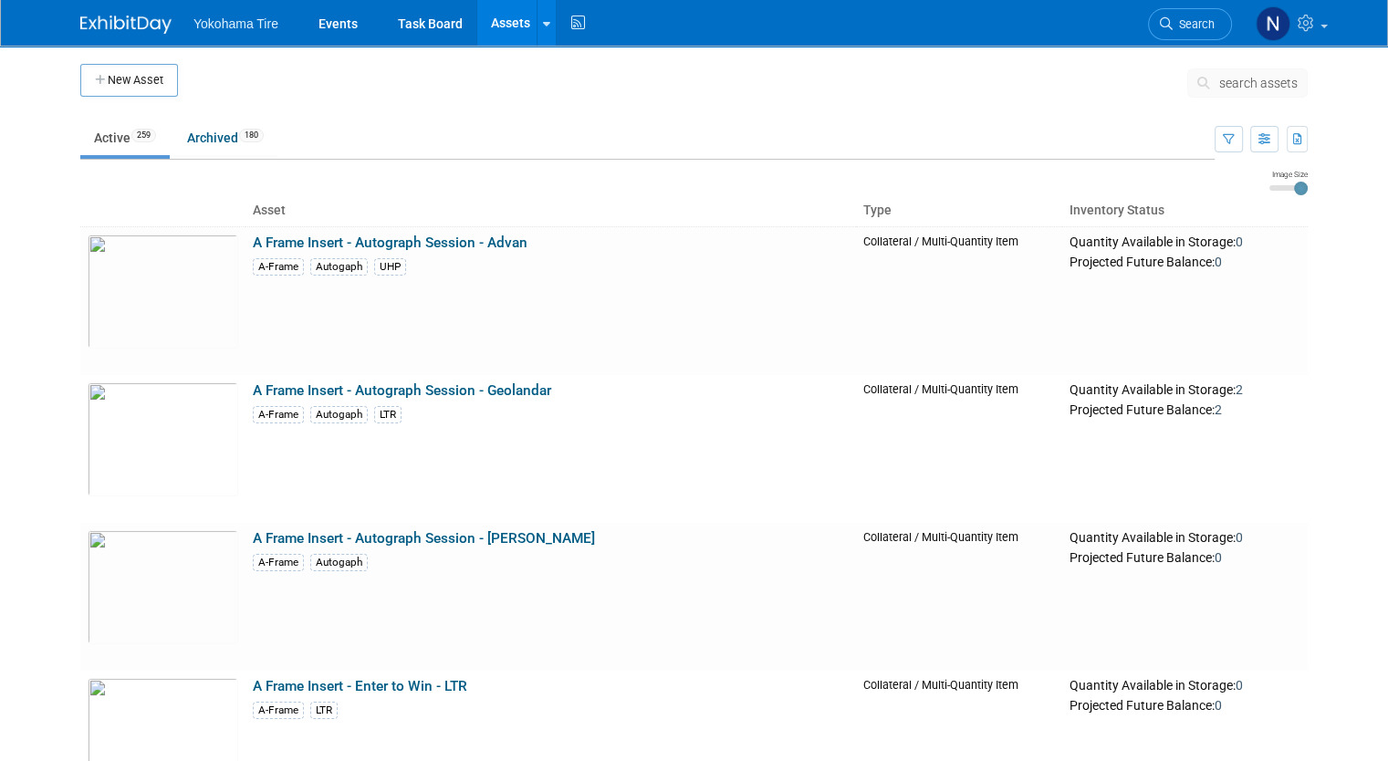
click at [1287, 85] on span "search assets" at bounding box center [1258, 83] width 78 height 15
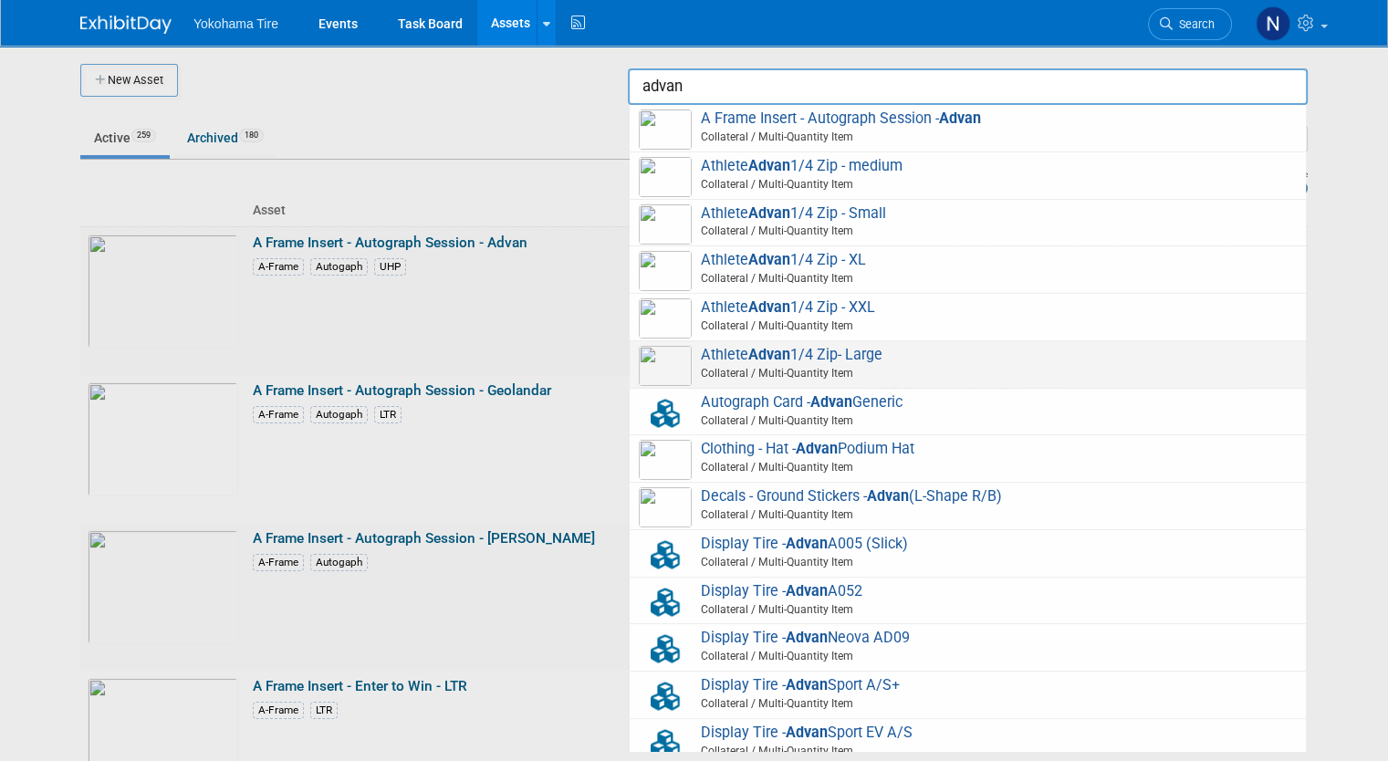
click at [893, 366] on span "Collateral / Multi-Quantity Item" at bounding box center [970, 373] width 652 height 16
type input "Athlete Advan 1/4 Zip- Large"
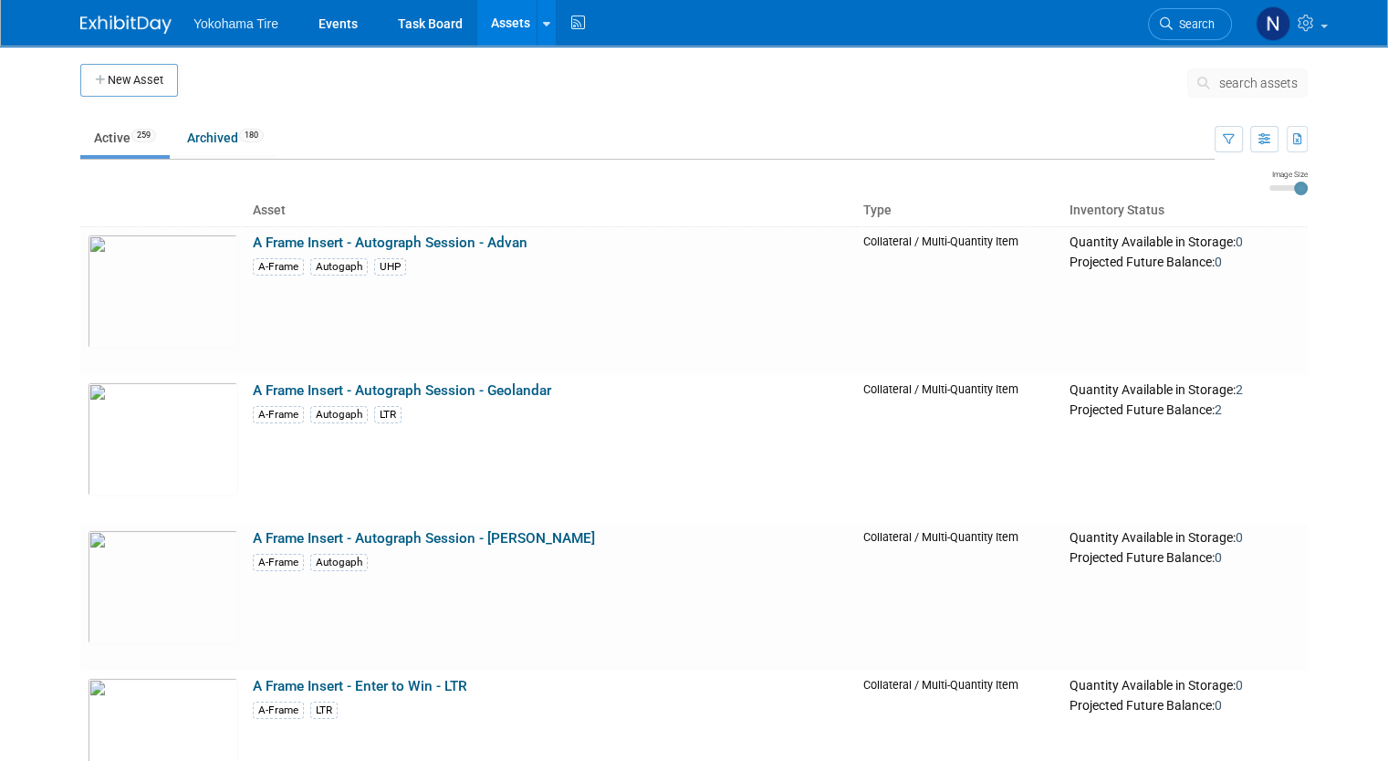
click at [1296, 78] on span "search assets" at bounding box center [1258, 83] width 78 height 15
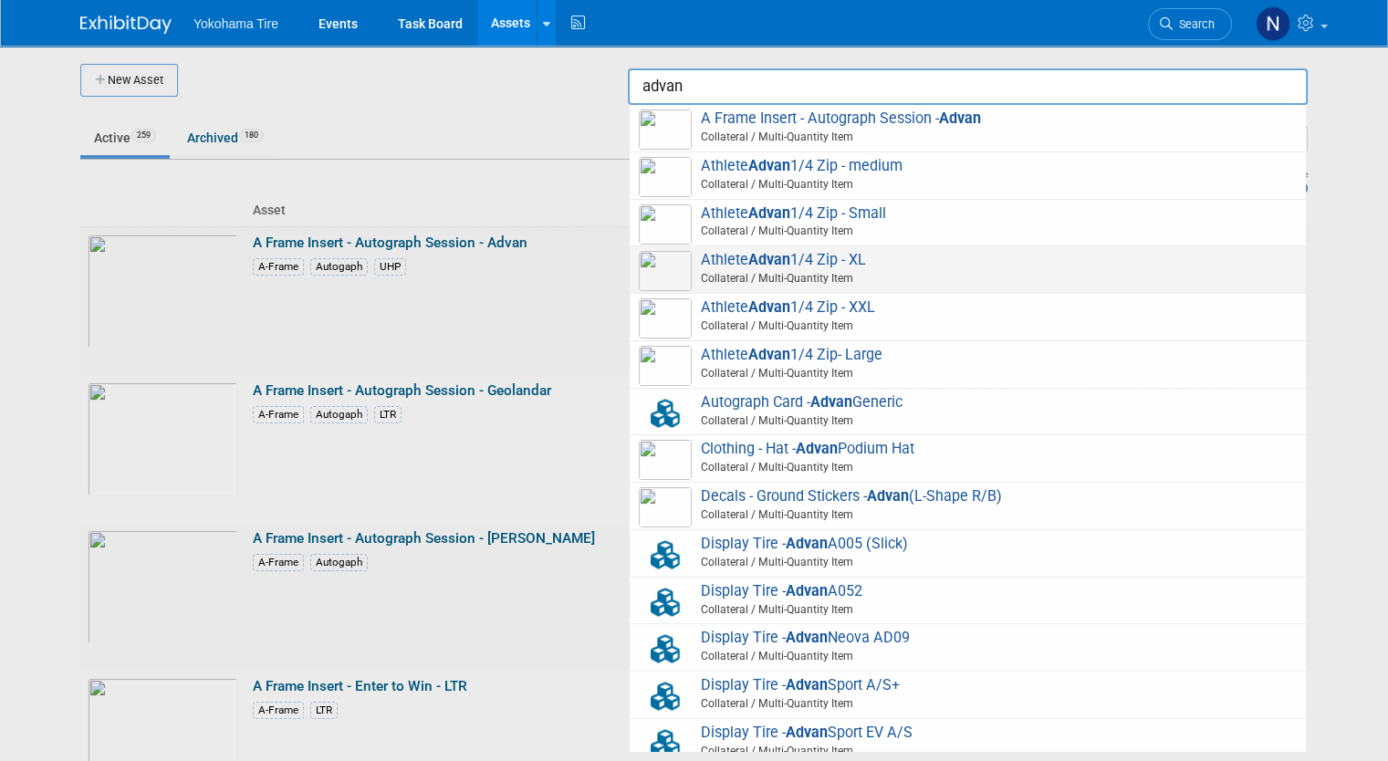
click at [940, 275] on span "Collateral / Multi-Quantity Item" at bounding box center [970, 278] width 652 height 16
type input "Athlete Advan 1/4 Zip - XL"
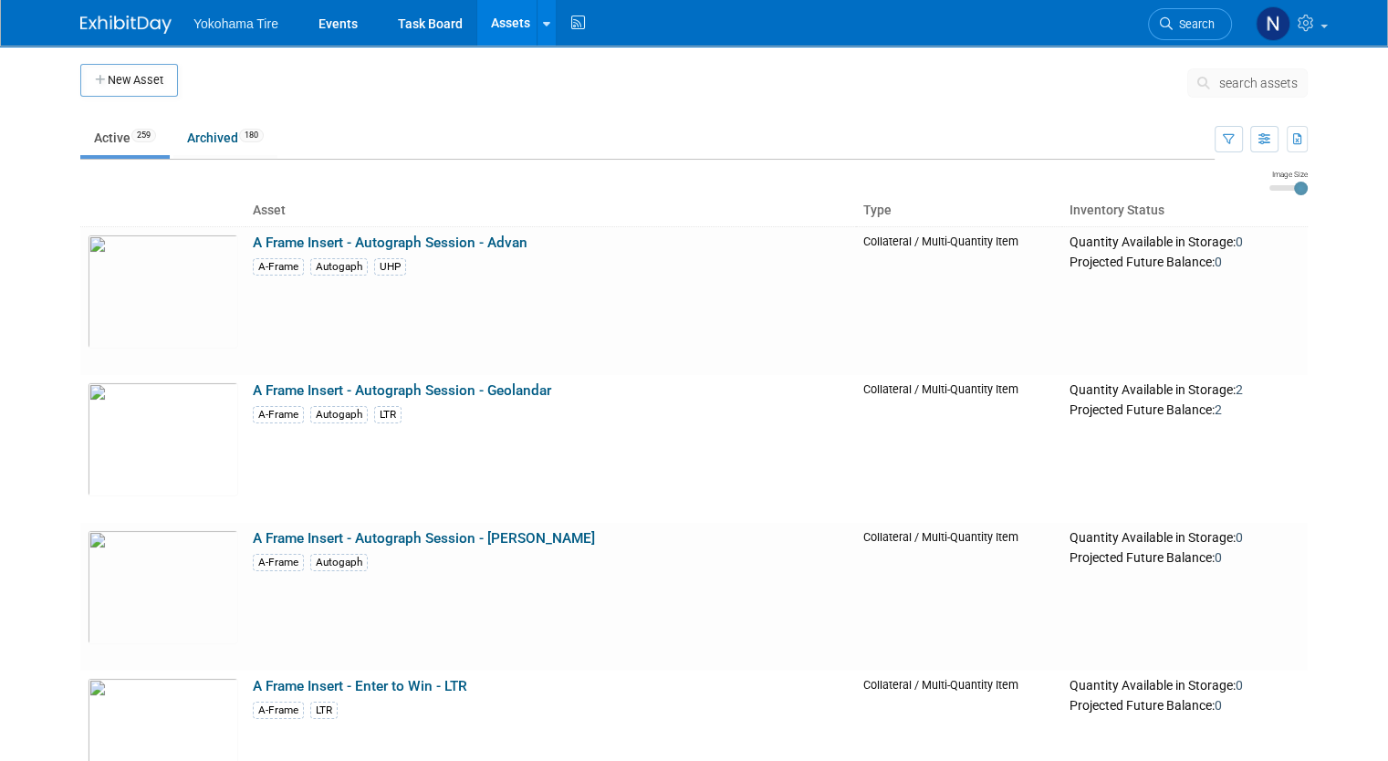
click at [1259, 76] on span "search assets" at bounding box center [1258, 83] width 78 height 15
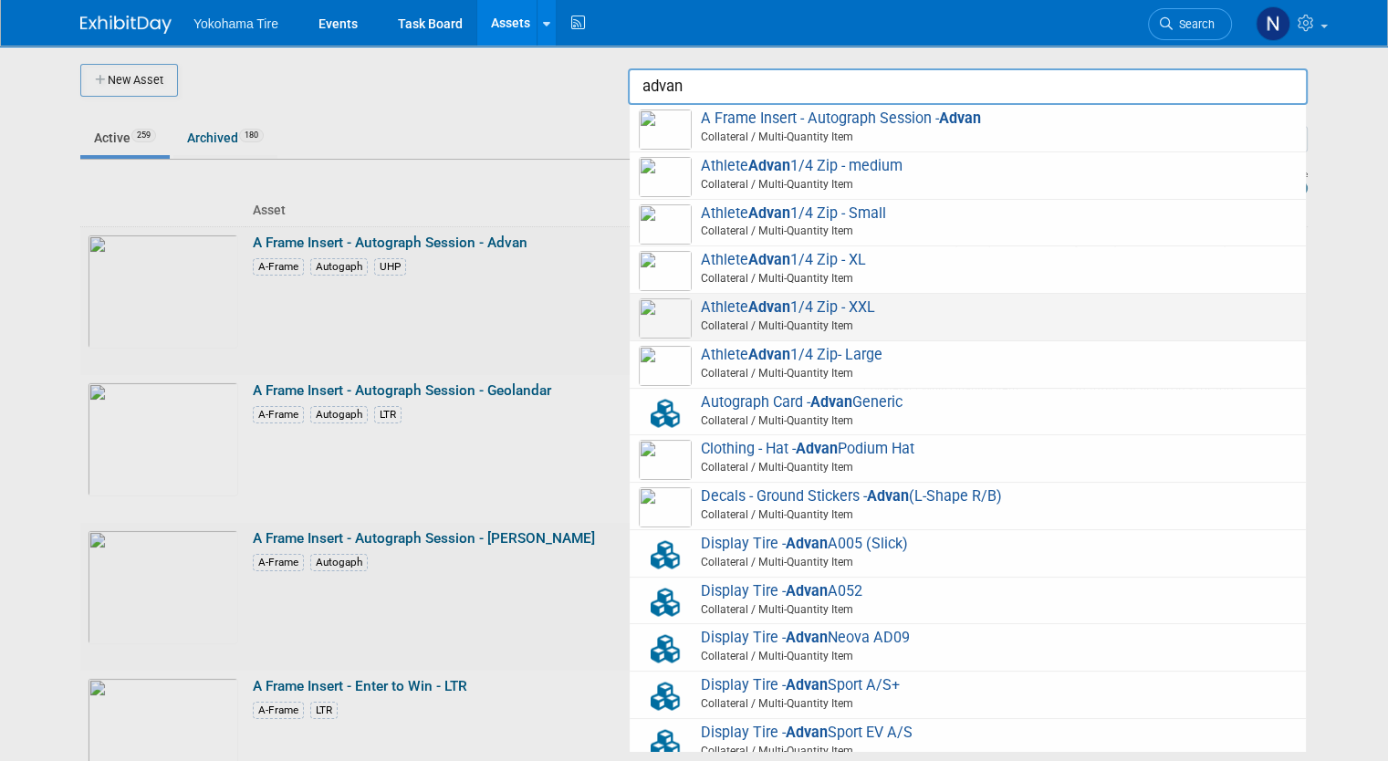
click at [948, 305] on span "Athlete Advan 1/4 Zip - XXL Collateral / Multi-Quantity Item" at bounding box center [968, 316] width 658 height 37
type input "Athlete Advan 1/4 Zip - XXL"
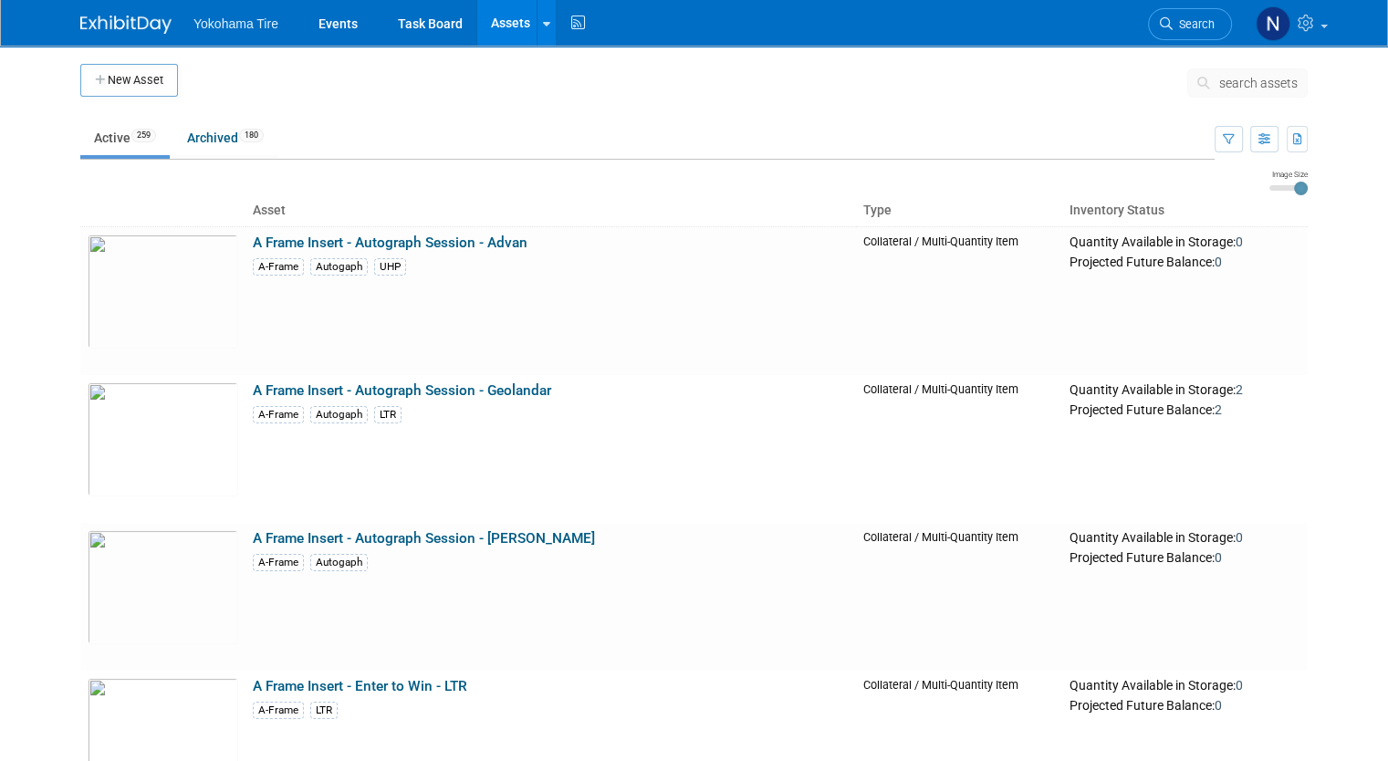
click at [1256, 78] on span "search assets" at bounding box center [1258, 83] width 78 height 15
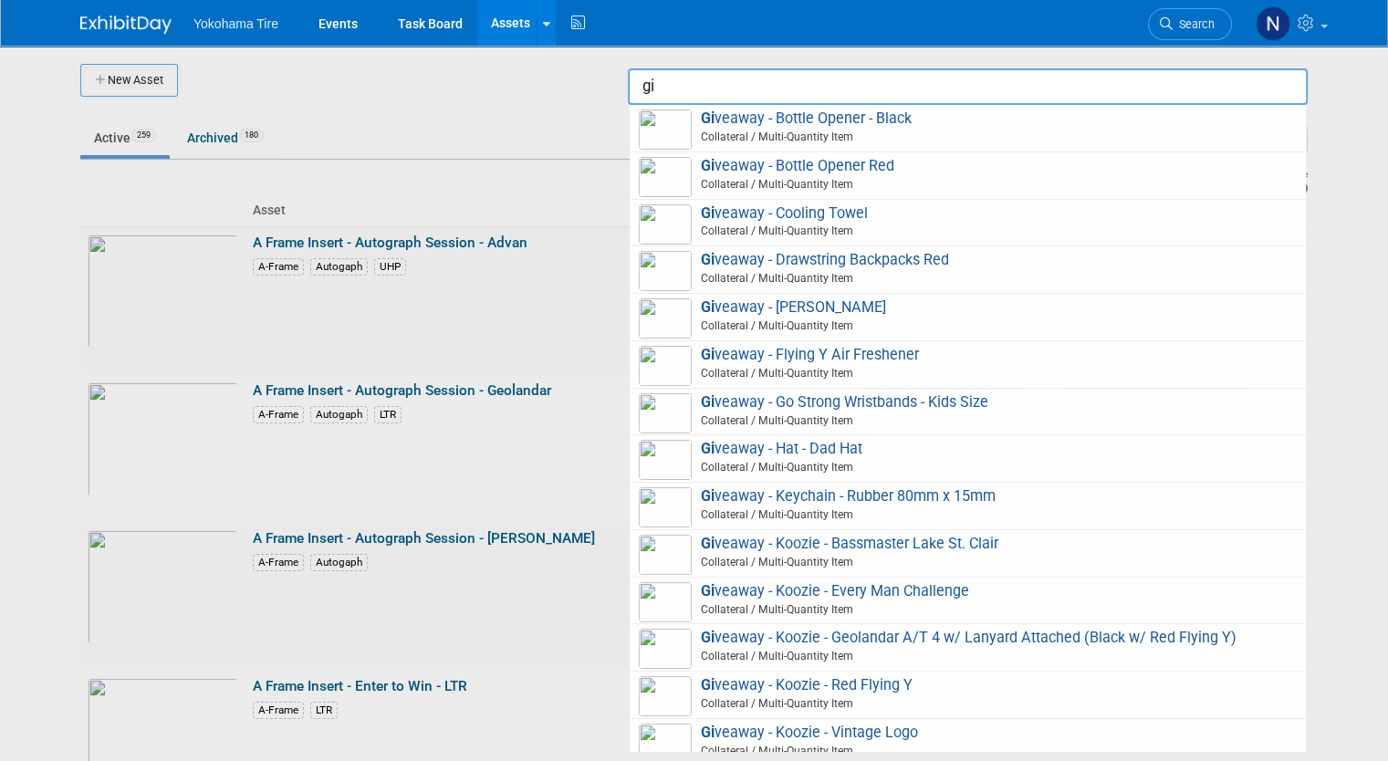
type input "g"
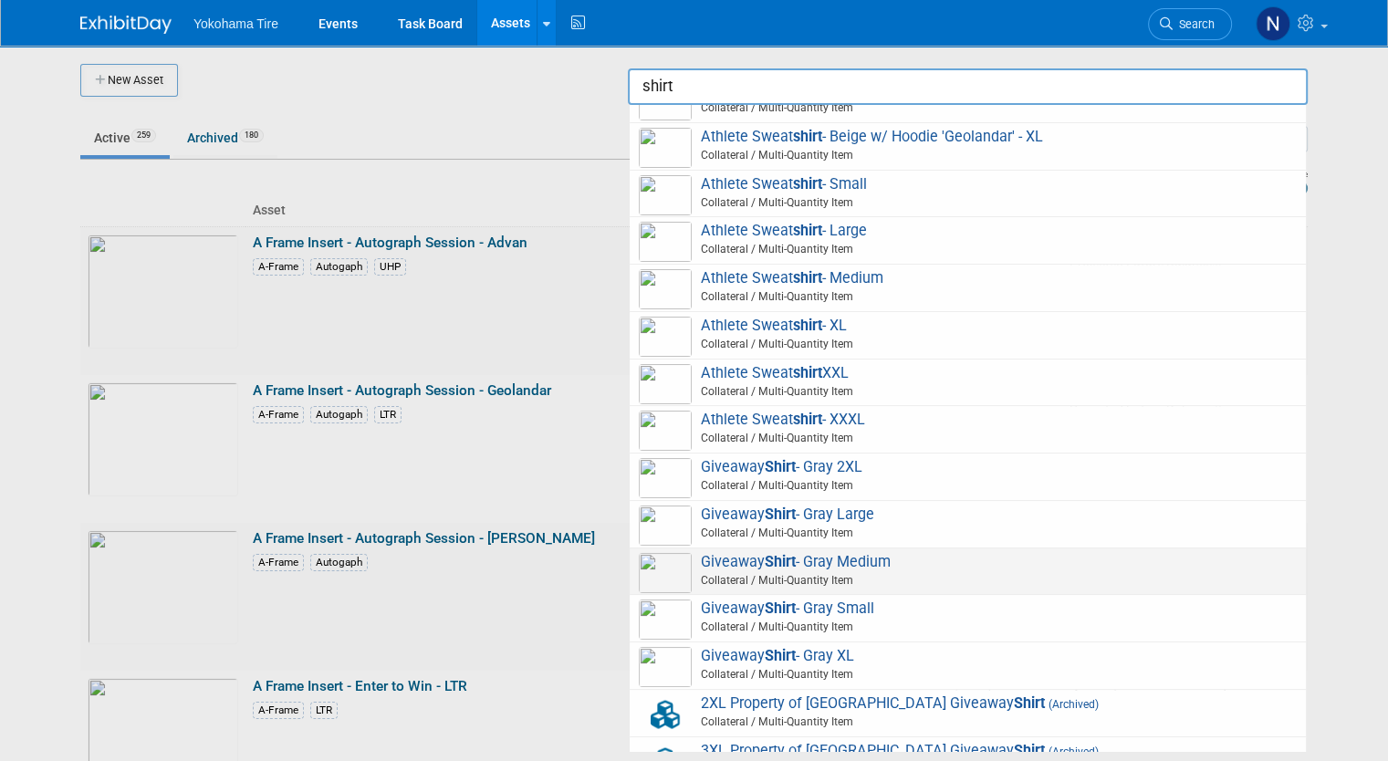
scroll to position [1027, 0]
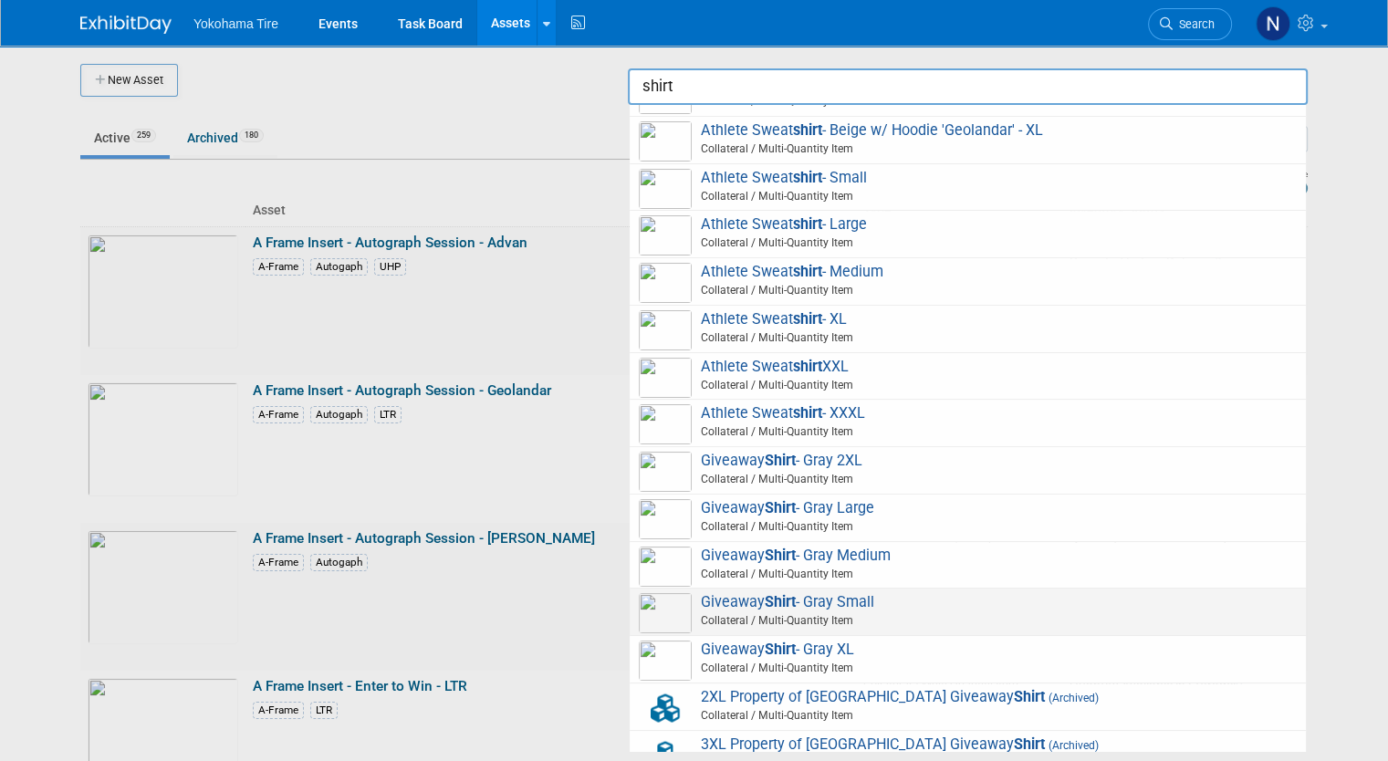
click at [857, 612] on span "Collateral / Multi-Quantity Item" at bounding box center [970, 620] width 652 height 16
type input "Giveaway Shirt- Gray Small"
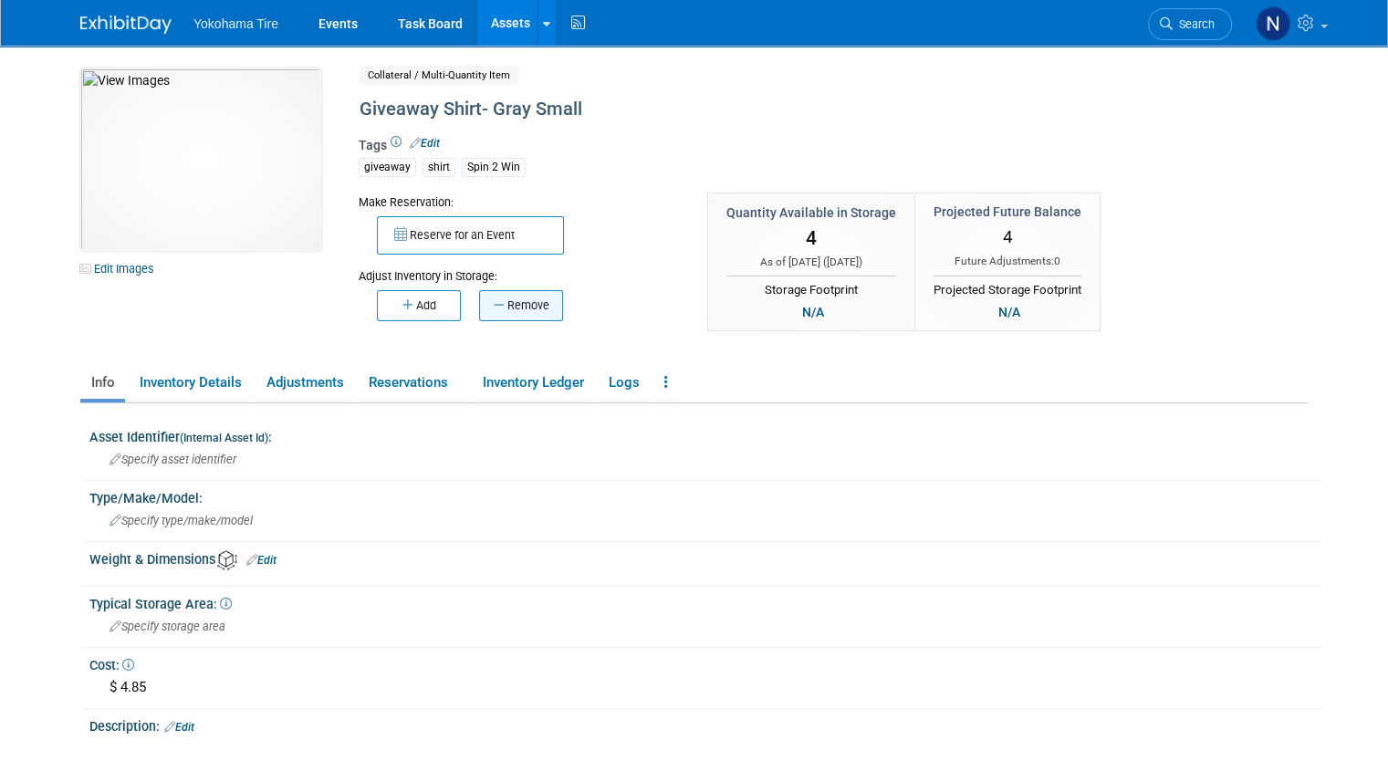
click at [507, 305] on button "Remove" at bounding box center [521, 305] width 84 height 31
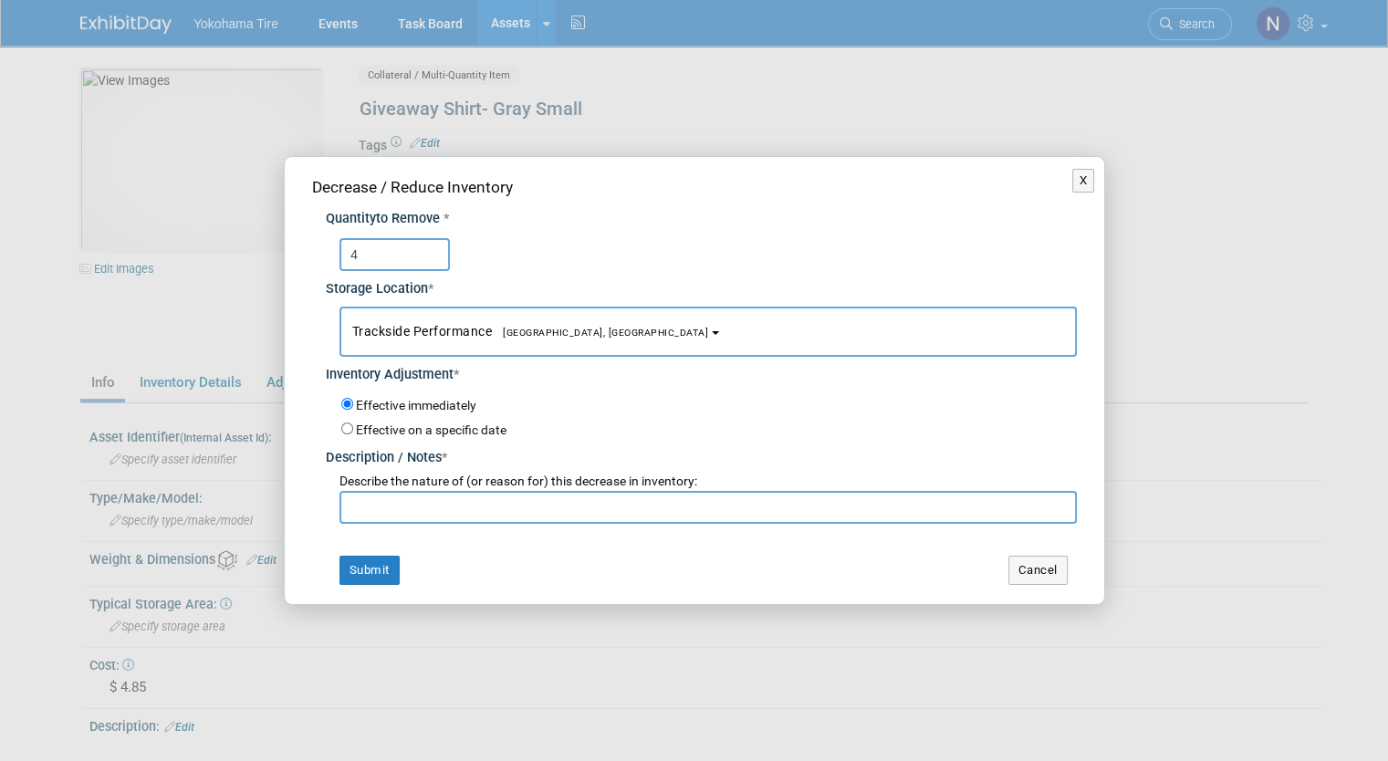
type input "4"
click at [478, 513] on input "text" at bounding box center [707, 507] width 737 height 33
paste input "Stock Update - NM 10/2"
type input "Stock Update - NM 10/2"
click at [380, 574] on button "Submit" at bounding box center [369, 570] width 60 height 29
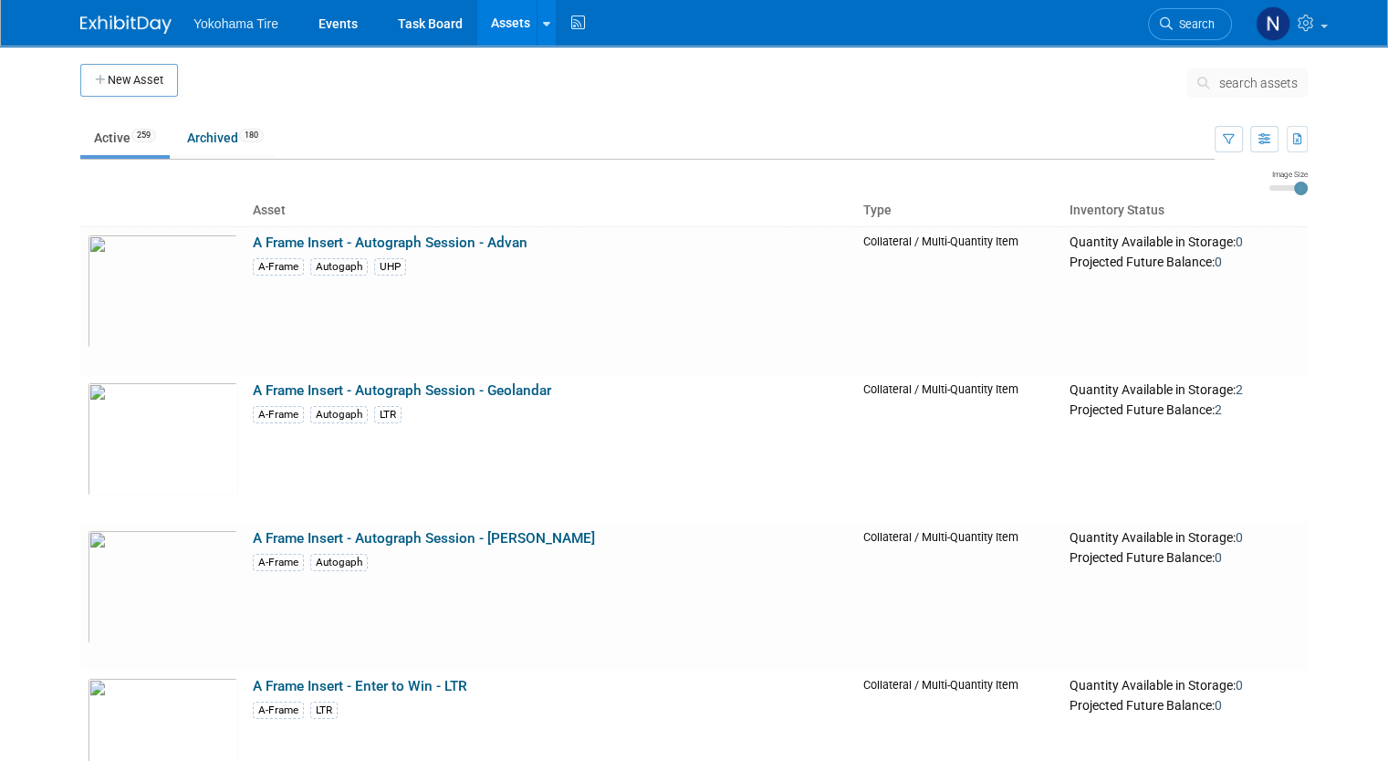
click at [1273, 83] on span "search assets" at bounding box center [1258, 83] width 78 height 15
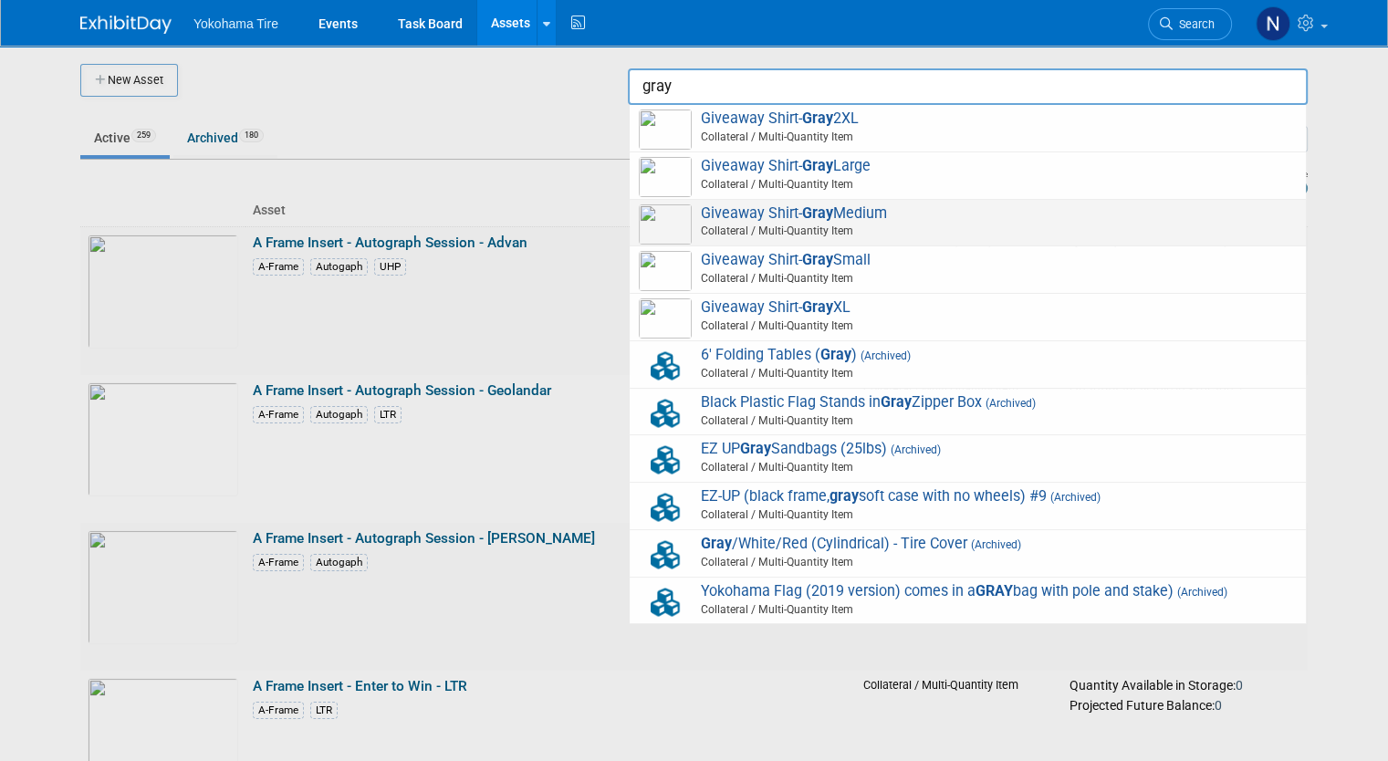
click at [917, 227] on span "Collateral / Multi-Quantity Item" at bounding box center [970, 231] width 652 height 16
type input "Giveaway Shirt- Gray Medium"
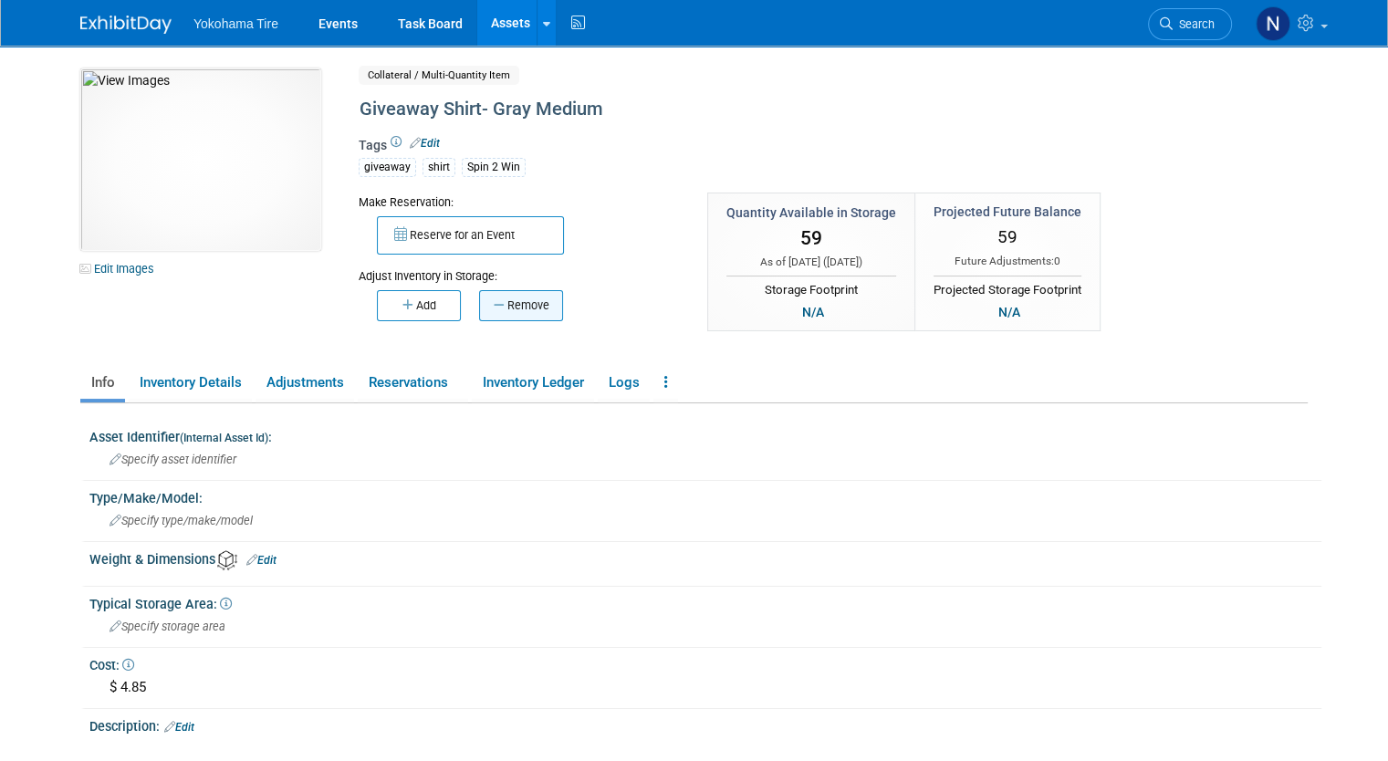
click at [526, 300] on button "Remove" at bounding box center [521, 305] width 84 height 31
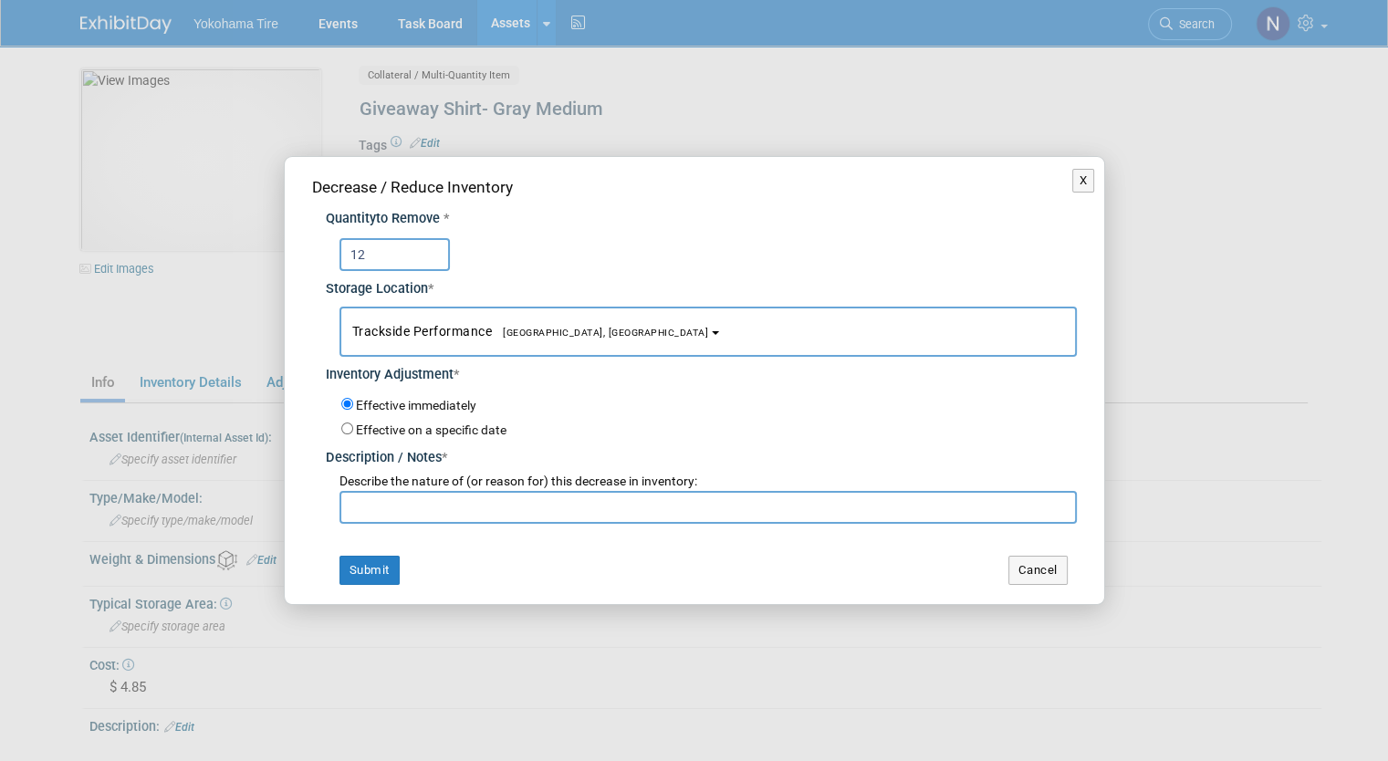
type input "12"
click at [433, 527] on div "Decrease / Reduce Inventory Quantity to Remove * 12 Storage Location * Tracksid…" at bounding box center [694, 380] width 819 height 446
click at [431, 519] on input "text" at bounding box center [707, 507] width 737 height 33
paste input "Stock Update - NM 10/2"
type input "Stock Update - NM 10/2"
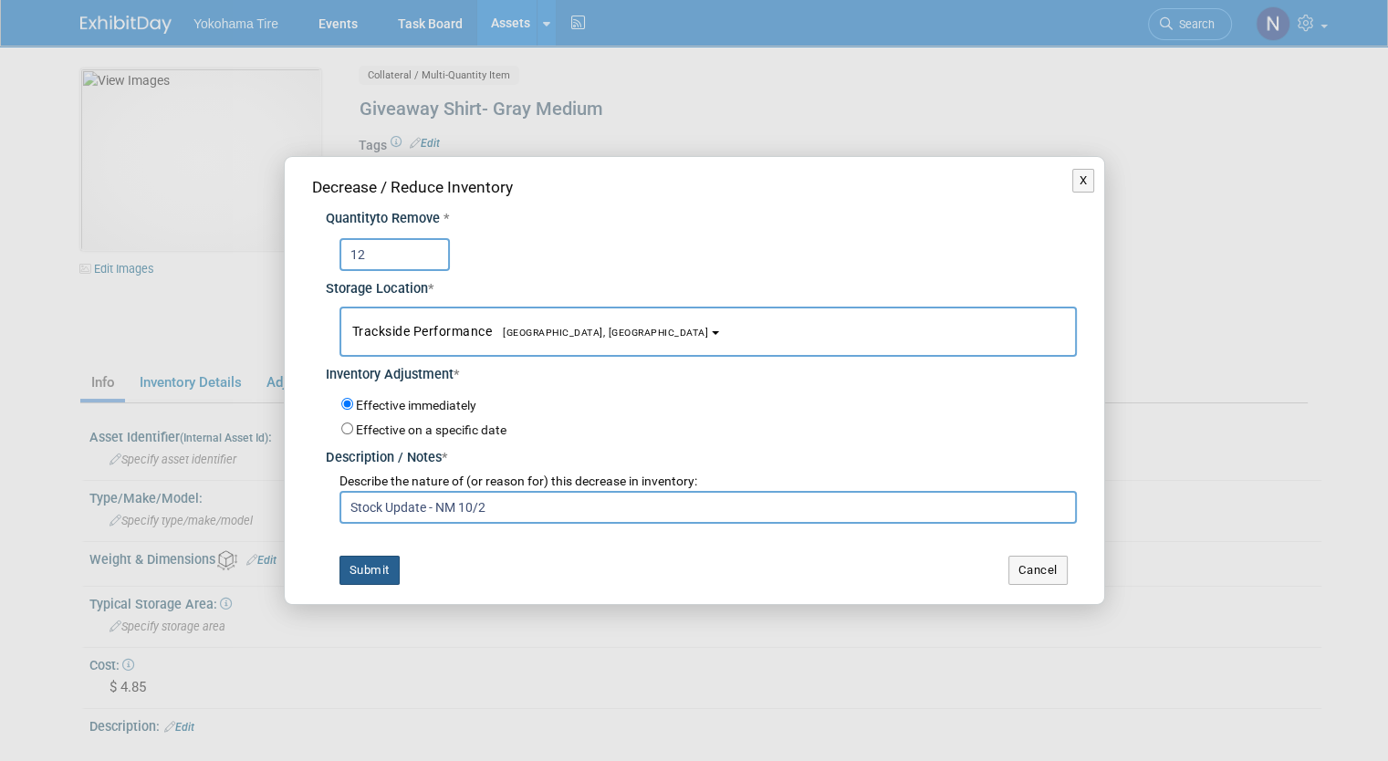
click at [359, 581] on button "Submit" at bounding box center [369, 570] width 60 height 29
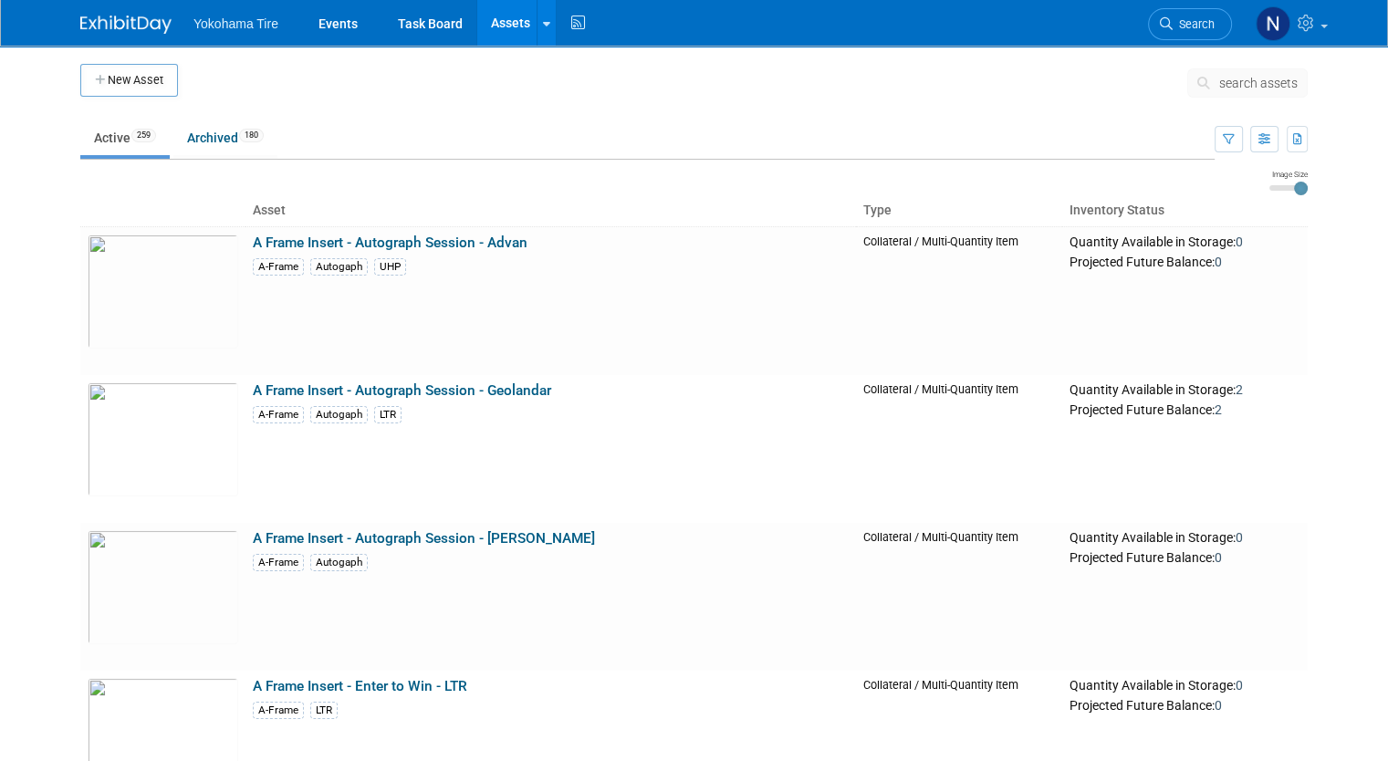
click at [1277, 97] on div "search assets" at bounding box center [1247, 88] width 120 height 41
click at [1278, 89] on span "search assets" at bounding box center [1258, 83] width 78 height 15
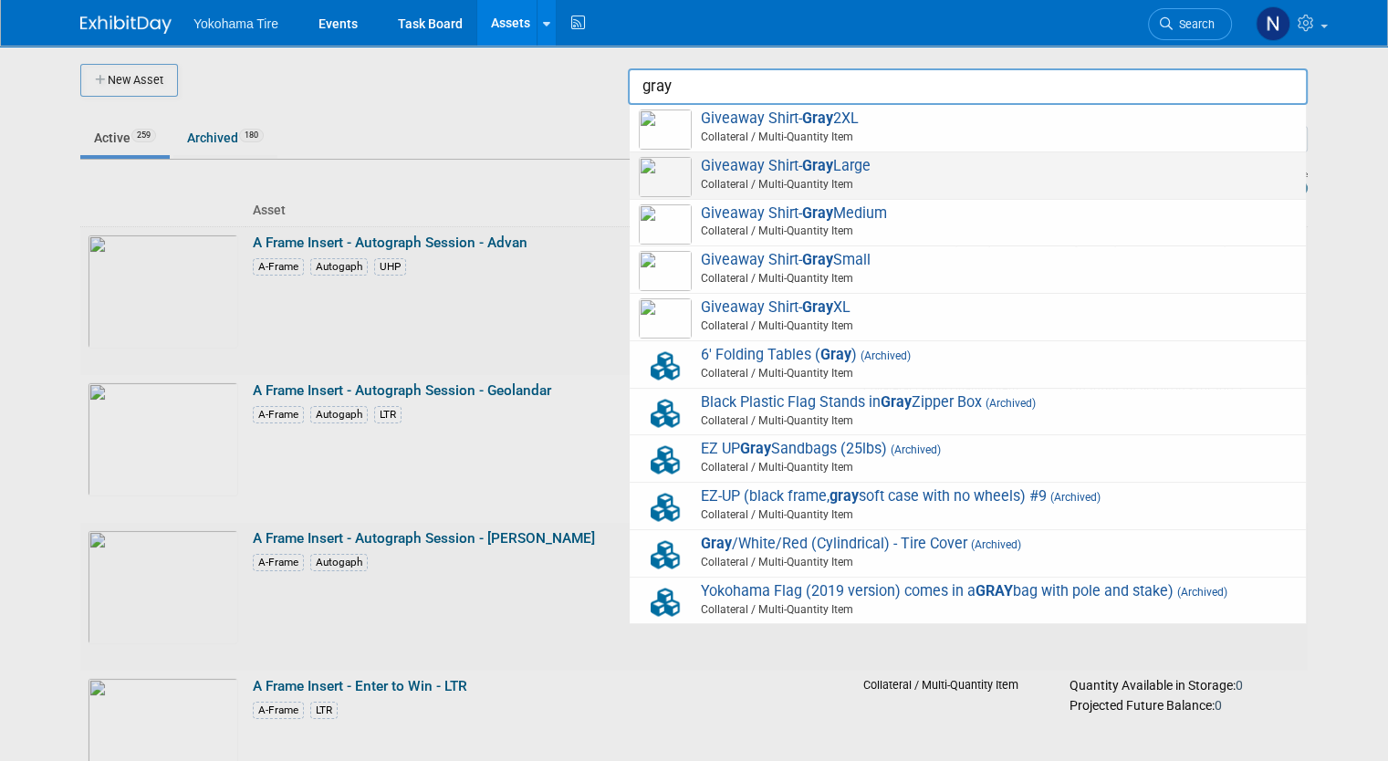
click at [833, 160] on strong "Gray" at bounding box center [817, 165] width 31 height 17
type input "Giveaway Shirt- Gray Large"
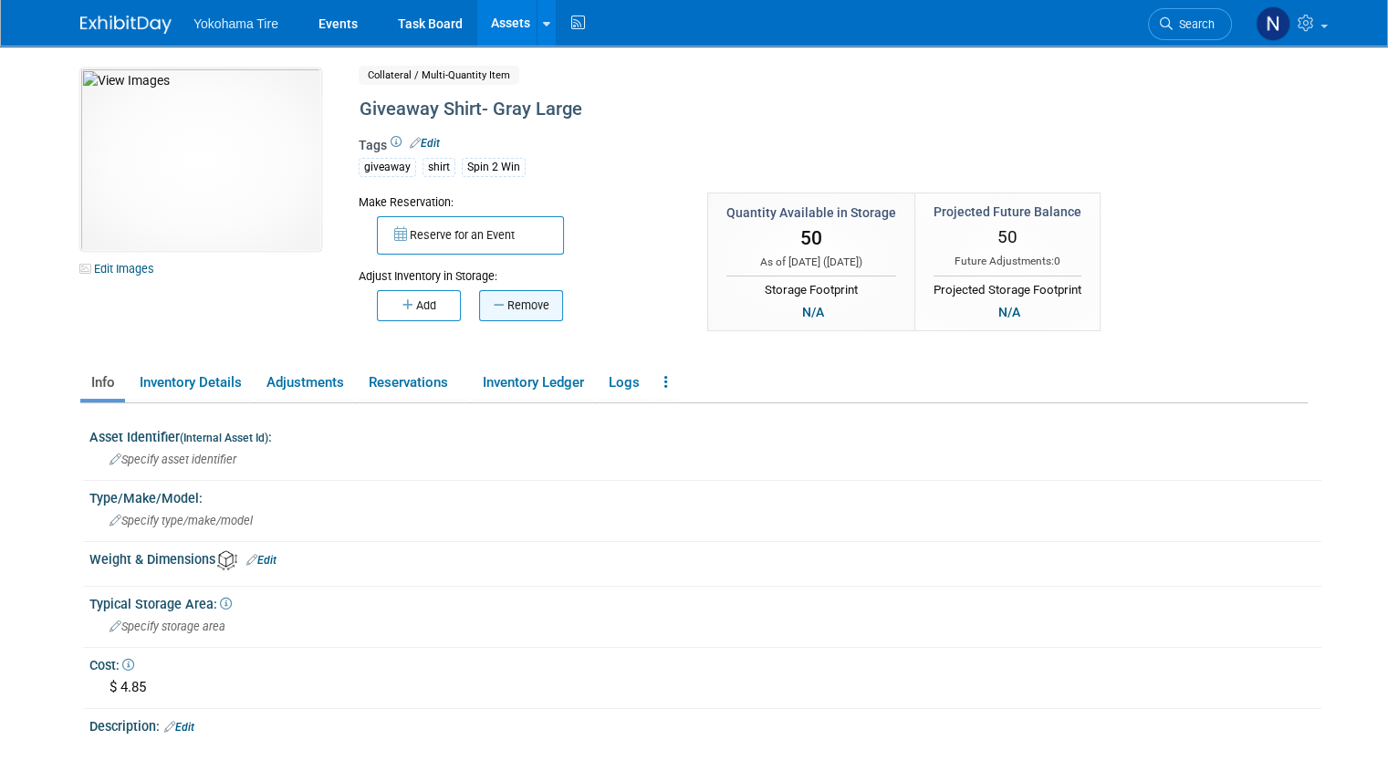
click at [501, 303] on button "Remove" at bounding box center [521, 305] width 84 height 31
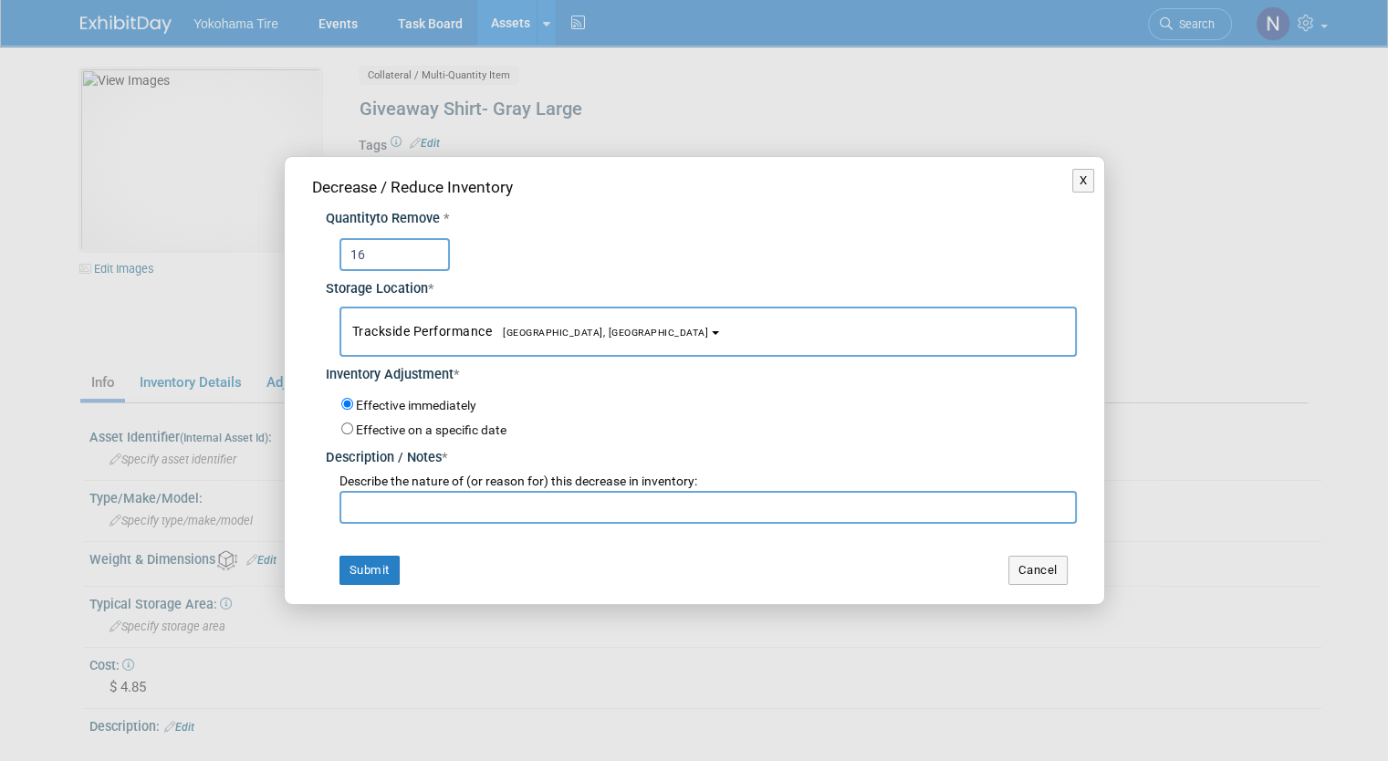
type input "16"
click at [467, 495] on input "text" at bounding box center [707, 507] width 737 height 33
paste input "Stock Update - NM 10/2"
type input "Stock Update - NM 10/2"
click at [371, 571] on button "Submit" at bounding box center [369, 570] width 60 height 29
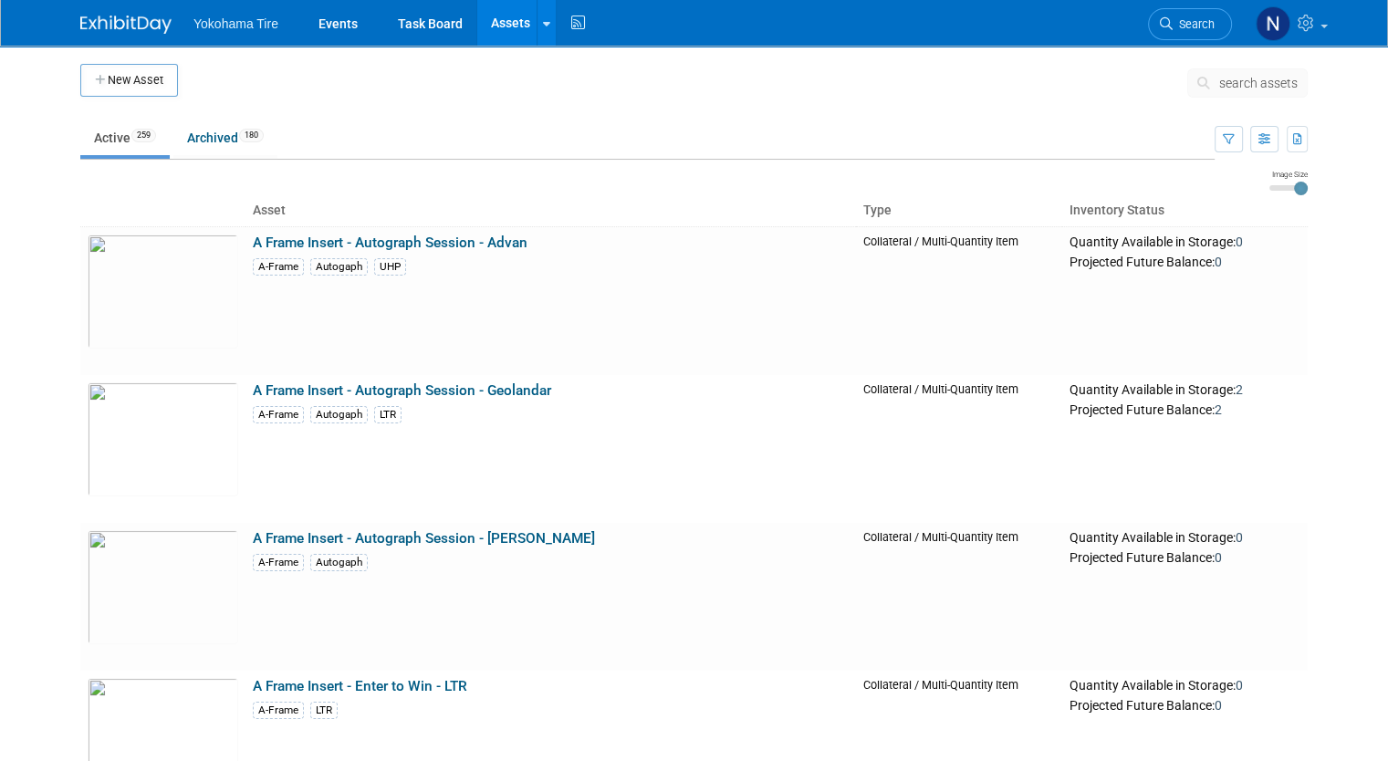
click at [1291, 89] on span "search assets" at bounding box center [1258, 83] width 78 height 15
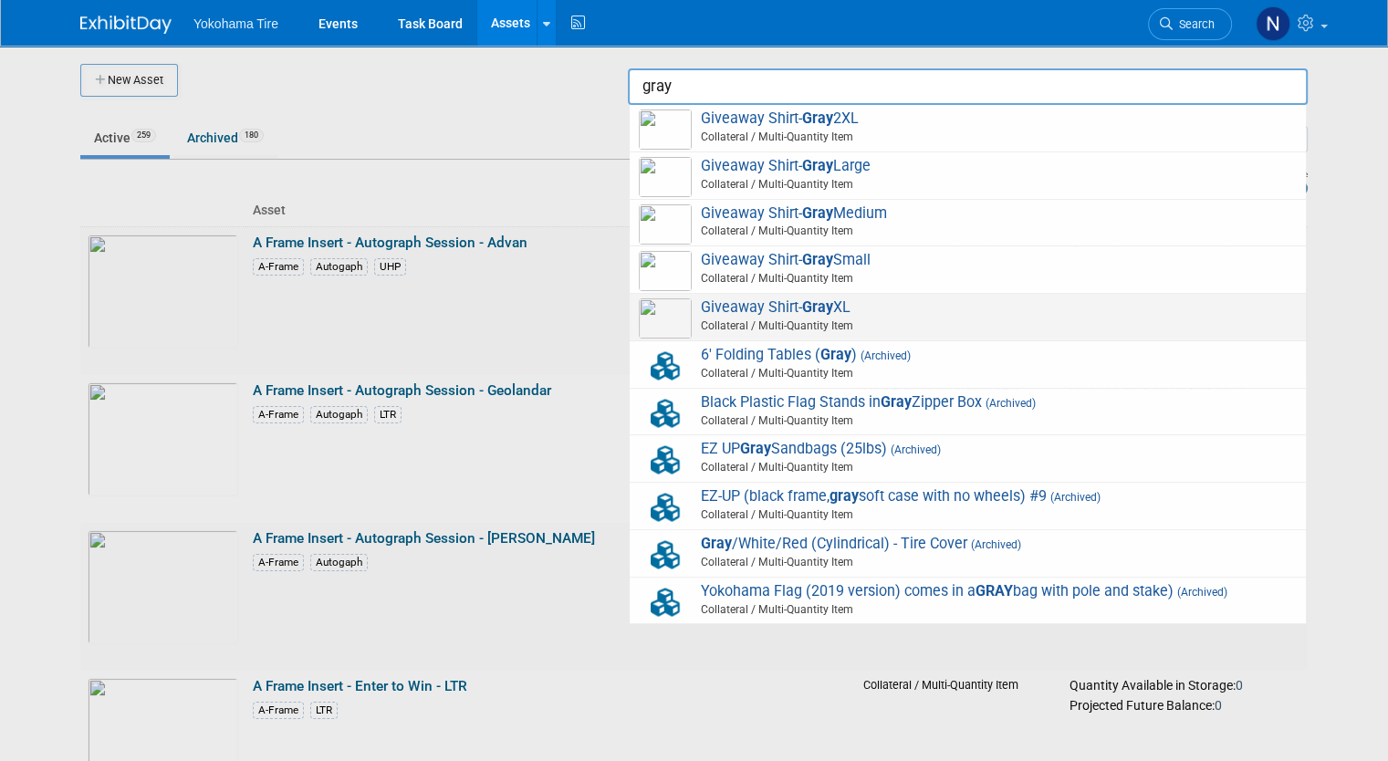
click at [876, 300] on span "Giveaway Shirt- Gray XL Collateral / Multi-Quantity Item" at bounding box center [968, 316] width 658 height 37
type input "Giveaway Shirt- Gray XL"
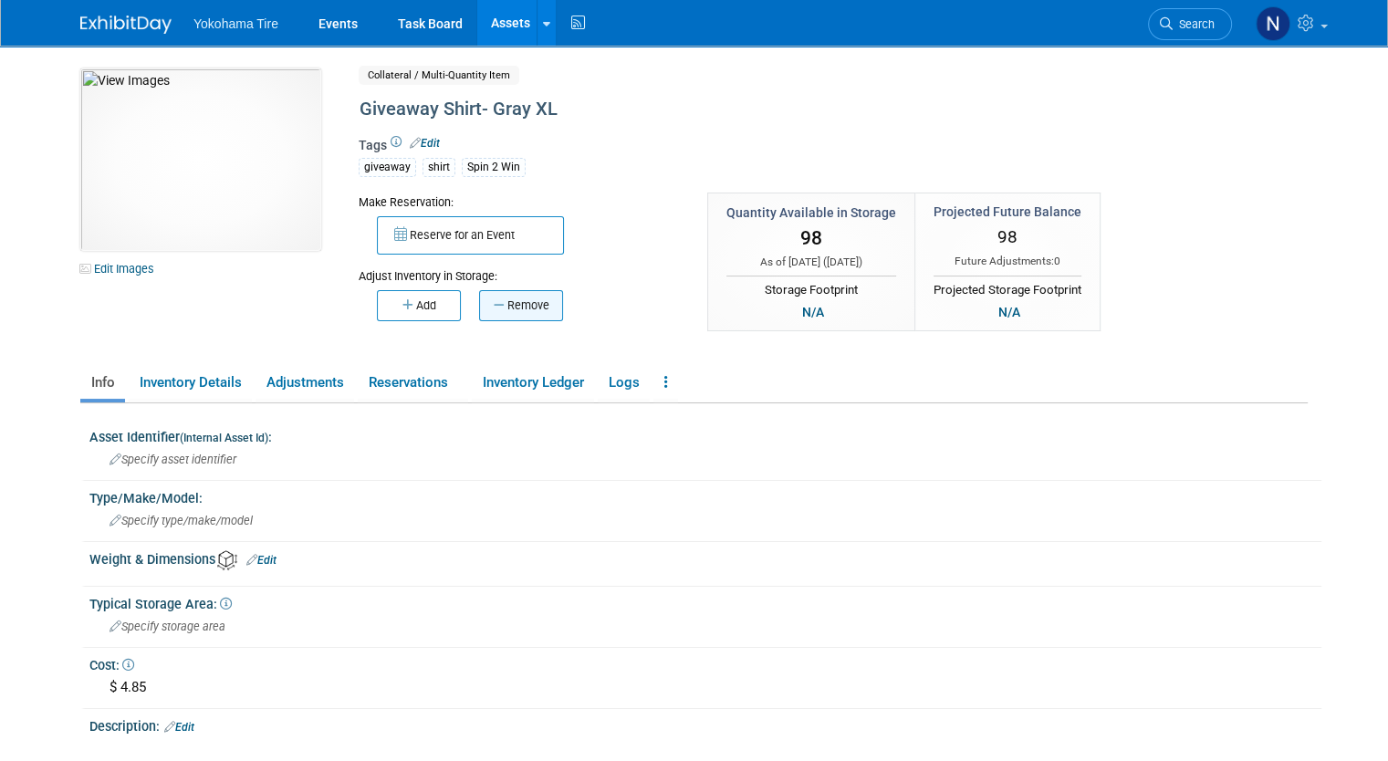
click at [495, 302] on button "Remove" at bounding box center [521, 305] width 84 height 31
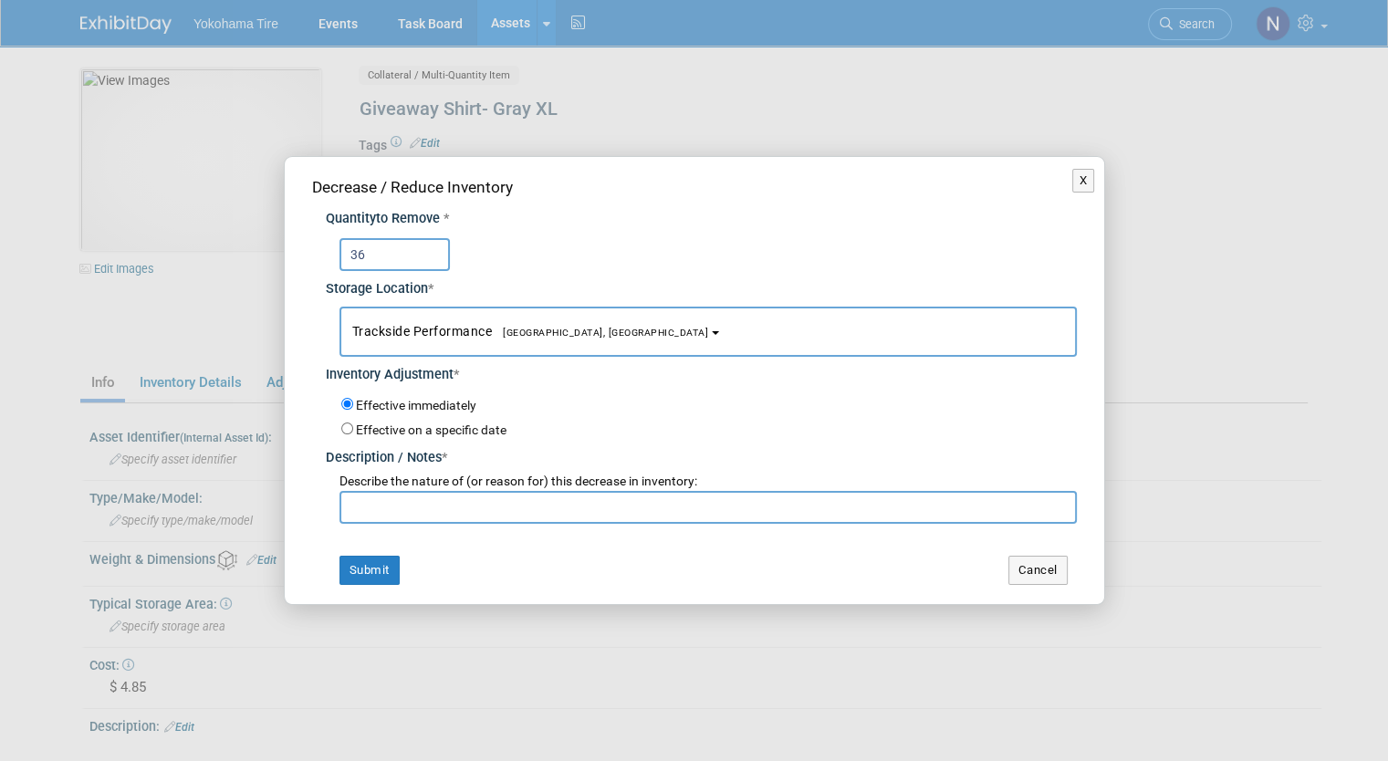
type input "36"
click at [481, 516] on input "text" at bounding box center [707, 507] width 737 height 33
paste input "Stock Update - NM 10/2"
type input "Stock Update - NM 10/2"
click at [408, 563] on td "Submit" at bounding box center [494, 570] width 365 height 29
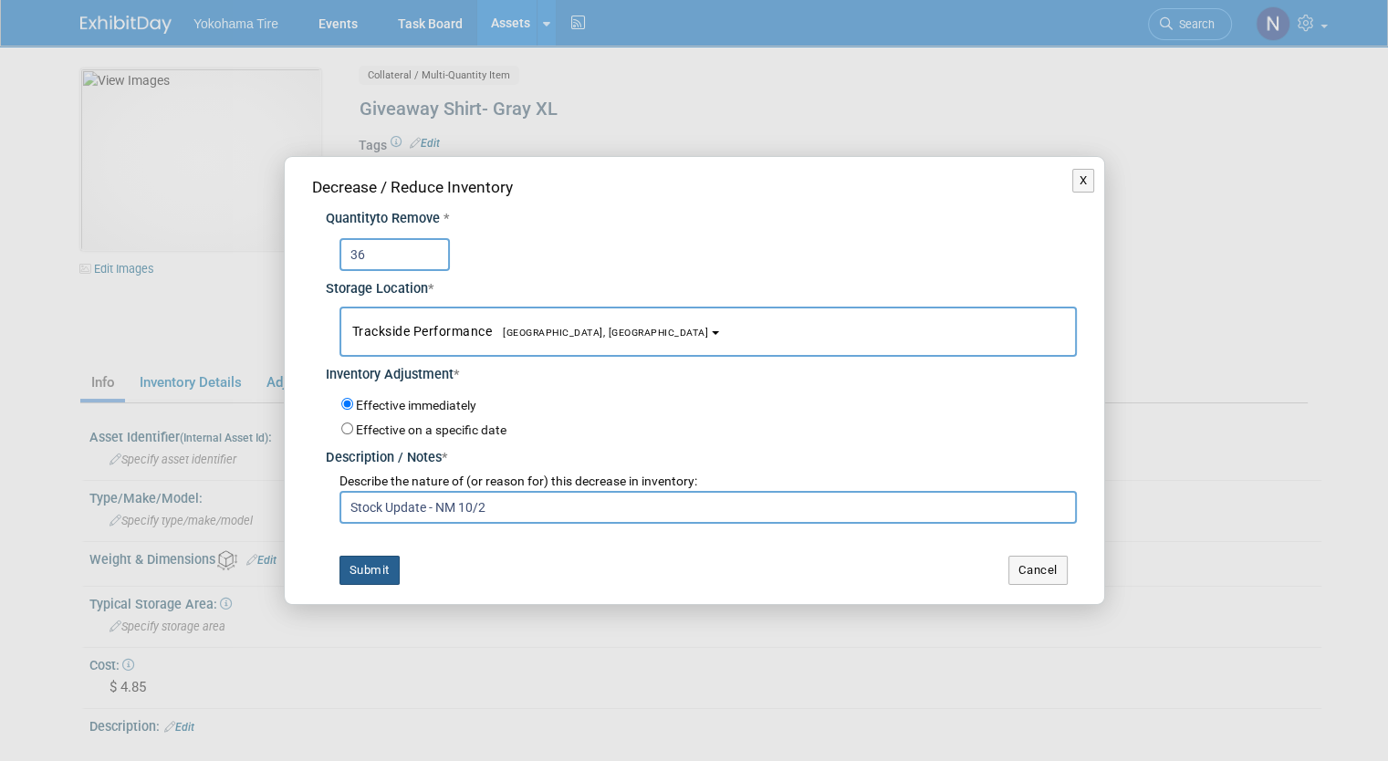
click at [363, 564] on button "Submit" at bounding box center [369, 570] width 60 height 29
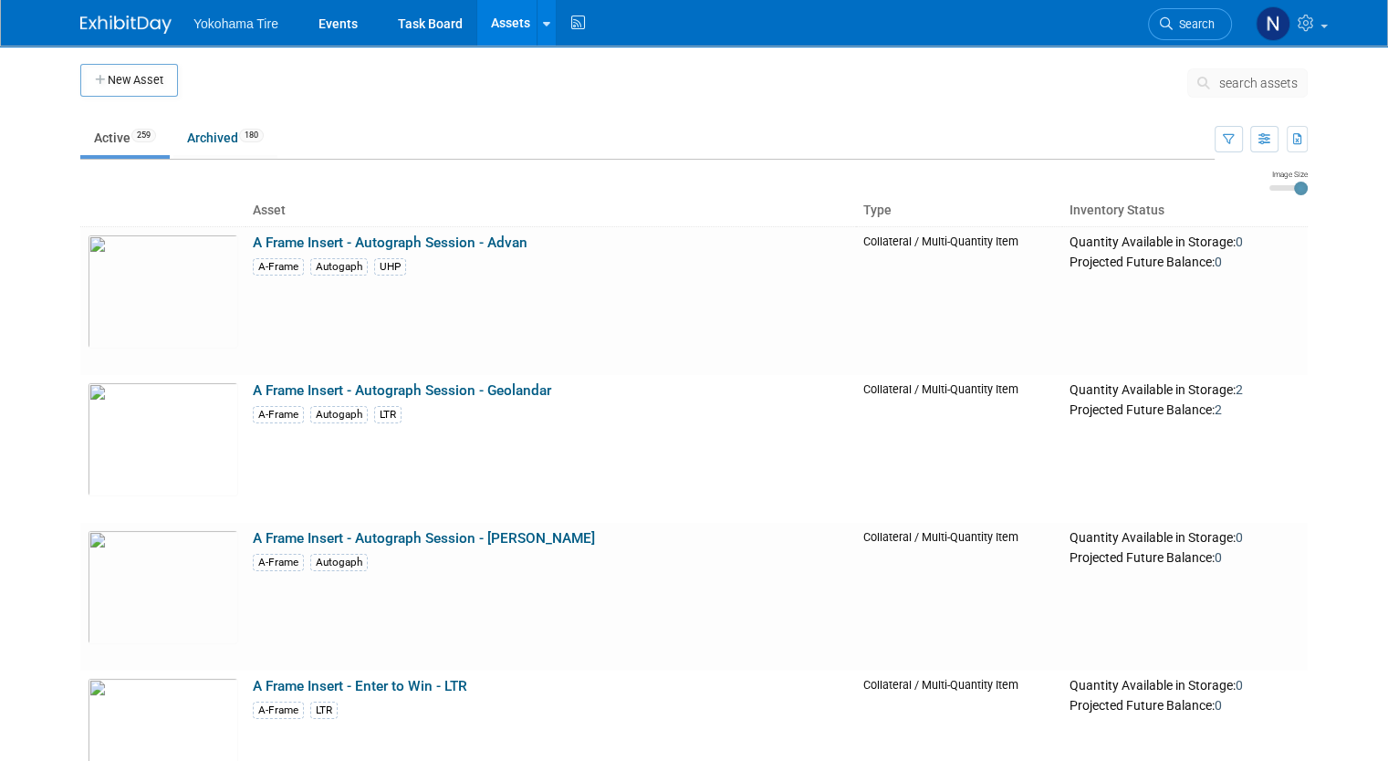
click at [1297, 85] on span "search assets" at bounding box center [1258, 83] width 78 height 15
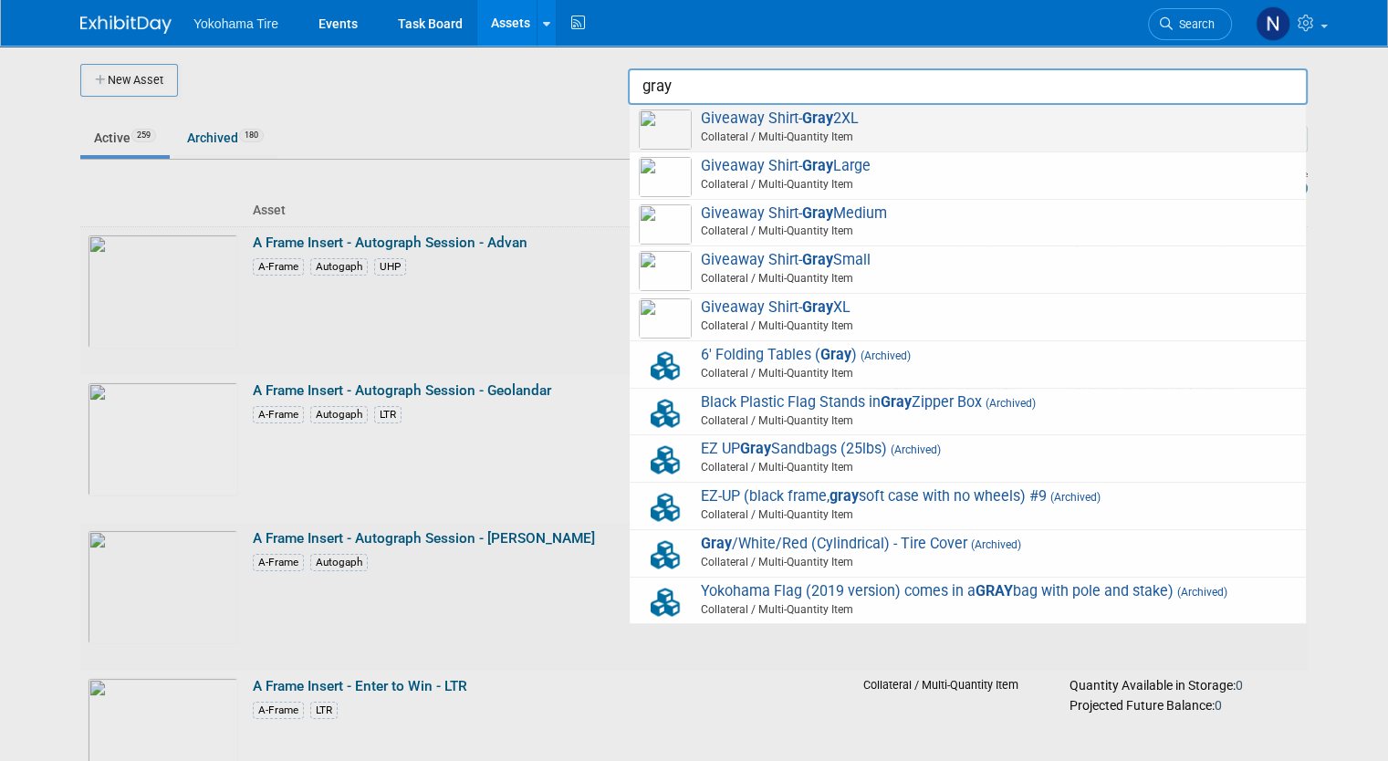
click at [942, 133] on span "Collateral / Multi-Quantity Item" at bounding box center [970, 137] width 652 height 16
type input "Giveaway Shirt- Gray 2XL"
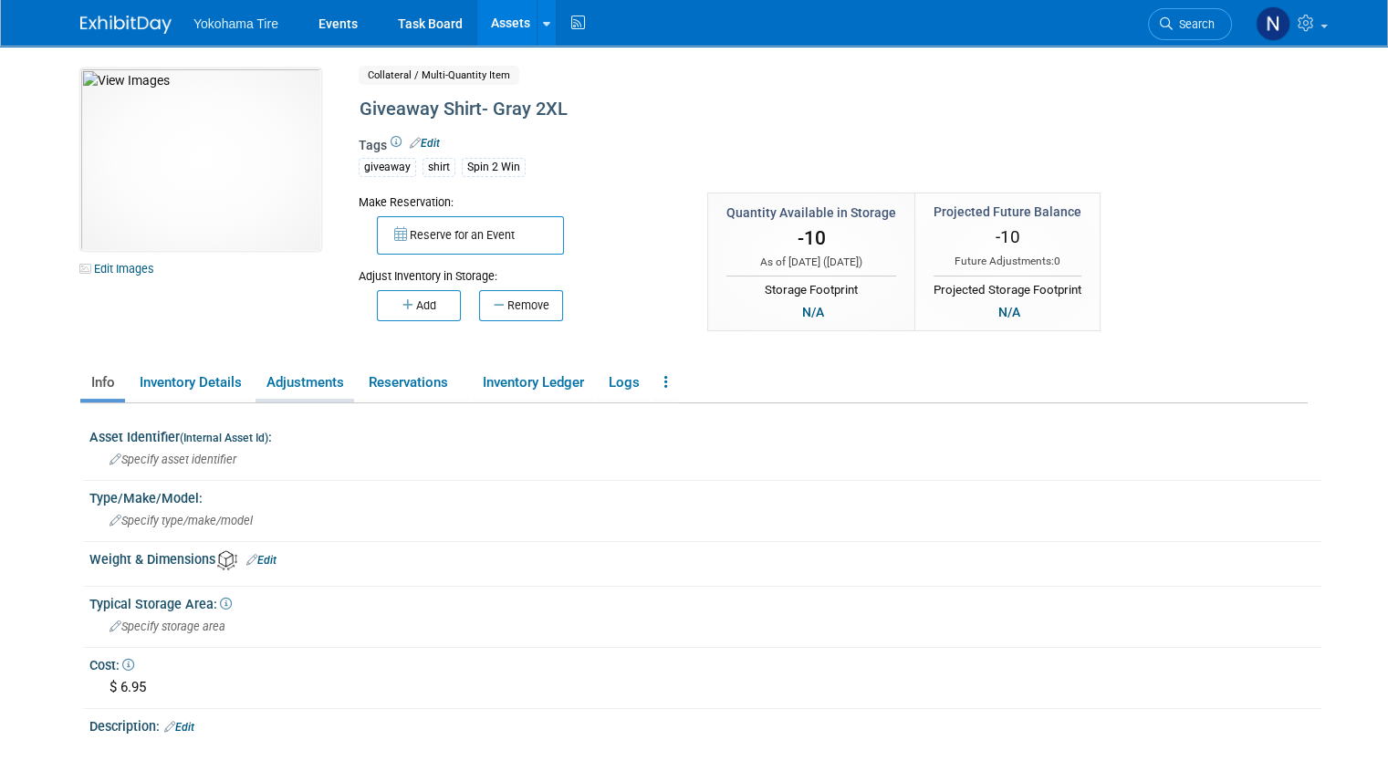
click at [288, 381] on link "Adjustments" at bounding box center [304, 383] width 99 height 32
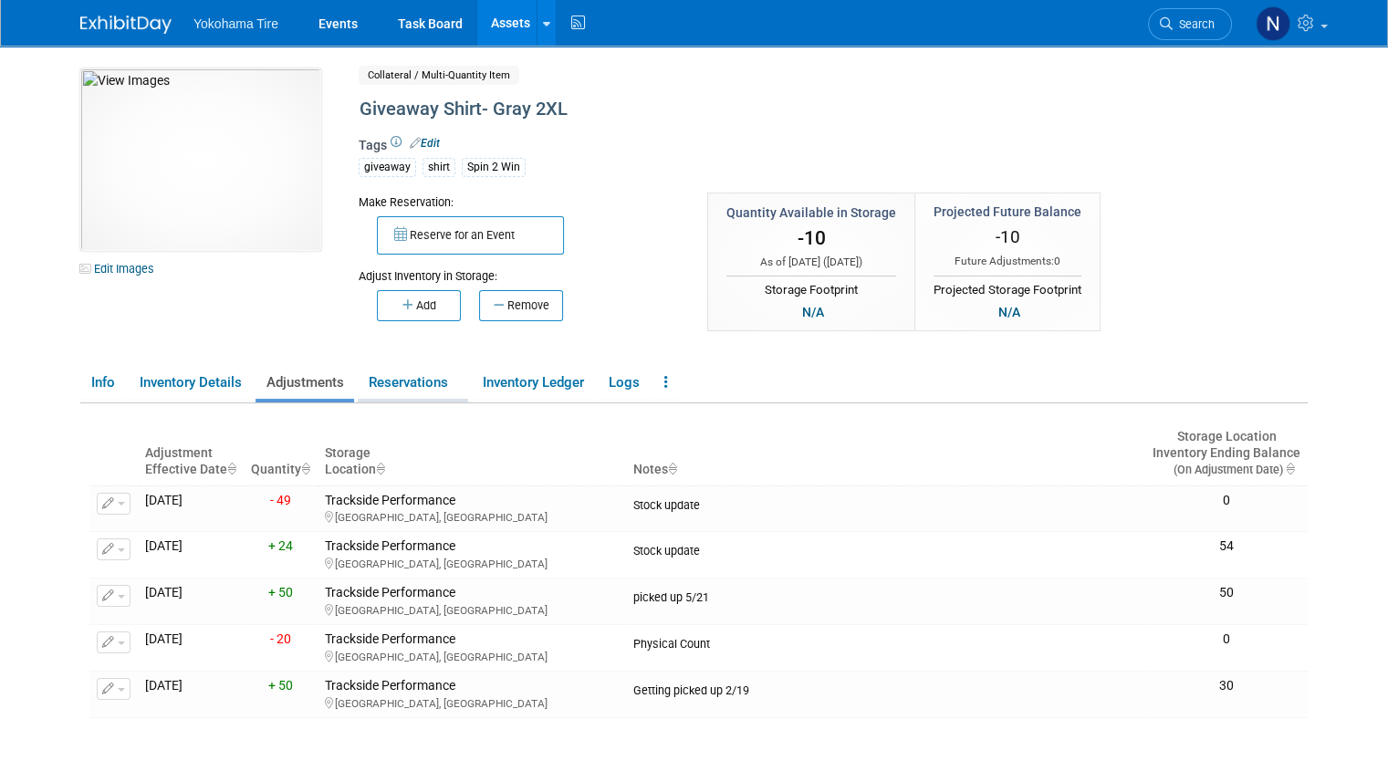
click at [370, 389] on link "Reservations" at bounding box center [413, 383] width 110 height 32
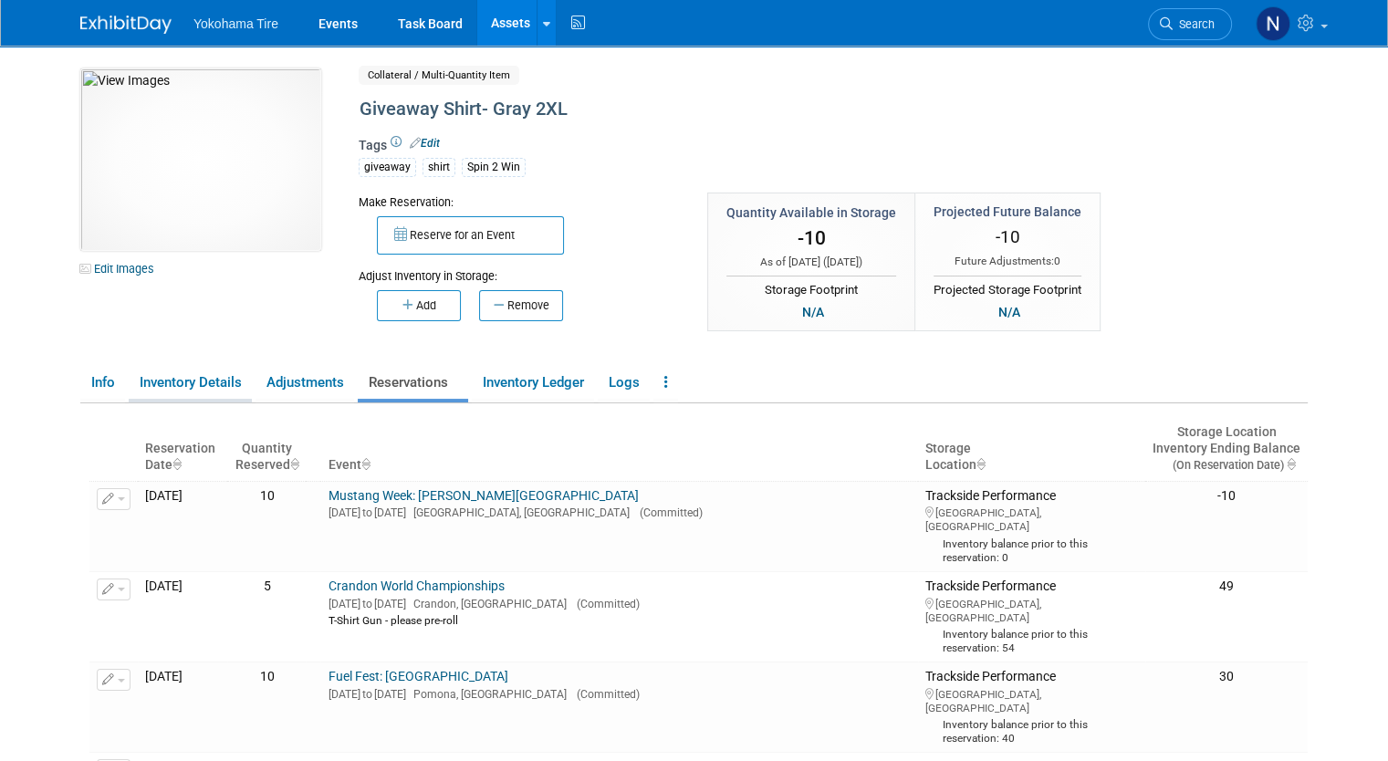
click at [178, 372] on link "Inventory Details" at bounding box center [190, 383] width 123 height 32
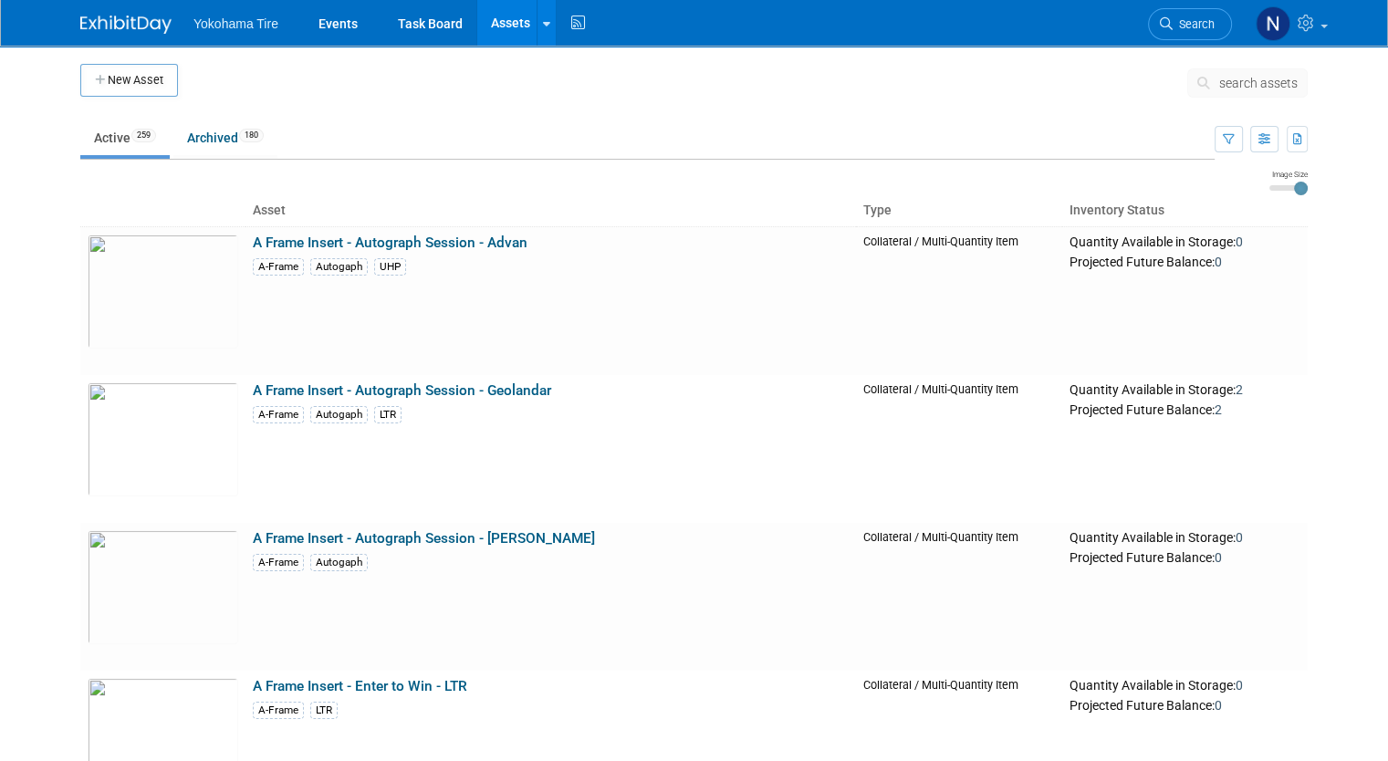
click at [1281, 89] on span "search assets" at bounding box center [1258, 83] width 78 height 15
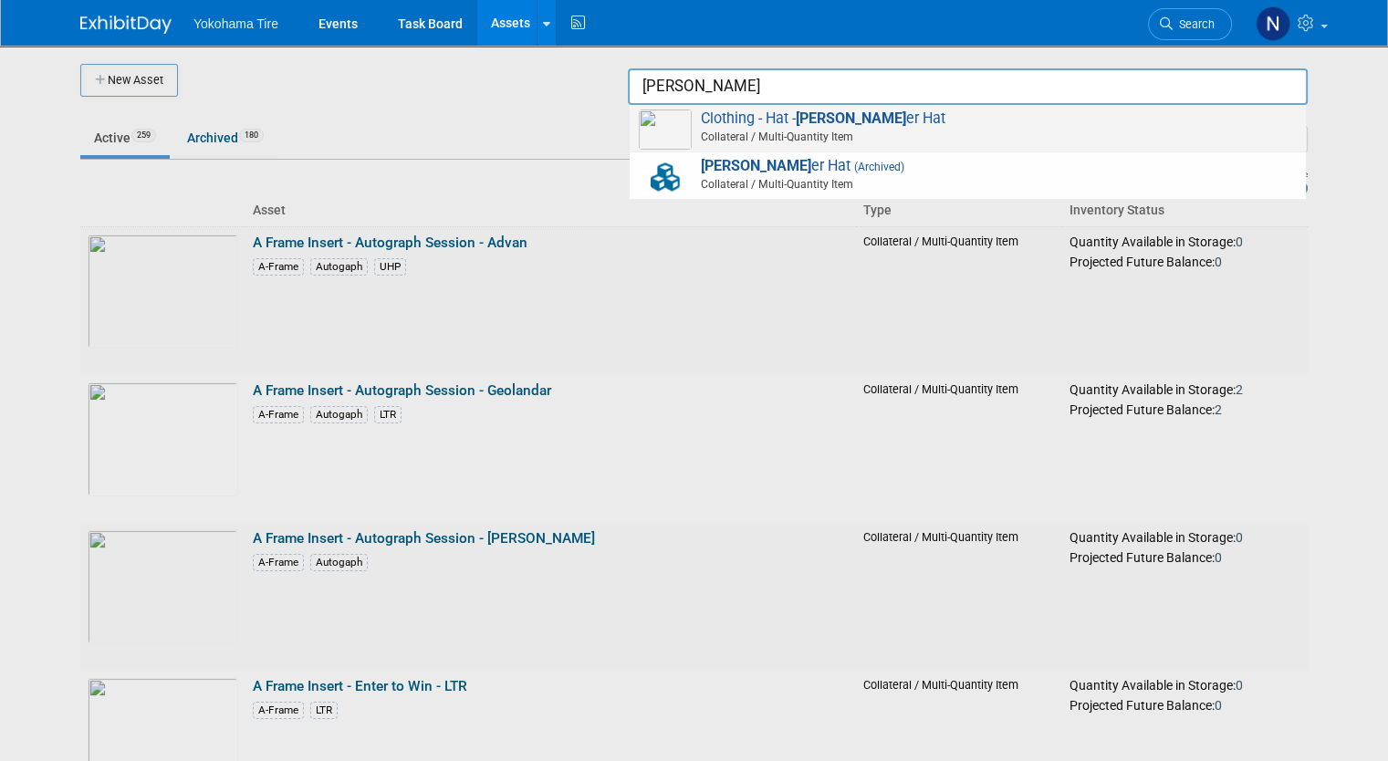
click at [999, 133] on span "Collateral / Multi-Quantity Item" at bounding box center [970, 137] width 652 height 16
type input "Clothing - Hat - Trapper Hat"
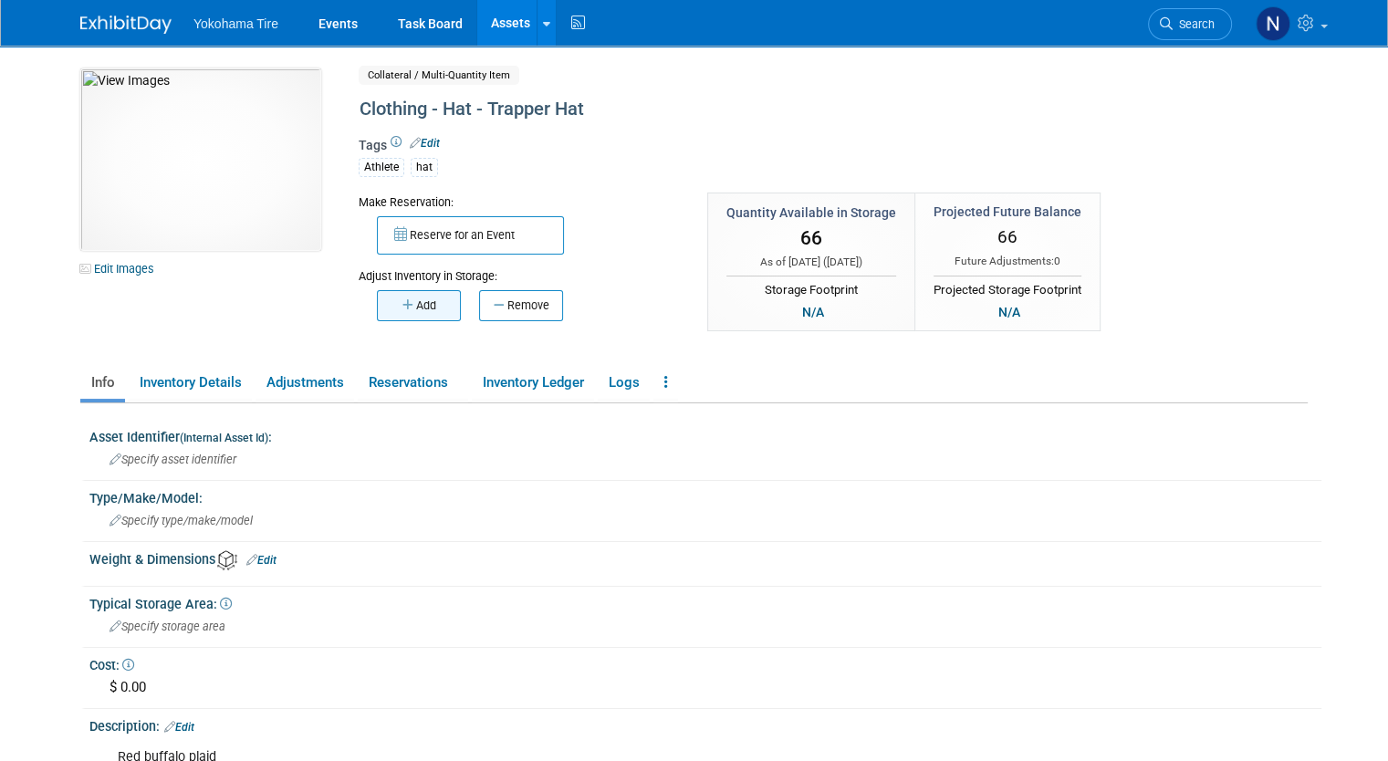
click at [405, 306] on button "Add" at bounding box center [419, 305] width 84 height 31
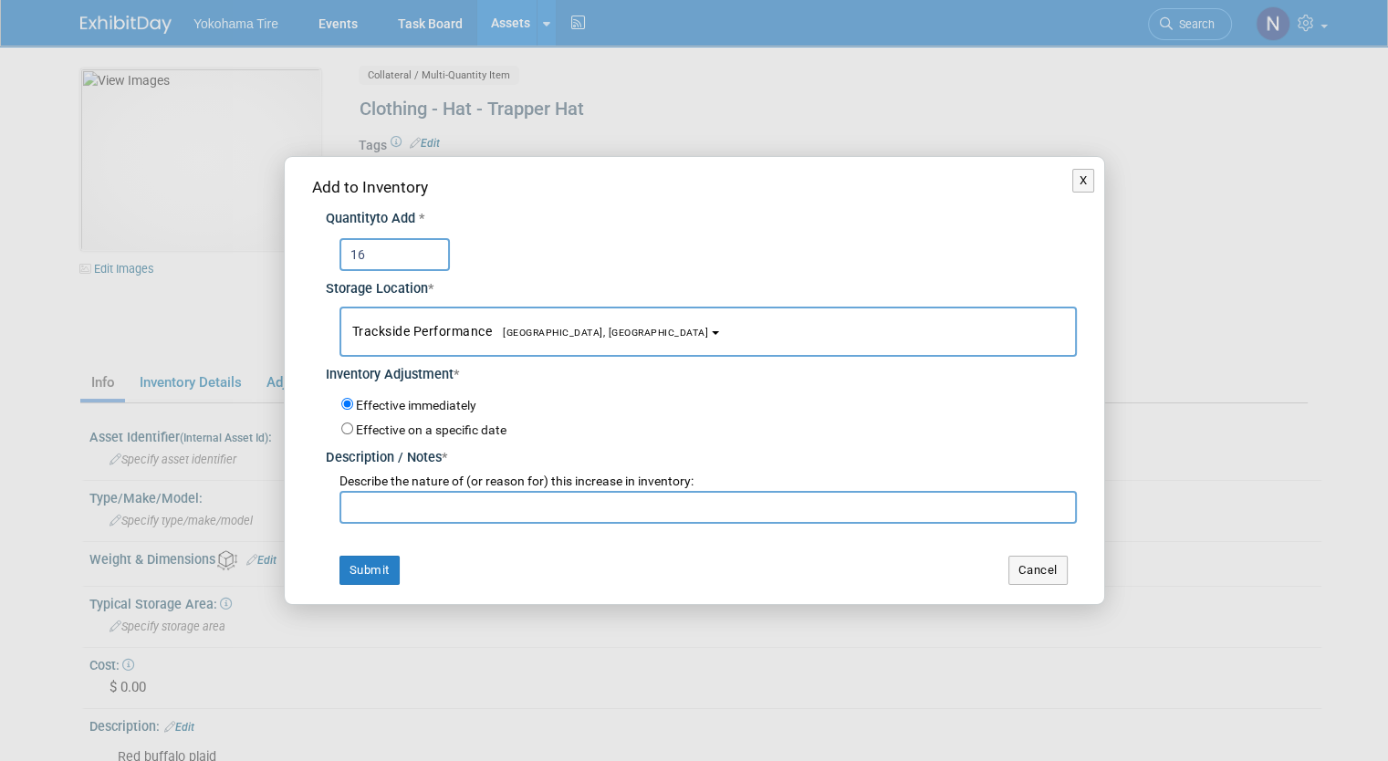
type input "16"
click at [434, 498] on input "text" at bounding box center [707, 507] width 737 height 33
paste input "Stock Update - NM 10/2"
type input "Stock Update - NM 10/2"
click at [353, 574] on button "Submit" at bounding box center [369, 570] width 60 height 29
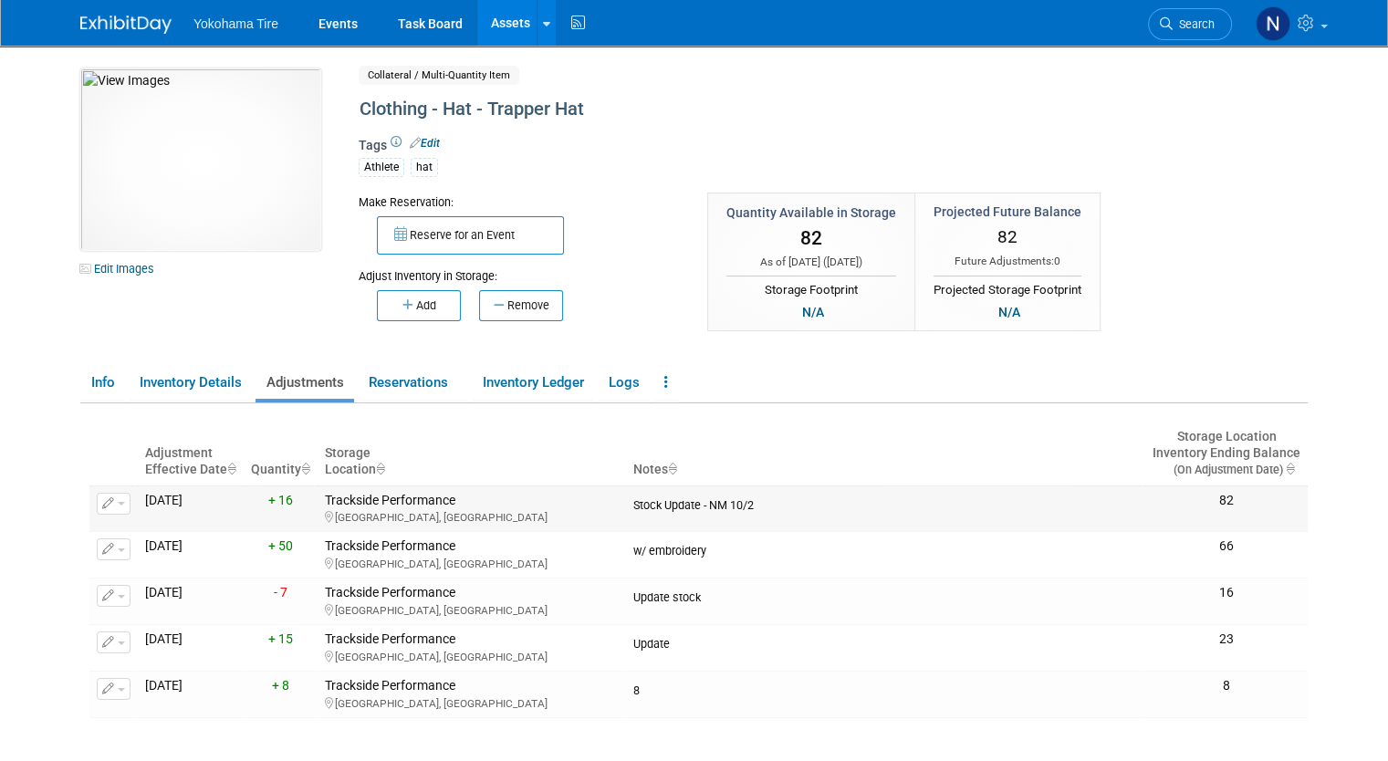
click at [102, 498] on icon "button" at bounding box center [108, 504] width 13 height 12
click at [123, 527] on button "Change Adjustment" at bounding box center [182, 533] width 151 height 25
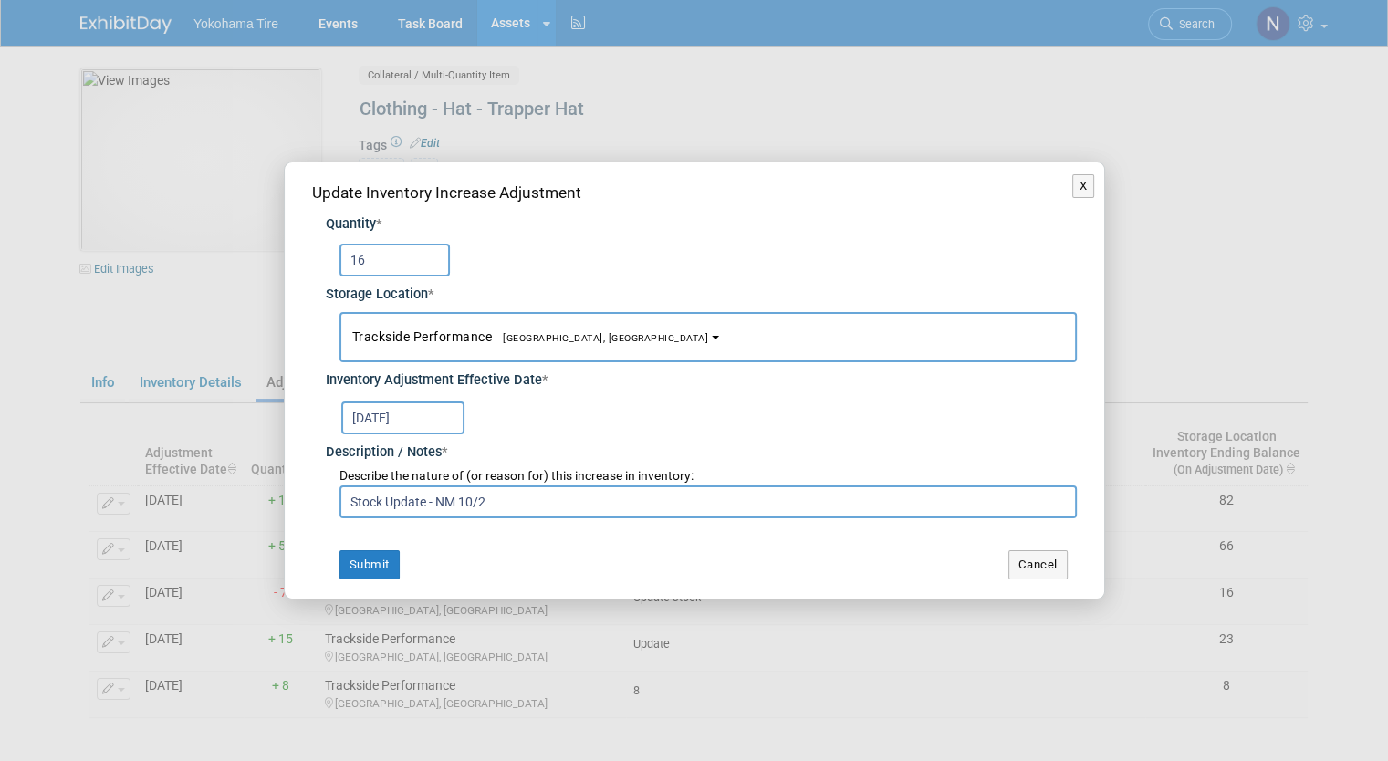
click at [352, 260] on input "16" at bounding box center [394, 260] width 110 height 33
type input "6"
click at [372, 567] on button "Submit" at bounding box center [369, 564] width 60 height 29
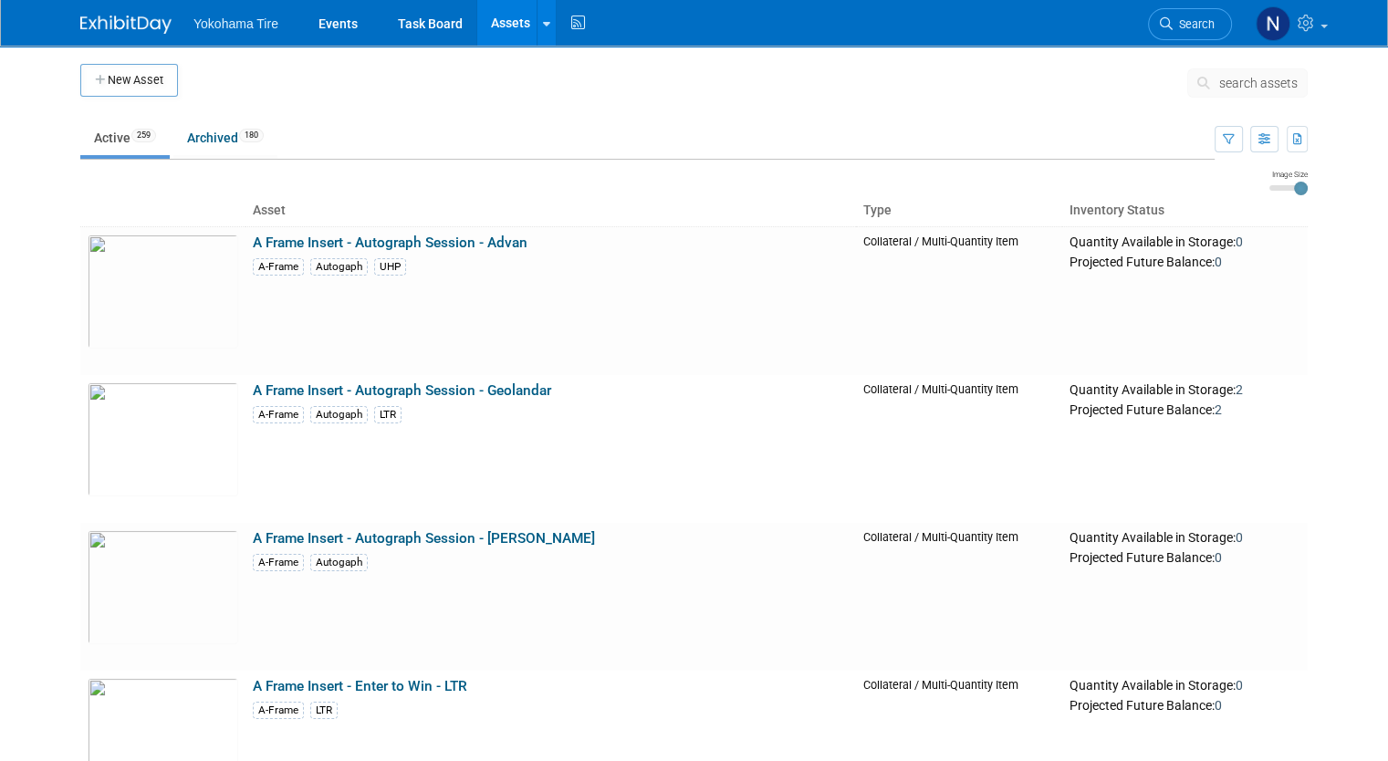
click at [1247, 86] on span "search assets" at bounding box center [1258, 83] width 78 height 15
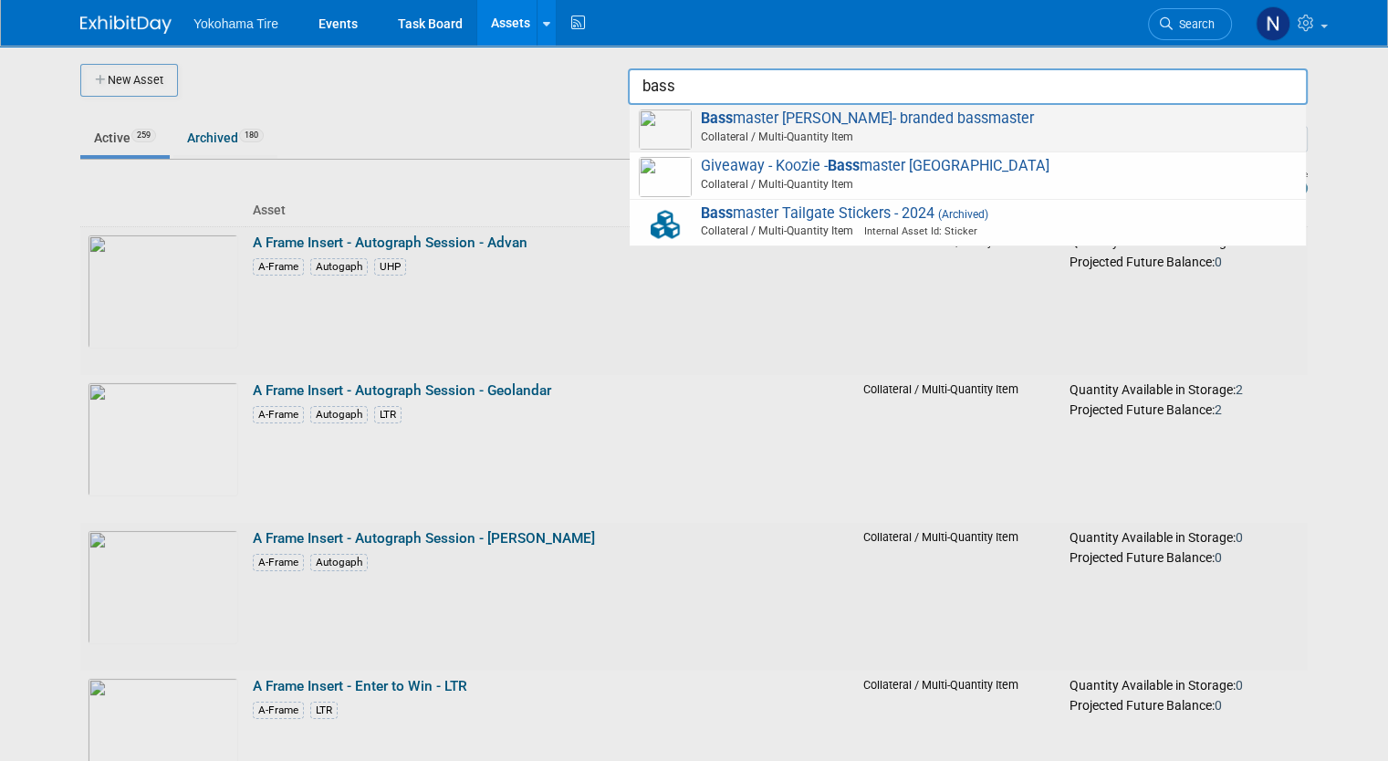
click at [1067, 136] on span "Collateral / Multi-Quantity Item" at bounding box center [970, 137] width 652 height 16
type input "Bassmaster [PERSON_NAME]- branded bassmaster"
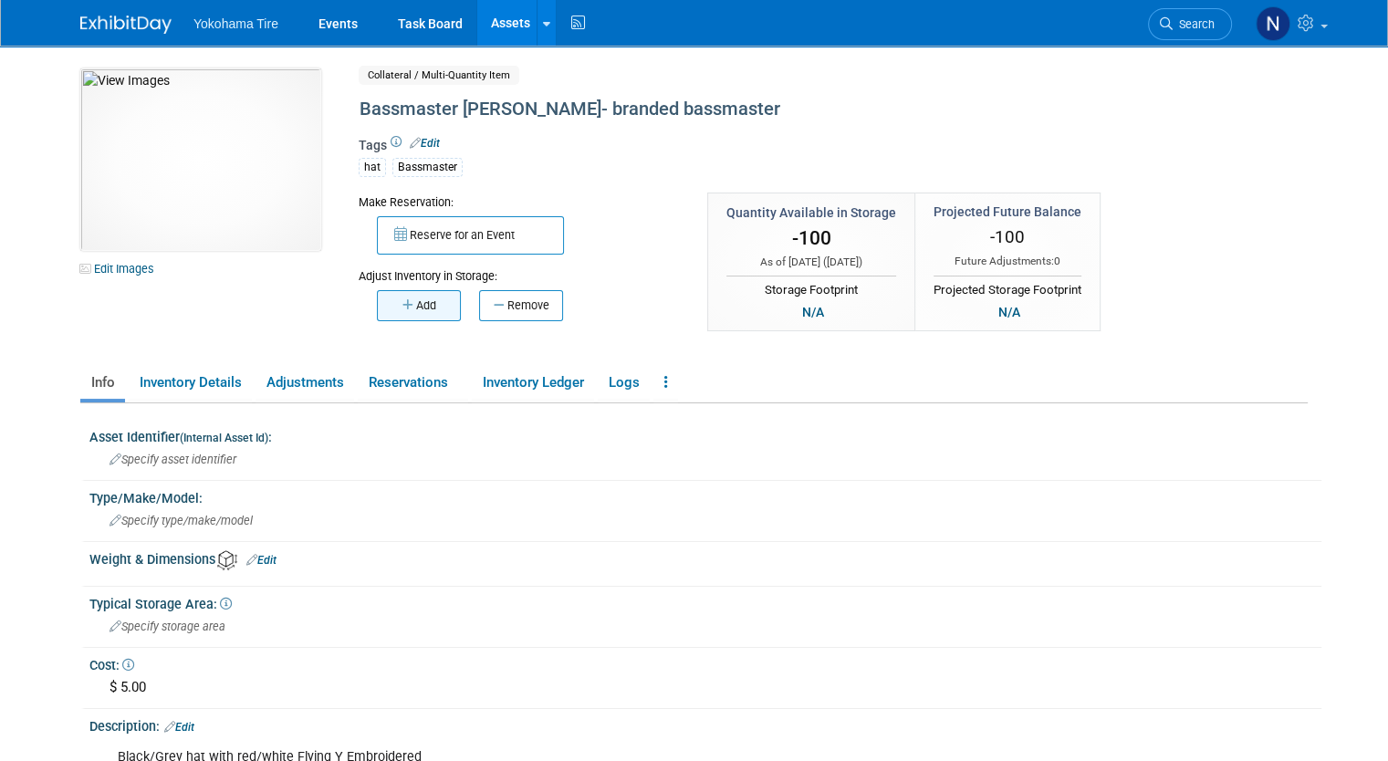
click at [417, 309] on button "Add" at bounding box center [419, 305] width 84 height 31
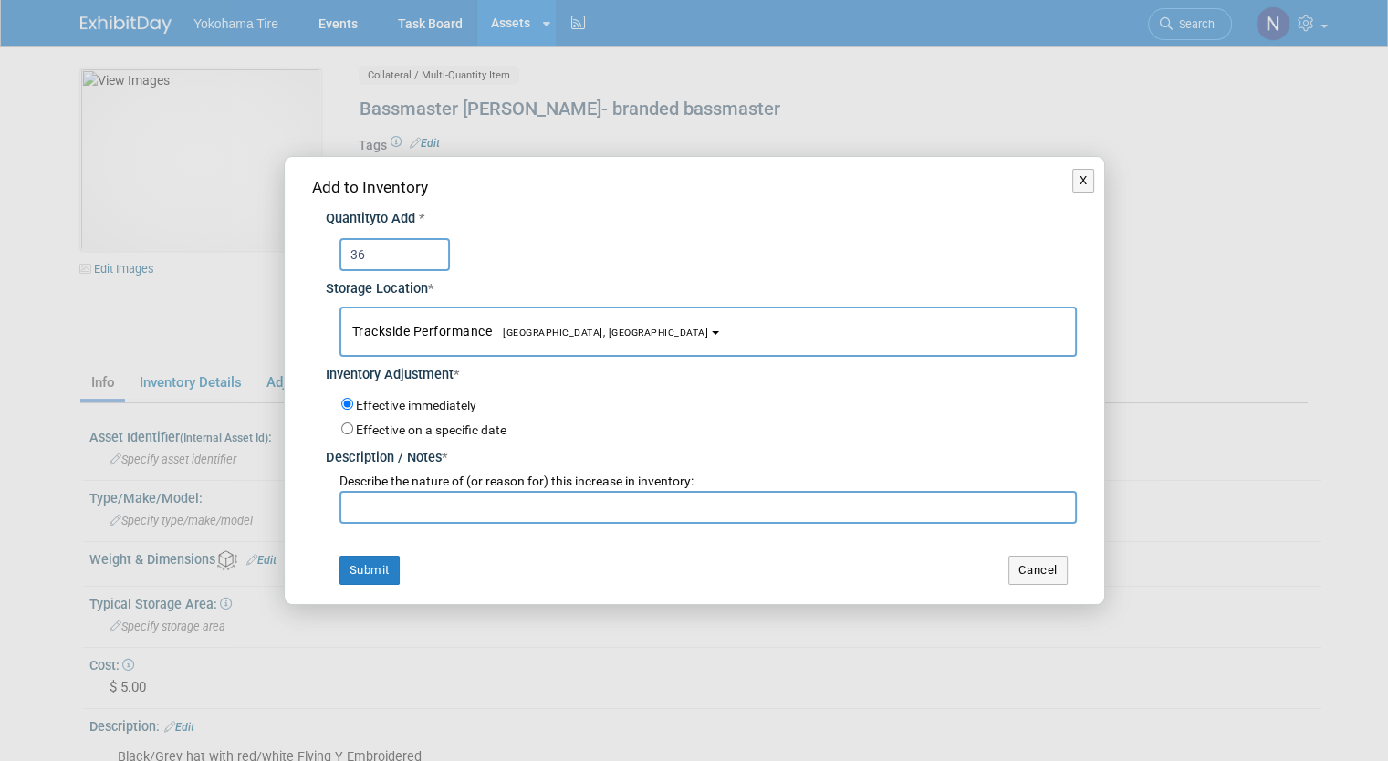
type input "36"
click at [391, 492] on input "text" at bounding box center [707, 507] width 737 height 33
paste input "Stock Update - NM 10/2"
type input "Stock Update - NM 10/2"
click at [349, 254] on input "36" at bounding box center [394, 254] width 110 height 33
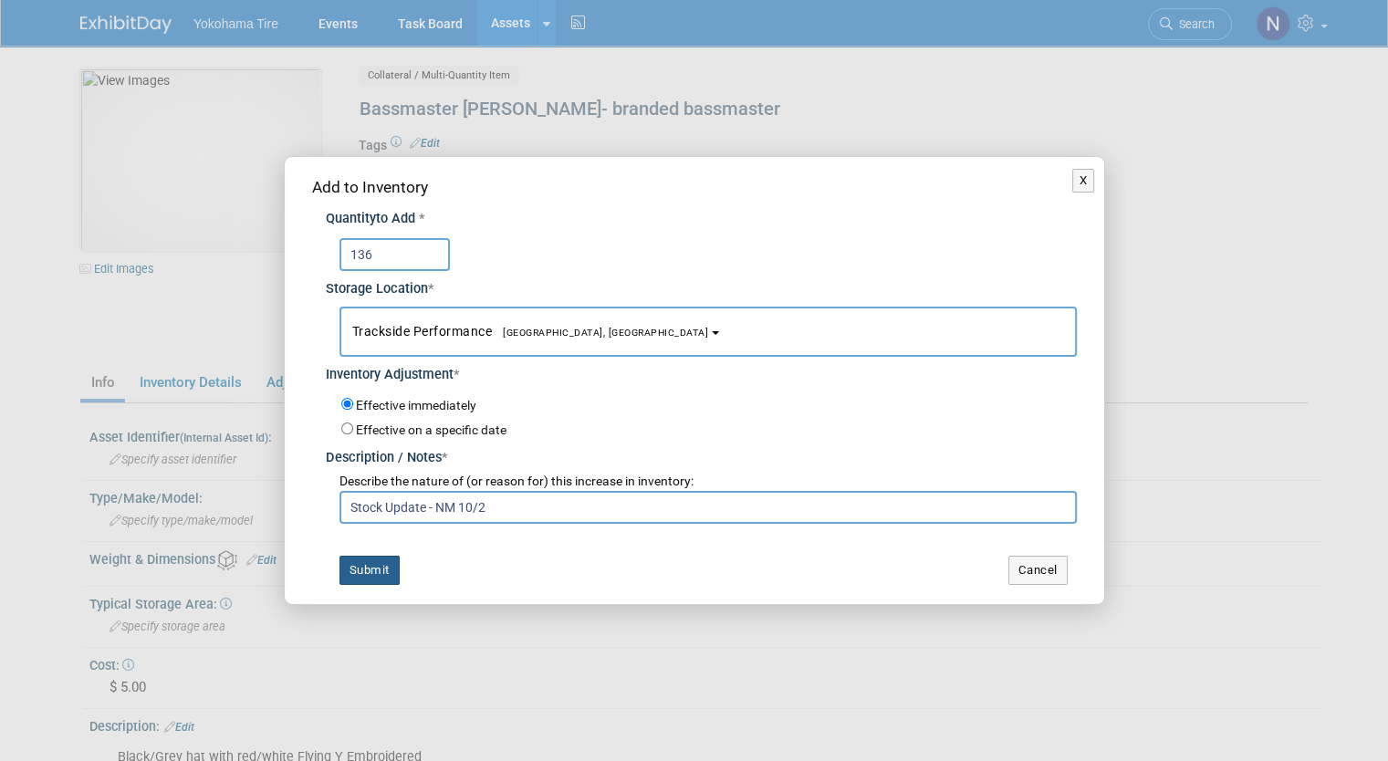
type input "136"
click at [375, 565] on button "Submit" at bounding box center [369, 570] width 60 height 29
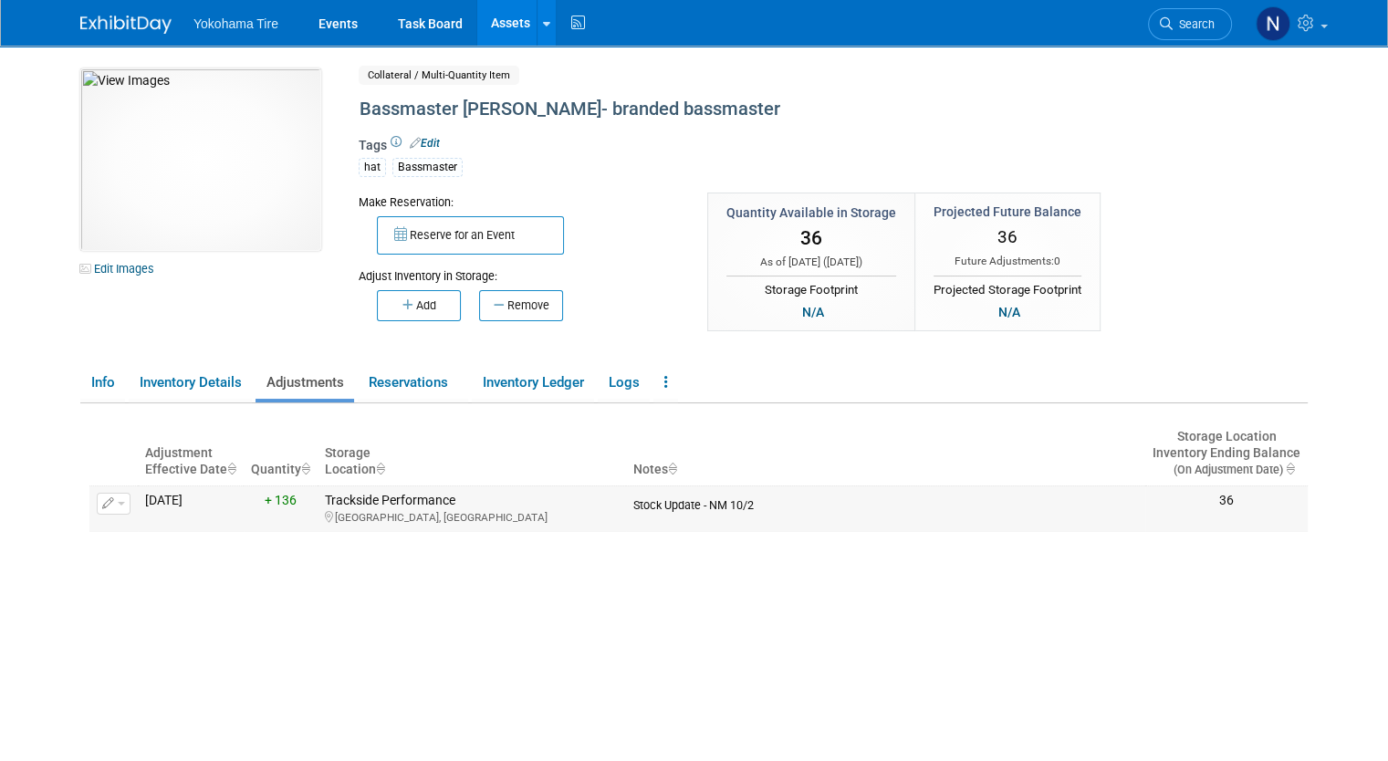
click at [102, 505] on icon "button" at bounding box center [108, 504] width 13 height 12
click at [121, 521] on button "Change Adjustment" at bounding box center [182, 533] width 151 height 25
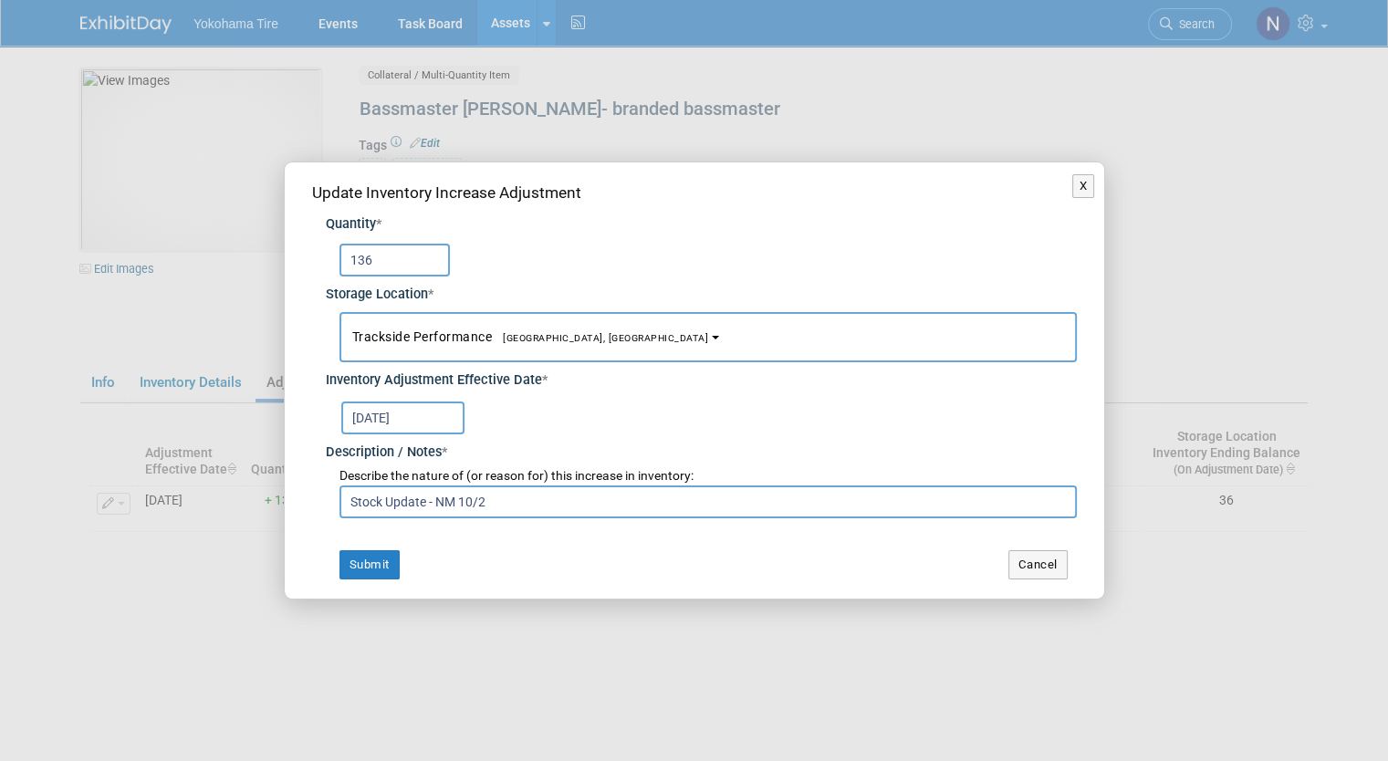
click at [350, 264] on input "136" at bounding box center [394, 260] width 110 height 33
type input "36"
click at [371, 557] on button "Submit" at bounding box center [369, 564] width 60 height 29
